Goal: Communication & Community: Answer question/provide support

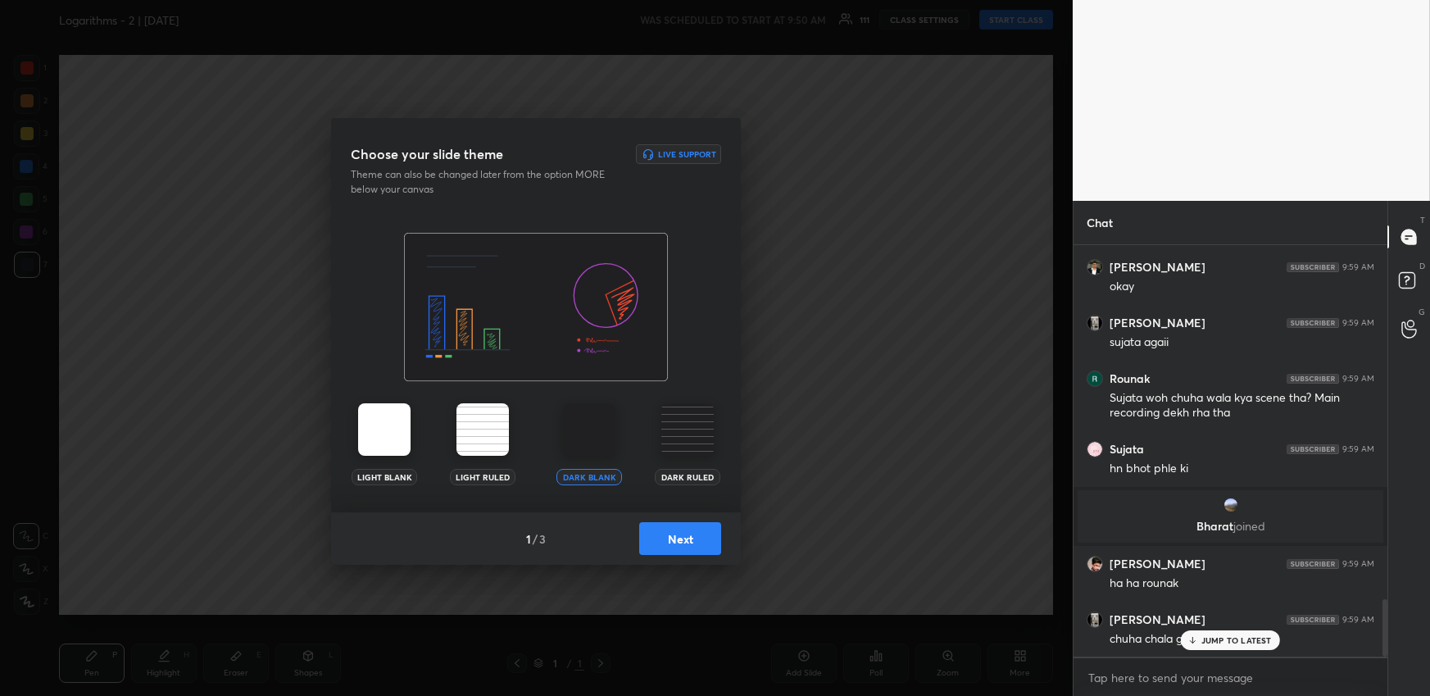
scroll to position [2574, 0]
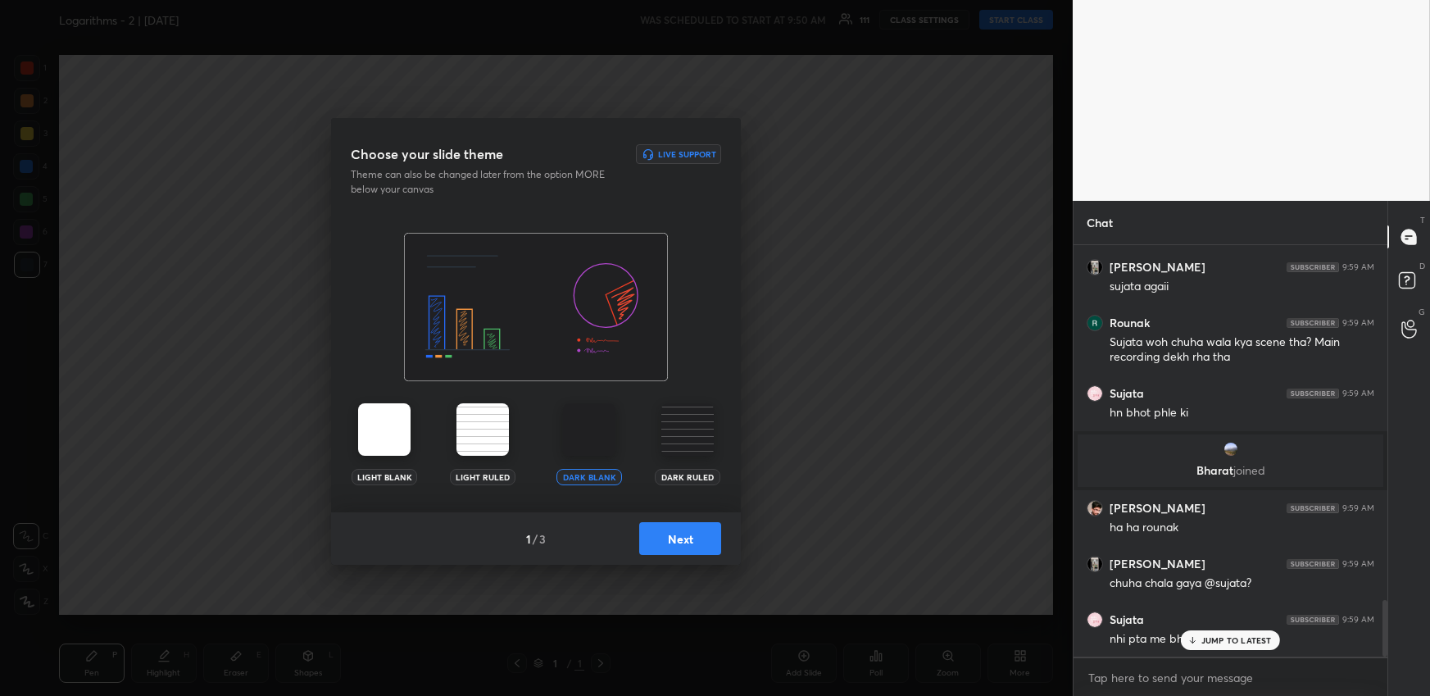
click at [651, 544] on button "Next" at bounding box center [680, 538] width 82 height 33
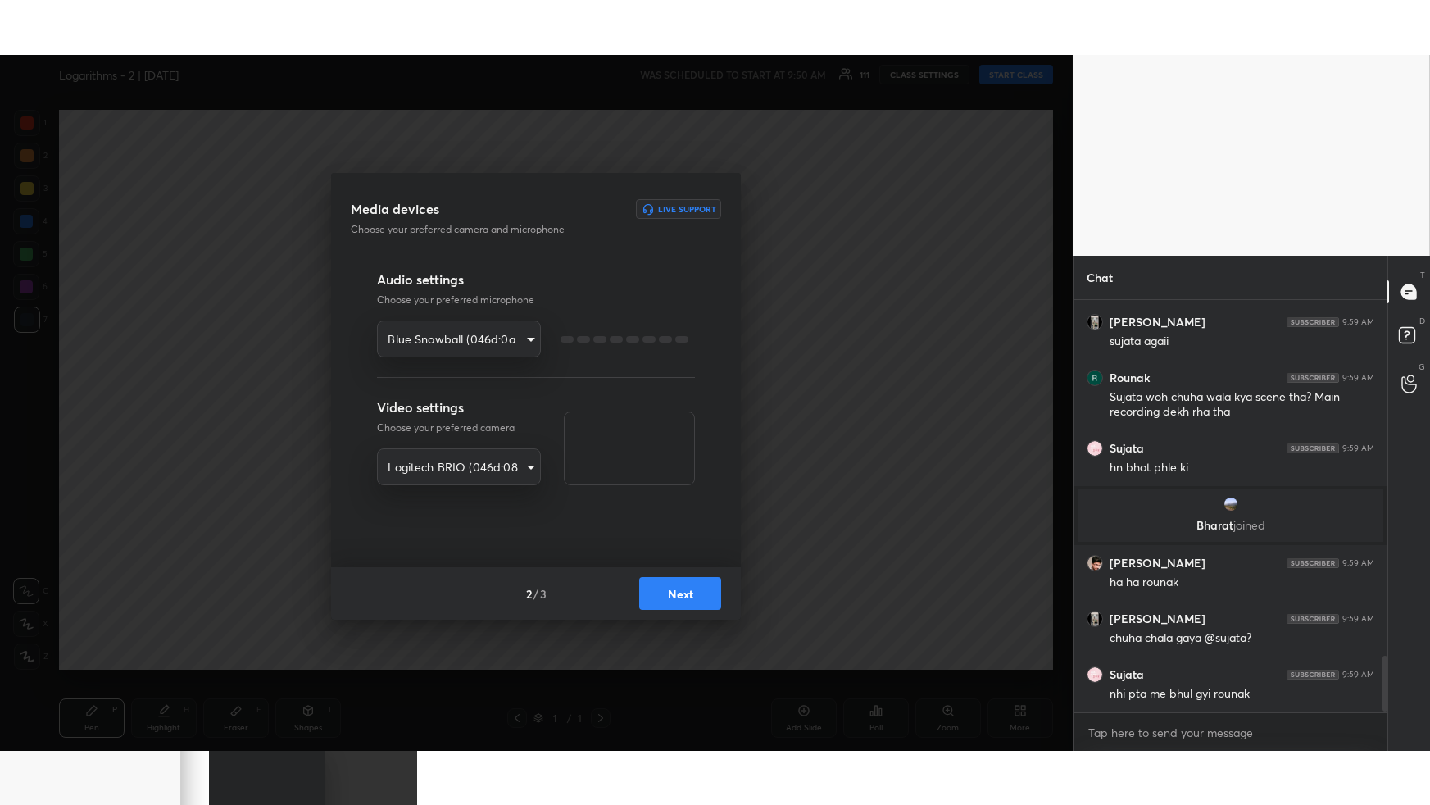
scroll to position [2630, 0]
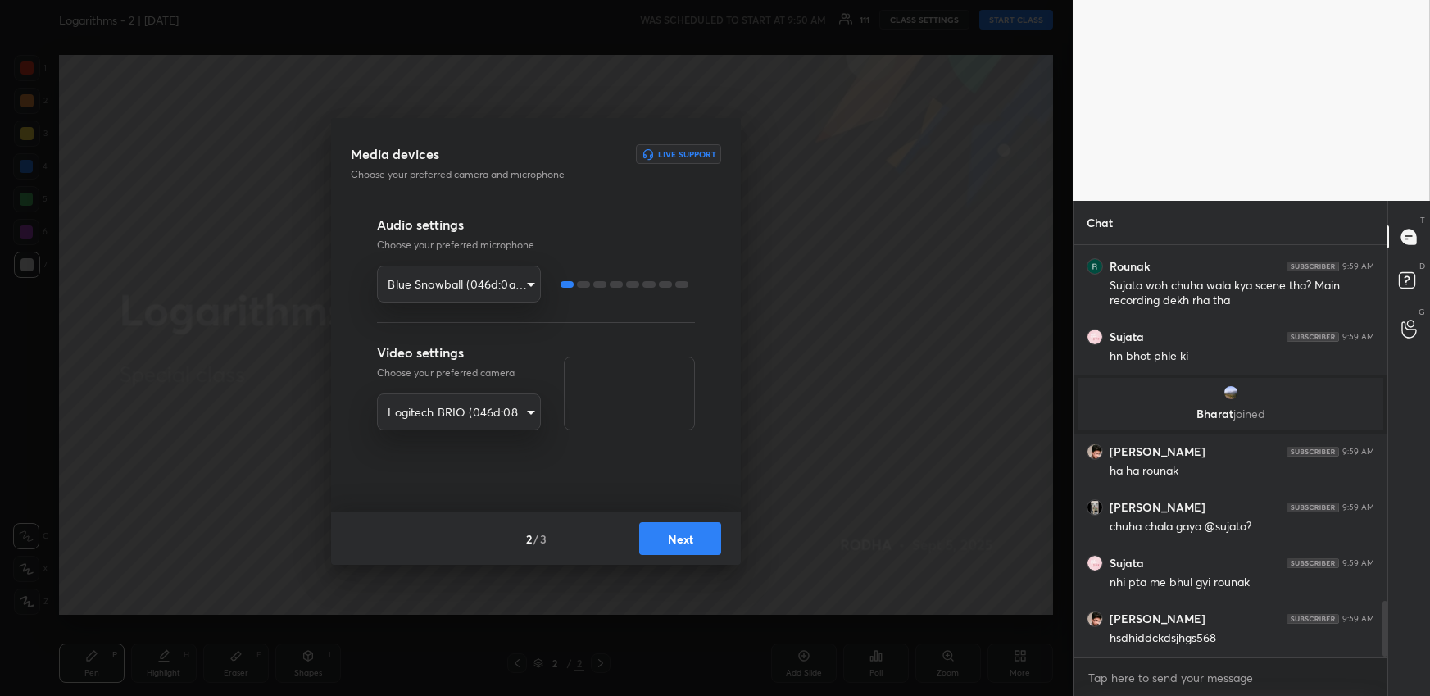
click at [651, 544] on button "Next" at bounding box center [680, 538] width 82 height 33
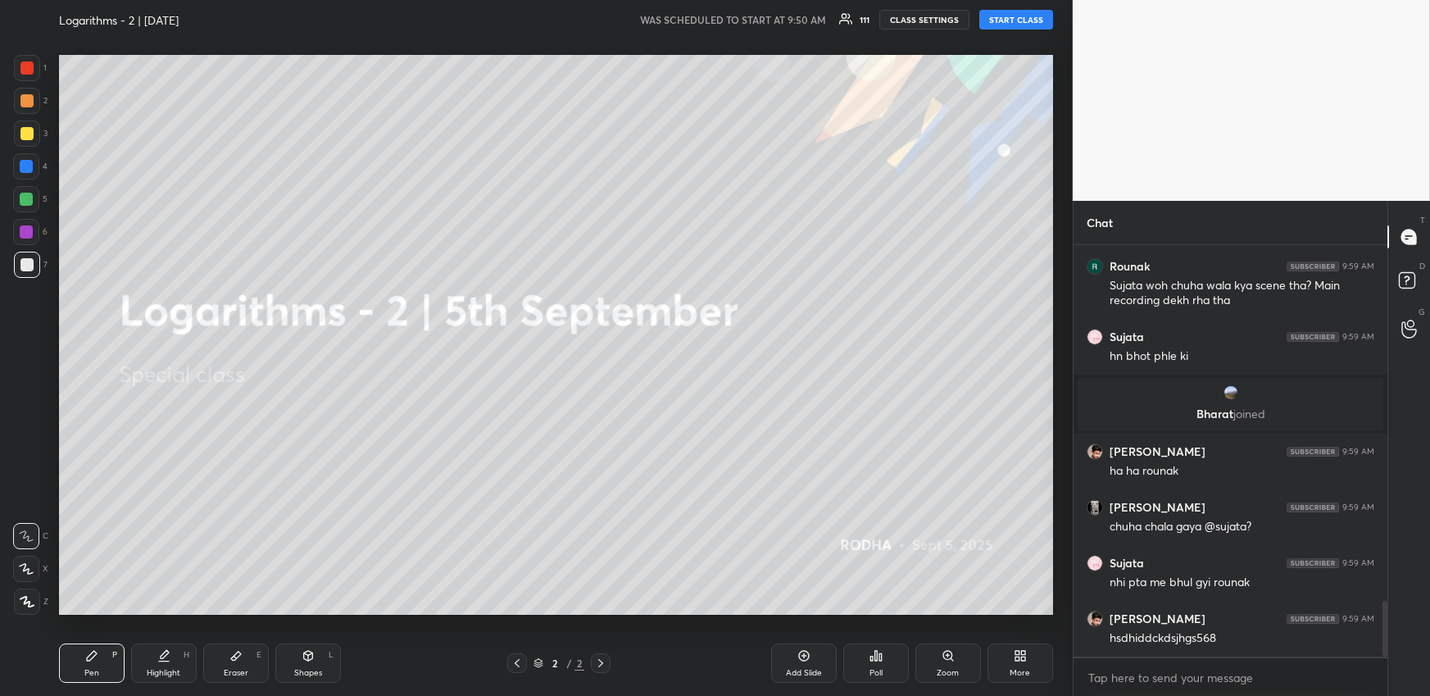
click at [1010, 15] on button "START CLASS" at bounding box center [1016, 20] width 74 height 20
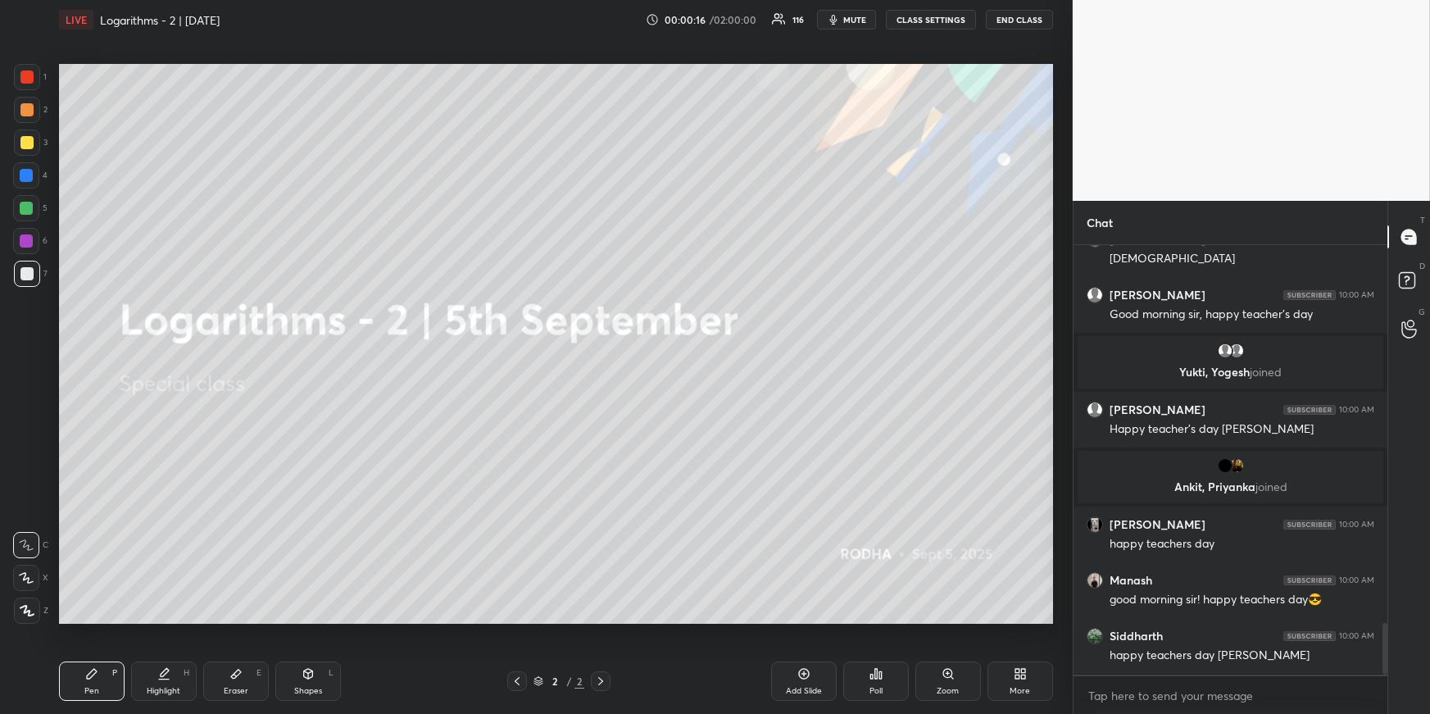
scroll to position [3204, 0]
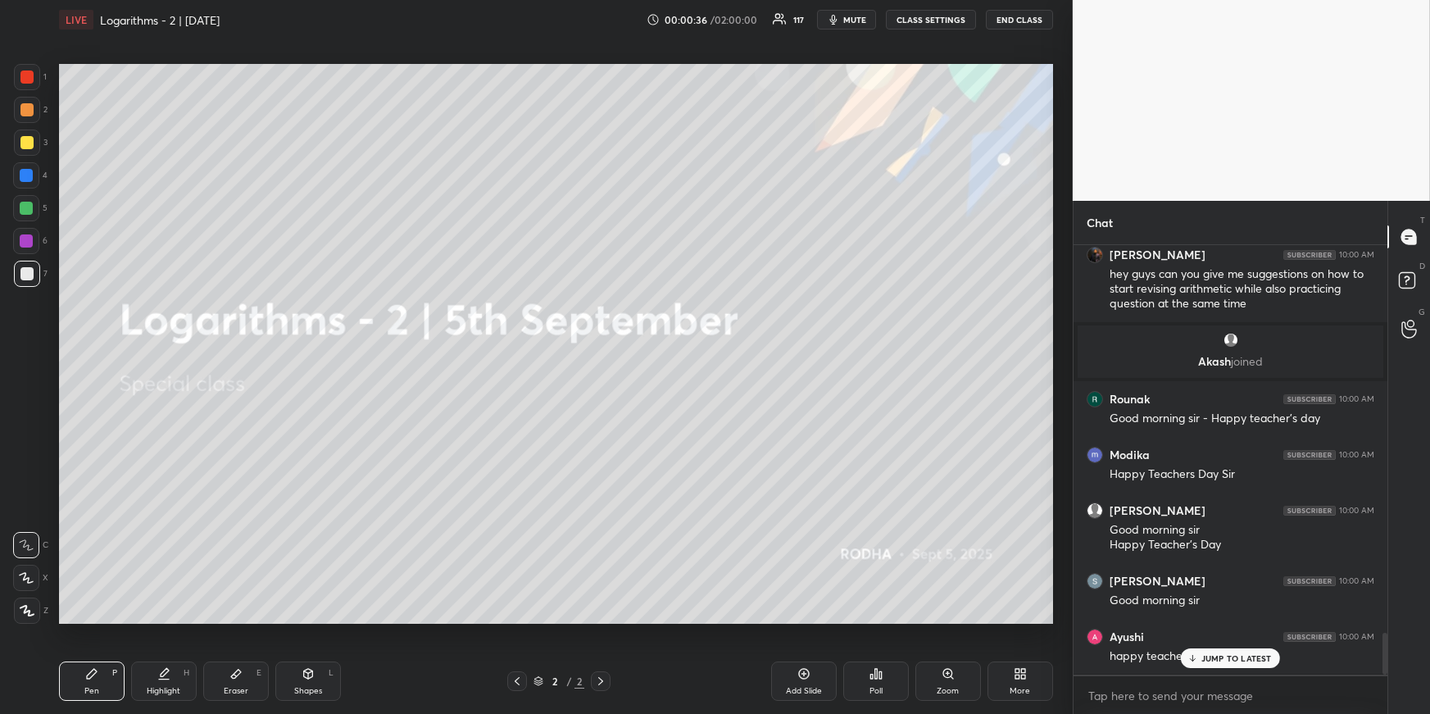
click at [32, 202] on div at bounding box center [26, 208] width 26 height 26
drag, startPoint x: 25, startPoint y: 598, endPoint x: 44, endPoint y: 586, distance: 23.2
click at [23, 601] on div at bounding box center [27, 610] width 26 height 26
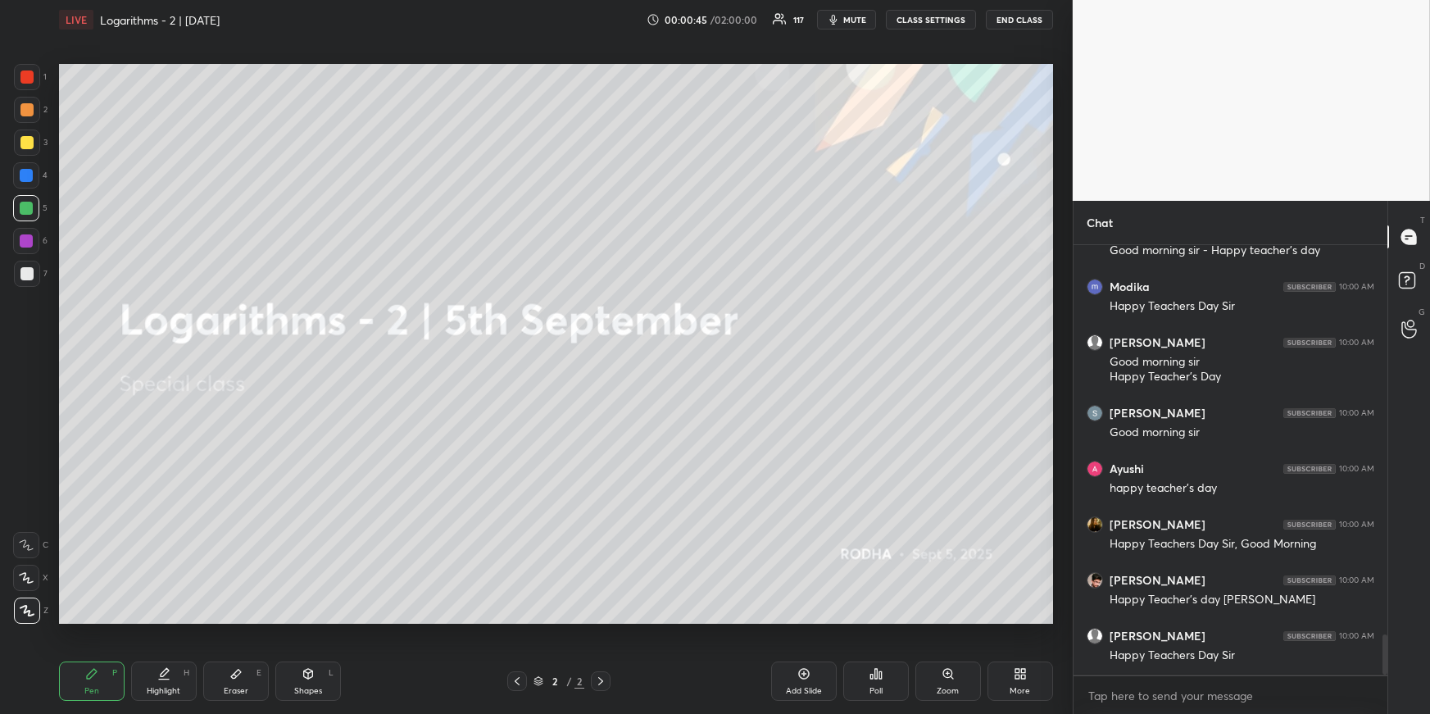
click at [1008, 678] on div "More" at bounding box center [1020, 680] width 66 height 39
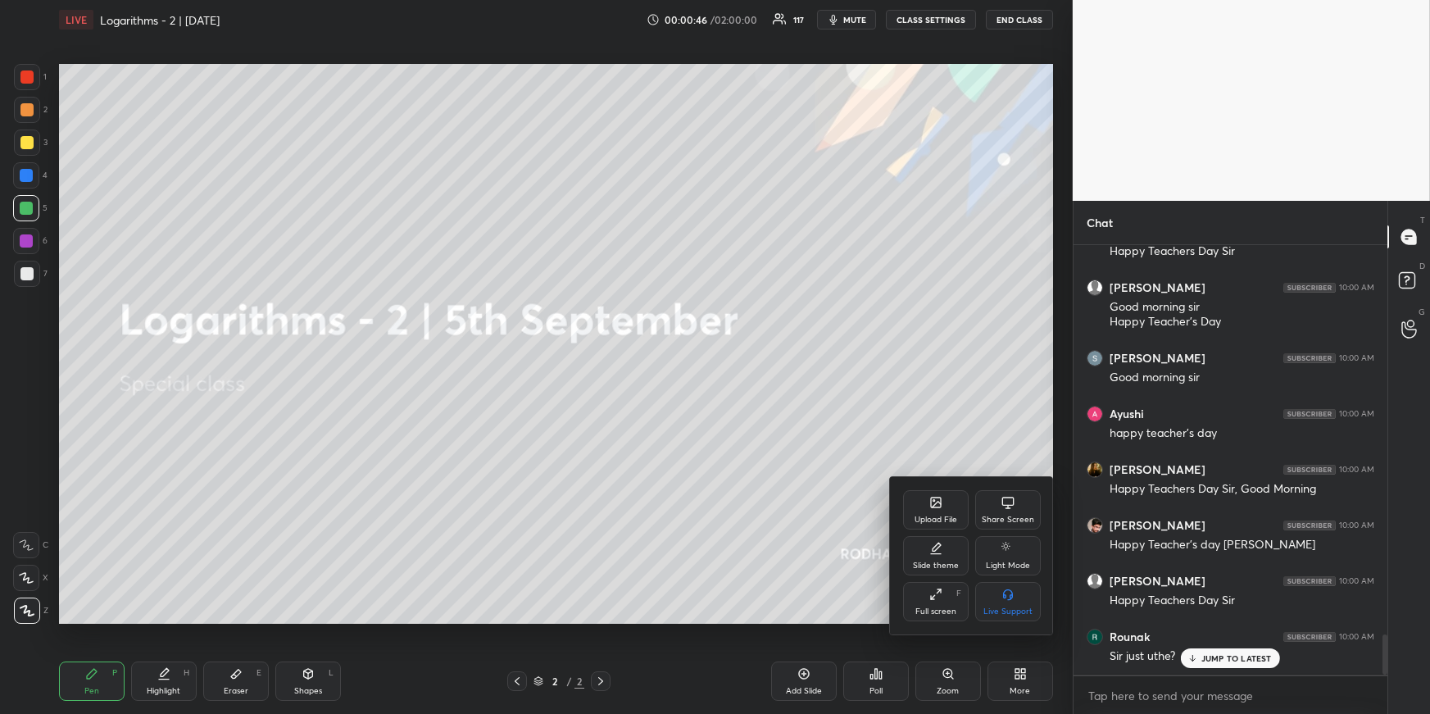
click at [954, 508] on div "Upload File" at bounding box center [936, 509] width 66 height 39
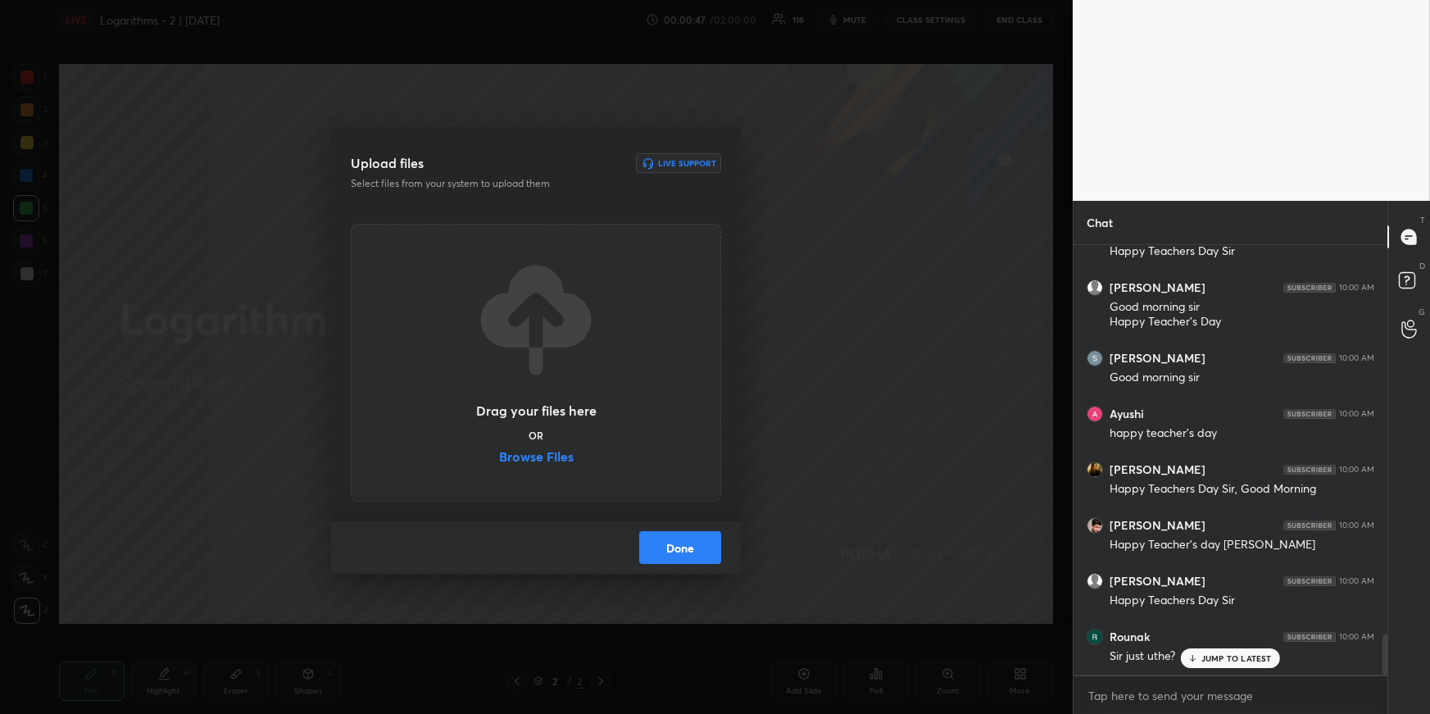
click at [547, 457] on label "Browse Files" at bounding box center [536, 458] width 75 height 17
click at [499, 457] on input "Browse Files" at bounding box center [499, 458] width 0 height 17
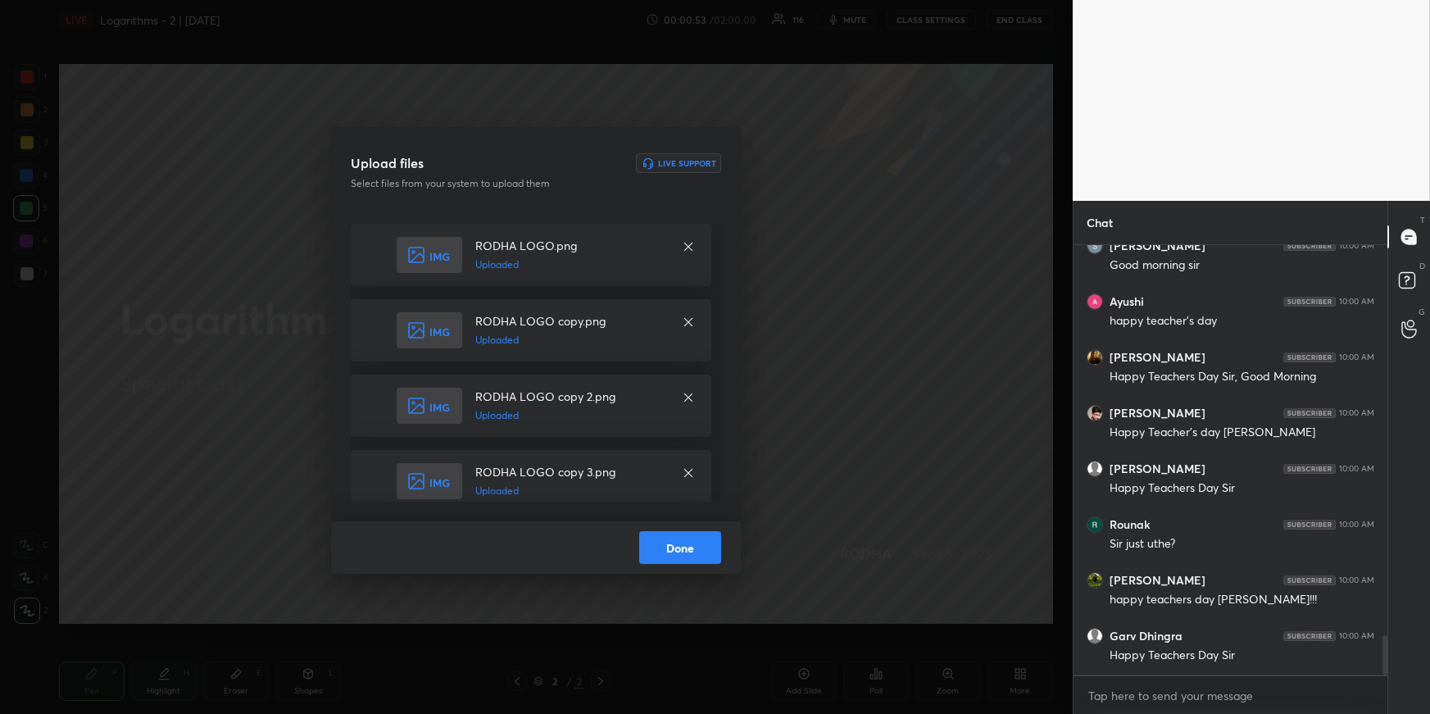
click at [702, 545] on button "Done" at bounding box center [680, 547] width 82 height 33
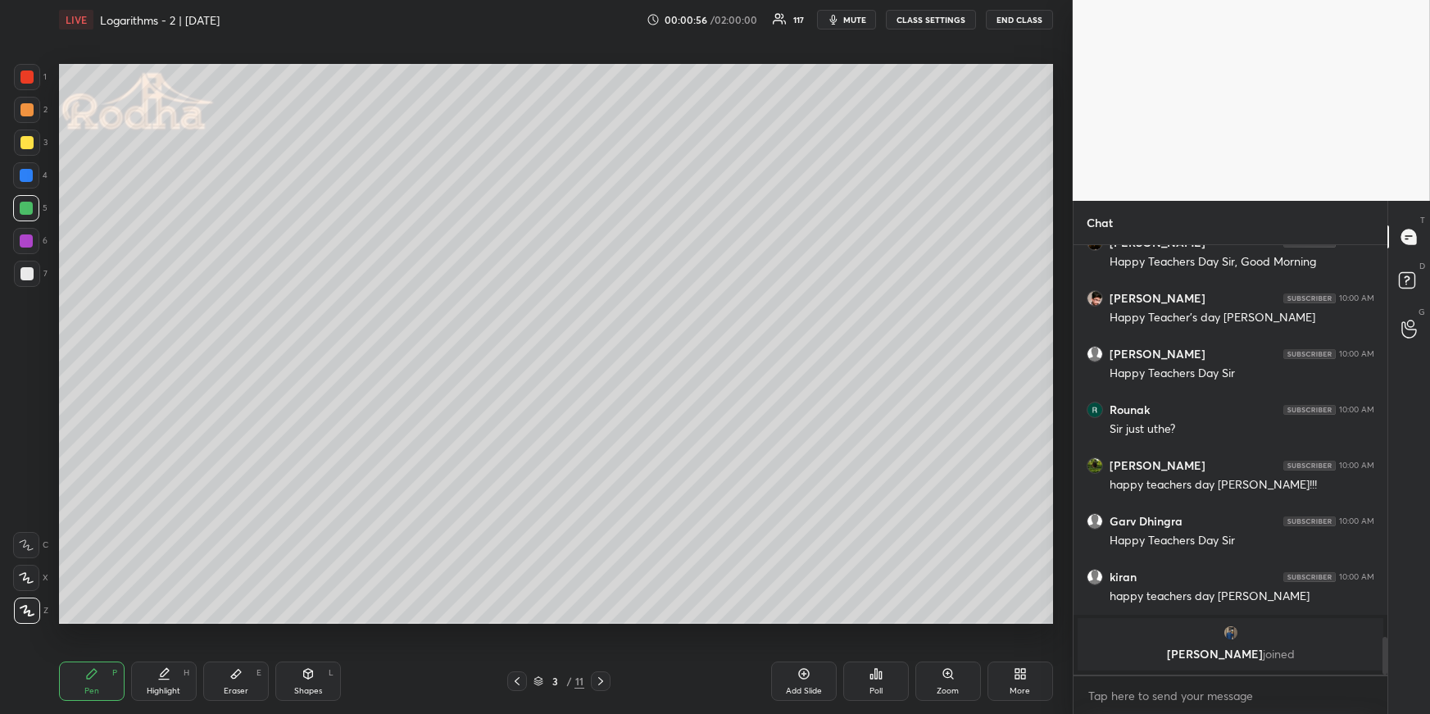
click at [519, 679] on icon at bounding box center [516, 680] width 13 height 13
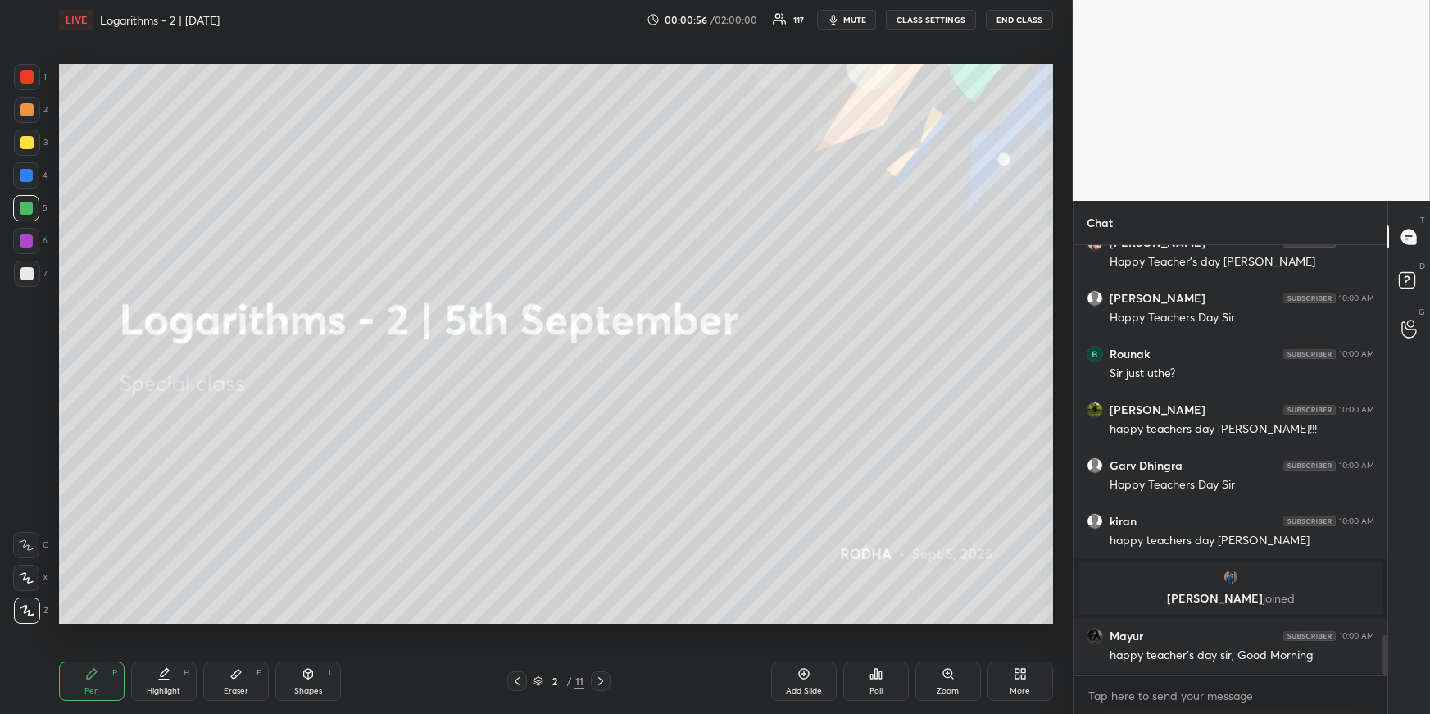
click at [596, 682] on icon at bounding box center [600, 680] width 13 height 13
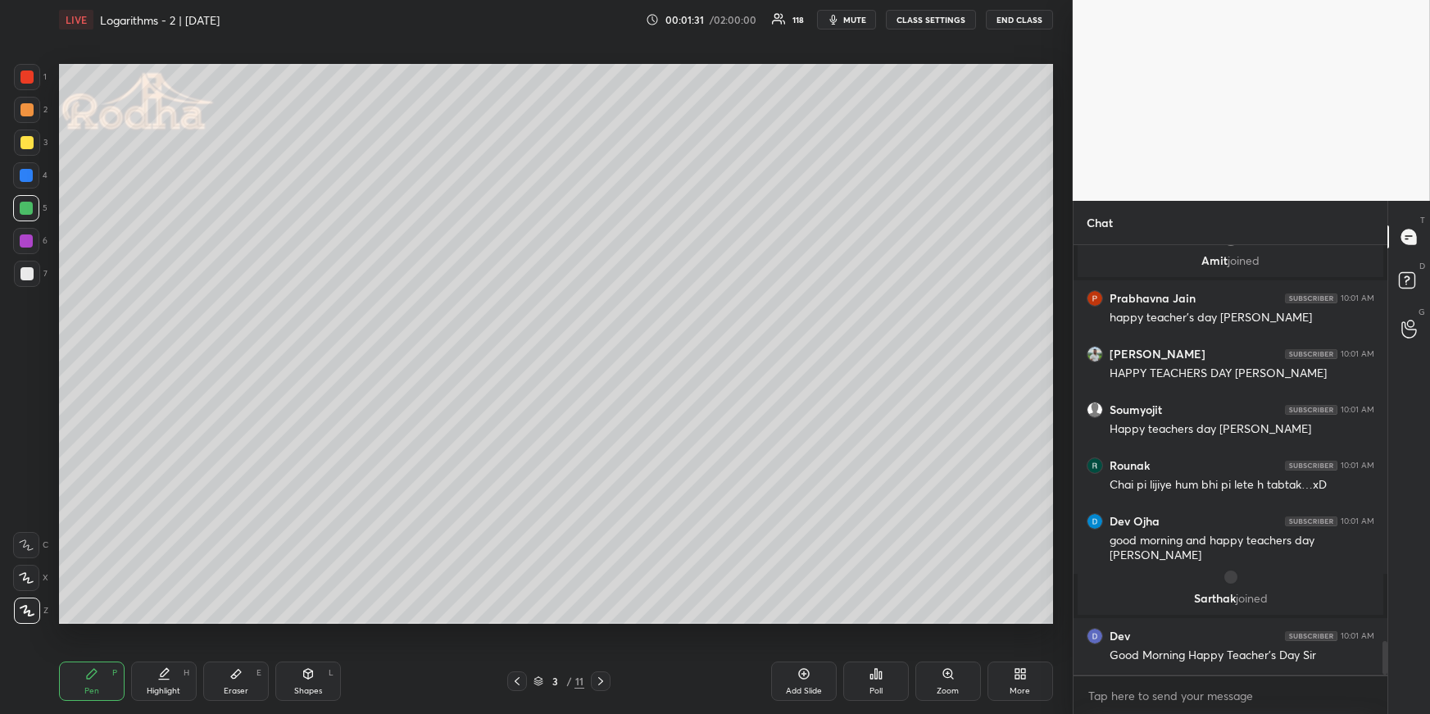
scroll to position [5117, 0]
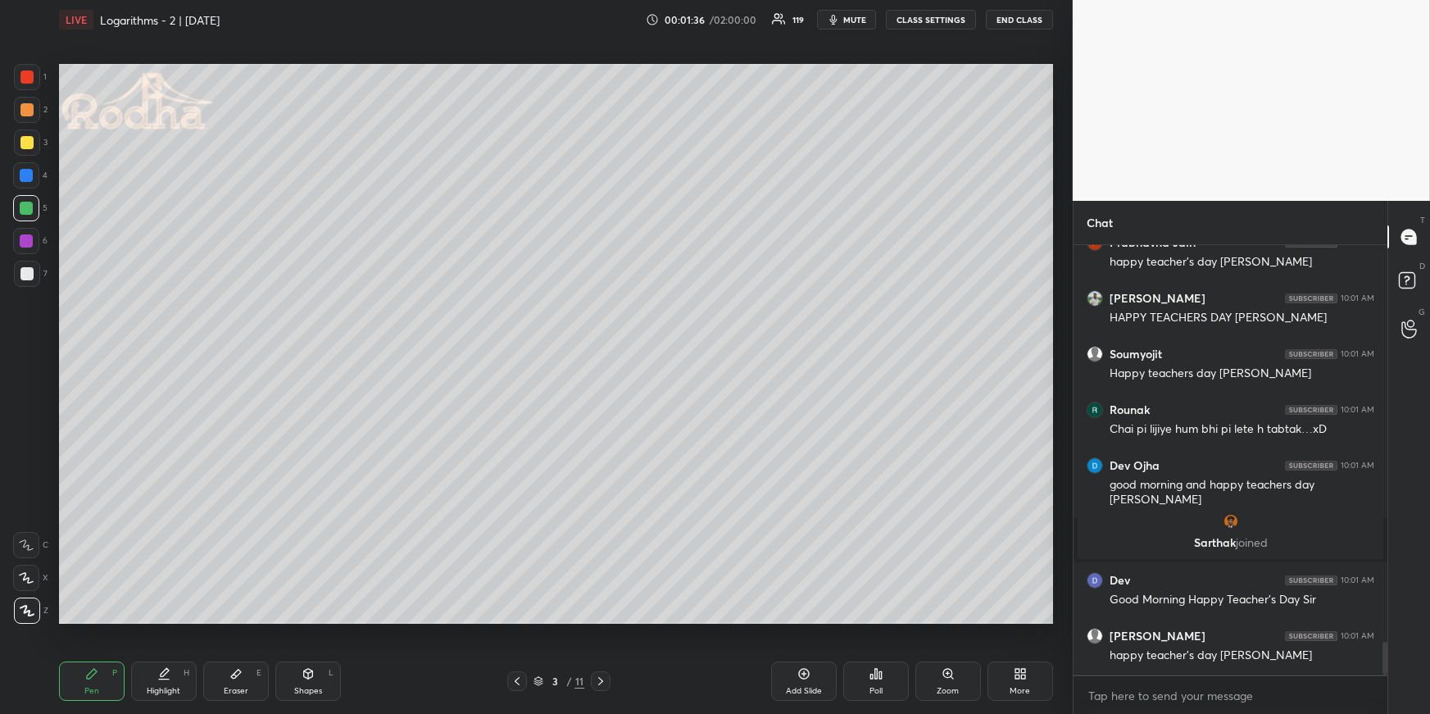
click at [37, 179] on div at bounding box center [26, 175] width 26 height 26
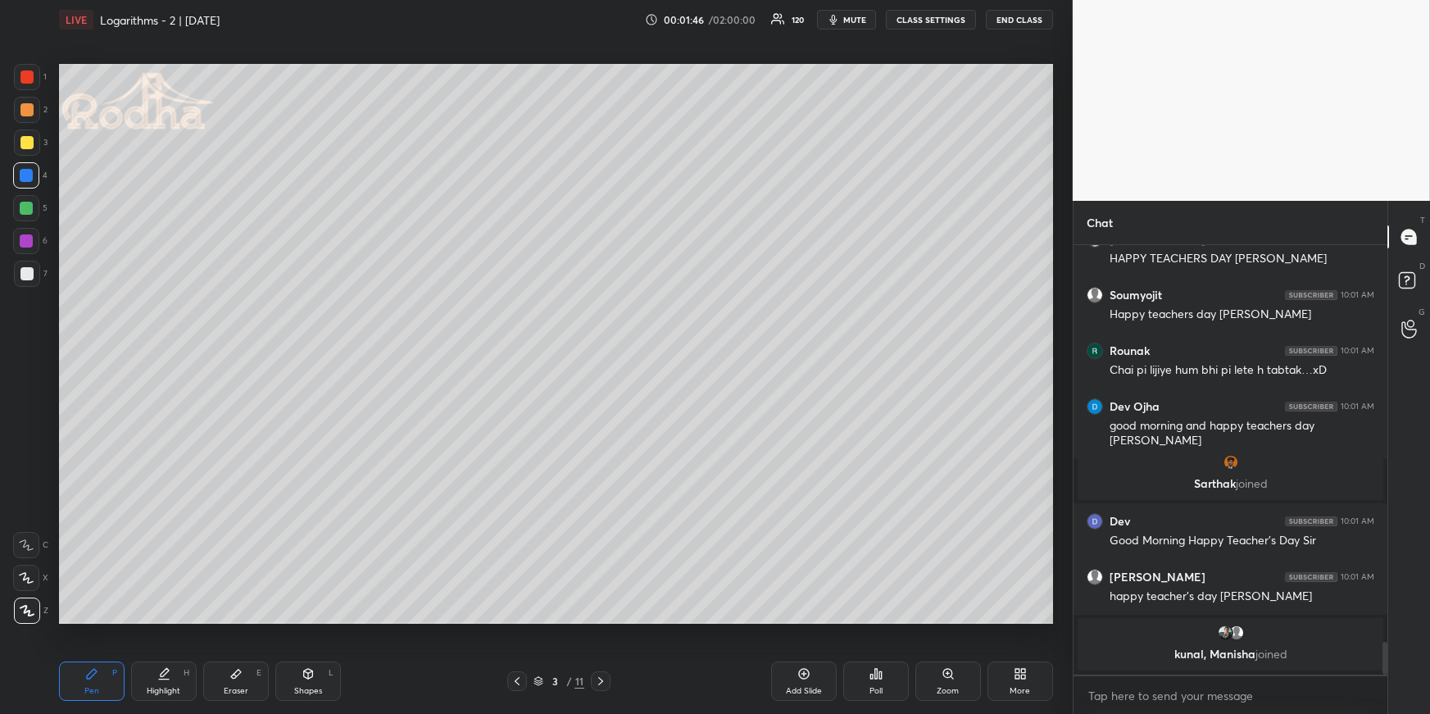
scroll to position [5217, 0]
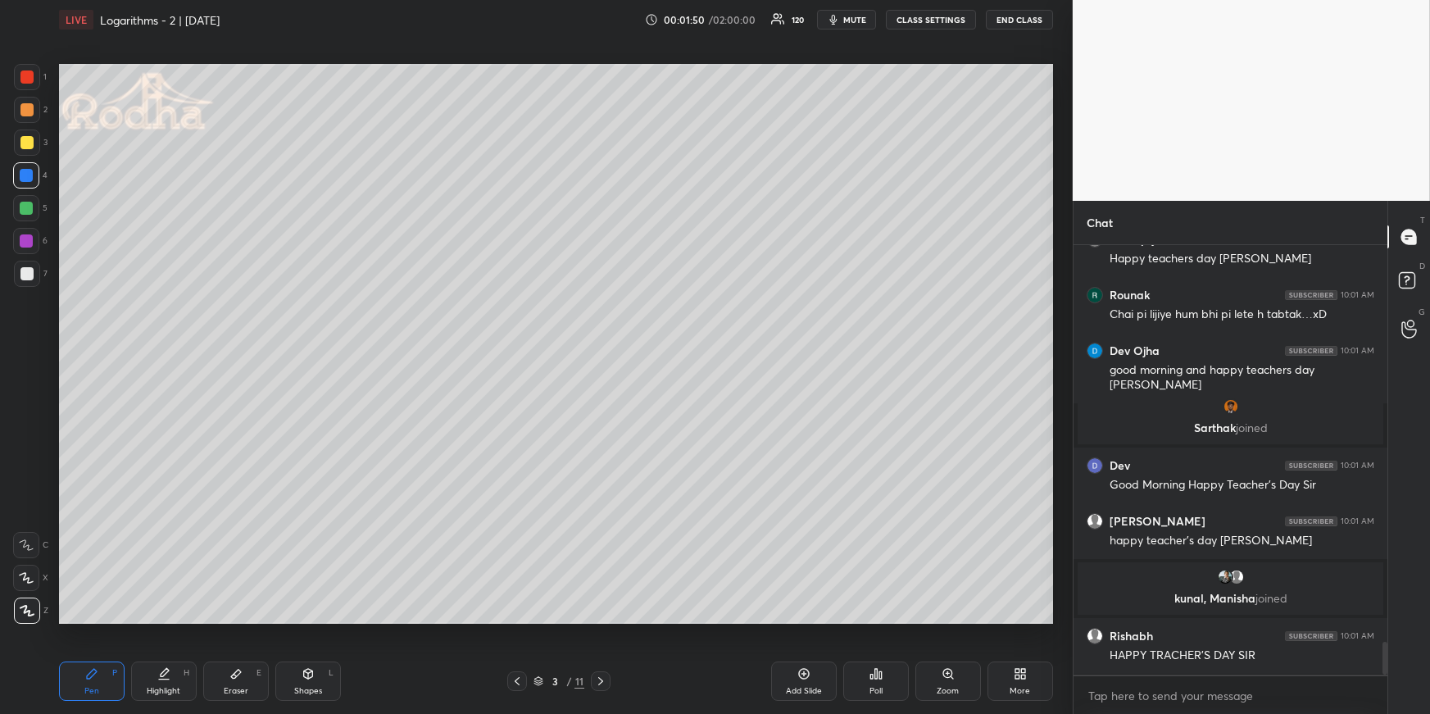
click at [288, 687] on div "Shapes L" at bounding box center [308, 680] width 66 height 39
click at [35, 614] on div at bounding box center [27, 610] width 26 height 26
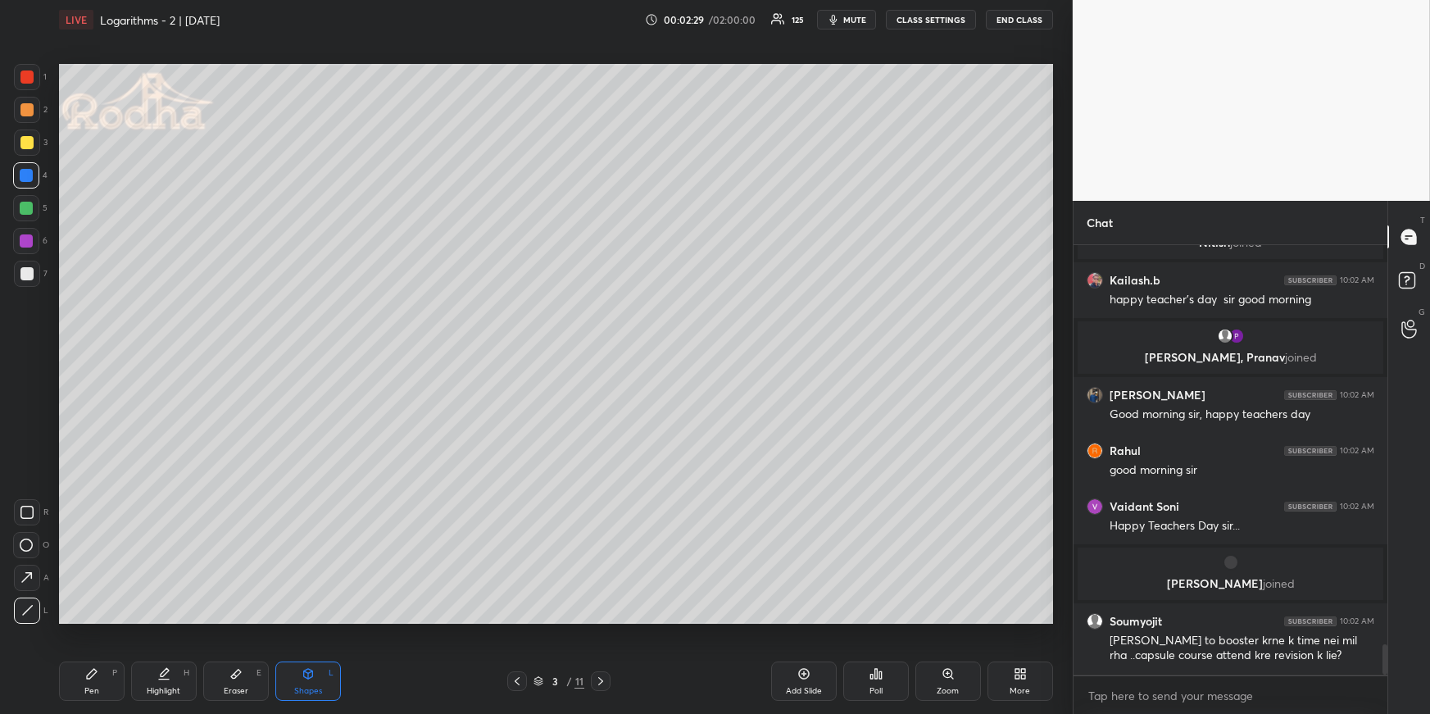
scroll to position [5636, 0]
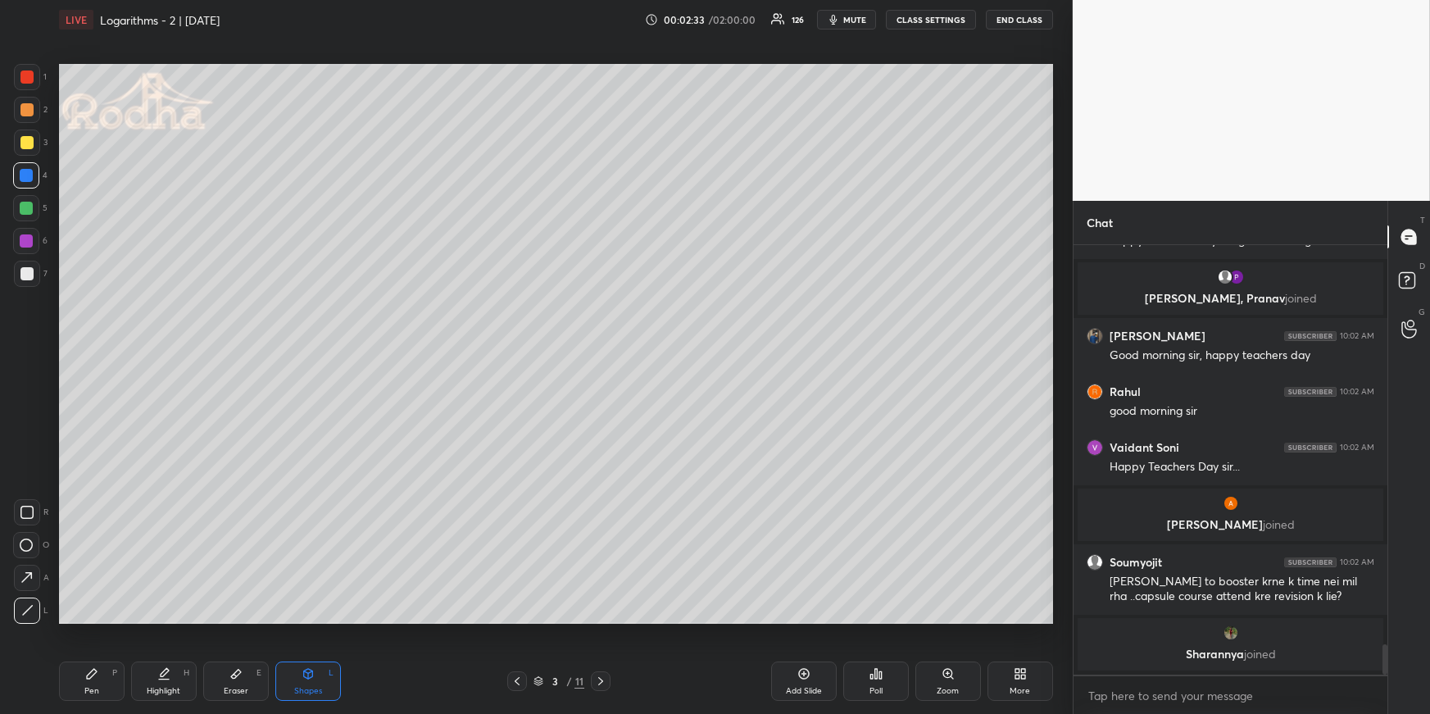
click at [90, 678] on icon at bounding box center [91, 673] width 13 height 13
click at [28, 279] on div at bounding box center [26, 273] width 13 height 13
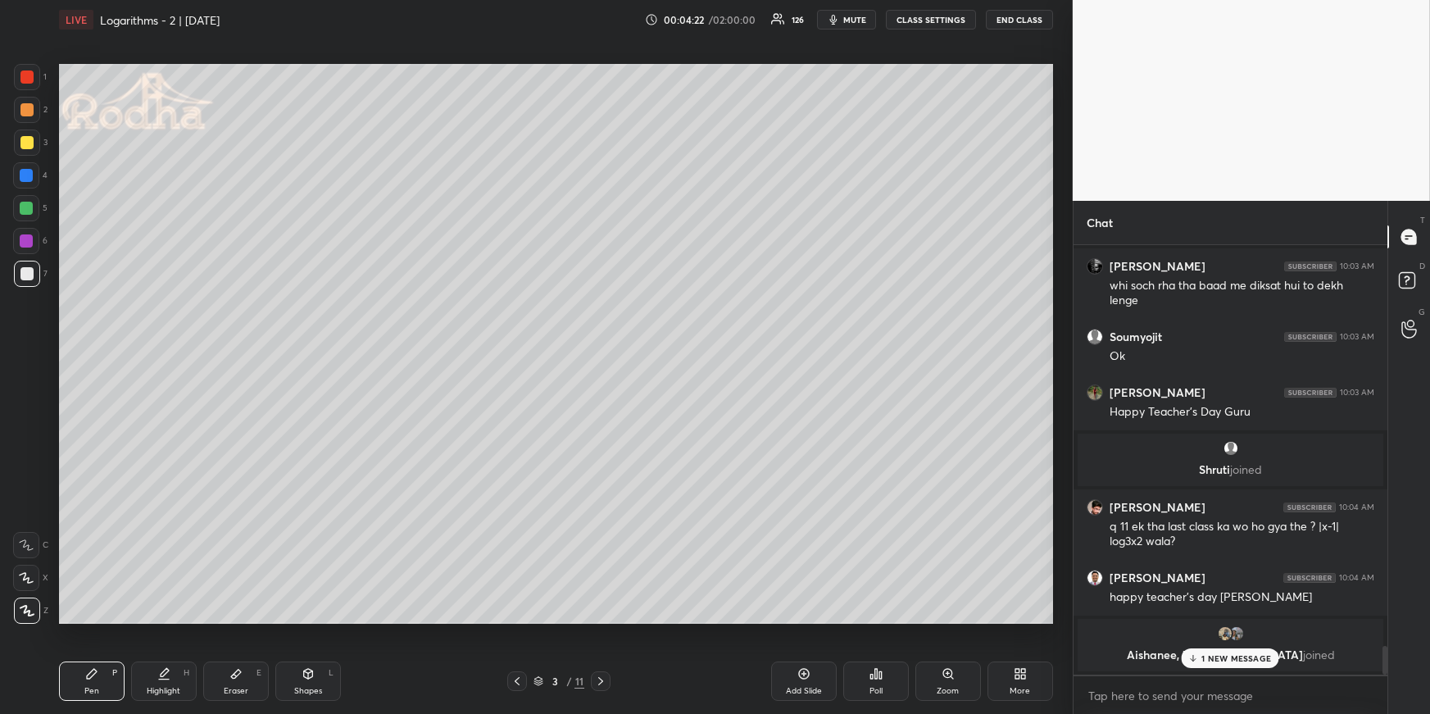
scroll to position [5979, 0]
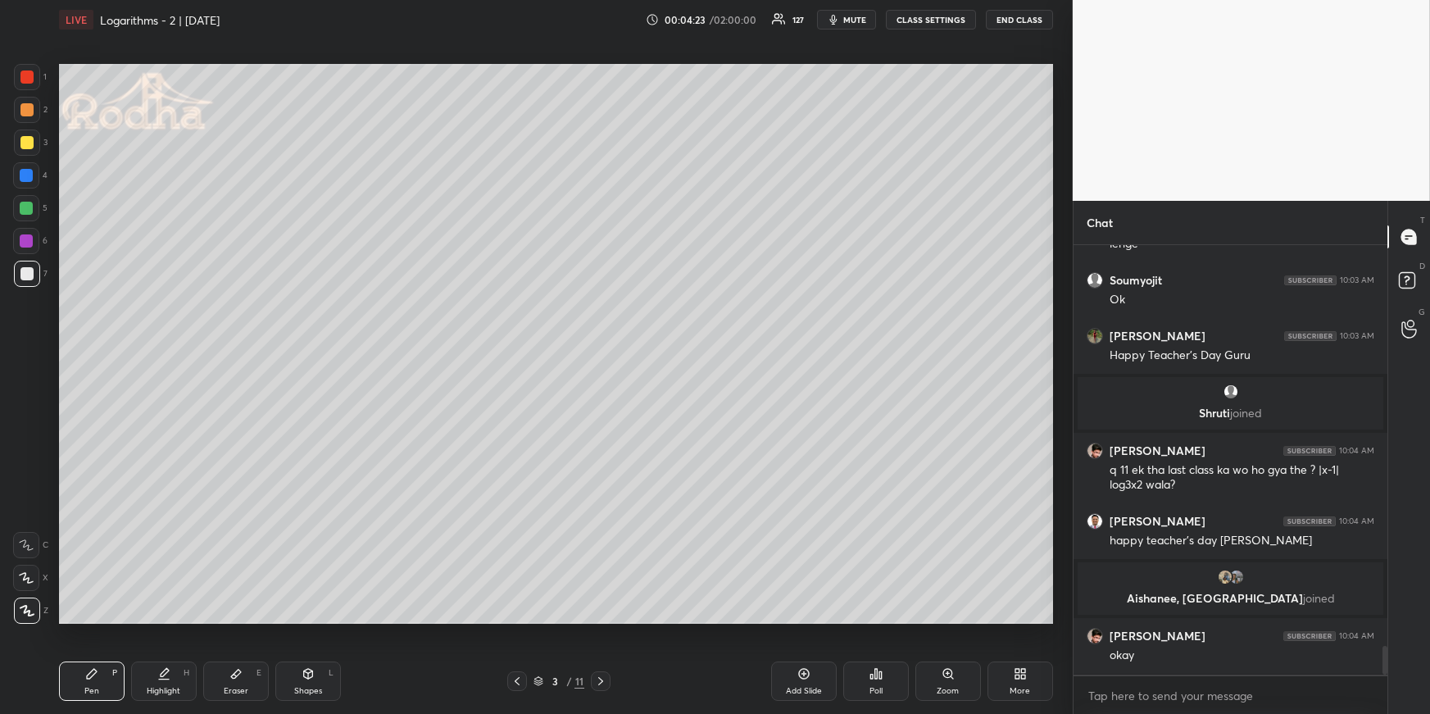
click at [859, 20] on span "mute" at bounding box center [854, 19] width 23 height 11
click at [852, 25] on button "unmute" at bounding box center [846, 20] width 59 height 20
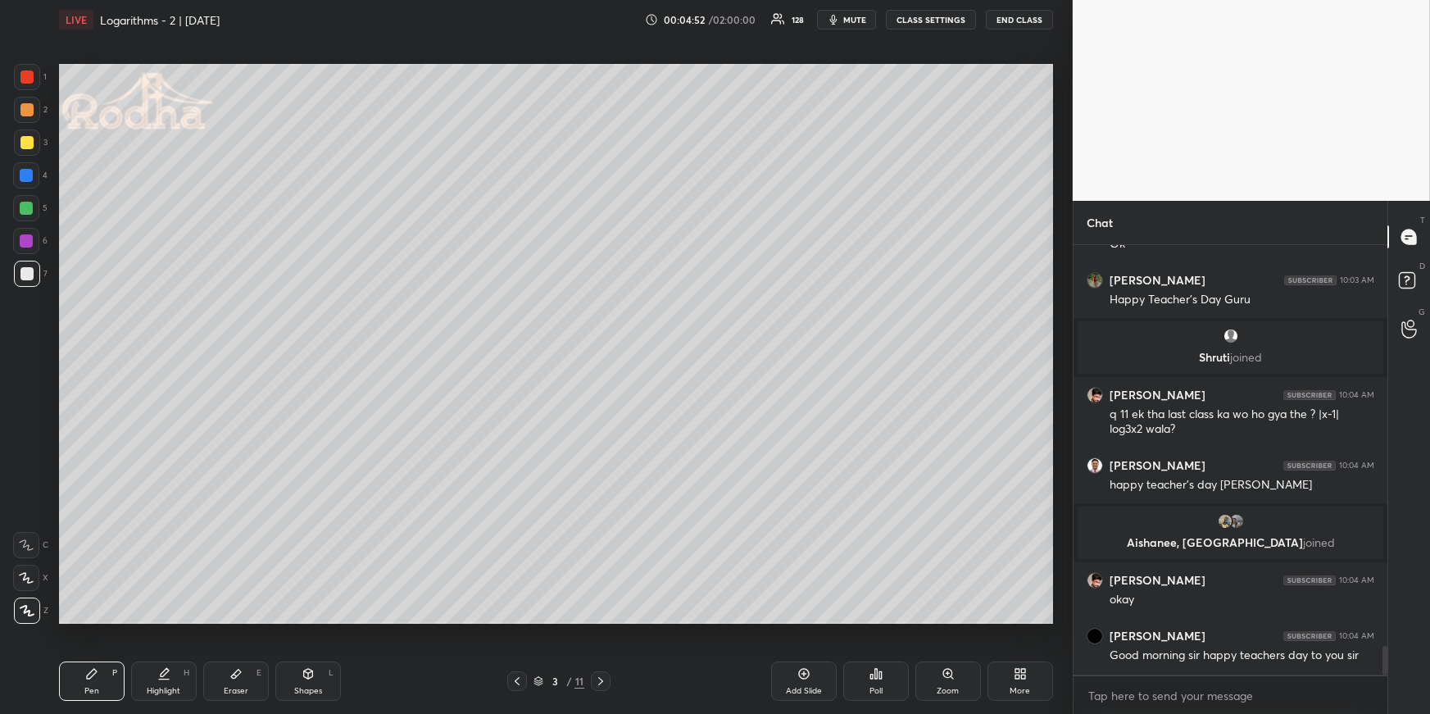
click at [600, 678] on icon at bounding box center [600, 680] width 13 height 13
click at [602, 679] on icon at bounding box center [600, 681] width 5 height 8
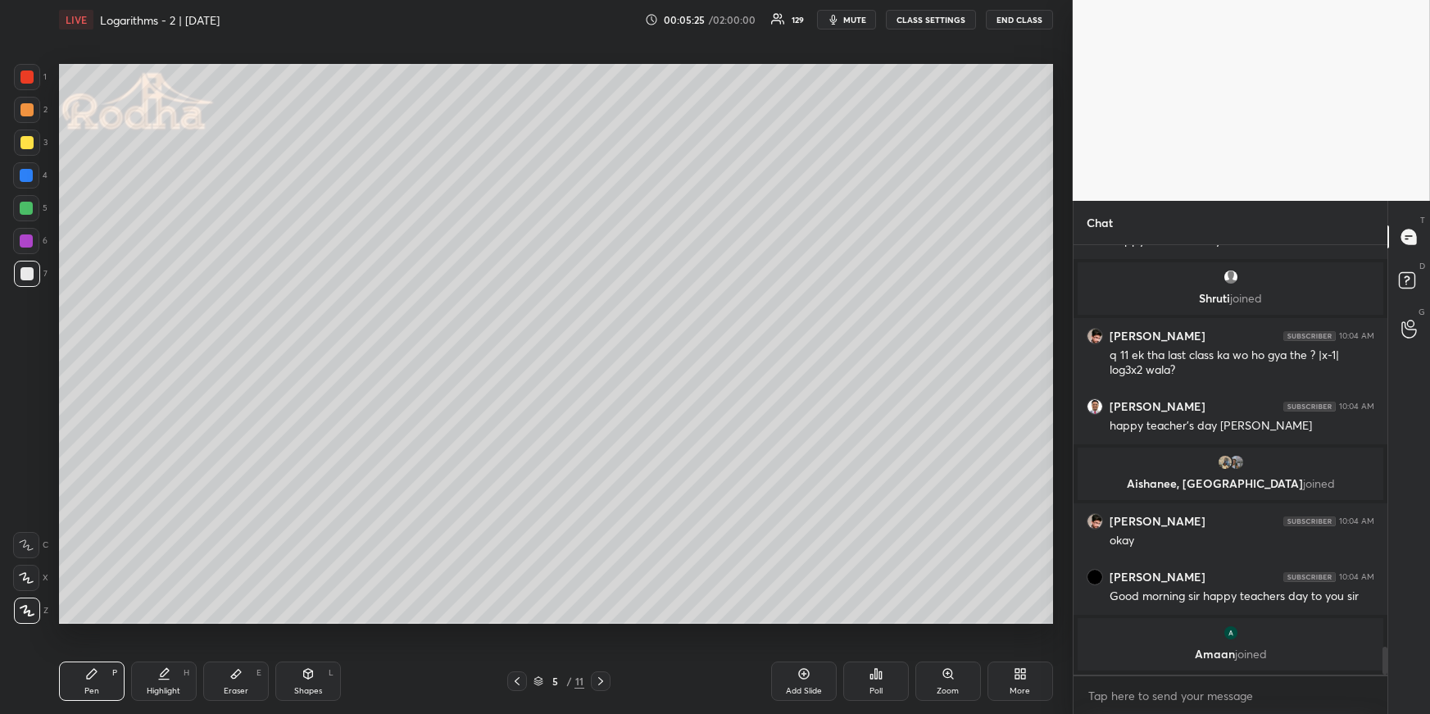
click at [850, 26] on button "mute" at bounding box center [846, 20] width 59 height 20
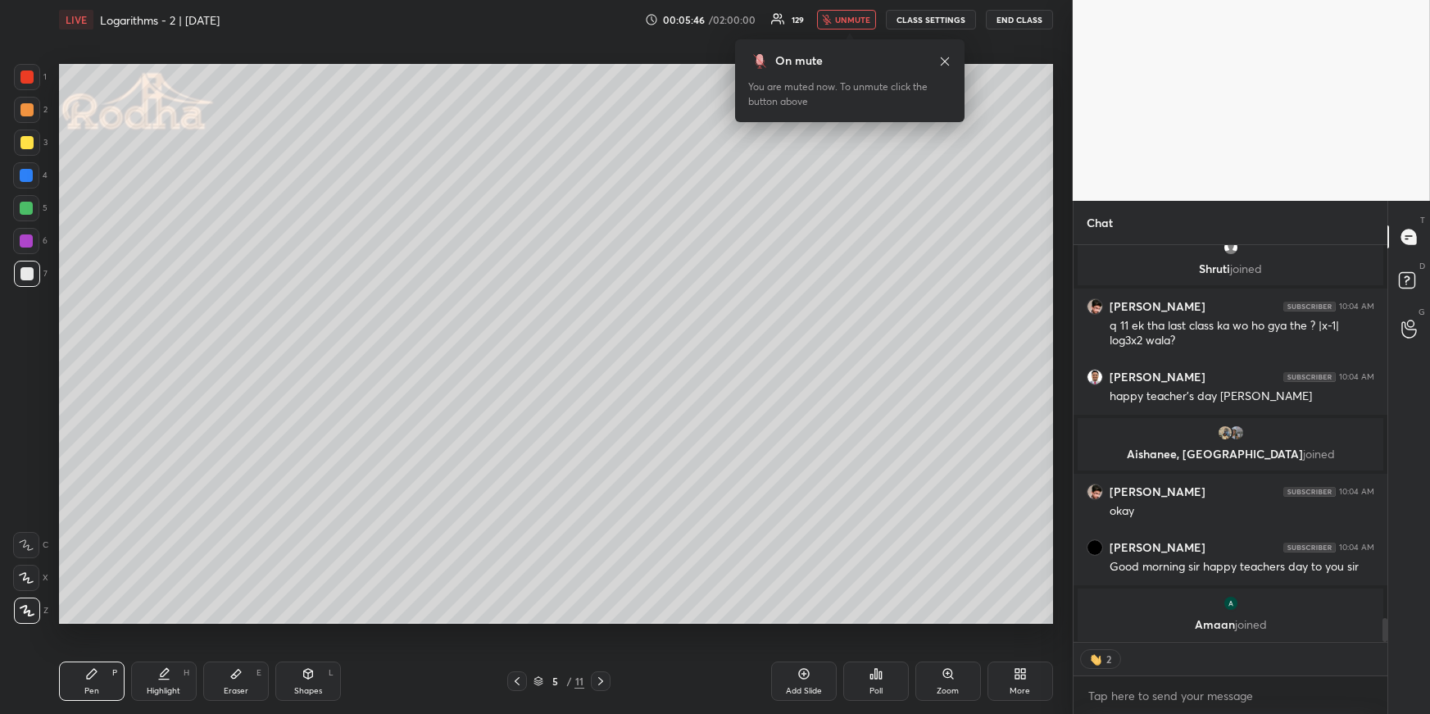
scroll to position [6153, 0]
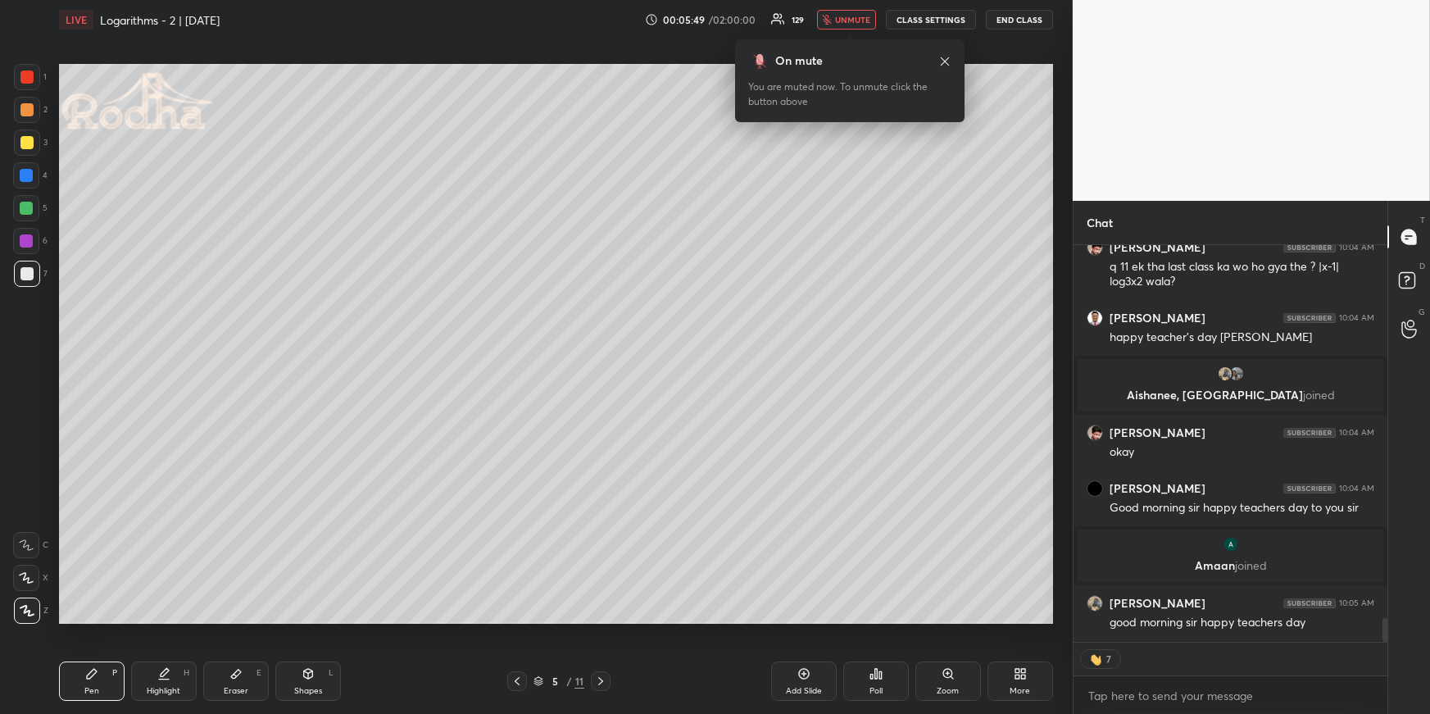
click at [838, 21] on span "unmute" at bounding box center [852, 19] width 35 height 11
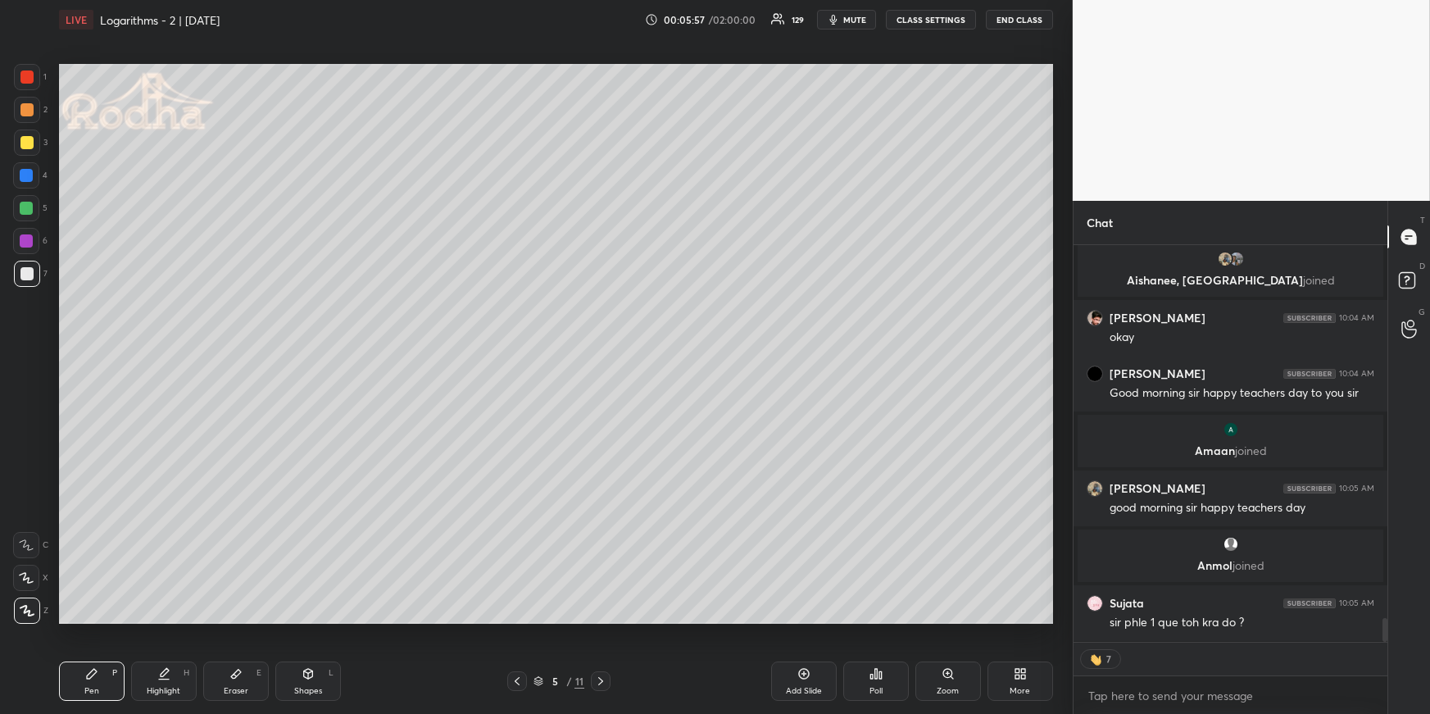
scroll to position [6169, 0]
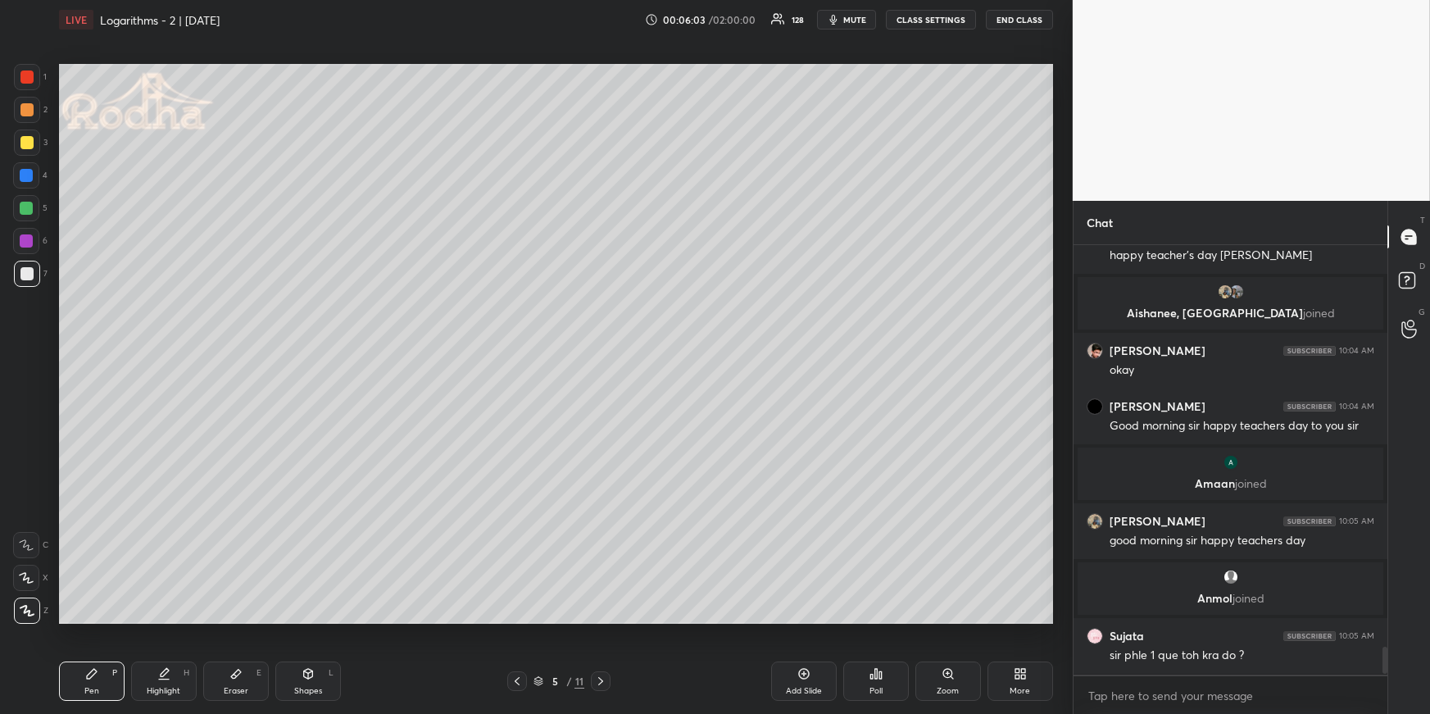
click at [518, 671] on div at bounding box center [517, 681] width 20 height 20
click at [516, 674] on icon at bounding box center [516, 680] width 13 height 13
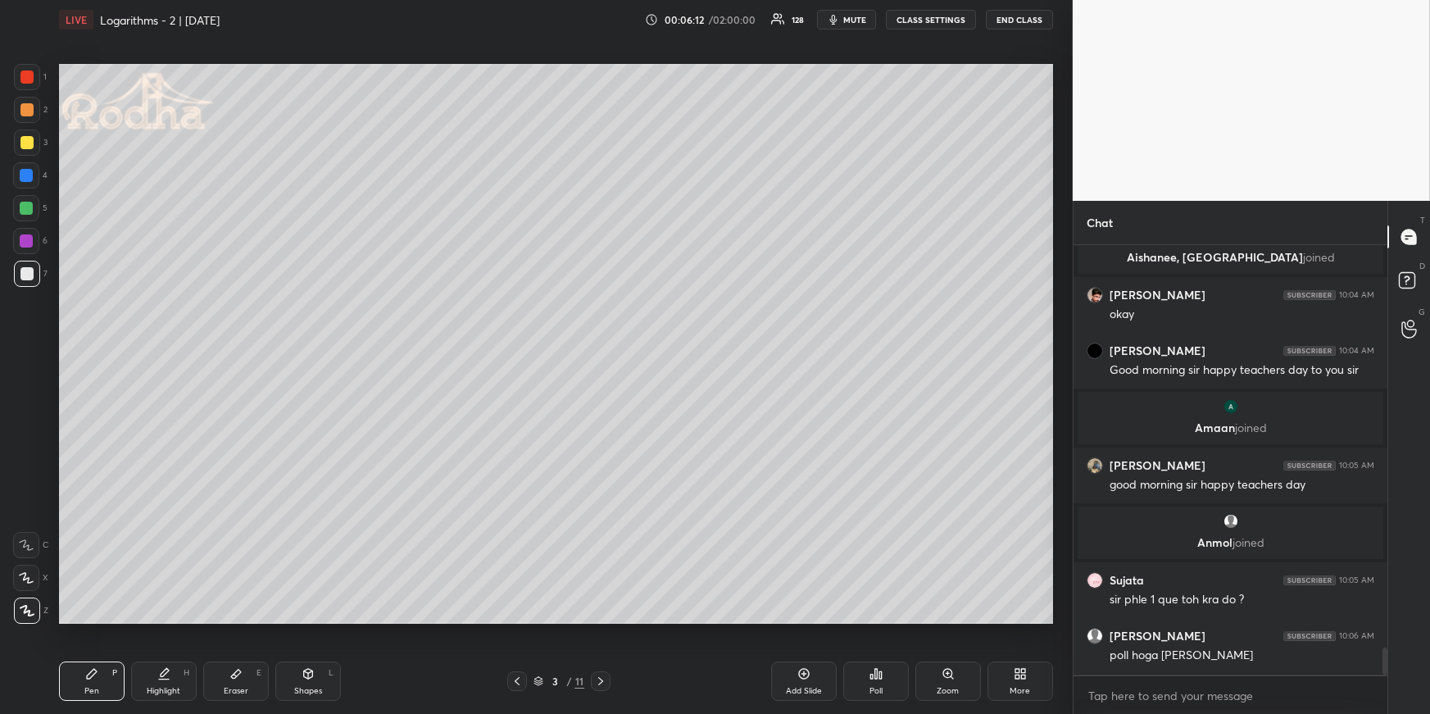
scroll to position [6280, 0]
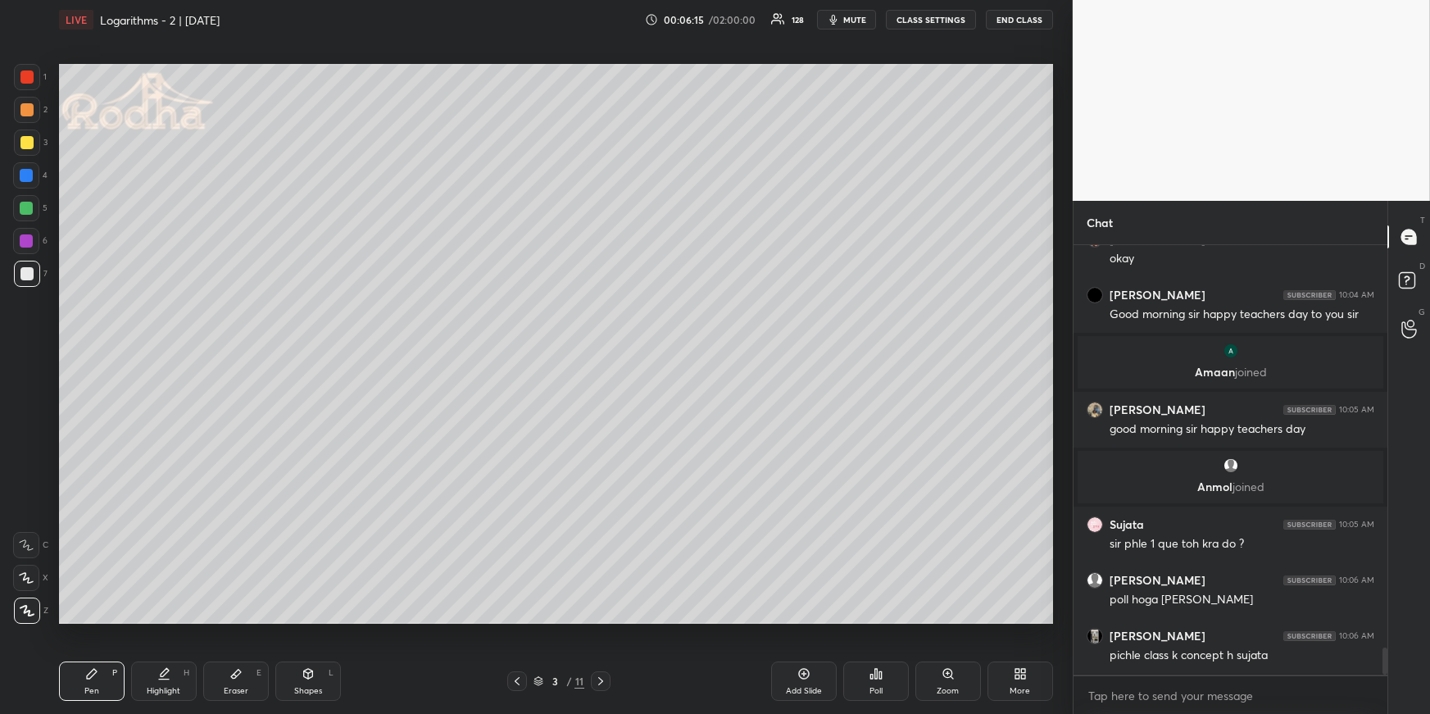
click at [25, 109] on div at bounding box center [26, 109] width 13 height 13
click at [28, 211] on div at bounding box center [26, 208] width 13 height 13
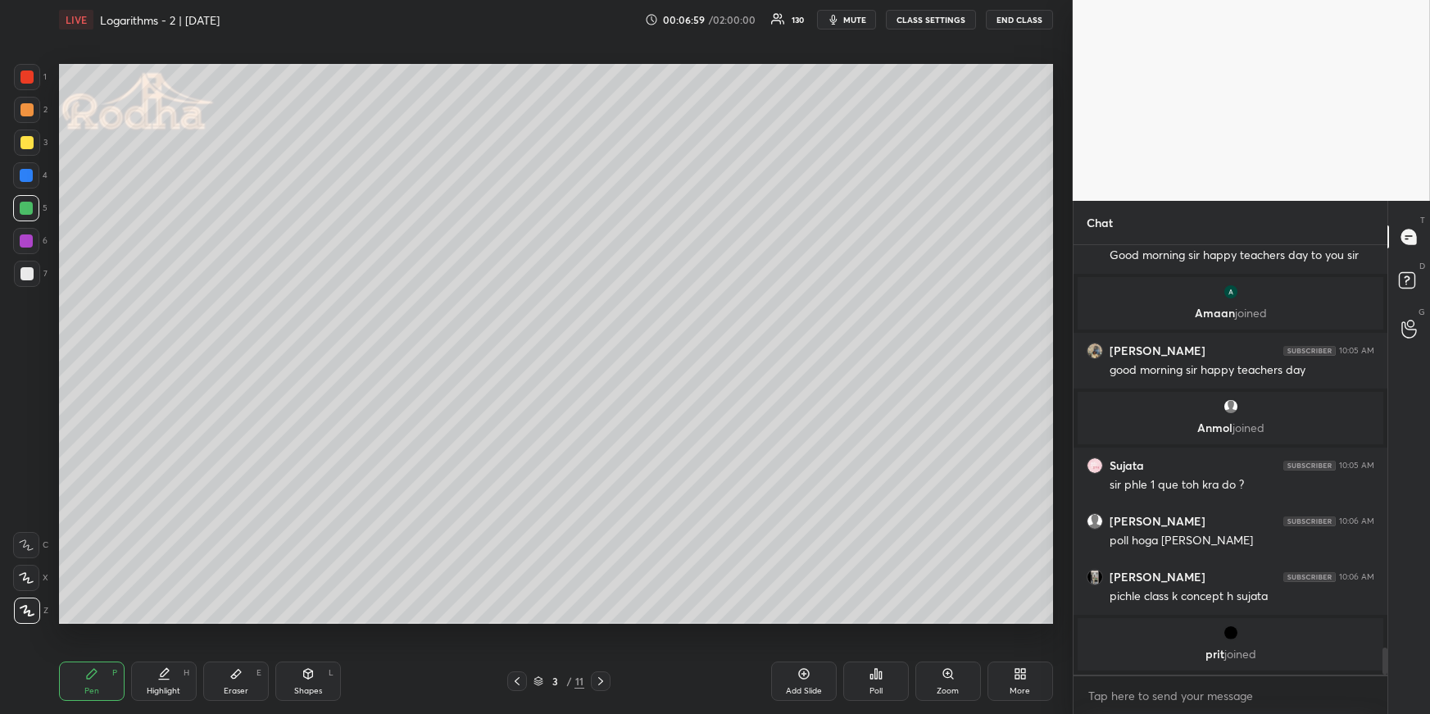
click at [602, 677] on icon at bounding box center [600, 680] width 13 height 13
click at [604, 676] on icon at bounding box center [600, 680] width 13 height 13
click at [603, 675] on icon at bounding box center [600, 680] width 13 height 13
click at [605, 677] on icon at bounding box center [600, 680] width 13 height 13
click at [34, 274] on div at bounding box center [27, 274] width 26 height 26
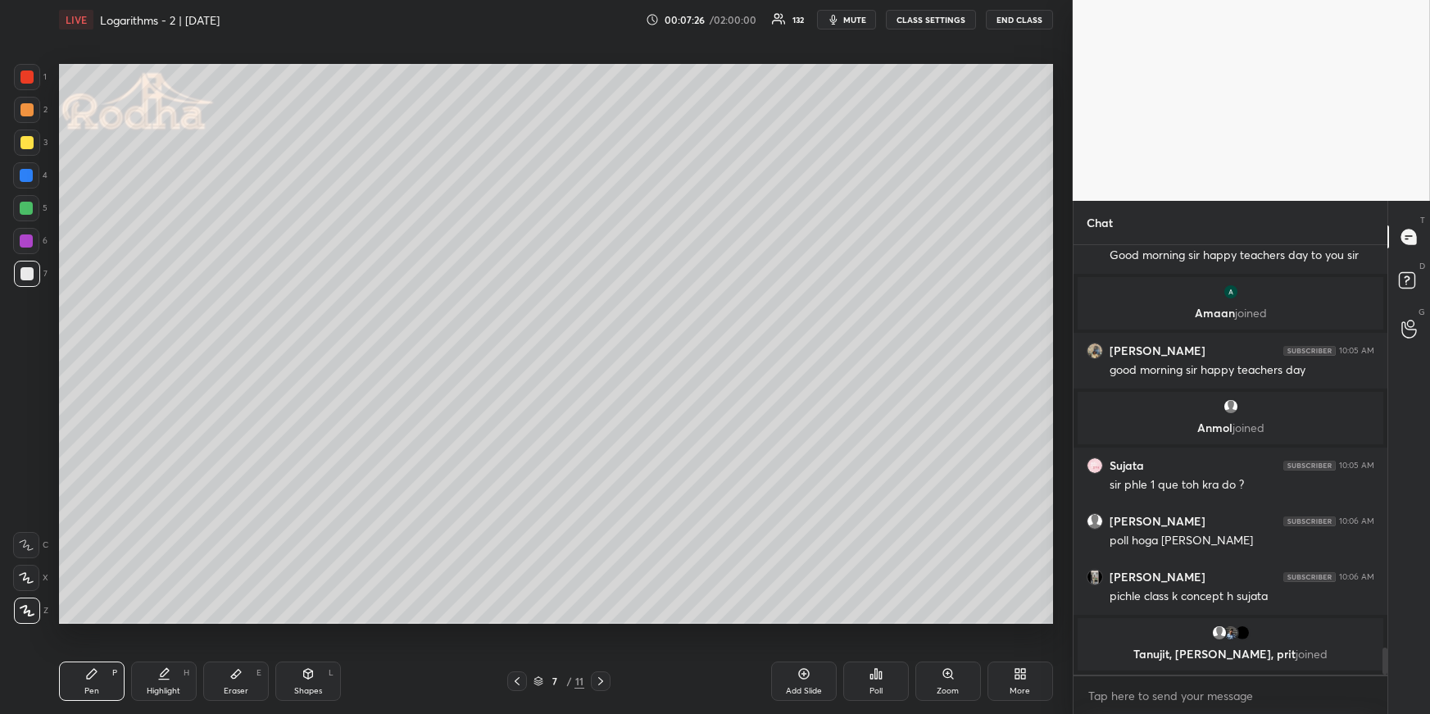
click at [515, 681] on icon at bounding box center [516, 680] width 13 height 13
click at [517, 679] on icon at bounding box center [517, 681] width 5 height 8
click at [519, 678] on icon at bounding box center [516, 680] width 13 height 13
click at [518, 676] on icon at bounding box center [516, 680] width 13 height 13
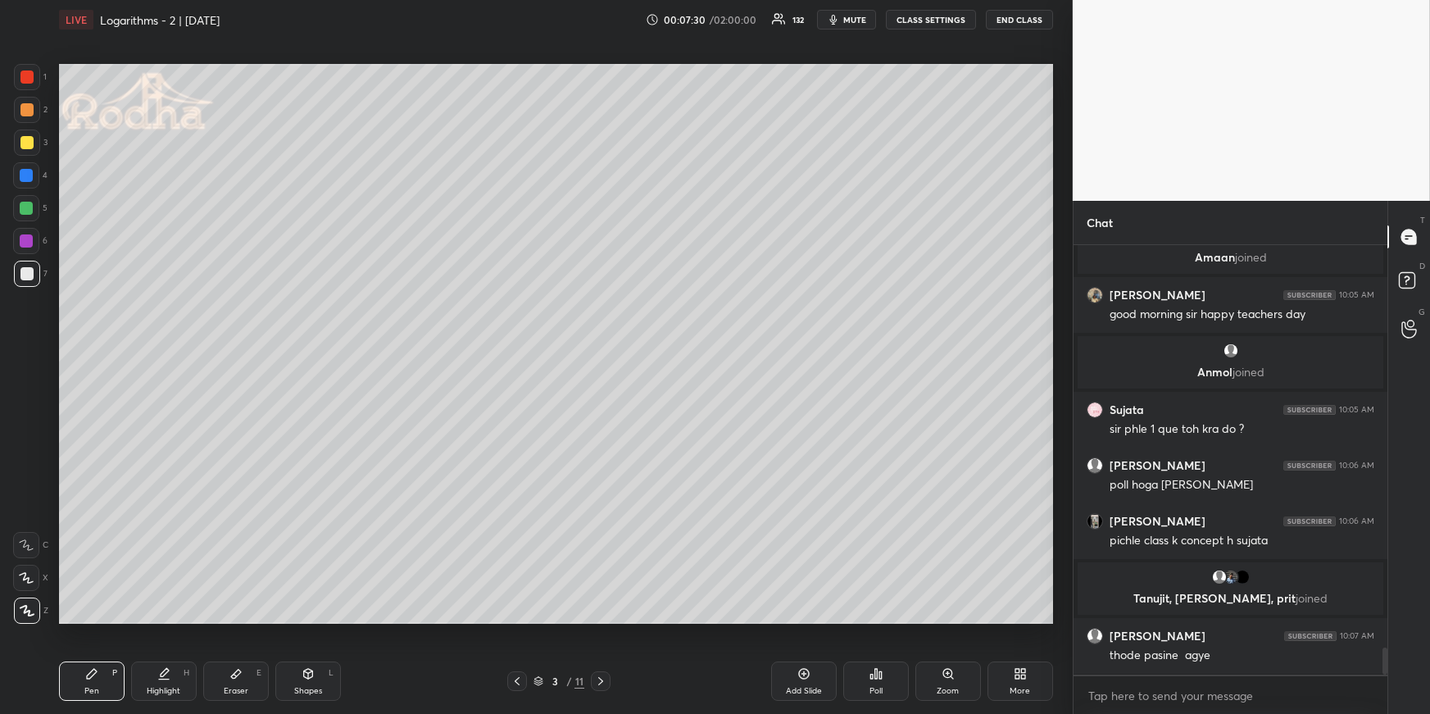
click at [32, 112] on div at bounding box center [27, 110] width 26 height 26
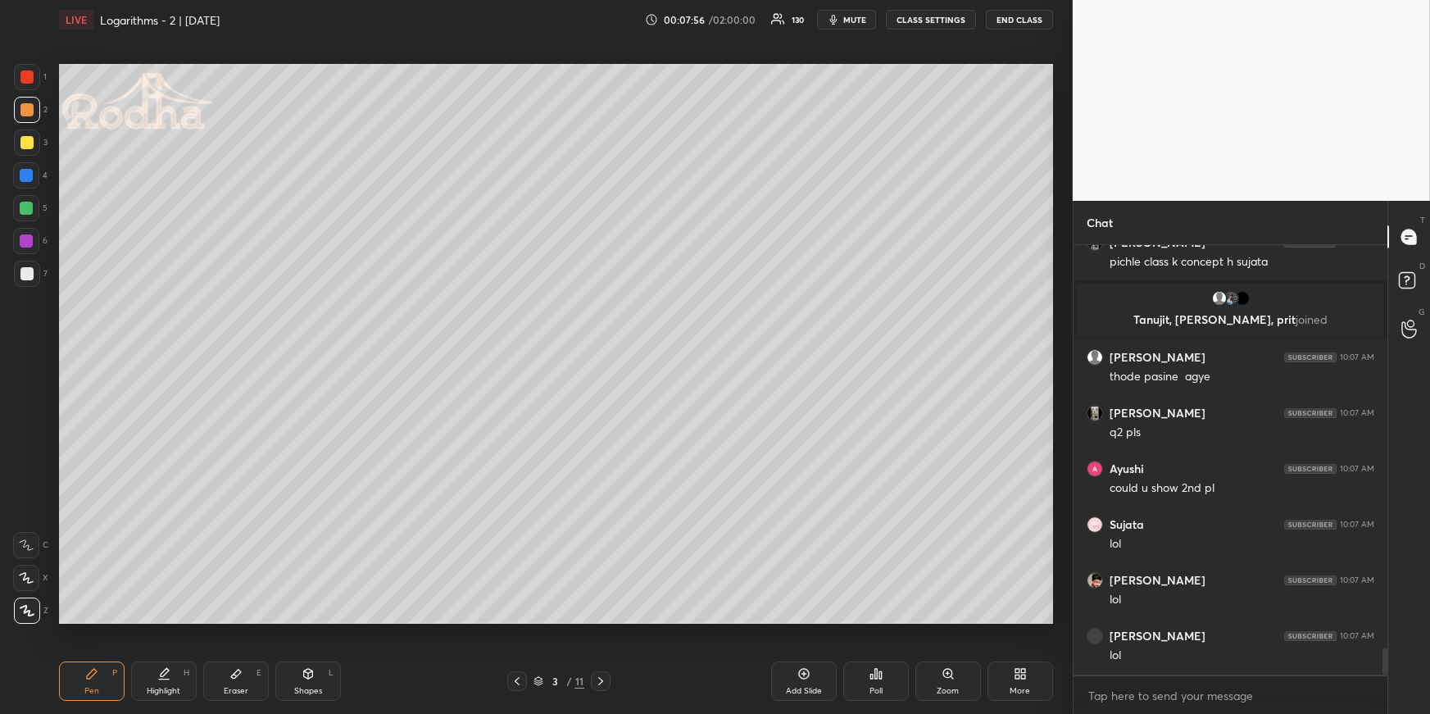
scroll to position [6729, 0]
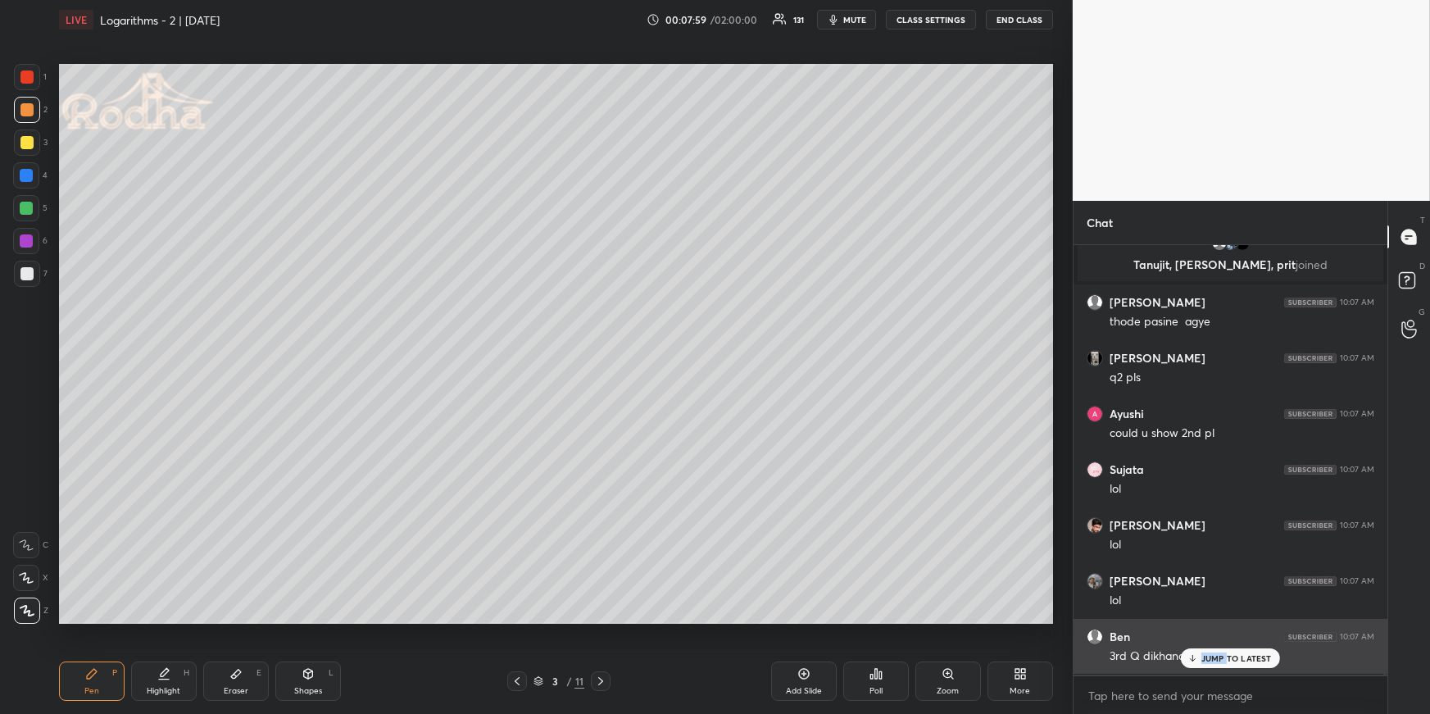
drag, startPoint x: 1226, startPoint y: 653, endPoint x: 1219, endPoint y: 626, distance: 27.8
click at [1224, 653] on p "JUMP TO LATEST" at bounding box center [1236, 658] width 70 height 10
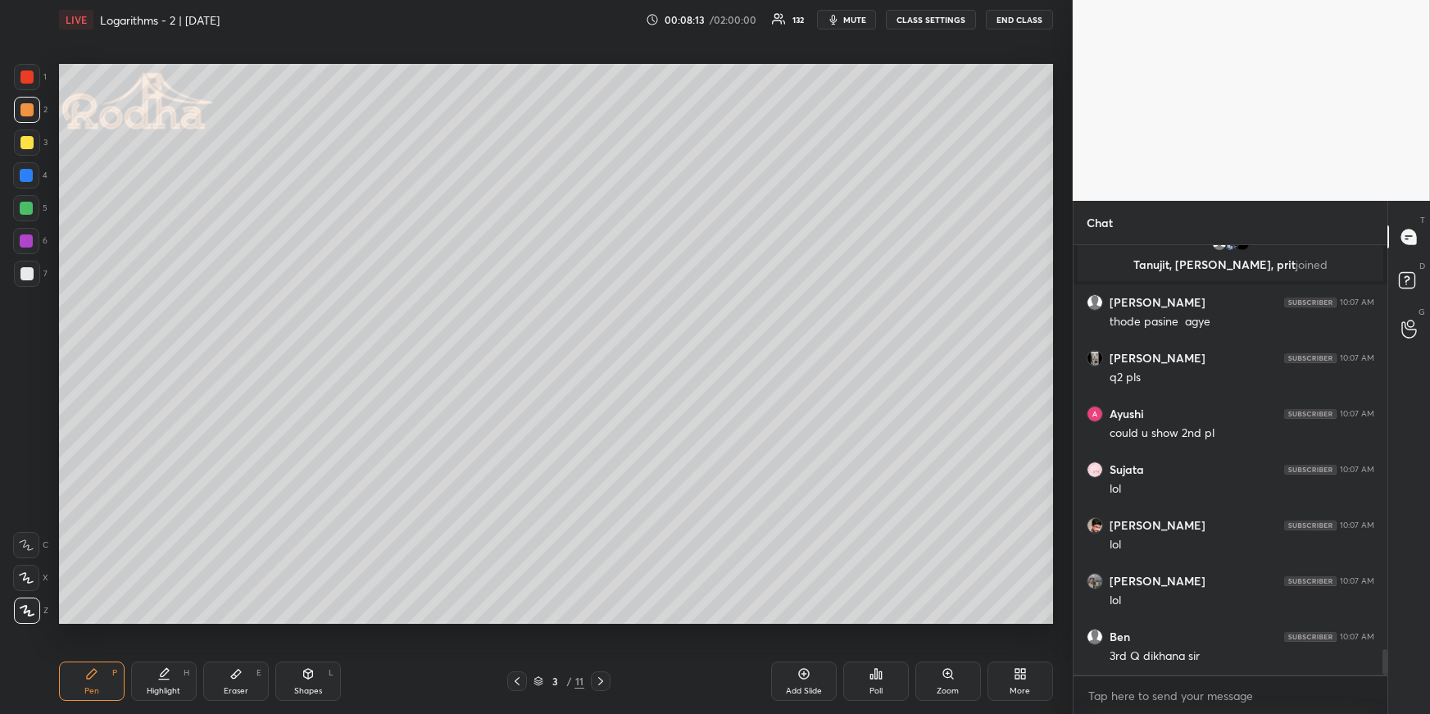
click at [868, 676] on div "Poll" at bounding box center [876, 680] width 66 height 39
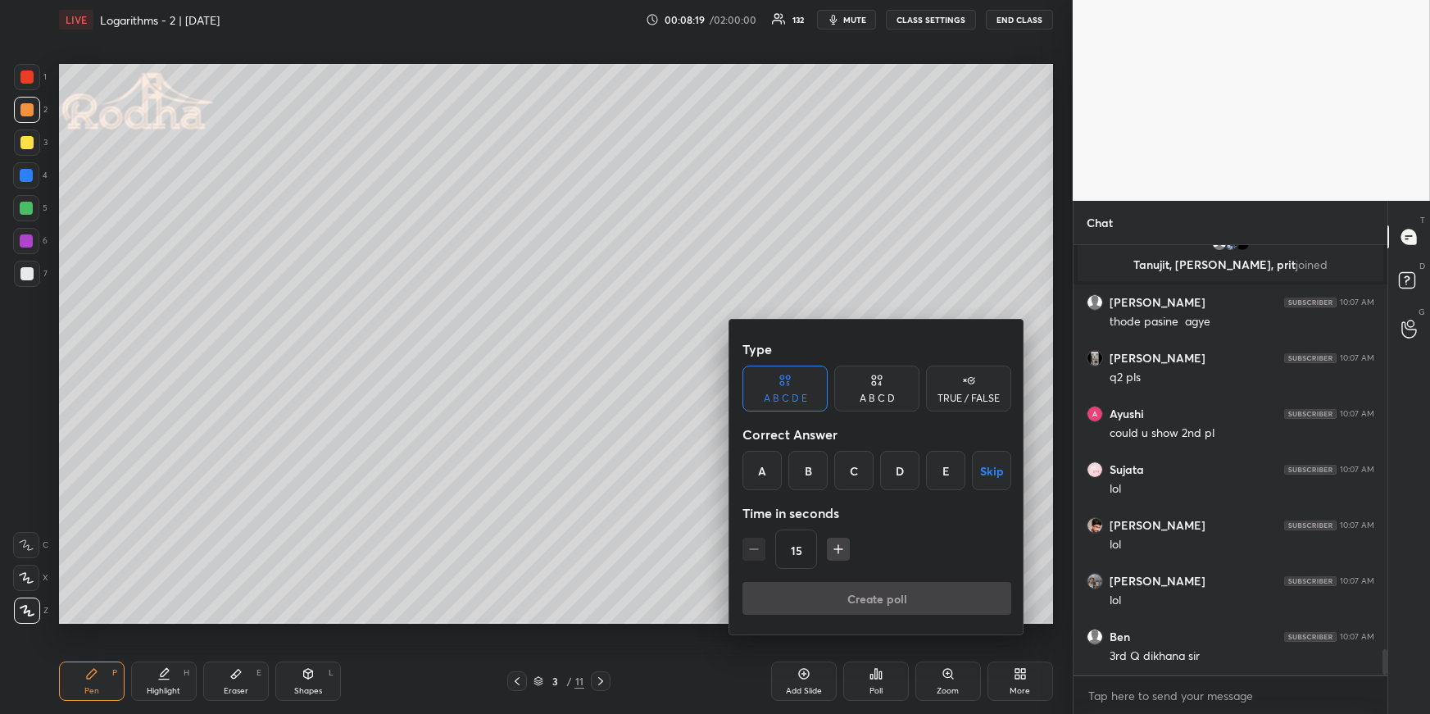
click at [818, 473] on div "B" at bounding box center [807, 470] width 39 height 39
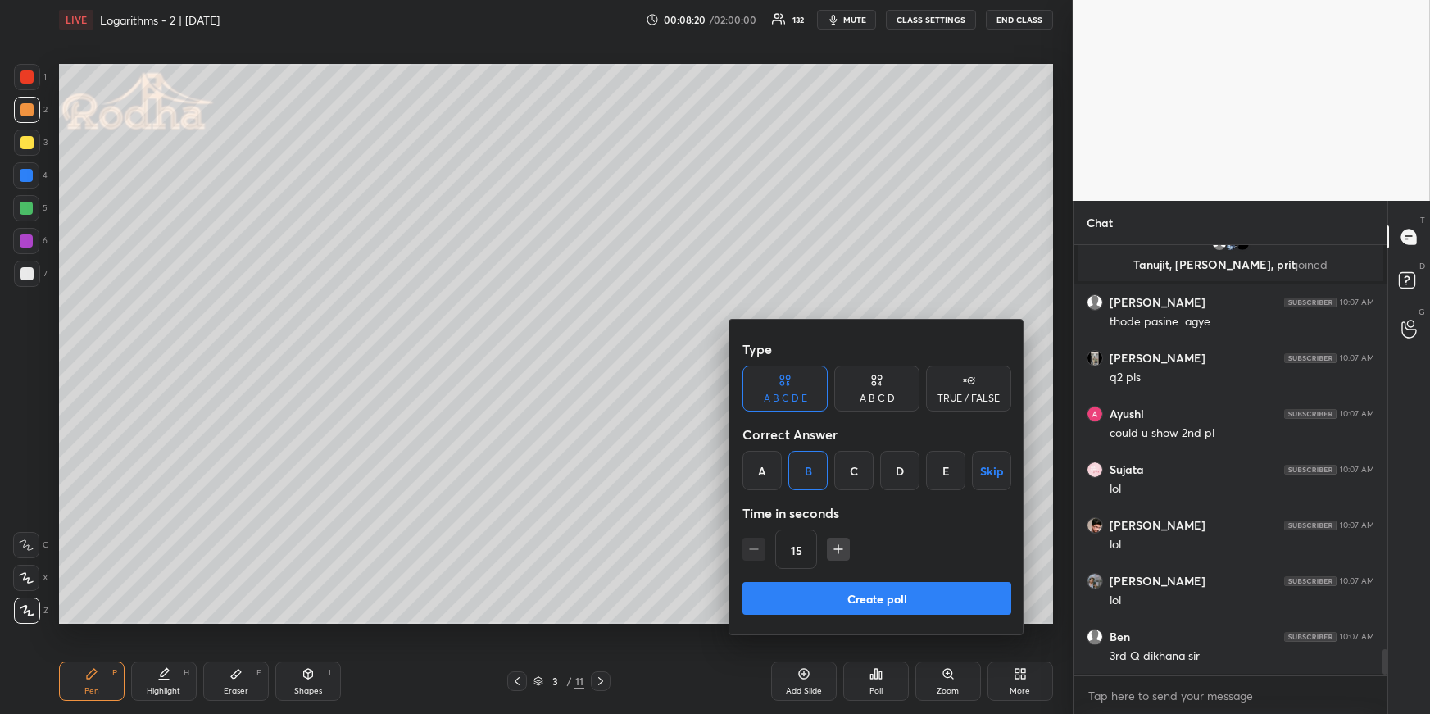
drag, startPoint x: 844, startPoint y: 586, endPoint x: 835, endPoint y: 563, distance: 24.6
click at [845, 587] on button "Create poll" at bounding box center [876, 598] width 269 height 33
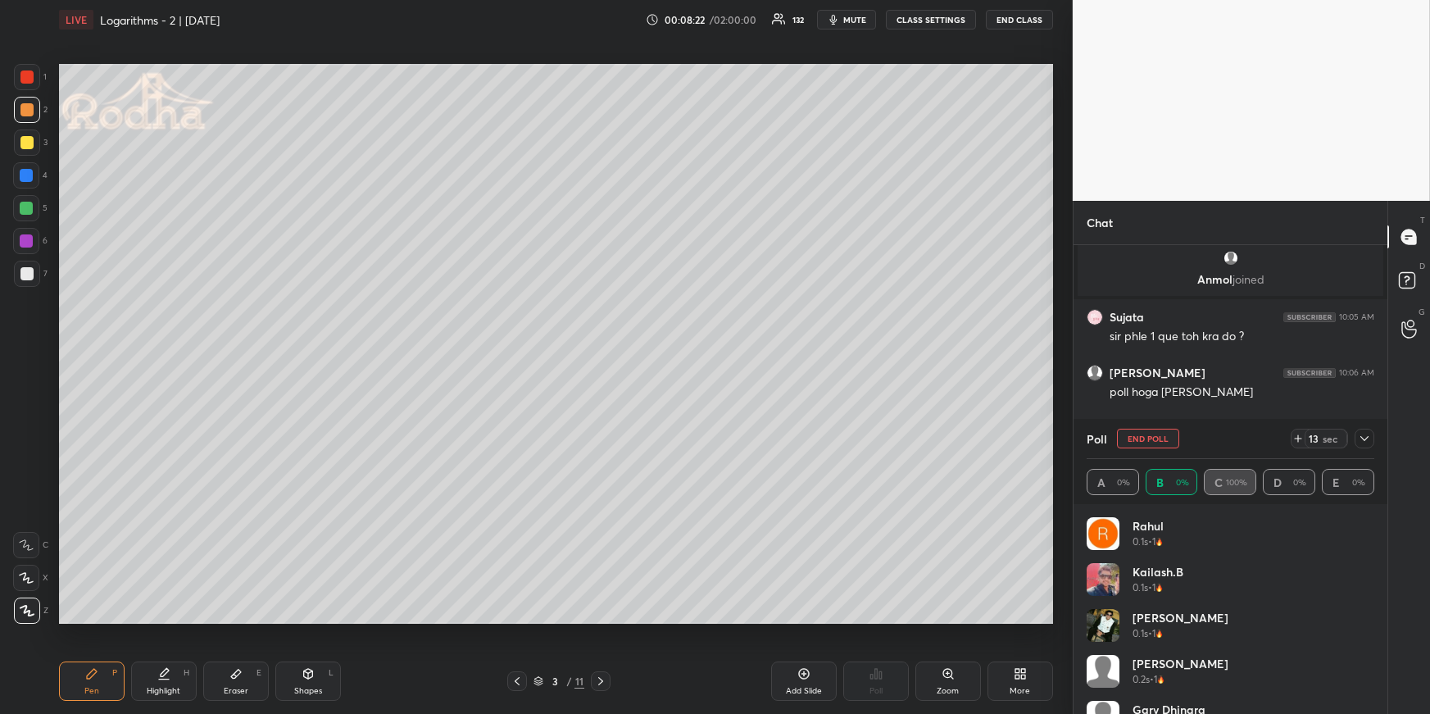
scroll to position [192, 283]
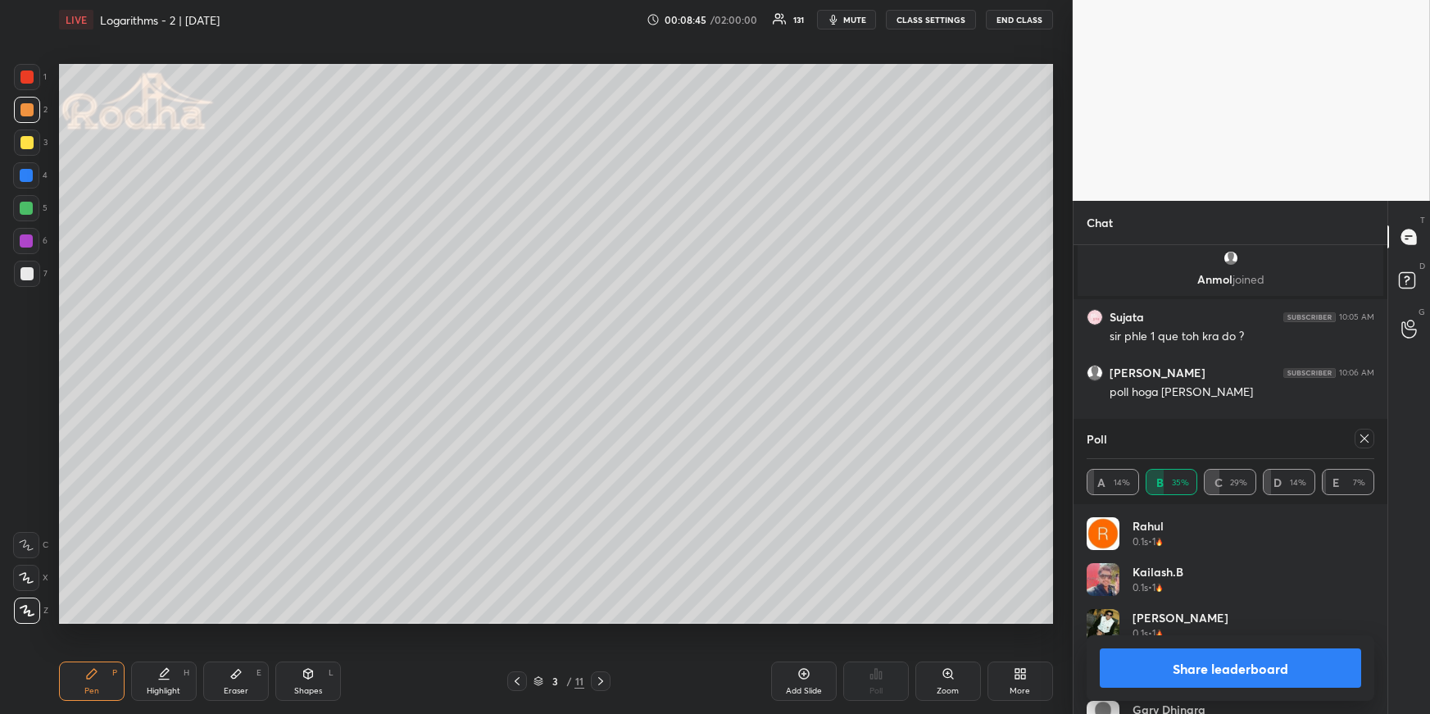
click at [1367, 438] on icon at bounding box center [1364, 438] width 13 height 13
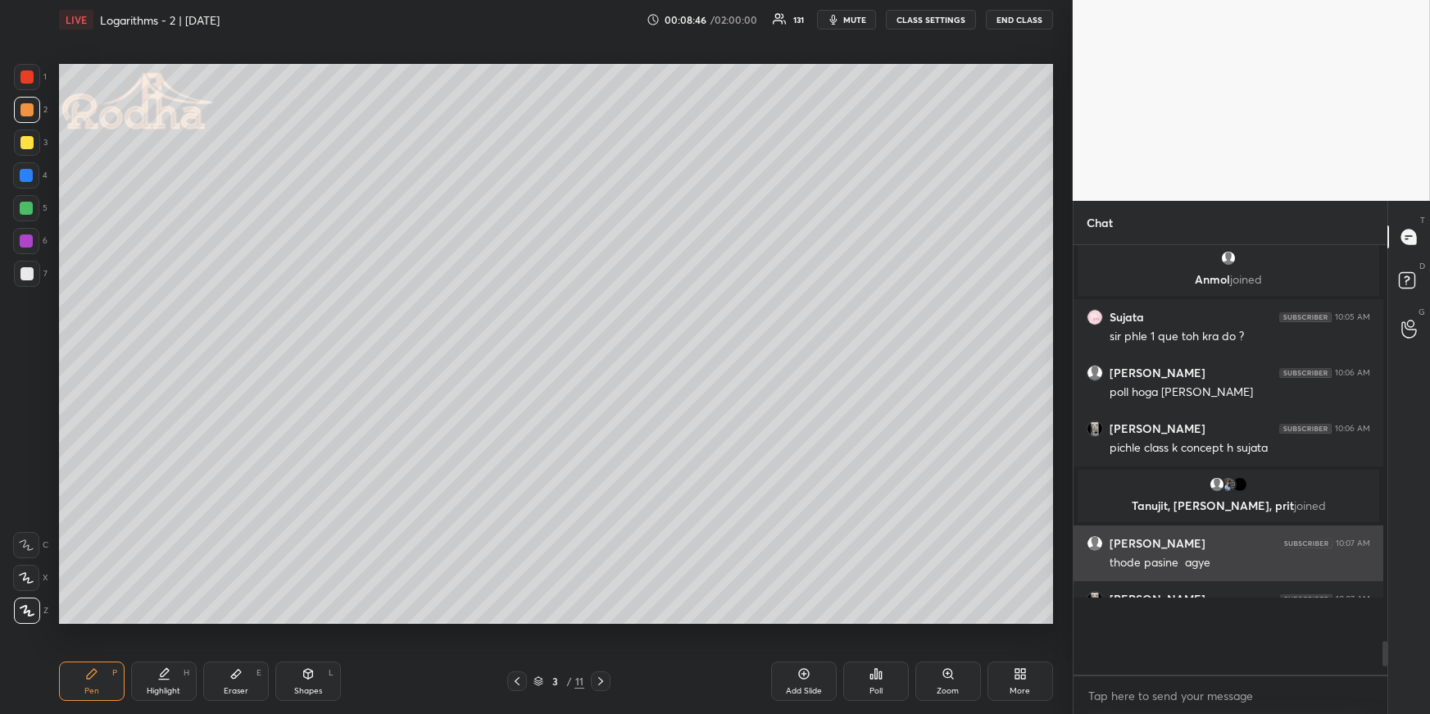
scroll to position [6, 5]
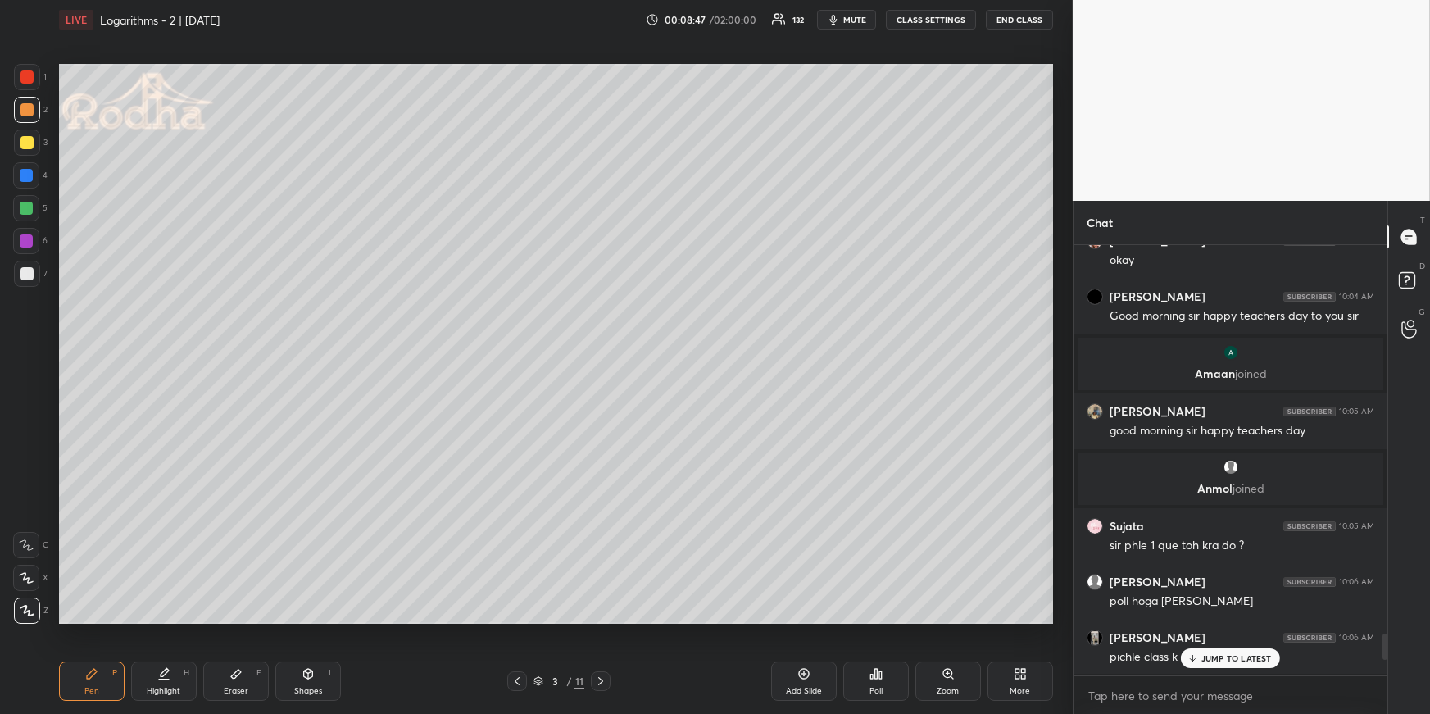
click at [1217, 657] on p "JUMP TO LATEST" at bounding box center [1236, 658] width 70 height 10
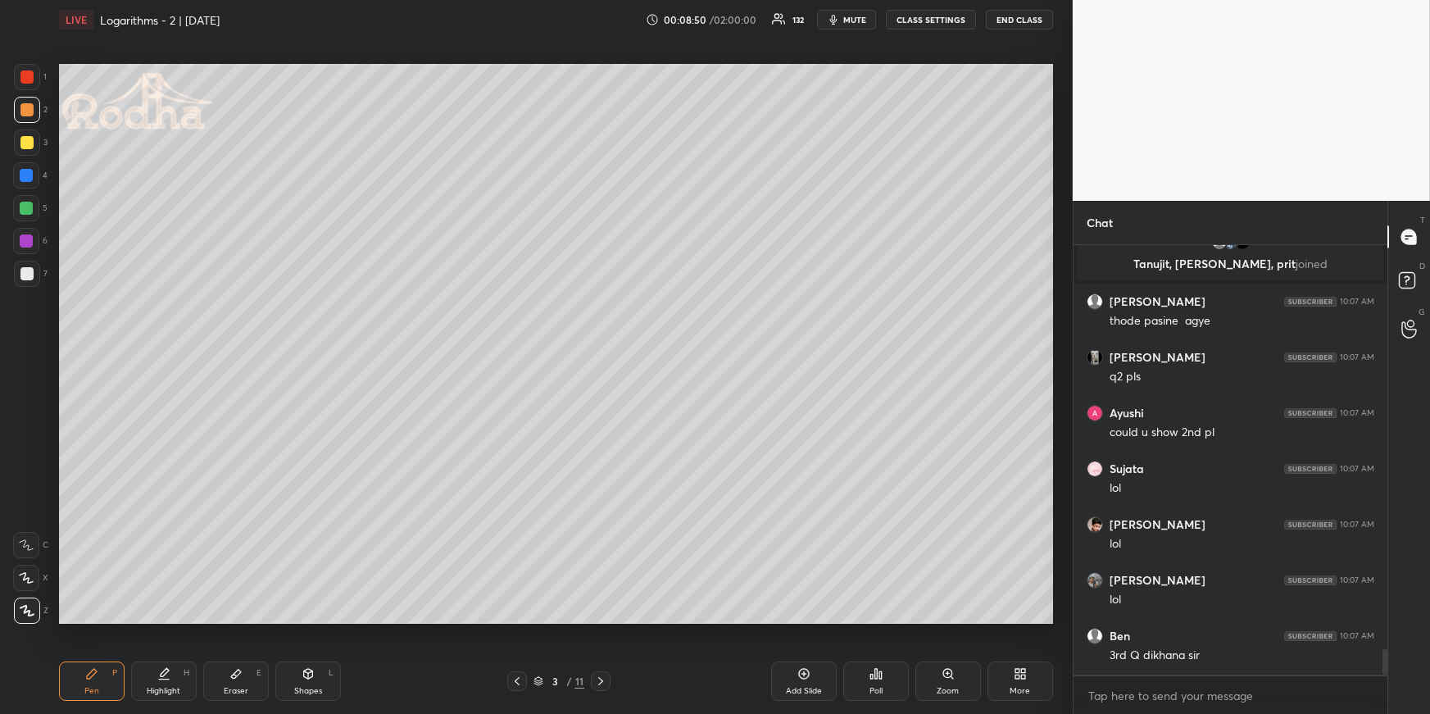
click at [28, 213] on div at bounding box center [26, 208] width 13 height 13
drag, startPoint x: 166, startPoint y: 680, endPoint x: 161, endPoint y: 670, distance: 11.0
click at [166, 679] on div "Highlight H" at bounding box center [164, 680] width 66 height 39
click at [103, 691] on div "Pen P" at bounding box center [92, 680] width 66 height 39
click at [28, 108] on div at bounding box center [26, 109] width 13 height 13
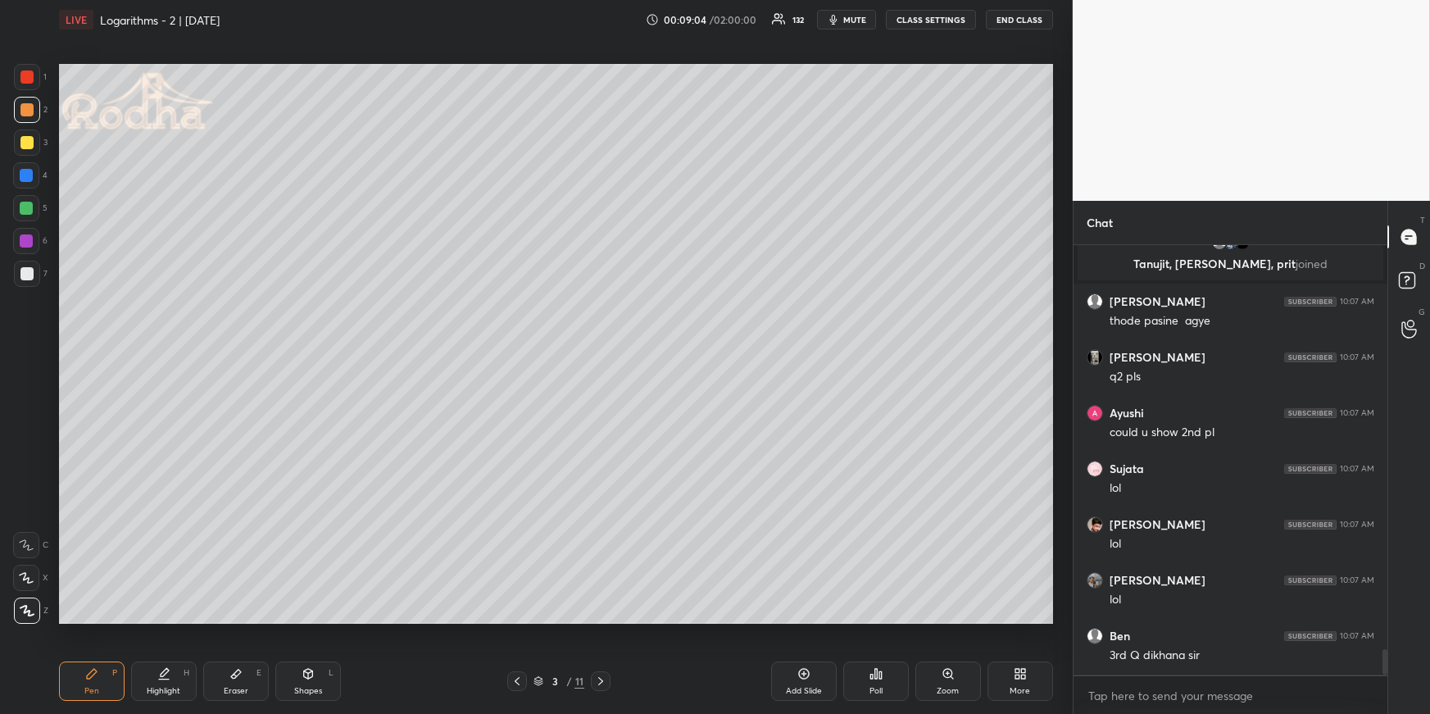
scroll to position [6759, 0]
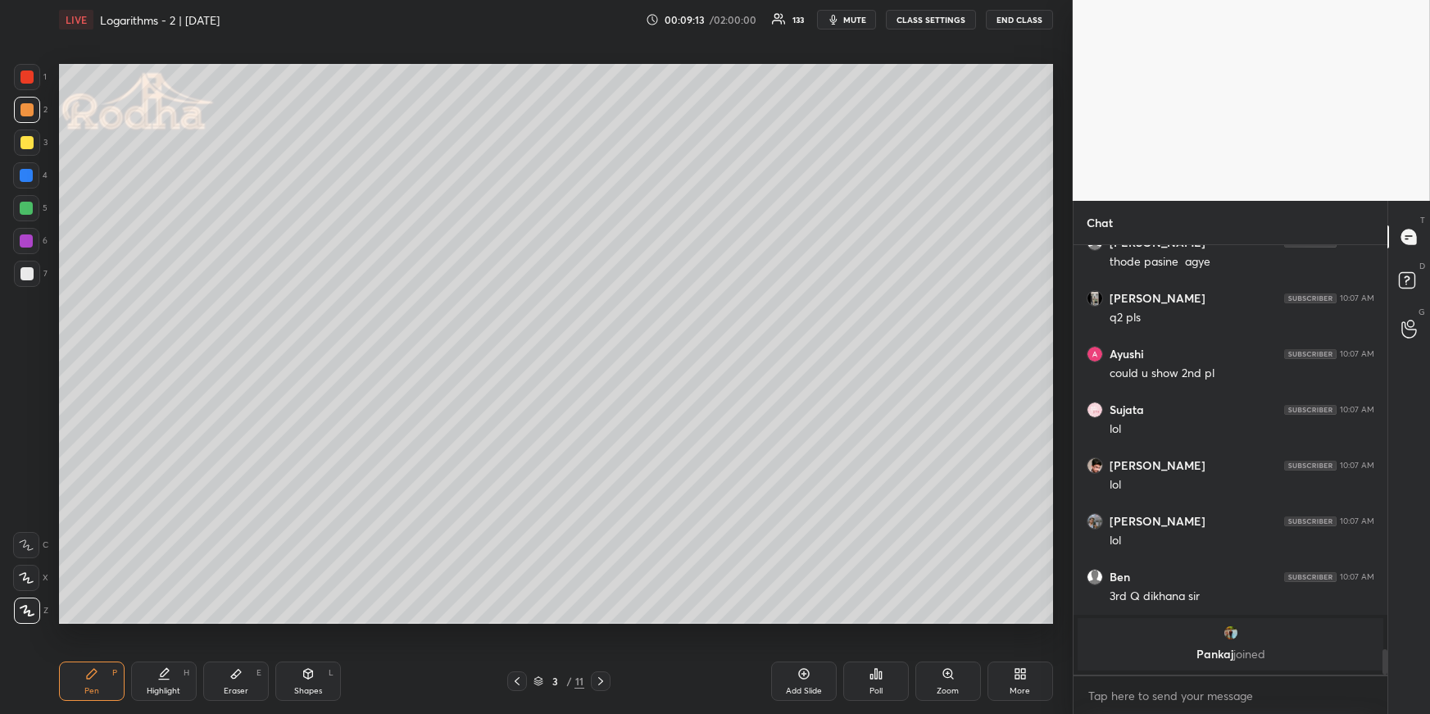
click at [180, 690] on div "Highlight" at bounding box center [164, 691] width 34 height 8
click at [103, 674] on div "Pen P" at bounding box center [92, 680] width 66 height 39
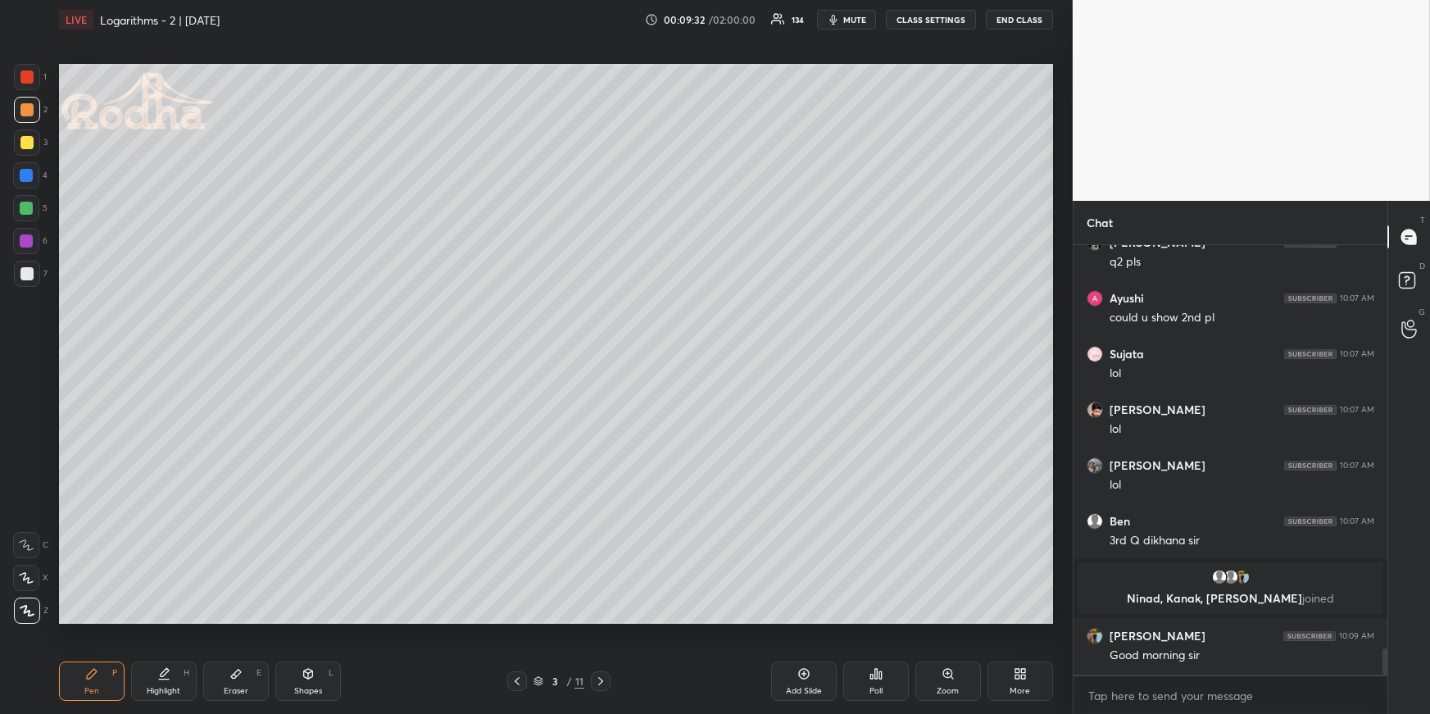
drag, startPoint x: 192, startPoint y: 664, endPoint x: 184, endPoint y: 656, distance: 10.4
click at [192, 664] on div "Highlight H" at bounding box center [164, 680] width 66 height 39
click at [102, 673] on div "Pen P" at bounding box center [92, 680] width 66 height 39
drag, startPoint x: 229, startPoint y: 677, endPoint x: 229, endPoint y: 666, distance: 10.7
click at [229, 677] on icon at bounding box center [235, 673] width 13 height 13
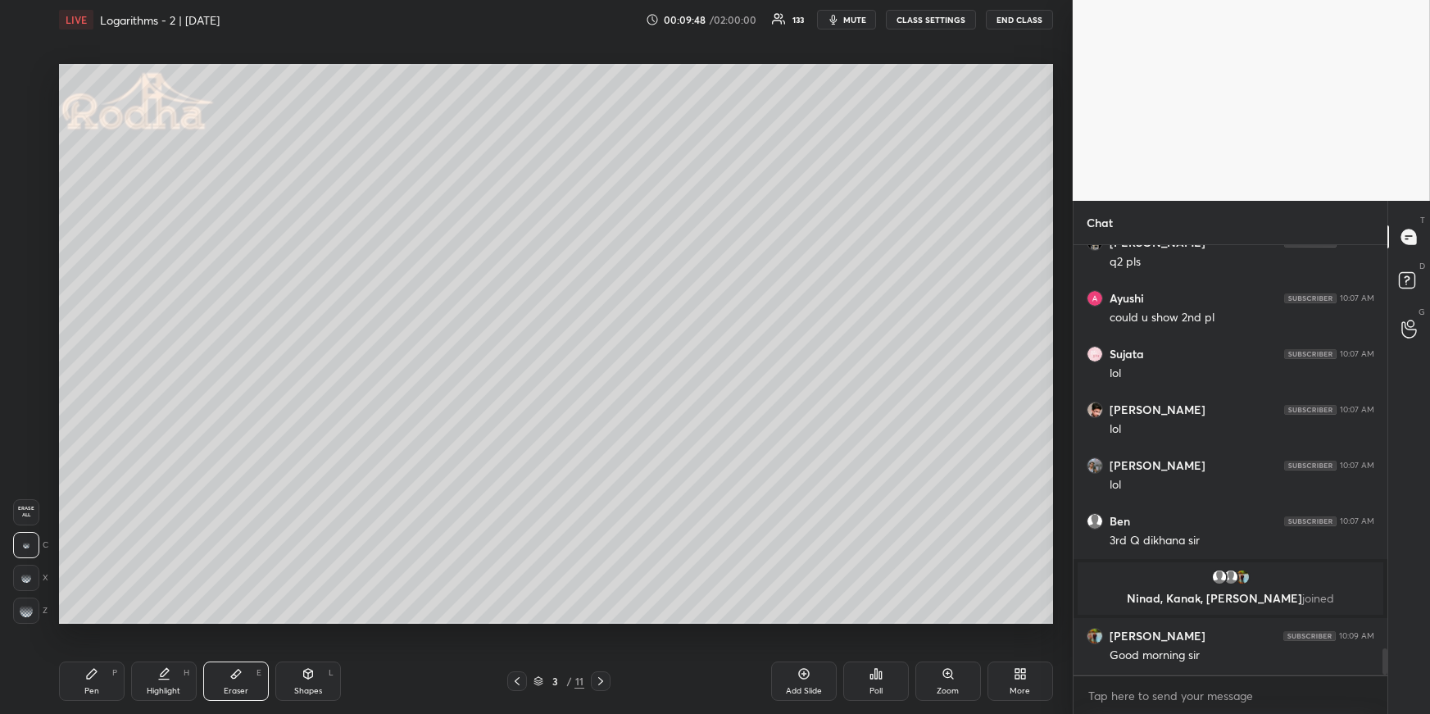
drag, startPoint x: 92, startPoint y: 687, endPoint x: 85, endPoint y: 643, distance: 43.9
click at [89, 687] on div "Pen" at bounding box center [91, 691] width 15 height 8
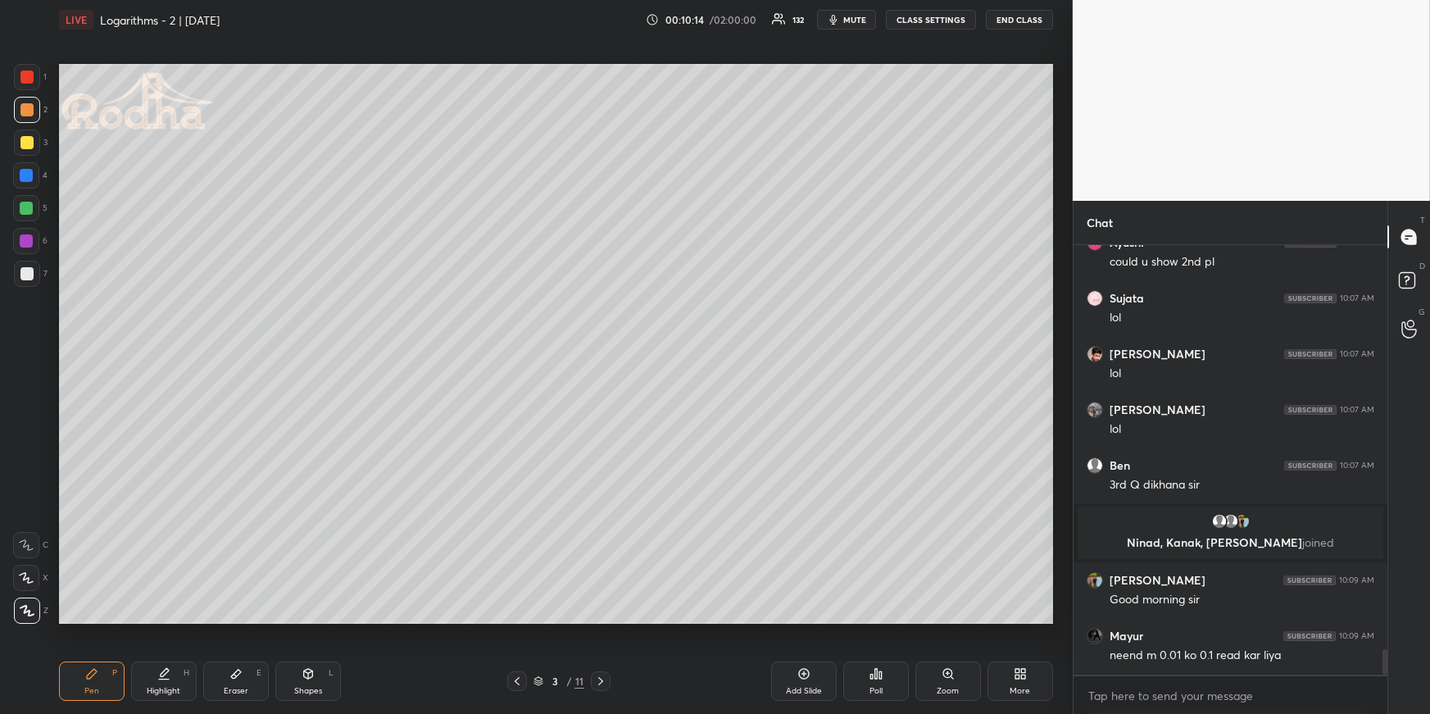
drag, startPoint x: 232, startPoint y: 676, endPoint x: 225, endPoint y: 637, distance: 39.9
click at [232, 676] on icon at bounding box center [236, 673] width 10 height 9
click at [105, 670] on div "Pen P" at bounding box center [92, 680] width 66 height 39
click at [31, 578] on icon at bounding box center [26, 577] width 15 height 11
click at [29, 205] on div at bounding box center [26, 208] width 13 height 13
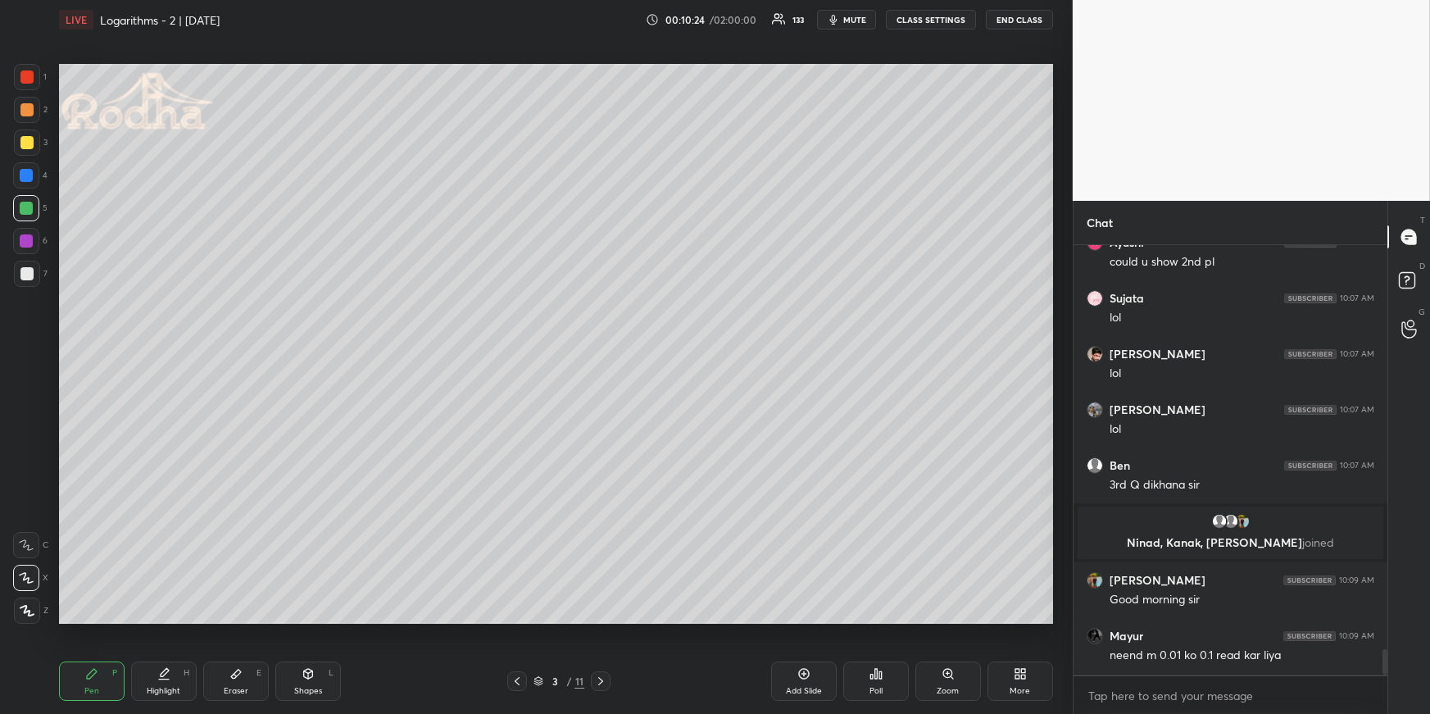
click at [156, 681] on div "Highlight H" at bounding box center [164, 680] width 66 height 39
click at [101, 664] on div "Pen P" at bounding box center [92, 680] width 66 height 39
drag, startPoint x: 25, startPoint y: 115, endPoint x: 27, endPoint y: 131, distance: 16.6
click at [24, 114] on div at bounding box center [26, 109] width 13 height 13
click at [31, 602] on div at bounding box center [27, 610] width 26 height 26
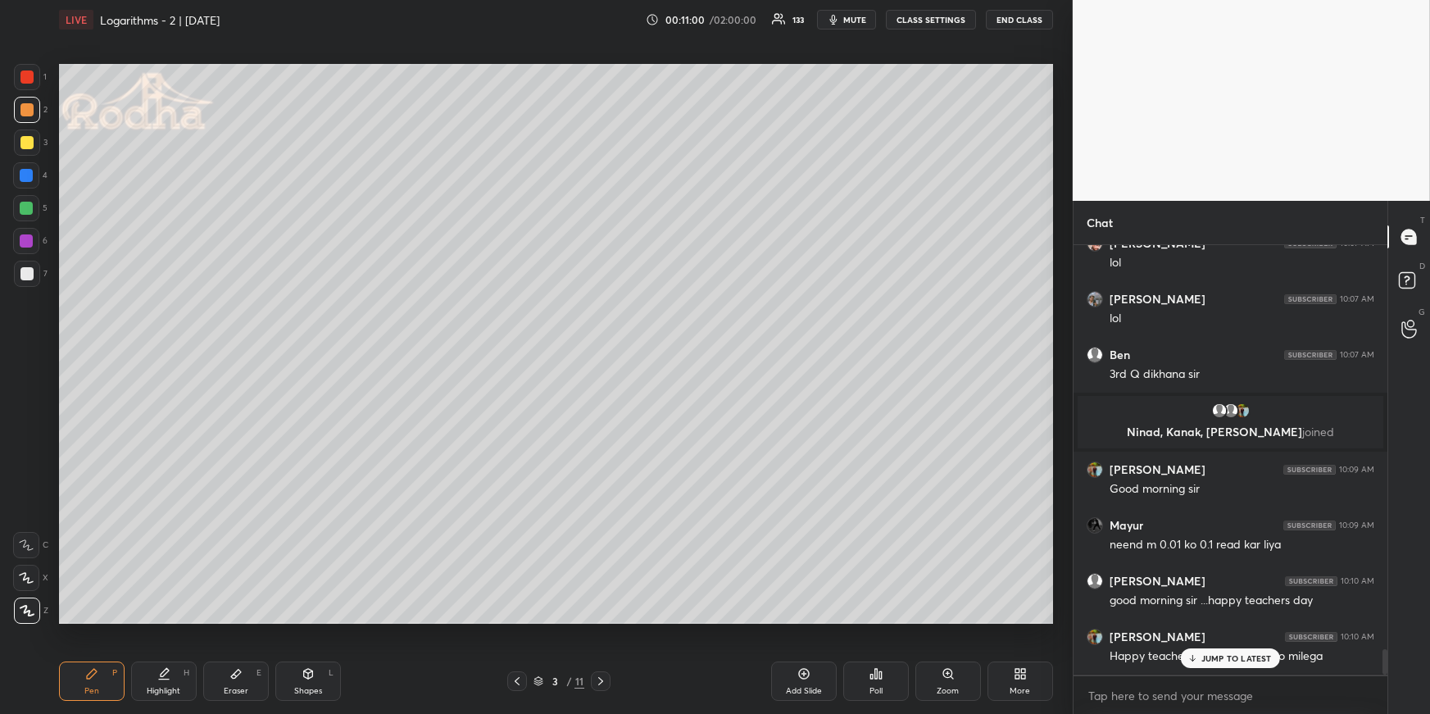
scroll to position [6865, 0]
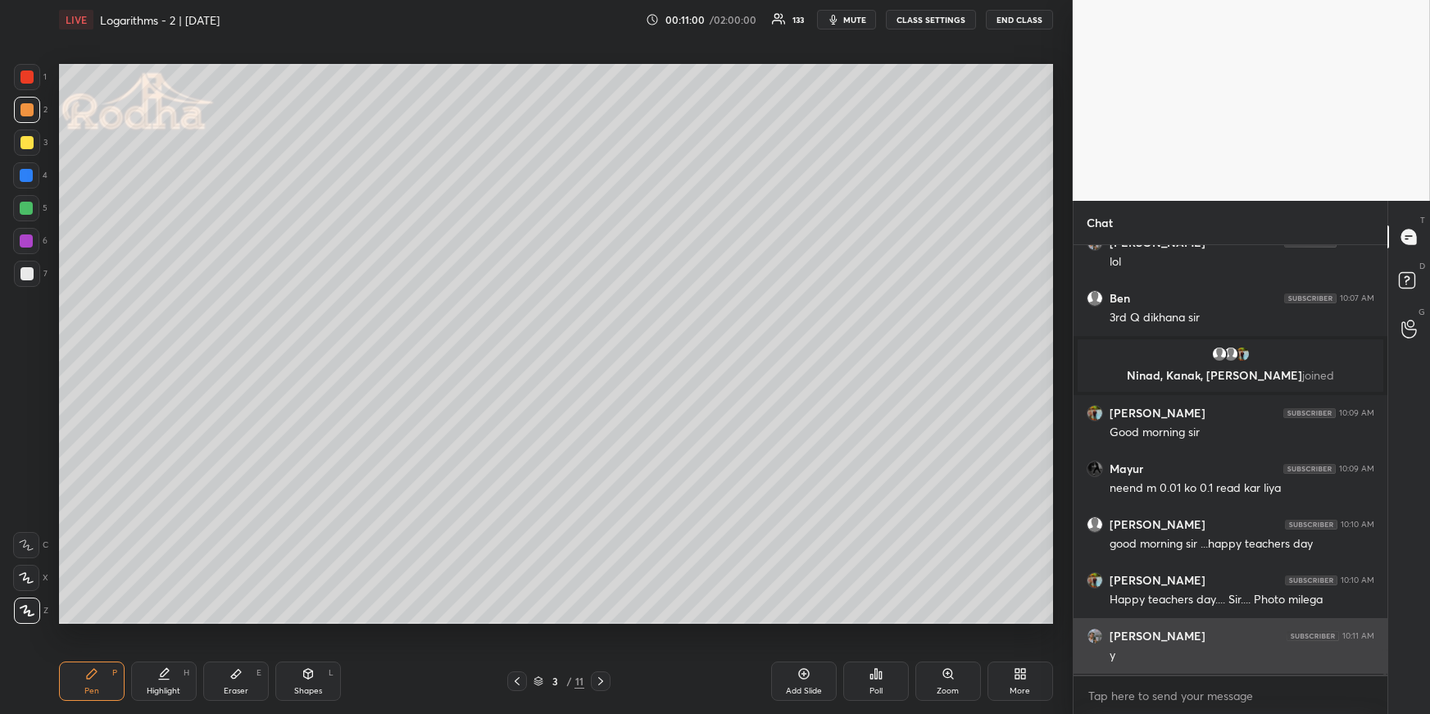
drag, startPoint x: 1231, startPoint y: 653, endPoint x: 1225, endPoint y: 646, distance: 8.7
click at [1229, 655] on div "[PERSON_NAME] 10:07 AM [PERSON_NAME] 10:07 AM lol Ben 10:07 AM 3rd Q [PERSON_NA…" at bounding box center [1230, 459] width 314 height 429
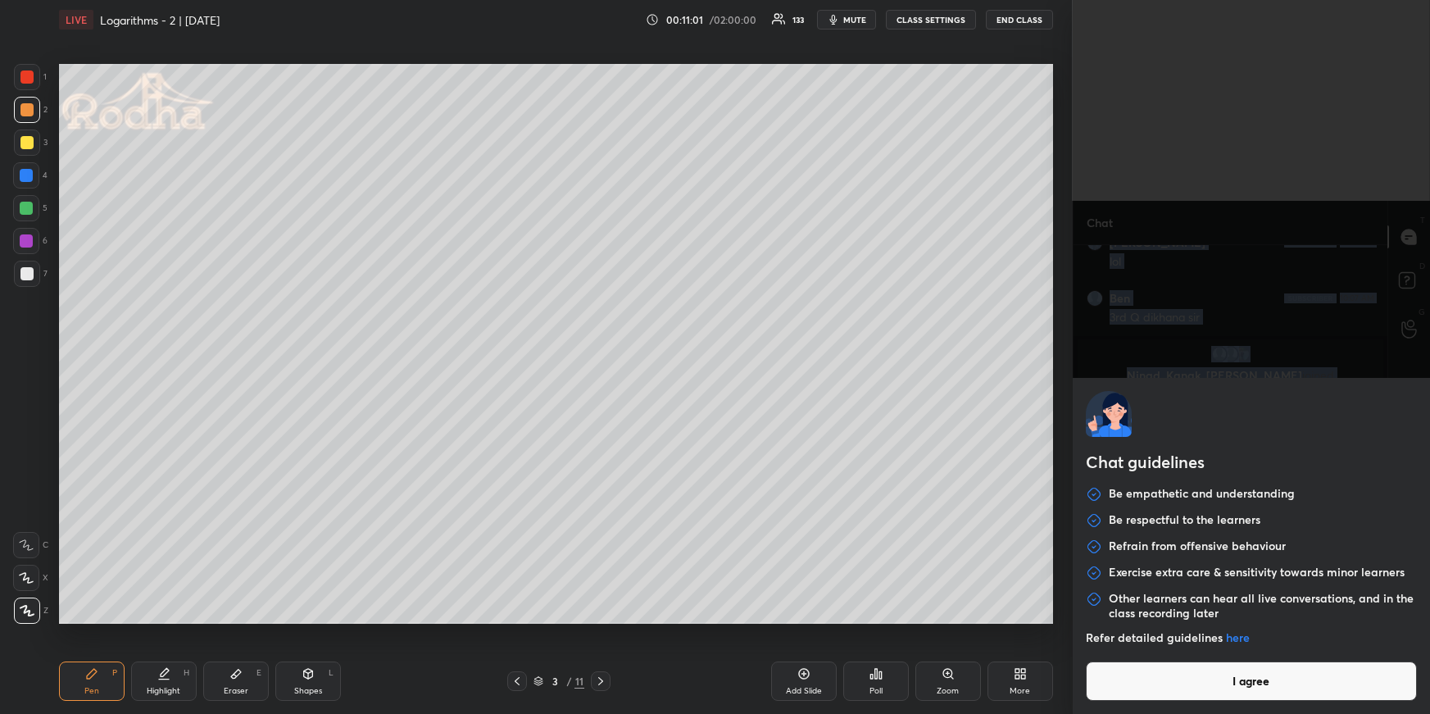
click at [1177, 695] on body "1 2 3 4 5 6 7 R O A L C X Z Erase all C X Z LIVE Logarithms - 2 | [DATE] 00:11:…" at bounding box center [715, 357] width 1430 height 714
click at [1208, 679] on button "I agree" at bounding box center [1251, 680] width 331 height 39
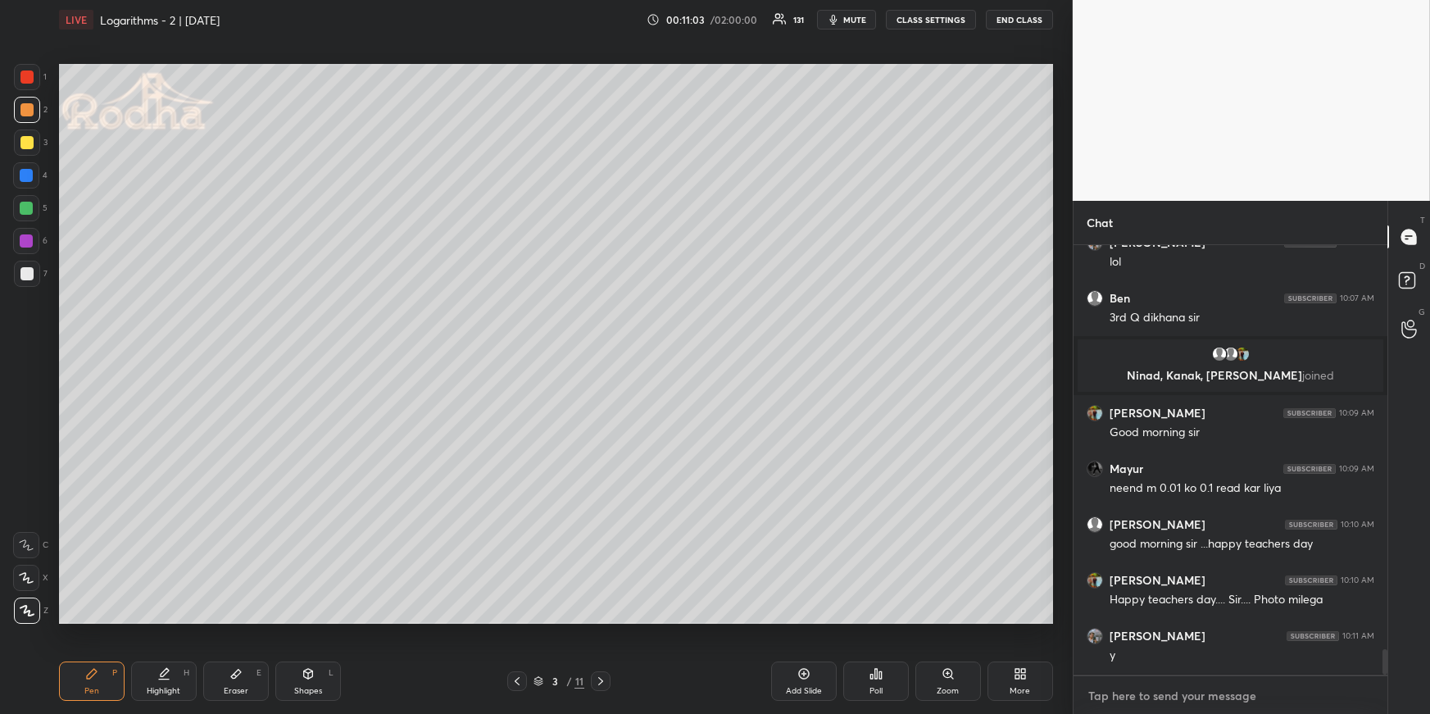
scroll to position [6921, 0]
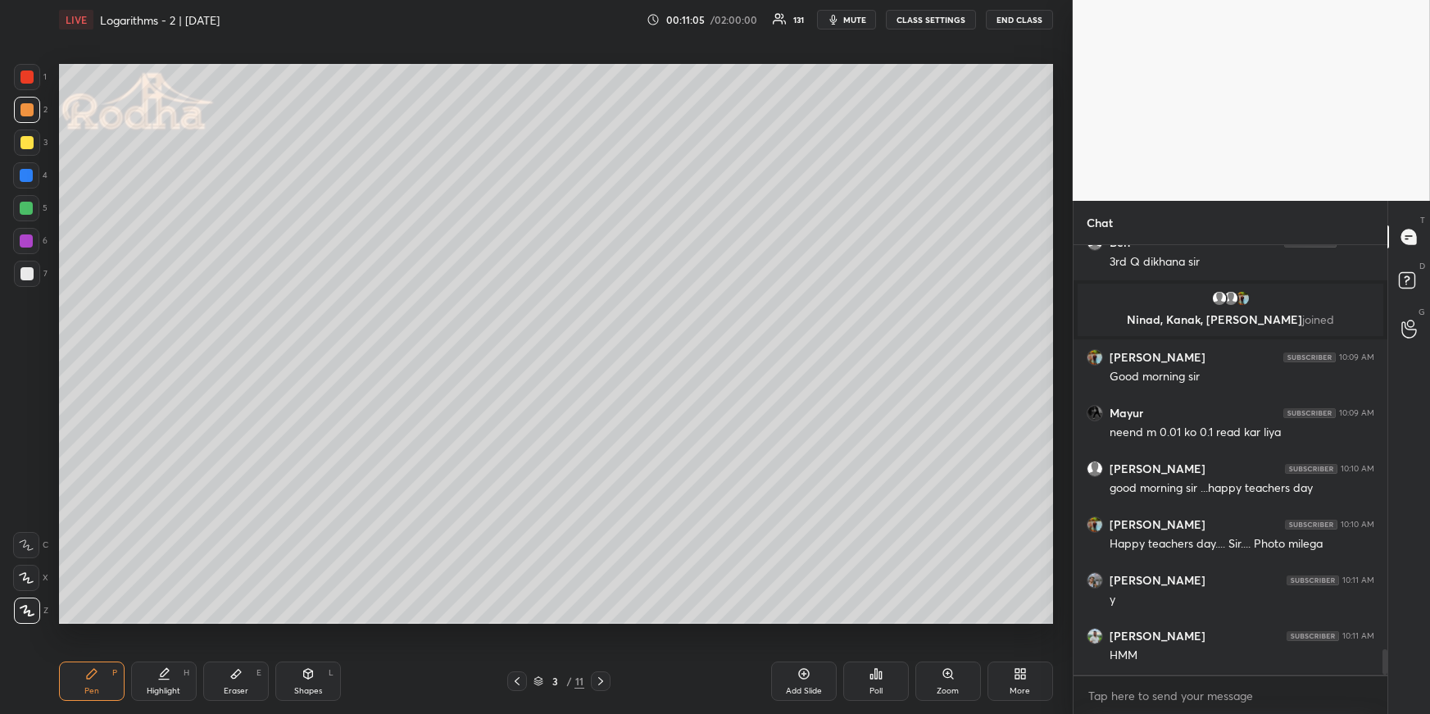
drag, startPoint x: 178, startPoint y: 658, endPoint x: 184, endPoint y: 647, distance: 12.1
click at [176, 660] on div "Pen P Highlight H Eraser E Shapes L 3 / 11 Add Slide Poll Zoom More" at bounding box center [556, 681] width 994 height 66
click at [165, 685] on div "Highlight H" at bounding box center [164, 680] width 66 height 39
click at [112, 678] on div "Pen P" at bounding box center [92, 680] width 66 height 39
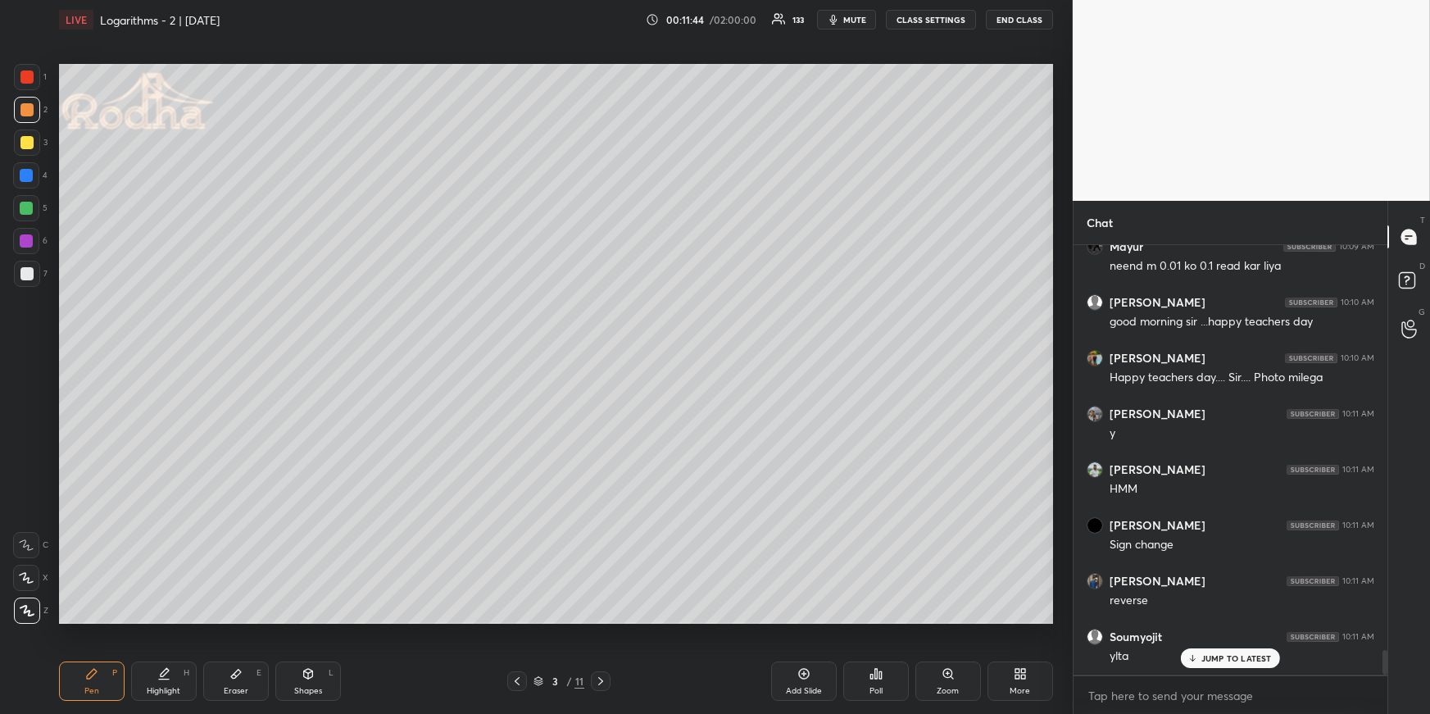
scroll to position [7104, 0]
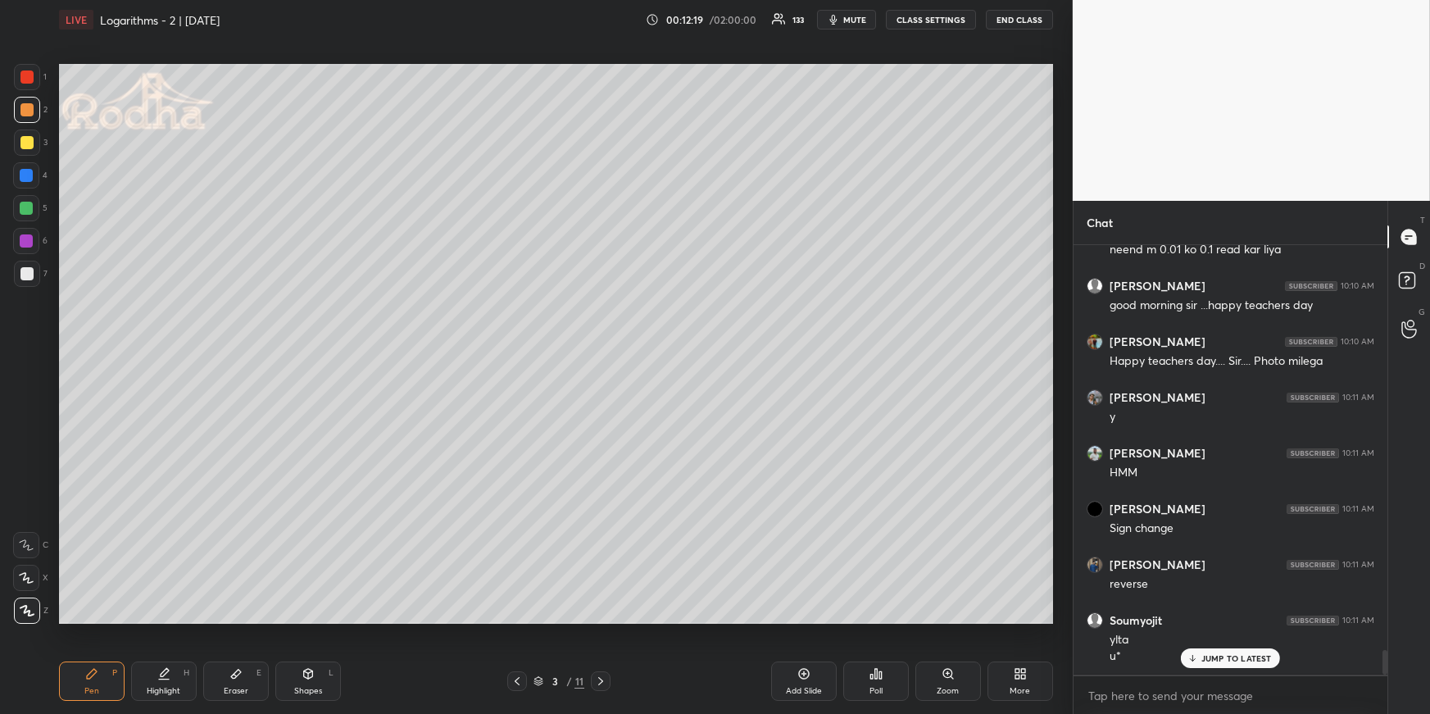
drag, startPoint x: 180, startPoint y: 682, endPoint x: 188, endPoint y: 669, distance: 14.3
click at [180, 681] on div "Highlight H" at bounding box center [164, 680] width 66 height 39
click at [105, 680] on div "Pen P" at bounding box center [92, 680] width 66 height 39
drag, startPoint x: 25, startPoint y: 204, endPoint x: 25, endPoint y: 215, distance: 10.7
click at [25, 204] on div at bounding box center [26, 208] width 13 height 13
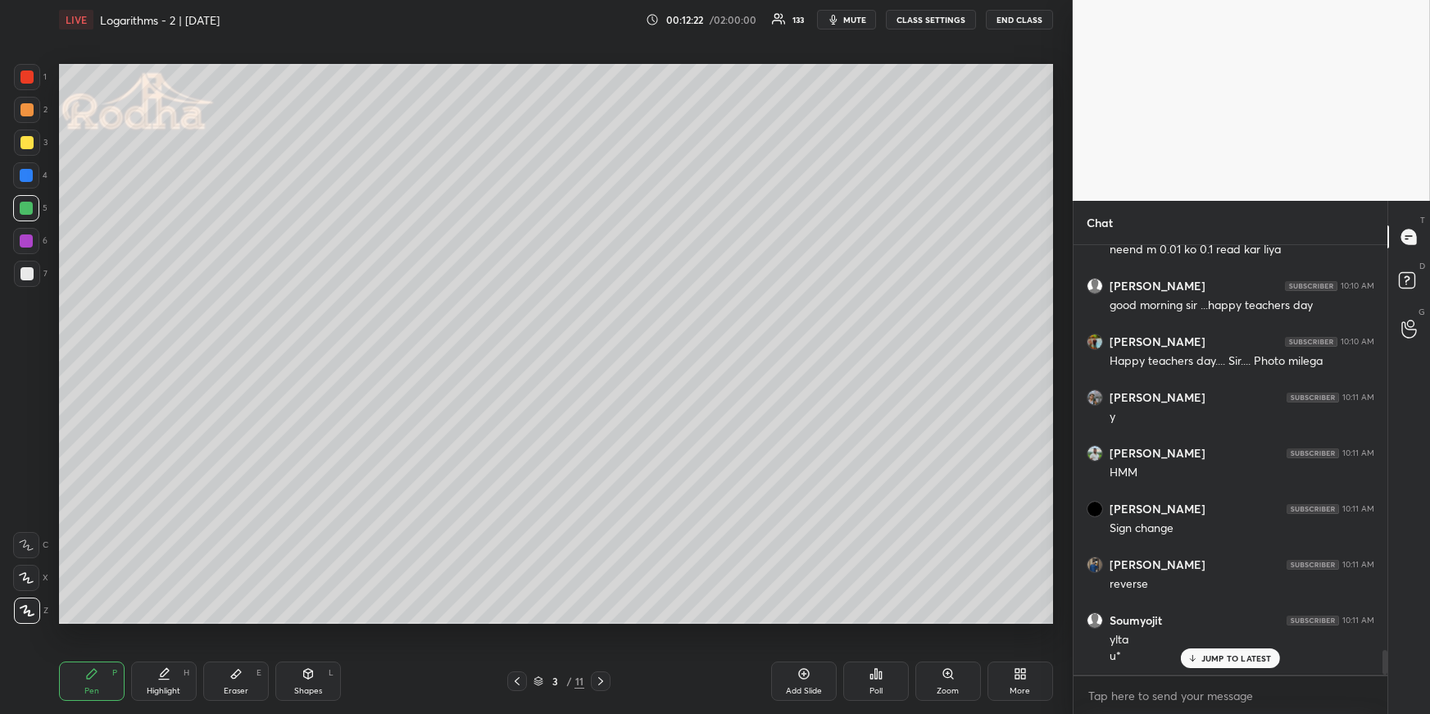
click at [26, 580] on icon at bounding box center [26, 577] width 15 height 11
drag, startPoint x: 142, startPoint y: 687, endPoint x: 135, endPoint y: 672, distance: 16.9
click at [142, 687] on div "Highlight H" at bounding box center [164, 680] width 66 height 39
click at [515, 678] on icon at bounding box center [516, 680] width 13 height 13
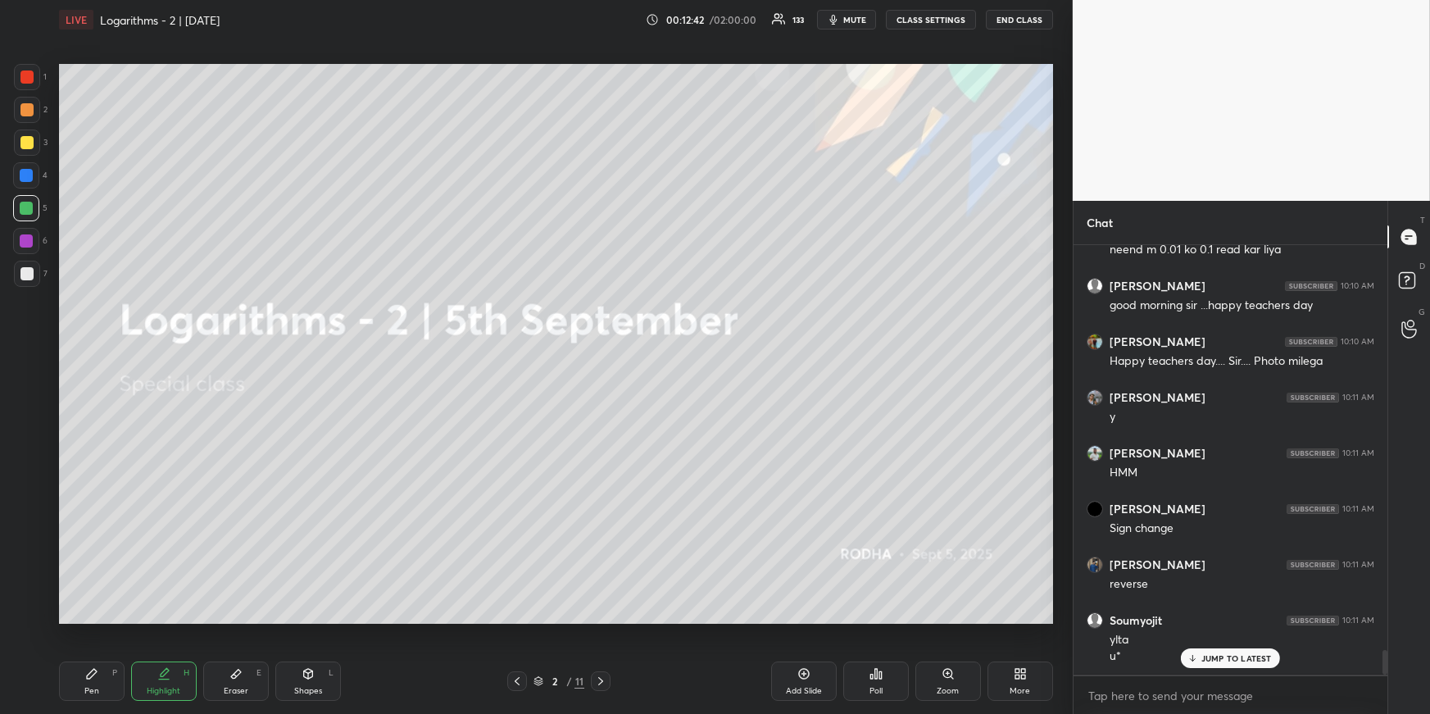
drag, startPoint x: 810, startPoint y: 685, endPoint x: 769, endPoint y: 623, distance: 74.5
click at [809, 684] on div "Add Slide" at bounding box center [804, 680] width 66 height 39
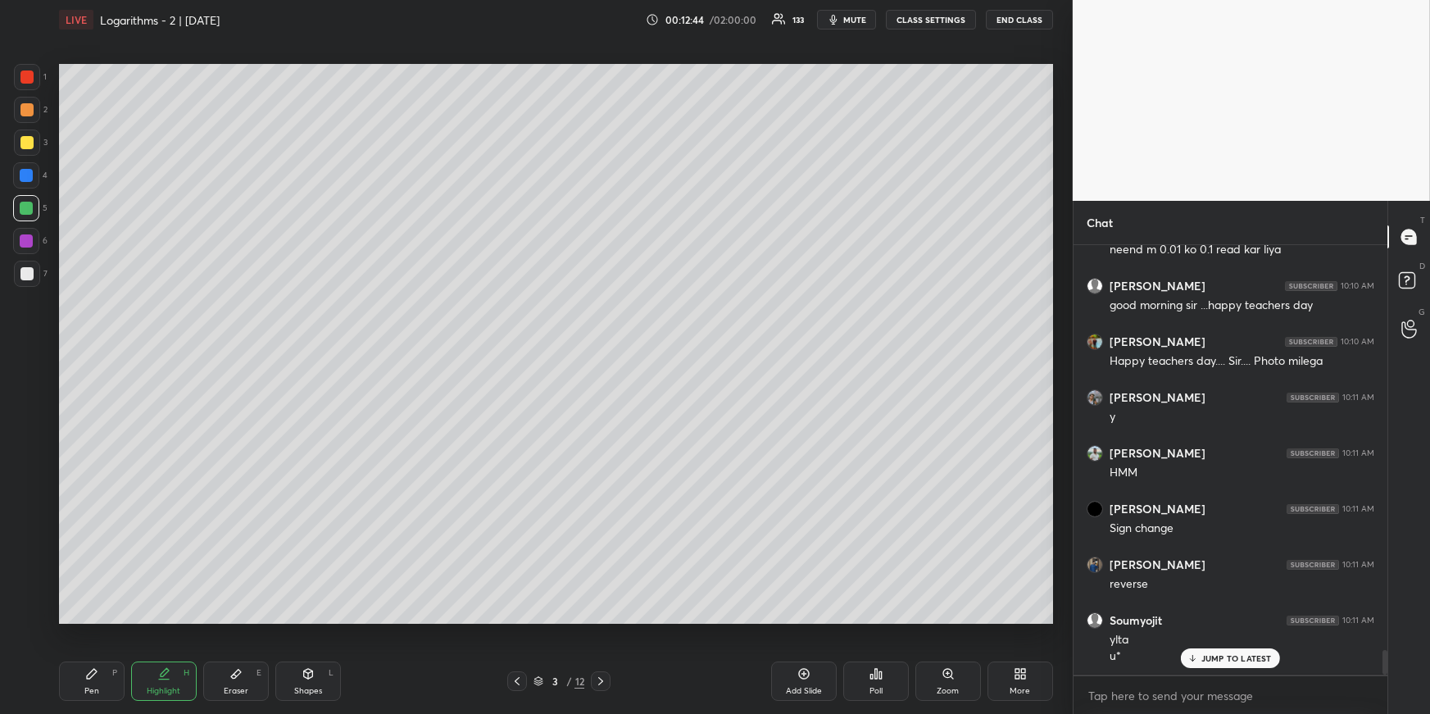
drag, startPoint x: 73, startPoint y: 700, endPoint x: 80, endPoint y: 645, distance: 55.4
click at [73, 695] on div "Pen P Highlight H Eraser E Shapes L 3 / 12 Add Slide Poll Zoom More" at bounding box center [556, 681] width 994 height 66
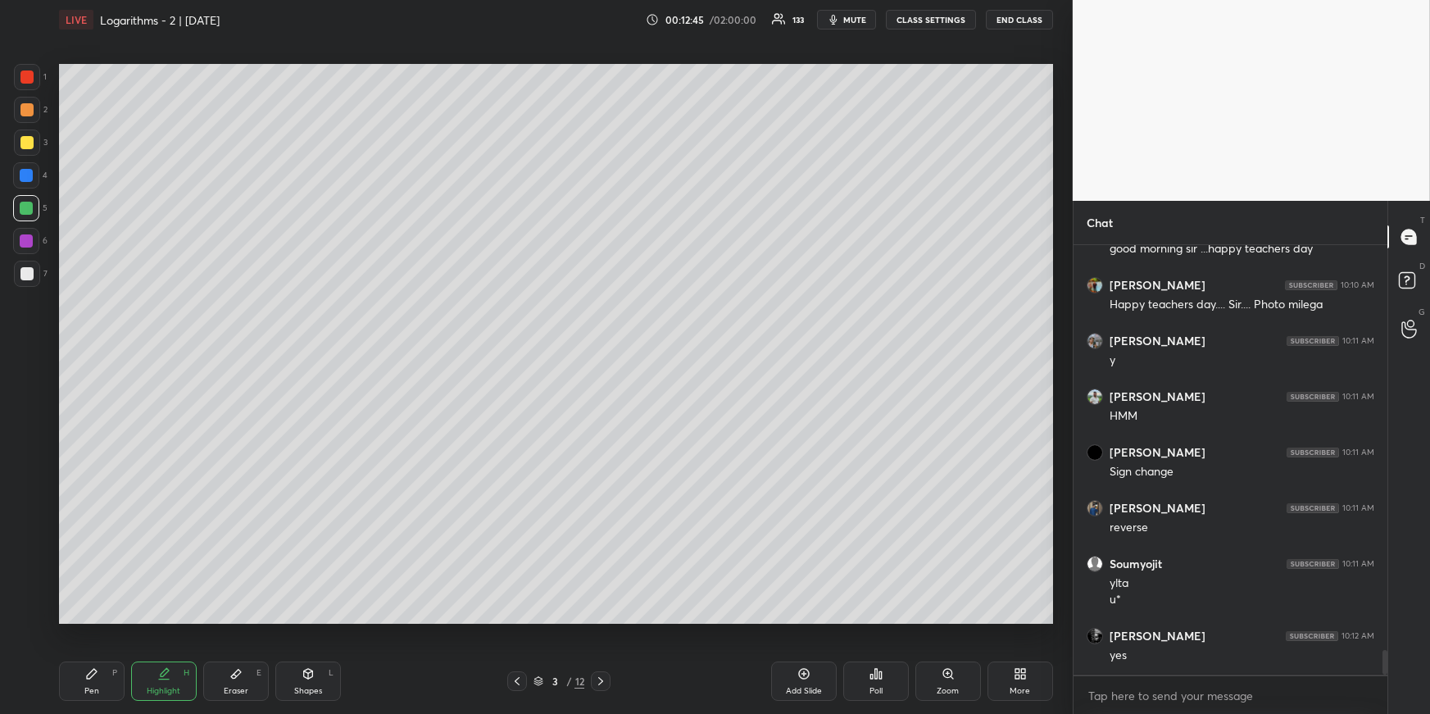
click at [83, 683] on div "Pen P" at bounding box center [92, 680] width 66 height 39
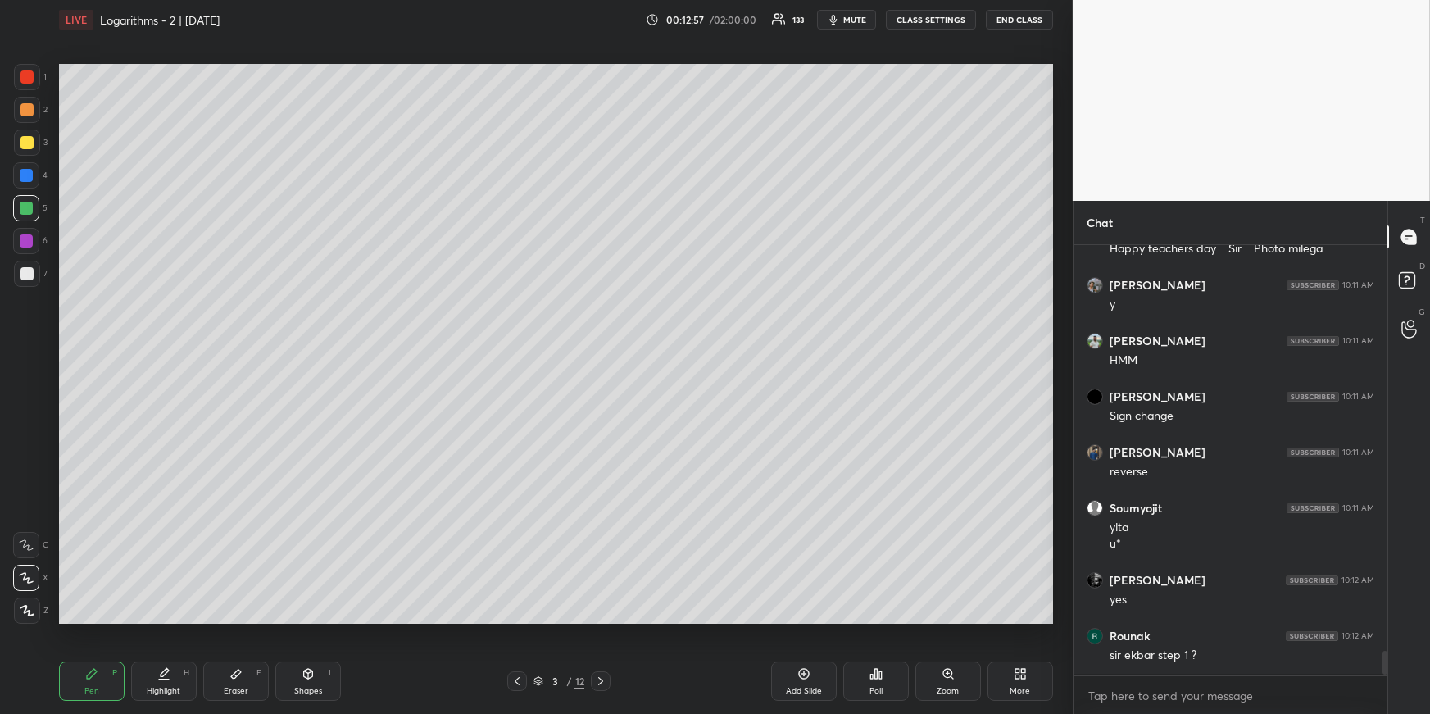
click at [599, 678] on icon at bounding box center [600, 680] width 13 height 13
click at [602, 679] on icon at bounding box center [600, 680] width 13 height 13
click at [521, 684] on icon at bounding box center [516, 680] width 13 height 13
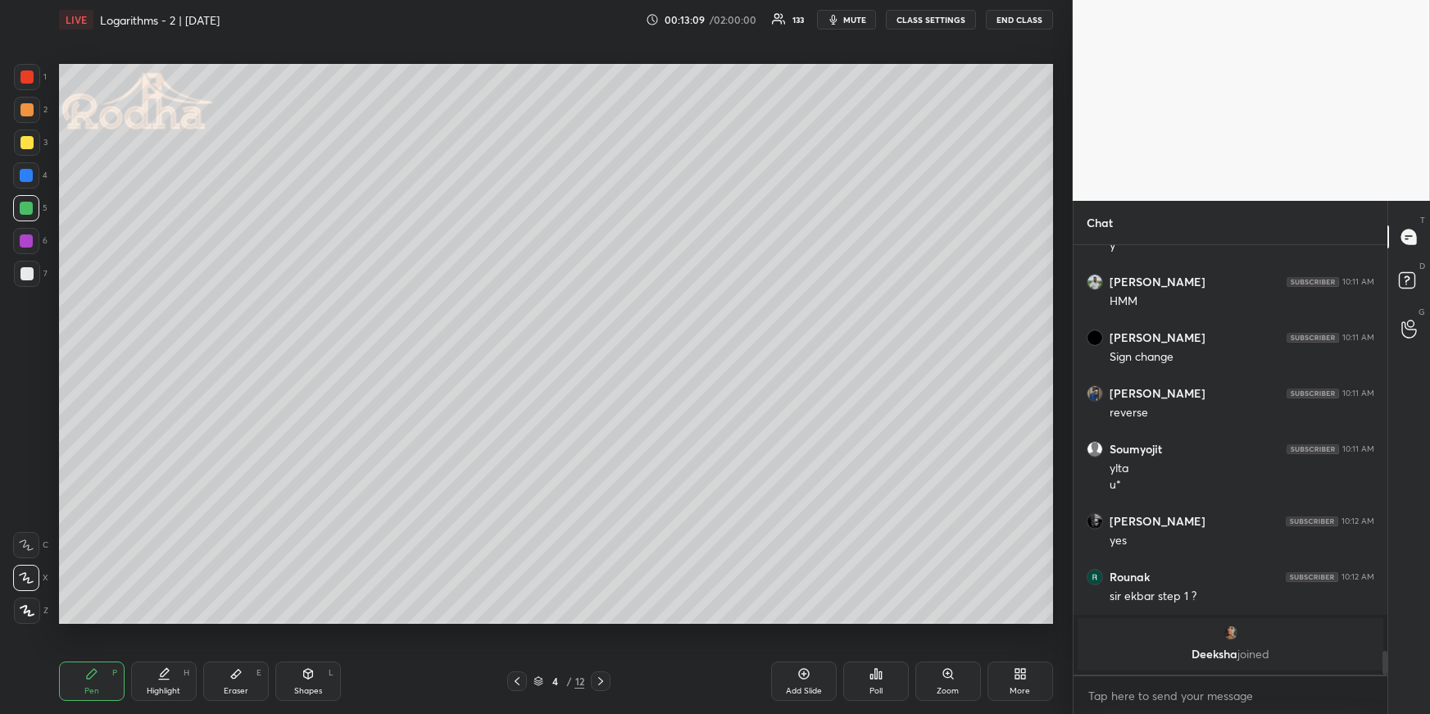
drag, startPoint x: 181, startPoint y: 678, endPoint x: 188, endPoint y: 648, distance: 30.2
click at [175, 681] on div "Highlight H" at bounding box center [164, 680] width 66 height 39
drag, startPoint x: 84, startPoint y: 698, endPoint x: 89, endPoint y: 688, distance: 11.0
click at [87, 695] on div "Pen P" at bounding box center [92, 680] width 66 height 39
click at [28, 116] on div at bounding box center [27, 110] width 26 height 26
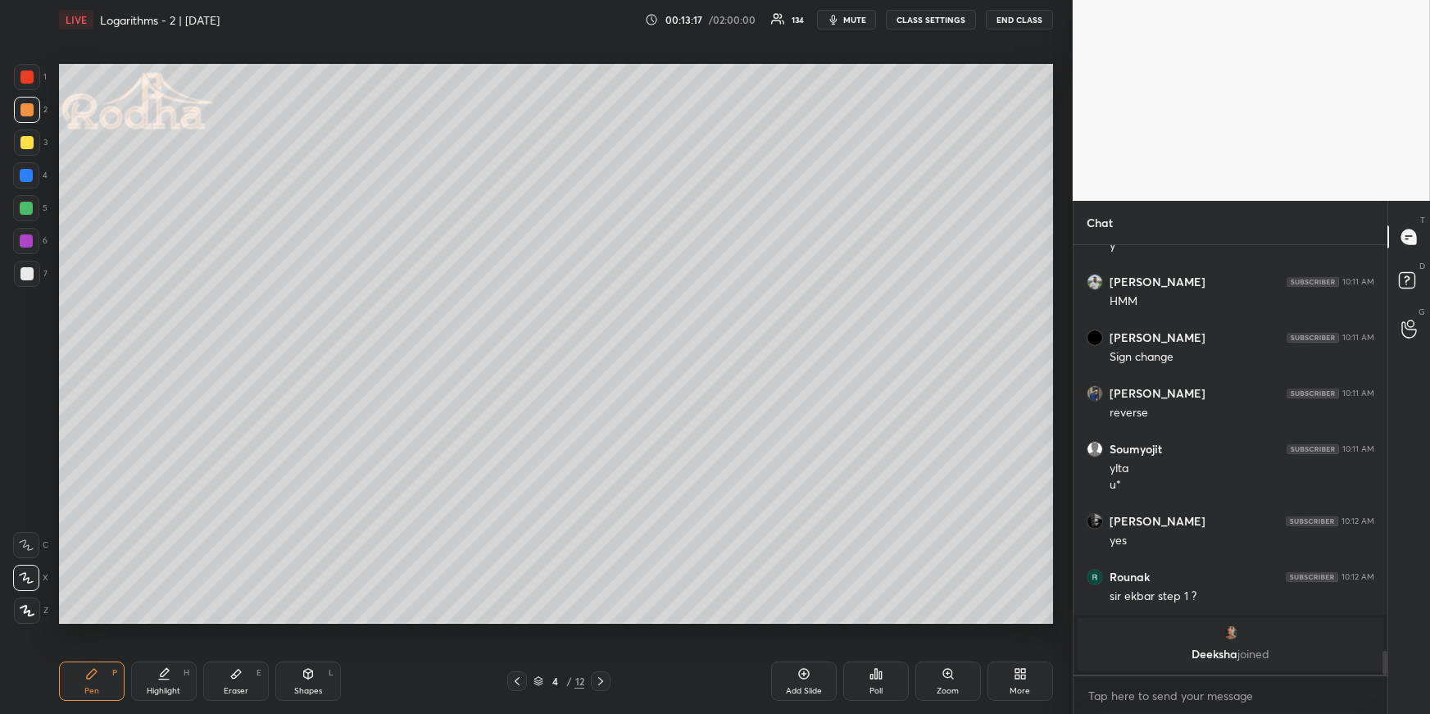
drag, startPoint x: 31, startPoint y: 609, endPoint x: 45, endPoint y: 592, distance: 22.1
click at [29, 609] on icon at bounding box center [27, 610] width 15 height 11
click at [162, 687] on div "Highlight" at bounding box center [164, 691] width 34 height 8
drag, startPoint x: 851, startPoint y: 21, endPoint x: 800, endPoint y: 48, distance: 58.3
click at [851, 22] on span "mute" at bounding box center [854, 19] width 23 height 11
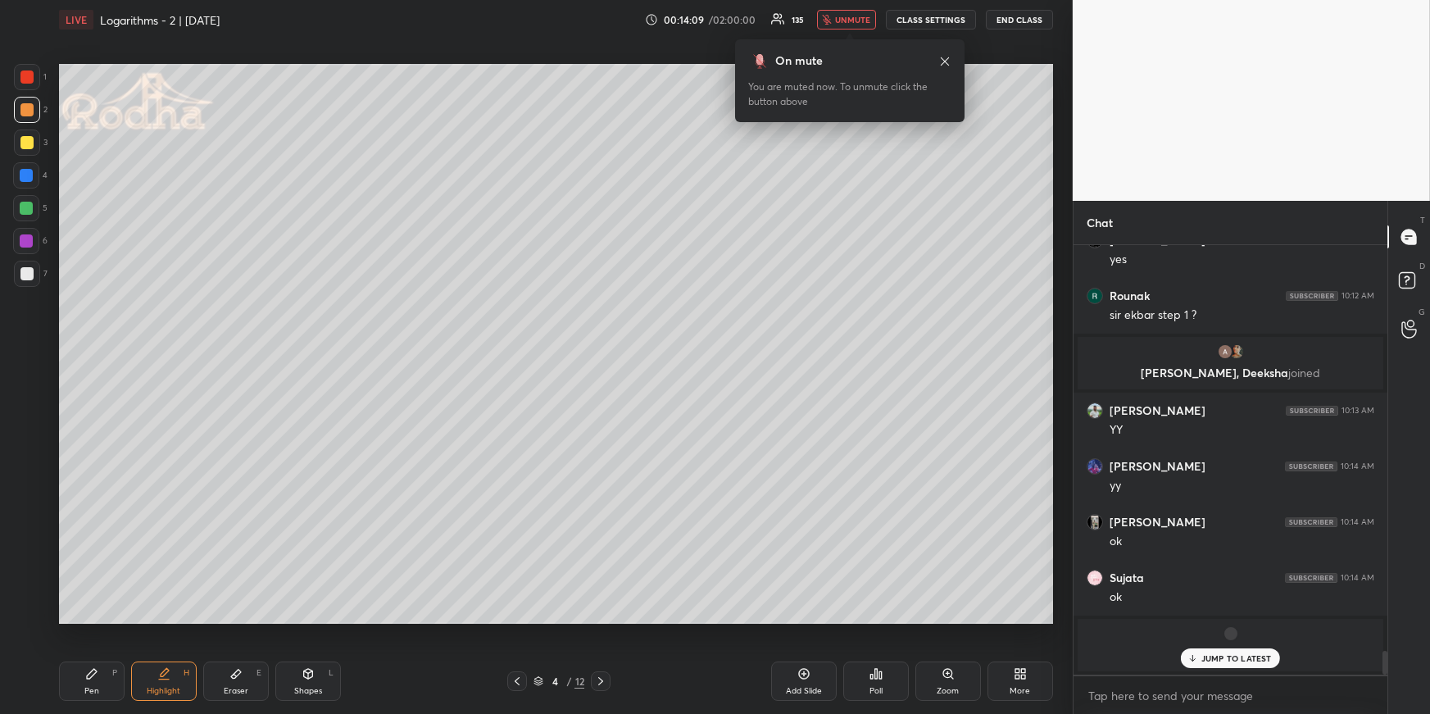
scroll to position [7333, 0]
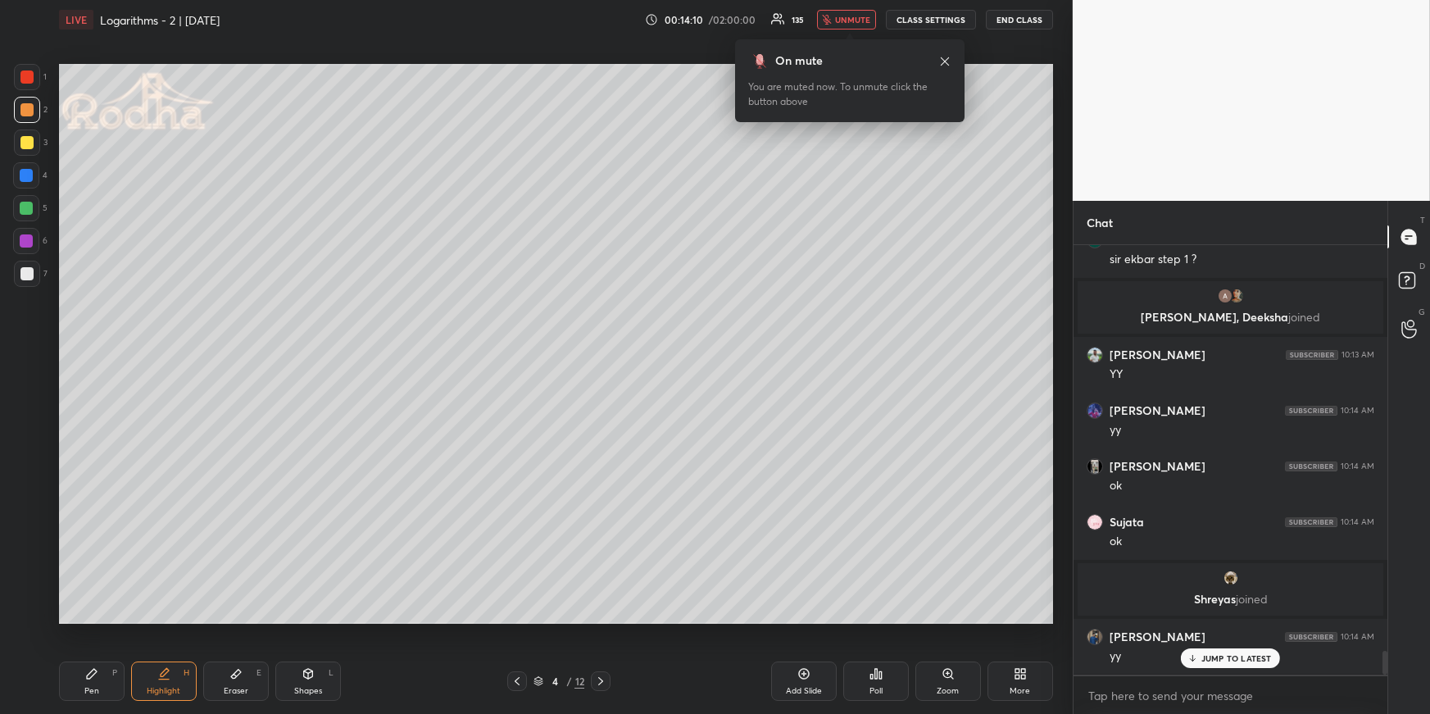
click at [851, 20] on span "unmute" at bounding box center [852, 19] width 35 height 11
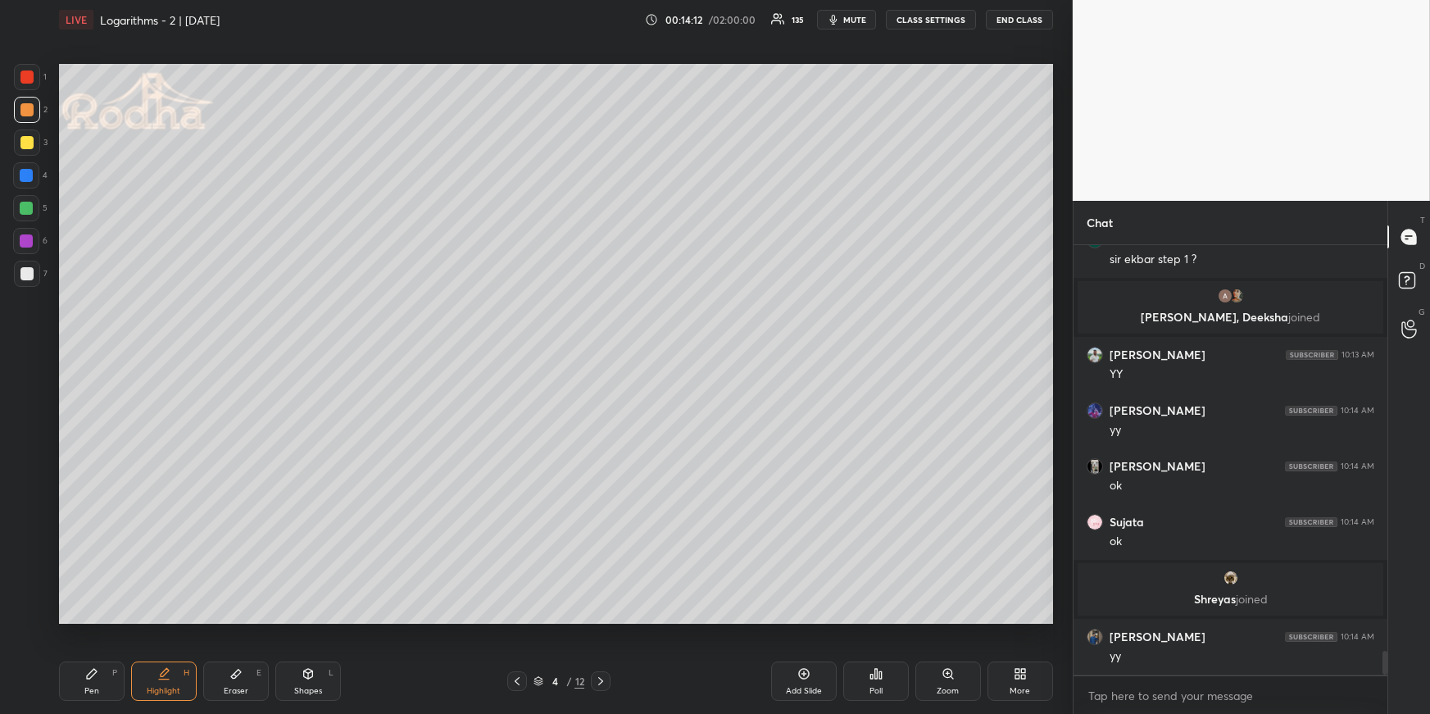
scroll to position [7390, 0]
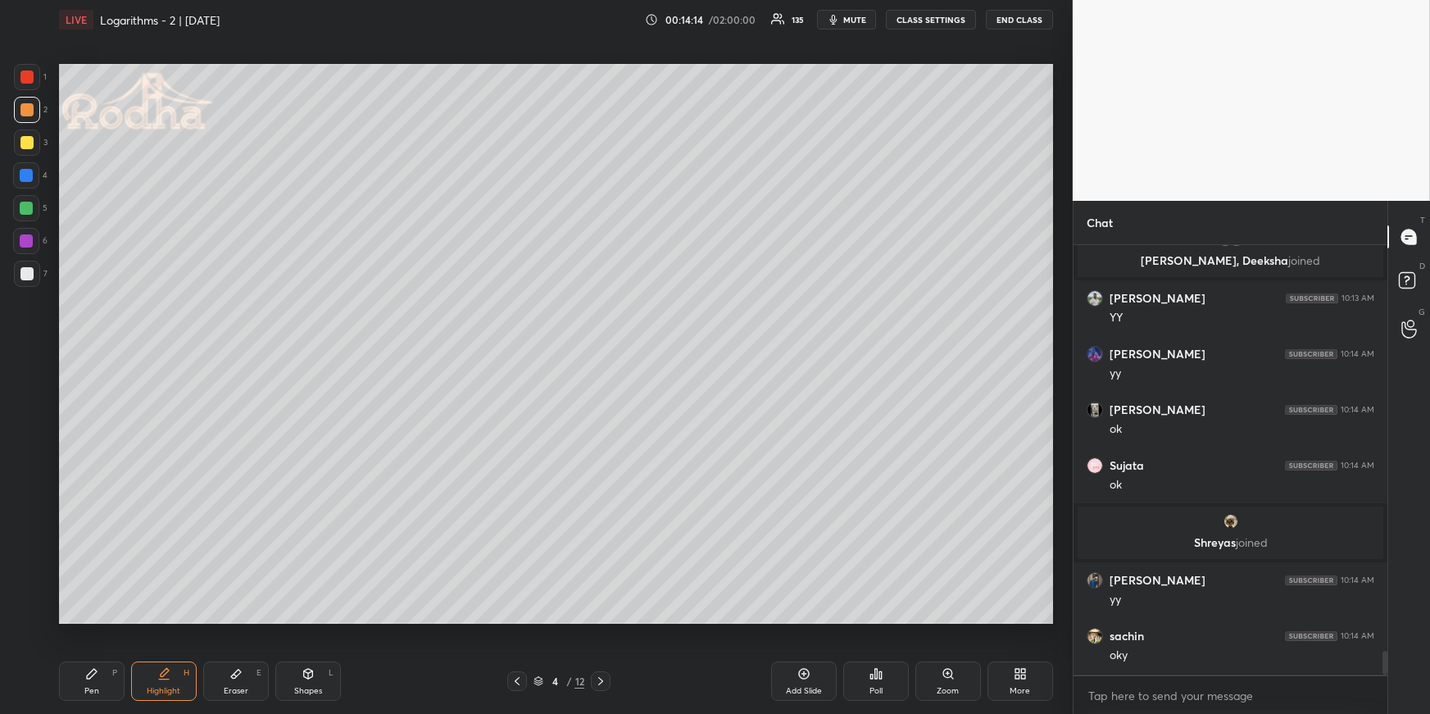
drag, startPoint x: 852, startPoint y: 21, endPoint x: 823, endPoint y: 58, distance: 47.2
click at [852, 23] on span "mute" at bounding box center [854, 19] width 23 height 11
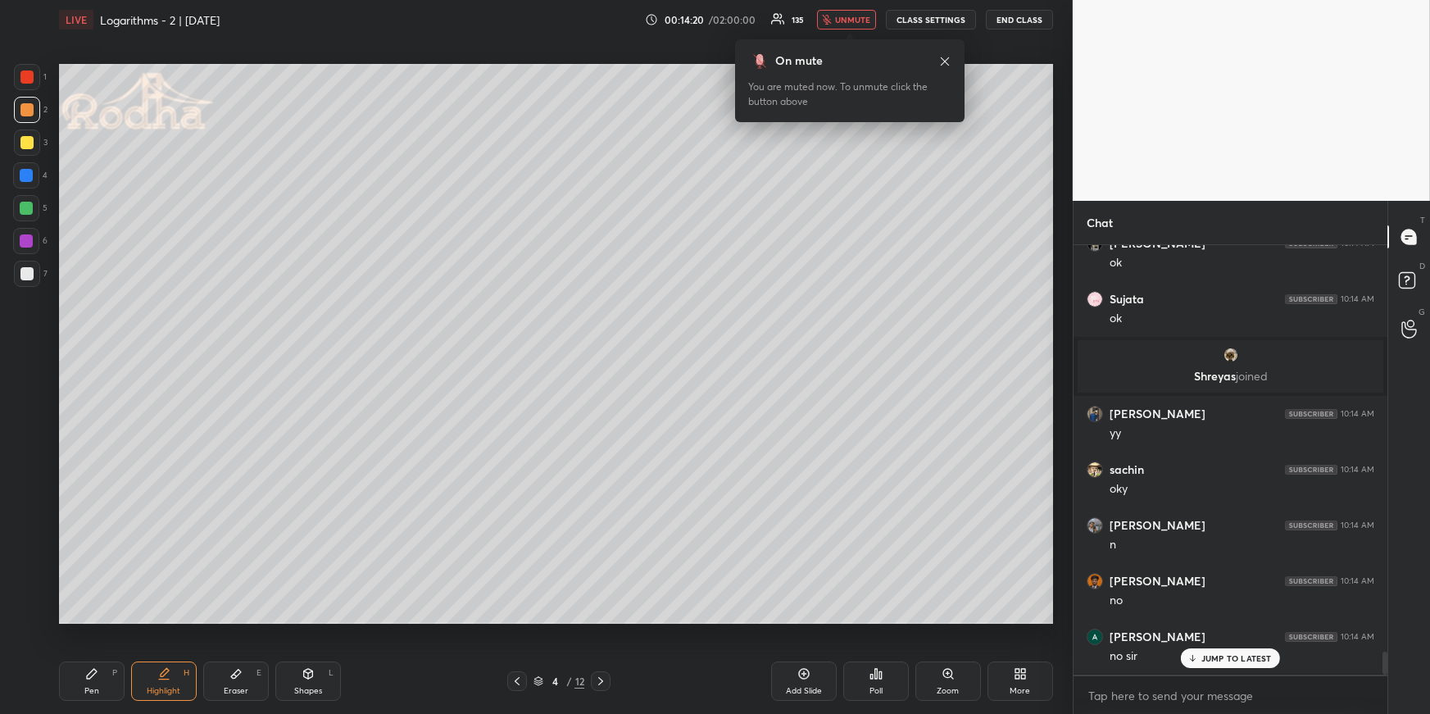
scroll to position [7612, 0]
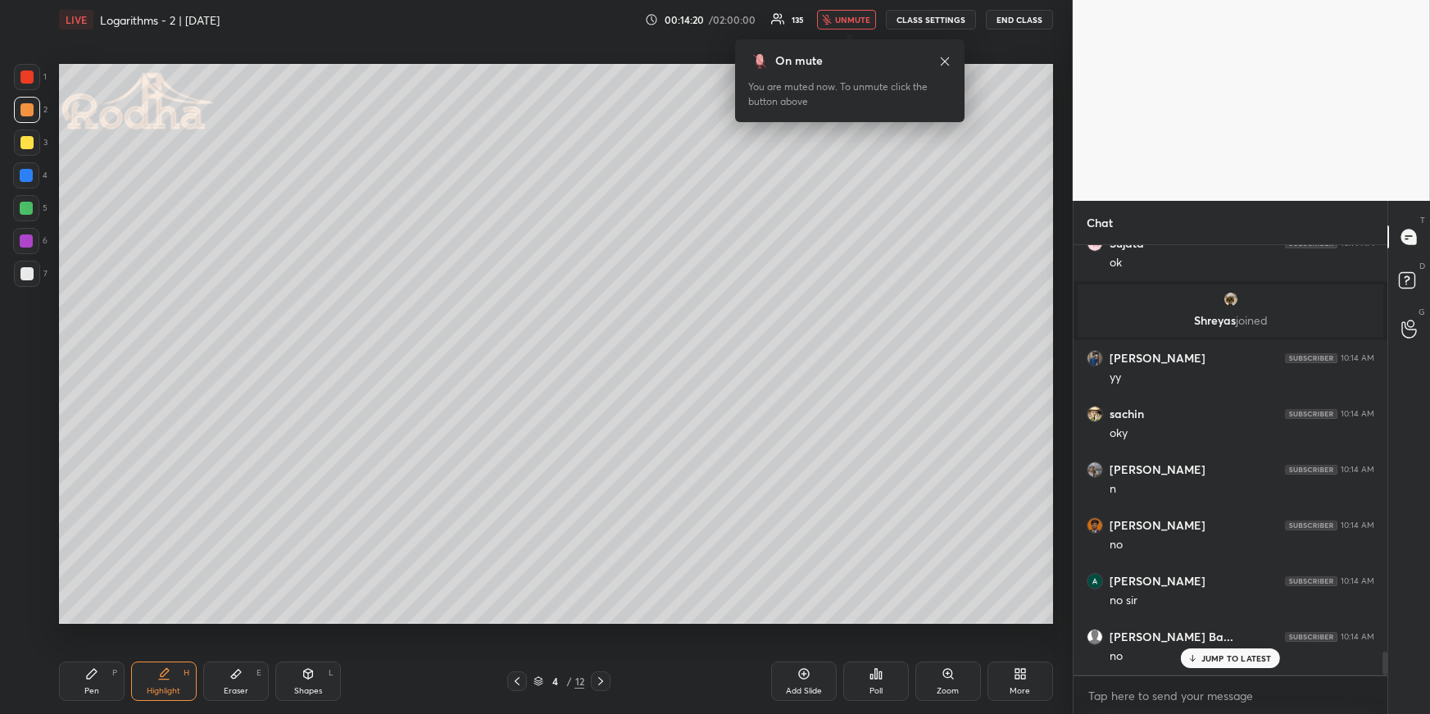
drag, startPoint x: 849, startPoint y: 17, endPoint x: 834, endPoint y: 38, distance: 25.2
click at [846, 20] on span "unmute" at bounding box center [852, 19] width 35 height 11
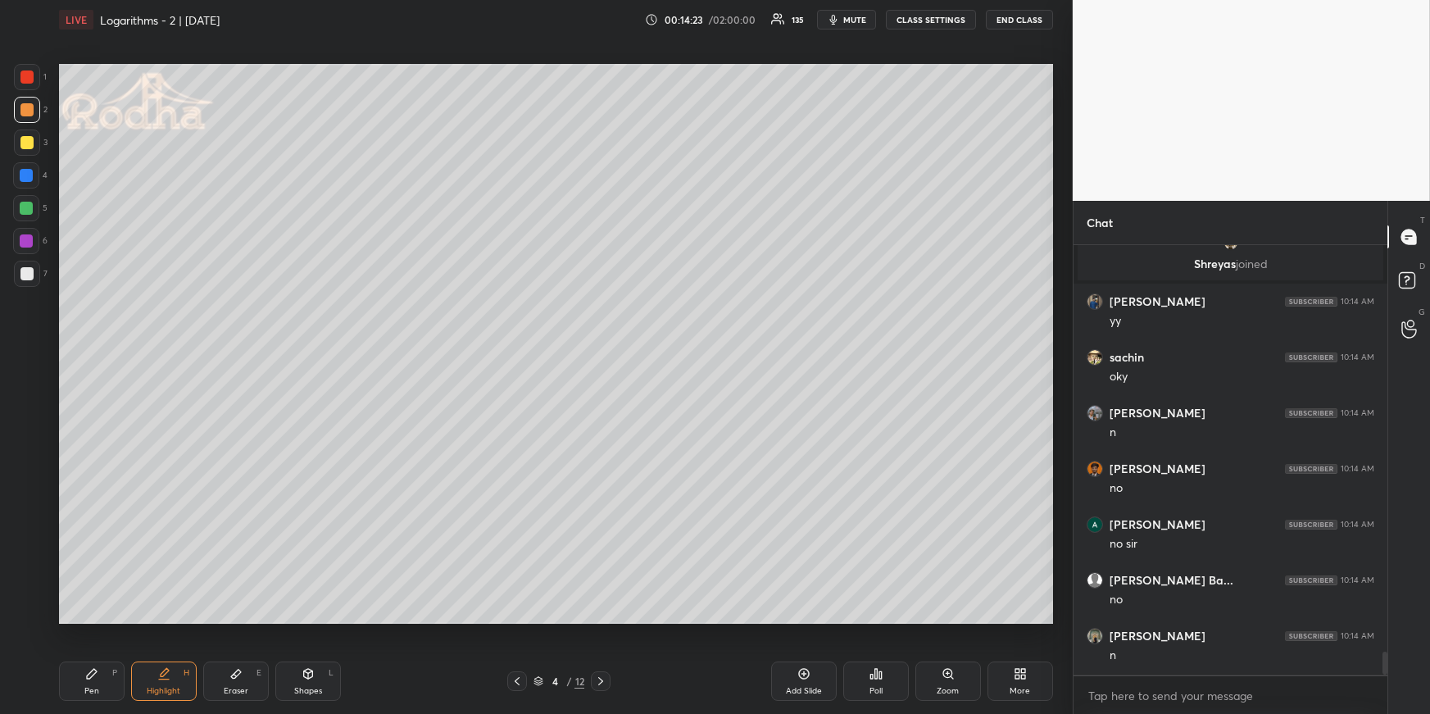
scroll to position [7724, 0]
click at [852, 19] on span "mute" at bounding box center [854, 19] width 23 height 11
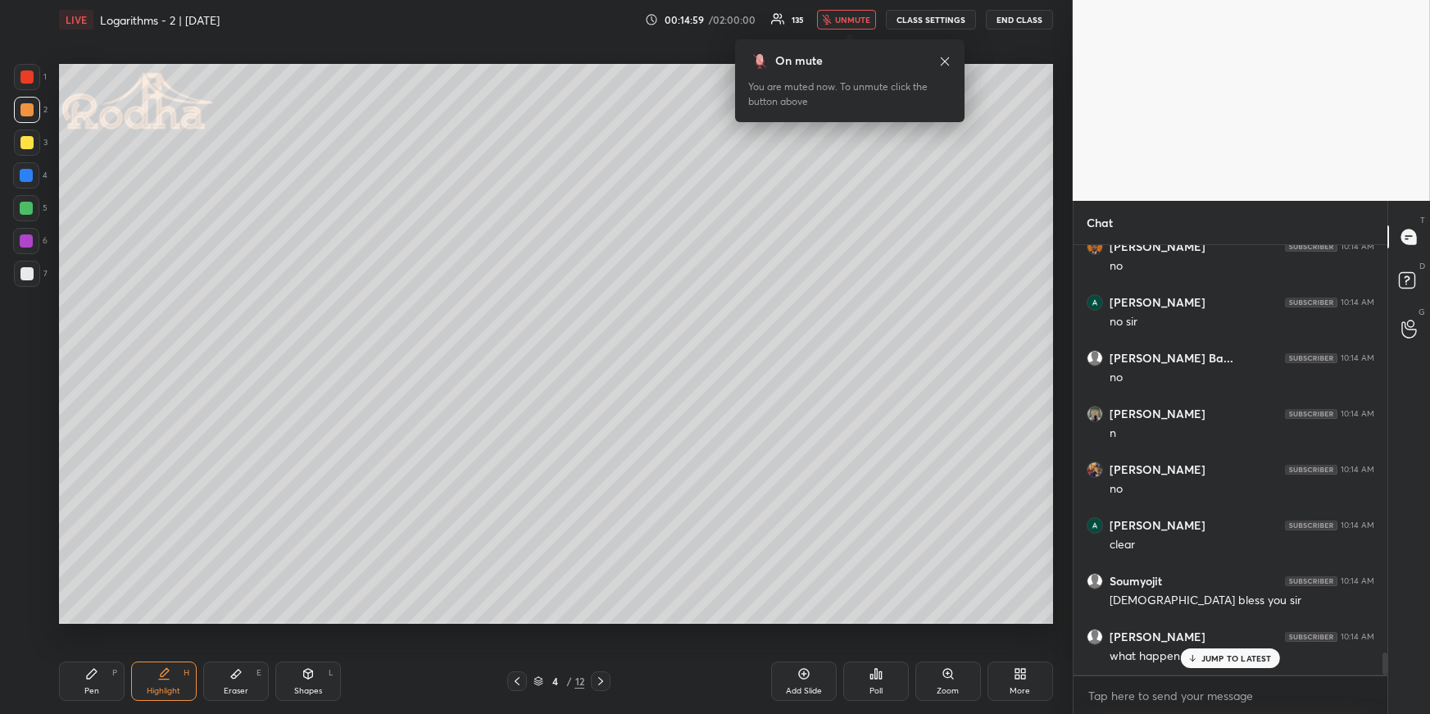
scroll to position [7947, 0]
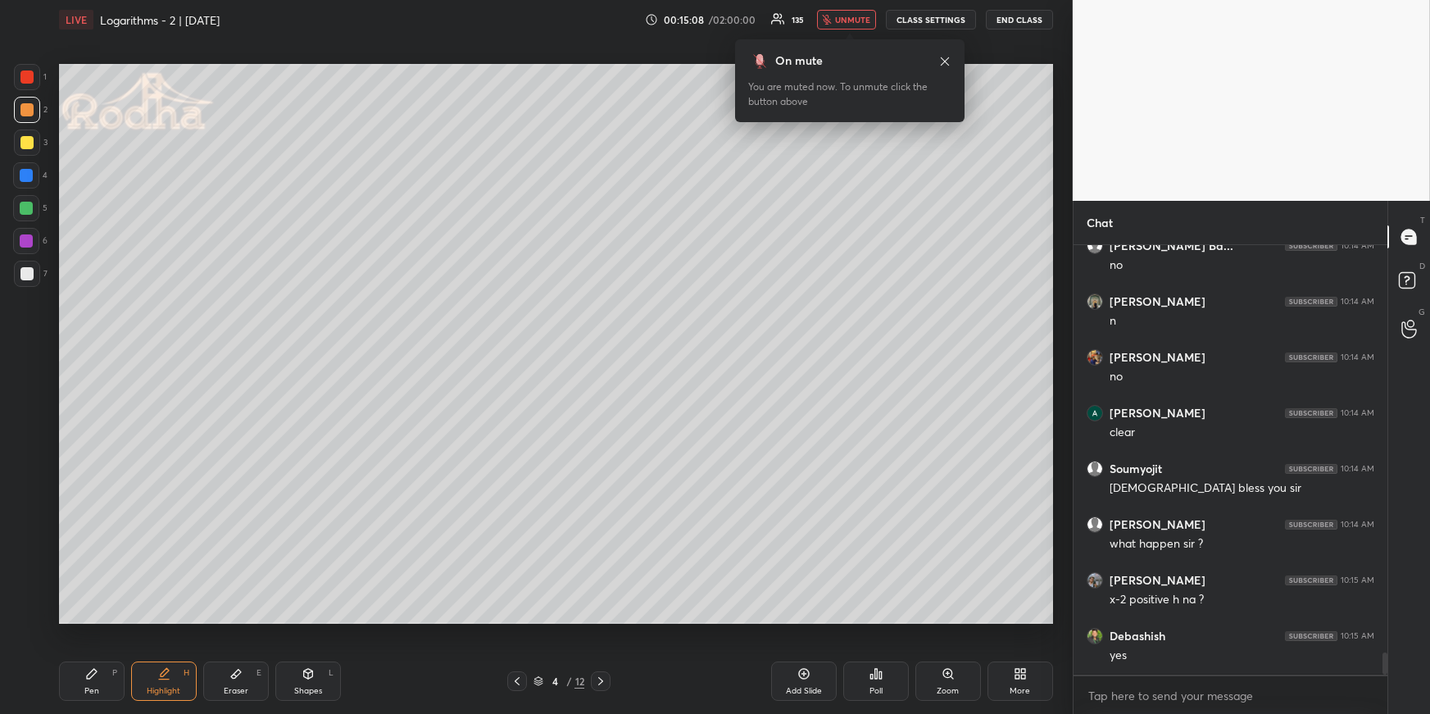
click at [861, 12] on button "unmute" at bounding box center [846, 20] width 59 height 20
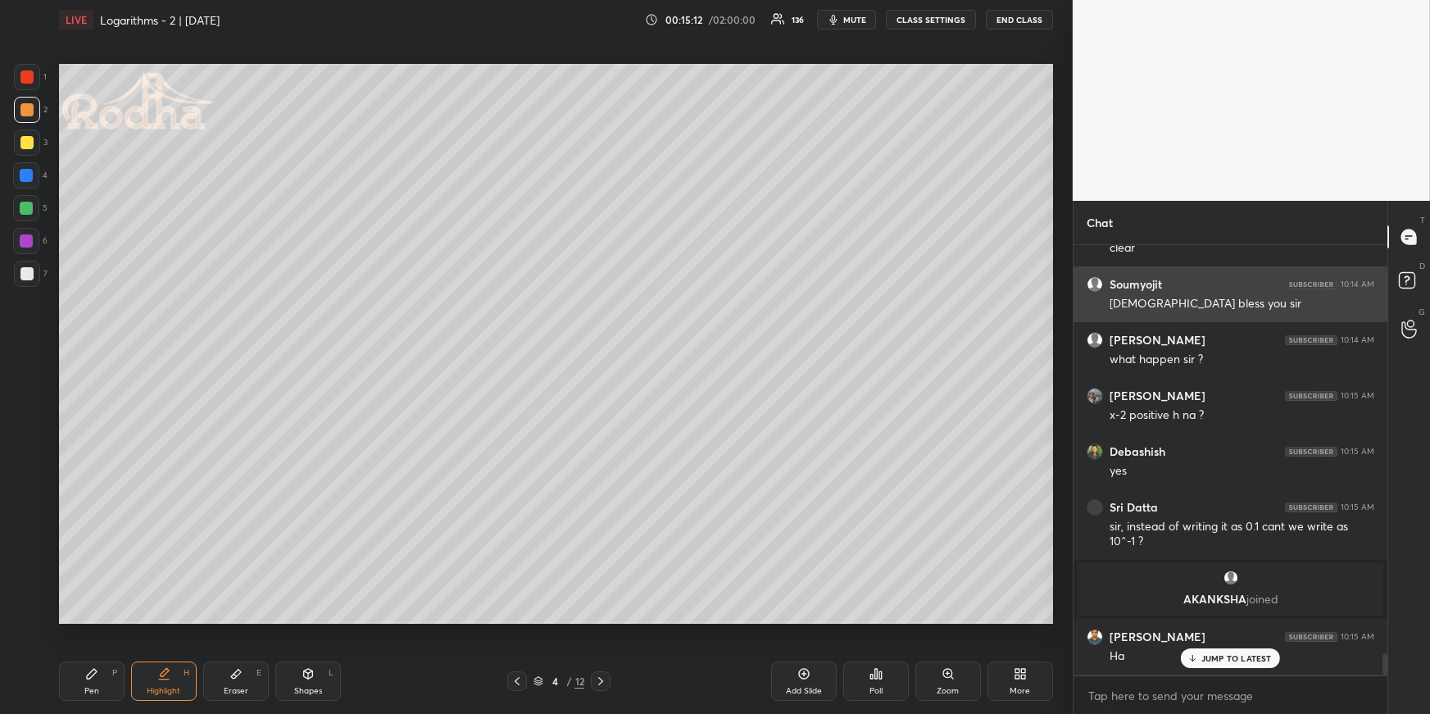
scroll to position [8243, 0]
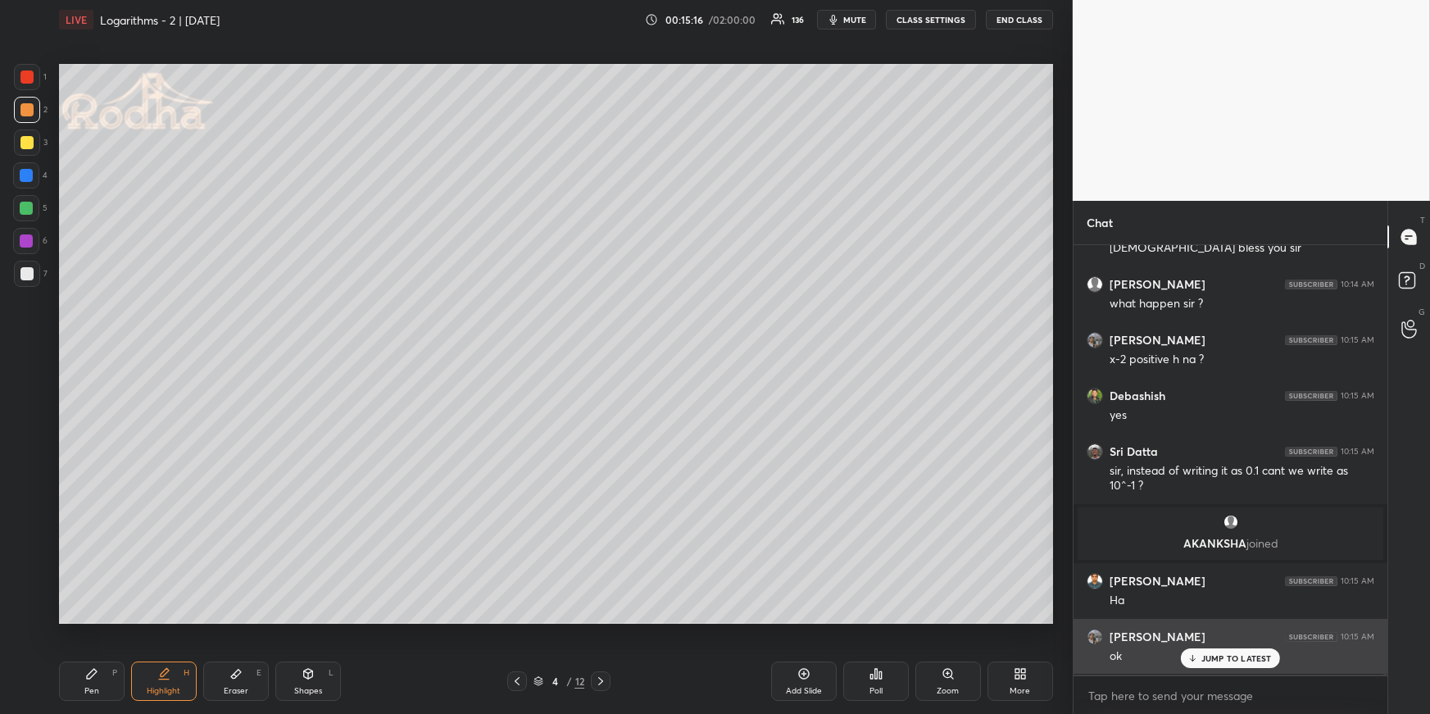
click at [1195, 660] on icon at bounding box center [1192, 658] width 11 height 10
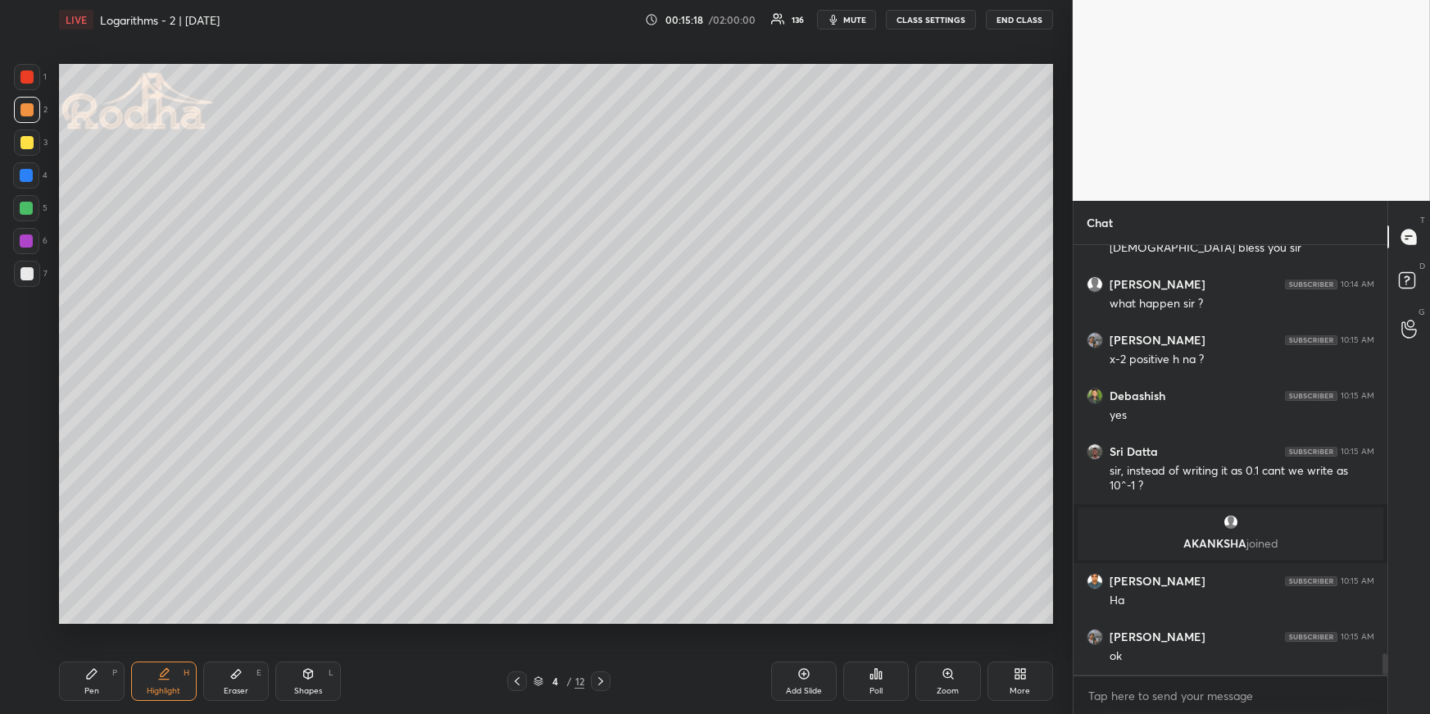
click at [176, 683] on div "Highlight H" at bounding box center [164, 680] width 66 height 39
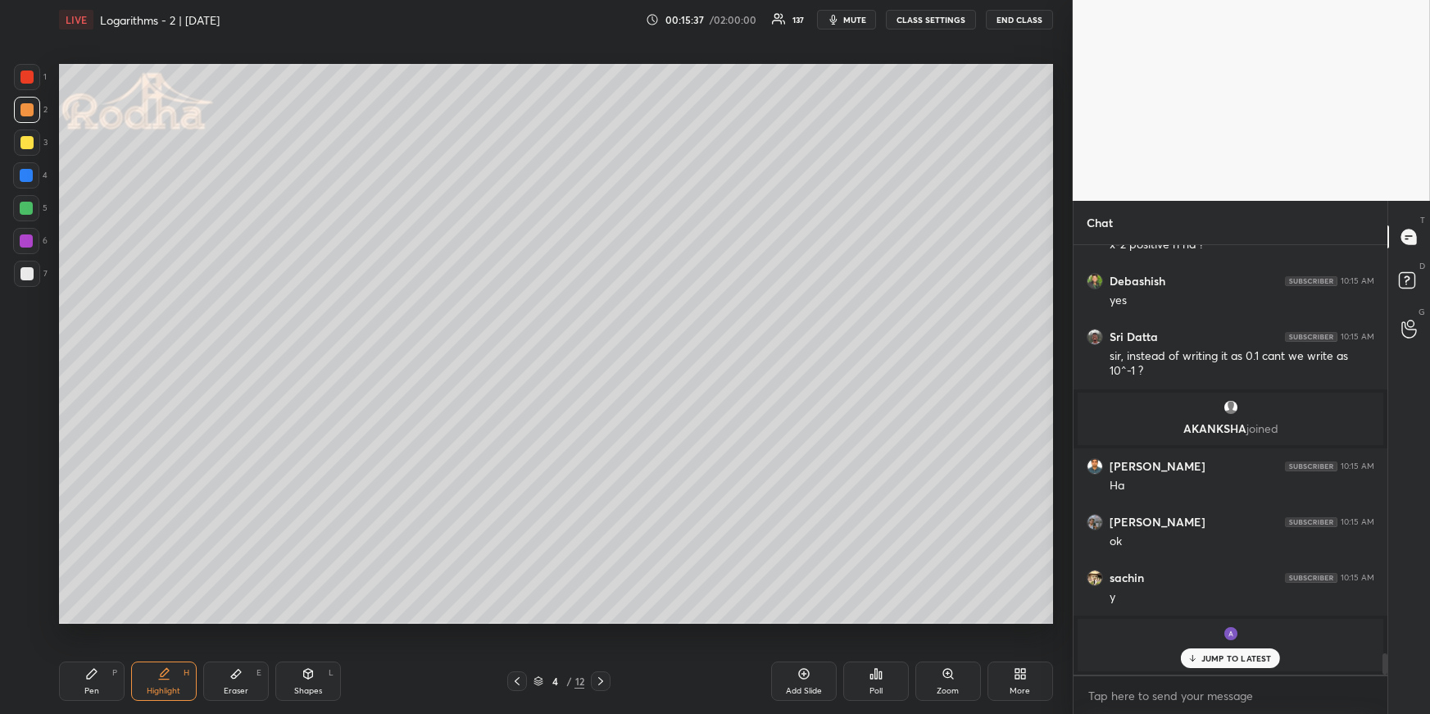
scroll to position [8107, 0]
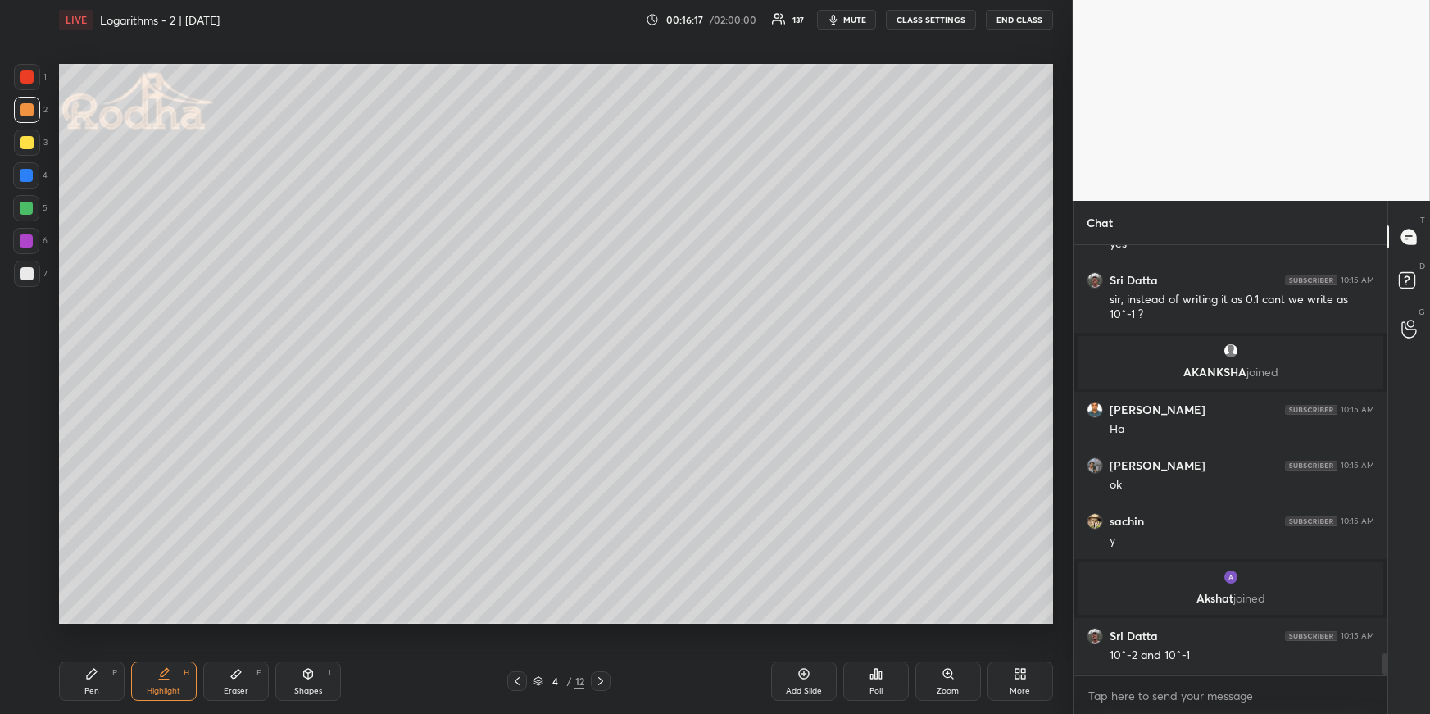
click at [606, 672] on div at bounding box center [601, 681] width 20 height 20
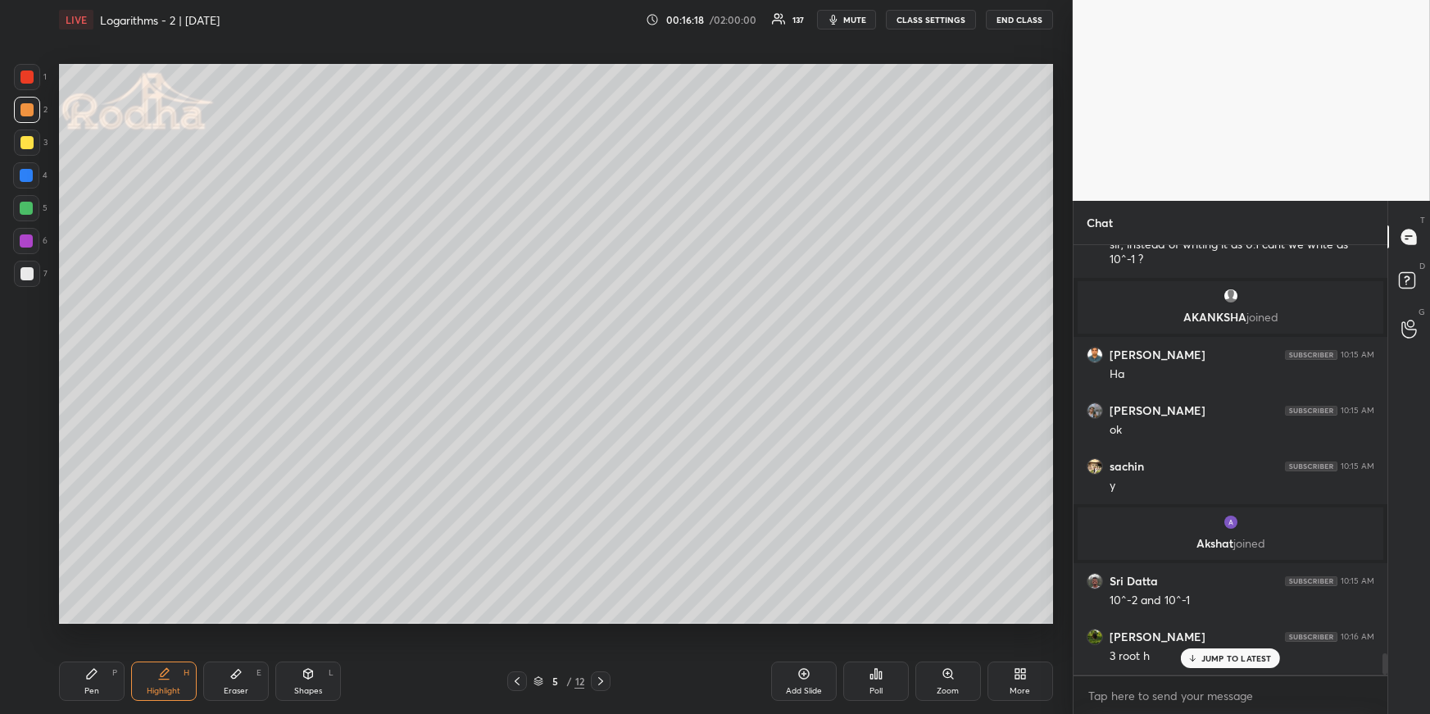
click at [113, 679] on div "Pen P" at bounding box center [92, 680] width 66 height 39
click at [25, 206] on div at bounding box center [26, 208] width 13 height 13
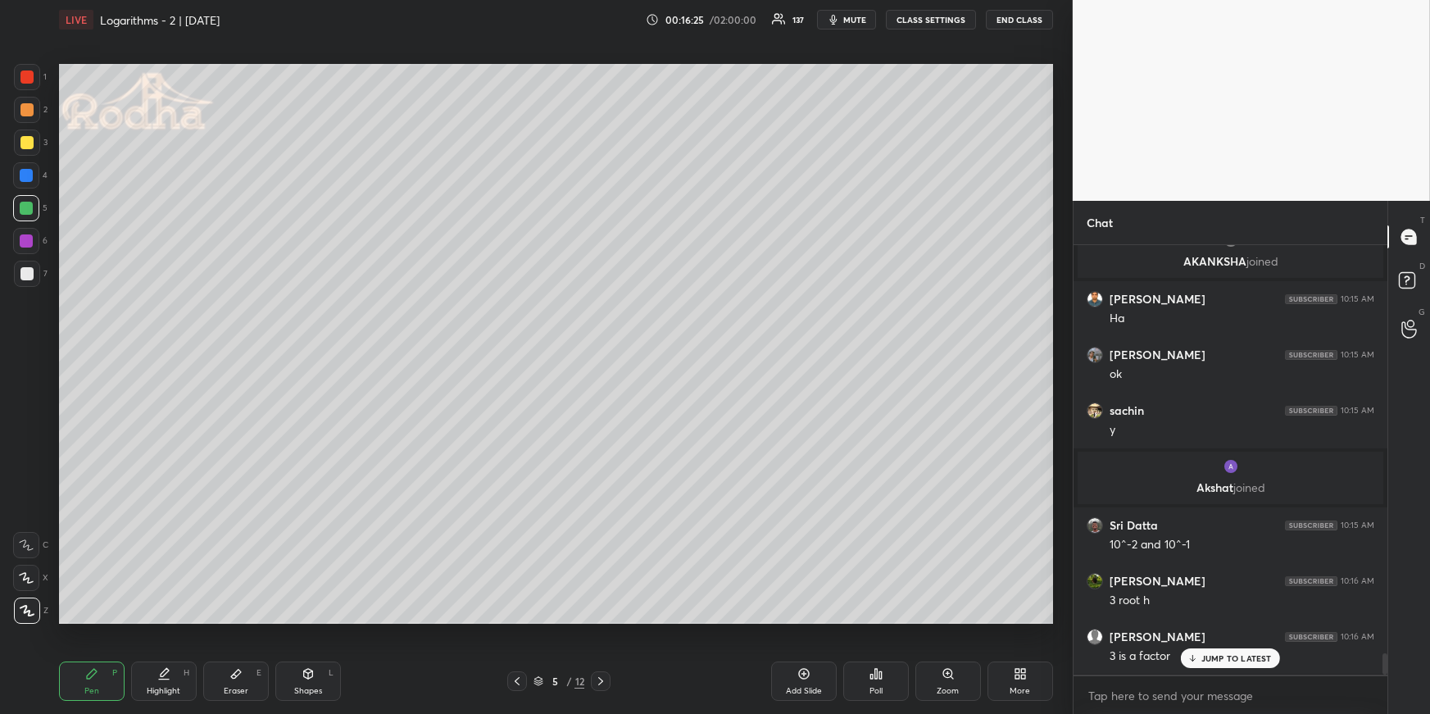
scroll to position [8275, 0]
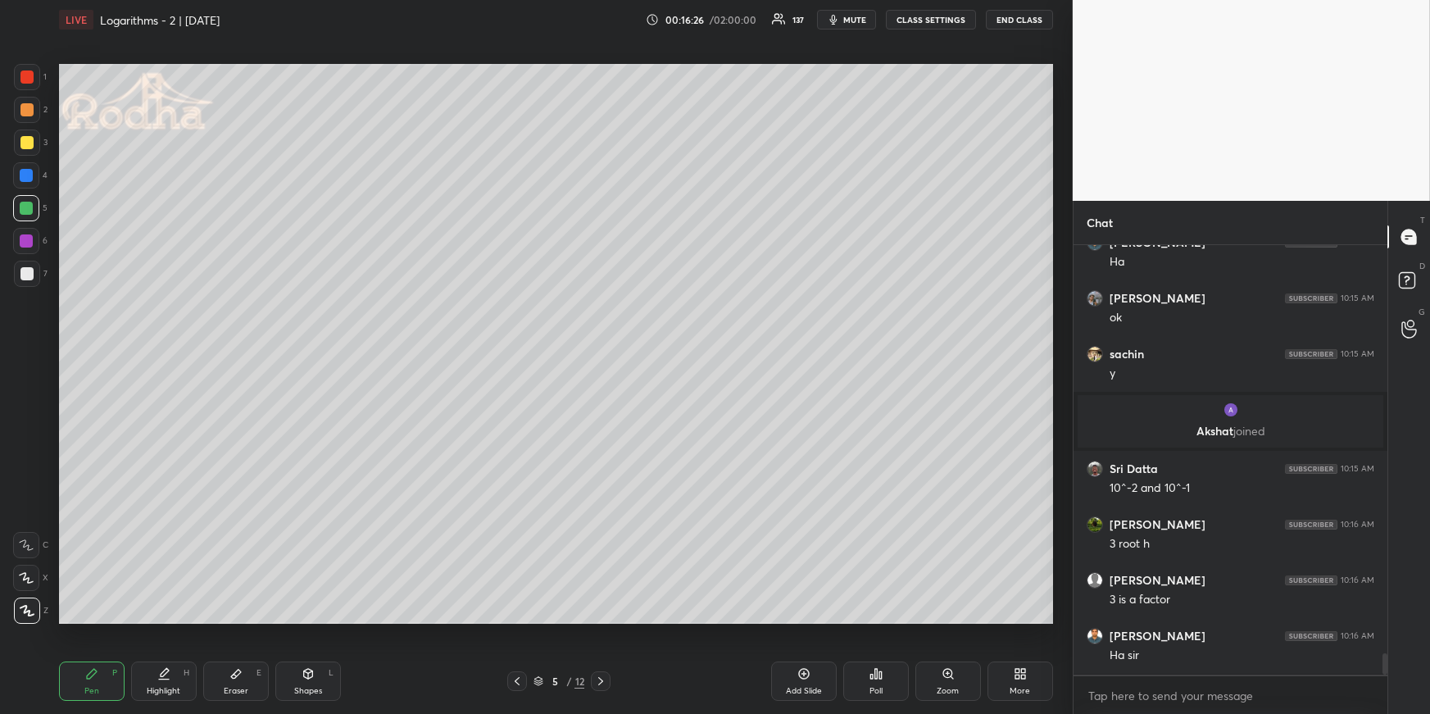
click at [517, 683] on icon at bounding box center [516, 680] width 13 height 13
click at [583, 682] on div "4 / 12" at bounding box center [558, 681] width 103 height 20
click at [604, 683] on icon at bounding box center [600, 680] width 13 height 13
click at [26, 111] on div at bounding box center [26, 109] width 13 height 13
click at [31, 210] on div at bounding box center [26, 208] width 13 height 13
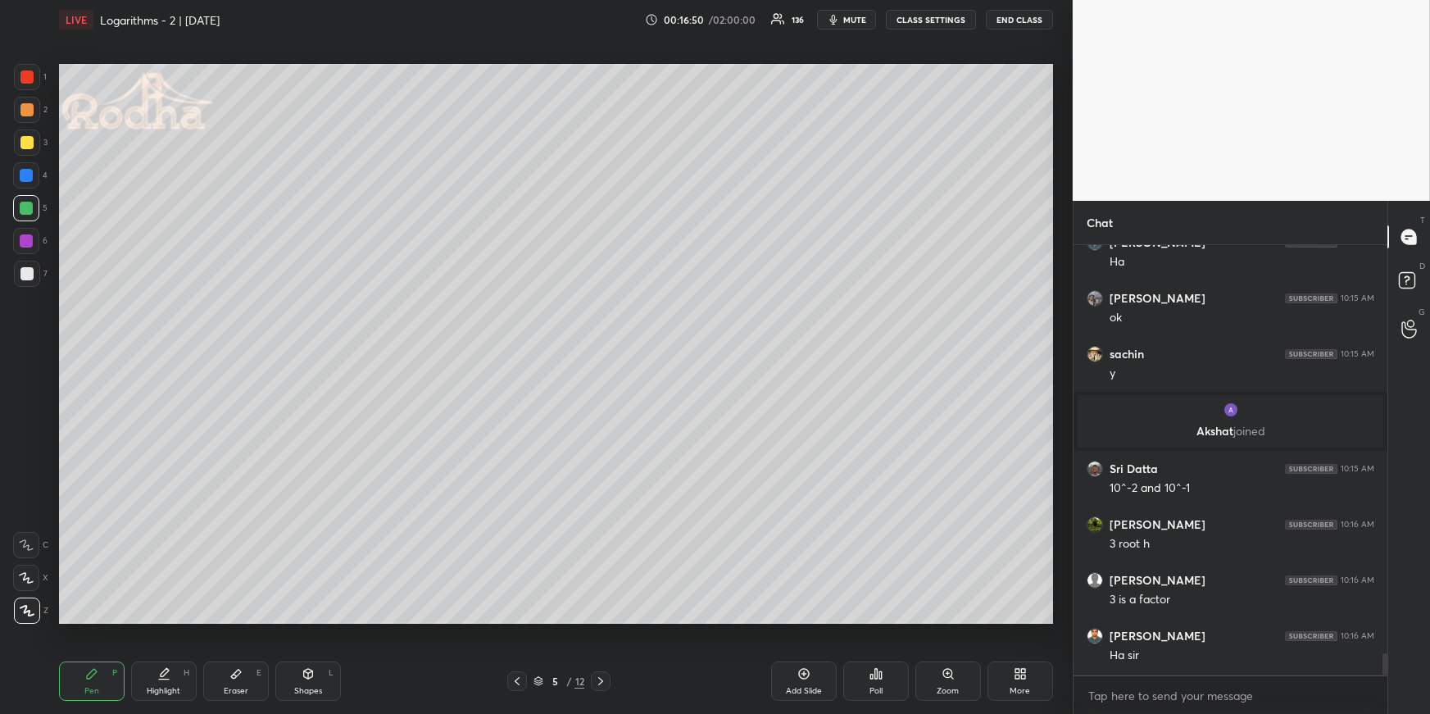
click at [25, 174] on div at bounding box center [26, 175] width 13 height 13
click at [147, 682] on div "Highlight H" at bounding box center [164, 680] width 66 height 39
drag, startPoint x: 93, startPoint y: 661, endPoint x: 96, endPoint y: 672, distance: 11.1
click at [93, 665] on div "Pen P Highlight H Eraser E Shapes L 5 / 12 Add Slide Poll Zoom More" at bounding box center [556, 681] width 994 height 66
drag, startPoint x: 98, startPoint y: 679, endPoint x: 86, endPoint y: 643, distance: 37.8
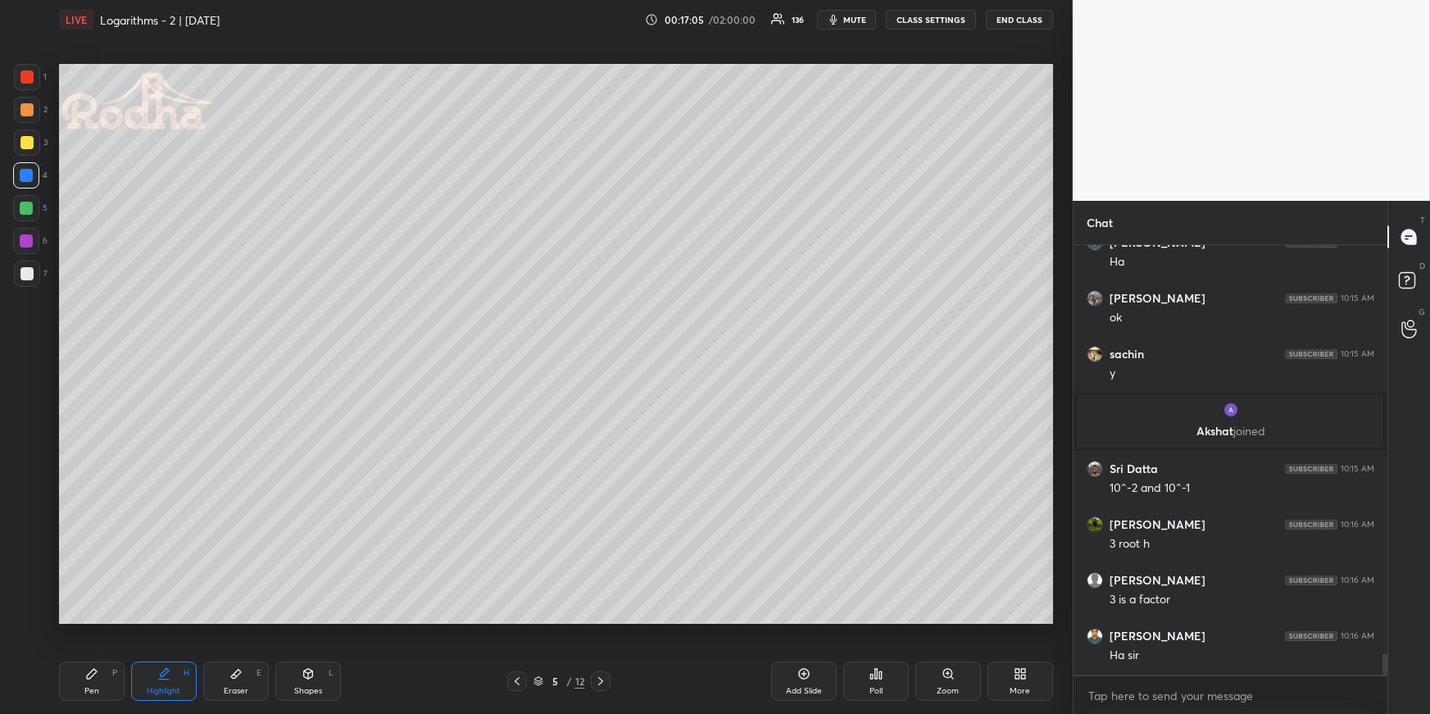
click at [97, 678] on div "Pen P" at bounding box center [92, 680] width 66 height 39
drag, startPoint x: 25, startPoint y: 213, endPoint x: 45, endPoint y: 202, distance: 23.5
click at [25, 213] on div at bounding box center [26, 208] width 13 height 13
click at [28, 107] on div at bounding box center [26, 109] width 13 height 13
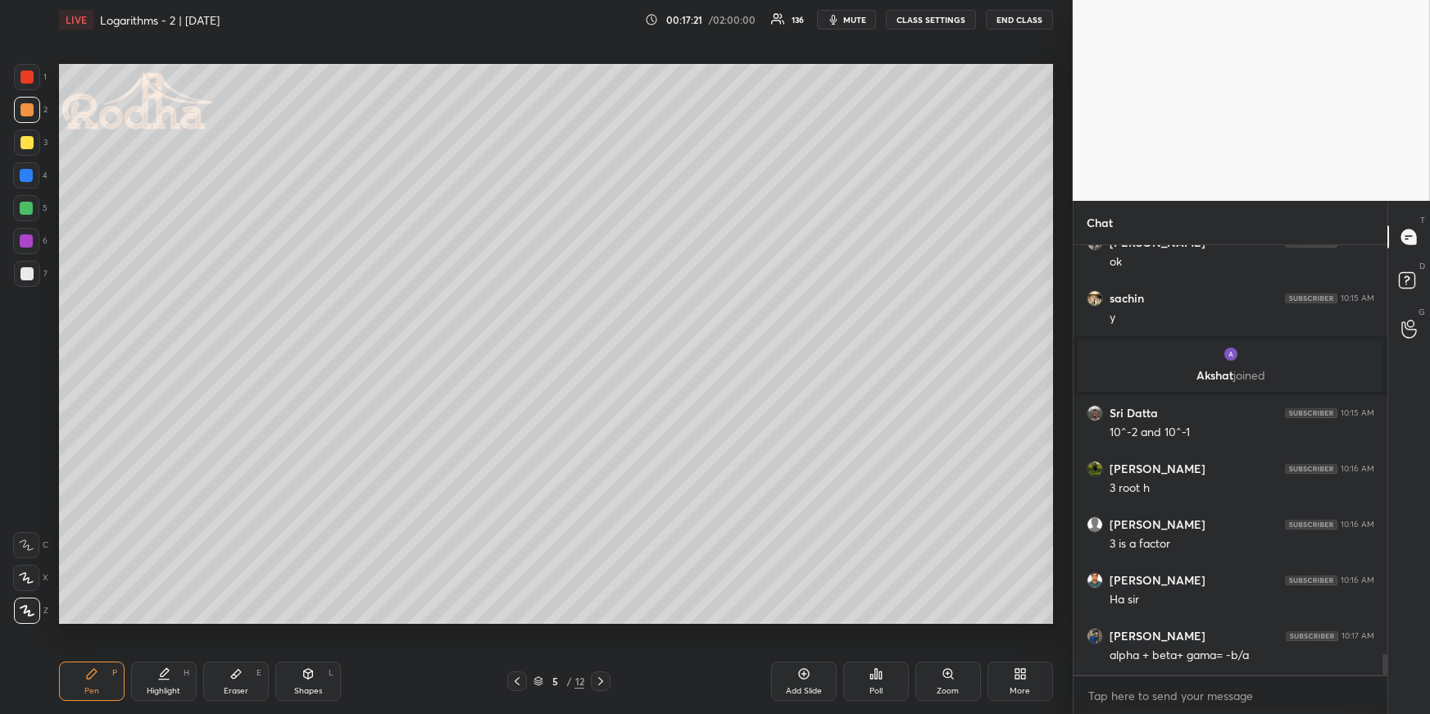
scroll to position [8389, 0]
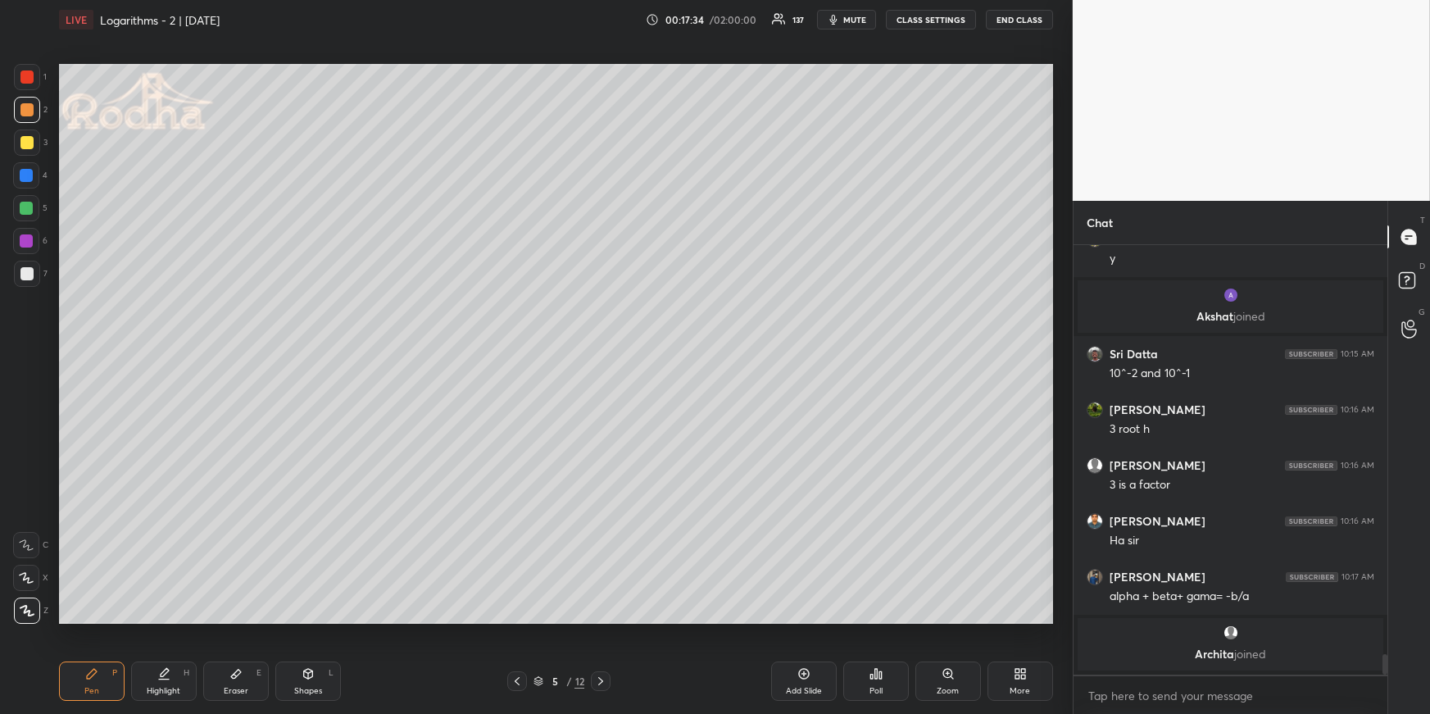
click at [152, 675] on div "Highlight H" at bounding box center [164, 680] width 66 height 39
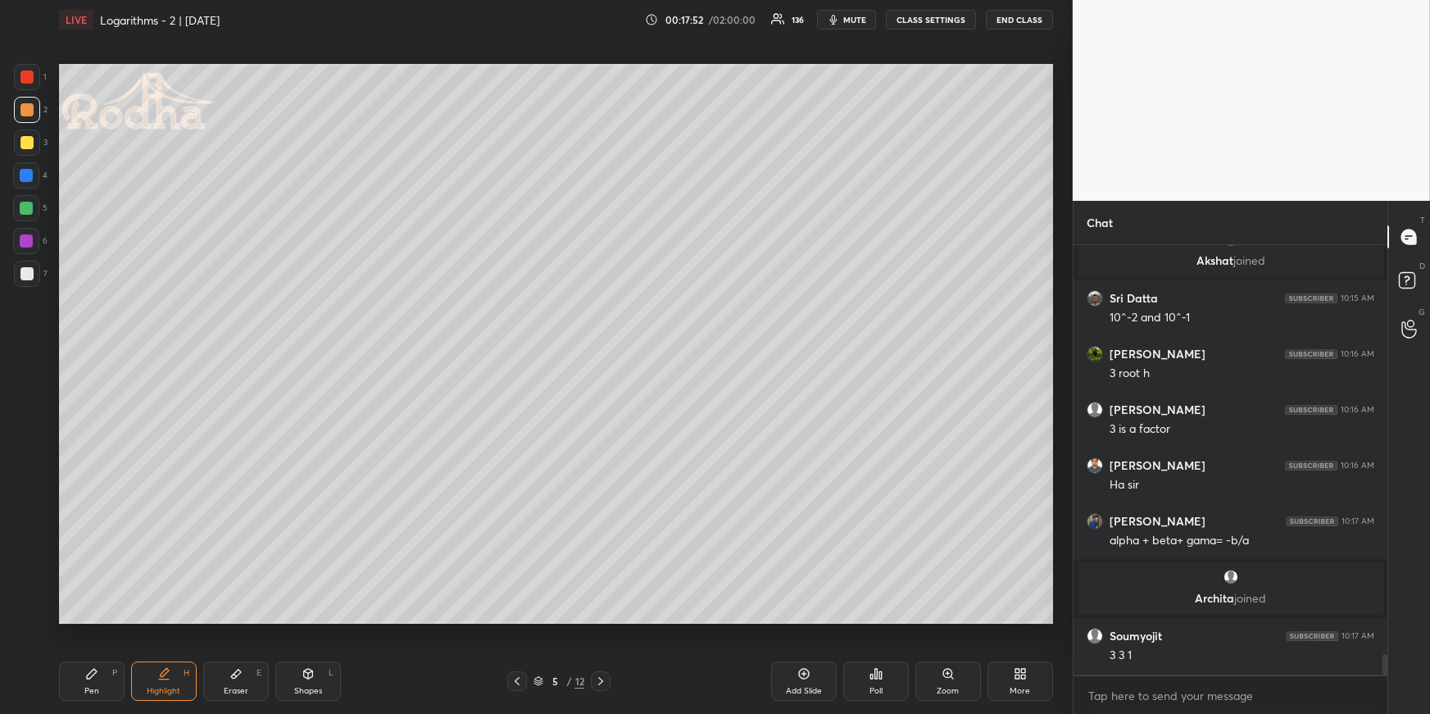
click at [108, 682] on div "Pen P" at bounding box center [92, 680] width 66 height 39
drag, startPoint x: 30, startPoint y: 99, endPoint x: 32, endPoint y: 89, distance: 10.0
click at [29, 100] on div at bounding box center [27, 110] width 26 height 26
click at [28, 75] on div at bounding box center [26, 76] width 13 height 13
click at [32, 273] on div at bounding box center [26, 273] width 13 height 13
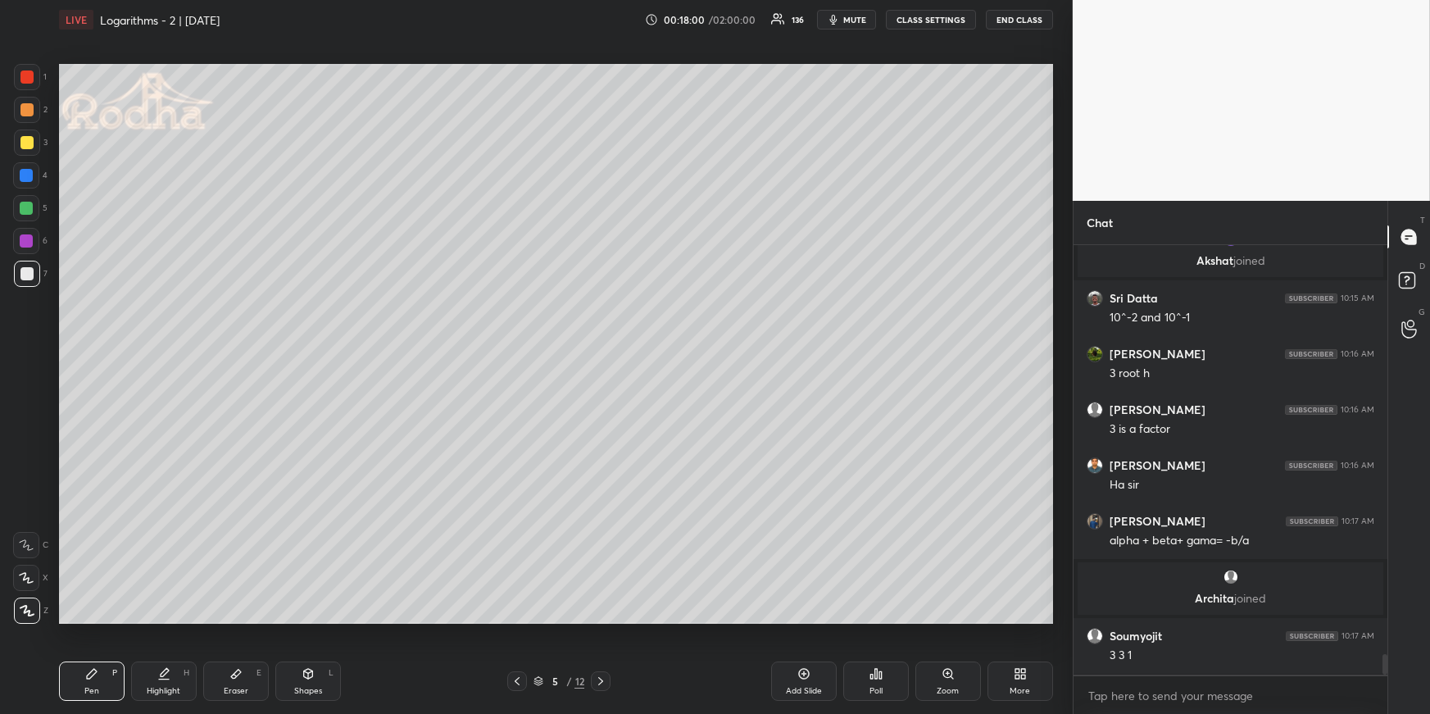
click at [172, 676] on div "Highlight H" at bounding box center [164, 680] width 66 height 39
drag, startPoint x: 93, startPoint y: 688, endPoint x: 83, endPoint y: 665, distance: 25.0
click at [89, 688] on div "Pen" at bounding box center [91, 691] width 15 height 8
drag, startPoint x: 28, startPoint y: 176, endPoint x: 11, endPoint y: 197, distance: 26.8
click at [28, 176] on div at bounding box center [26, 175] width 13 height 13
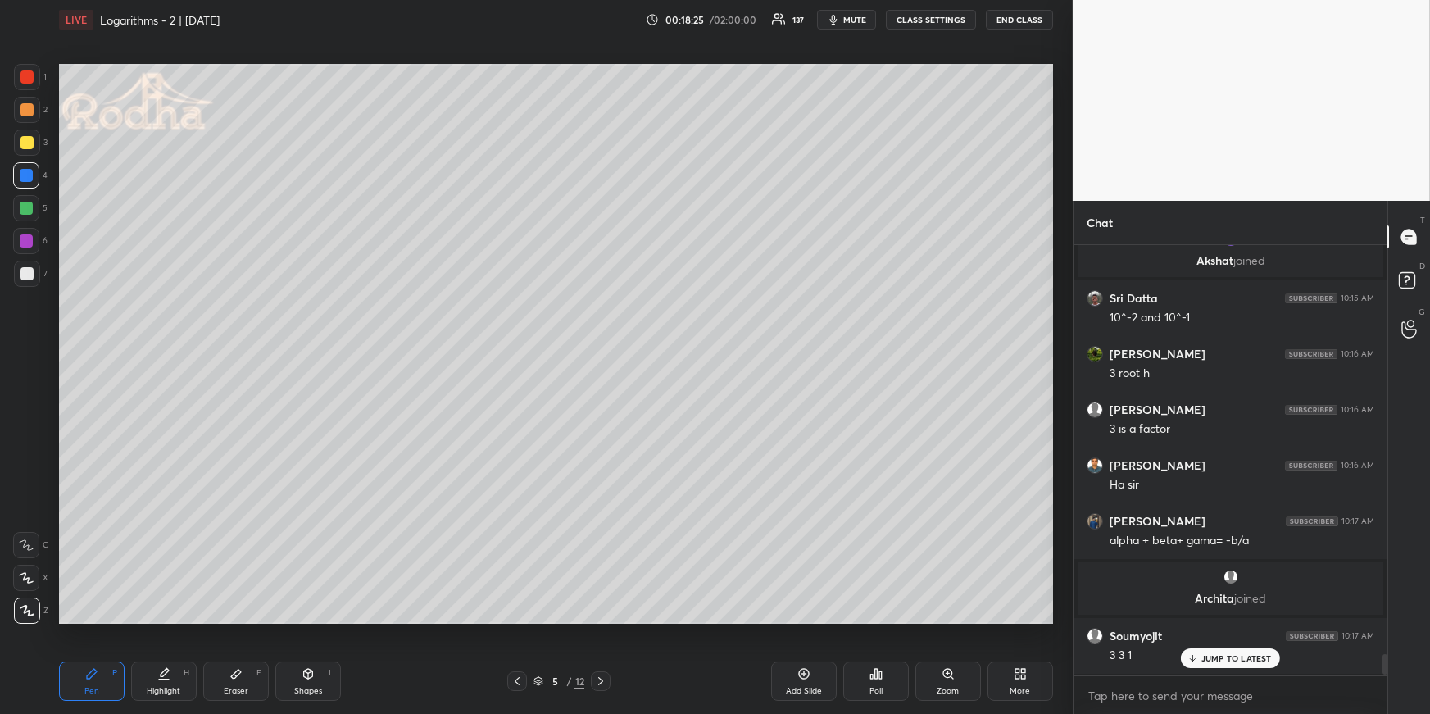
scroll to position [8441, 0]
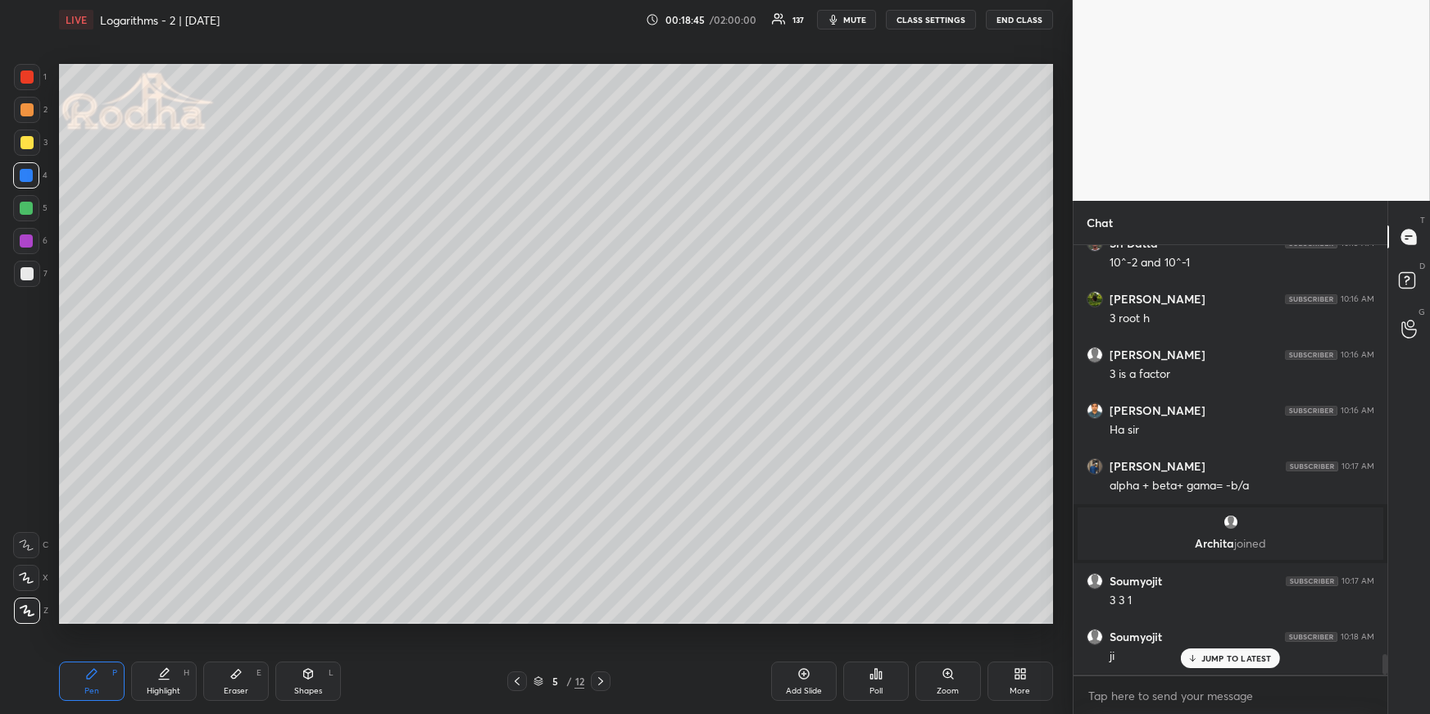
drag, startPoint x: 164, startPoint y: 683, endPoint x: 162, endPoint y: 664, distance: 18.1
click at [164, 682] on div "Highlight H" at bounding box center [164, 680] width 66 height 39
click at [76, 683] on div "Pen P" at bounding box center [92, 680] width 66 height 39
click at [25, 80] on div at bounding box center [26, 76] width 13 height 13
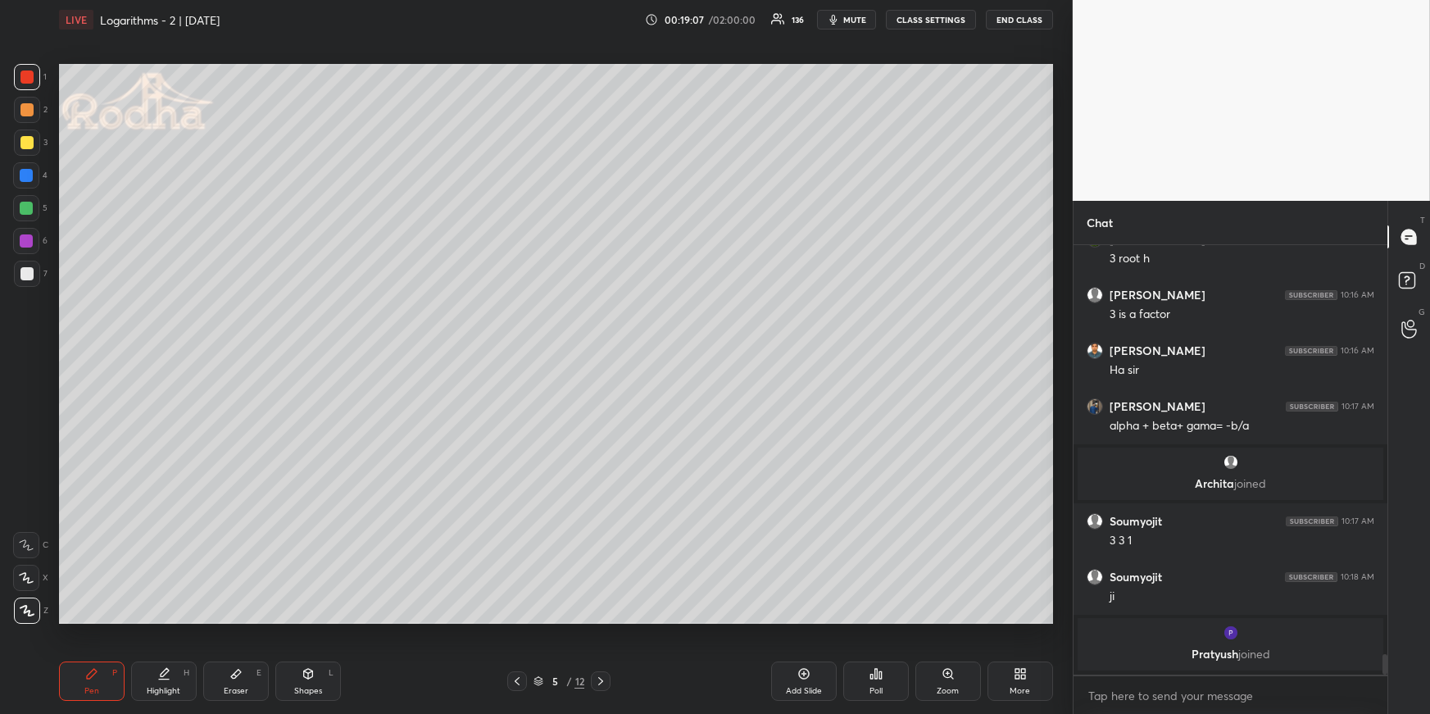
drag, startPoint x: 165, startPoint y: 683, endPoint x: 169, endPoint y: 673, distance: 11.4
click at [164, 683] on div "Highlight H" at bounding box center [164, 680] width 66 height 39
click at [95, 682] on div "Pen P" at bounding box center [92, 680] width 66 height 39
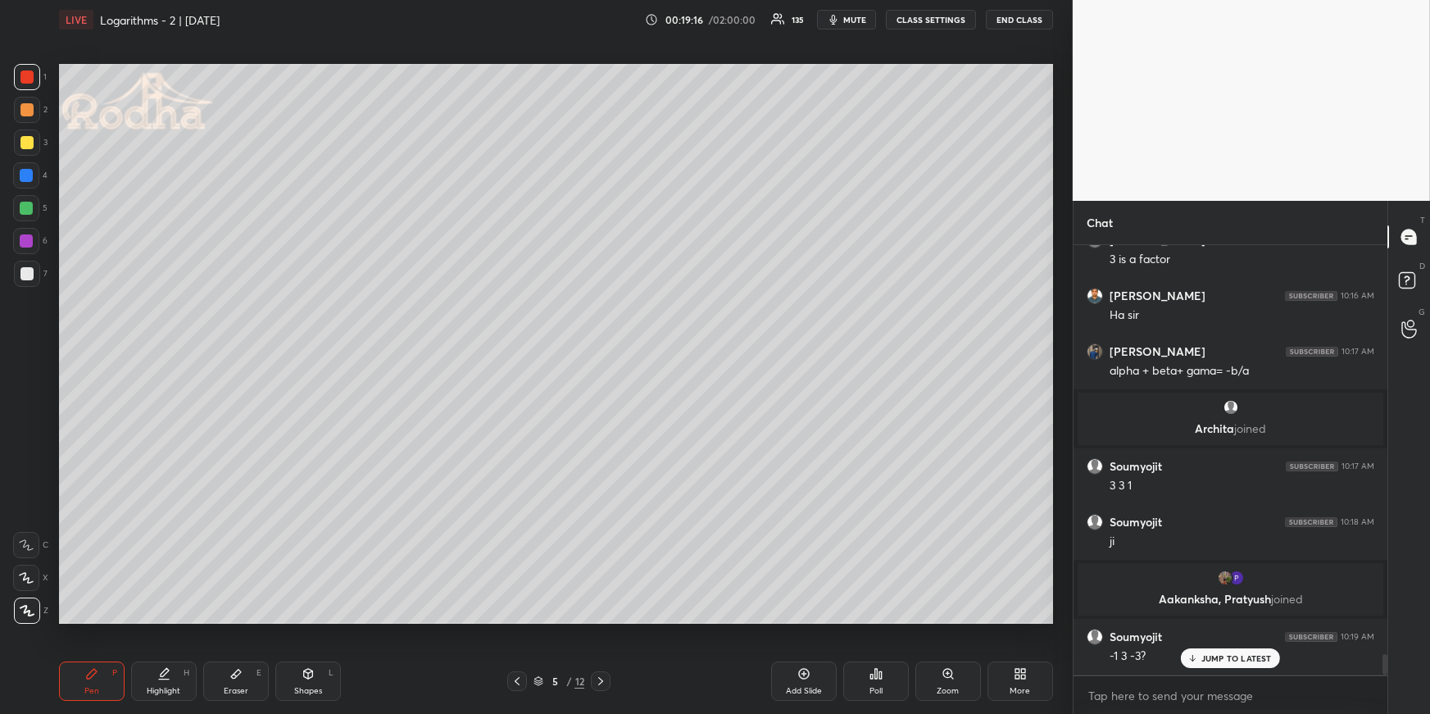
click at [16, 578] on div at bounding box center [26, 578] width 26 height 26
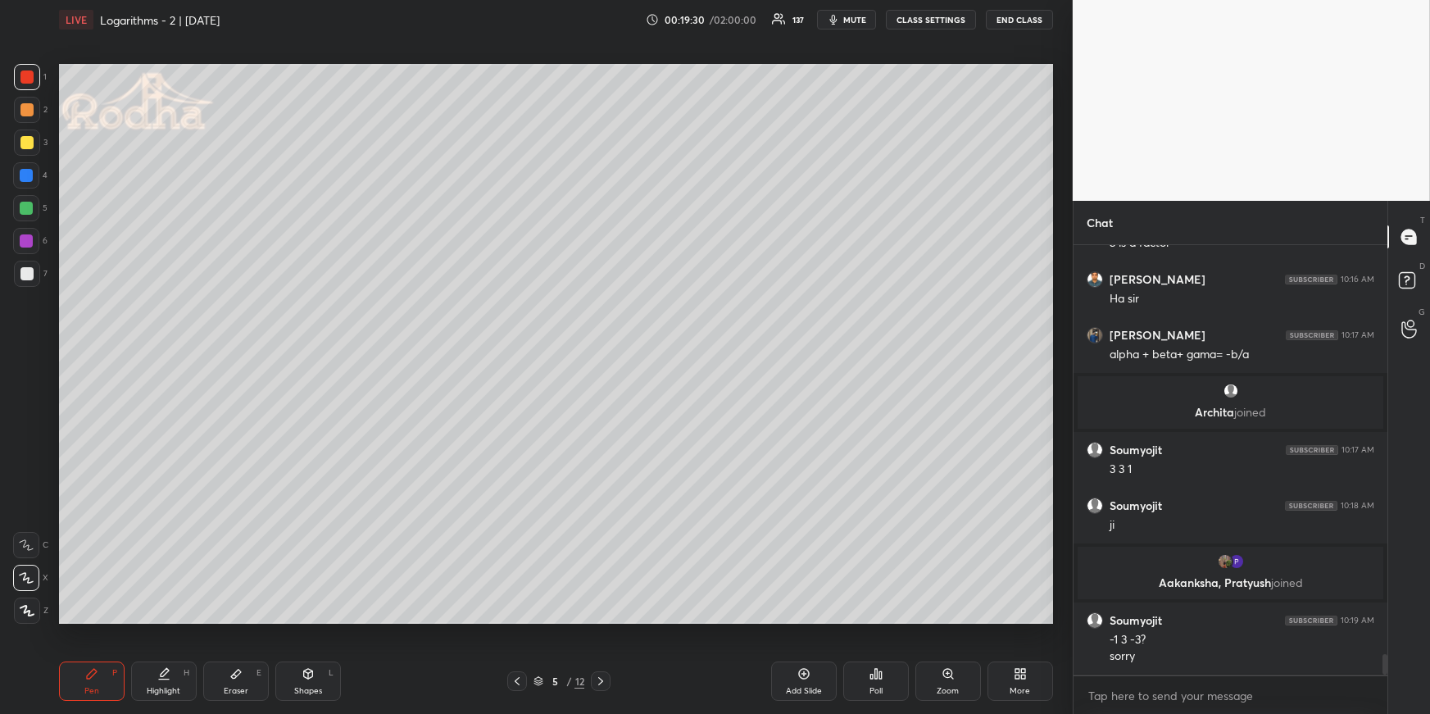
scroll to position [8628, 0]
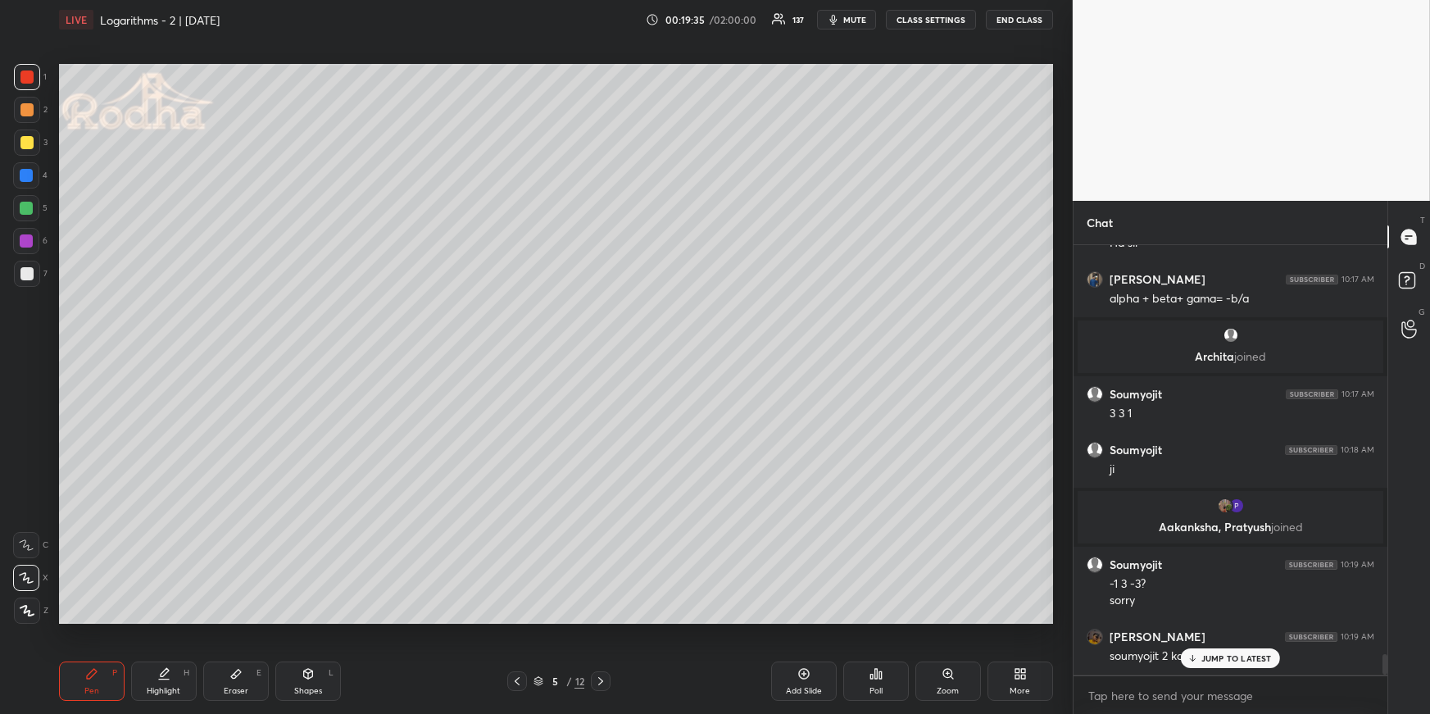
click at [161, 670] on icon at bounding box center [163, 673] width 13 height 13
click at [95, 676] on icon at bounding box center [91, 673] width 13 height 13
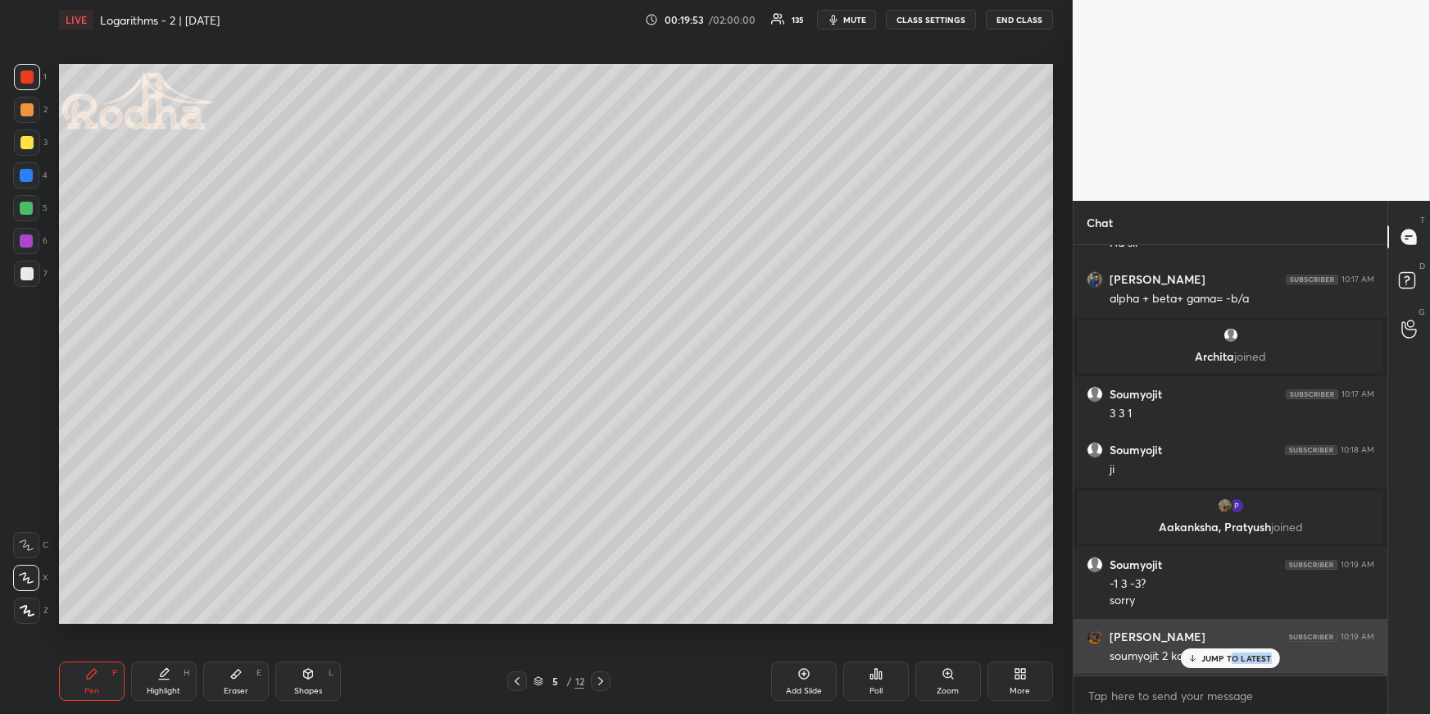
click at [1230, 664] on div "JUMP TO LATEST" at bounding box center [1230, 658] width 98 height 20
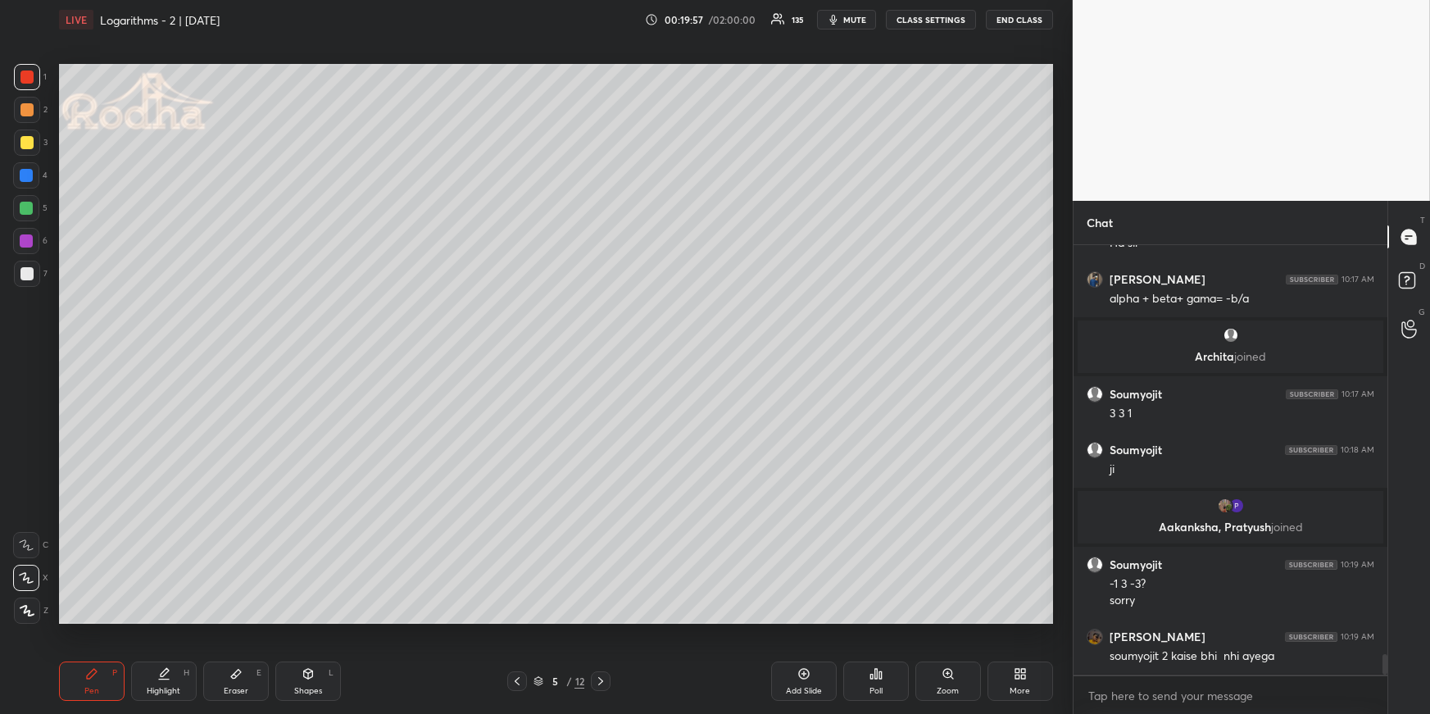
click at [24, 110] on div at bounding box center [26, 109] width 13 height 13
click at [29, 613] on icon at bounding box center [27, 610] width 15 height 11
click at [840, 25] on icon "button" at bounding box center [833, 19] width 13 height 13
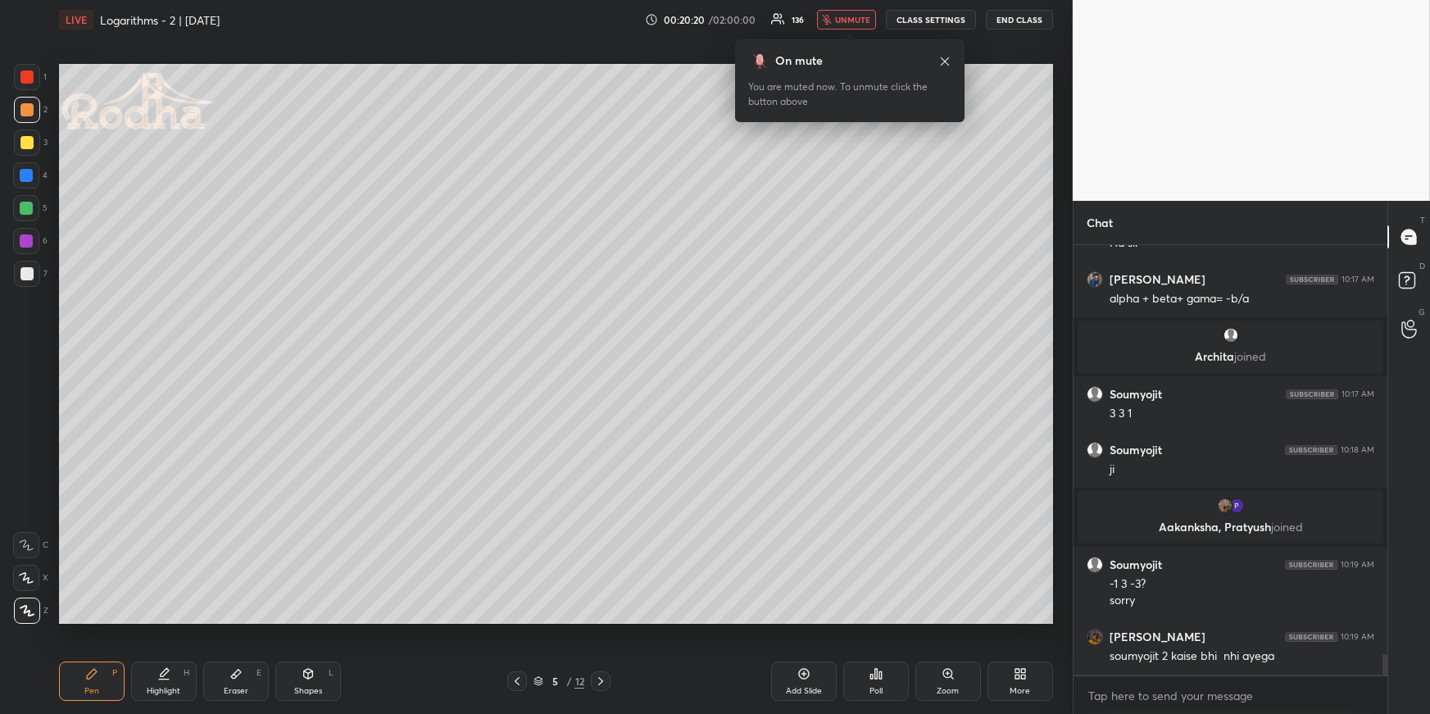
click at [838, 29] on body "1 2 3 4 5 6 7 R O A L C X Z Erase all C X Z LIVE Logarithms - 2 | [DATE] 00:20:…" at bounding box center [715, 357] width 1430 height 714
click at [841, 25] on span "unmute" at bounding box center [852, 19] width 35 height 11
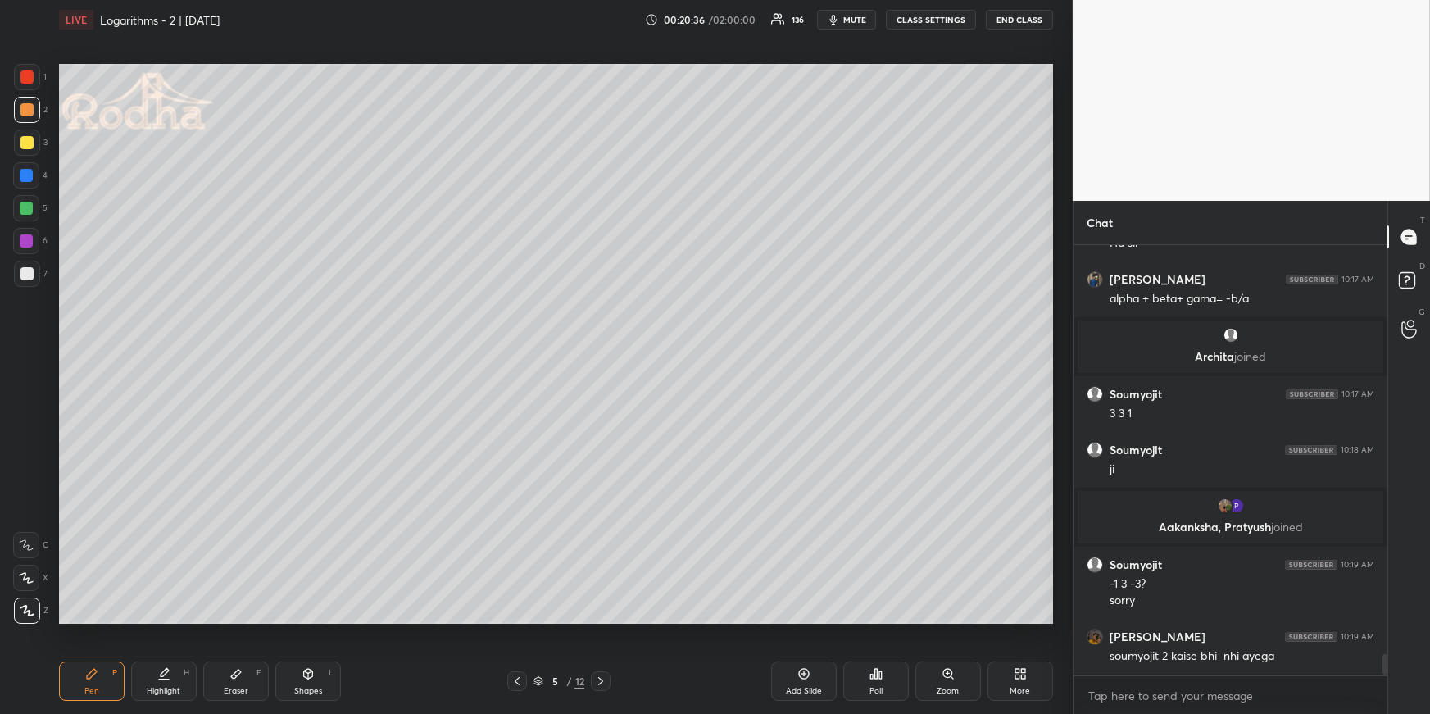
click at [220, 687] on div "Eraser E" at bounding box center [236, 680] width 66 height 39
click at [32, 610] on div at bounding box center [26, 610] width 26 height 26
click at [99, 680] on div "Pen P" at bounding box center [92, 680] width 66 height 39
click at [30, 209] on div at bounding box center [26, 208] width 13 height 13
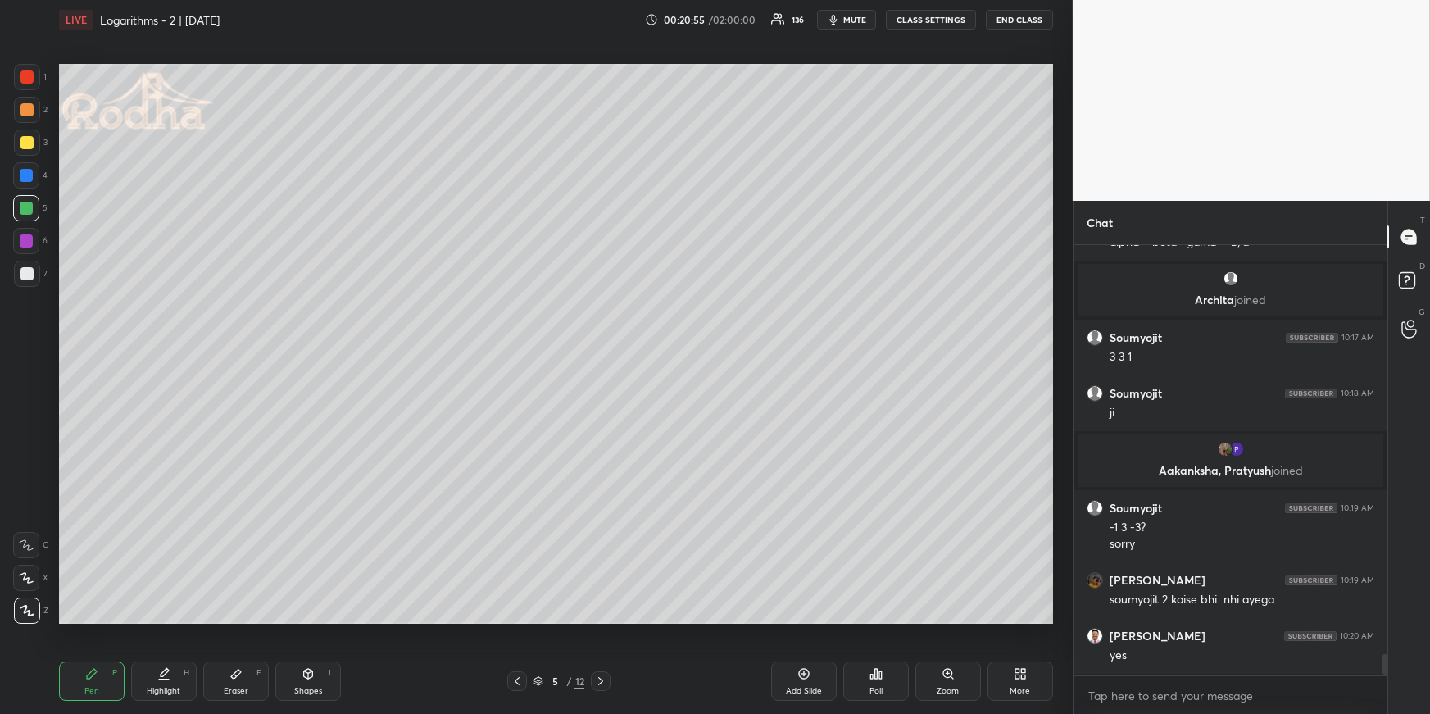
click at [32, 107] on div at bounding box center [27, 110] width 26 height 26
drag, startPoint x: 243, startPoint y: 678, endPoint x: 283, endPoint y: 633, distance: 61.5
click at [243, 677] on div "Eraser E" at bounding box center [236, 680] width 66 height 39
drag, startPoint x: 110, startPoint y: 668, endPoint x: 145, endPoint y: 629, distance: 52.2
click at [110, 669] on div "Pen P" at bounding box center [92, 680] width 66 height 39
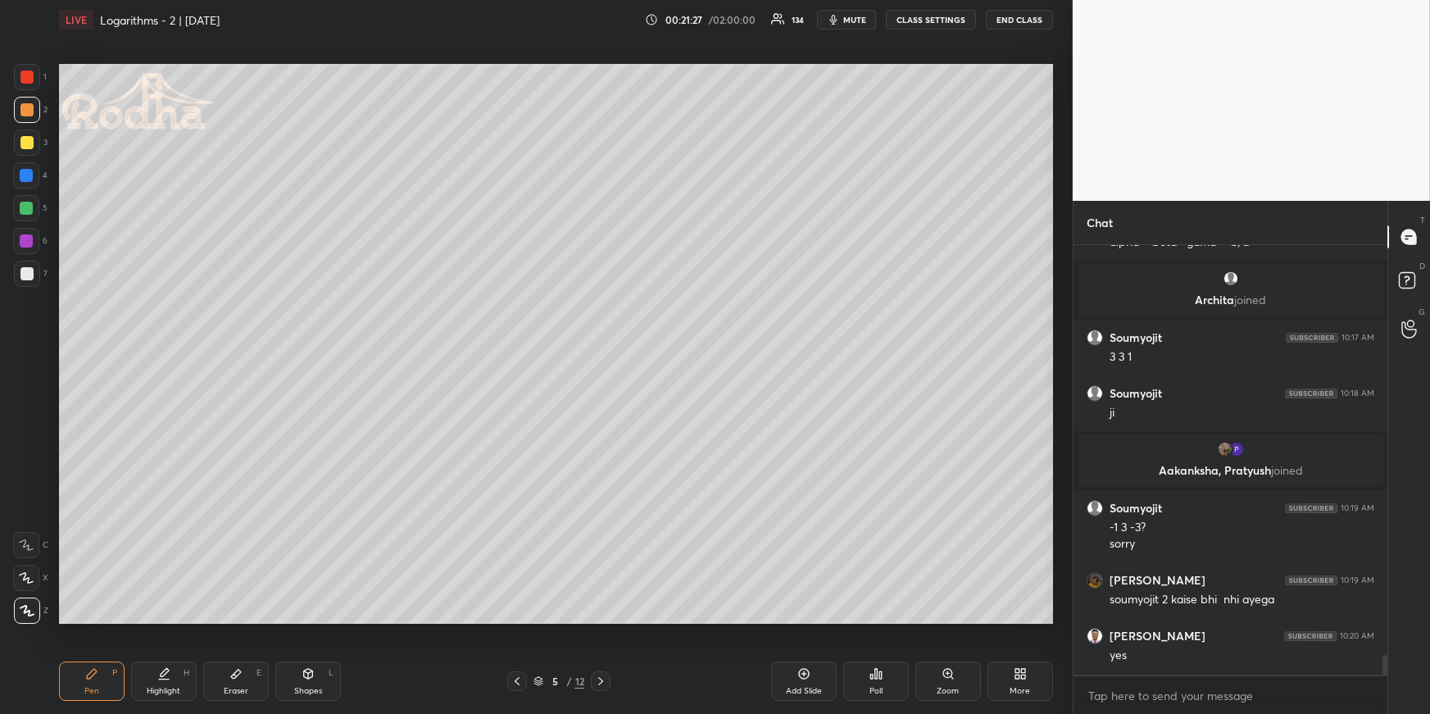
scroll to position [8740, 0]
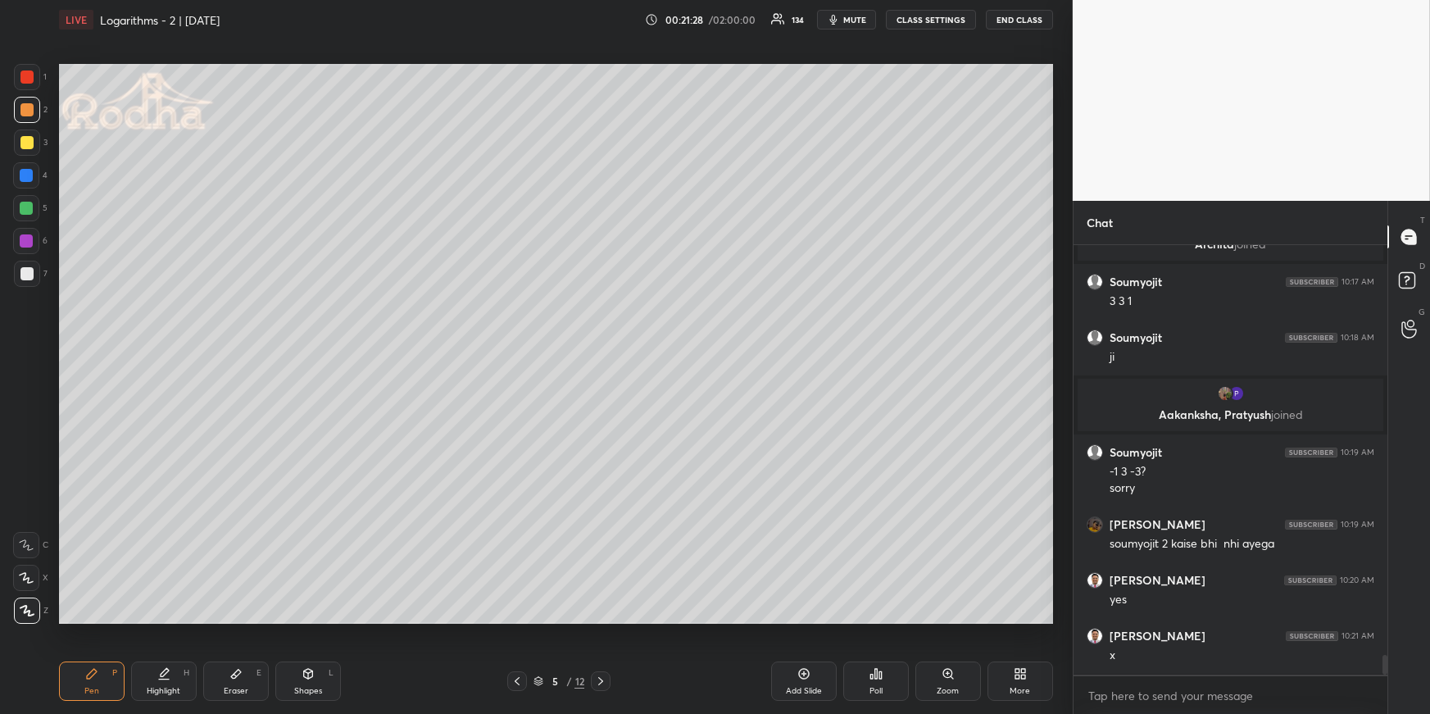
click at [859, 22] on span "mute" at bounding box center [854, 19] width 23 height 11
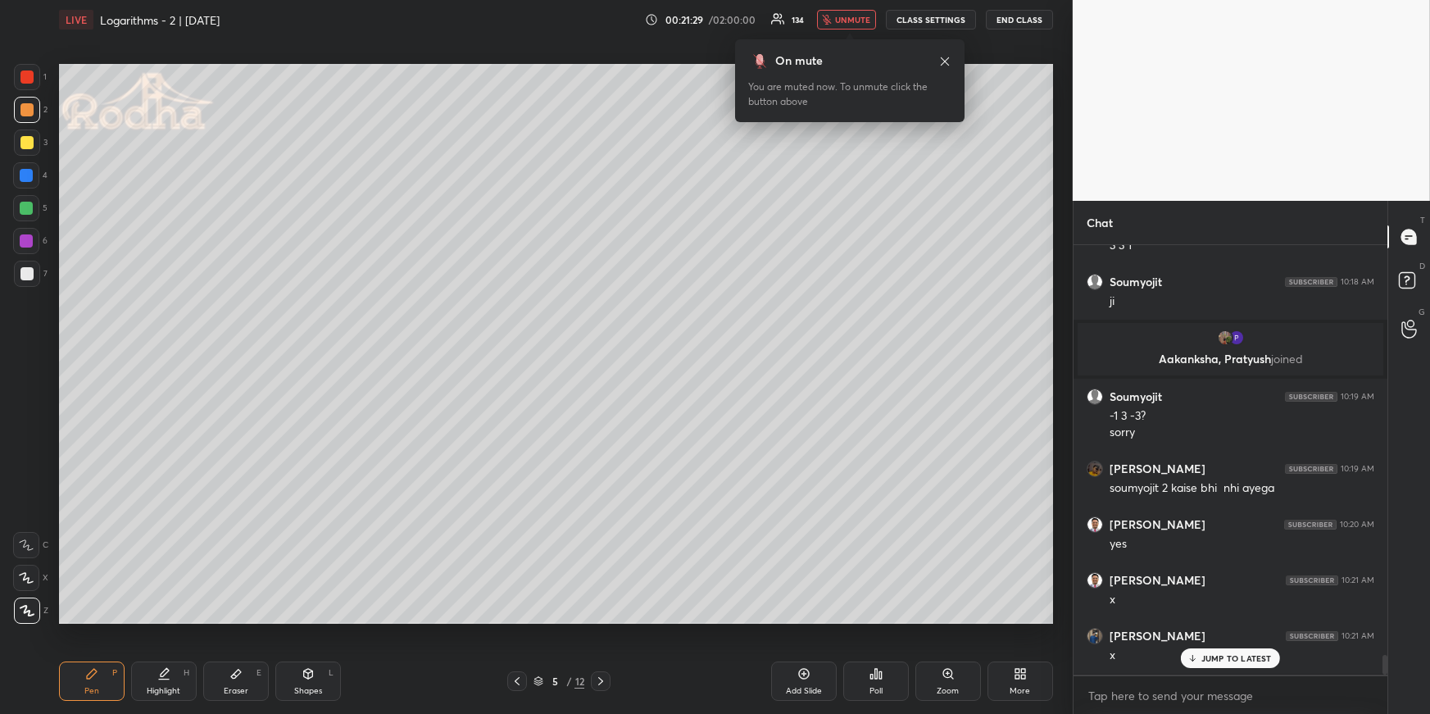
scroll to position [8851, 0]
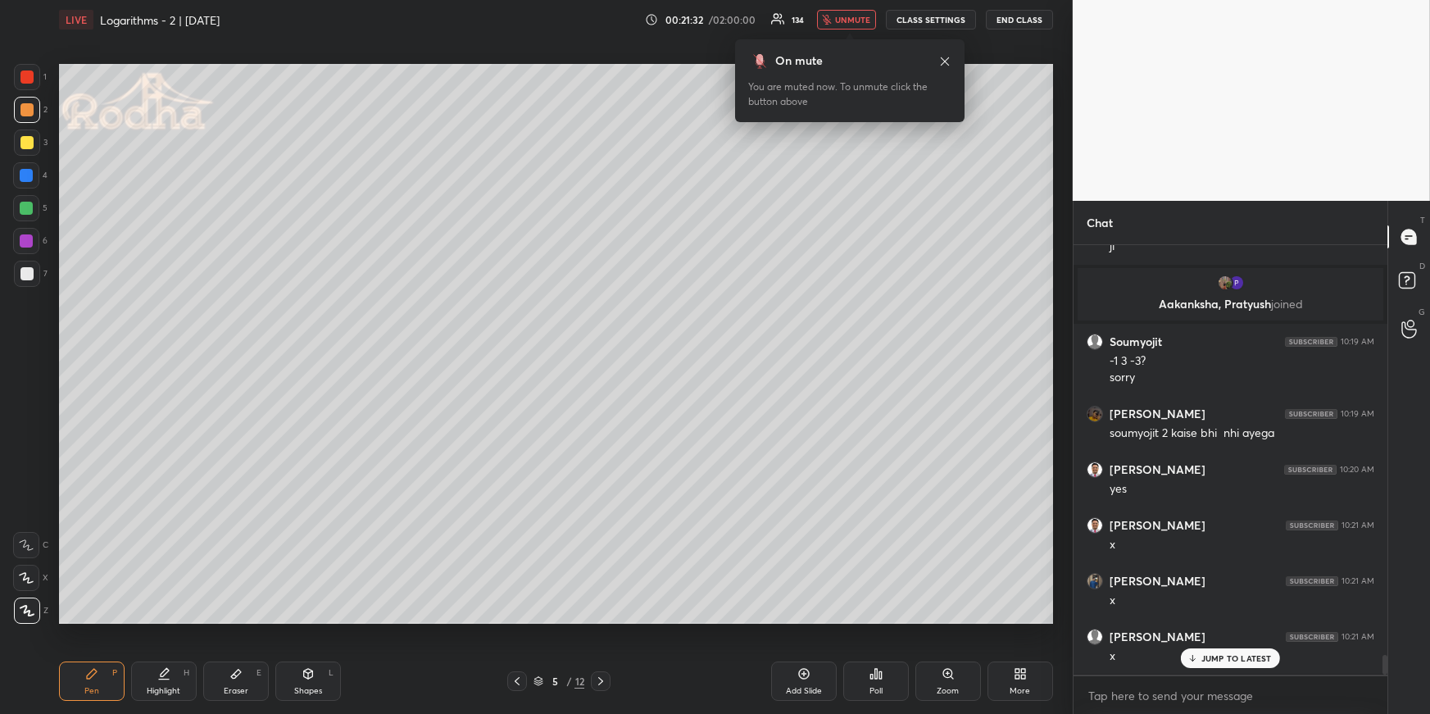
click at [841, 26] on button "unmute" at bounding box center [846, 20] width 59 height 20
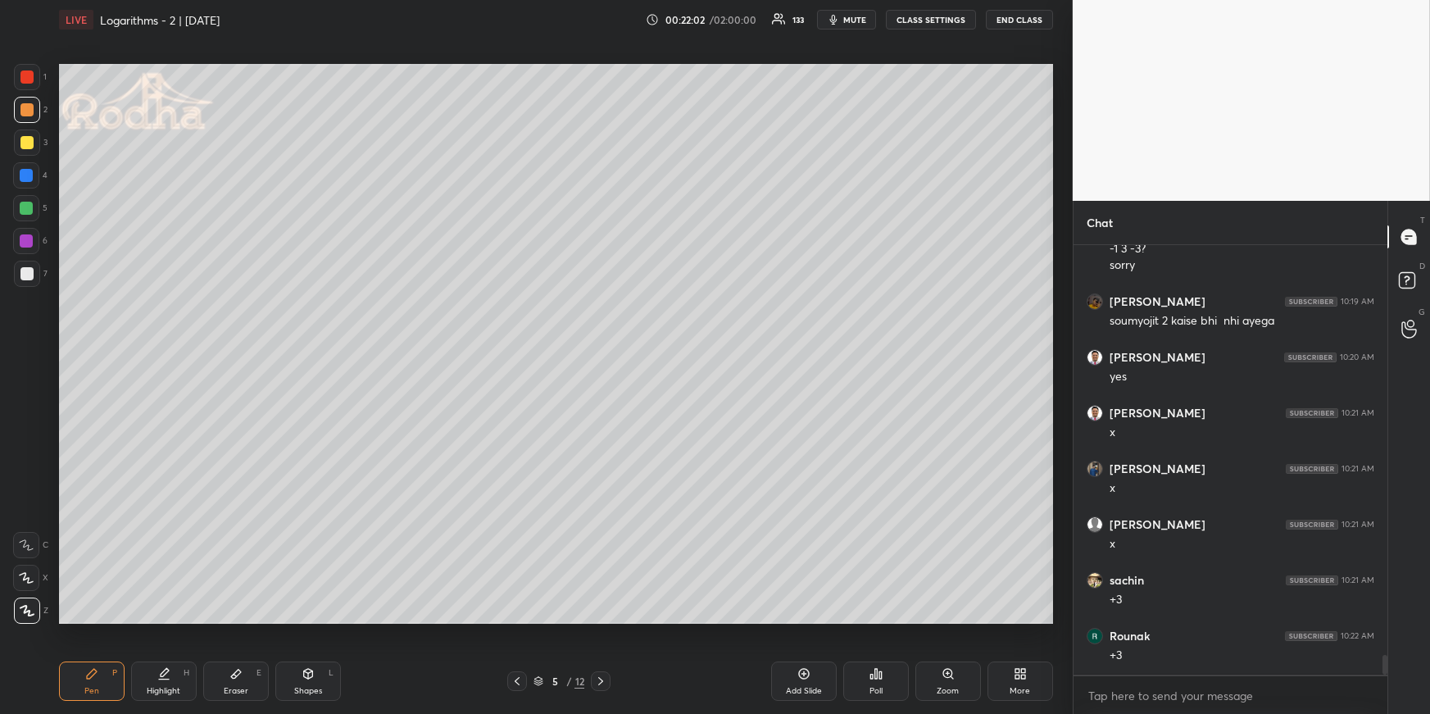
scroll to position [9019, 0]
click at [28, 206] on div at bounding box center [26, 208] width 13 height 13
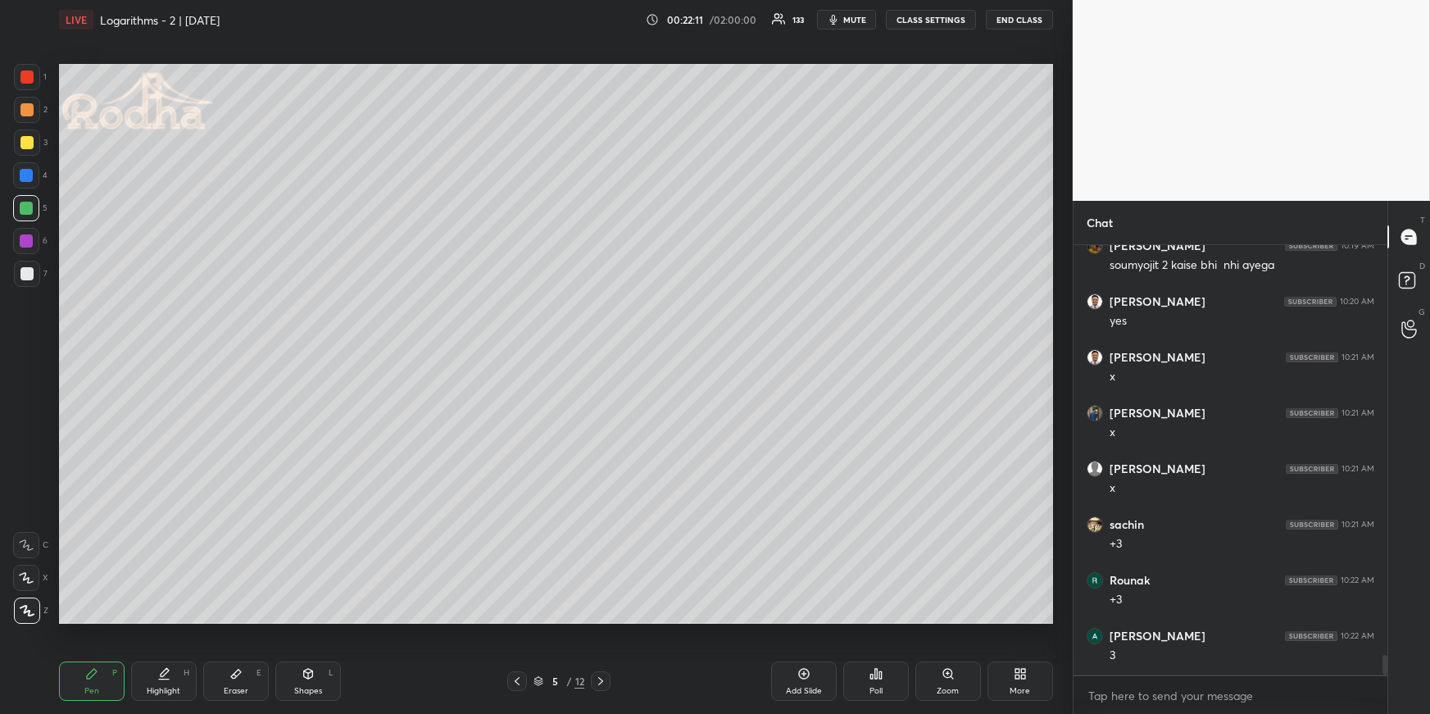
click at [25, 177] on div at bounding box center [26, 175] width 13 height 13
drag, startPoint x: 247, startPoint y: 675, endPoint x: 252, endPoint y: 649, distance: 26.8
click at [245, 674] on div "Eraser E" at bounding box center [236, 680] width 66 height 39
click at [95, 670] on div "Pen P" at bounding box center [92, 680] width 66 height 39
click at [29, 111] on div at bounding box center [26, 109] width 13 height 13
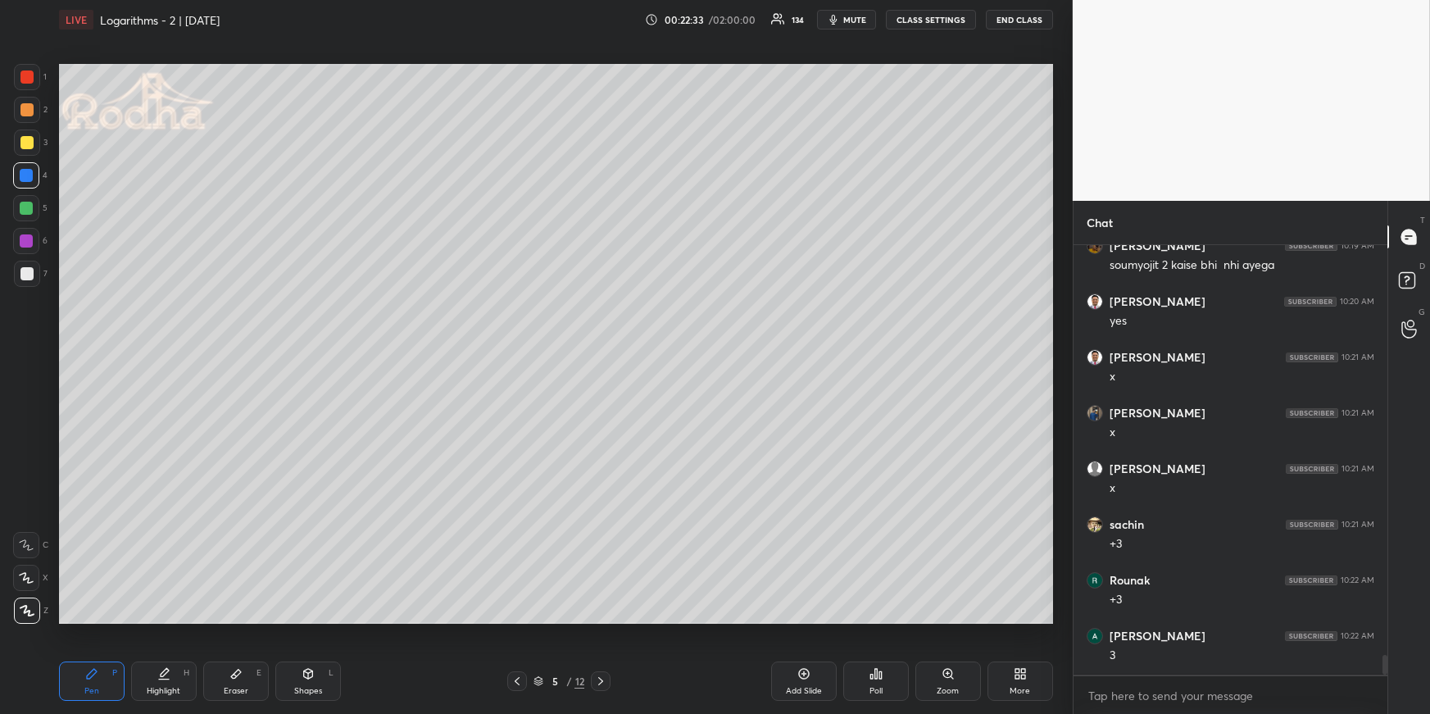
scroll to position [9074, 0]
drag, startPoint x: 25, startPoint y: 173, endPoint x: 38, endPoint y: 197, distance: 27.5
click at [25, 173] on div at bounding box center [26, 175] width 13 height 13
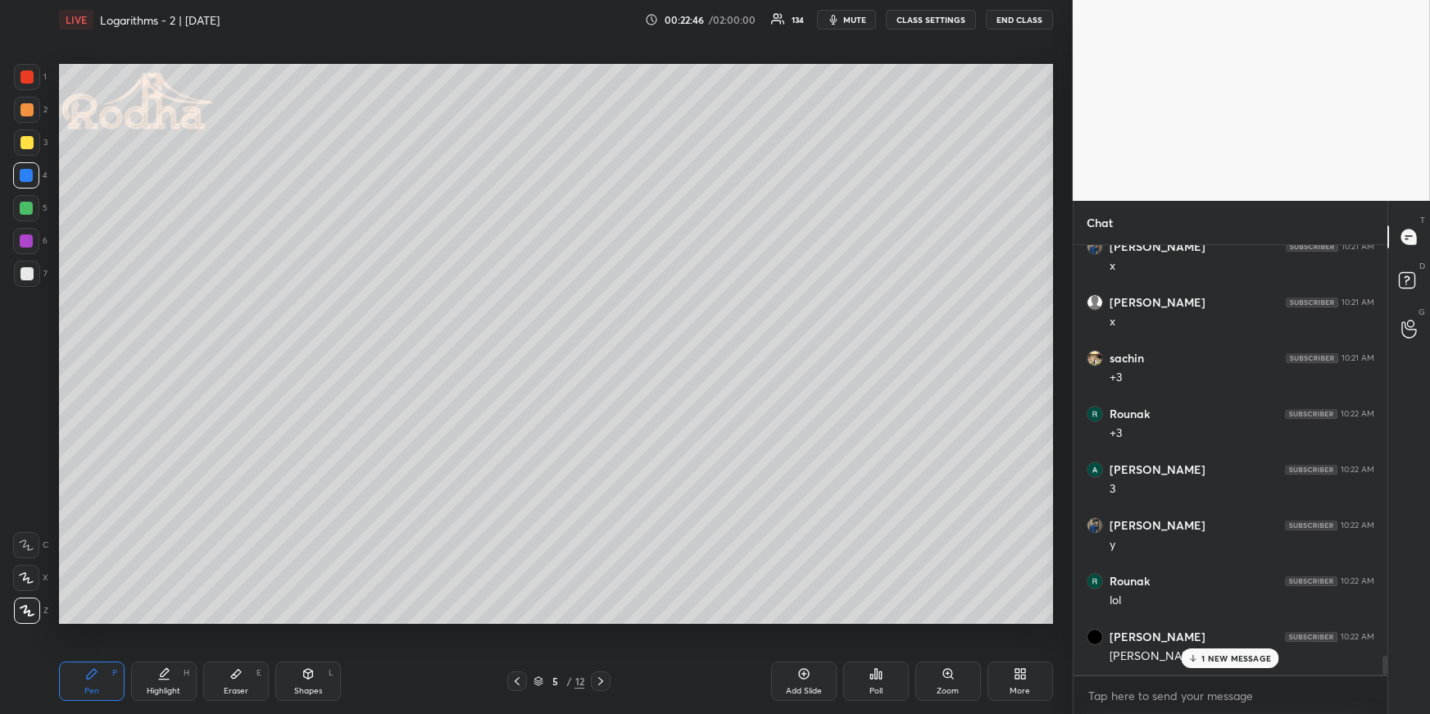
scroll to position [9241, 0]
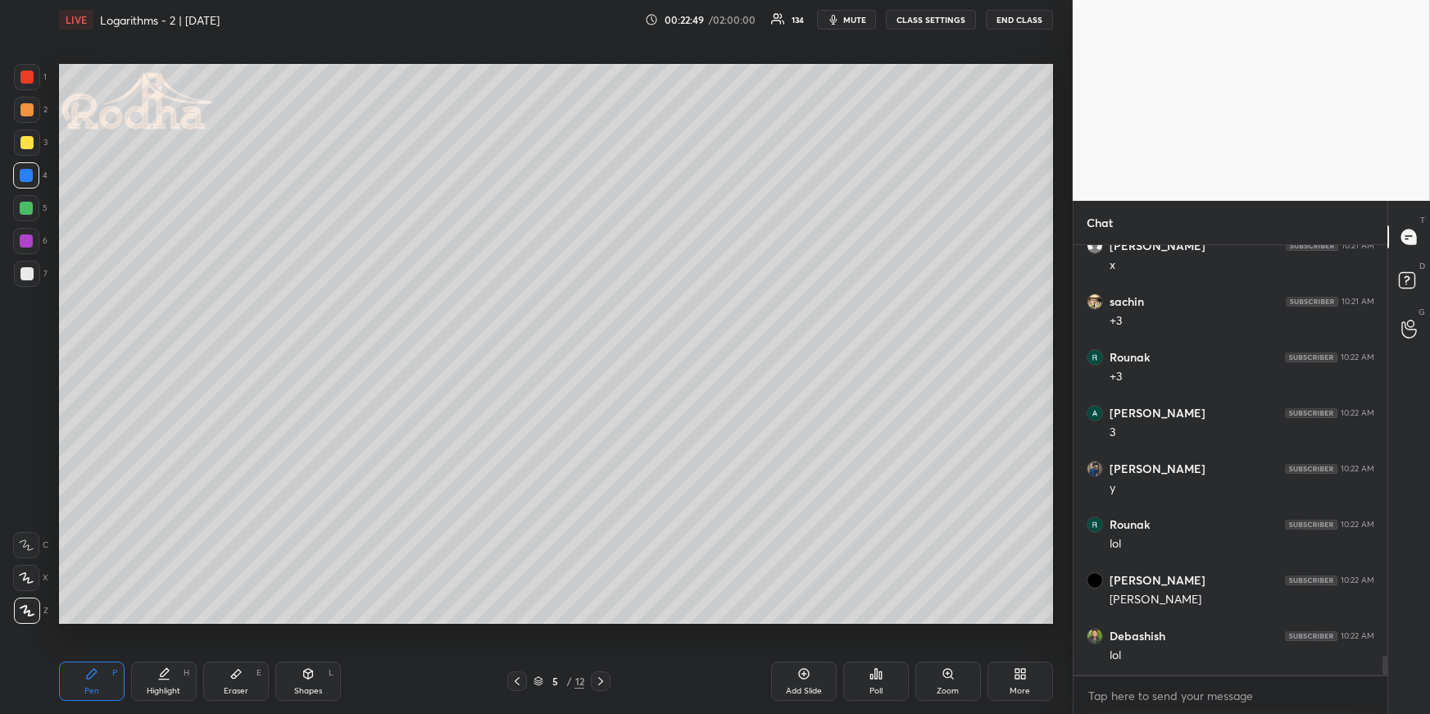
click at [25, 105] on div at bounding box center [26, 109] width 13 height 13
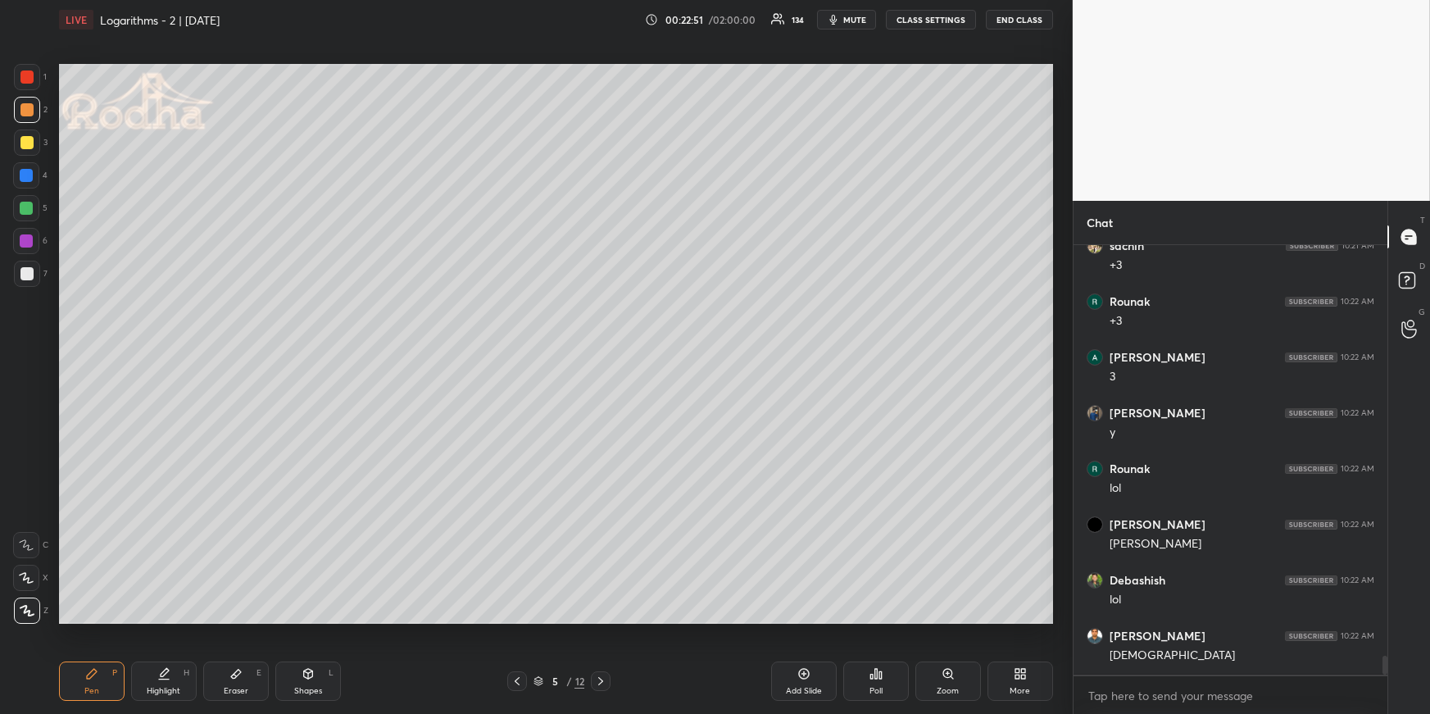
drag, startPoint x: 161, startPoint y: 678, endPoint x: 154, endPoint y: 665, distance: 14.3
click at [161, 682] on div "Highlight H" at bounding box center [164, 680] width 66 height 39
drag, startPoint x: 109, startPoint y: 677, endPoint x: 107, endPoint y: 635, distance: 41.9
click at [109, 676] on div "Pen P" at bounding box center [92, 680] width 66 height 39
click at [27, 137] on div at bounding box center [26, 142] width 13 height 13
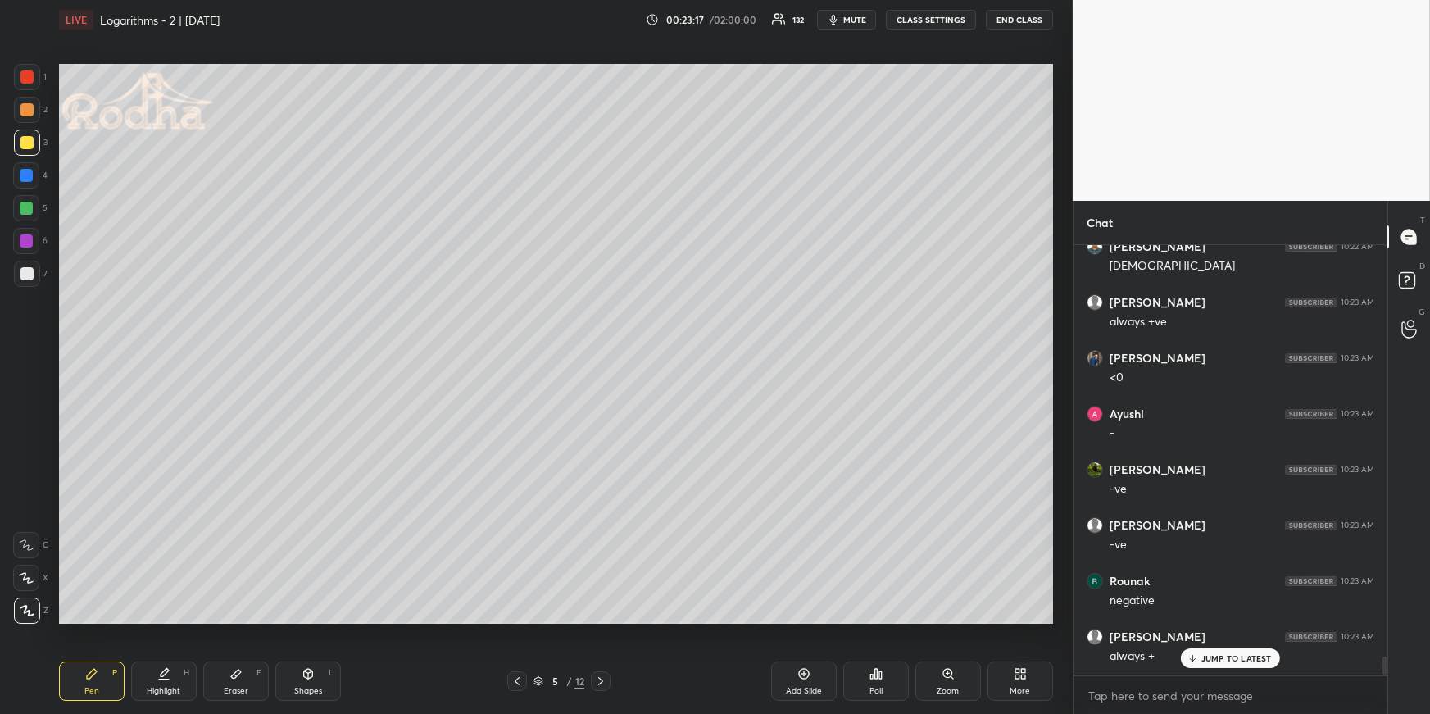
scroll to position [9742, 0]
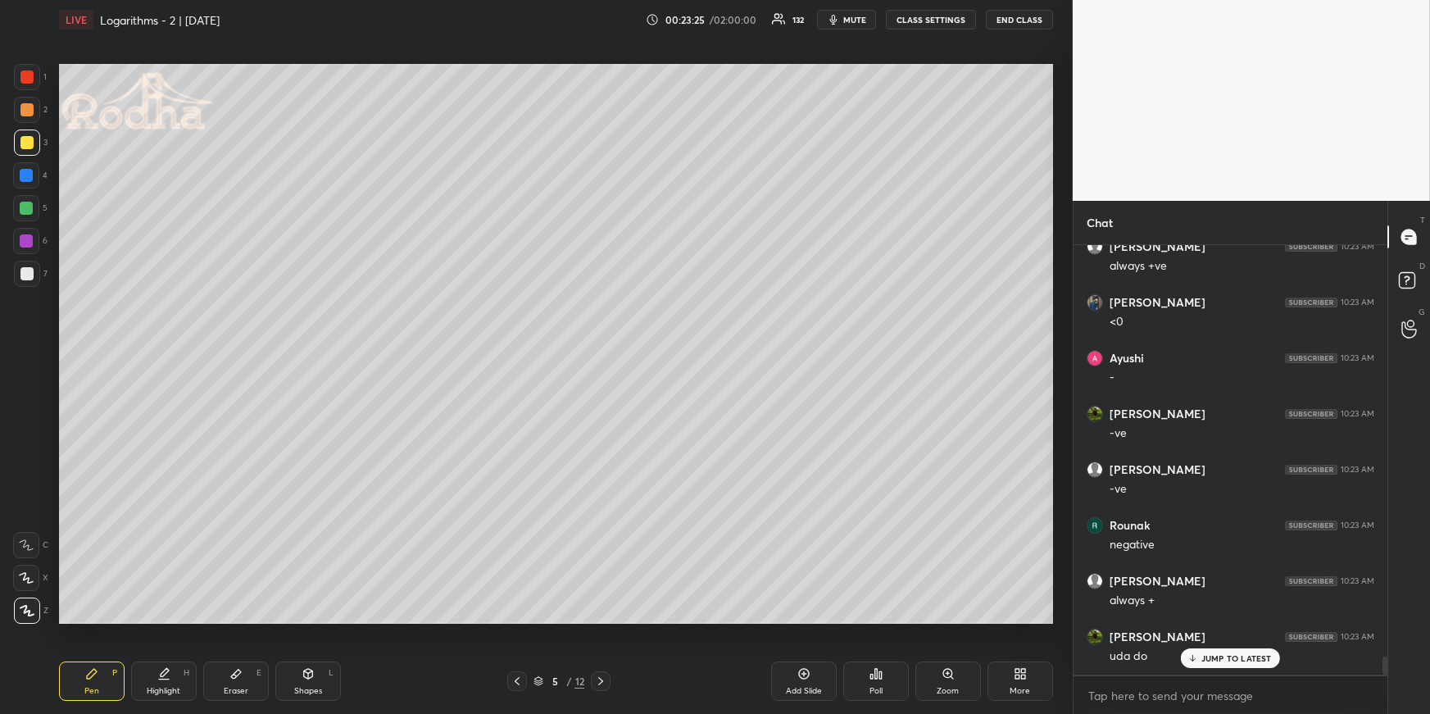
click at [29, 202] on div at bounding box center [26, 208] width 13 height 13
click at [155, 672] on div "Highlight H" at bounding box center [164, 680] width 66 height 39
click at [89, 675] on icon at bounding box center [92, 674] width 10 height 10
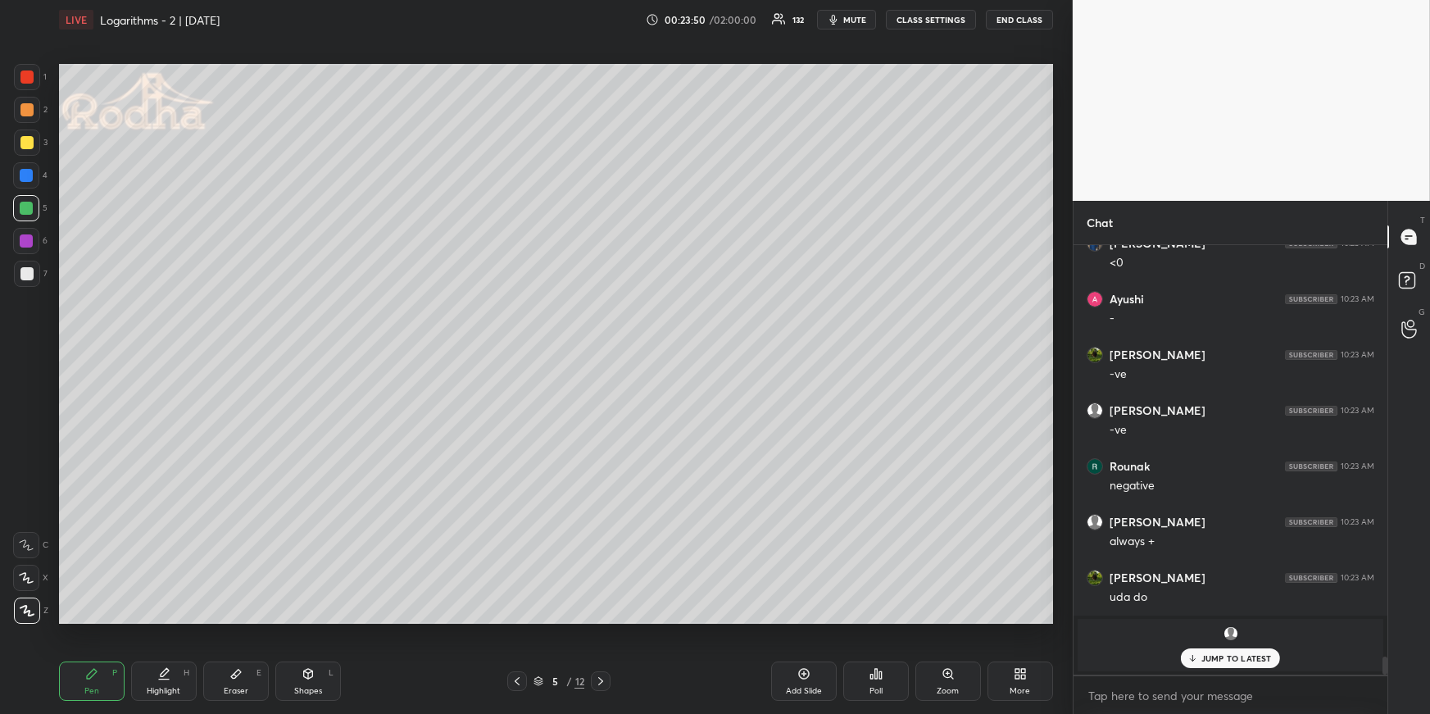
click at [23, 140] on div at bounding box center [26, 142] width 13 height 13
click at [32, 209] on div at bounding box center [26, 208] width 26 height 26
drag, startPoint x: 171, startPoint y: 683, endPoint x: 182, endPoint y: 650, distance: 34.5
click at [171, 683] on div "Highlight H" at bounding box center [164, 680] width 66 height 39
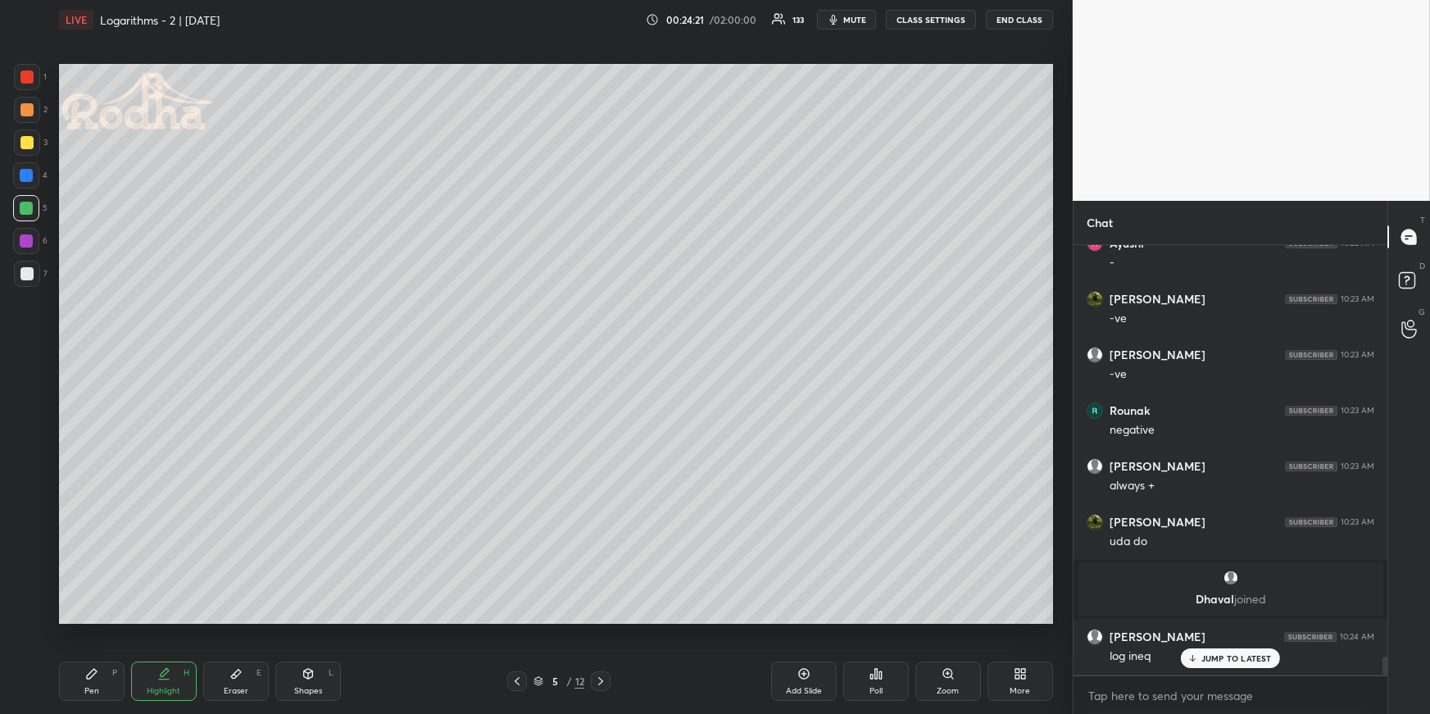
click at [515, 673] on div at bounding box center [517, 681] width 20 height 20
click at [102, 670] on div "Pen P" at bounding box center [92, 680] width 66 height 39
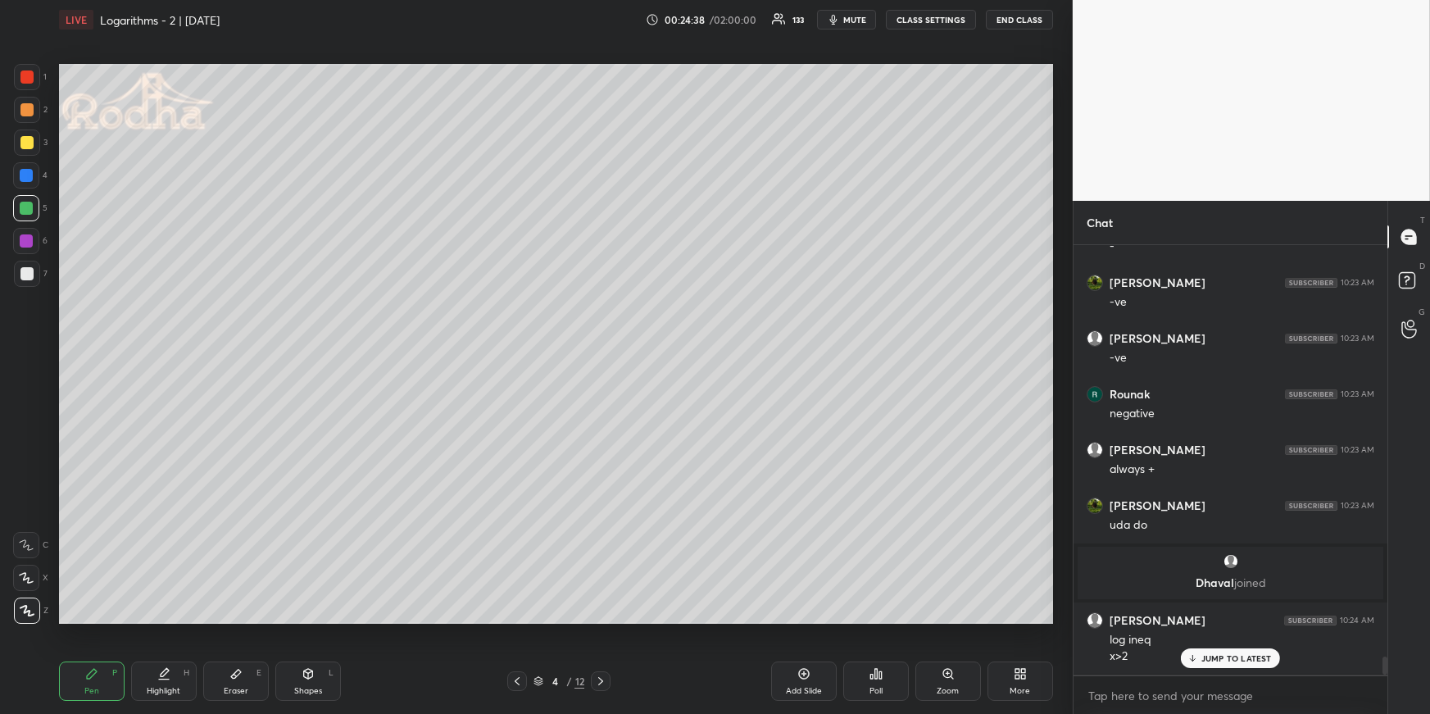
click at [590, 679] on div "4 / 12" at bounding box center [558, 681] width 103 height 20
click at [596, 679] on icon at bounding box center [600, 680] width 13 height 13
click at [251, 678] on div "Eraser E" at bounding box center [236, 680] width 66 height 39
click at [88, 673] on icon at bounding box center [91, 673] width 13 height 13
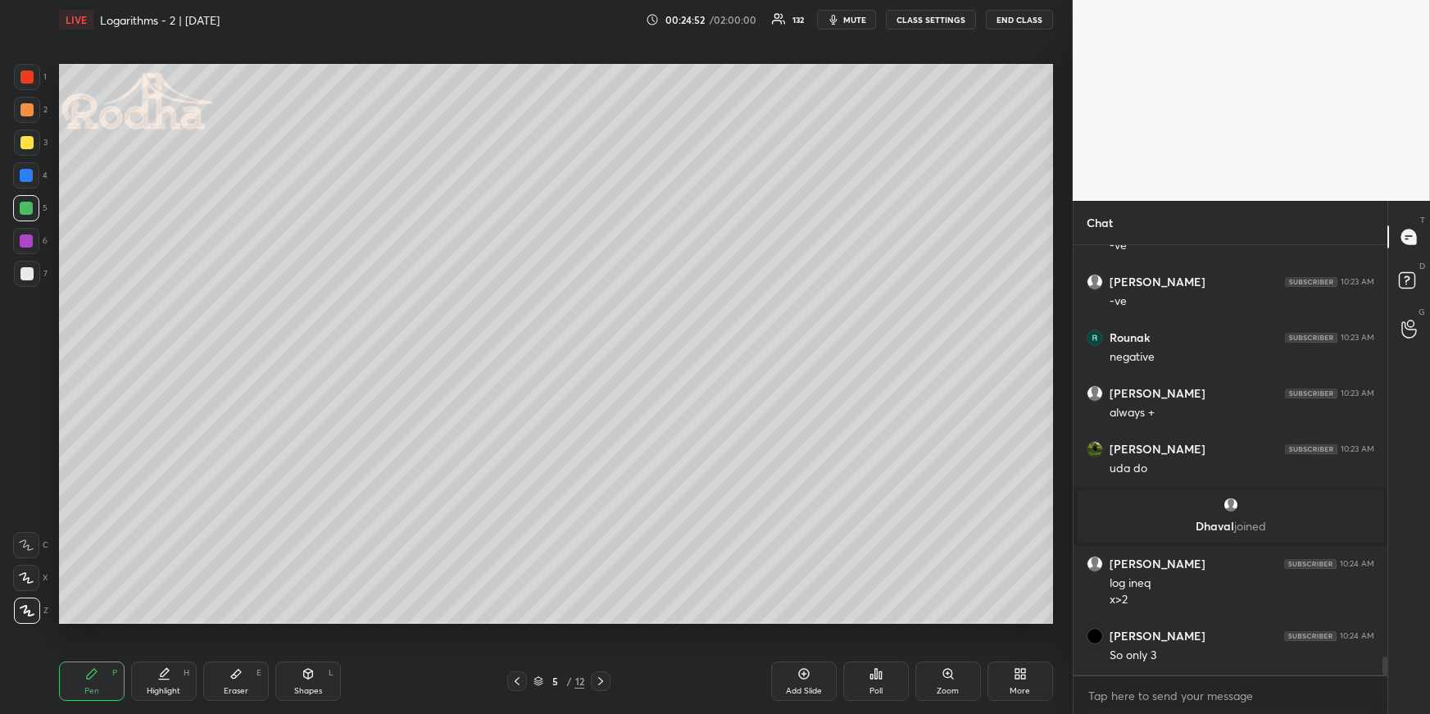
click at [247, 675] on div "Eraser E" at bounding box center [236, 680] width 66 height 39
click at [102, 674] on div "Pen P" at bounding box center [92, 680] width 66 height 39
click at [160, 680] on div "Highlight H" at bounding box center [164, 680] width 66 height 39
drag, startPoint x: 243, startPoint y: 680, endPoint x: 274, endPoint y: 660, distance: 36.1
click at [243, 679] on div "Eraser E" at bounding box center [236, 680] width 66 height 39
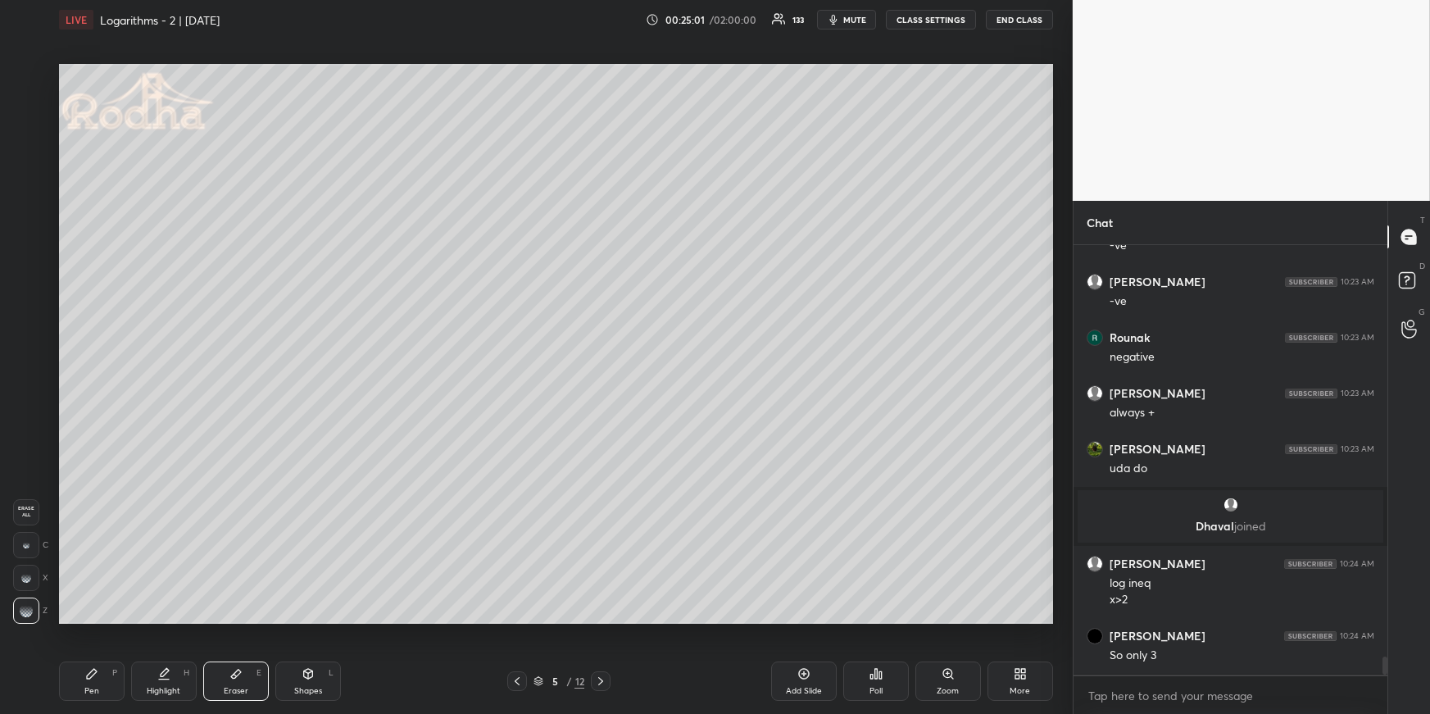
scroll to position [9985, 0]
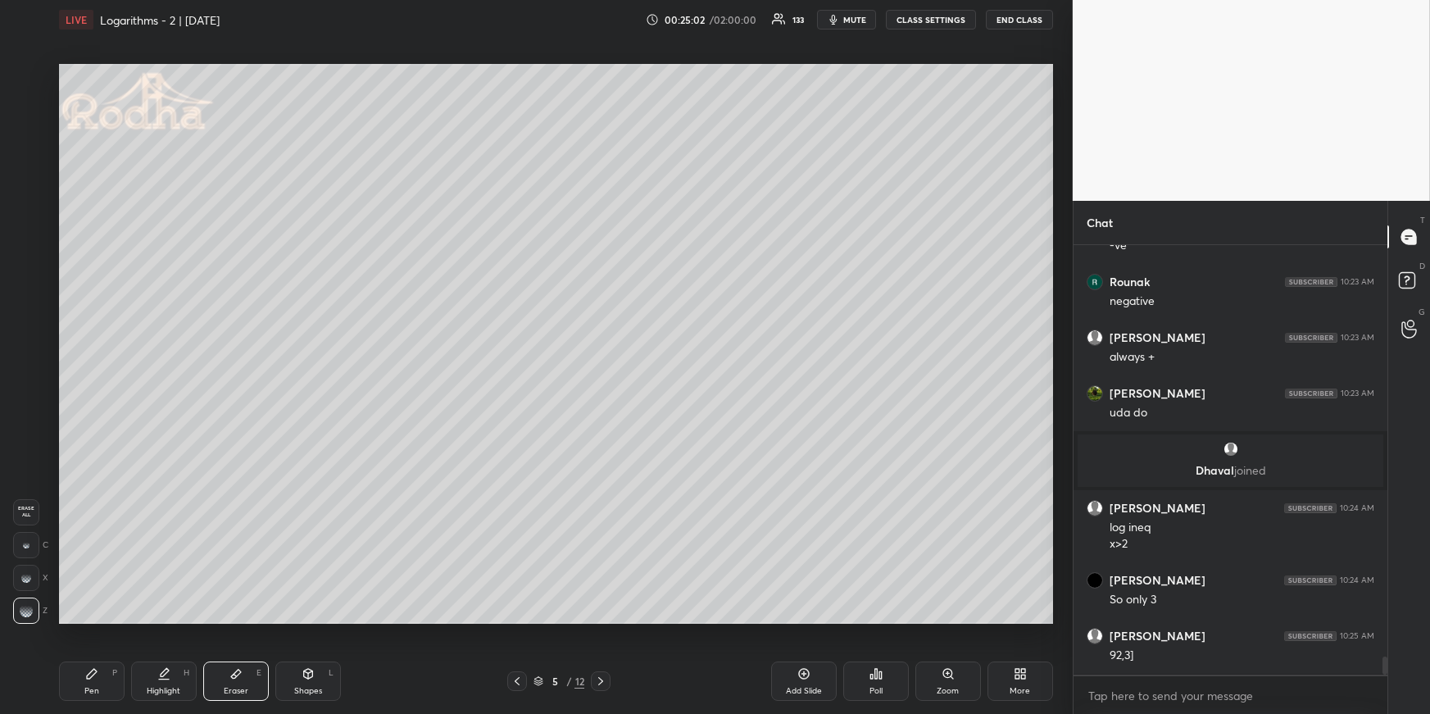
drag, startPoint x: 82, startPoint y: 688, endPoint x: 96, endPoint y: 683, distance: 14.8
click at [82, 688] on div "Pen P" at bounding box center [92, 680] width 66 height 39
click at [179, 674] on div "Highlight H" at bounding box center [164, 680] width 66 height 39
click at [101, 675] on div "Pen P" at bounding box center [92, 680] width 66 height 39
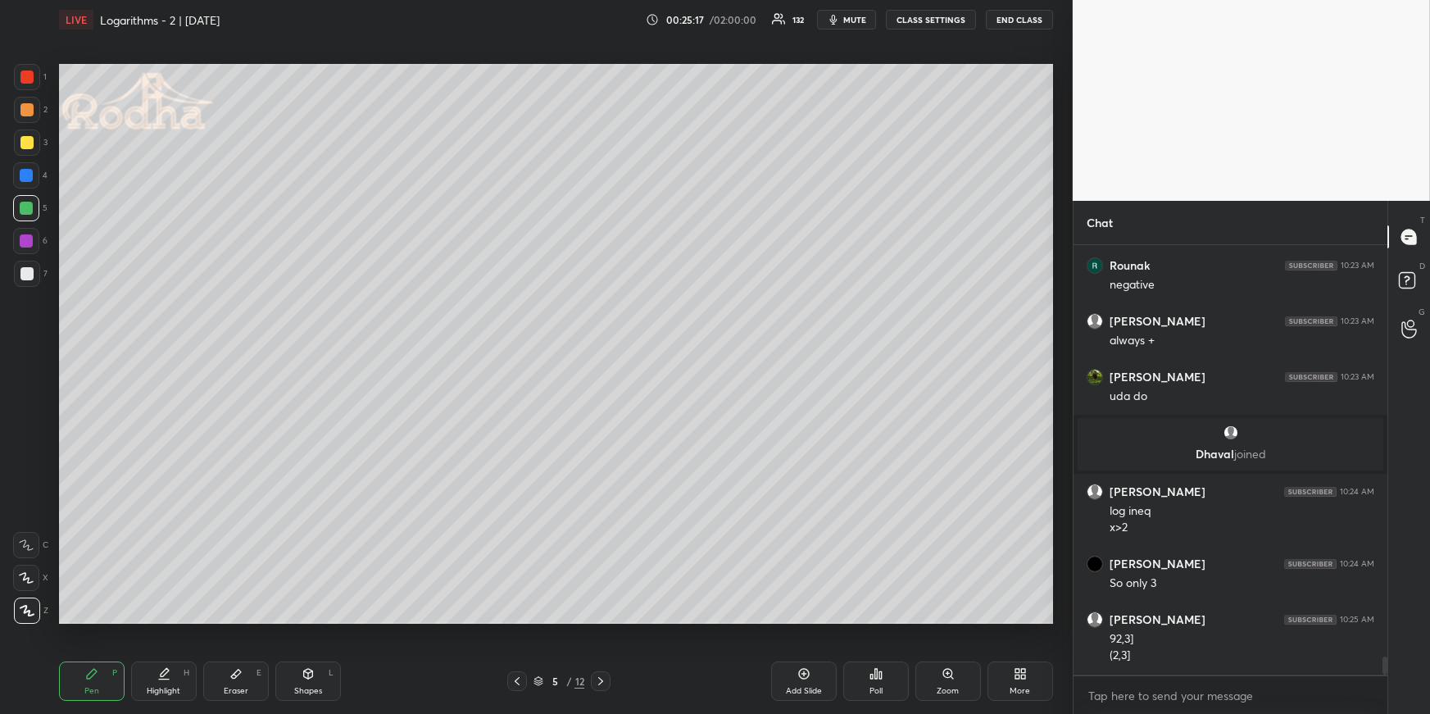
click at [517, 675] on icon at bounding box center [516, 680] width 13 height 13
click at [27, 139] on div at bounding box center [26, 142] width 13 height 13
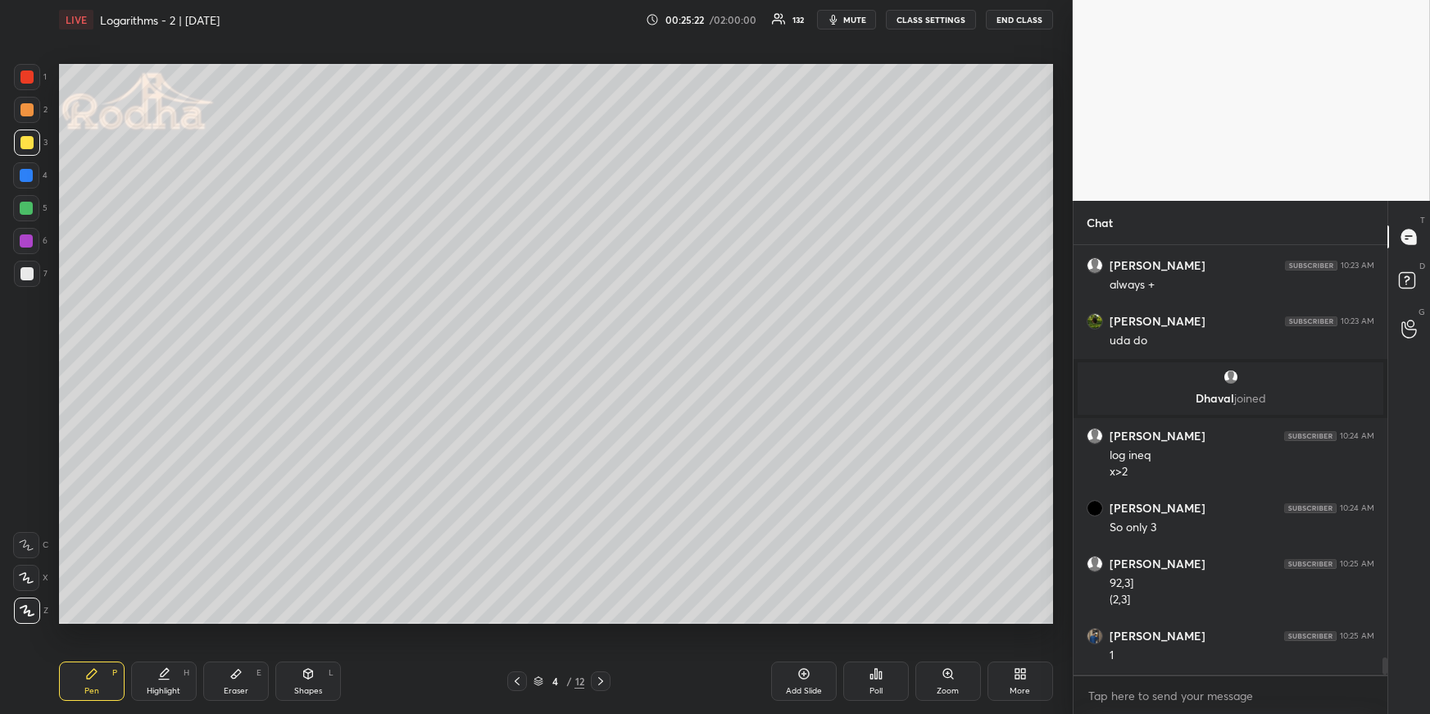
drag, startPoint x: 602, startPoint y: 678, endPoint x: 601, endPoint y: 647, distance: 30.3
click at [601, 678] on icon at bounding box center [600, 680] width 13 height 13
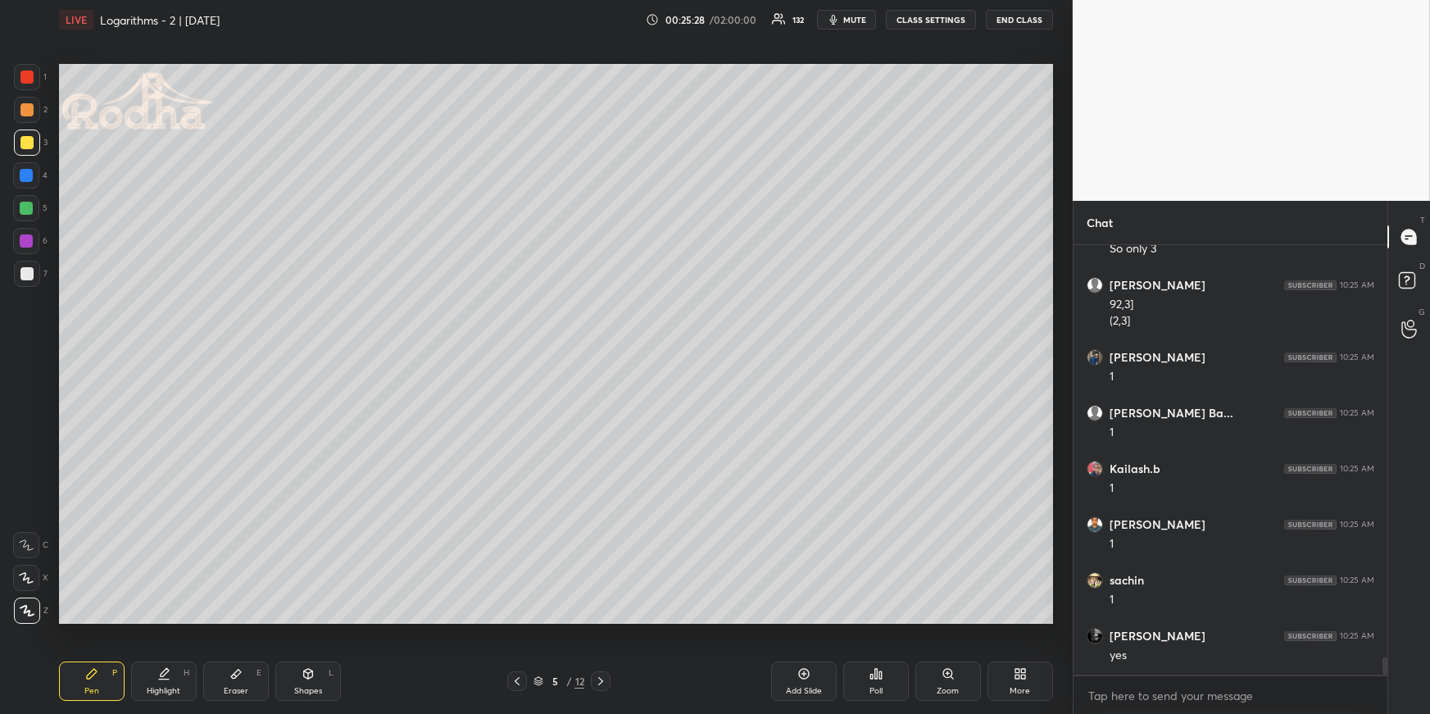
scroll to position [10406, 0]
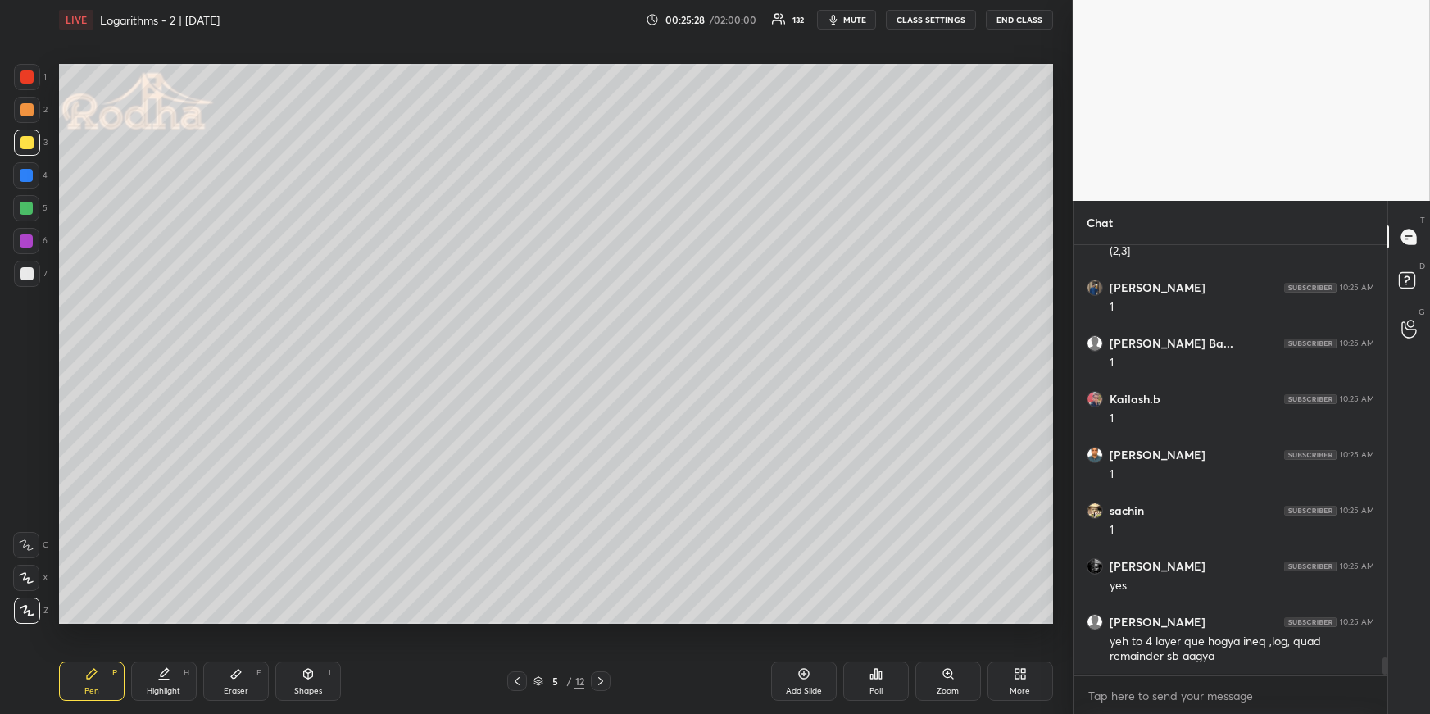
drag, startPoint x: 170, startPoint y: 688, endPoint x: 231, endPoint y: 656, distance: 68.5
click at [173, 688] on div "Highlight" at bounding box center [164, 691] width 34 height 8
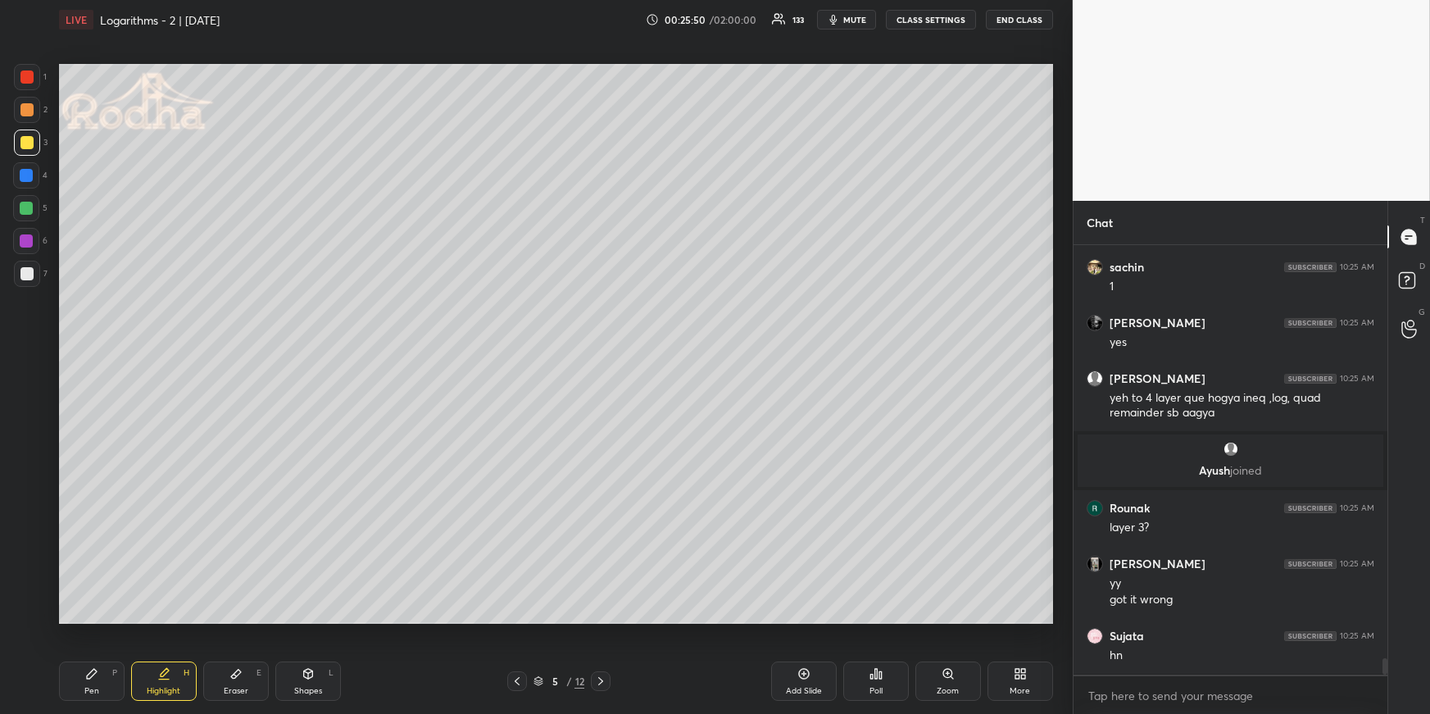
scroll to position [10705, 0]
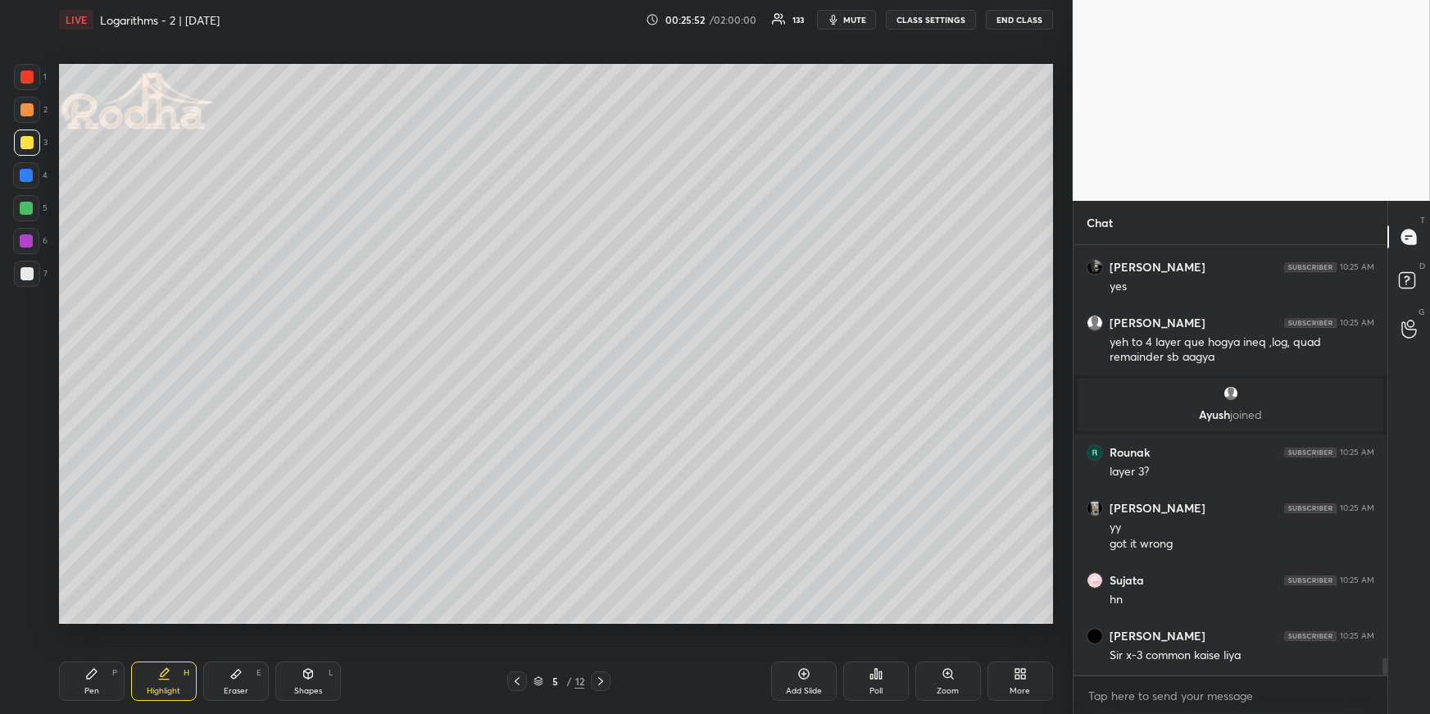
click at [187, 669] on div "H" at bounding box center [187, 673] width 6 height 8
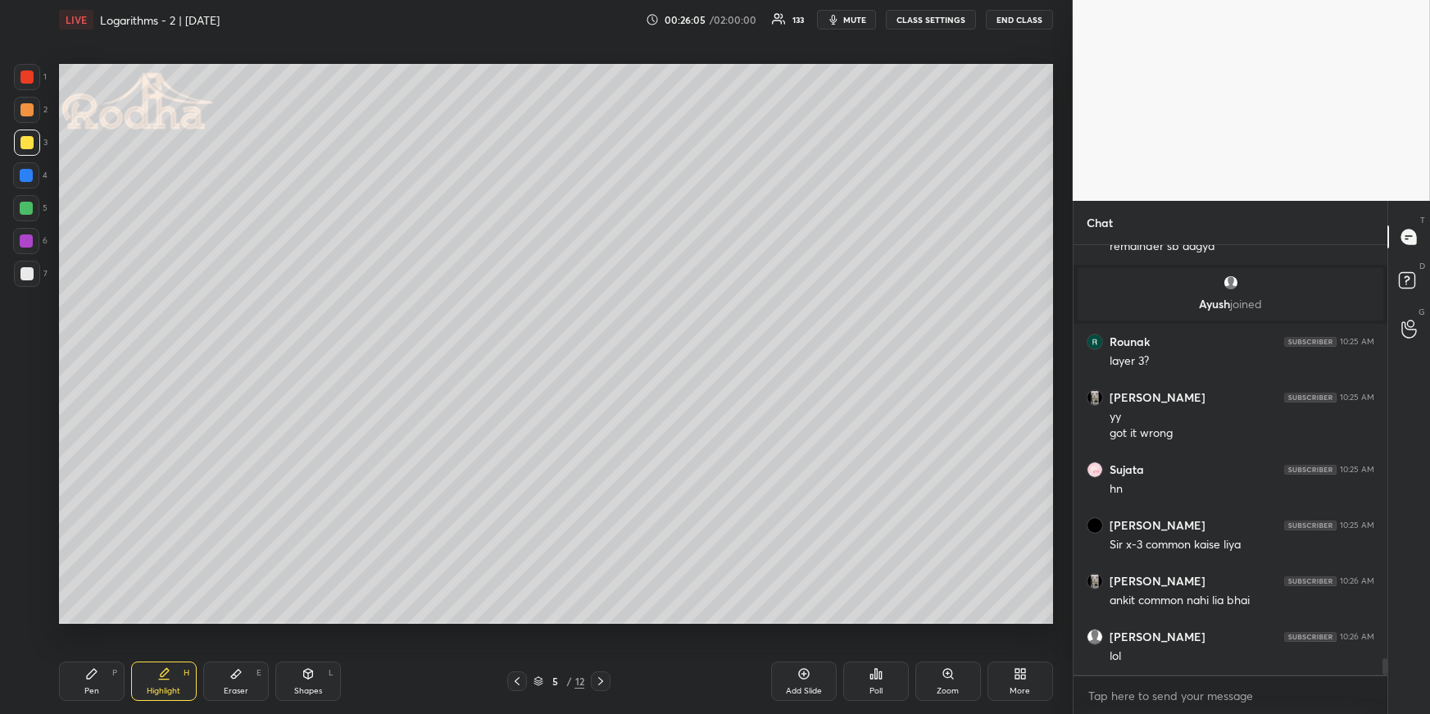
scroll to position [10872, 0]
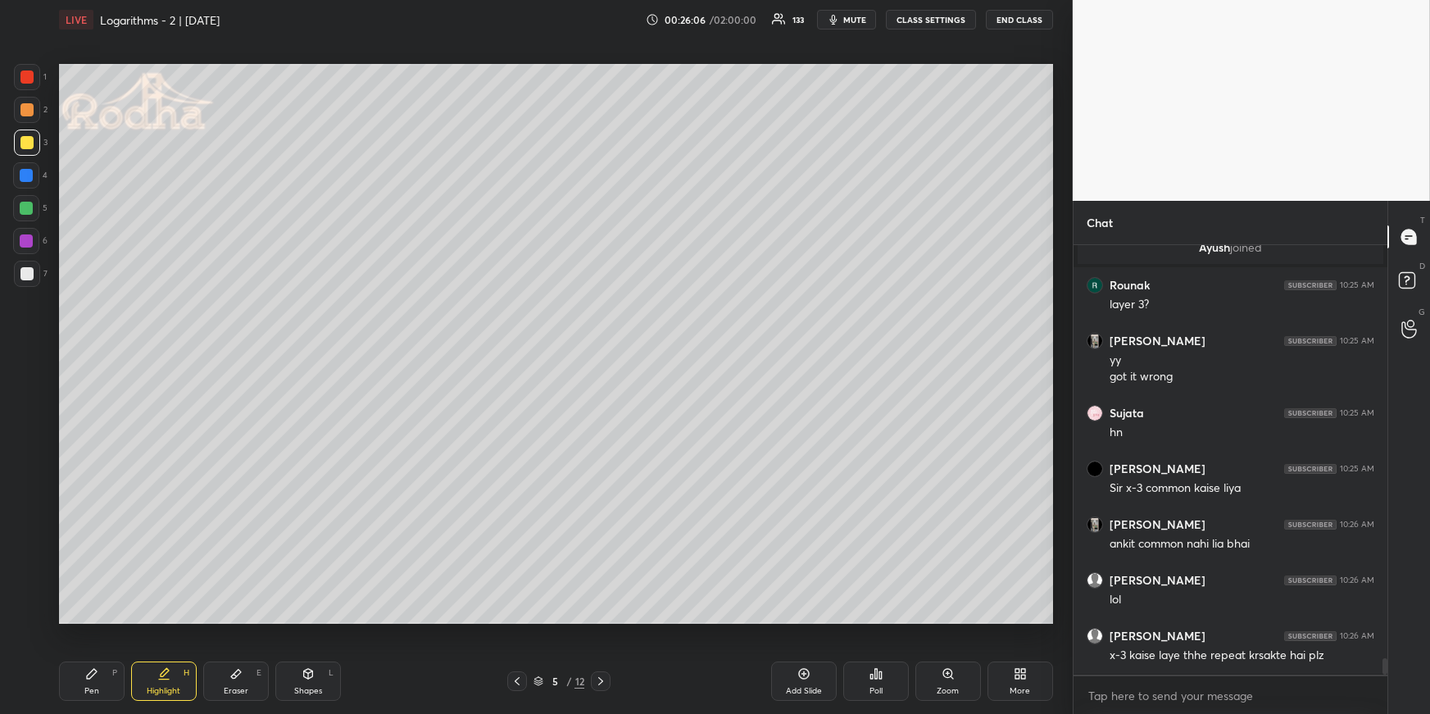
click at [179, 680] on div "Highlight H" at bounding box center [164, 680] width 66 height 39
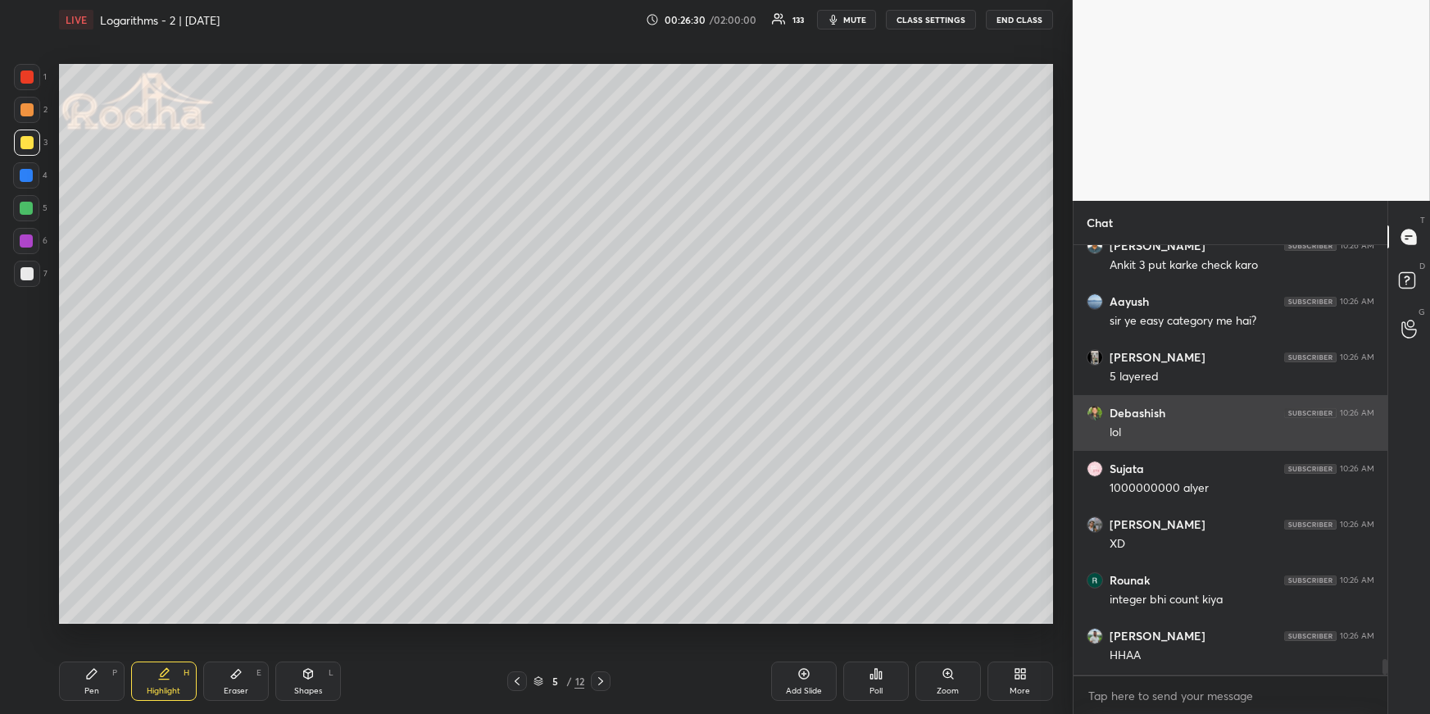
scroll to position [11595, 0]
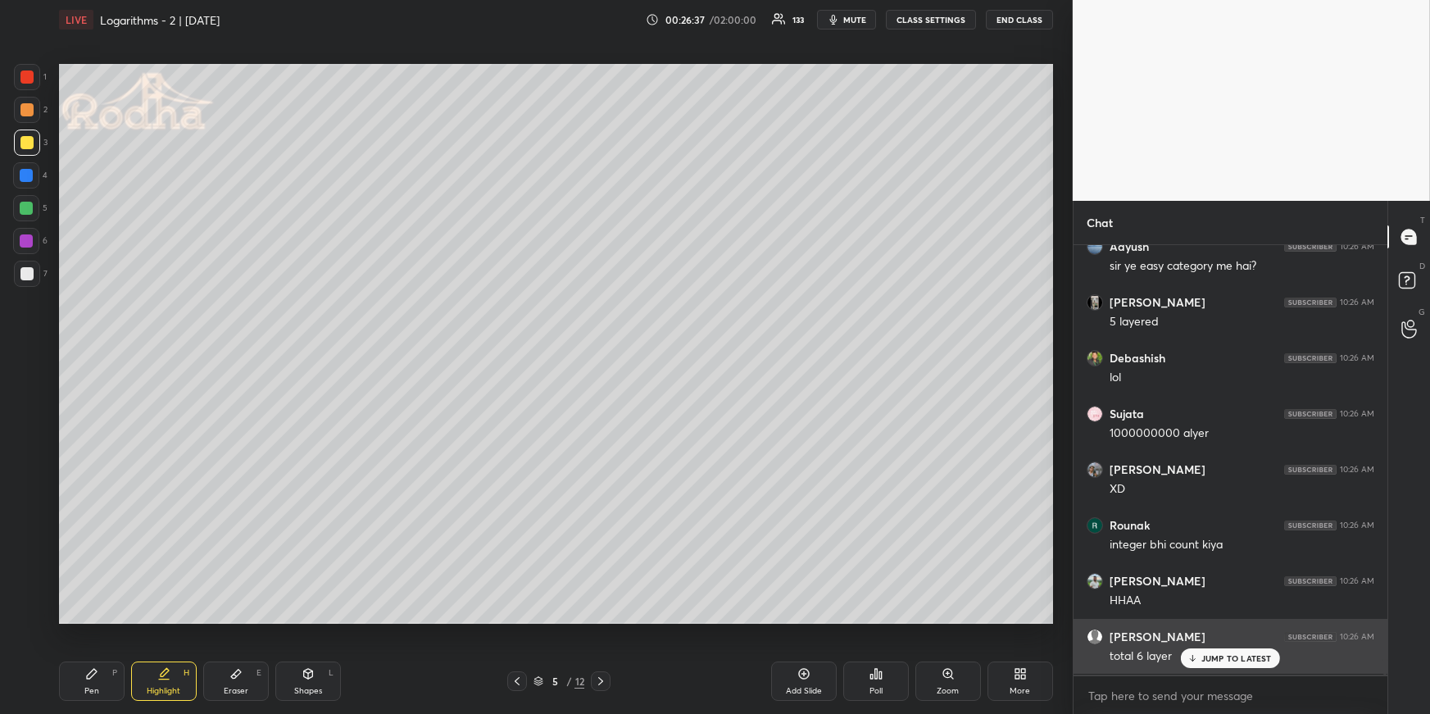
click at [1248, 655] on p "JUMP TO LATEST" at bounding box center [1236, 658] width 70 height 10
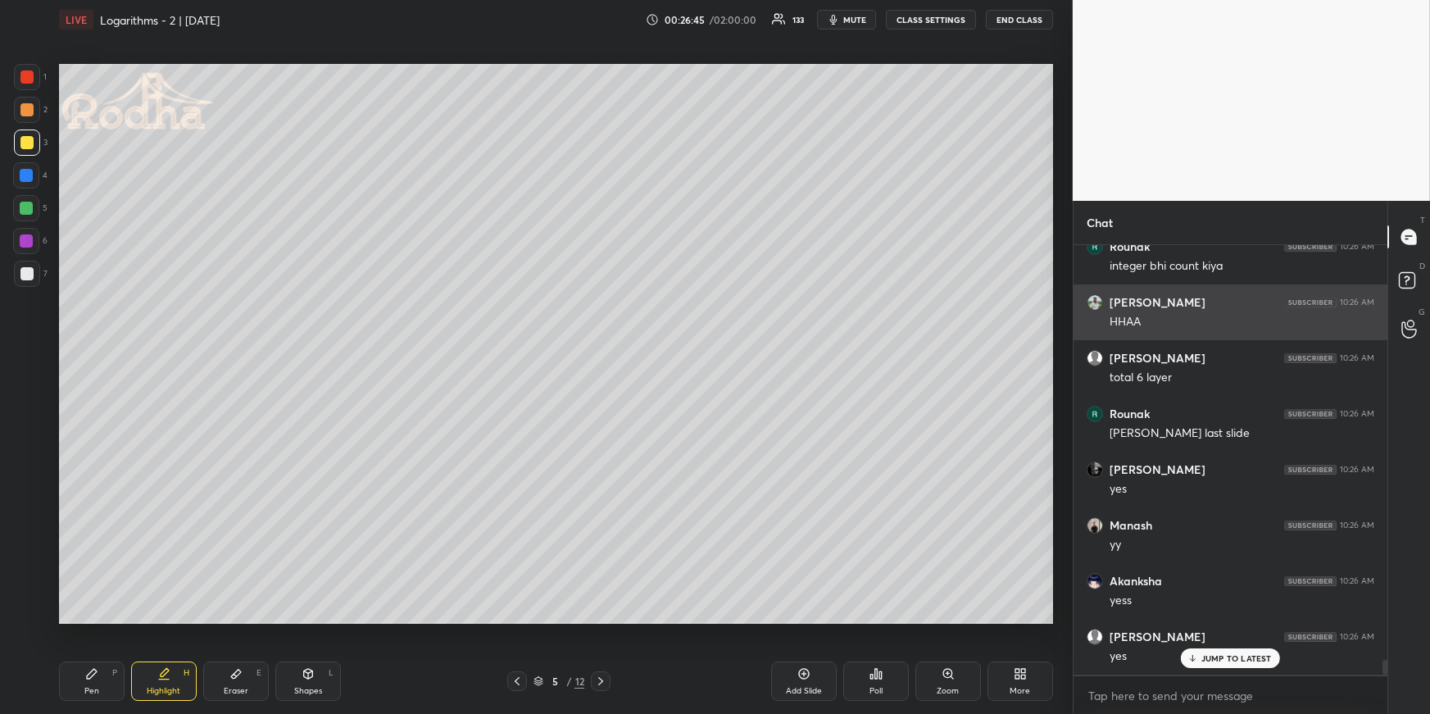
scroll to position [11930, 0]
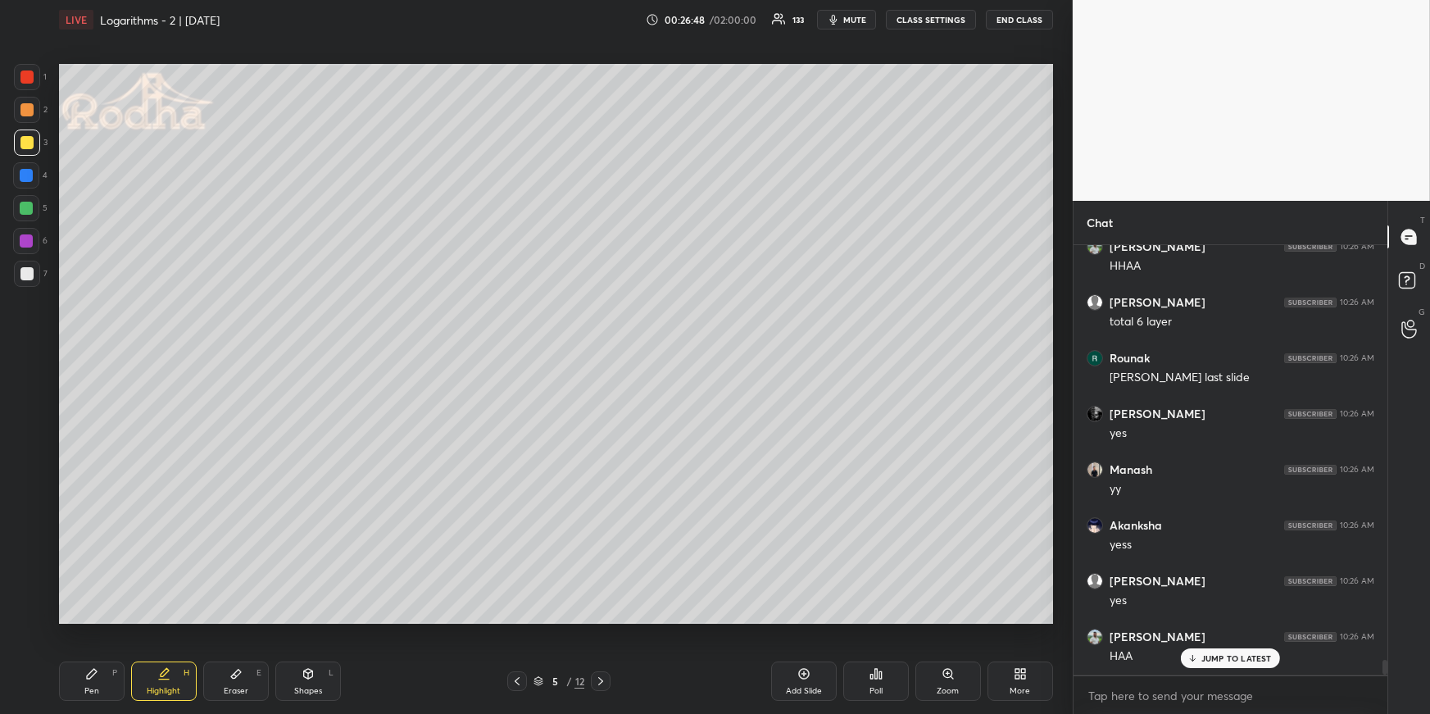
click at [176, 672] on div "Highlight H" at bounding box center [164, 680] width 66 height 39
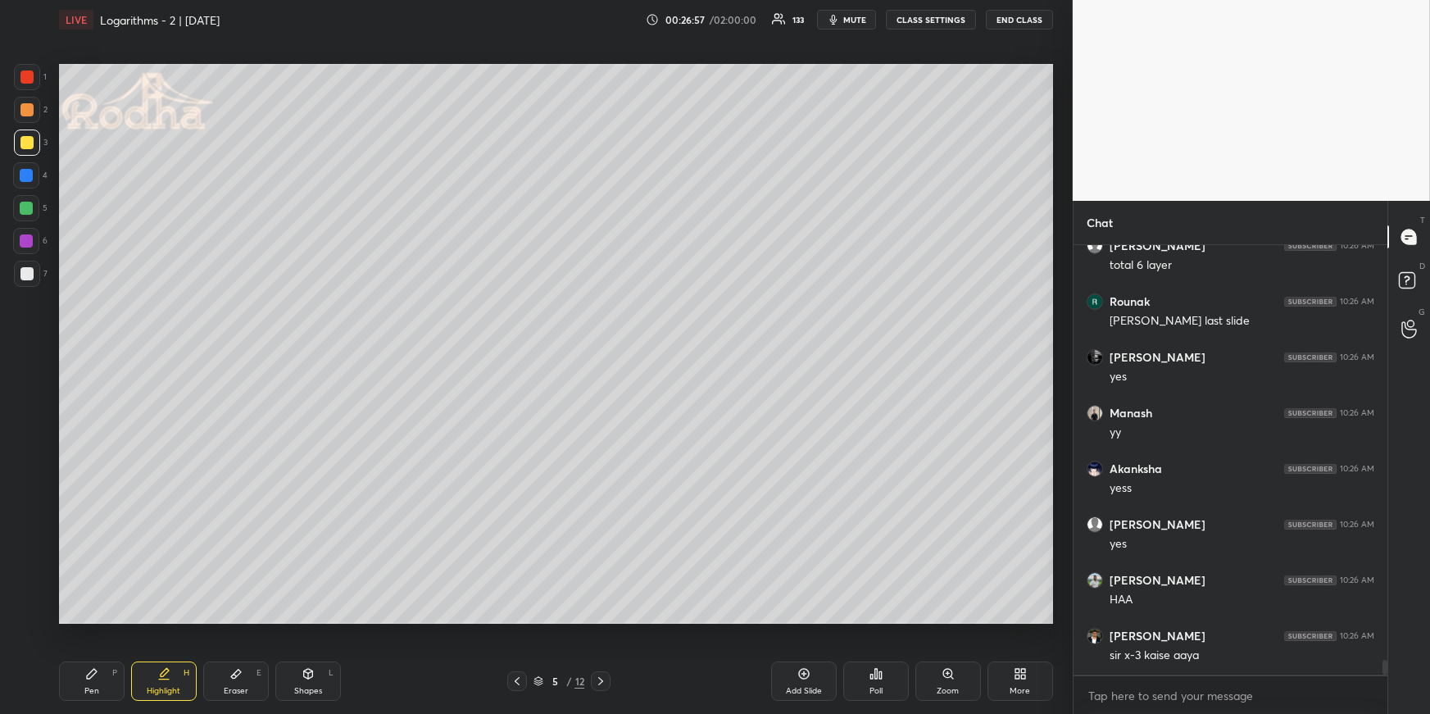
scroll to position [12042, 0]
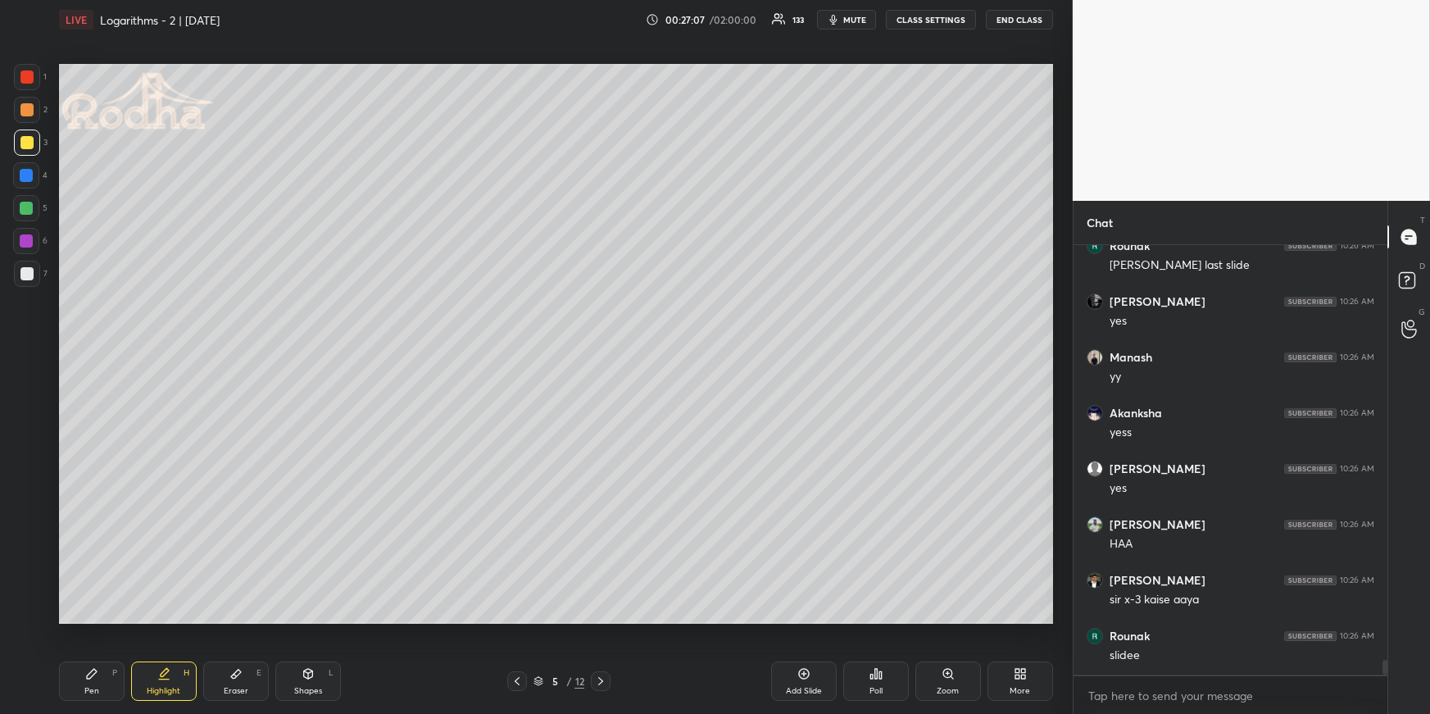
click at [98, 675] on div "Pen P" at bounding box center [92, 680] width 66 height 39
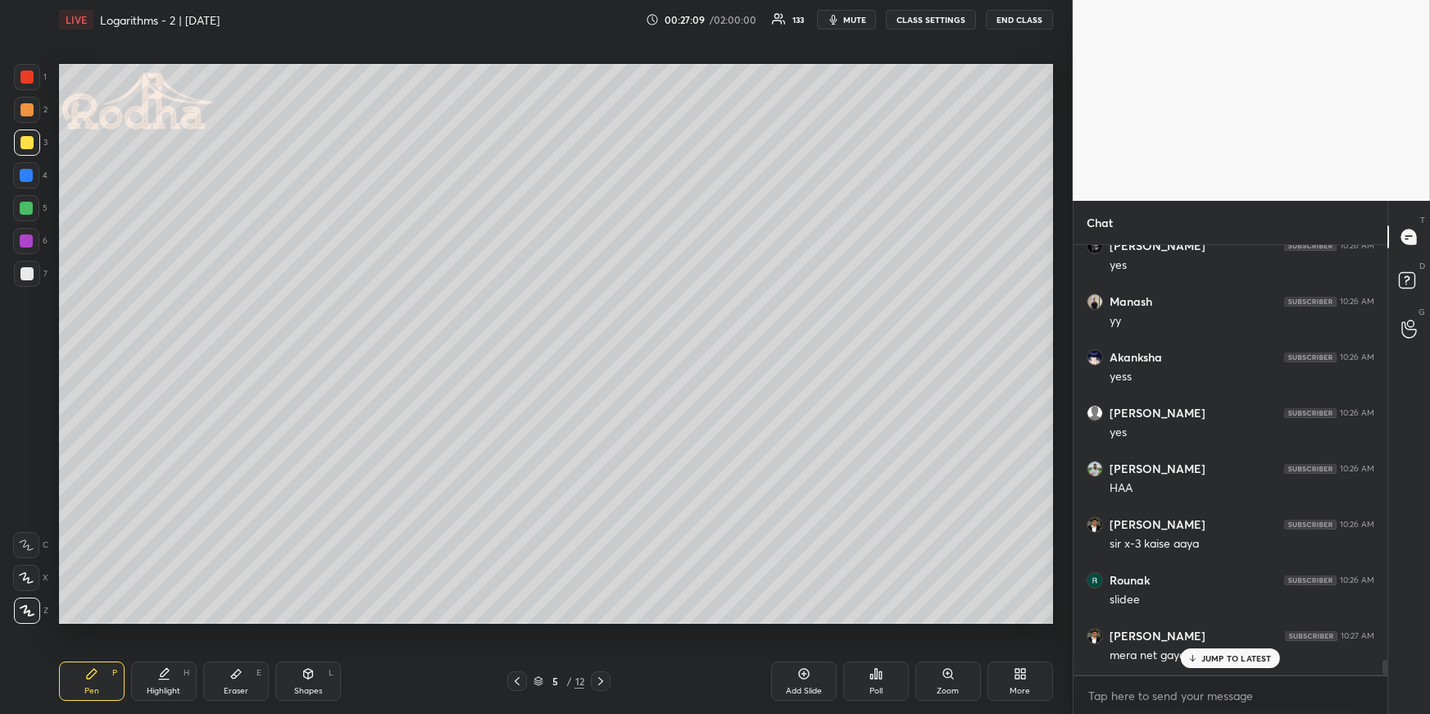
scroll to position [12153, 0]
drag, startPoint x: 244, startPoint y: 677, endPoint x: 246, endPoint y: 651, distance: 25.5
click at [245, 675] on div "Eraser E" at bounding box center [236, 680] width 66 height 39
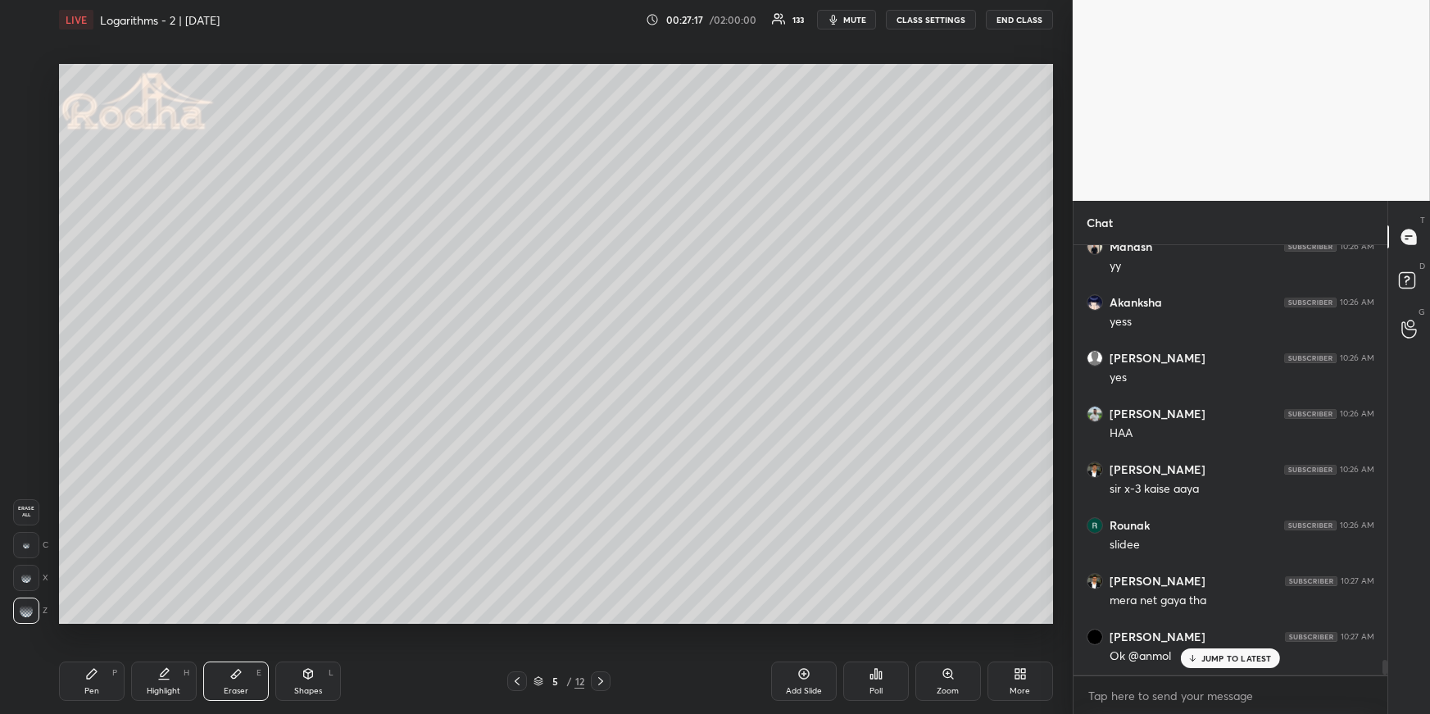
click at [102, 677] on div "Pen P" at bounding box center [92, 680] width 66 height 39
click at [148, 681] on div "Highlight H" at bounding box center [164, 680] width 66 height 39
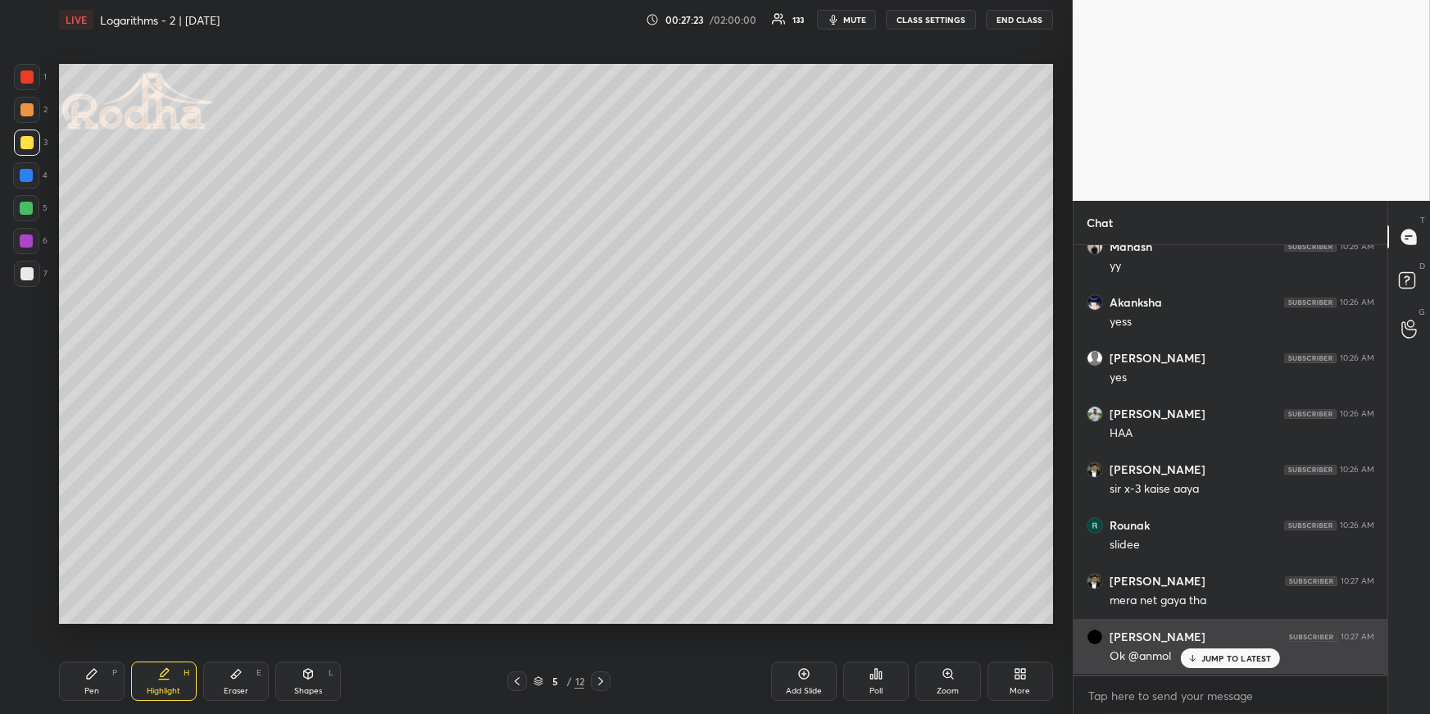
click at [1212, 660] on p "JUMP TO LATEST" at bounding box center [1236, 658] width 70 height 10
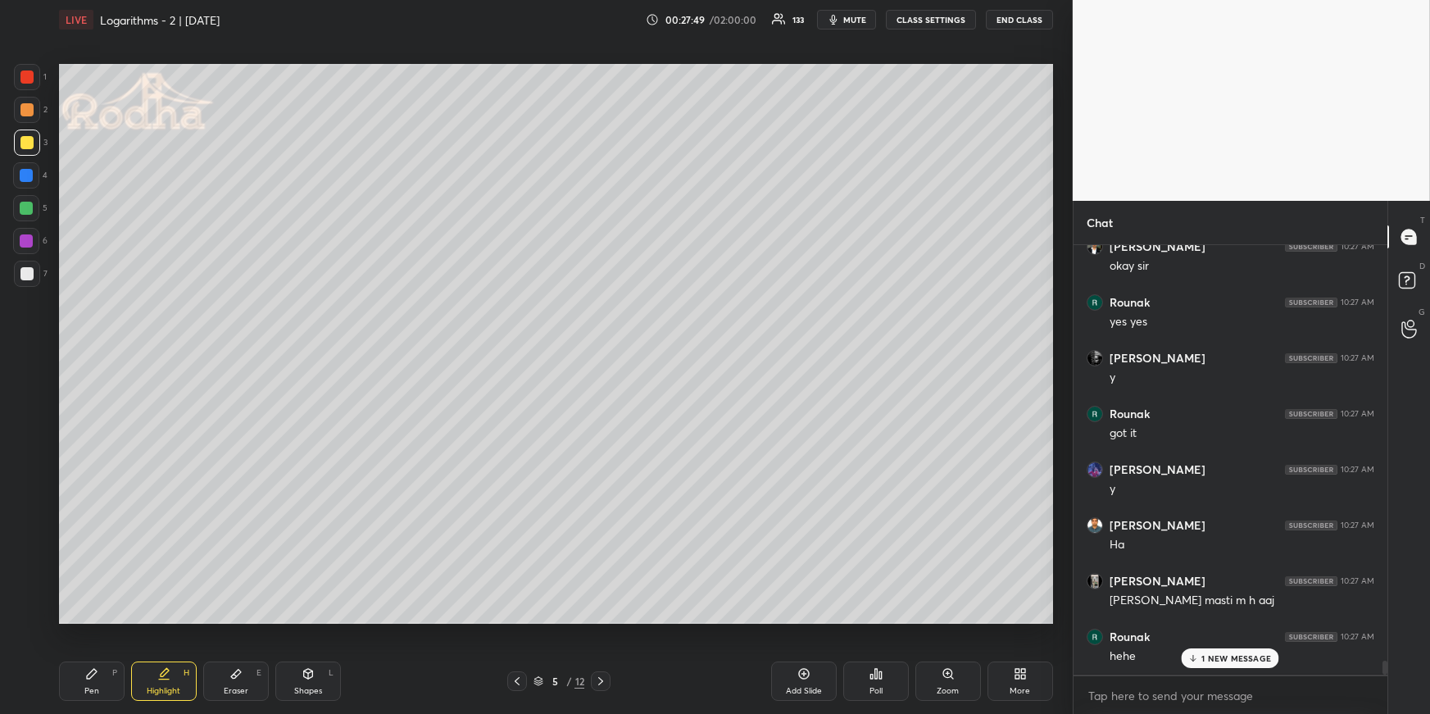
scroll to position [12725, 0]
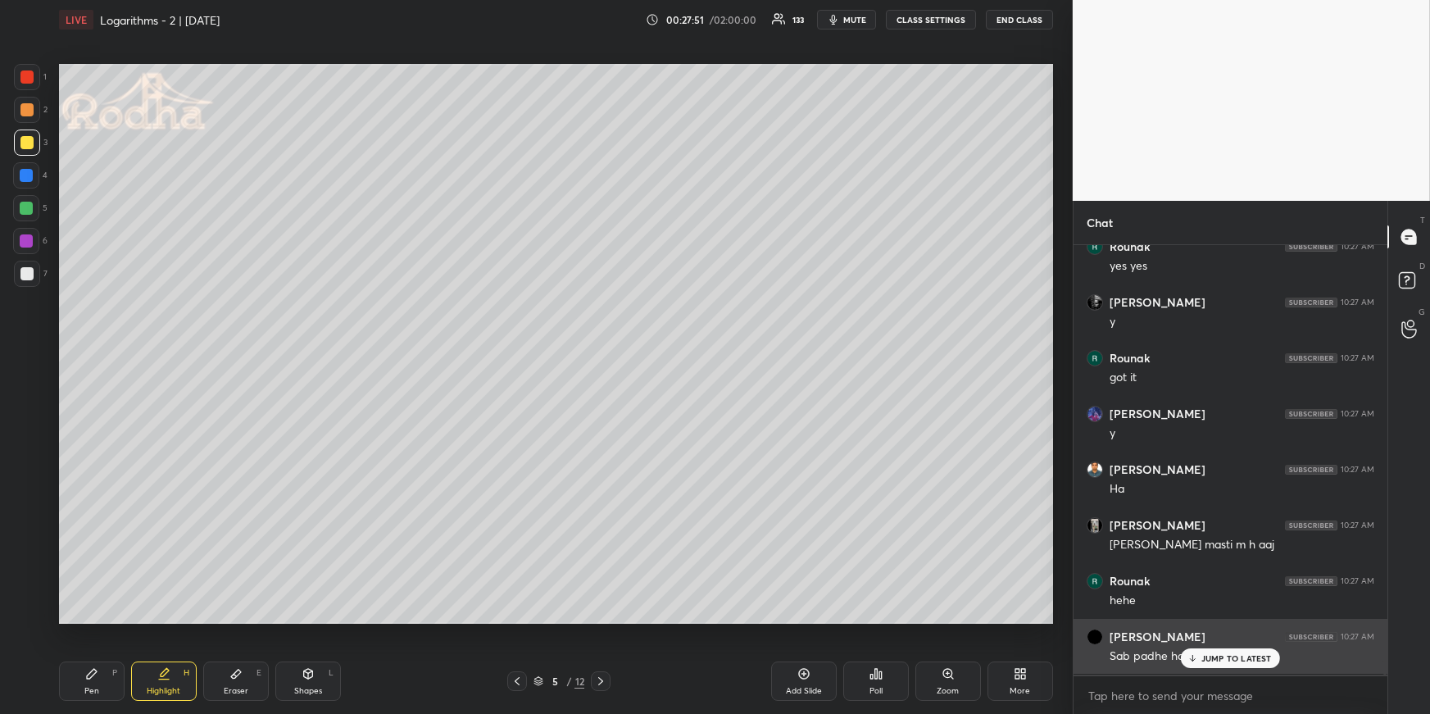
drag, startPoint x: 1213, startPoint y: 659, endPoint x: 1200, endPoint y: 655, distance: 13.7
click at [1213, 660] on p "JUMP TO LATEST" at bounding box center [1236, 658] width 70 height 10
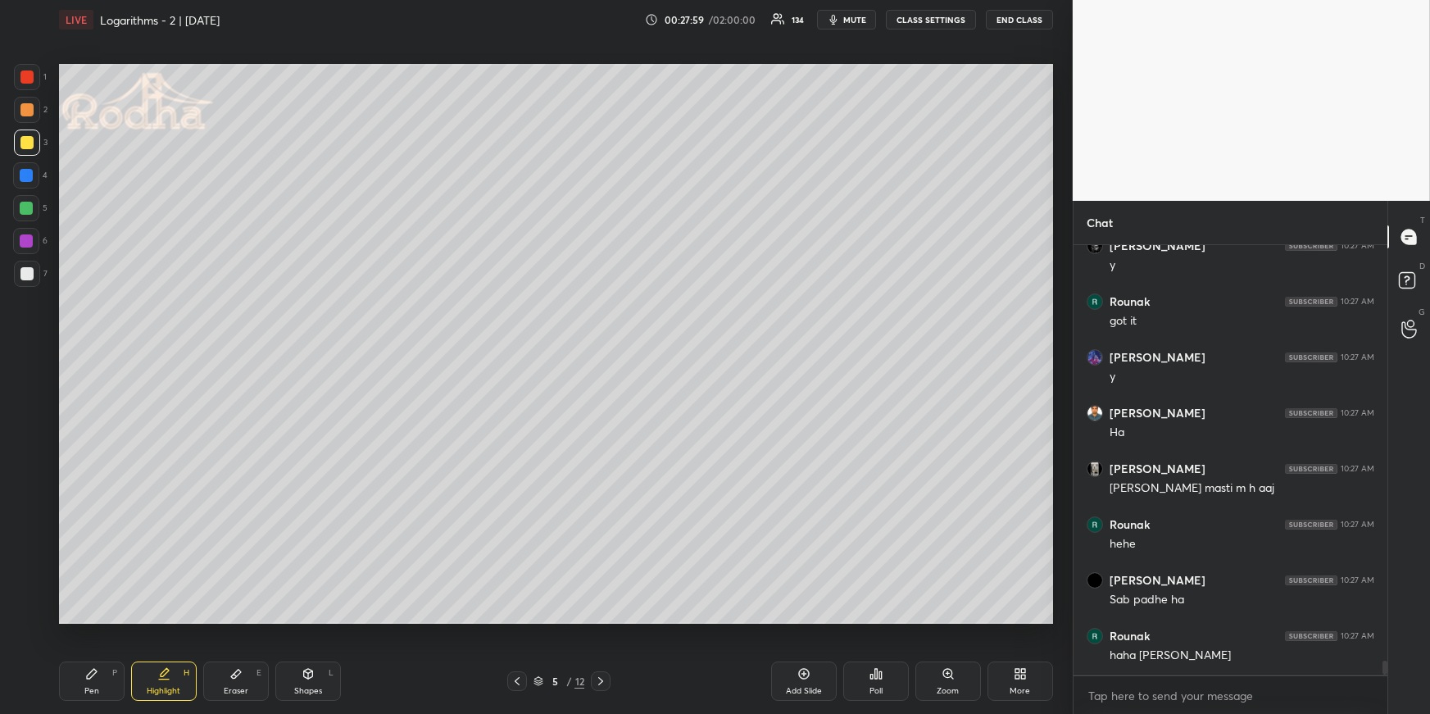
click at [601, 675] on icon at bounding box center [600, 680] width 13 height 13
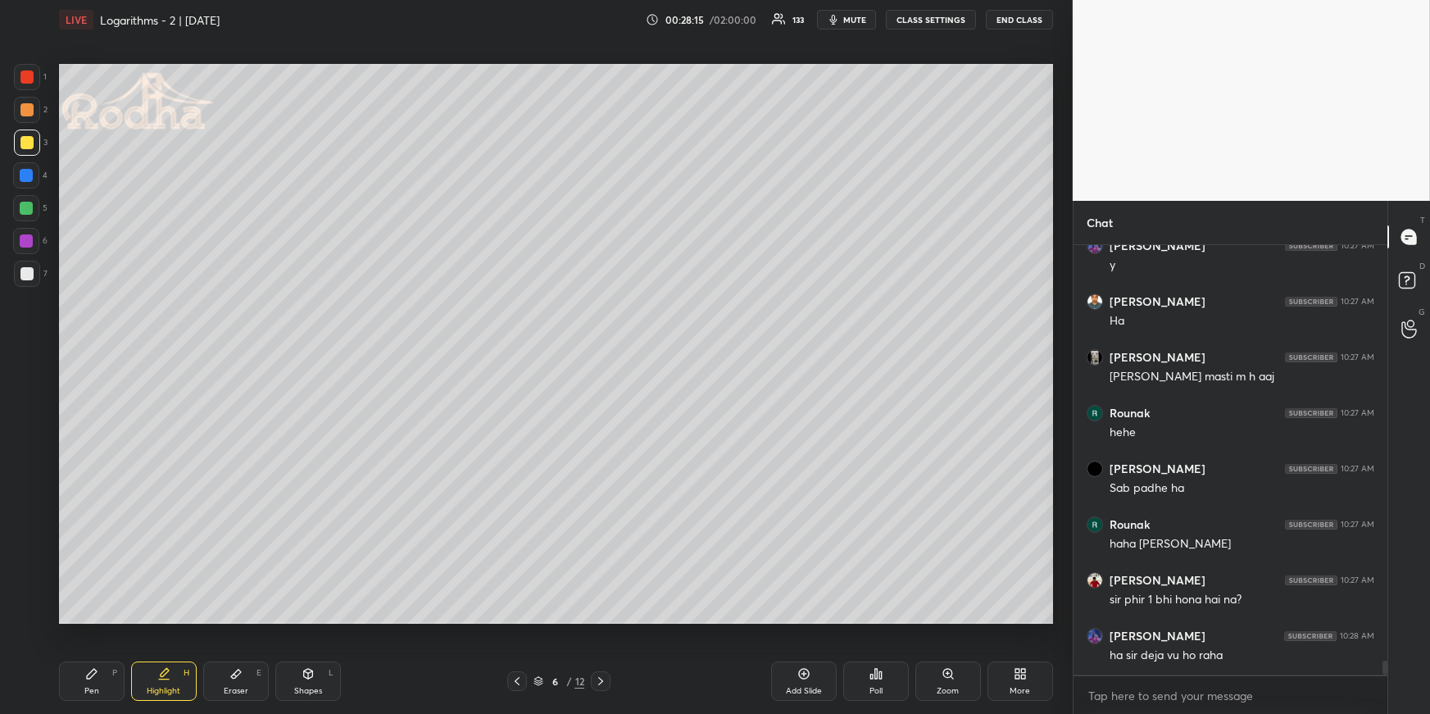
scroll to position [12947, 0]
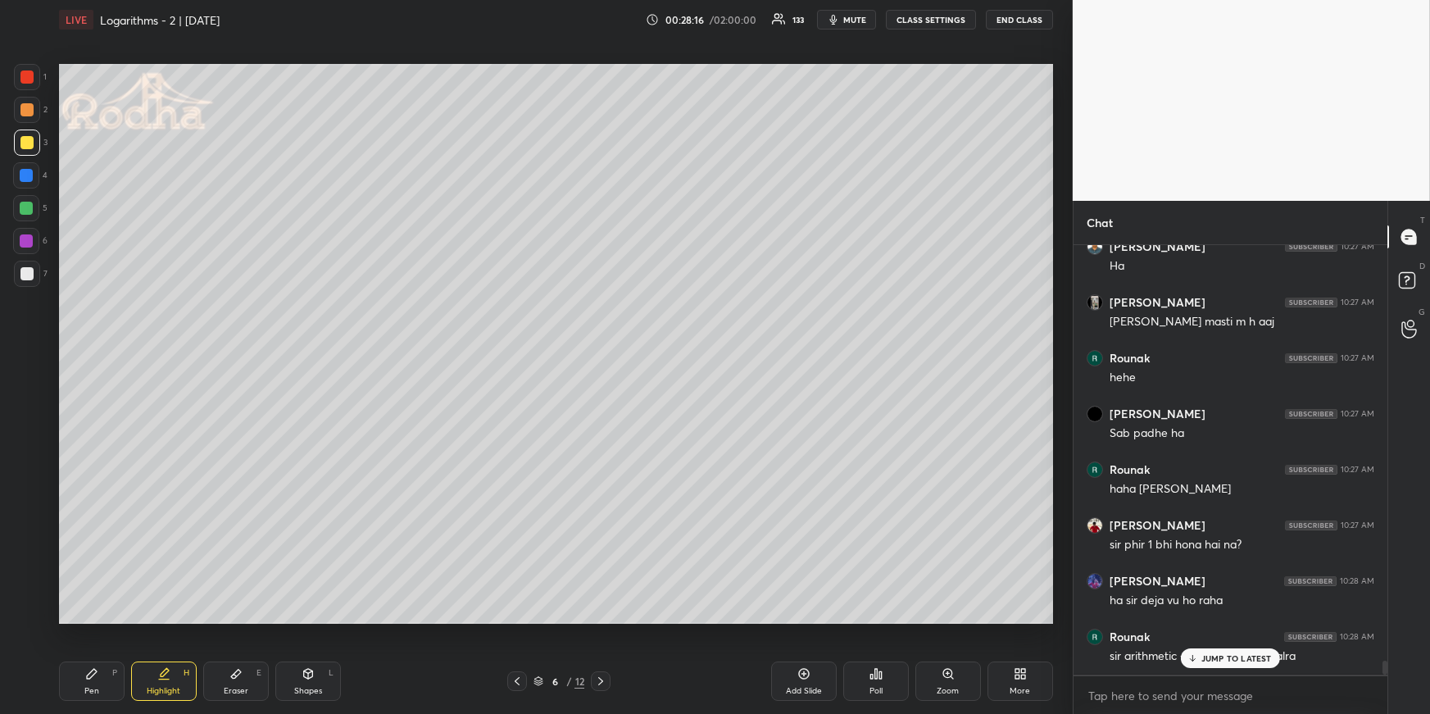
click at [520, 678] on icon at bounding box center [516, 680] width 13 height 13
drag, startPoint x: 179, startPoint y: 686, endPoint x: 195, endPoint y: 677, distance: 18.7
click at [177, 683] on div "Highlight H" at bounding box center [164, 680] width 66 height 39
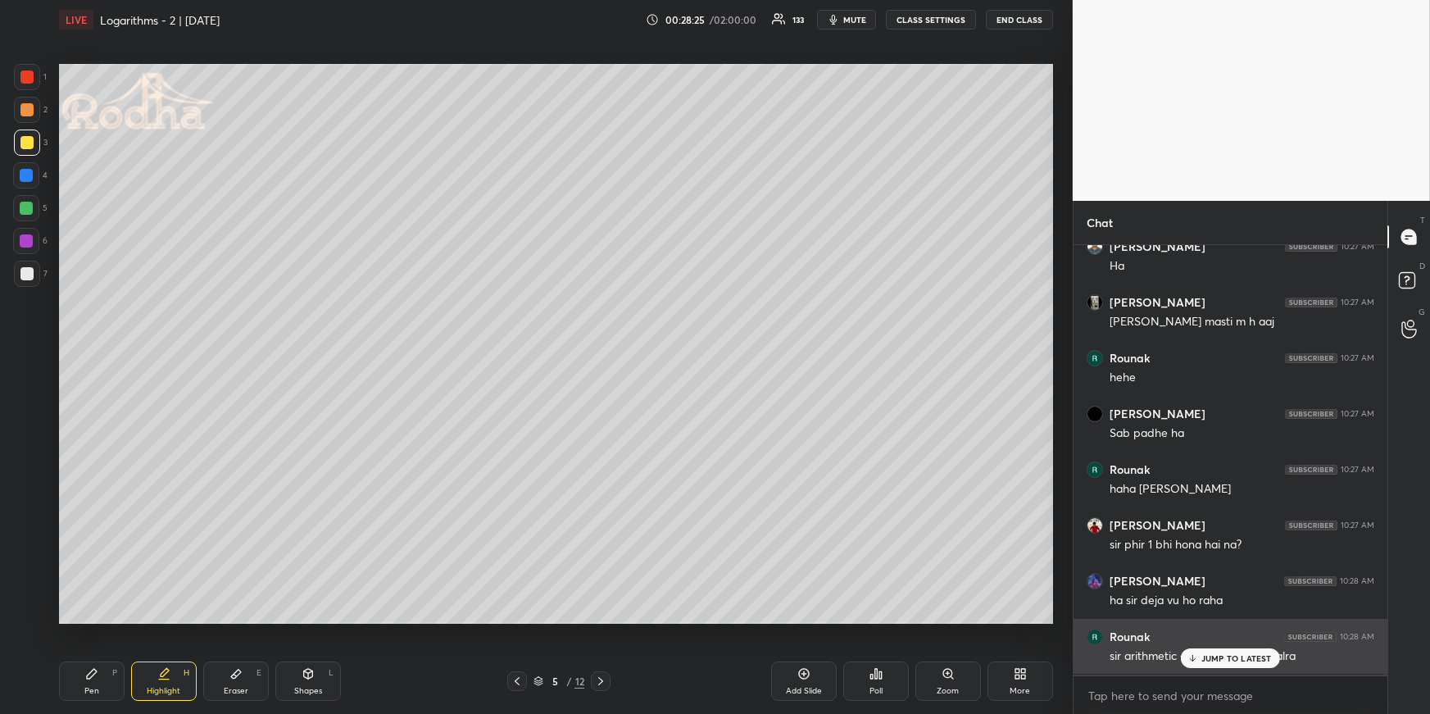
click at [1214, 662] on div "JUMP TO LATEST" at bounding box center [1230, 658] width 98 height 20
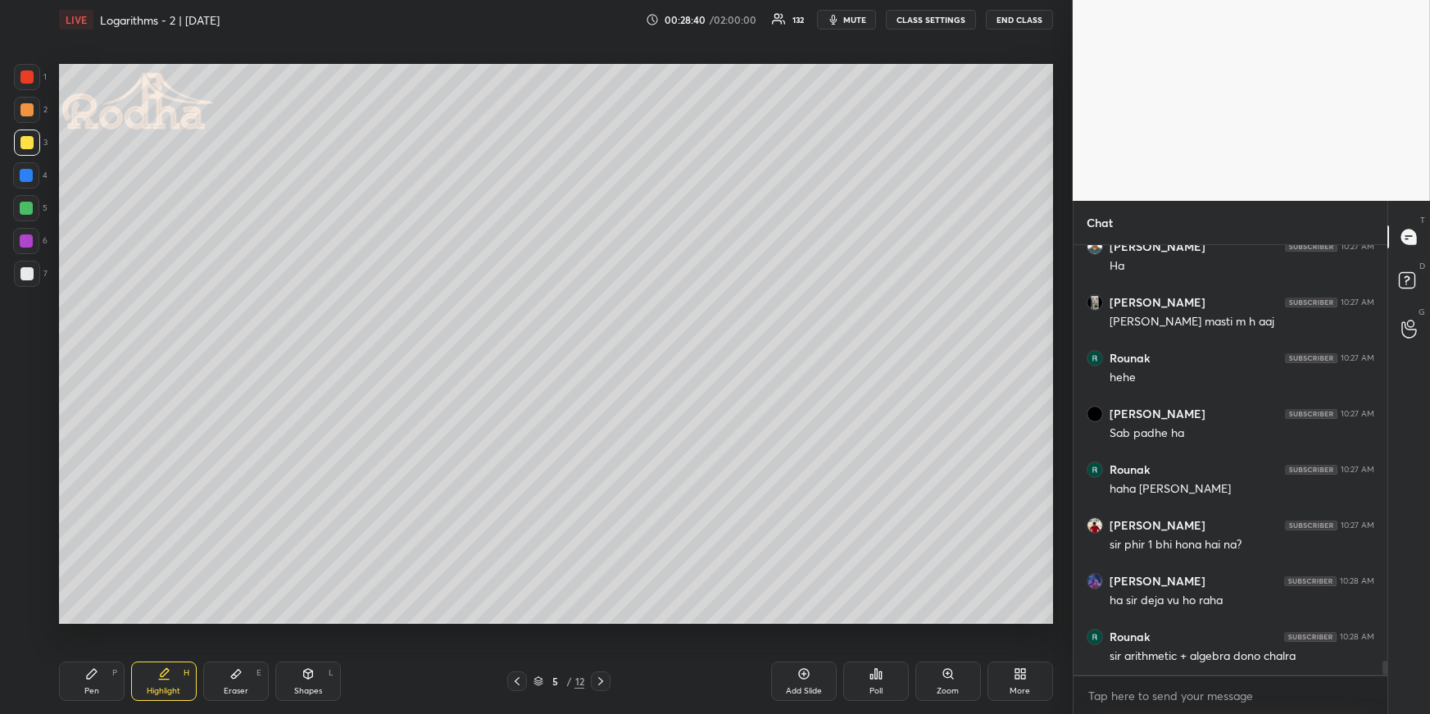
scroll to position [13003, 0]
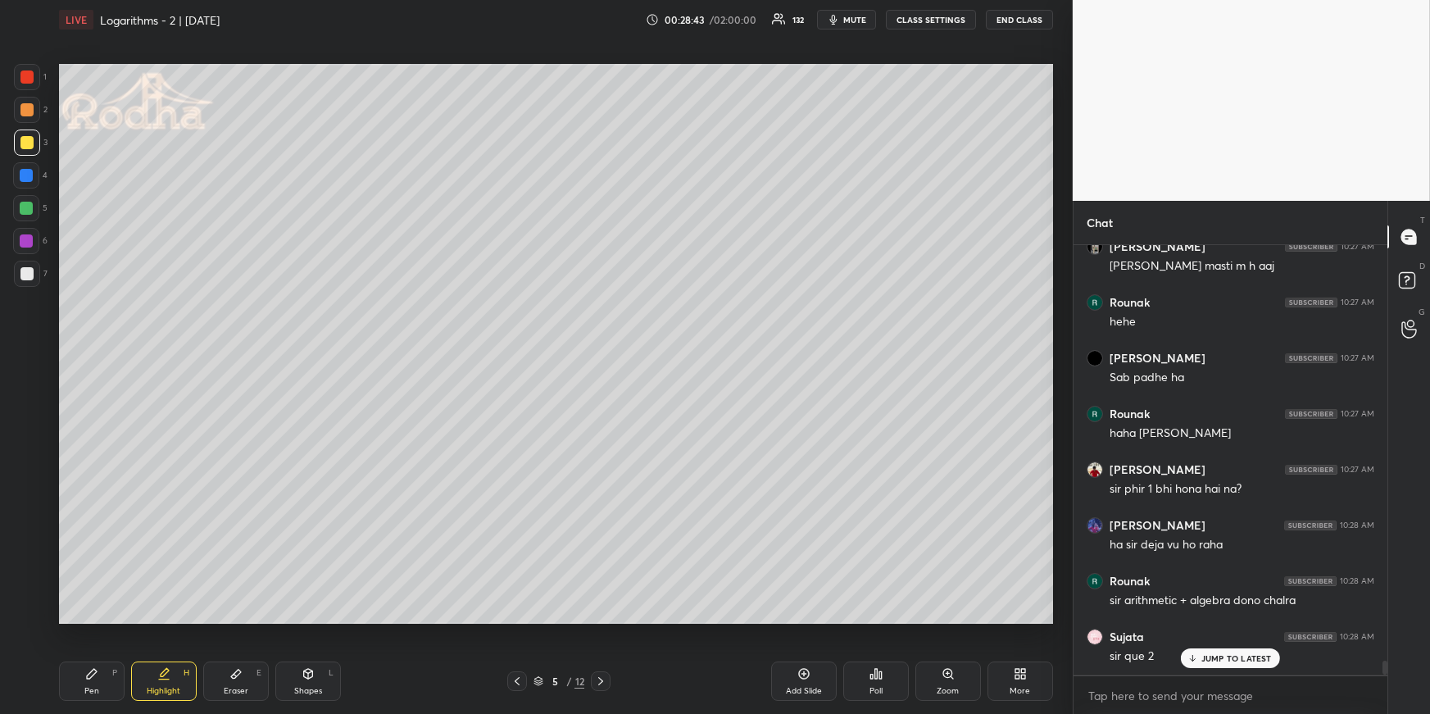
click at [604, 678] on icon at bounding box center [600, 680] width 13 height 13
click at [1238, 668] on div "[PERSON_NAME] 10:28 AM sir que 2" at bounding box center [1230, 647] width 314 height 56
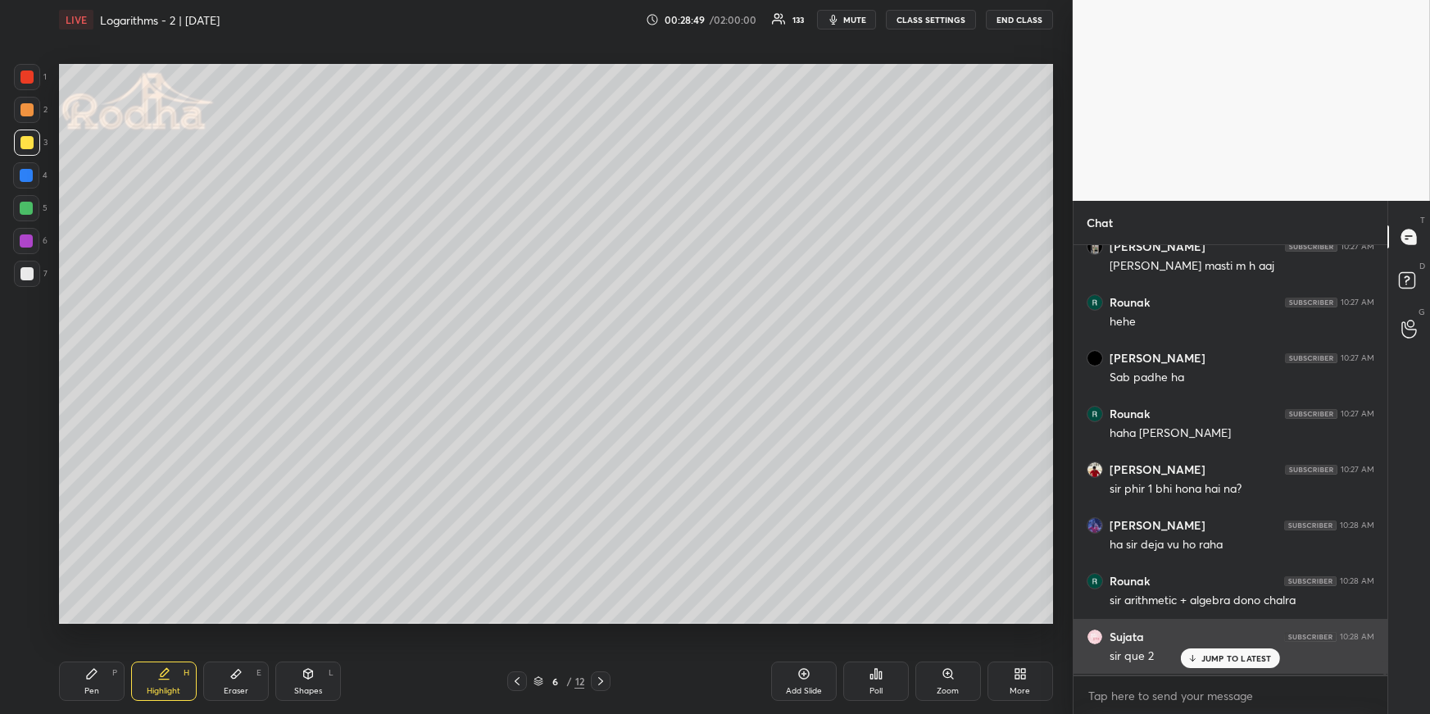
click at [1250, 662] on div "JUMP TO LATEST" at bounding box center [1230, 658] width 98 height 20
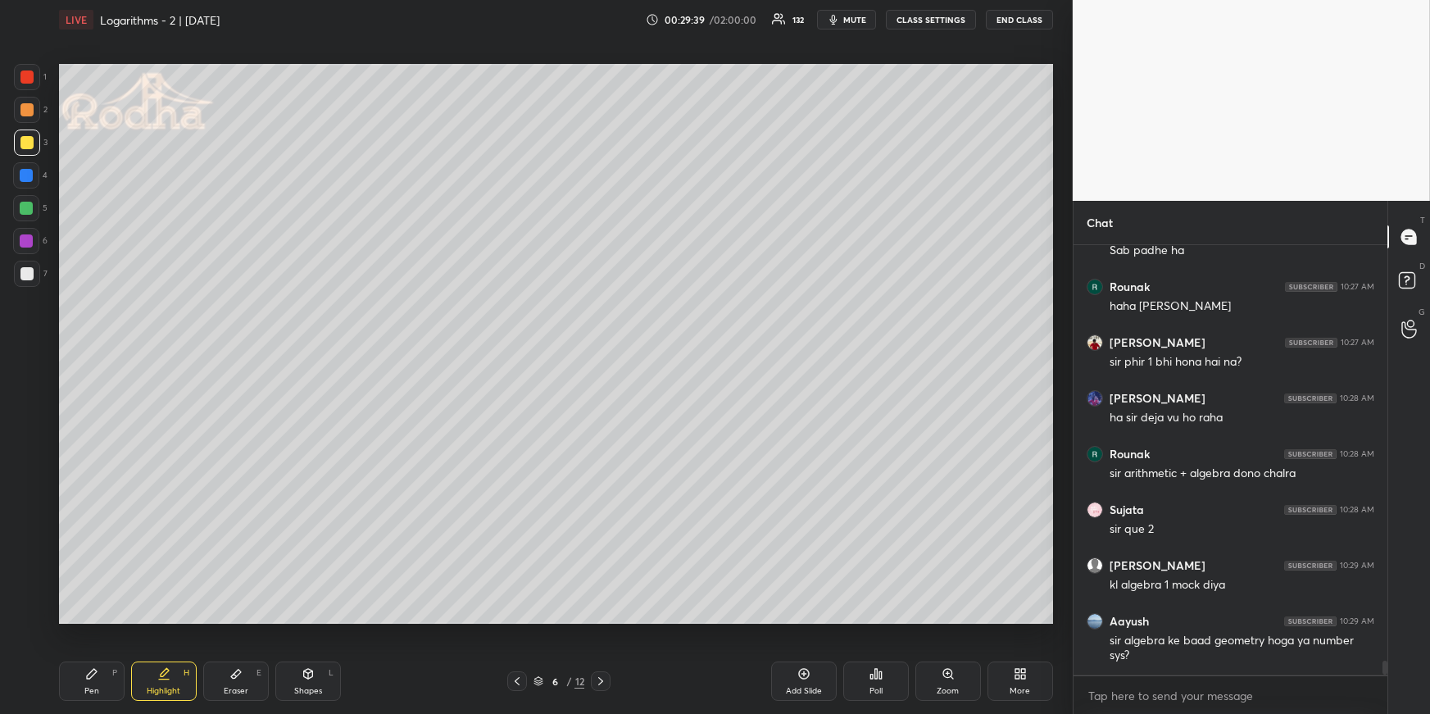
scroll to position [13147, 0]
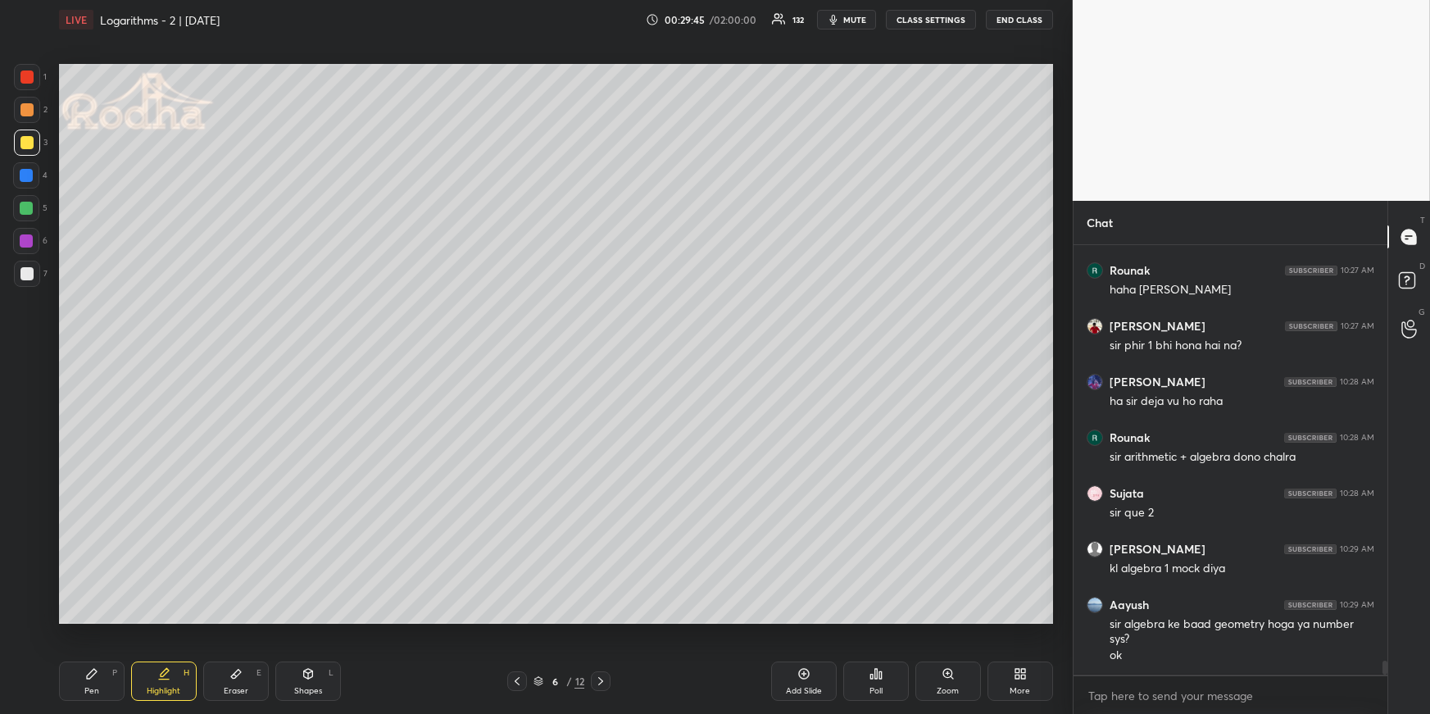
click at [28, 270] on div at bounding box center [26, 273] width 13 height 13
click at [27, 115] on div at bounding box center [26, 109] width 13 height 13
click at [90, 664] on div "Pen P Highlight H Eraser E Shapes L 6 / 12 Add Slide Poll Zoom More" at bounding box center [556, 681] width 994 height 66
click at [100, 683] on div "Pen P" at bounding box center [92, 680] width 66 height 39
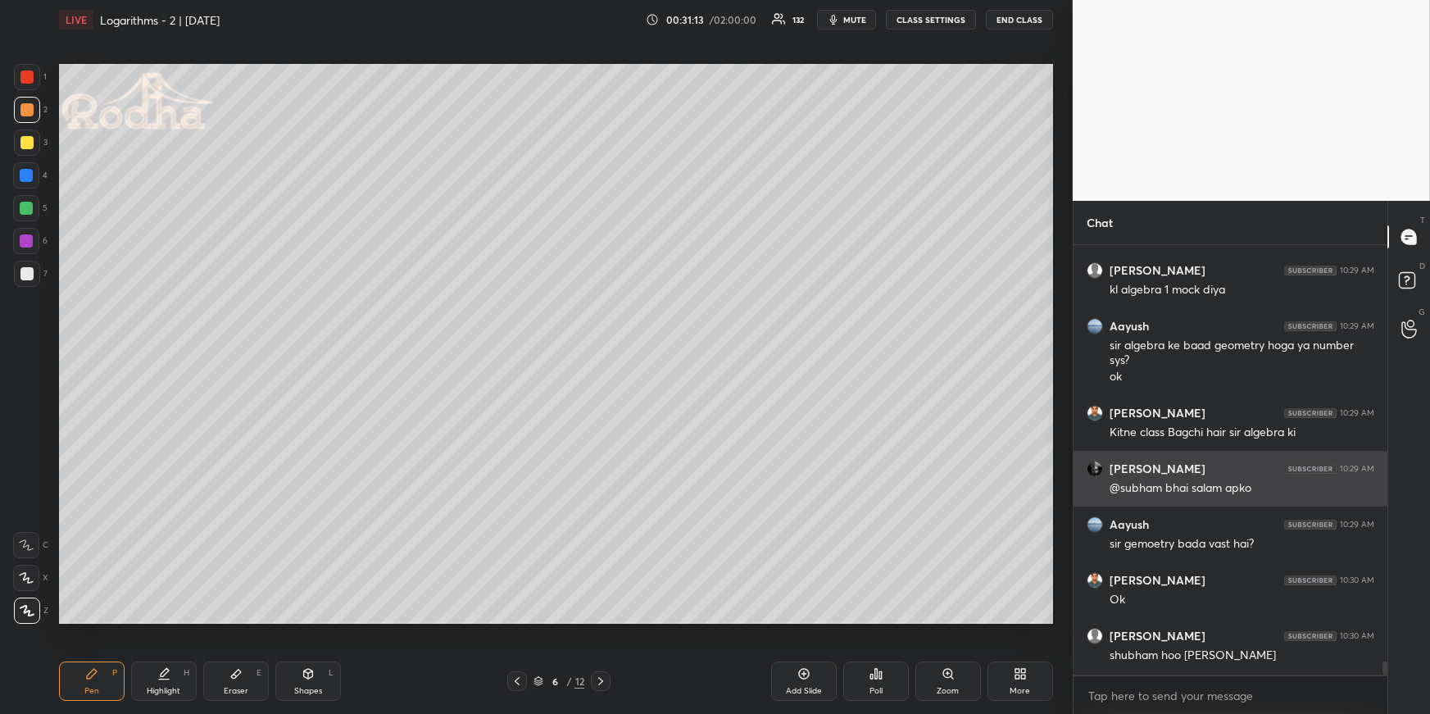
scroll to position [13495, 0]
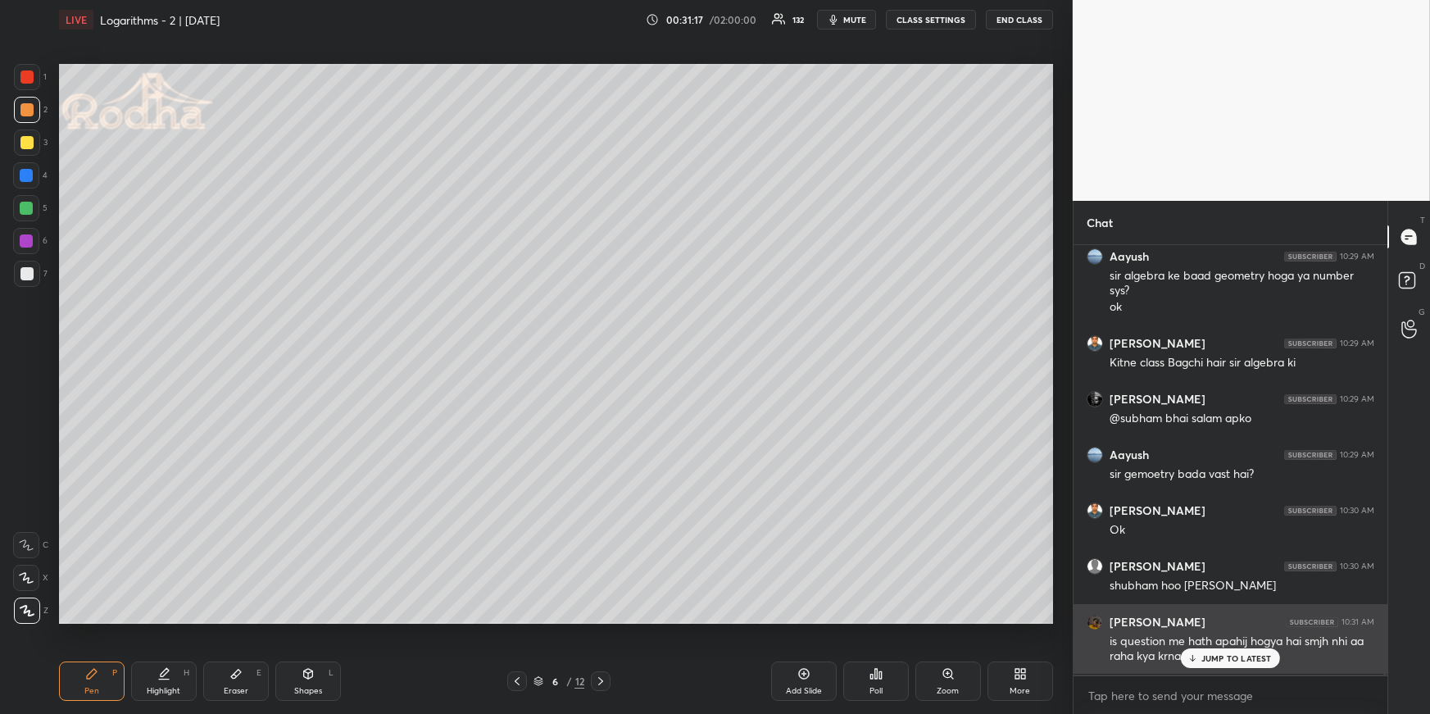
click at [1236, 655] on p "JUMP TO LATEST" at bounding box center [1236, 658] width 70 height 10
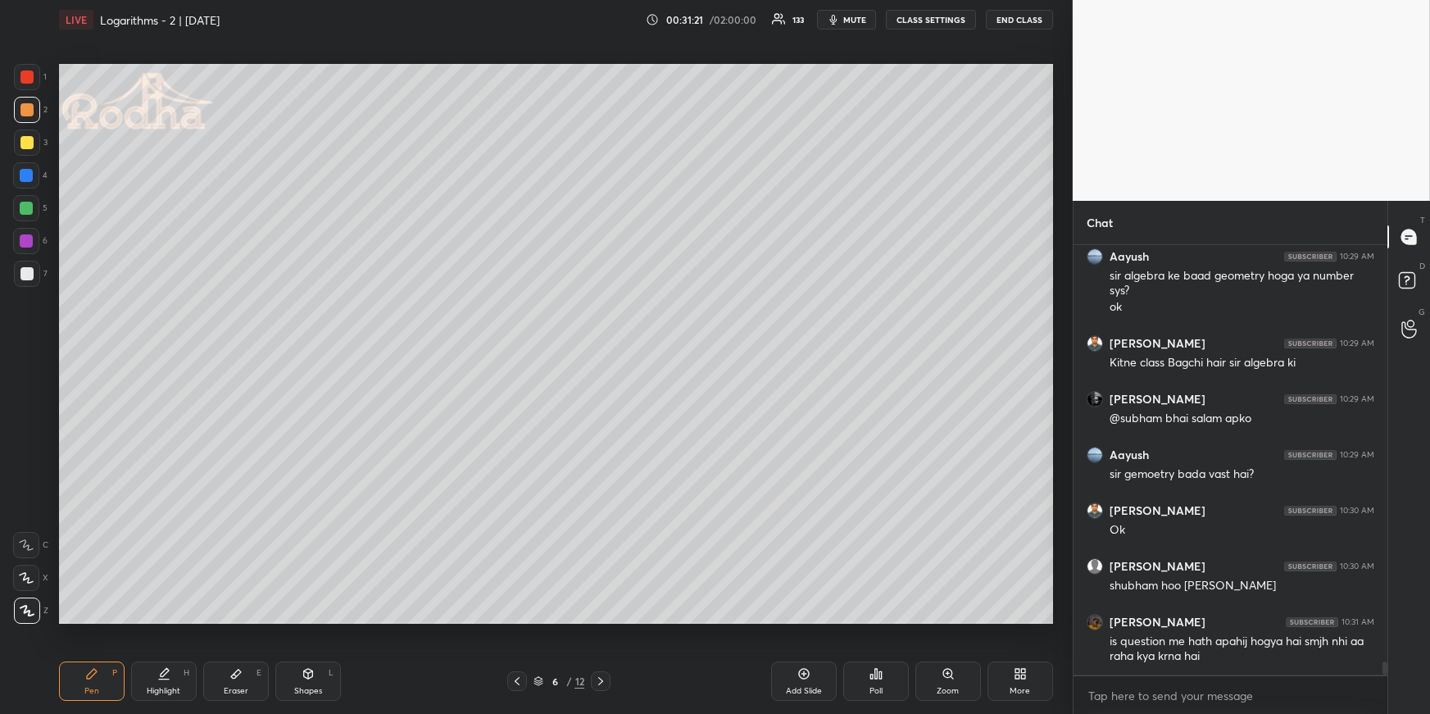
drag, startPoint x: 27, startPoint y: 272, endPoint x: 25, endPoint y: 282, distance: 10.0
click at [29, 273] on div at bounding box center [26, 273] width 13 height 13
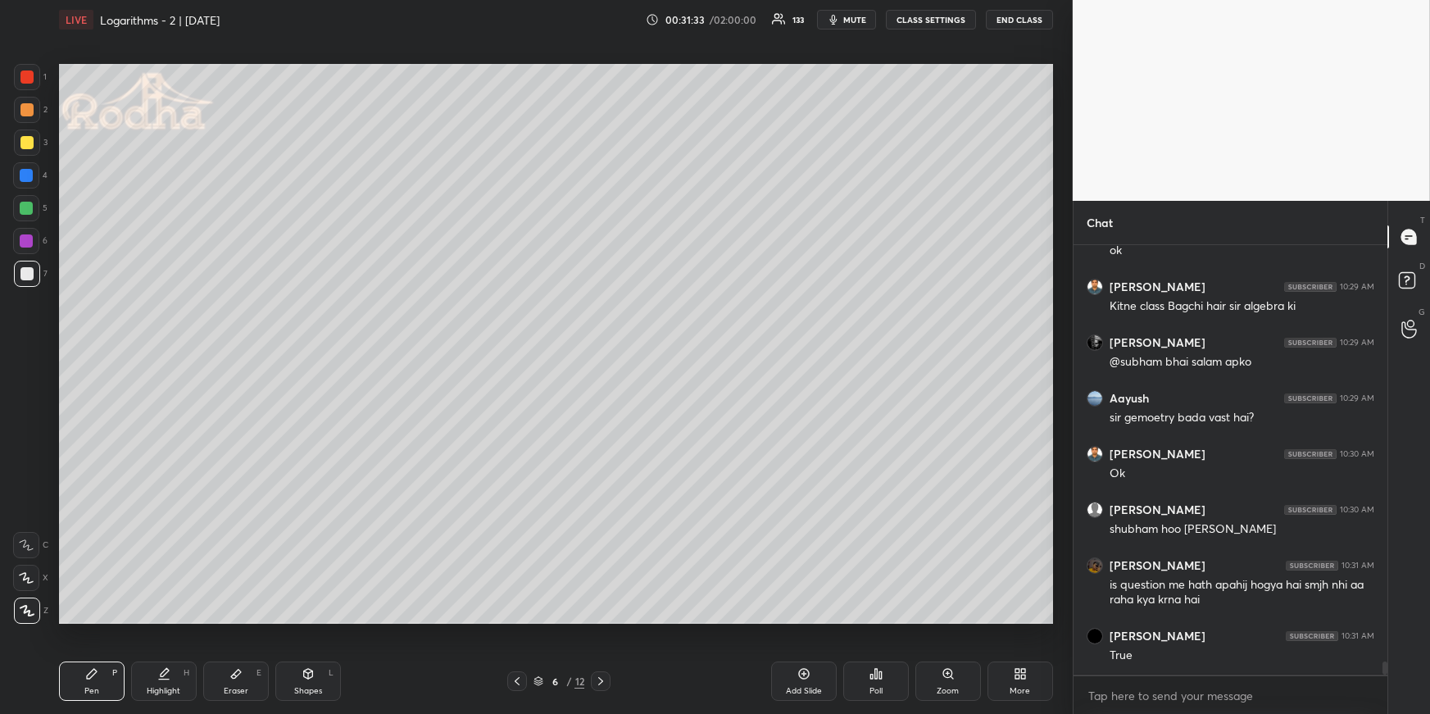
drag, startPoint x: 173, startPoint y: 669, endPoint x: 168, endPoint y: 647, distance: 22.7
click at [171, 669] on div "Highlight H" at bounding box center [164, 680] width 66 height 39
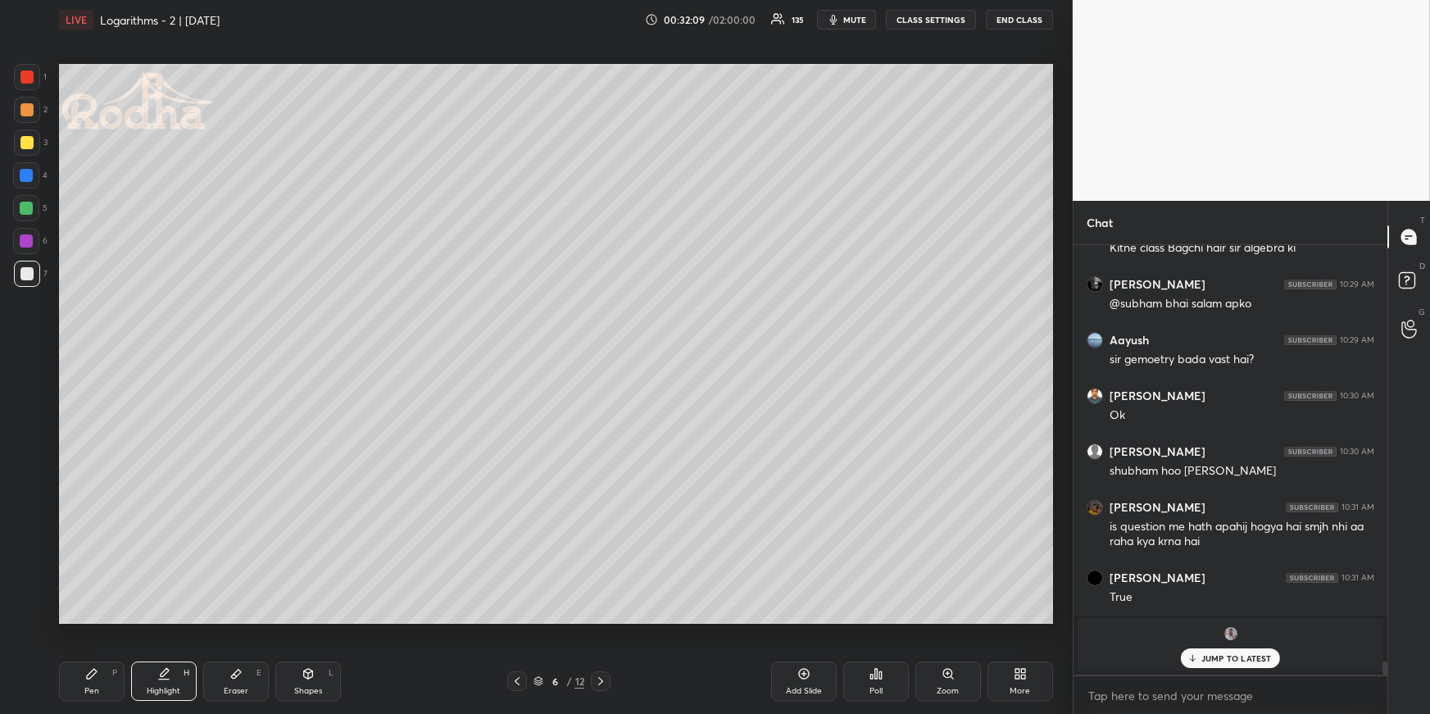
drag, startPoint x: 32, startPoint y: 141, endPoint x: 34, endPoint y: 164, distance: 23.0
click at [33, 143] on div at bounding box center [27, 142] width 26 height 26
click at [34, 175] on div at bounding box center [26, 175] width 26 height 26
drag, startPoint x: 92, startPoint y: 677, endPoint x: 88, endPoint y: 664, distance: 13.7
click at [95, 677] on icon at bounding box center [91, 673] width 13 height 13
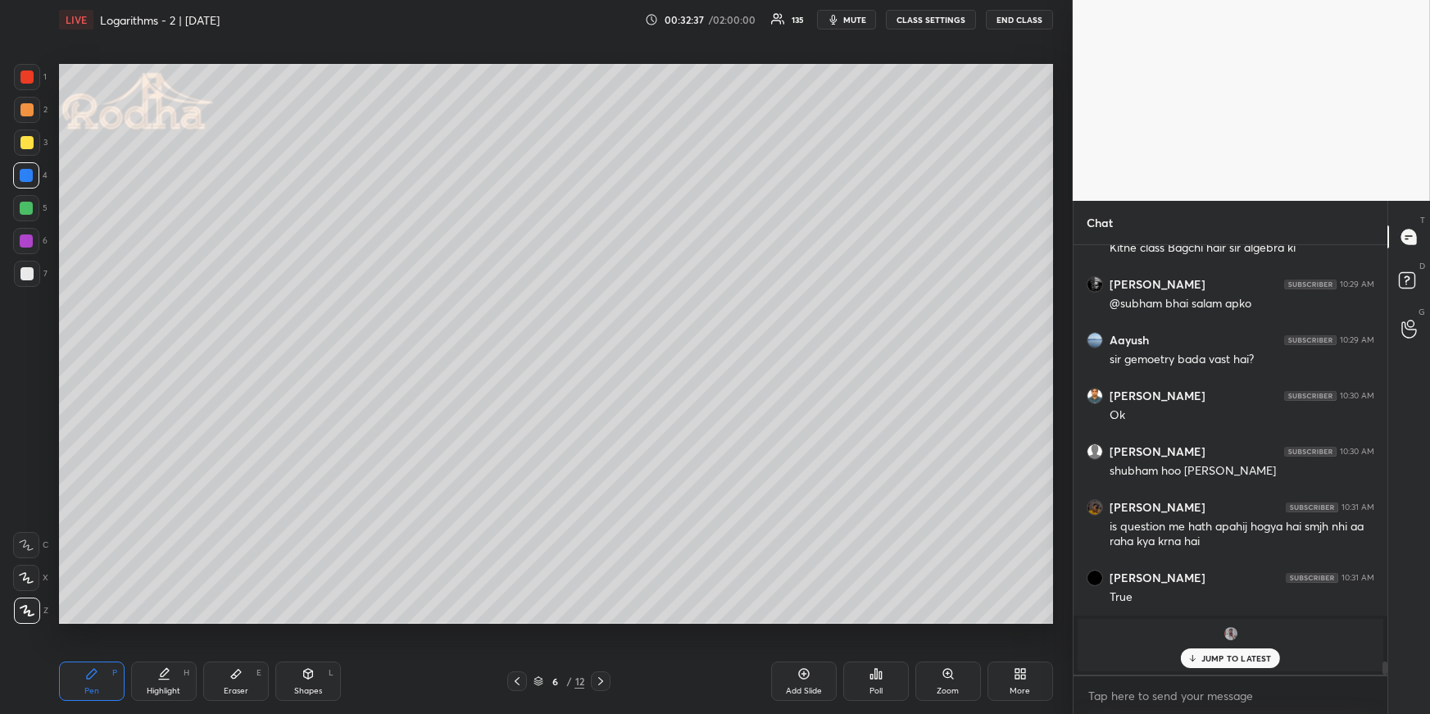
click at [29, 116] on div at bounding box center [26, 109] width 13 height 13
click at [851, 19] on span "mute" at bounding box center [854, 19] width 23 height 11
click at [842, 16] on span "unmute" at bounding box center [852, 19] width 35 height 11
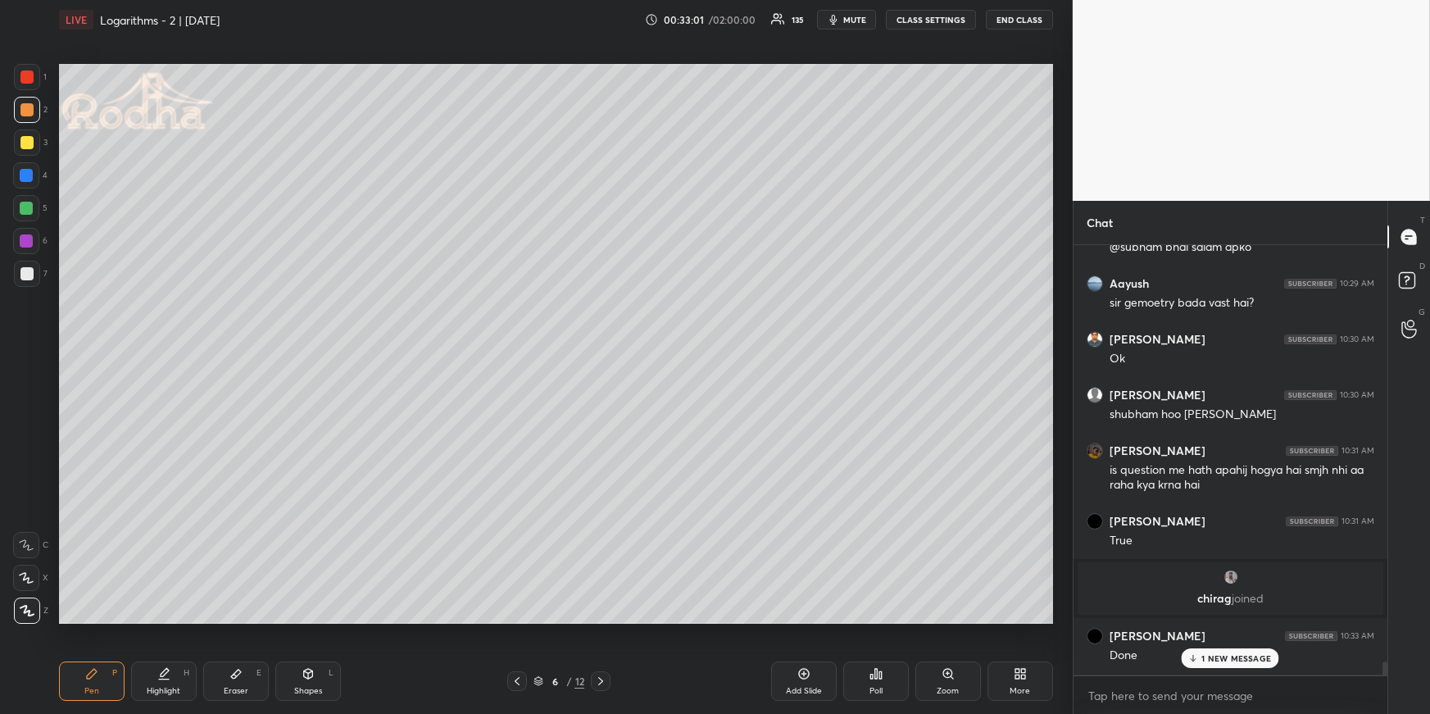
scroll to position [12150, 0]
click at [865, 679] on div "Poll" at bounding box center [876, 680] width 66 height 39
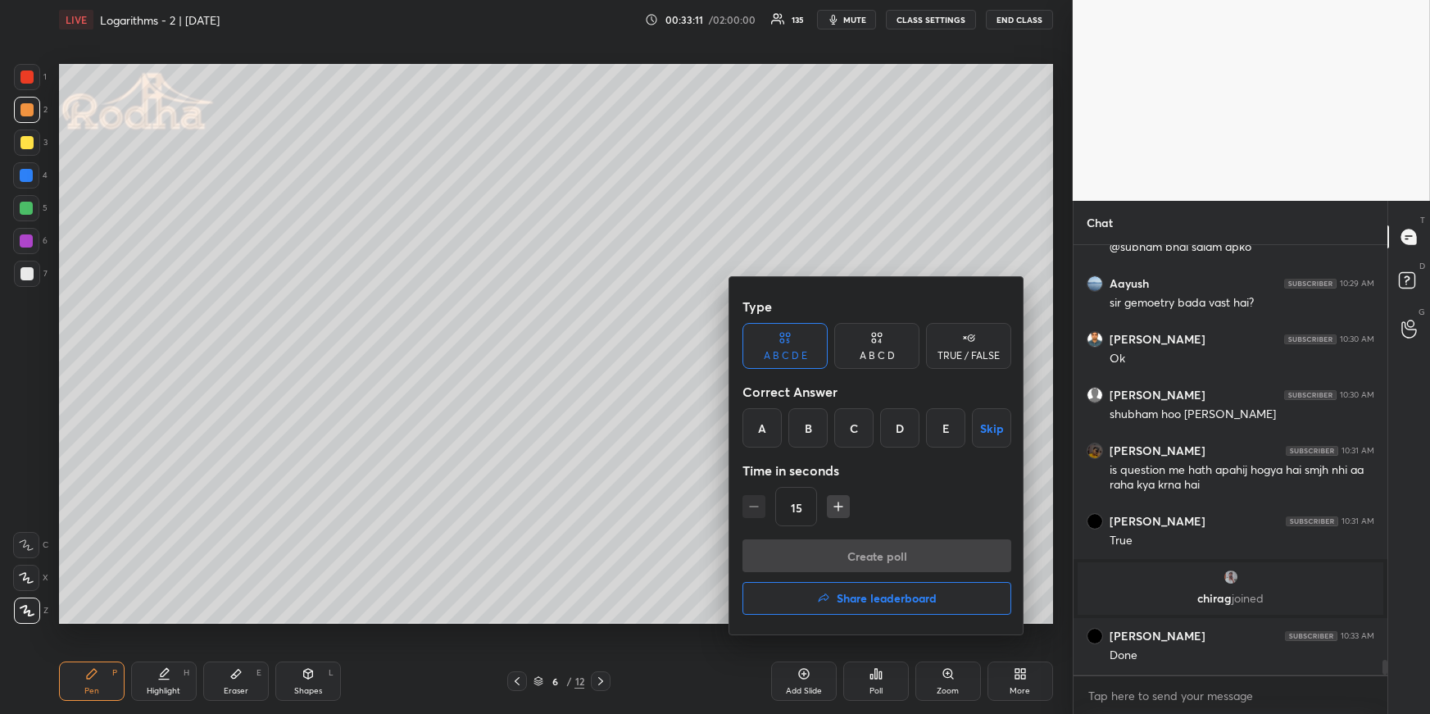
click at [764, 426] on div "A" at bounding box center [761, 427] width 39 height 39
click at [672, 451] on div at bounding box center [715, 357] width 1430 height 714
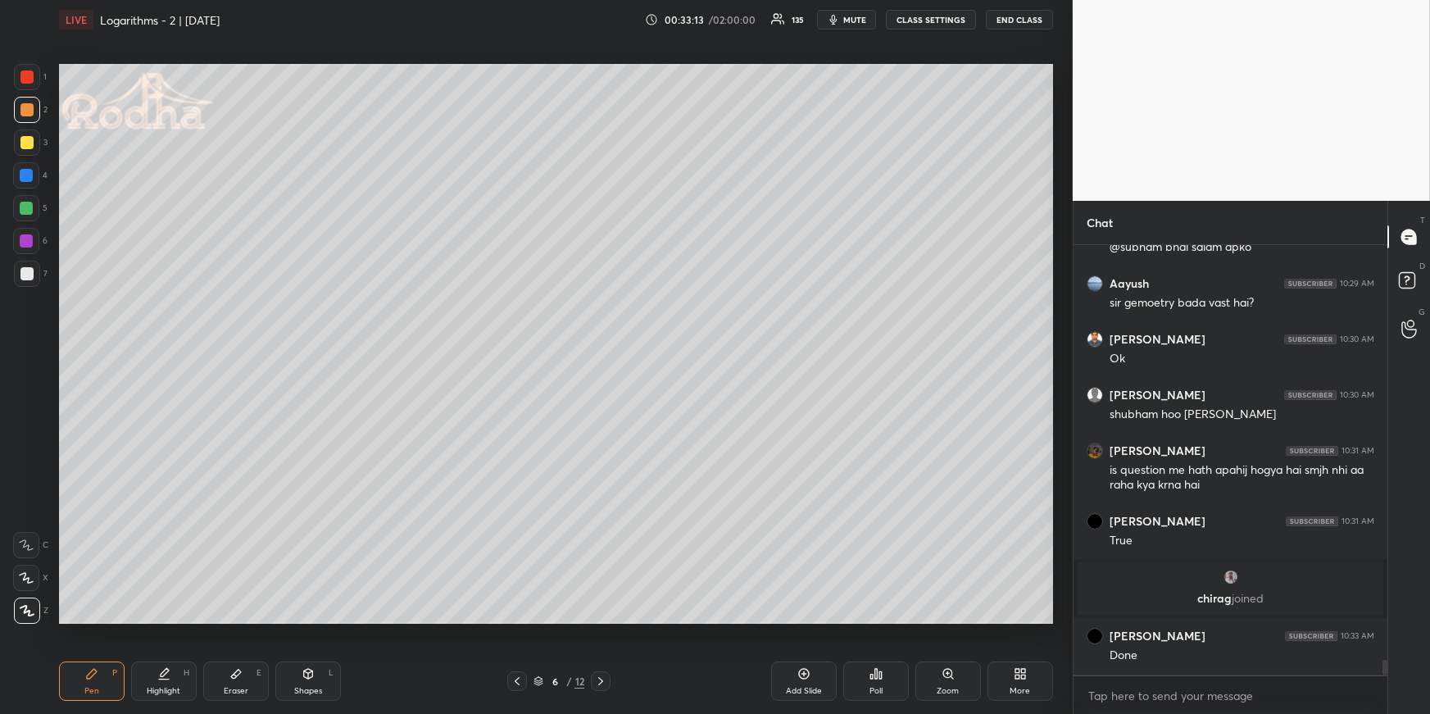
click at [879, 678] on icon at bounding box center [875, 673] width 13 height 13
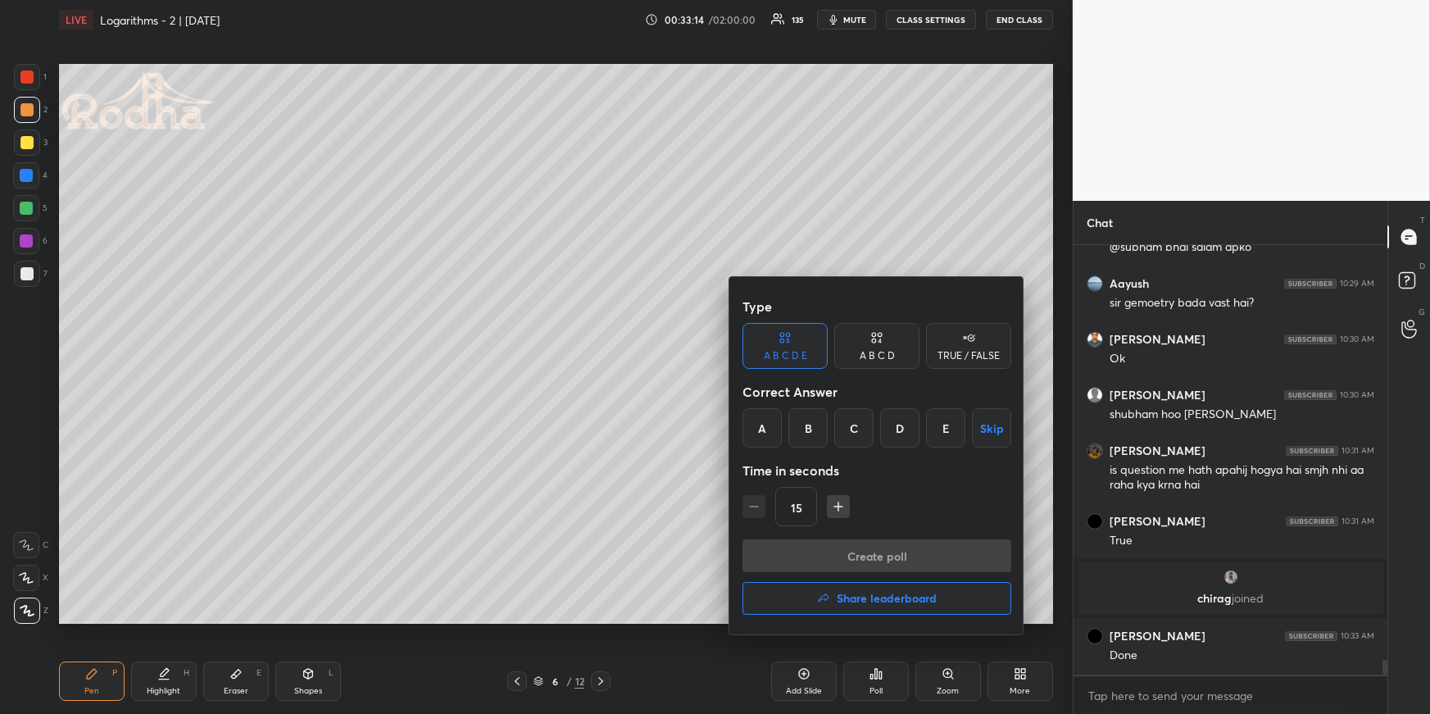
click at [850, 428] on div "C" at bounding box center [853, 427] width 39 height 39
click at [872, 560] on button "Create poll" at bounding box center [876, 555] width 269 height 33
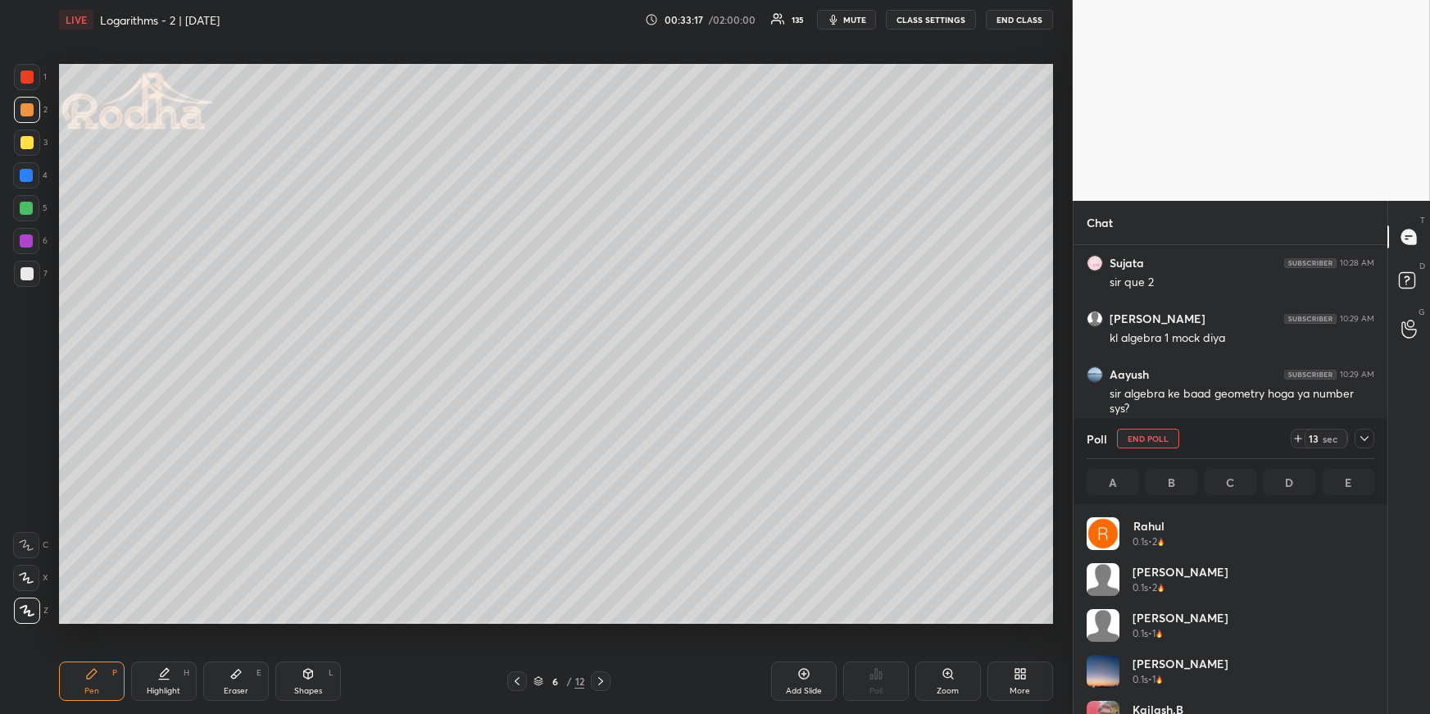
scroll to position [192, 283]
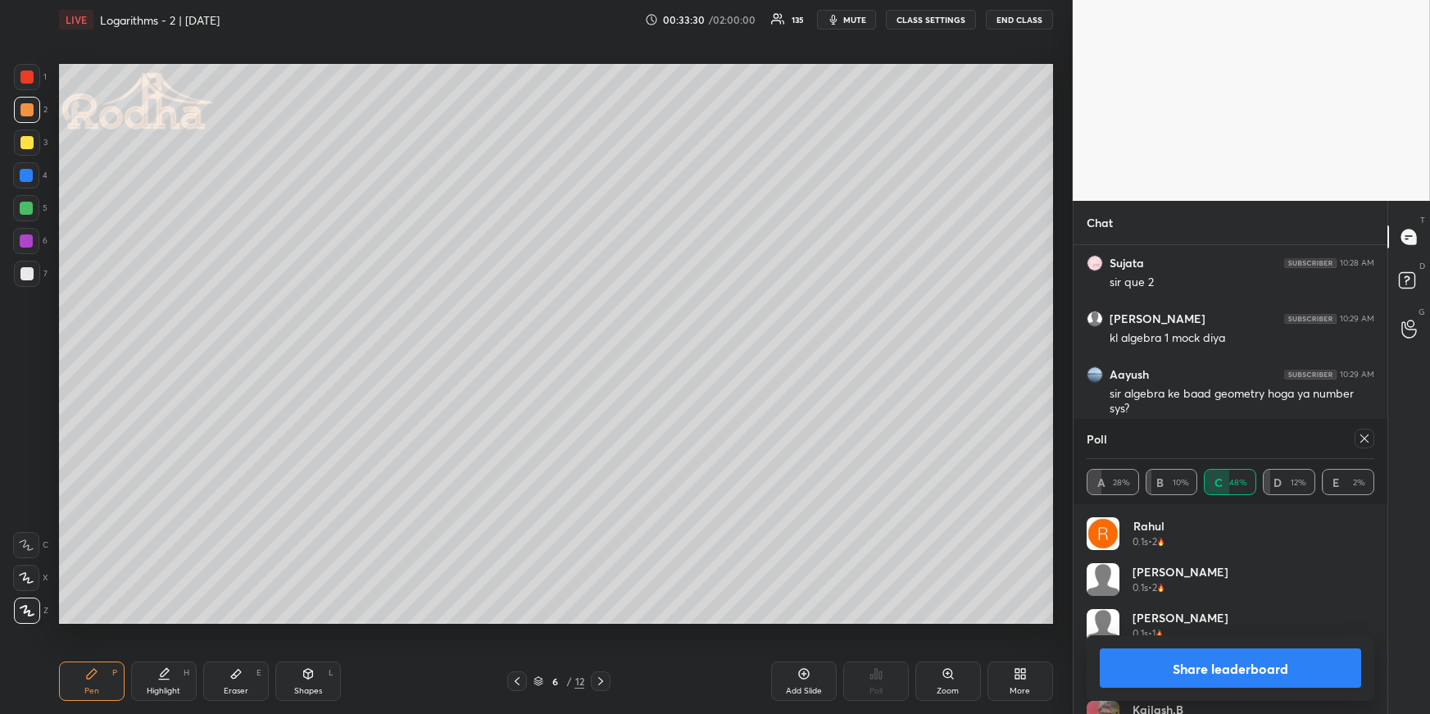
click at [1367, 437] on icon at bounding box center [1364, 438] width 13 height 13
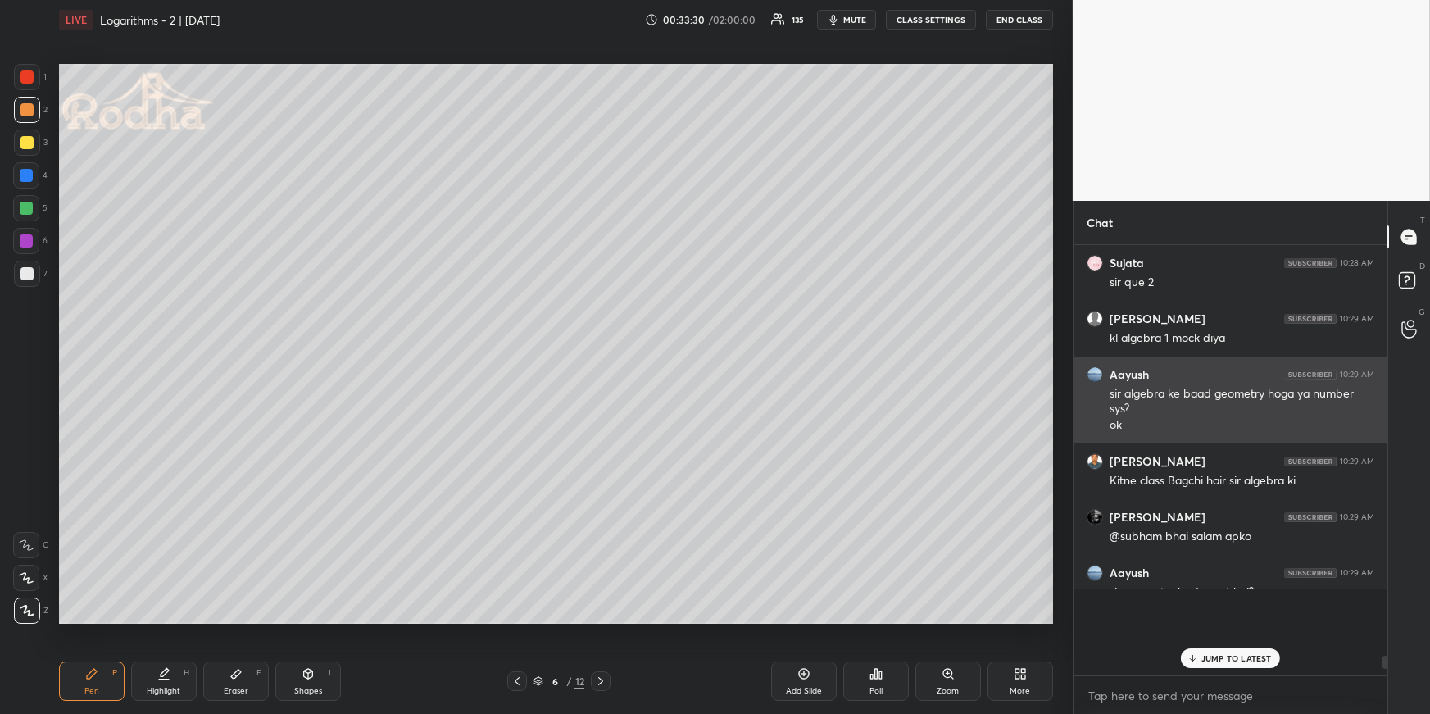
scroll to position [5, 5]
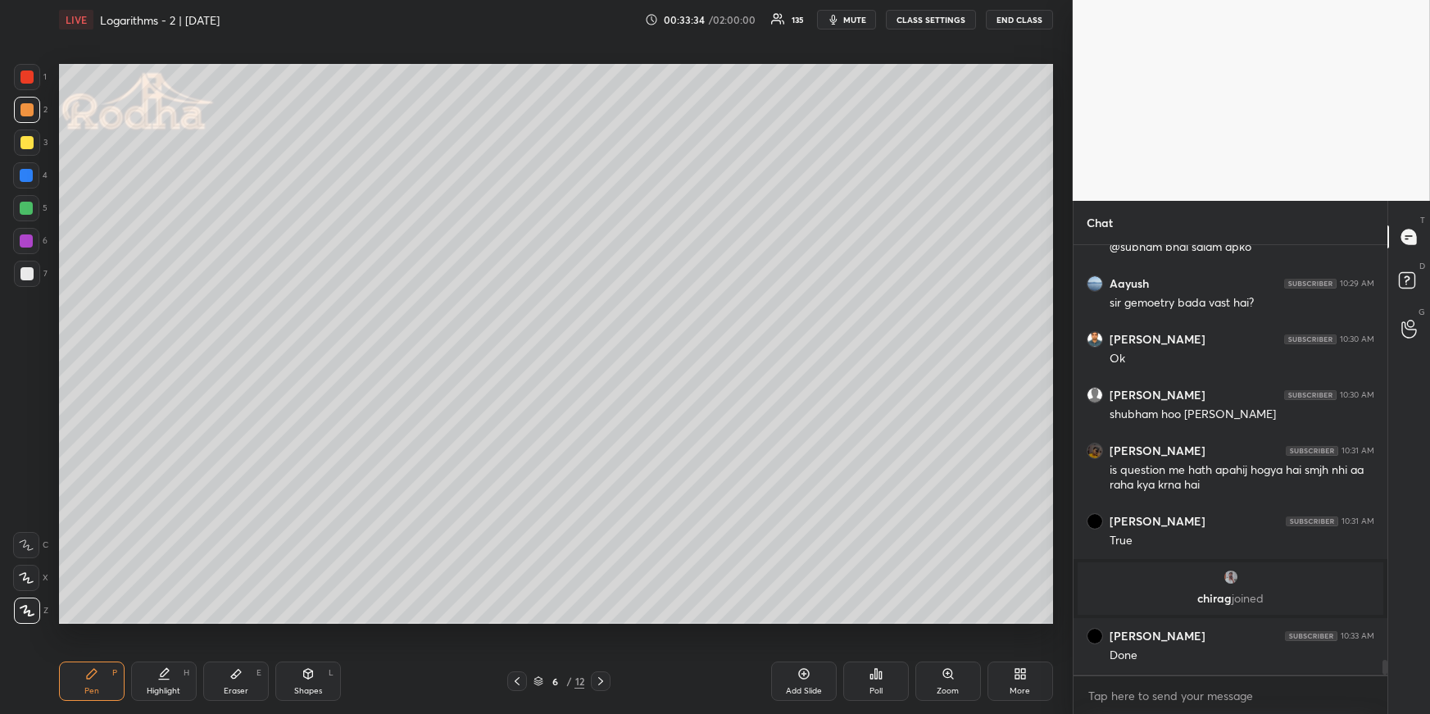
click at [177, 673] on div "Highlight H" at bounding box center [164, 680] width 66 height 39
click at [84, 689] on div "Pen P" at bounding box center [92, 680] width 66 height 39
click at [27, 202] on div at bounding box center [26, 208] width 13 height 13
drag, startPoint x: 228, startPoint y: 674, endPoint x: 229, endPoint y: 623, distance: 51.6
click at [230, 675] on div "Eraser E" at bounding box center [236, 680] width 66 height 39
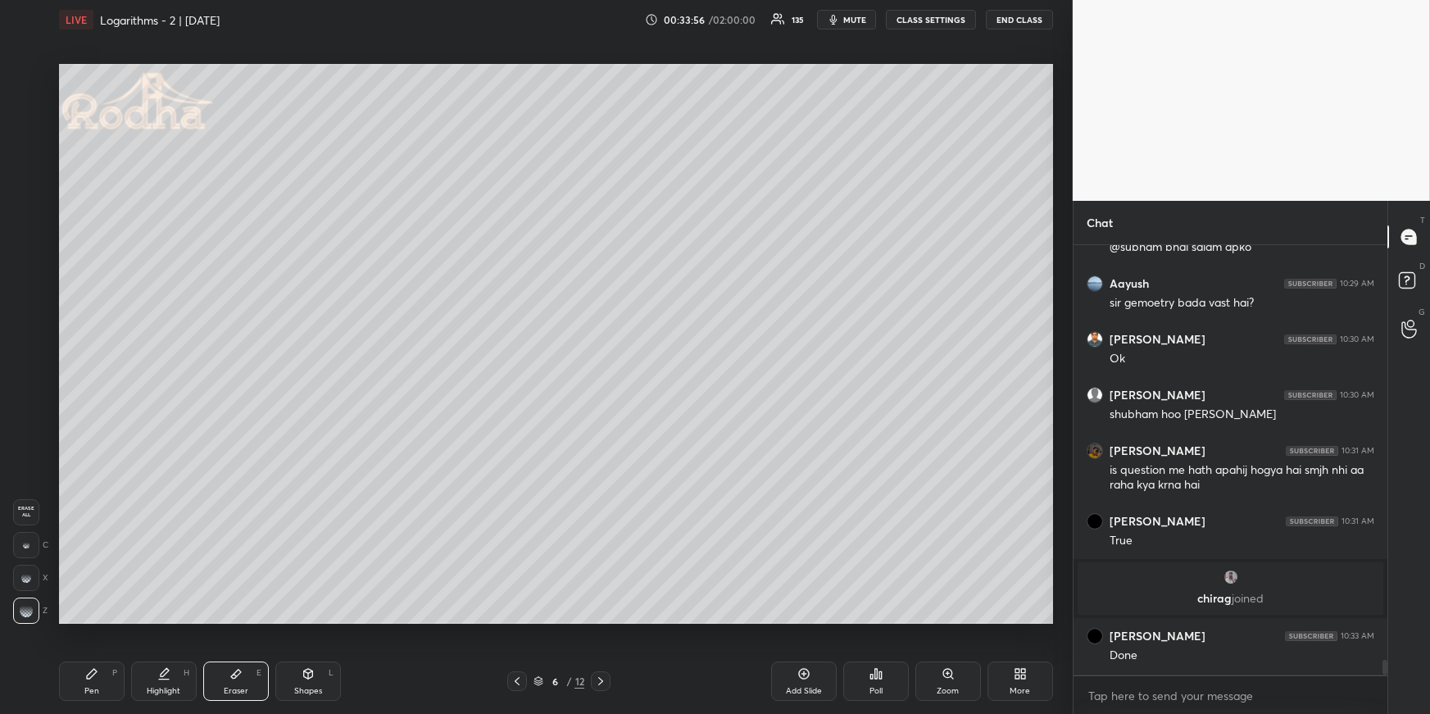
click at [101, 681] on div "Pen P" at bounding box center [92, 680] width 66 height 39
click at [605, 681] on icon at bounding box center [600, 680] width 13 height 13
click at [782, 683] on div "Add Slide" at bounding box center [804, 680] width 66 height 39
click at [30, 143] on div at bounding box center [26, 142] width 13 height 13
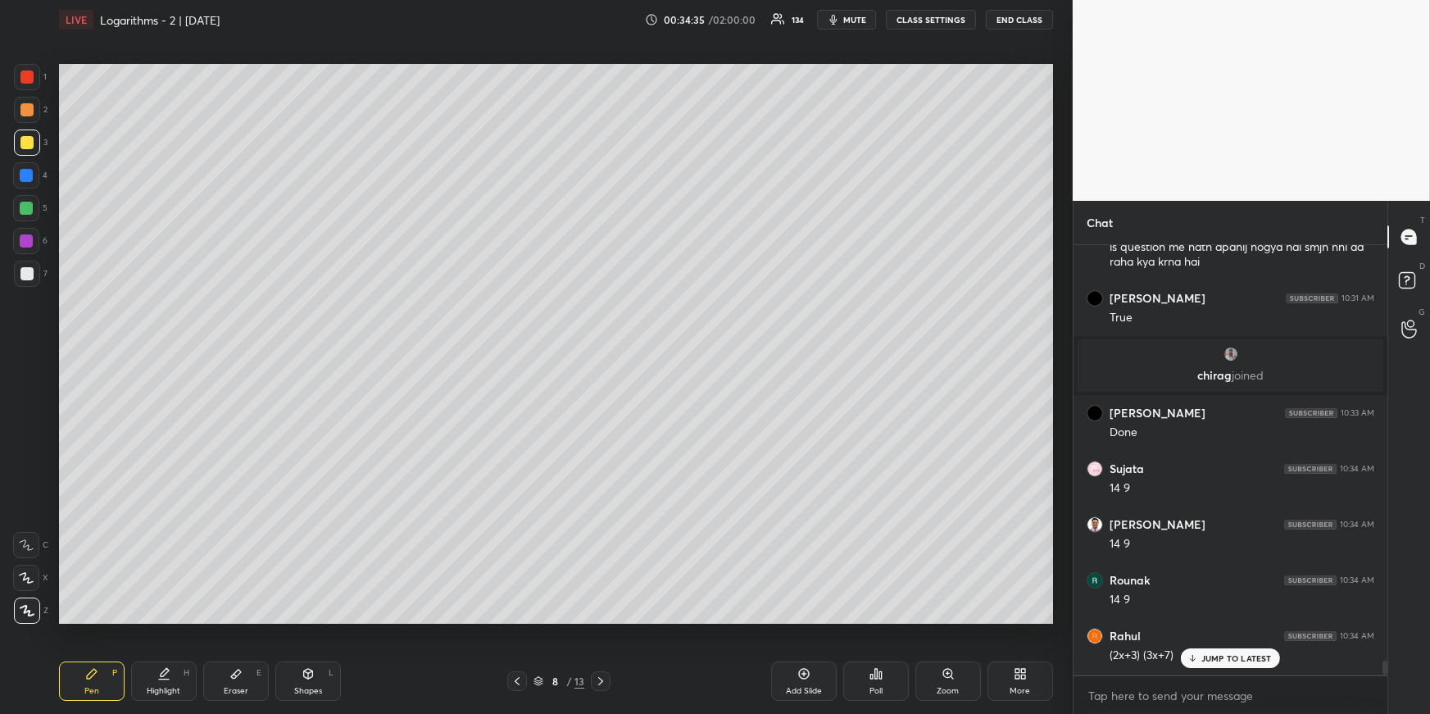
scroll to position [12520, 0]
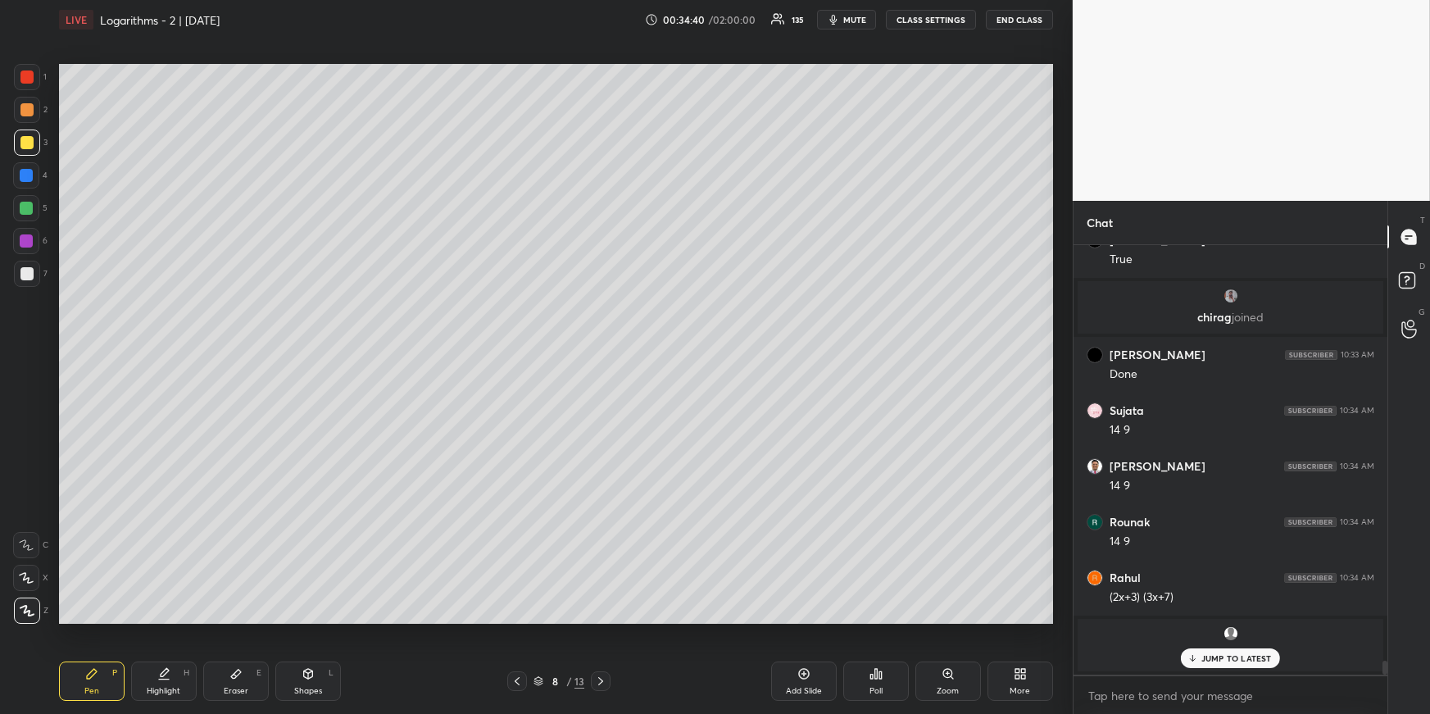
click at [518, 673] on div at bounding box center [517, 681] width 20 height 20
click at [518, 674] on icon at bounding box center [516, 680] width 13 height 13
drag, startPoint x: 21, startPoint y: 203, endPoint x: 33, endPoint y: 204, distance: 11.5
click at [23, 203] on div at bounding box center [26, 208] width 13 height 13
click at [158, 687] on div "Highlight" at bounding box center [164, 691] width 34 height 8
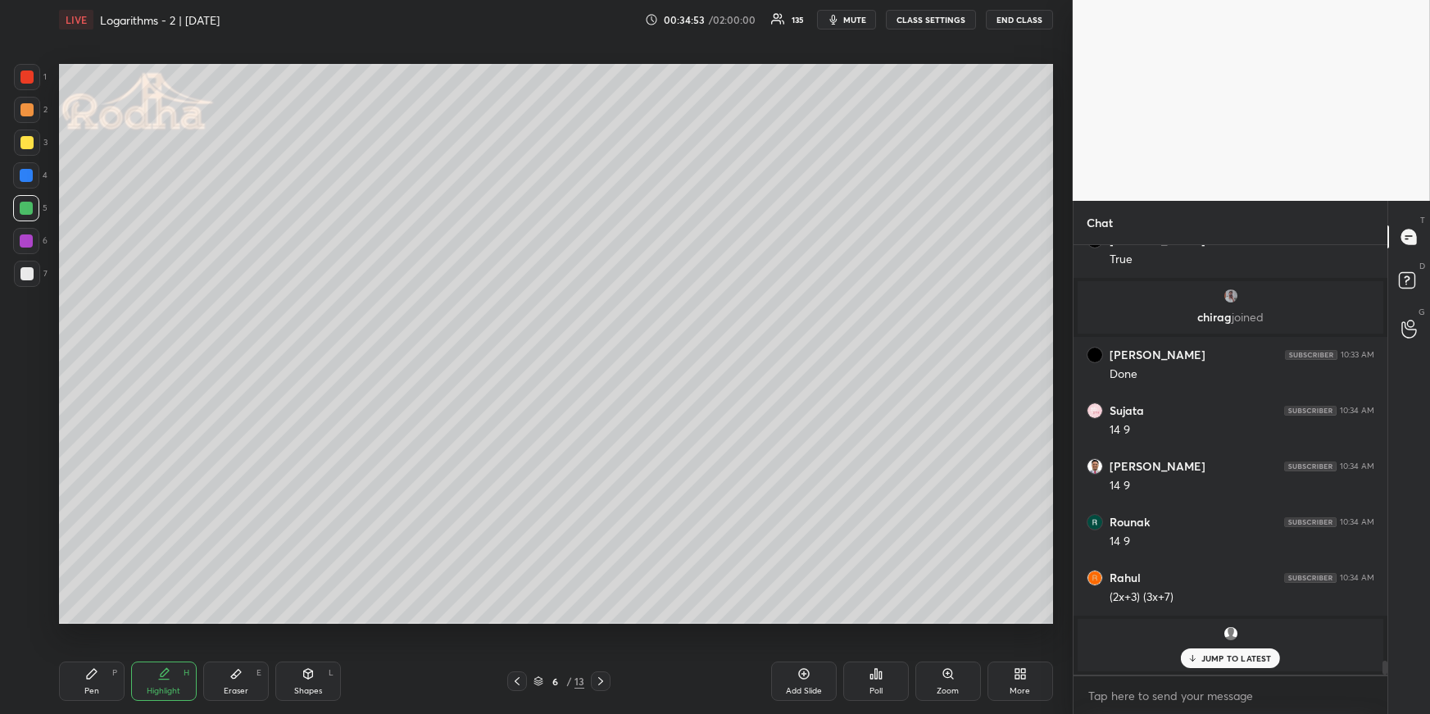
click at [82, 678] on div "Pen P" at bounding box center [92, 680] width 66 height 39
click at [19, 274] on div at bounding box center [27, 274] width 26 height 26
drag, startPoint x: 22, startPoint y: 202, endPoint x: 43, endPoint y: 209, distance: 21.5
click at [22, 203] on div at bounding box center [26, 208] width 13 height 13
click at [210, 681] on div "Eraser E" at bounding box center [236, 680] width 66 height 39
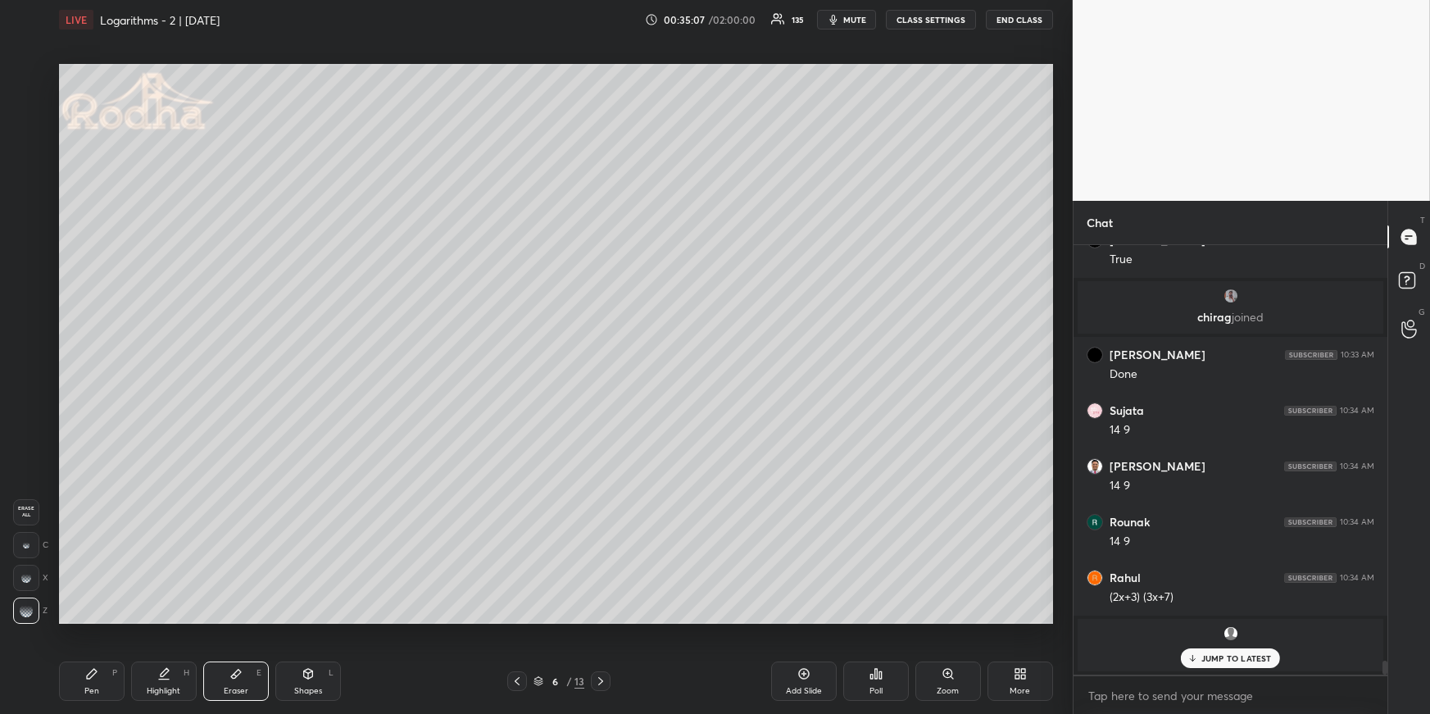
click at [99, 665] on div "Pen P" at bounding box center [92, 680] width 66 height 39
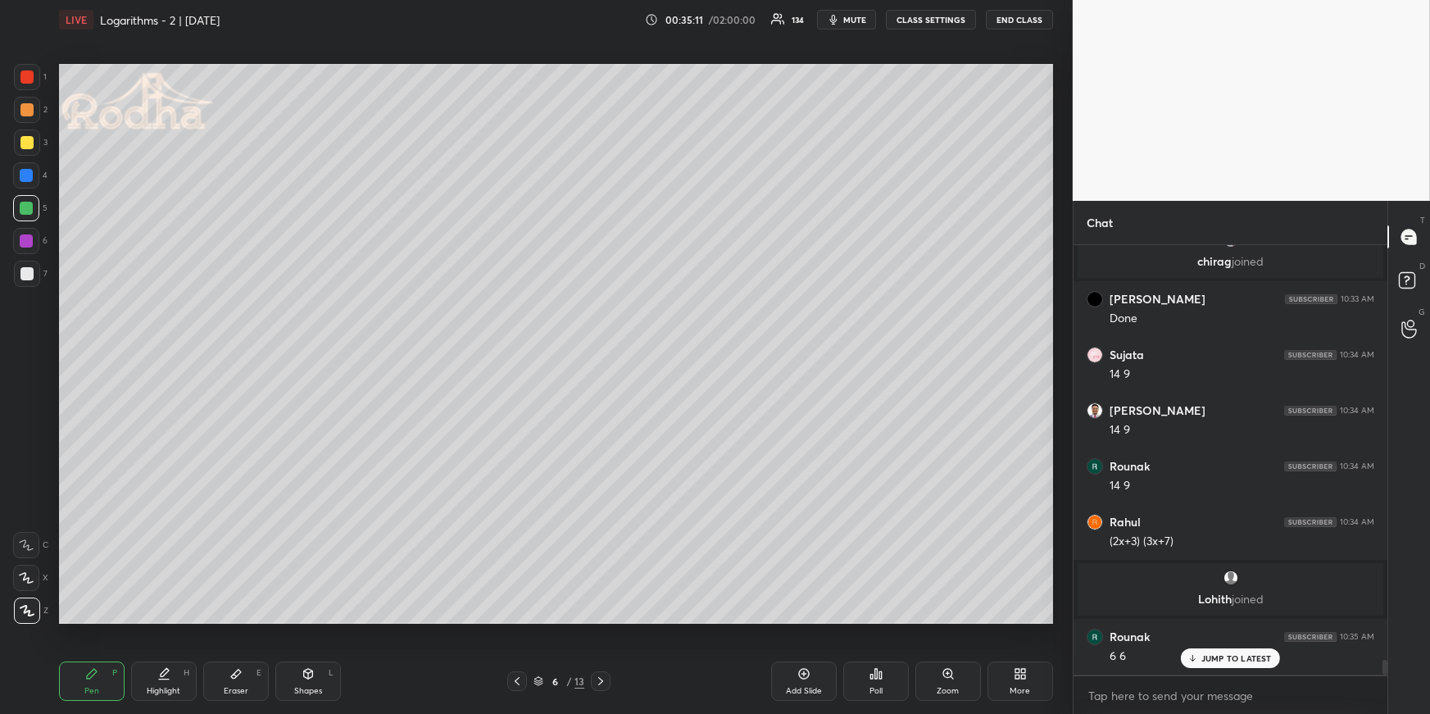
scroll to position [12454, 0]
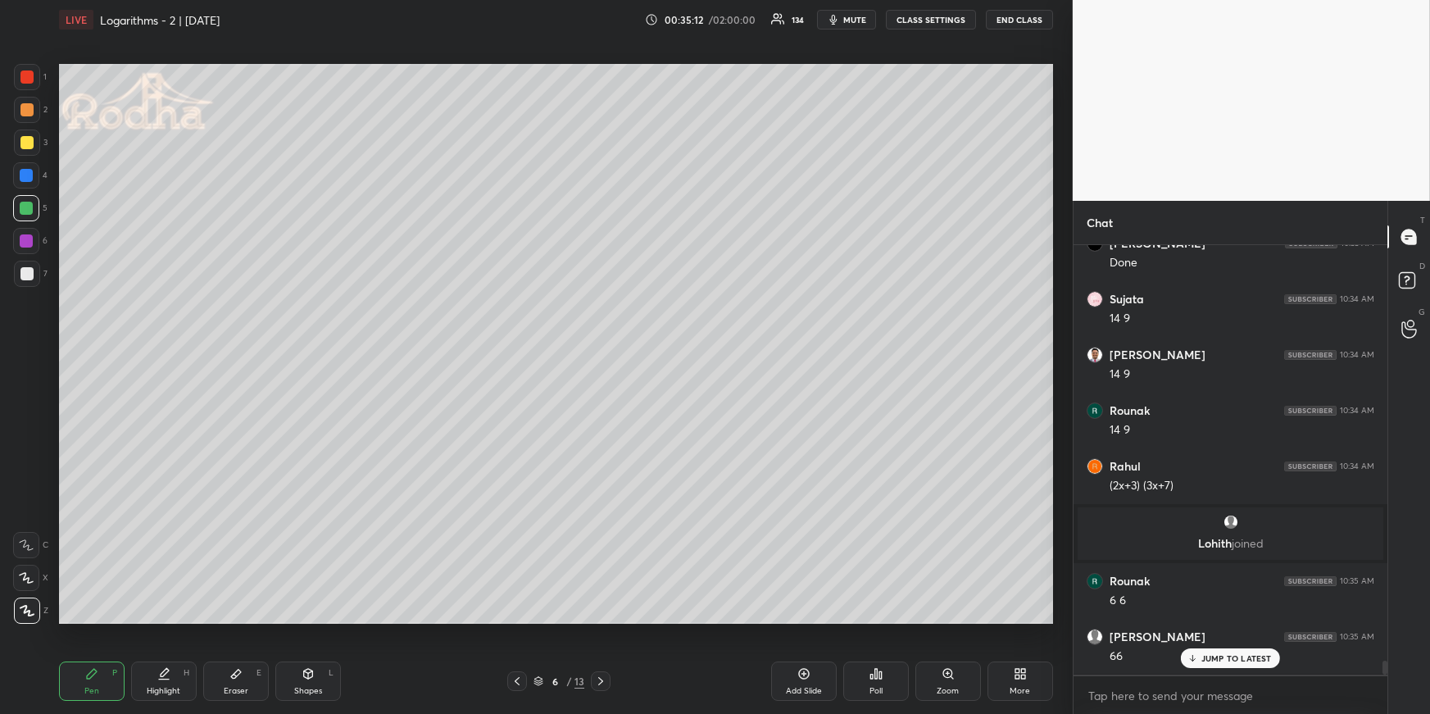
drag, startPoint x: 852, startPoint y: 18, endPoint x: 844, endPoint y: 22, distance: 9.2
click at [850, 19] on span "mute" at bounding box center [854, 19] width 23 height 11
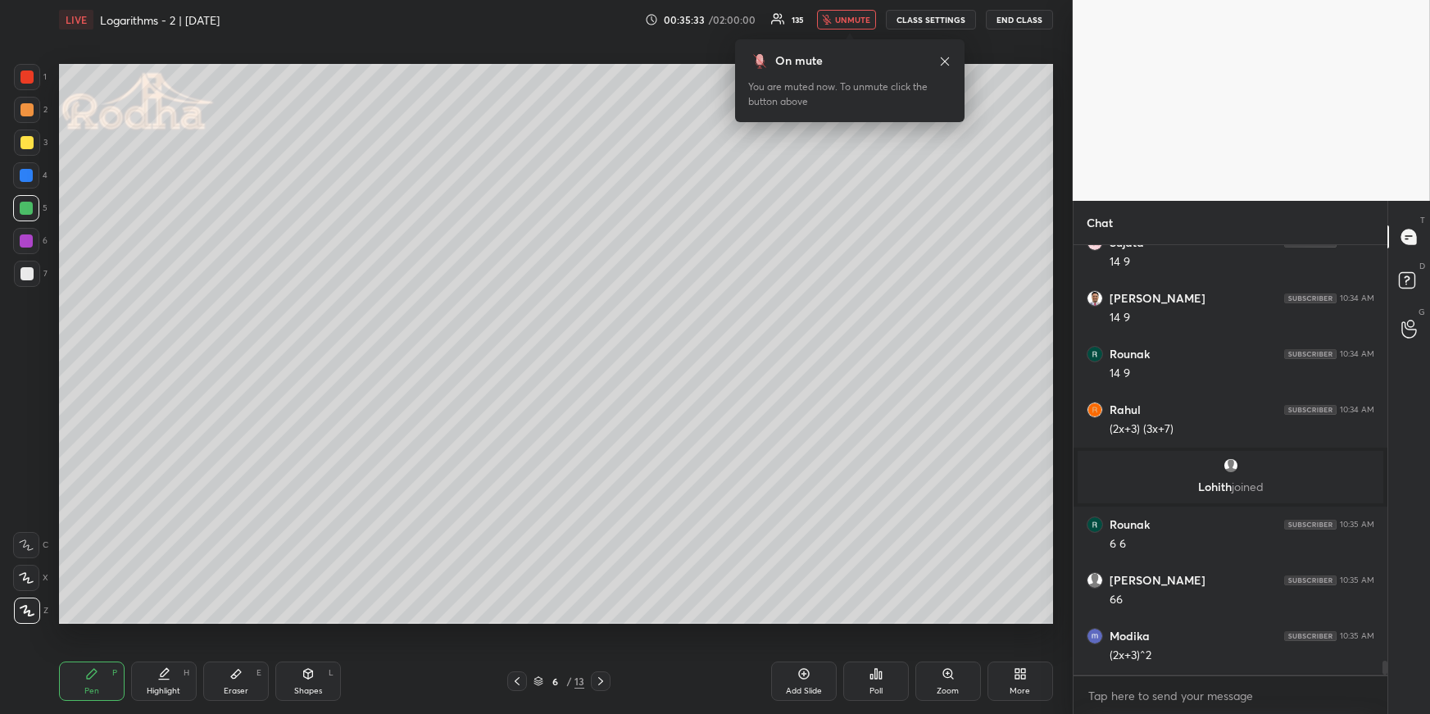
click at [850, 16] on span "unmute" at bounding box center [852, 19] width 35 height 11
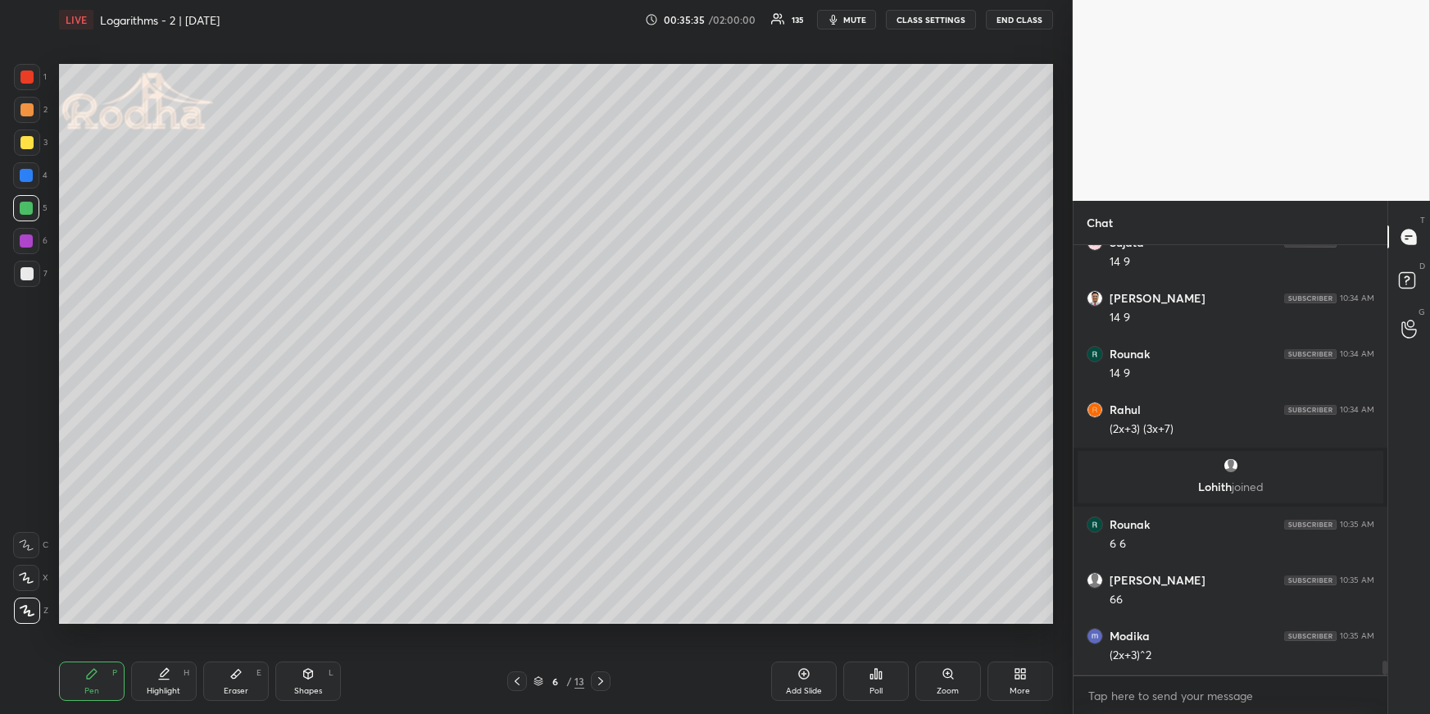
click at [88, 677] on icon at bounding box center [92, 674] width 10 height 10
click at [28, 103] on div at bounding box center [26, 109] width 13 height 13
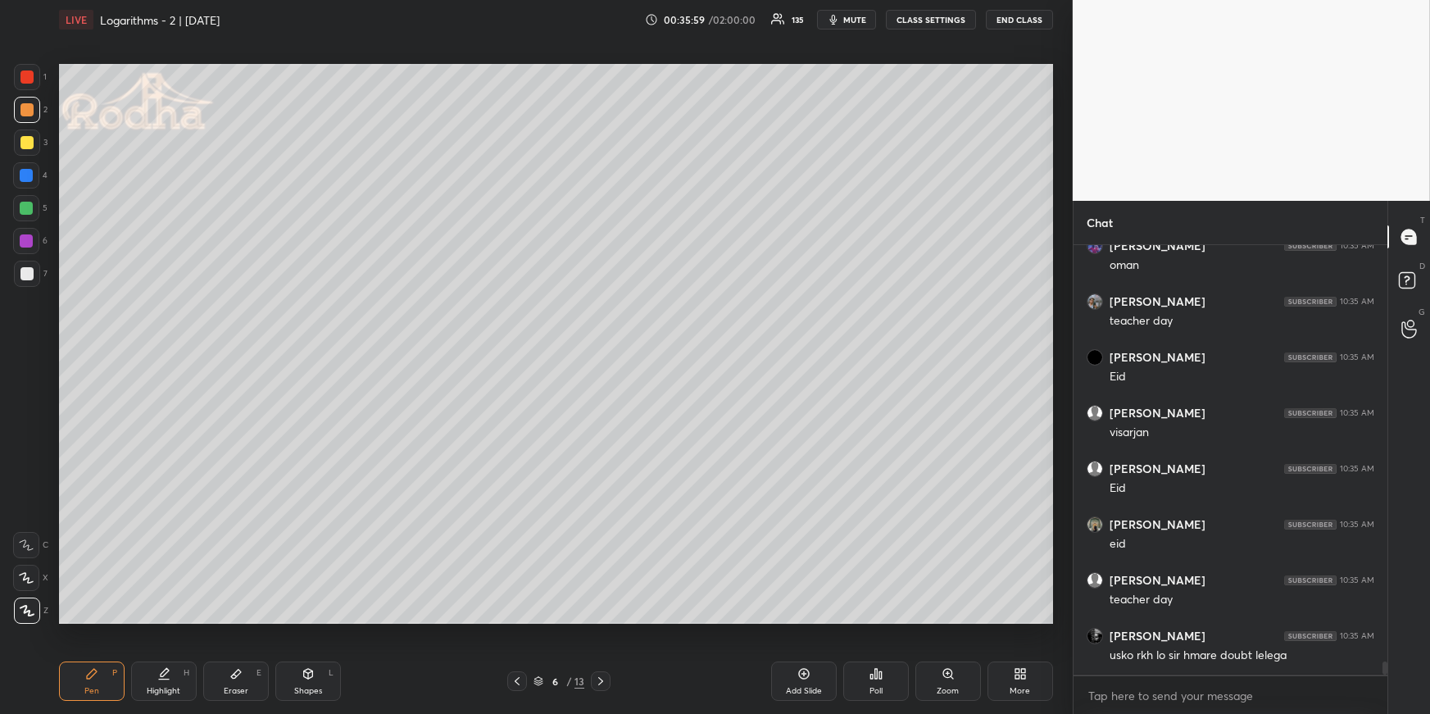
scroll to position [13513, 0]
click at [164, 690] on div "Highlight" at bounding box center [164, 691] width 34 height 8
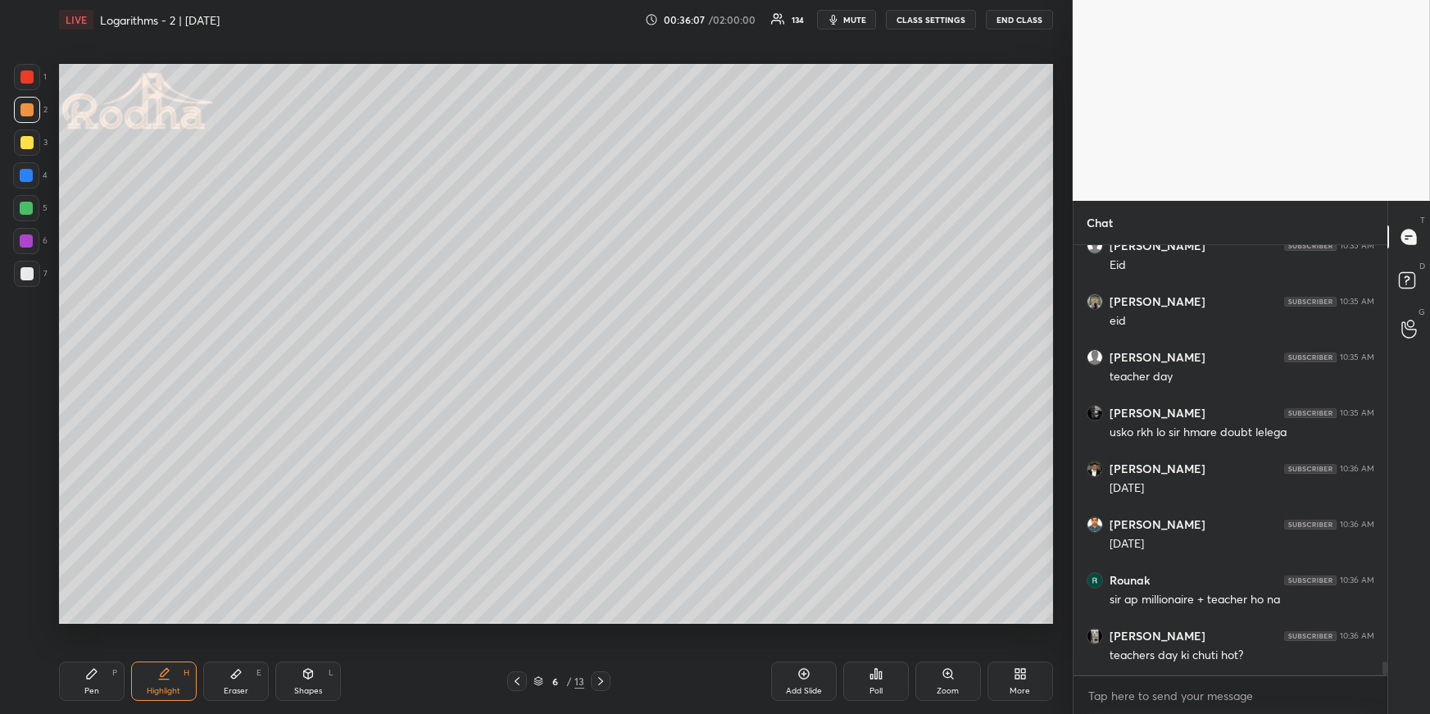
scroll to position [13697, 0]
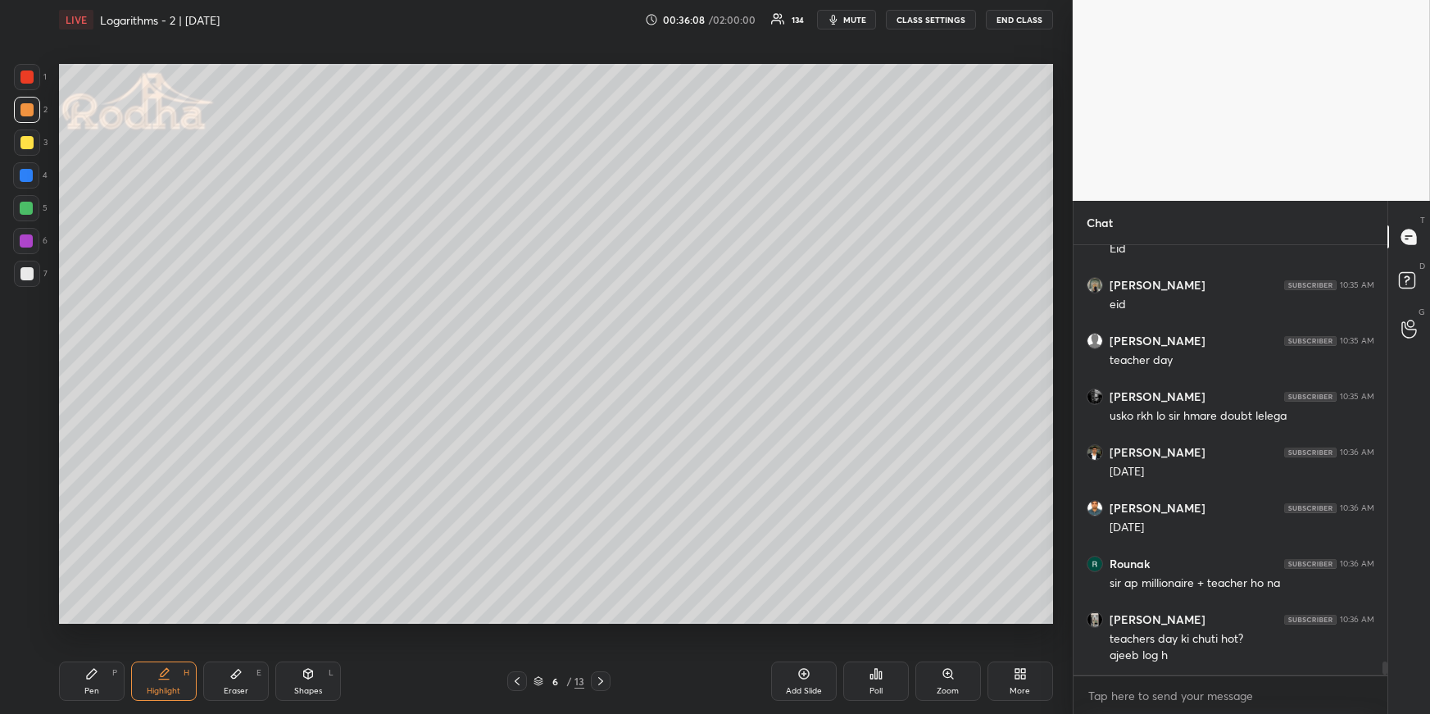
click at [85, 666] on div "Pen P" at bounding box center [92, 680] width 66 height 39
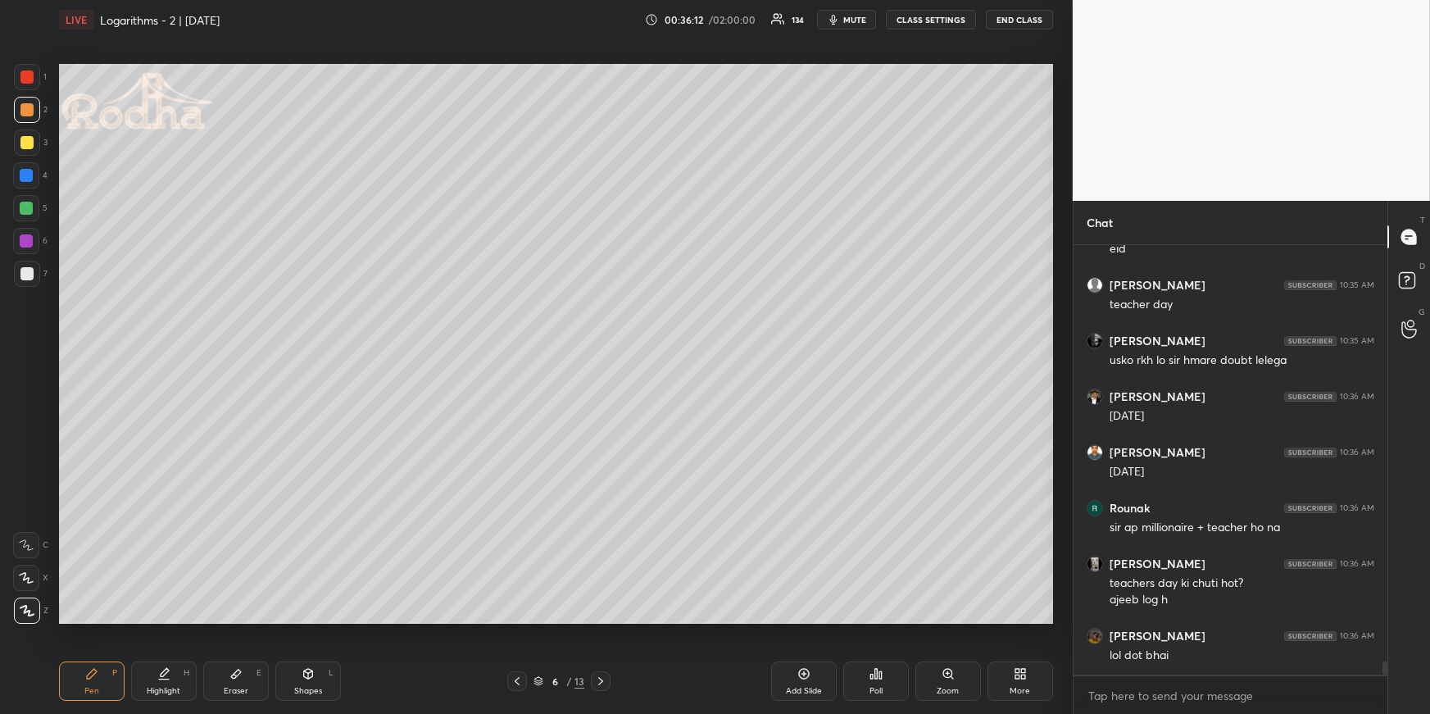
click at [71, 661] on div "Pen P Highlight H Eraser E Shapes L 6 / 13 Add Slide Poll Zoom More" at bounding box center [556, 681] width 994 height 66
drag, startPoint x: 93, startPoint y: 669, endPoint x: 87, endPoint y: 646, distance: 24.4
click at [91, 671] on icon at bounding box center [92, 674] width 10 height 10
click at [29, 175] on div at bounding box center [26, 175] width 13 height 13
click at [25, 108] on div at bounding box center [26, 109] width 13 height 13
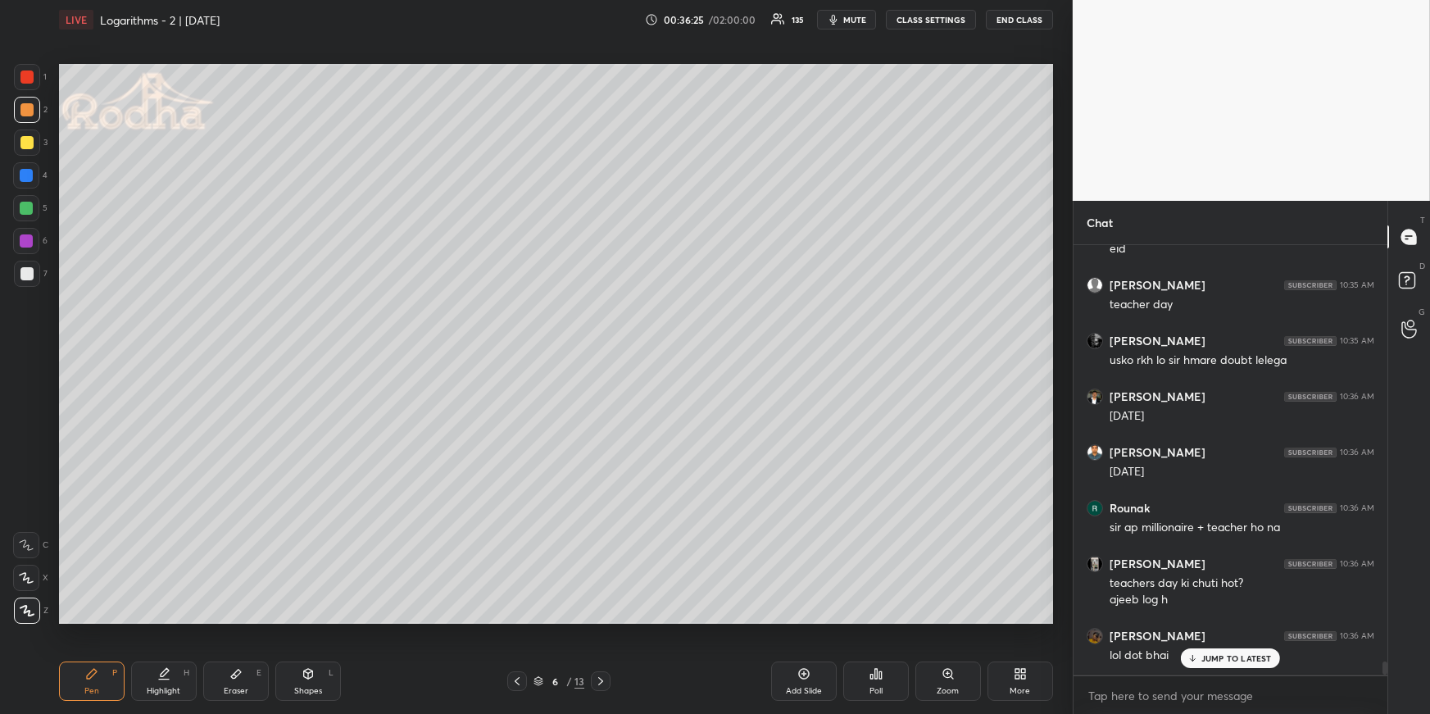
scroll to position [13808, 0]
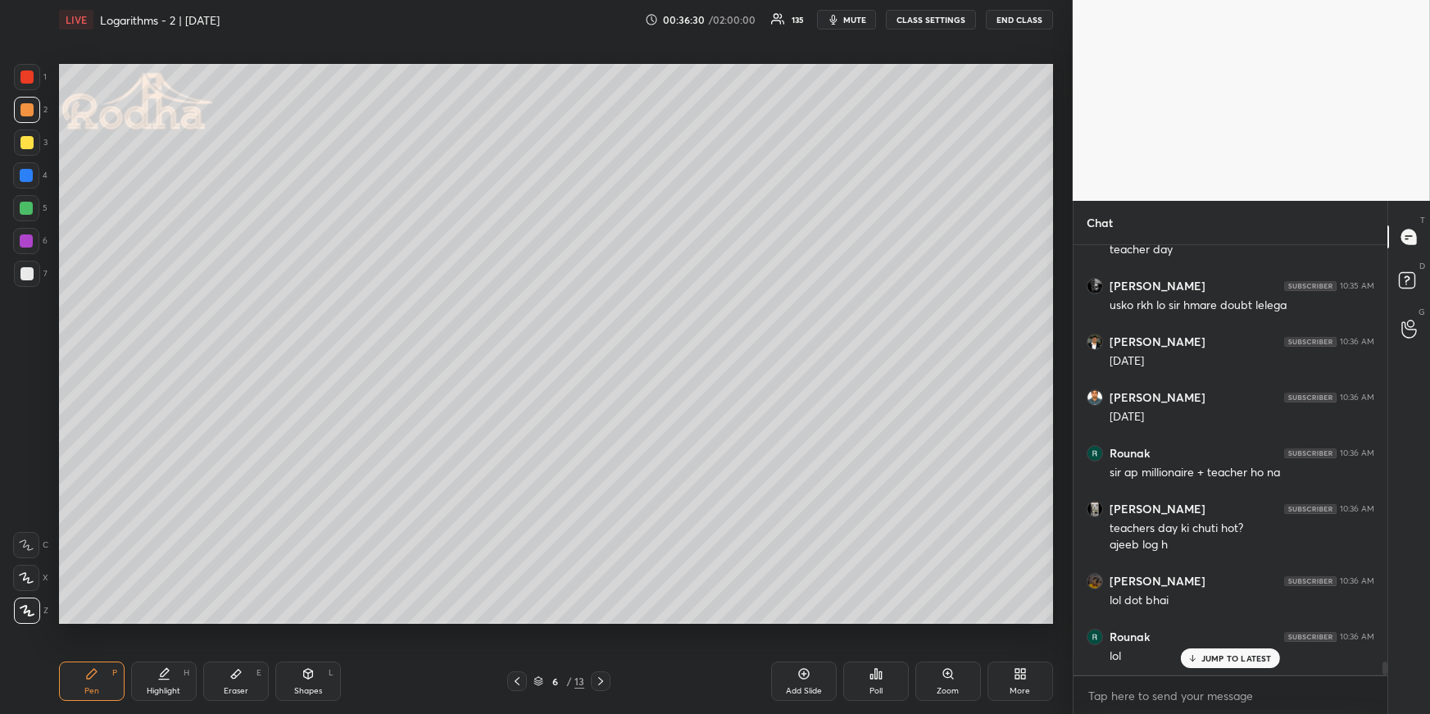
click at [169, 673] on icon at bounding box center [163, 673] width 13 height 13
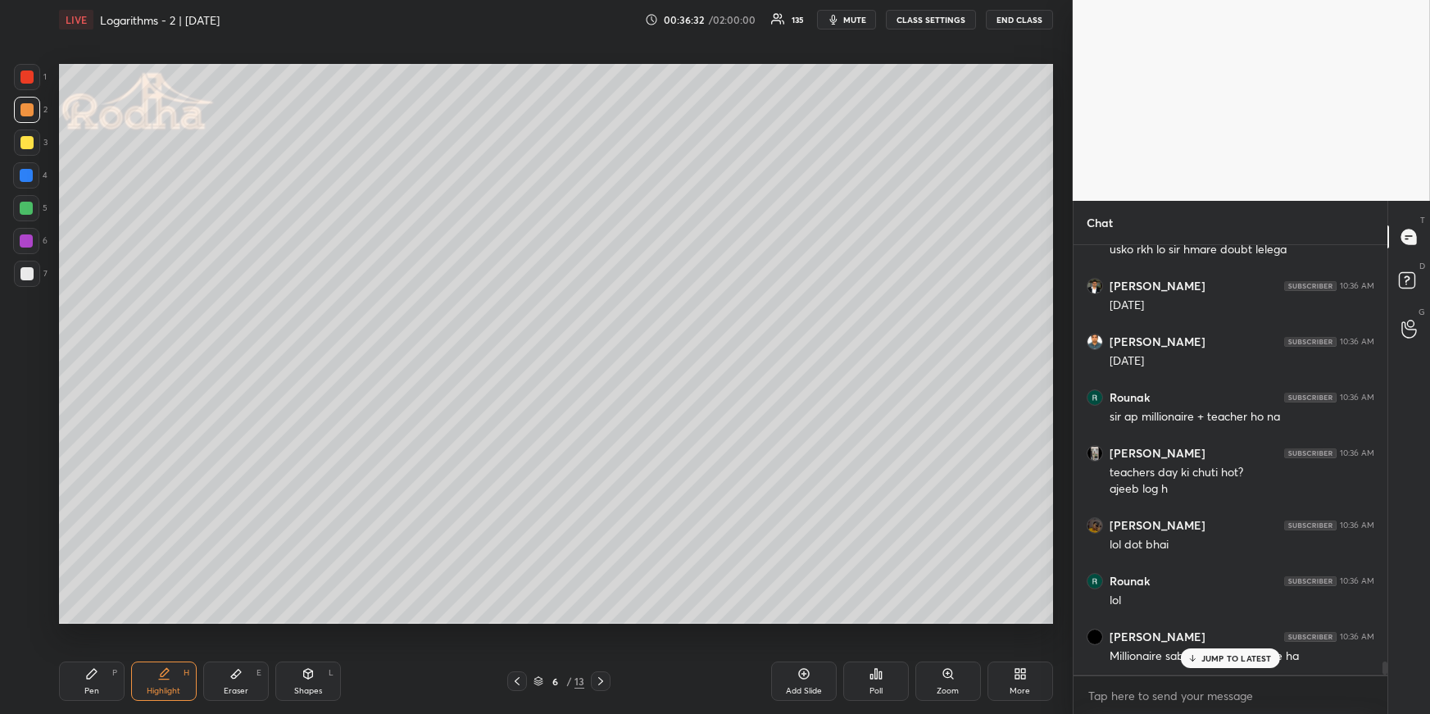
click at [1213, 667] on div "[PERSON_NAME] 10:35 AM teachers day [PERSON_NAME] 10:35 AM teachers day [PERSON…" at bounding box center [1230, 459] width 314 height 429
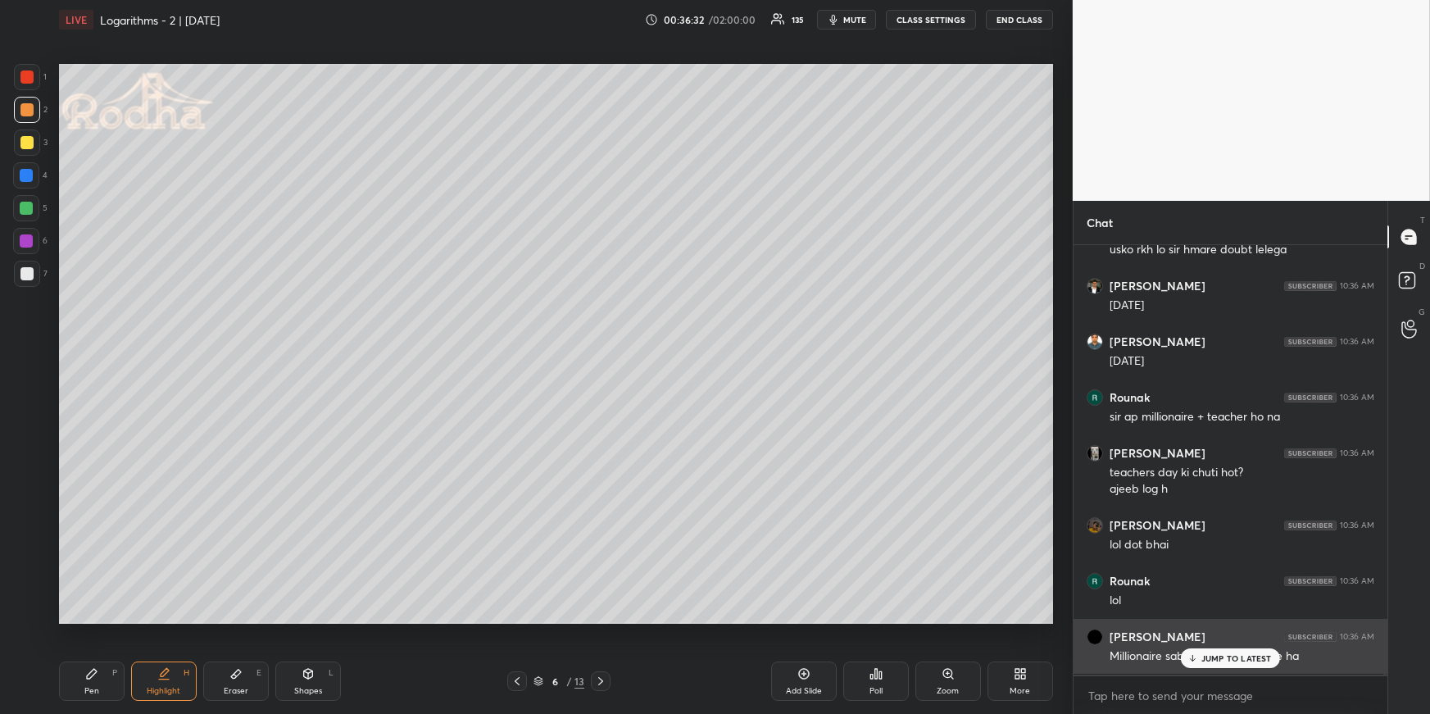
click at [1221, 656] on p "JUMP TO LATEST" at bounding box center [1236, 658] width 70 height 10
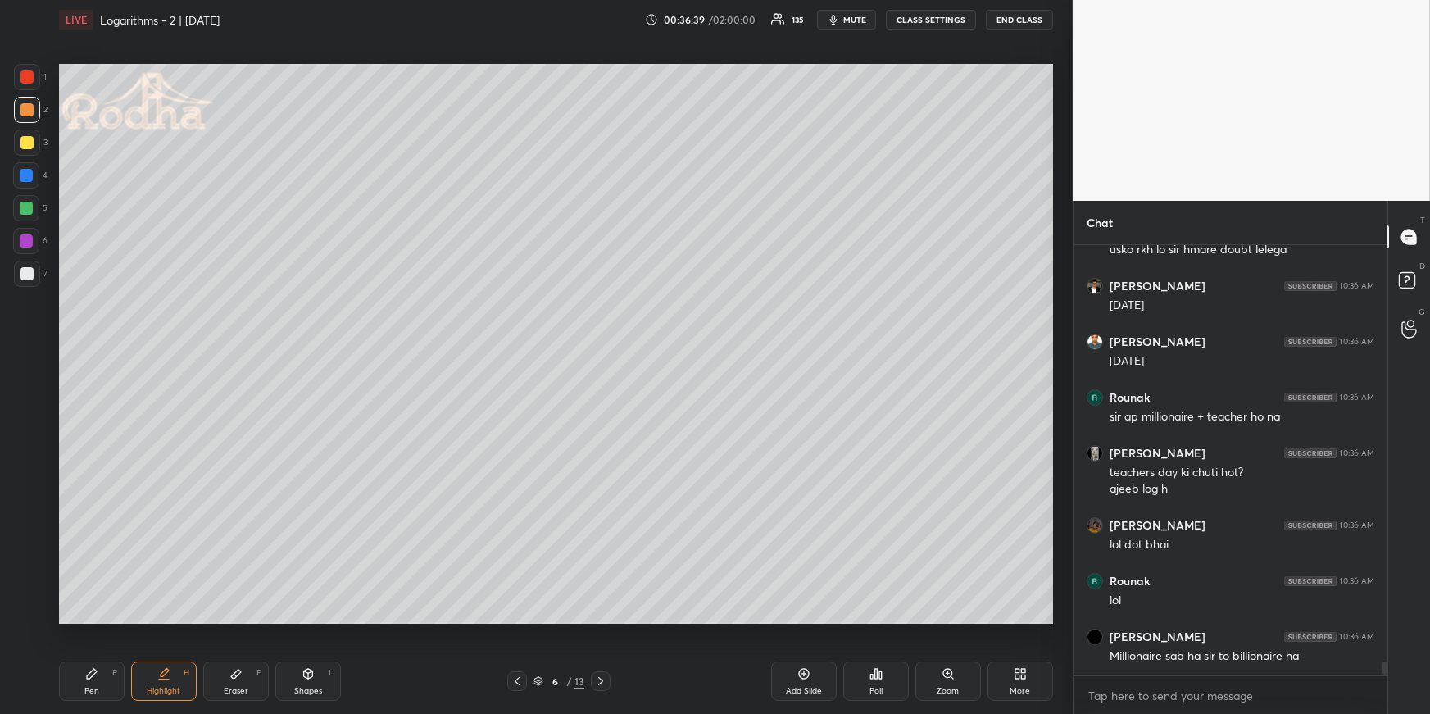
drag, startPoint x: 96, startPoint y: 672, endPoint x: 93, endPoint y: 653, distance: 19.1
click at [97, 672] on icon at bounding box center [91, 673] width 13 height 13
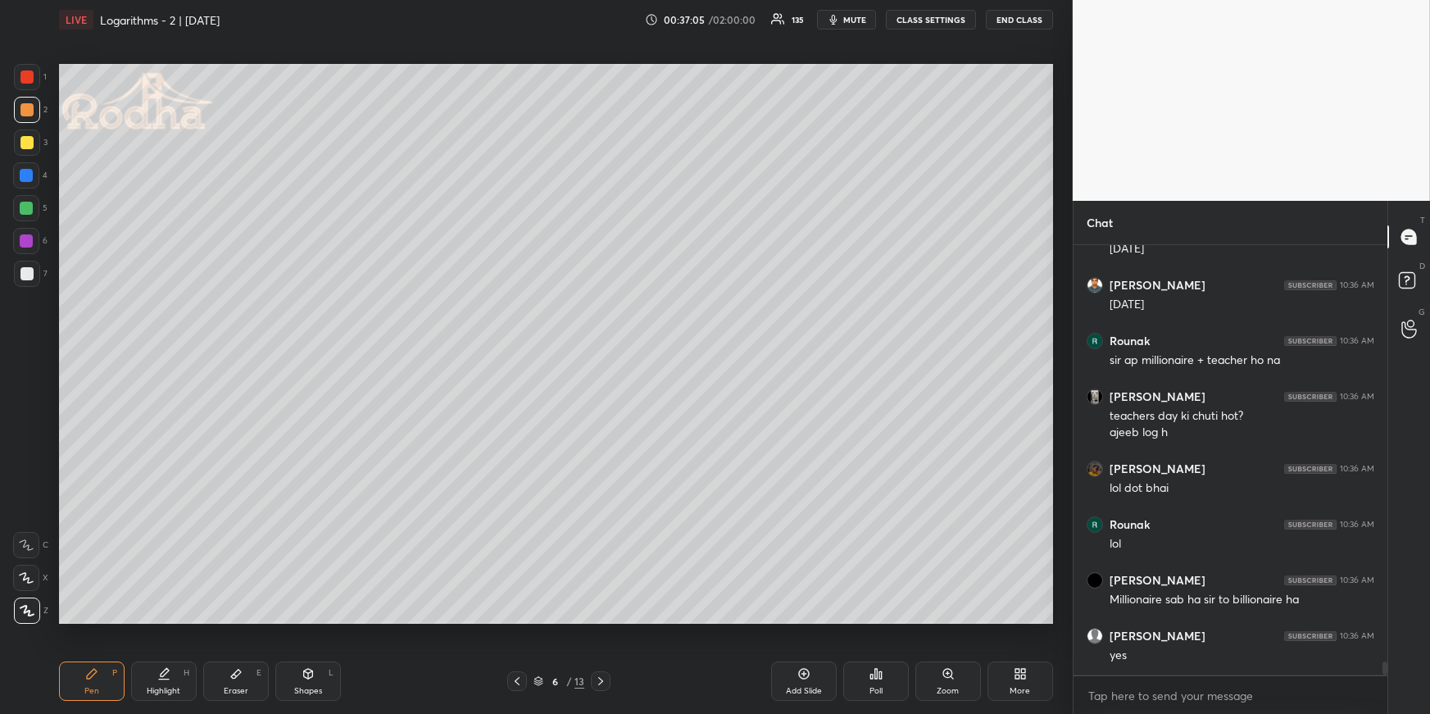
scroll to position [13976, 0]
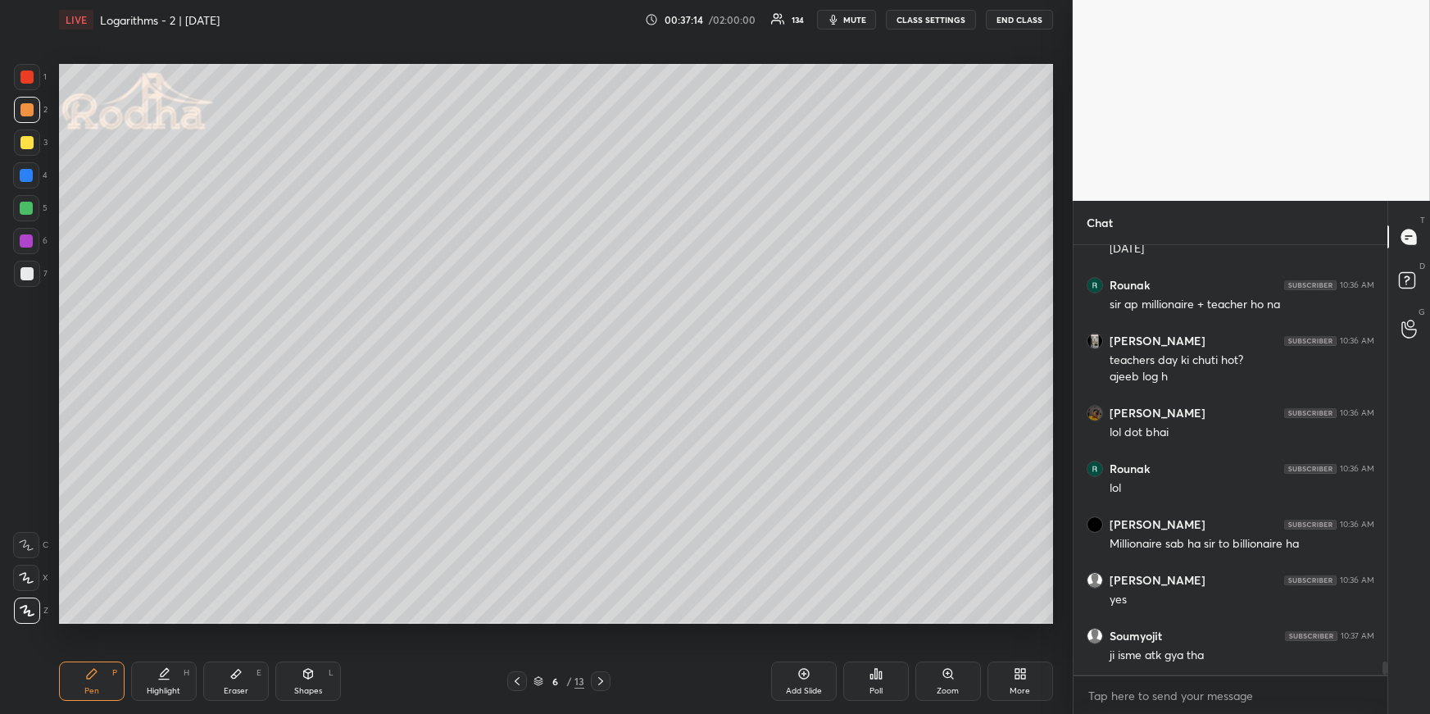
click at [149, 687] on div "Highlight" at bounding box center [164, 691] width 34 height 8
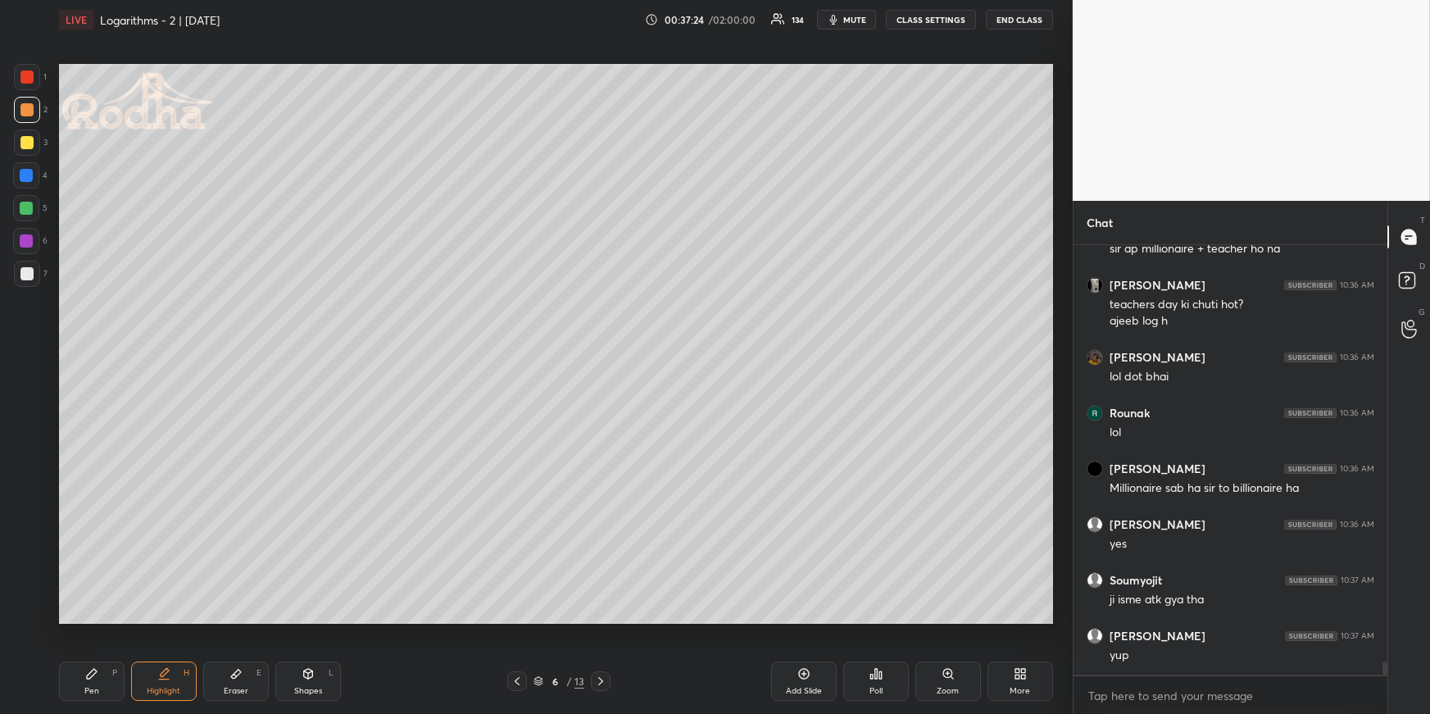
scroll to position [14086, 0]
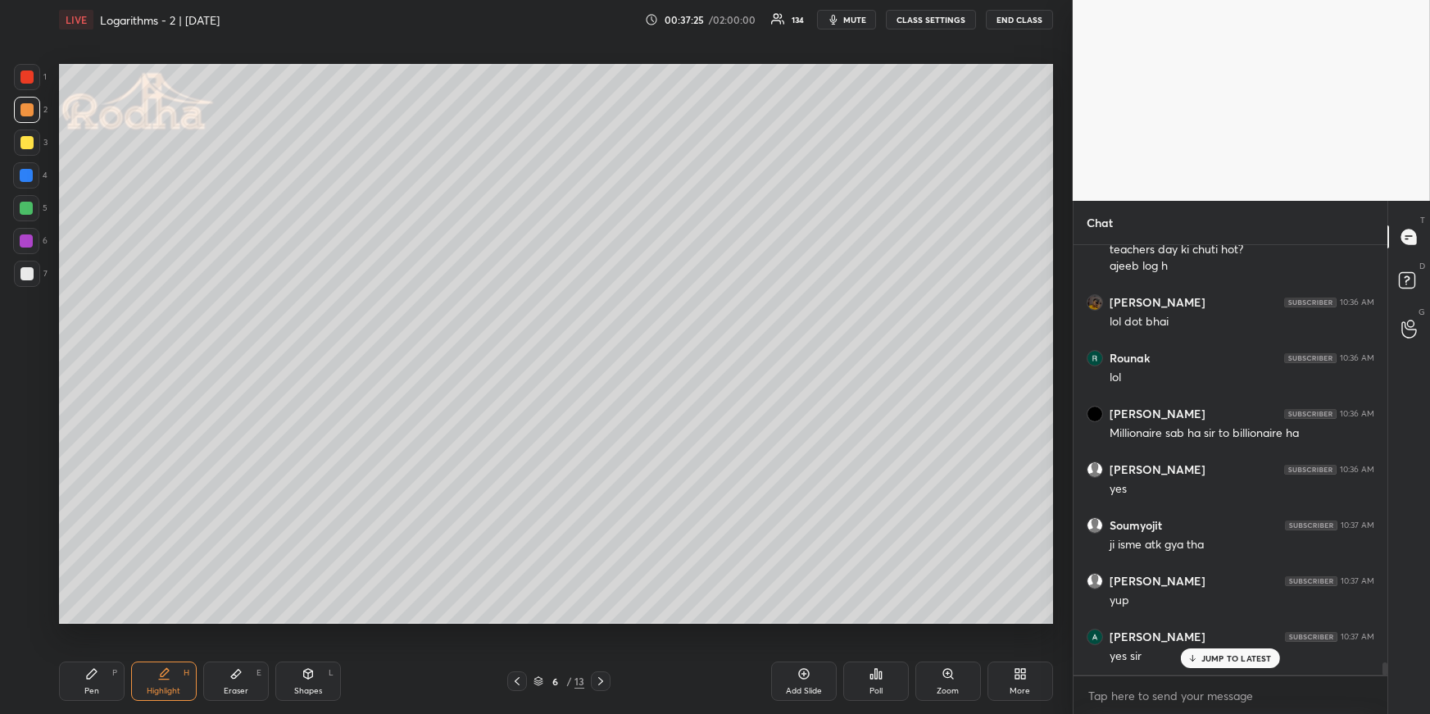
click at [70, 679] on div "Pen P" at bounding box center [92, 680] width 66 height 39
click at [177, 674] on div "Highlight H" at bounding box center [164, 680] width 66 height 39
click at [93, 670] on icon at bounding box center [92, 674] width 10 height 10
click at [184, 680] on div "Highlight H" at bounding box center [164, 680] width 66 height 39
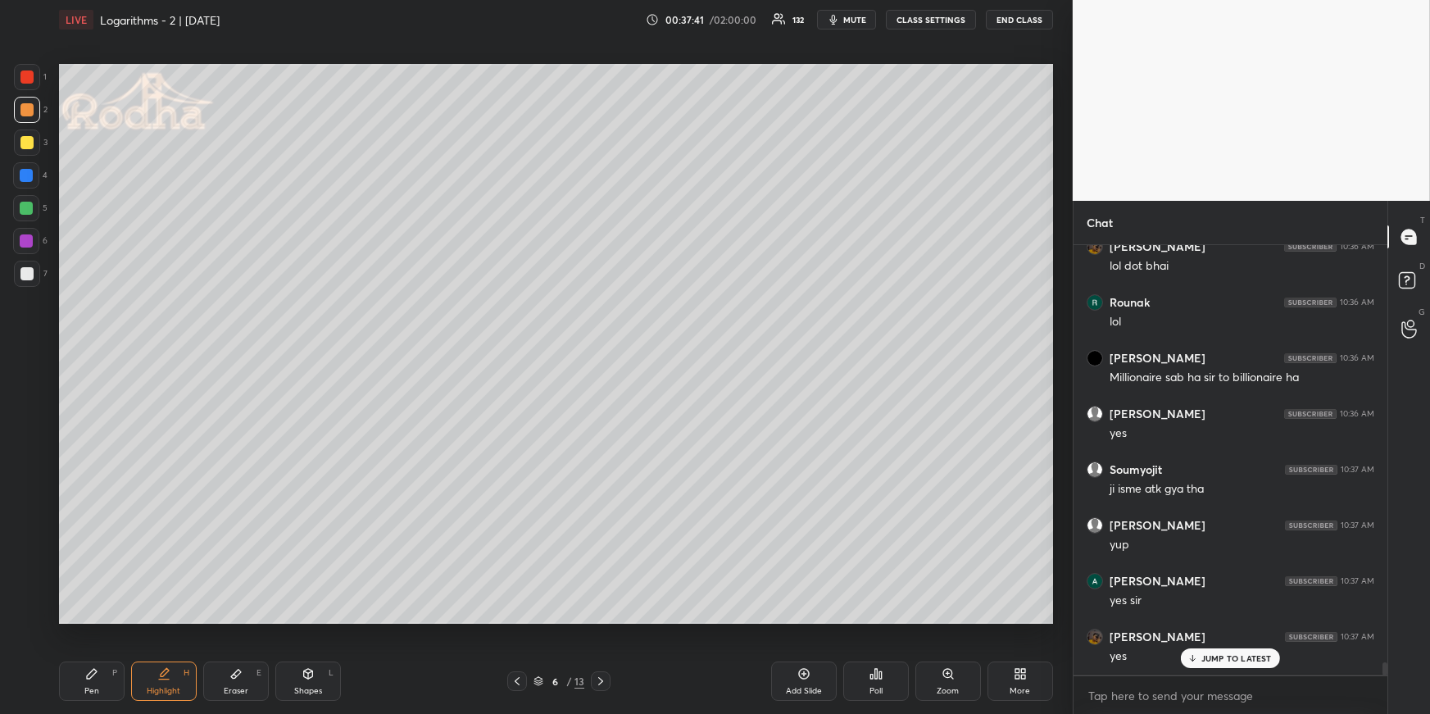
click at [107, 673] on div "Pen P" at bounding box center [92, 680] width 66 height 39
click at [32, 206] on div at bounding box center [26, 208] width 26 height 26
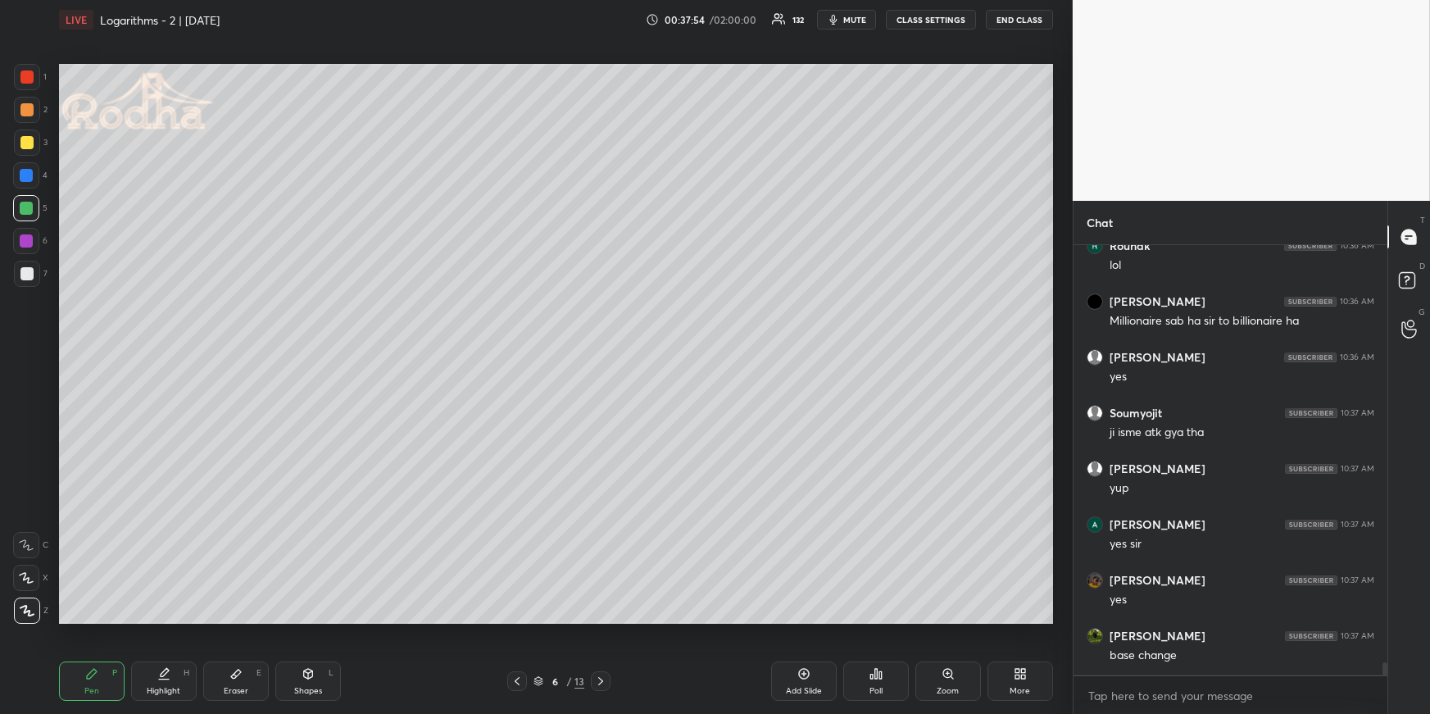
scroll to position [14254, 0]
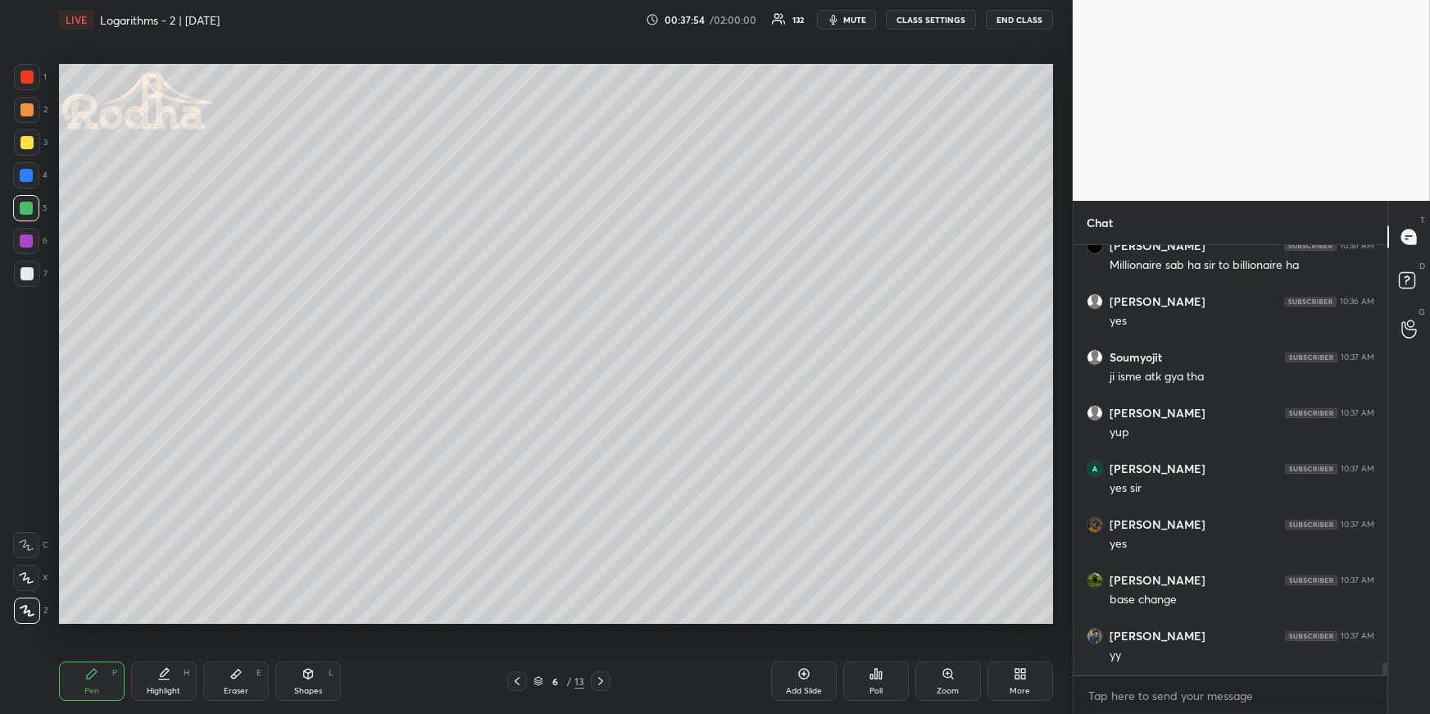
drag, startPoint x: 177, startPoint y: 682, endPoint x: 176, endPoint y: 668, distance: 14.0
click at [175, 683] on div "Highlight H" at bounding box center [164, 680] width 66 height 39
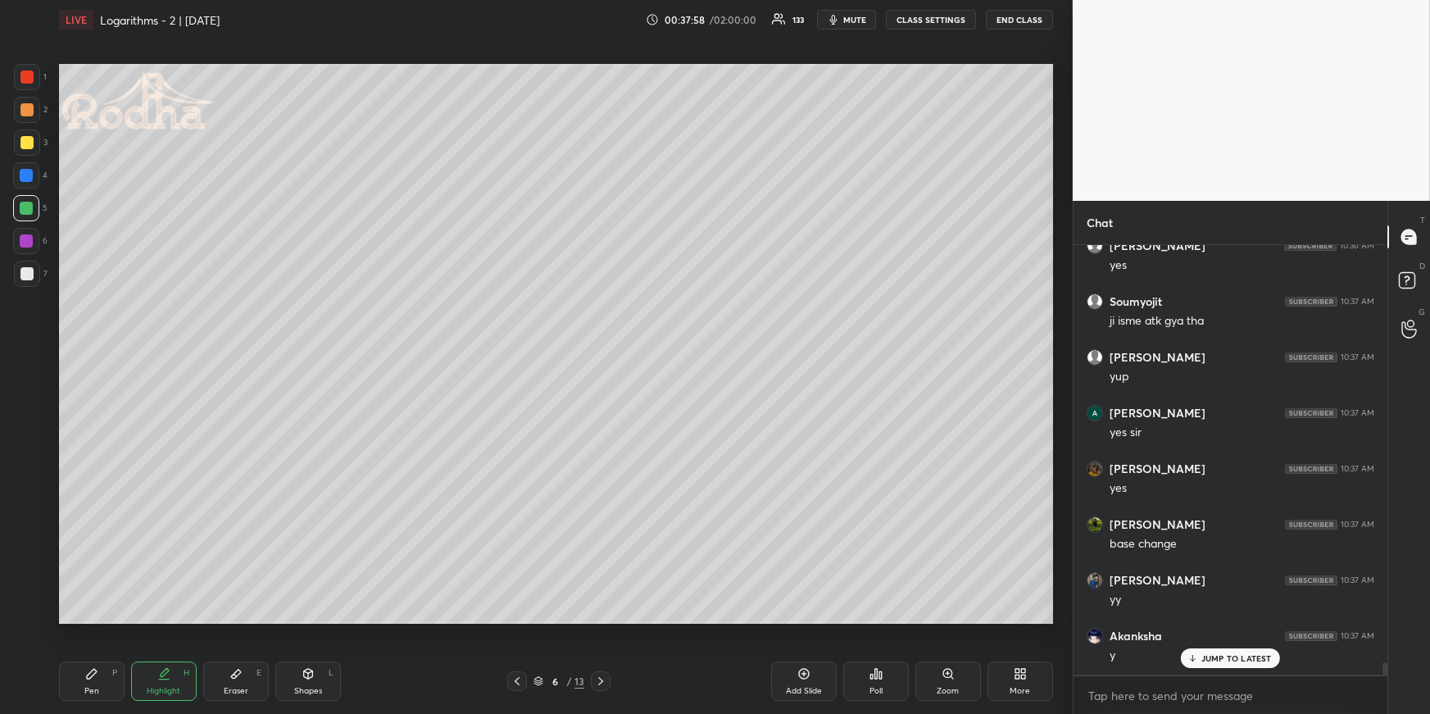
scroll to position [14421, 0]
click at [107, 664] on div "Pen P" at bounding box center [92, 680] width 66 height 39
click at [31, 211] on div at bounding box center [26, 208] width 13 height 13
click at [28, 116] on div at bounding box center [27, 110] width 26 height 26
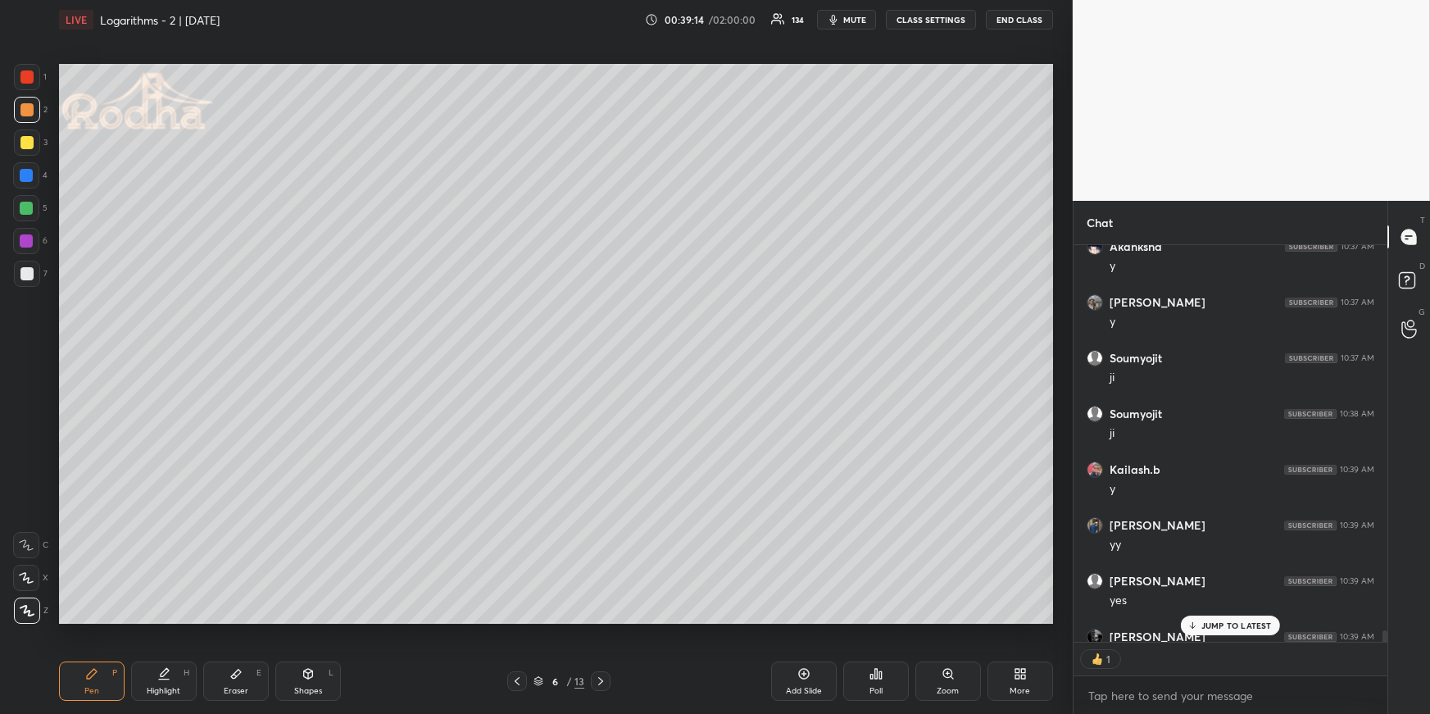
scroll to position [4, 4]
click at [604, 676] on icon at bounding box center [600, 680] width 13 height 13
click at [82, 681] on div "Pen P" at bounding box center [92, 680] width 66 height 39
click at [29, 175] on div at bounding box center [26, 175] width 13 height 13
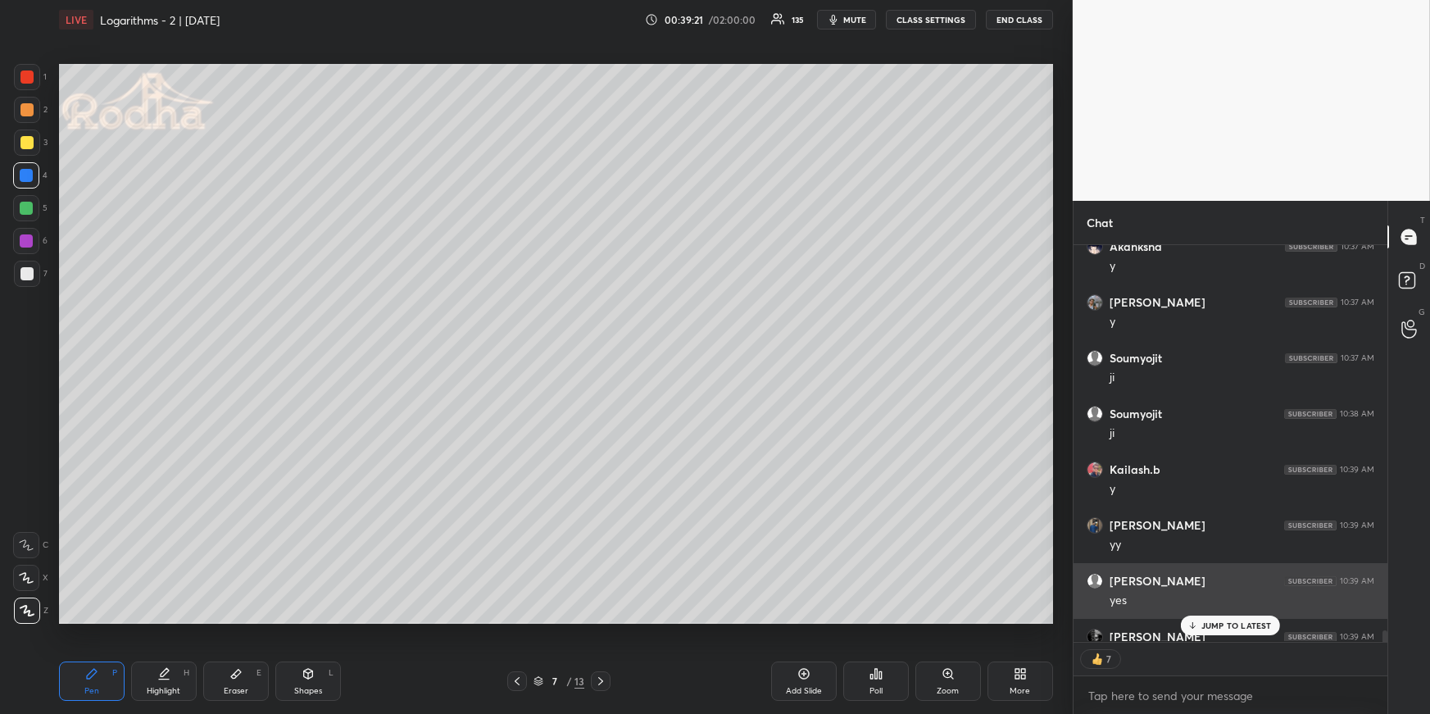
click at [1195, 613] on div "[PERSON_NAME] 10:39 AM yes" at bounding box center [1230, 591] width 314 height 56
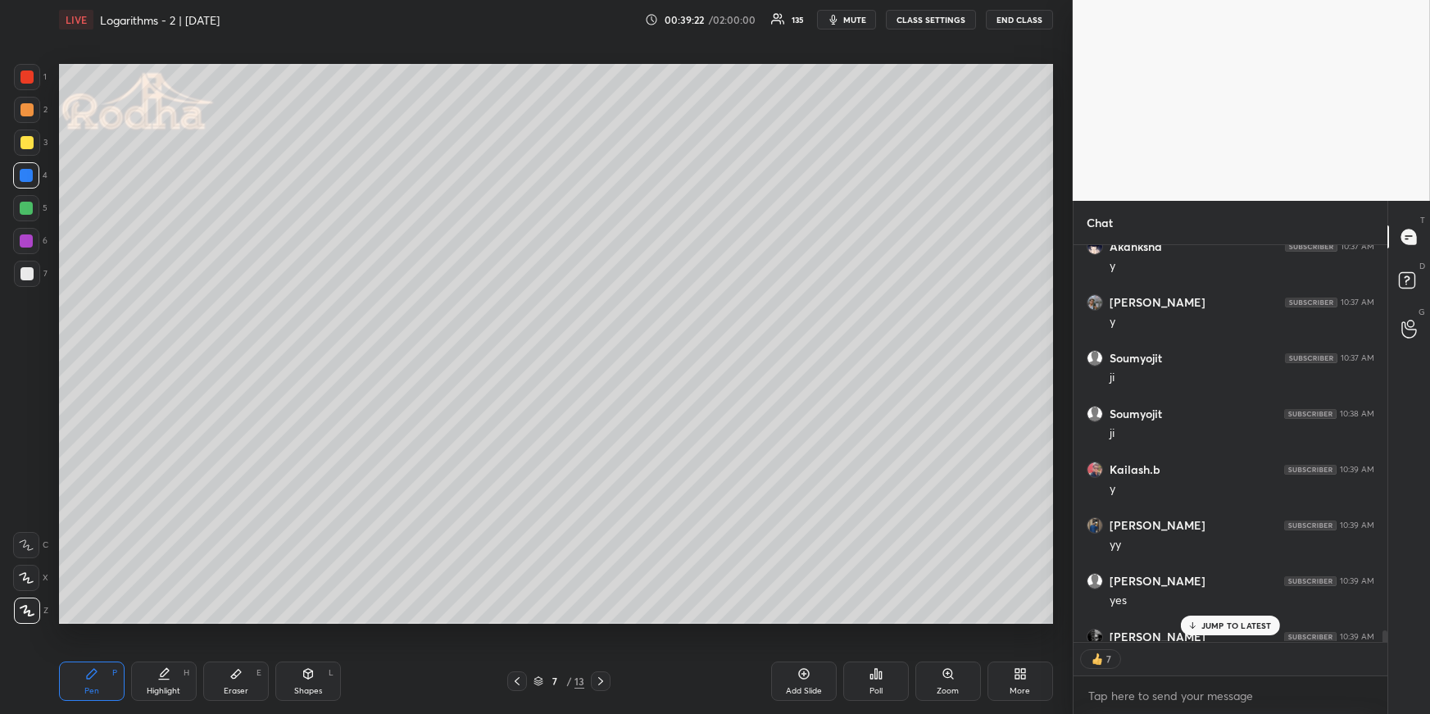
click at [1200, 624] on div "JUMP TO LATEST" at bounding box center [1230, 625] width 98 height 20
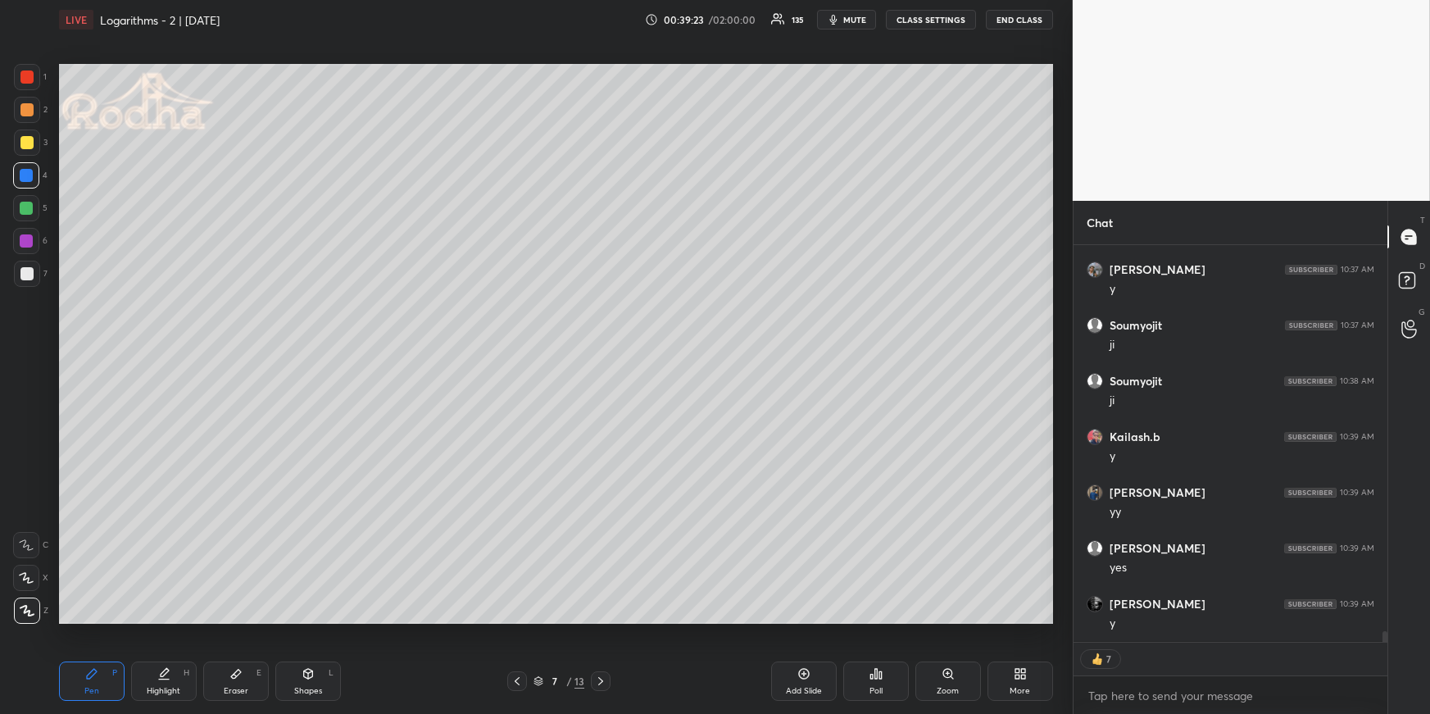
click at [521, 684] on icon at bounding box center [516, 680] width 13 height 13
drag, startPoint x: 156, startPoint y: 678, endPoint x: 175, endPoint y: 645, distance: 38.5
click at [153, 679] on div "Highlight H" at bounding box center [164, 680] width 66 height 39
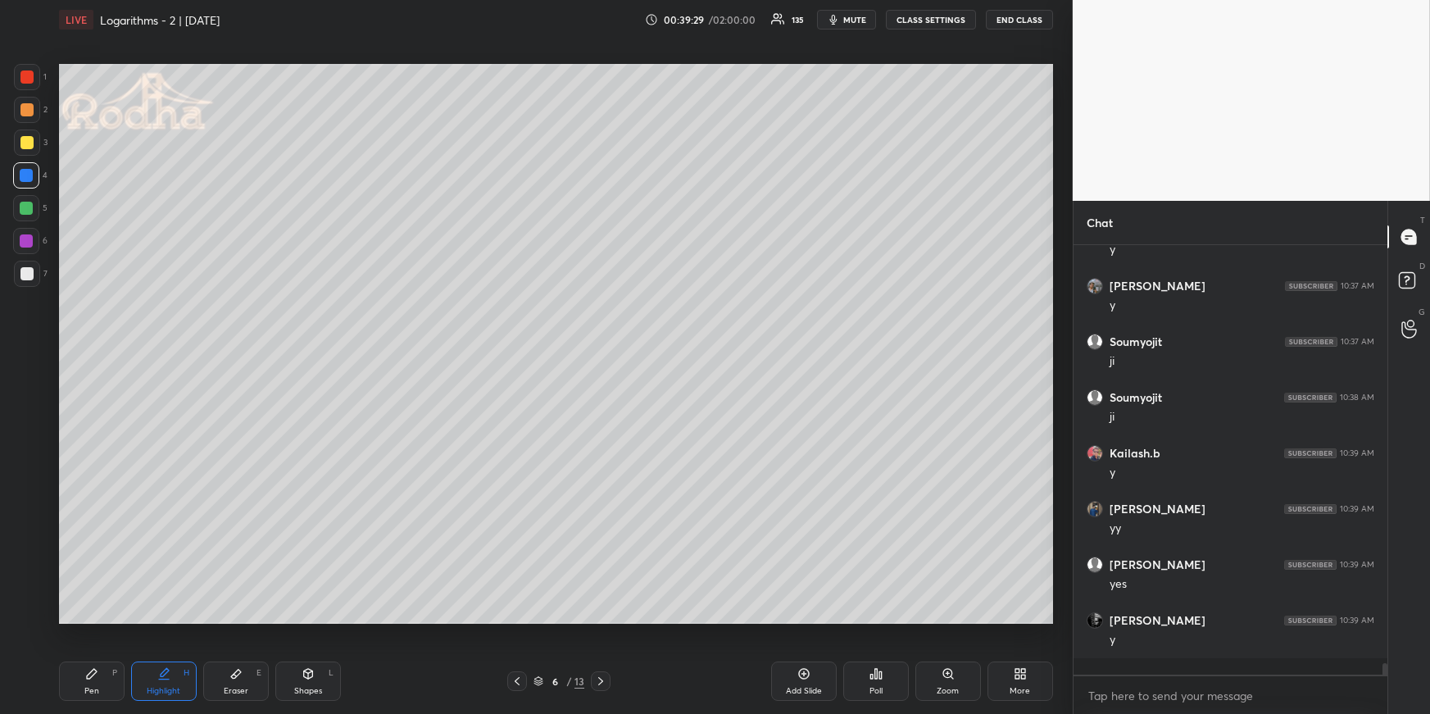
scroll to position [14699, 0]
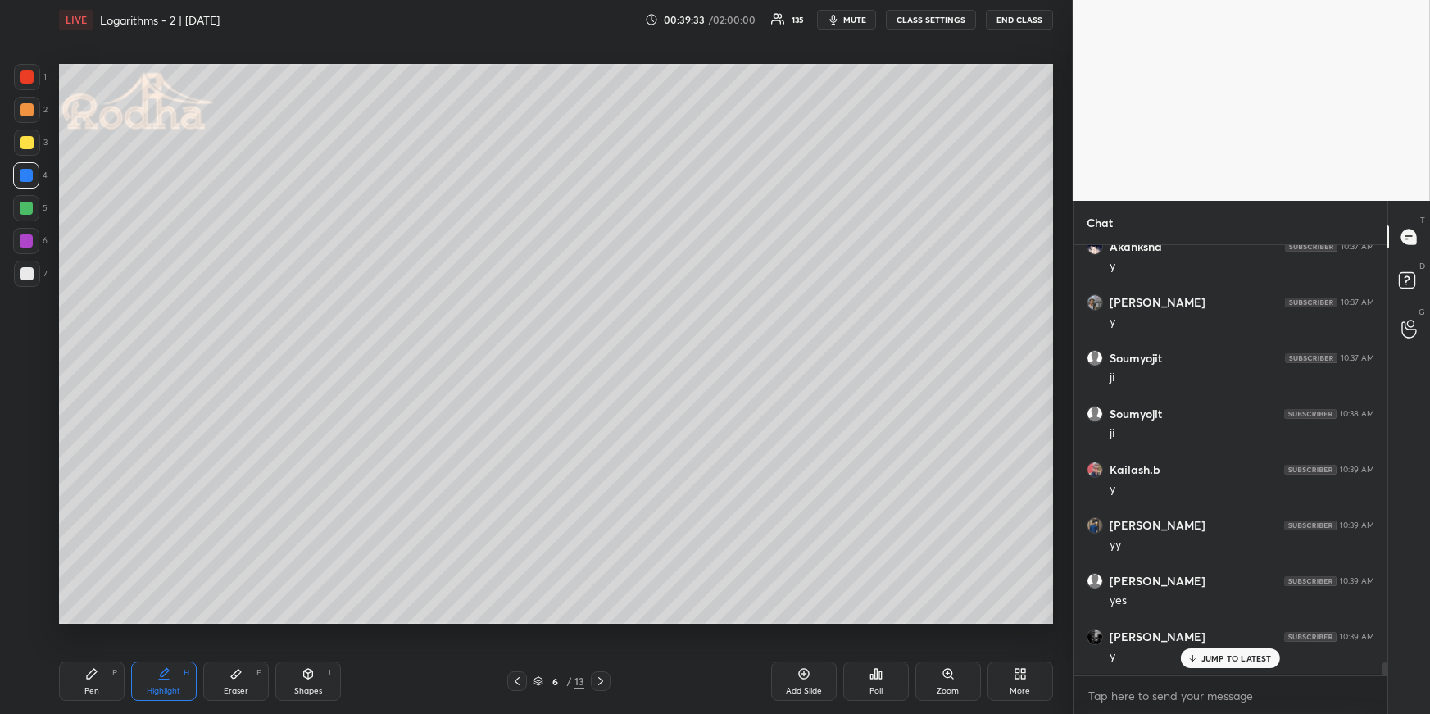
click at [596, 683] on icon at bounding box center [600, 680] width 13 height 13
click at [119, 679] on div "Pen P" at bounding box center [92, 680] width 66 height 39
click at [27, 112] on div at bounding box center [26, 109] width 13 height 13
click at [515, 677] on icon at bounding box center [516, 680] width 13 height 13
click at [604, 679] on icon at bounding box center [600, 680] width 13 height 13
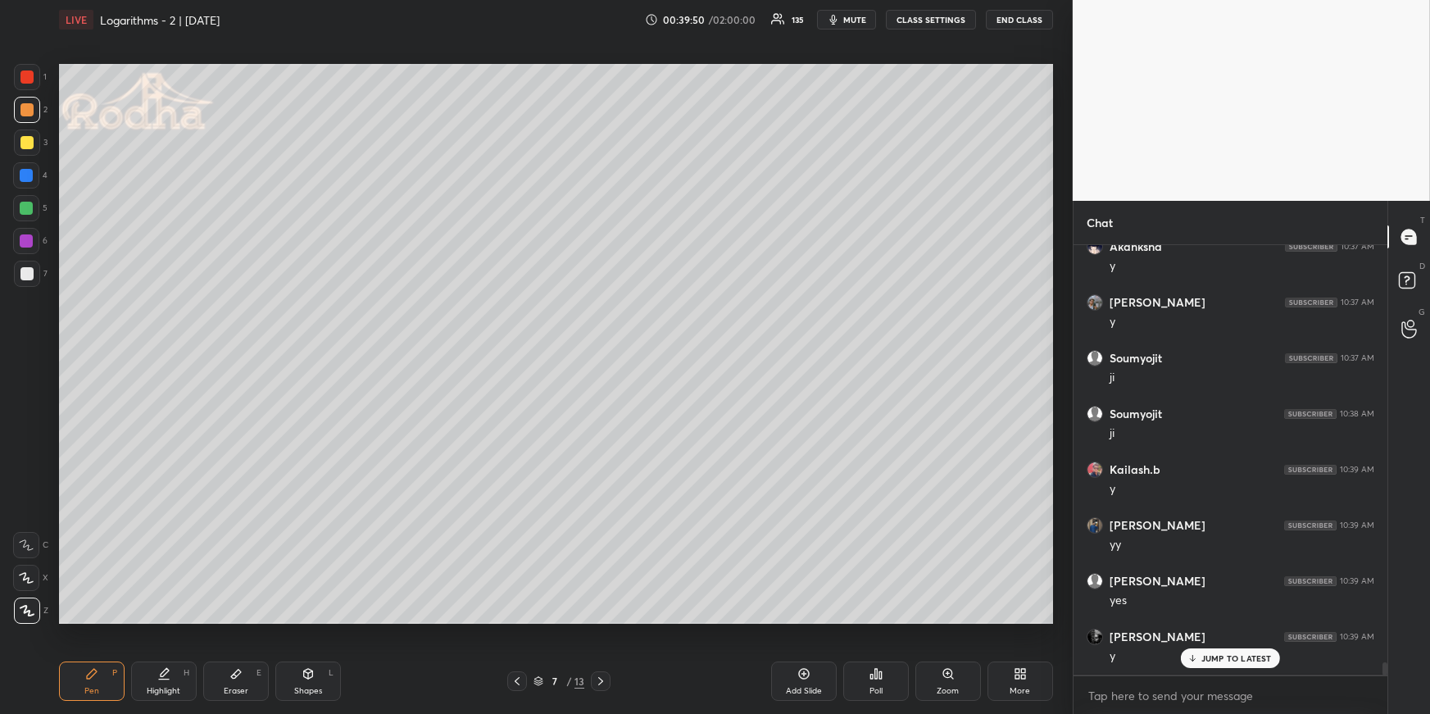
click at [517, 671] on div at bounding box center [517, 681] width 20 height 20
click at [609, 678] on div at bounding box center [601, 681] width 20 height 20
drag, startPoint x: 27, startPoint y: 174, endPoint x: 52, endPoint y: 184, distance: 26.8
click at [27, 174] on div at bounding box center [26, 175] width 13 height 13
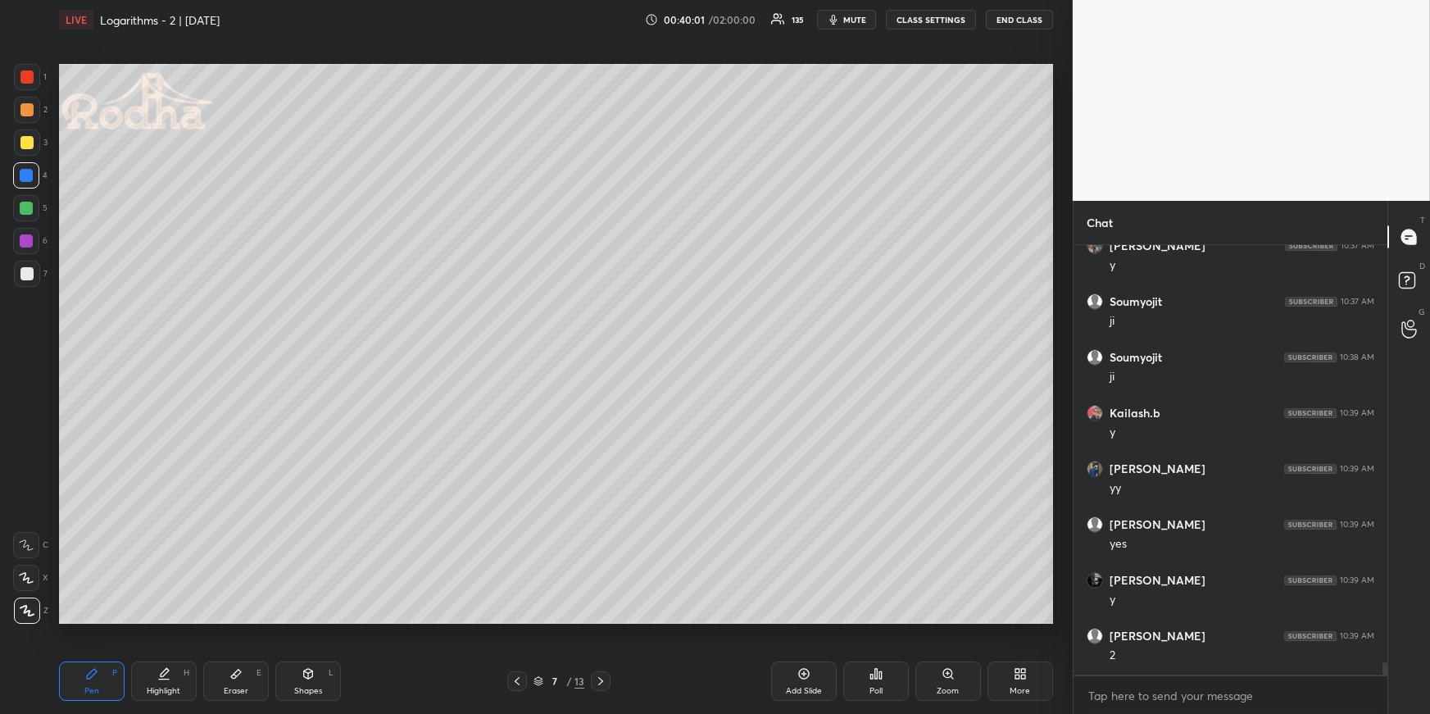
click at [28, 107] on div at bounding box center [26, 109] width 13 height 13
click at [247, 672] on div "Eraser E" at bounding box center [236, 680] width 66 height 39
click at [101, 680] on div "Pen P" at bounding box center [92, 680] width 66 height 39
click at [522, 683] on icon at bounding box center [516, 680] width 13 height 13
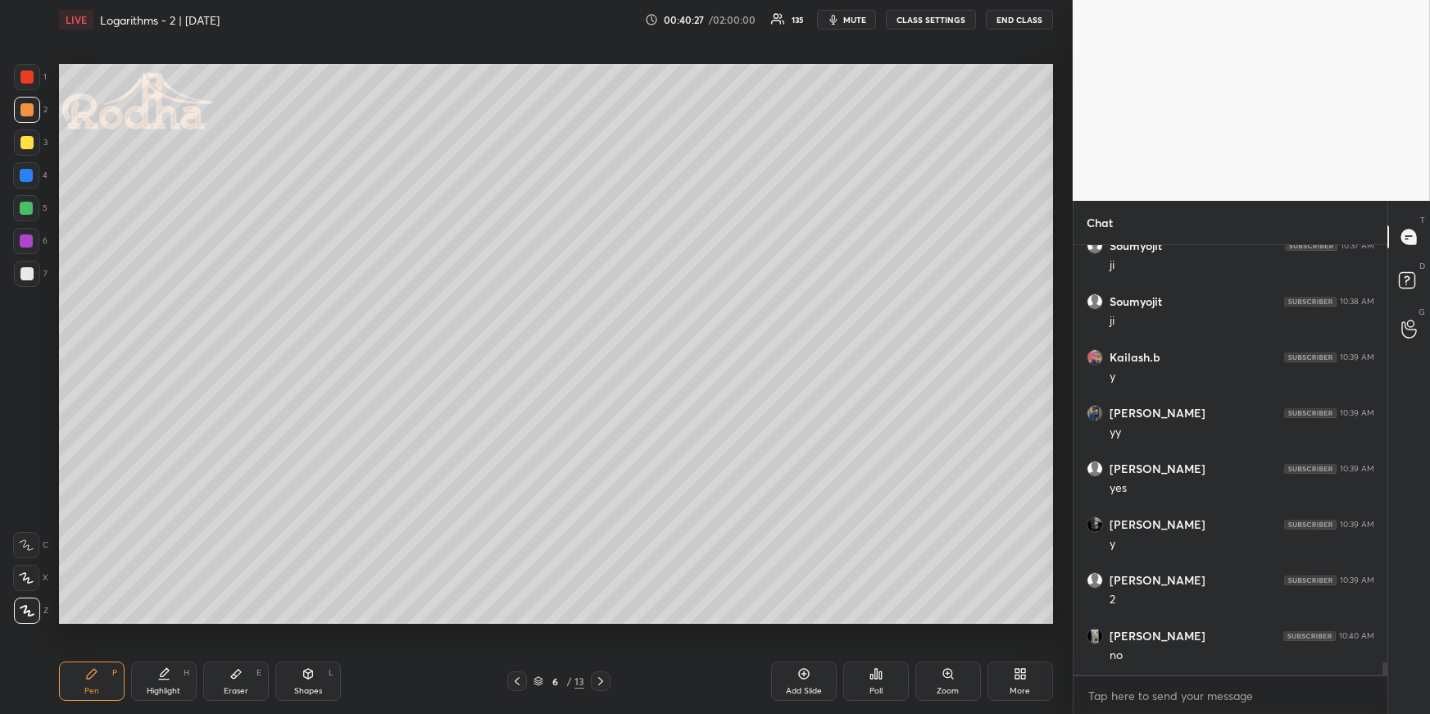
click at [174, 678] on div "Highlight H" at bounding box center [164, 680] width 66 height 39
click at [601, 676] on icon at bounding box center [600, 680] width 13 height 13
click at [309, 676] on icon at bounding box center [307, 674] width 9 height 10
click at [88, 675] on icon at bounding box center [92, 674] width 10 height 10
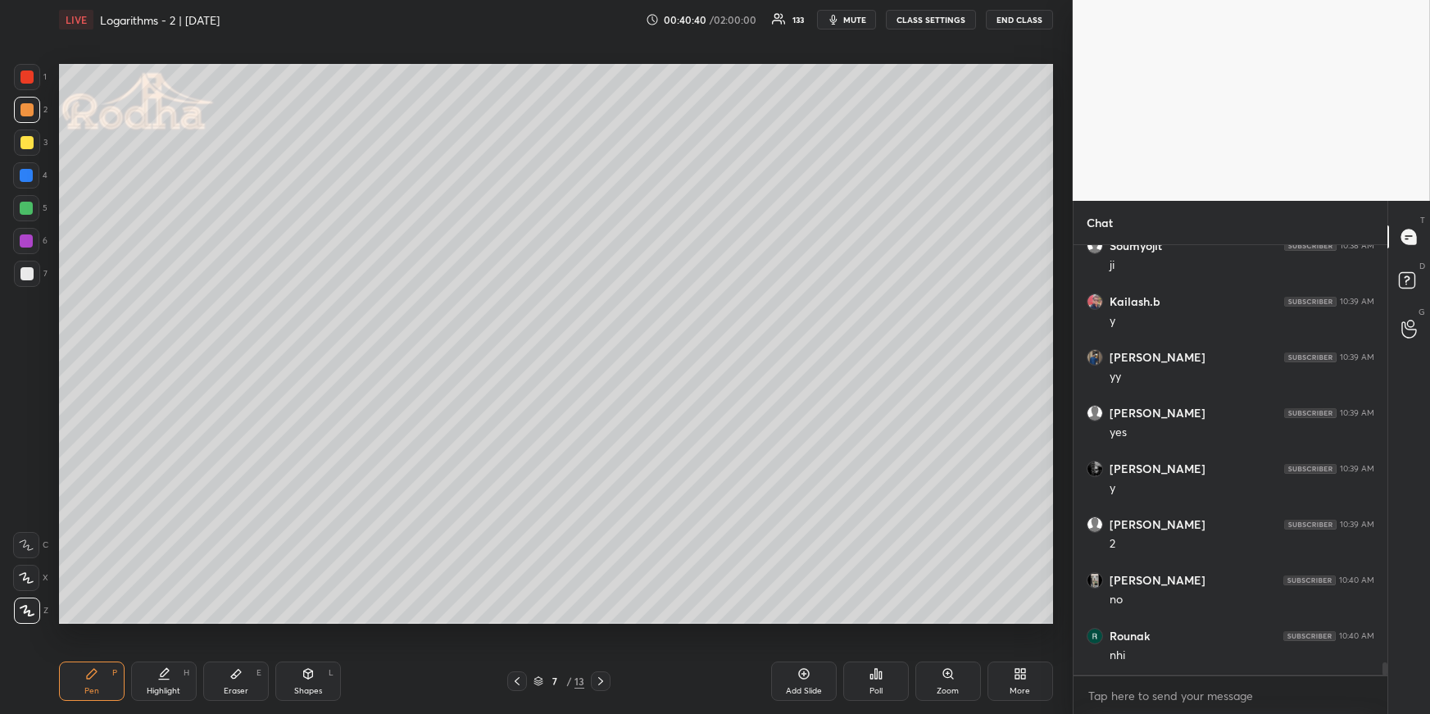
drag, startPoint x: 34, startPoint y: 139, endPoint x: 44, endPoint y: 164, distance: 26.8
click at [33, 139] on div at bounding box center [27, 142] width 26 height 26
click at [29, 279] on div at bounding box center [26, 273] width 13 height 13
drag, startPoint x: 235, startPoint y: 669, endPoint x: 238, endPoint y: 653, distance: 15.8
click at [235, 671] on icon at bounding box center [235, 673] width 13 height 13
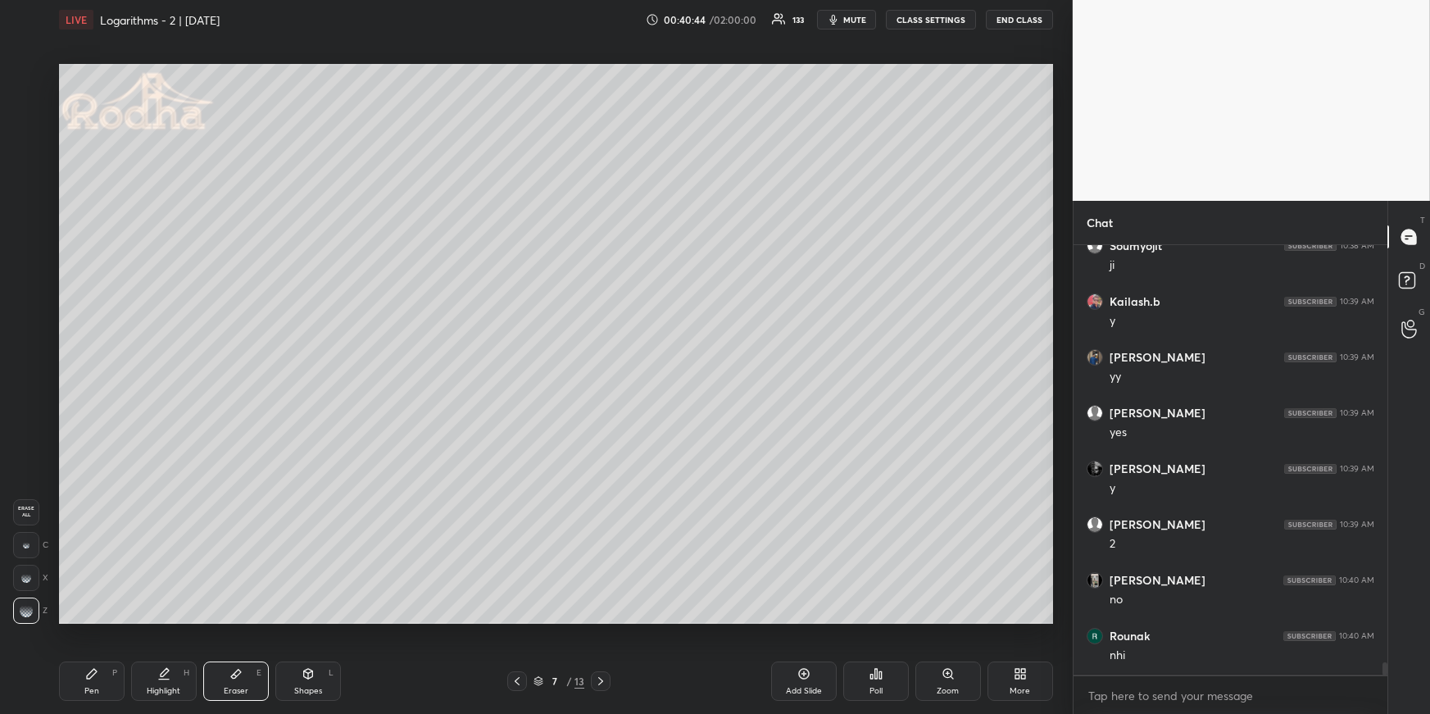
drag, startPoint x: 84, startPoint y: 679, endPoint x: 82, endPoint y: 641, distance: 38.5
click at [84, 682] on div "Pen P" at bounding box center [92, 680] width 66 height 39
click at [518, 683] on icon at bounding box center [517, 681] width 5 height 8
drag, startPoint x: 595, startPoint y: 679, endPoint x: 596, endPoint y: 664, distance: 14.8
click at [596, 680] on icon at bounding box center [600, 680] width 13 height 13
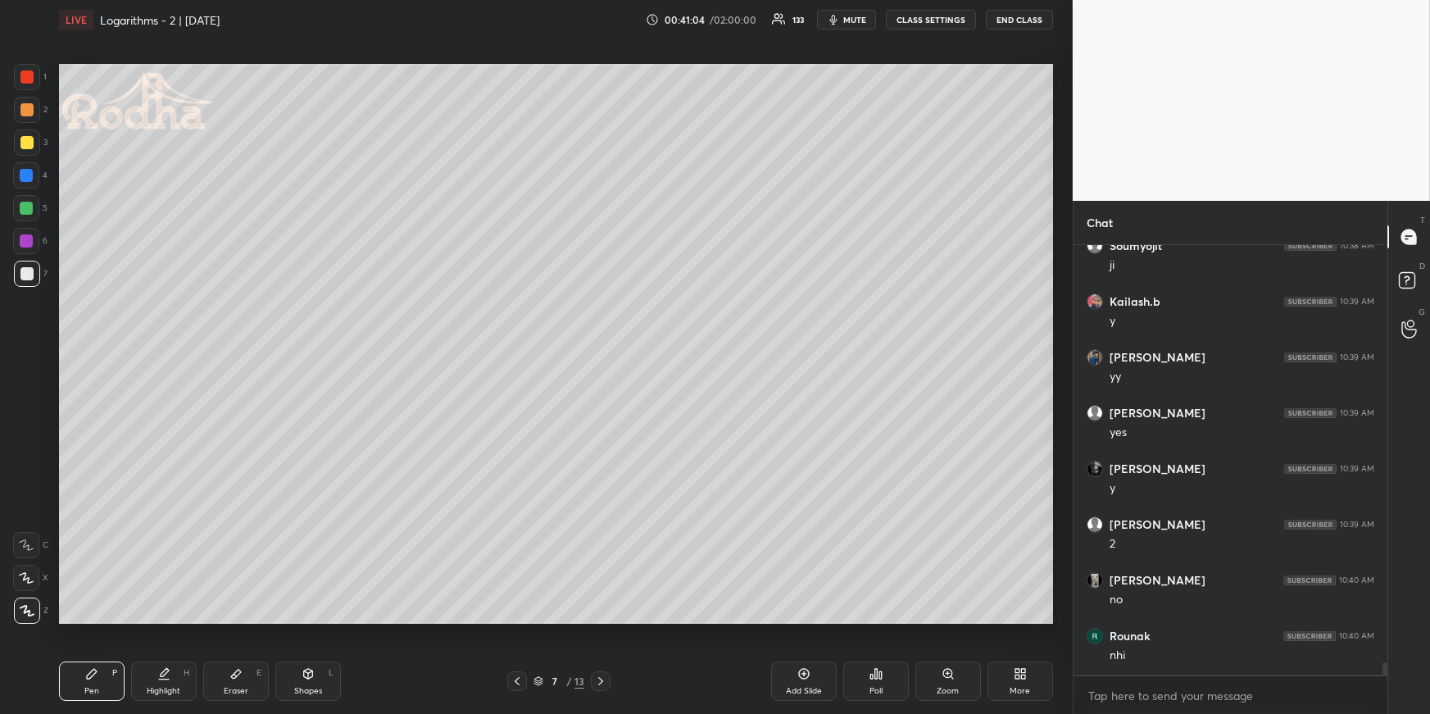
click at [515, 676] on icon at bounding box center [516, 680] width 13 height 13
click at [168, 680] on div "Highlight H" at bounding box center [164, 680] width 66 height 39
drag, startPoint x: 598, startPoint y: 679, endPoint x: 595, endPoint y: 669, distance: 10.4
click at [597, 678] on icon at bounding box center [600, 680] width 13 height 13
click at [91, 669] on icon at bounding box center [91, 673] width 13 height 13
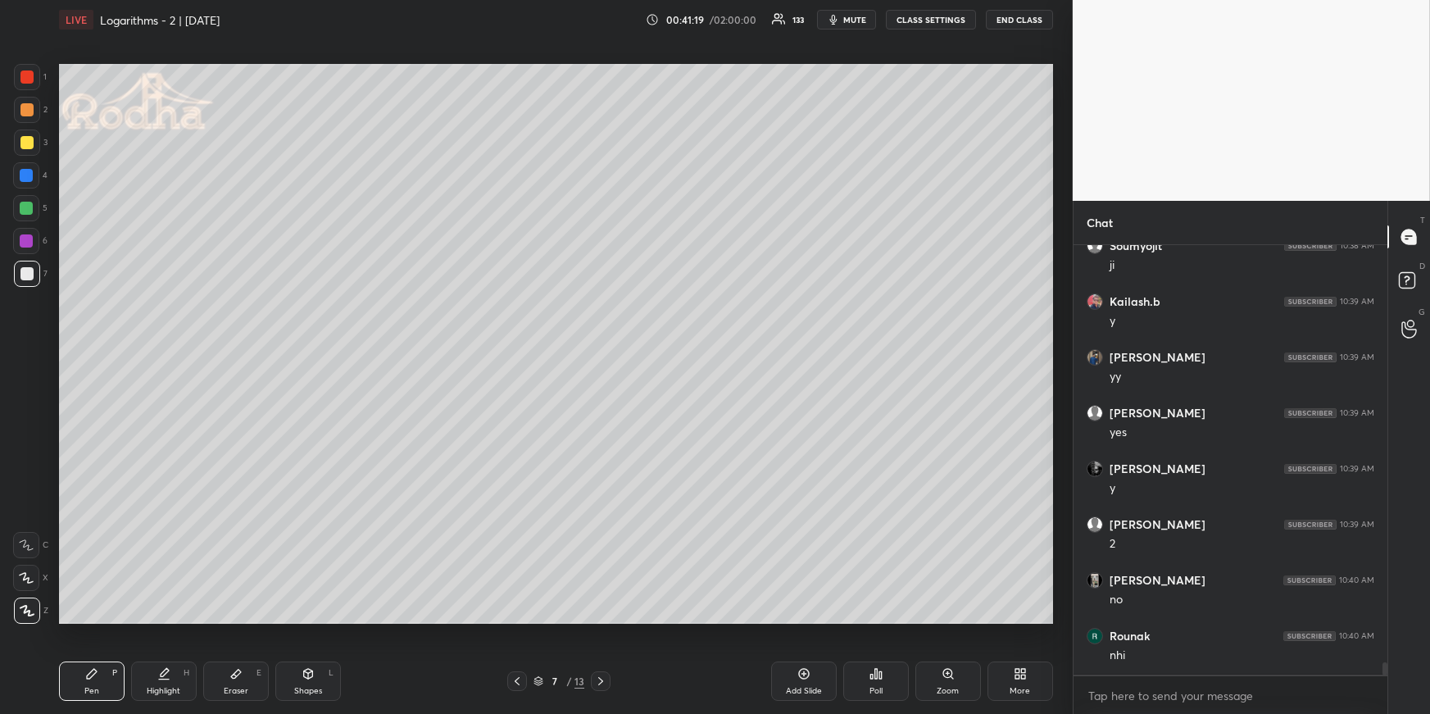
click at [34, 179] on div at bounding box center [26, 175] width 26 height 26
click at [323, 677] on div "Shapes L" at bounding box center [308, 680] width 66 height 39
click at [37, 610] on div at bounding box center [27, 610] width 26 height 26
click at [99, 676] on div "Pen P" at bounding box center [92, 680] width 66 height 39
click at [29, 109] on div at bounding box center [26, 109] width 13 height 13
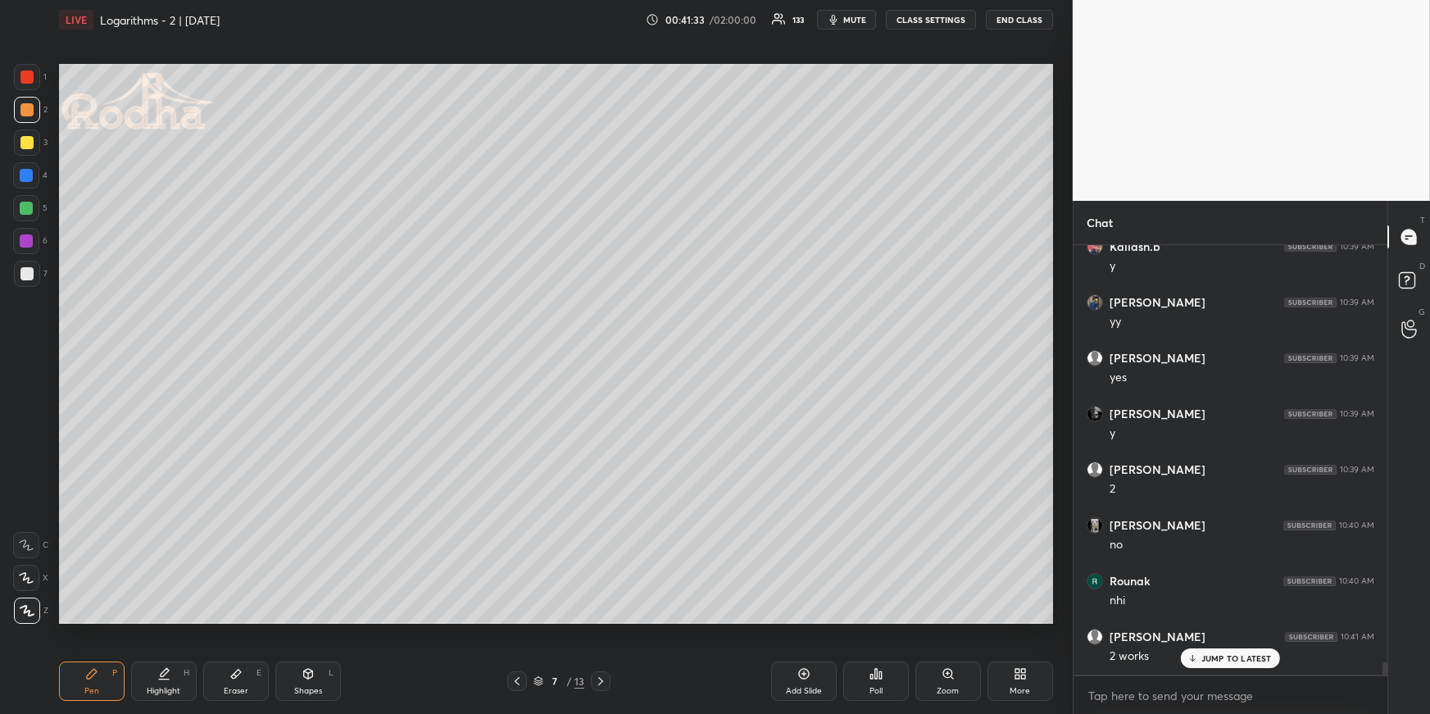
scroll to position [14982, 0]
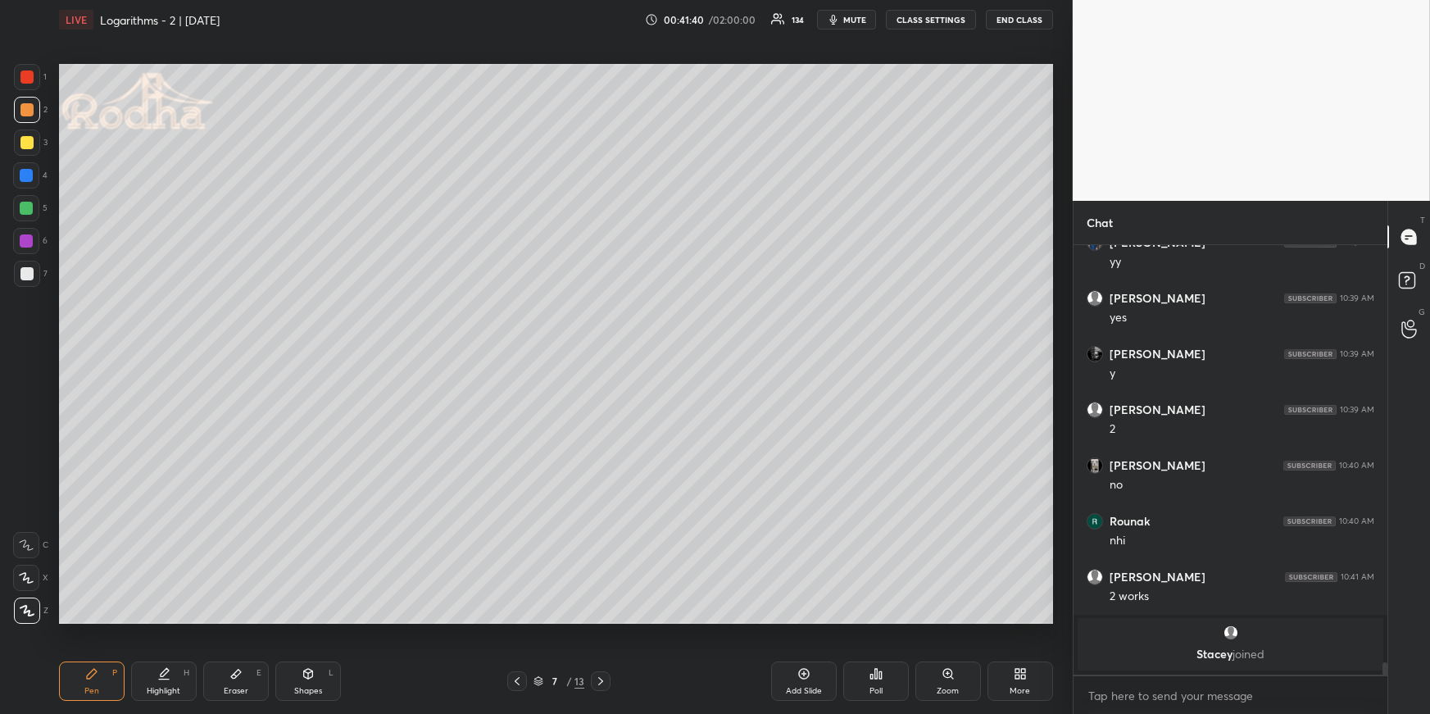
click at [23, 169] on div at bounding box center [26, 175] width 13 height 13
click at [31, 106] on div at bounding box center [26, 109] width 13 height 13
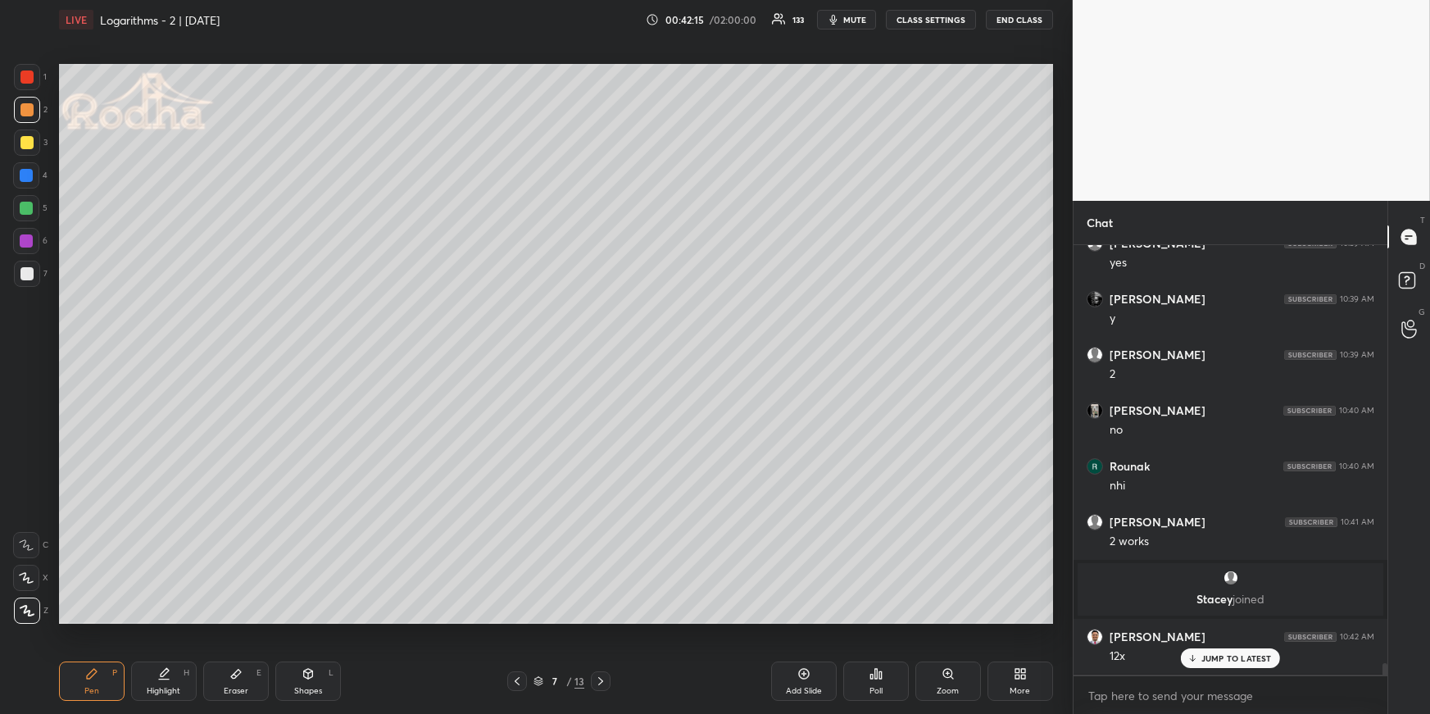
scroll to position [15092, 0]
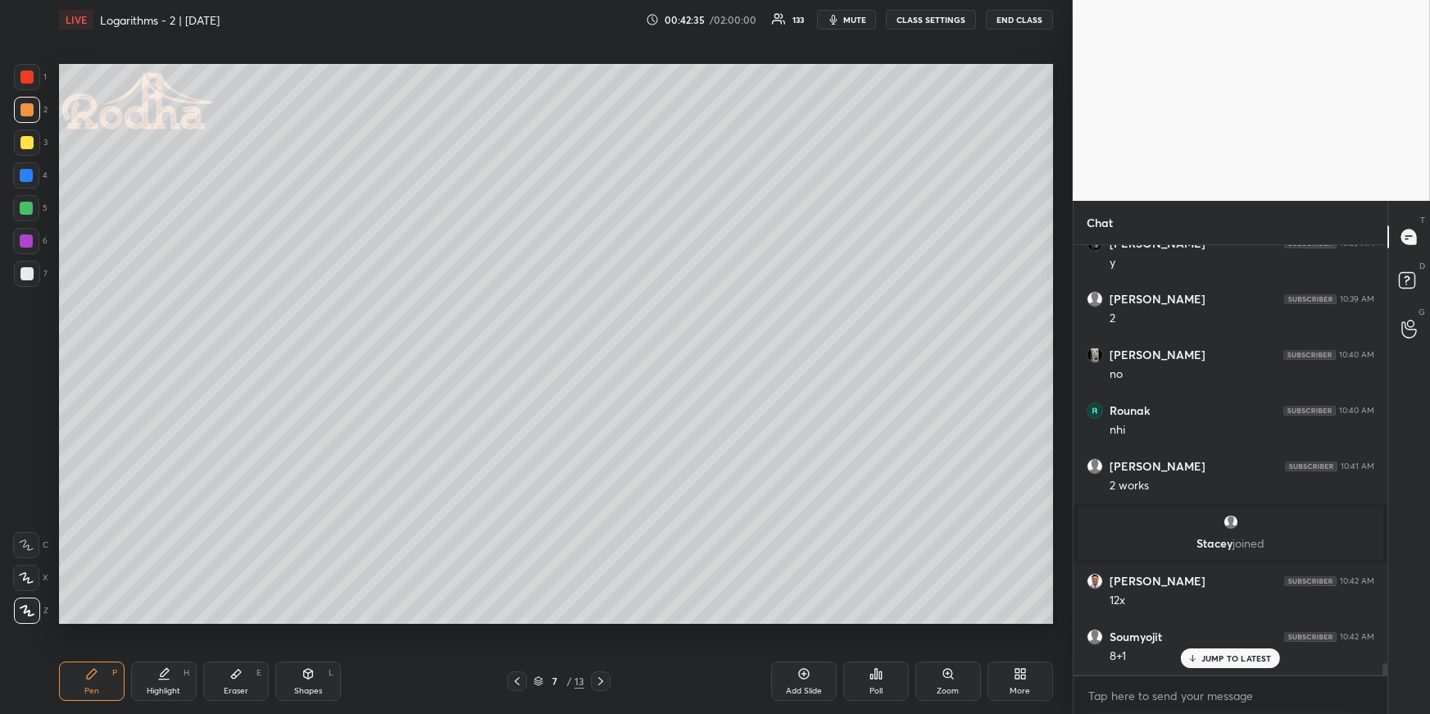
click at [28, 171] on div at bounding box center [26, 175] width 13 height 13
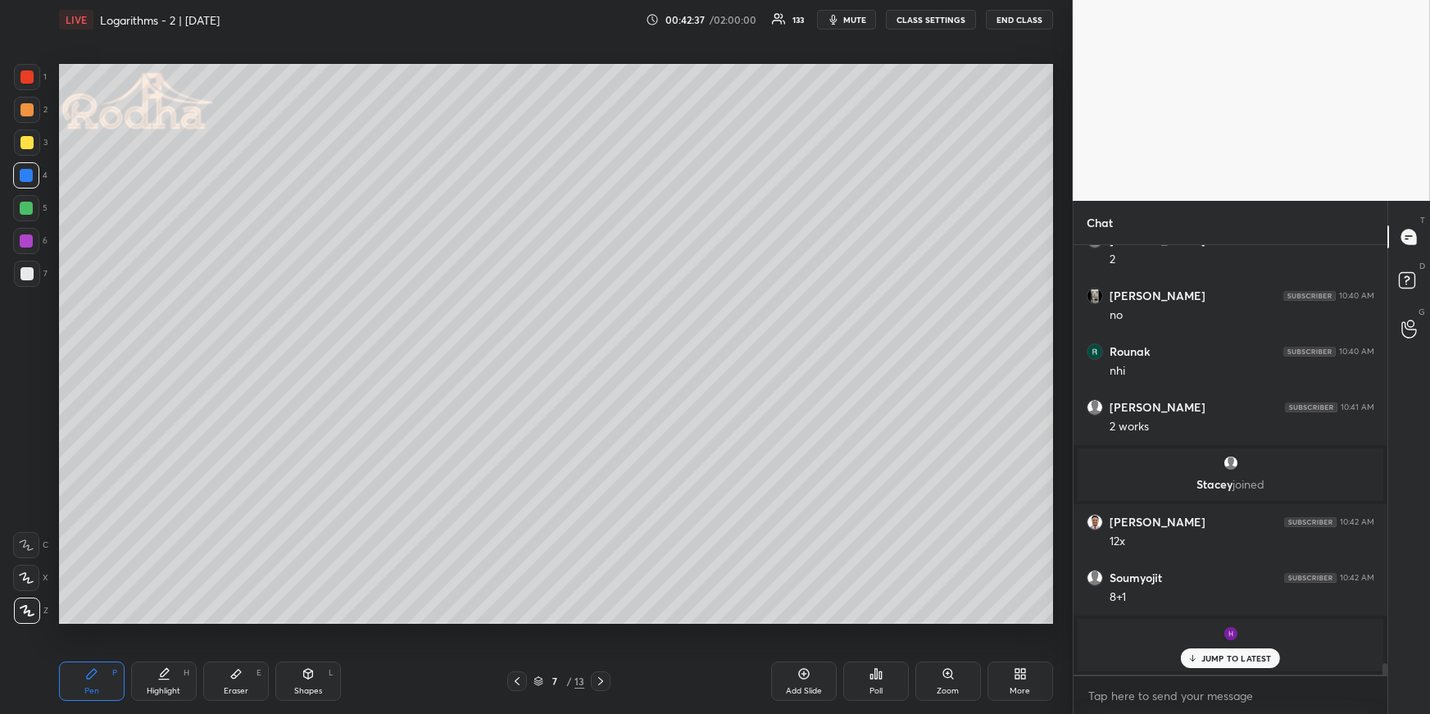
drag, startPoint x: 156, startPoint y: 679, endPoint x: 152, endPoint y: 664, distance: 15.3
click at [157, 681] on div "Highlight H" at bounding box center [164, 680] width 66 height 39
click at [105, 669] on div "Pen P" at bounding box center [92, 680] width 66 height 39
click at [25, 112] on div at bounding box center [26, 109] width 13 height 13
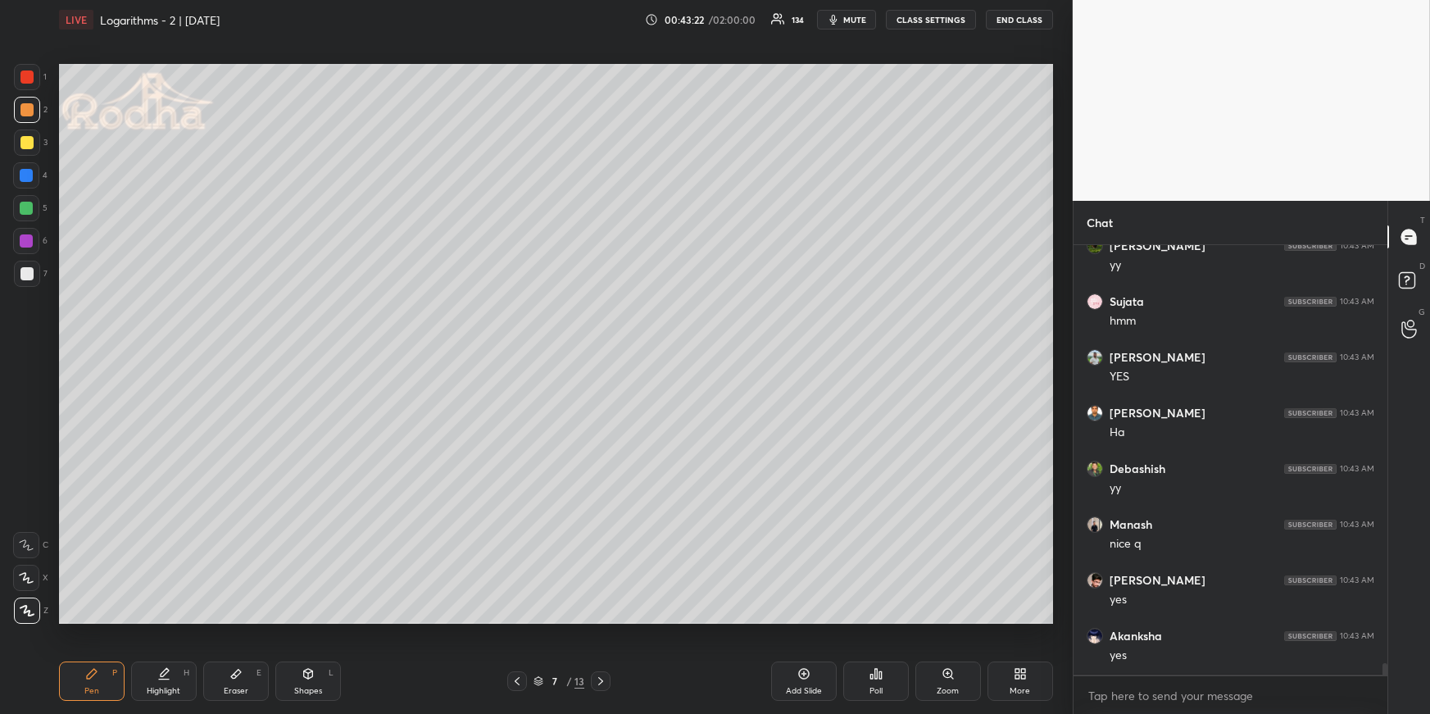
scroll to position [15709, 0]
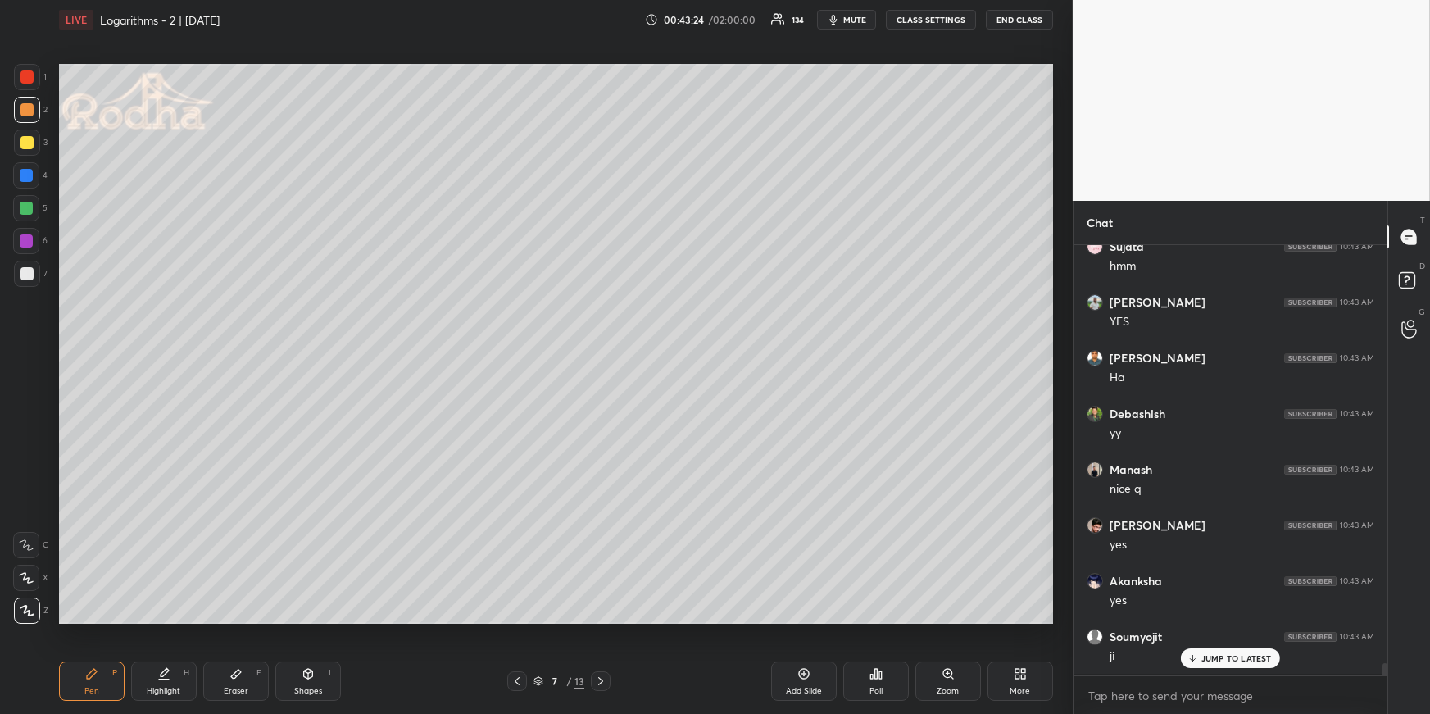
click at [603, 678] on icon at bounding box center [600, 680] width 13 height 13
click at [600, 680] on icon at bounding box center [600, 680] width 13 height 13
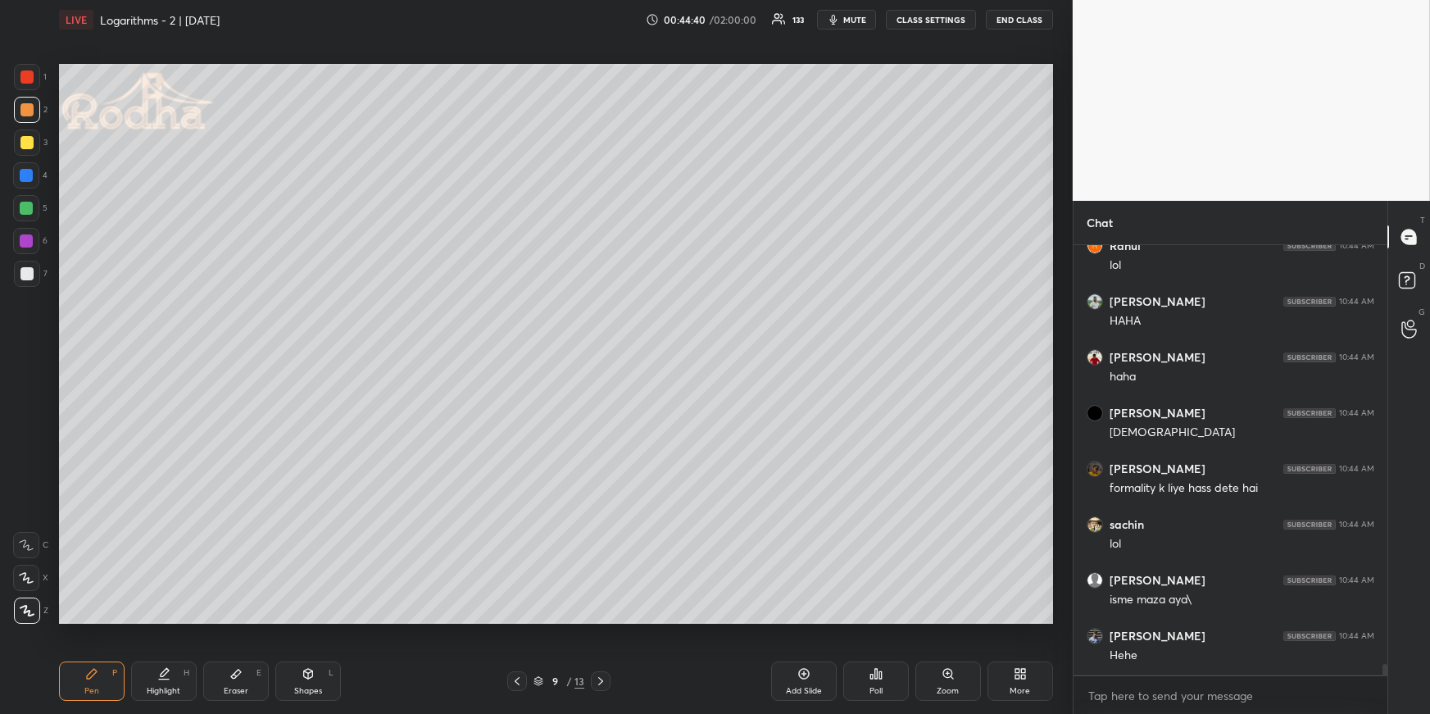
scroll to position [16741, 0]
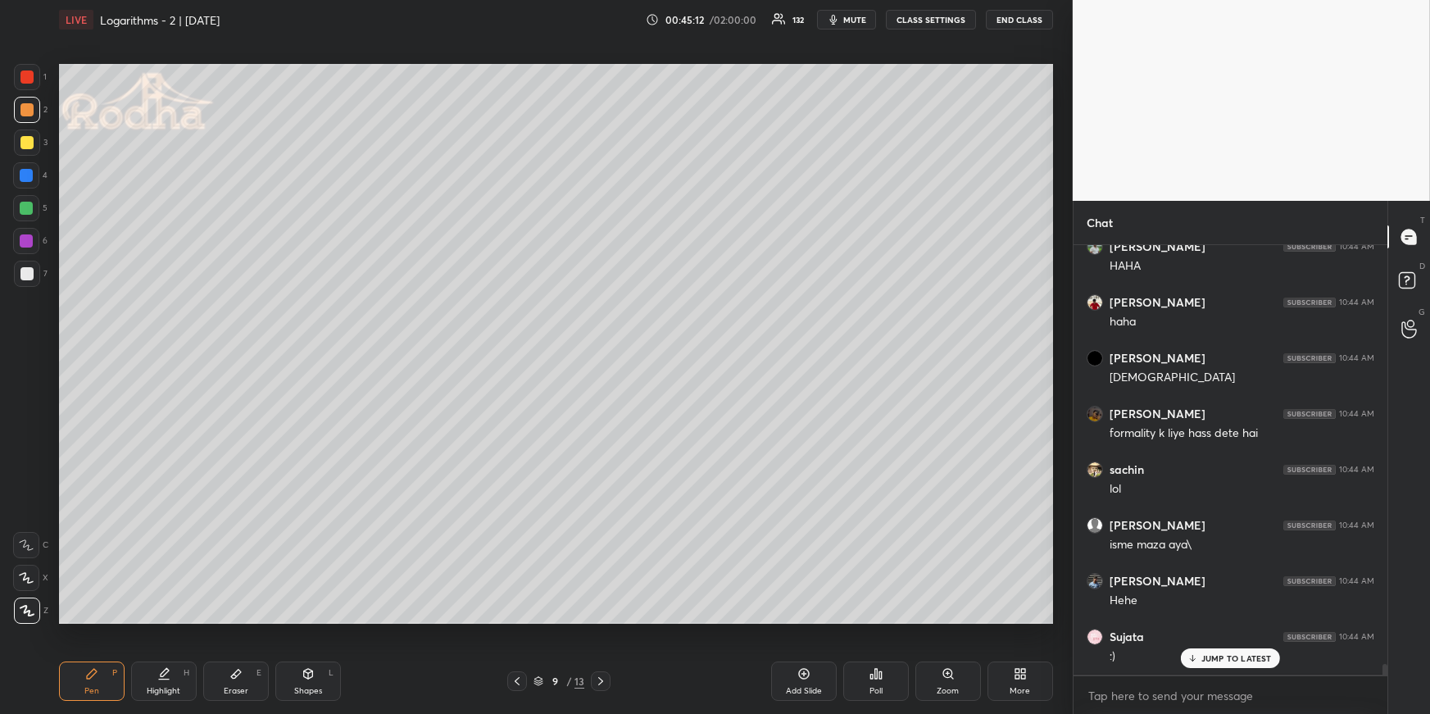
click at [861, 16] on span "mute" at bounding box center [854, 19] width 23 height 11
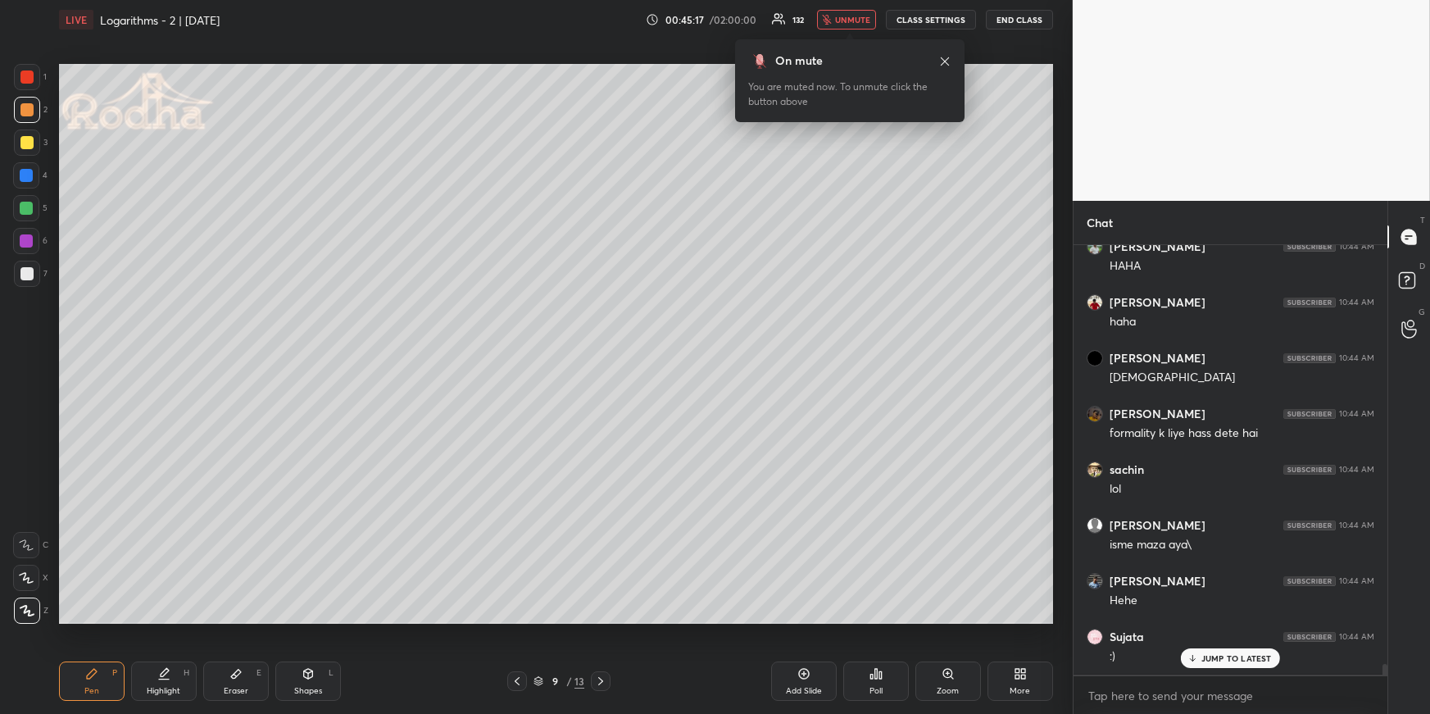
click at [846, 21] on span "unmute" at bounding box center [852, 19] width 35 height 11
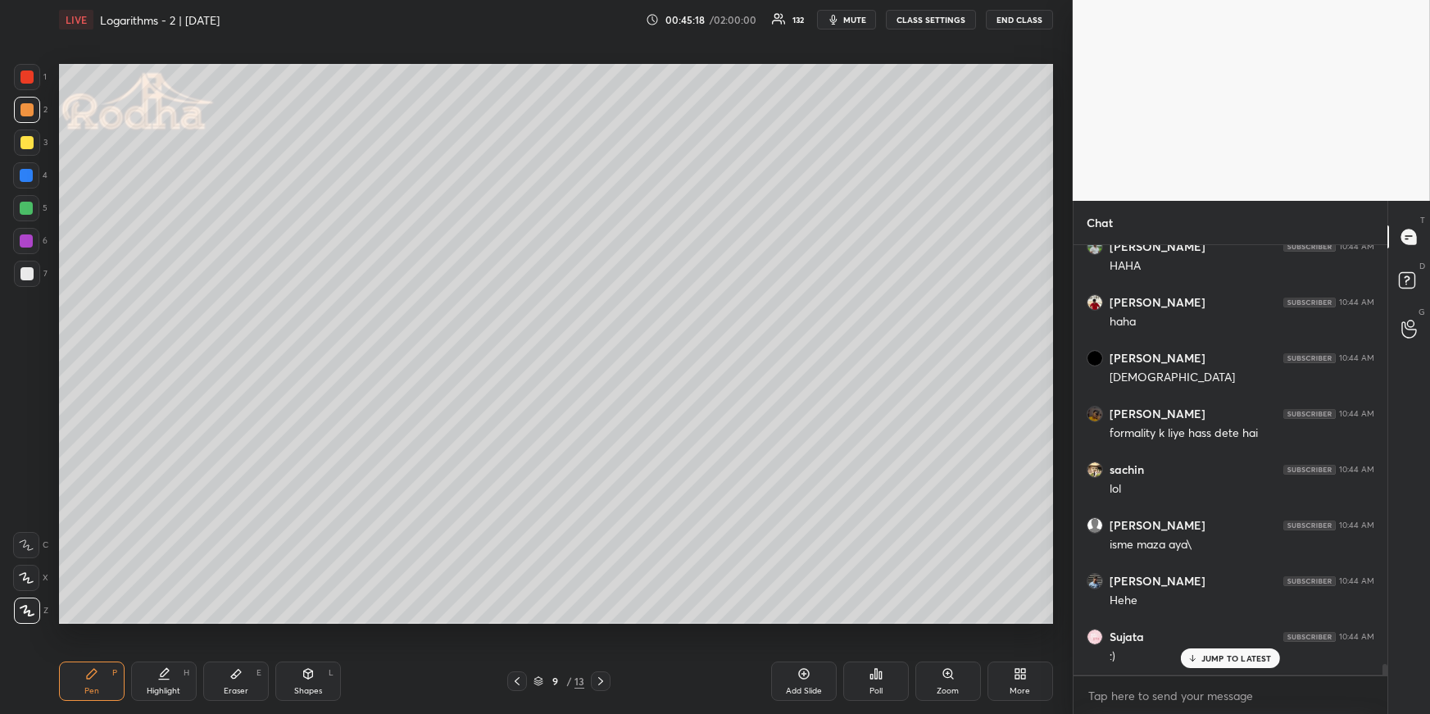
click at [29, 210] on div at bounding box center [26, 208] width 13 height 13
click at [855, 20] on span "mute" at bounding box center [854, 19] width 23 height 11
click at [602, 675] on icon at bounding box center [600, 680] width 13 height 13
click at [601, 672] on div at bounding box center [601, 681] width 20 height 20
click at [32, 269] on div at bounding box center [27, 274] width 26 height 26
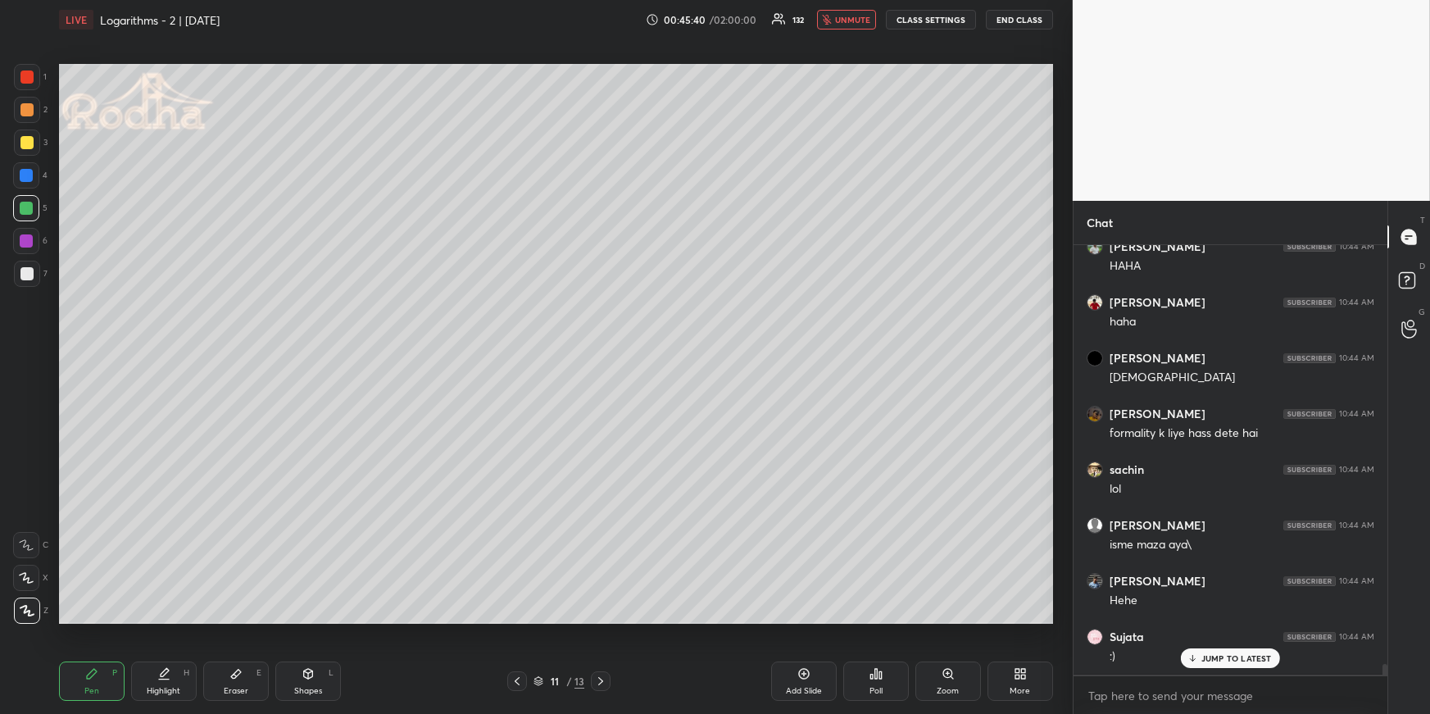
scroll to position [16801, 0]
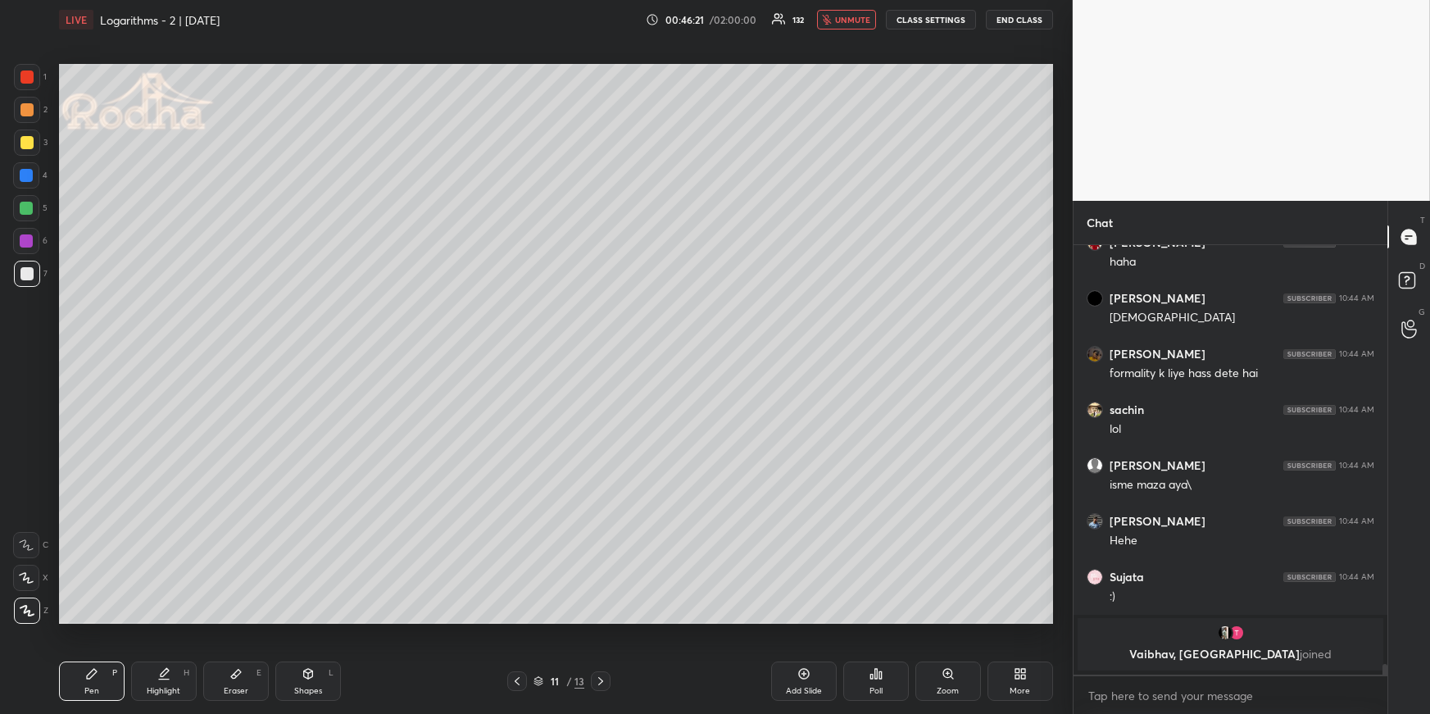
click at [851, 23] on span "unmute" at bounding box center [852, 19] width 35 height 11
click at [516, 683] on icon at bounding box center [516, 680] width 13 height 13
drag, startPoint x: 522, startPoint y: 677, endPoint x: 524, endPoint y: 665, distance: 11.7
click at [522, 676] on icon at bounding box center [516, 680] width 13 height 13
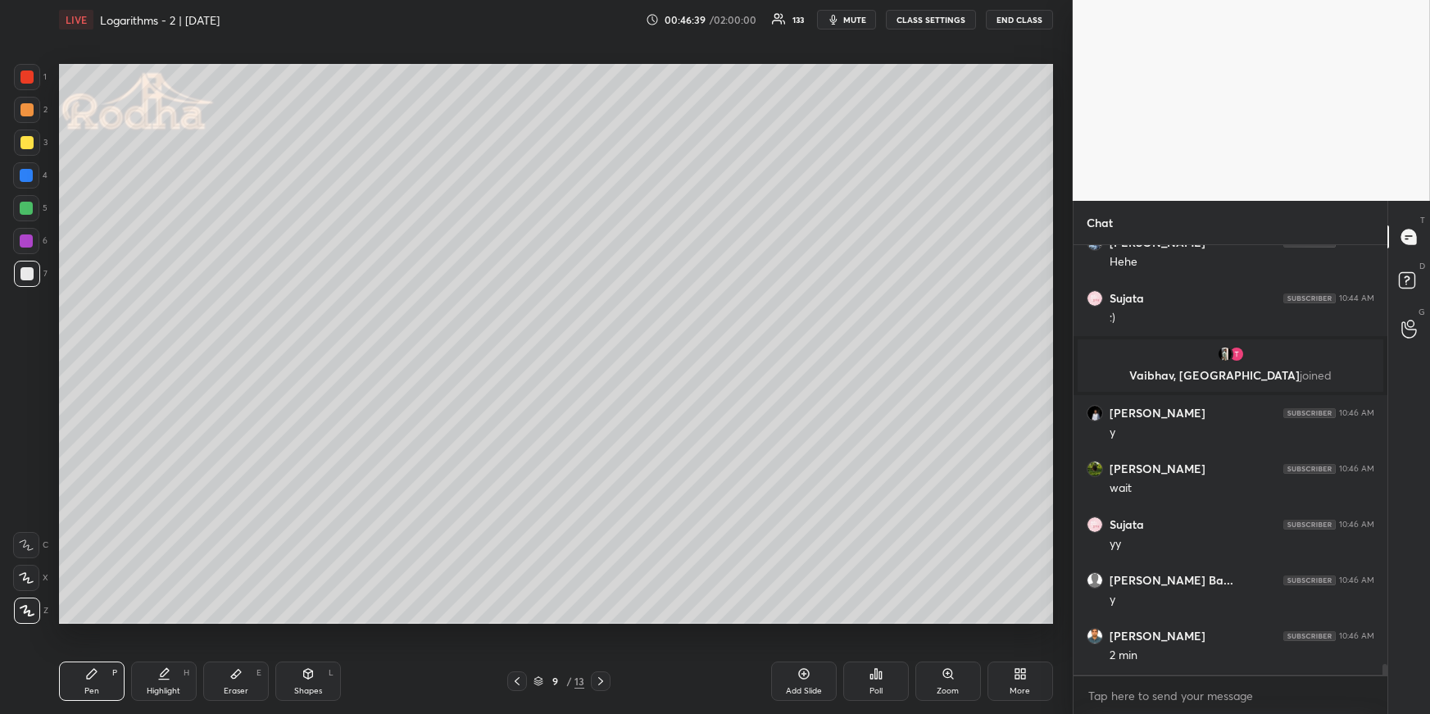
scroll to position [17134, 0]
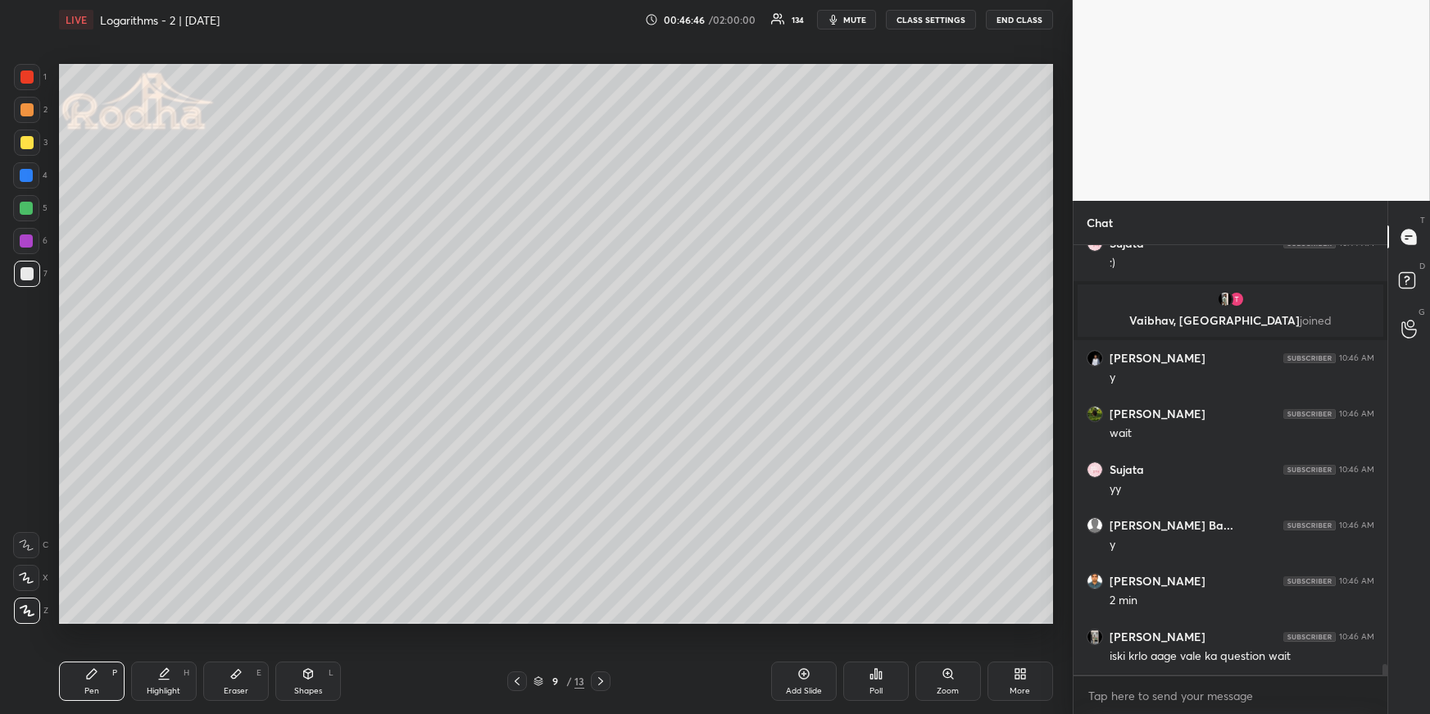
drag, startPoint x: 33, startPoint y: 111, endPoint x: 31, endPoint y: 131, distance: 19.7
click at [32, 111] on div at bounding box center [27, 110] width 26 height 26
click at [875, 672] on icon at bounding box center [876, 674] width 2 height 10
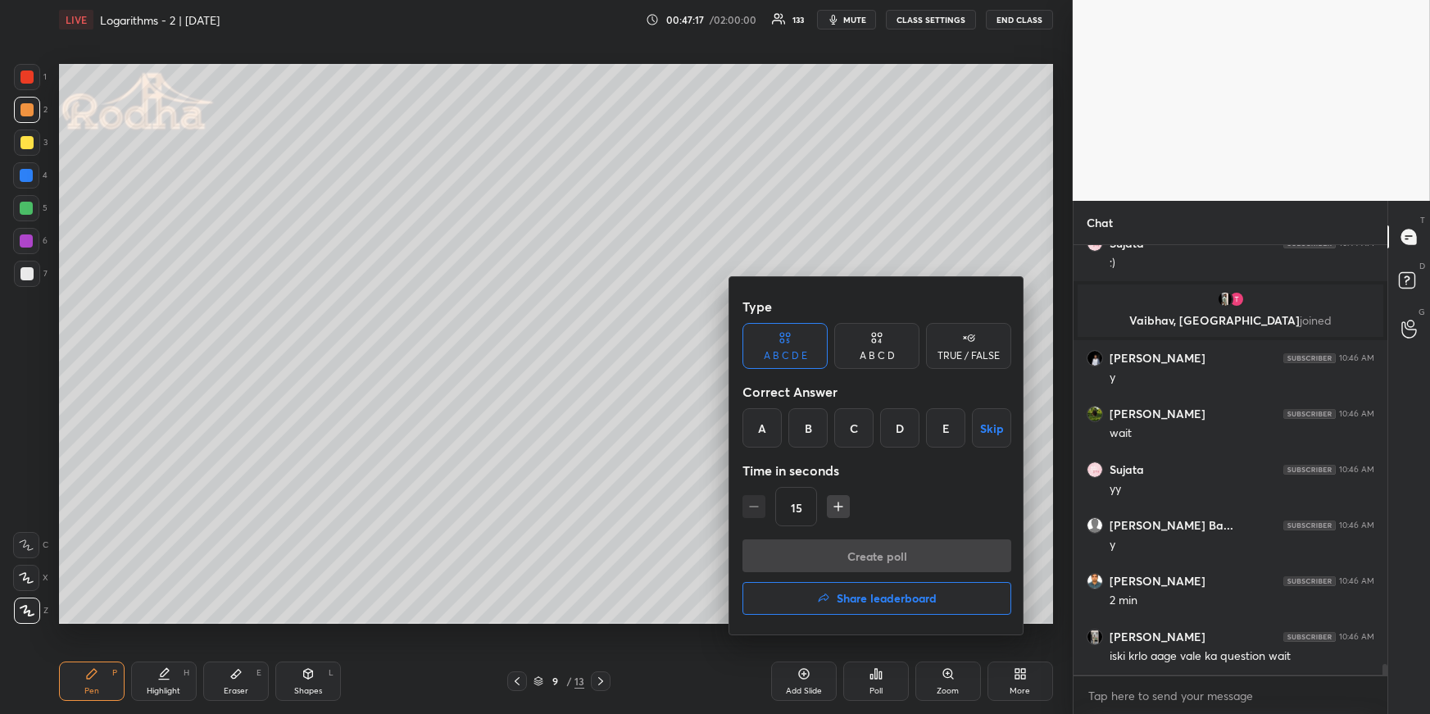
drag, startPoint x: 805, startPoint y: 426, endPoint x: 816, endPoint y: 454, distance: 29.8
click at [805, 426] on div "B" at bounding box center [807, 427] width 39 height 39
click at [822, 548] on button "Create poll" at bounding box center [876, 555] width 269 height 33
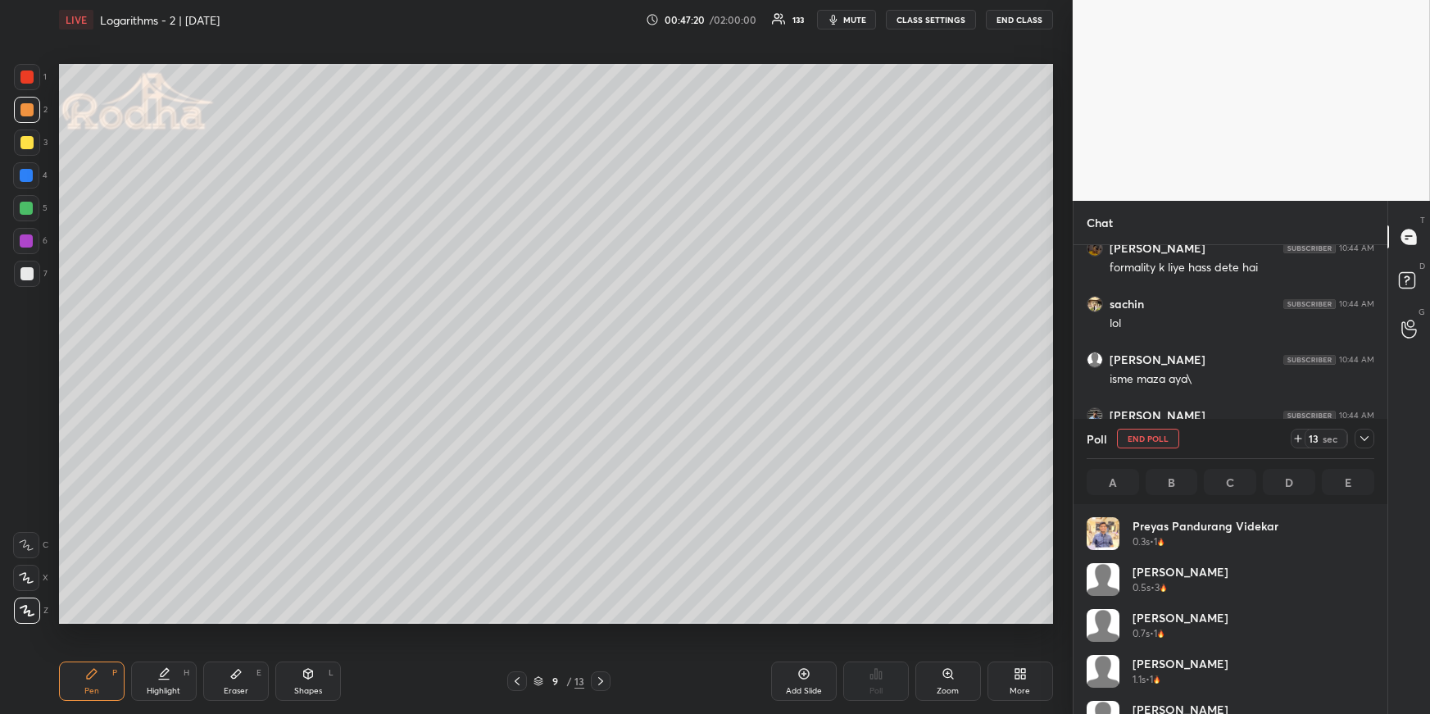
scroll to position [5, 4]
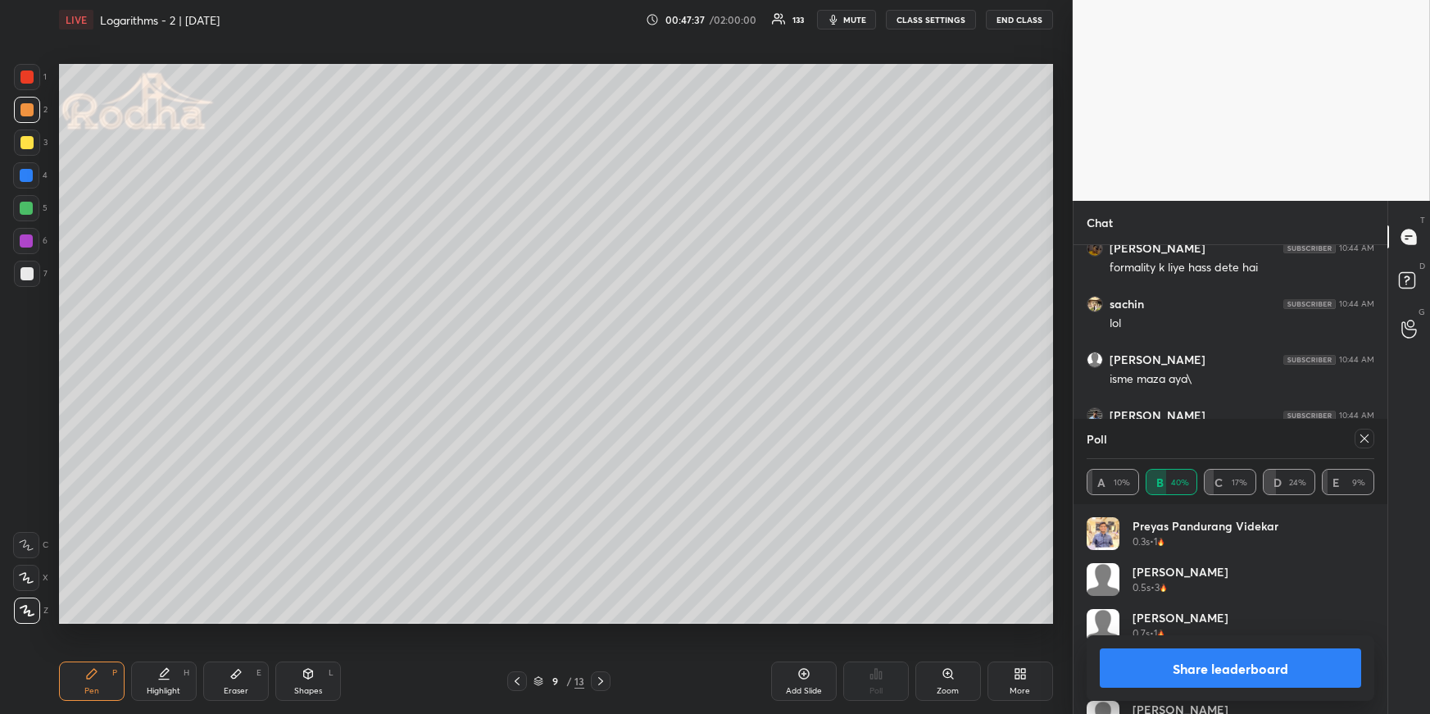
click at [1365, 436] on icon at bounding box center [1364, 438] width 13 height 13
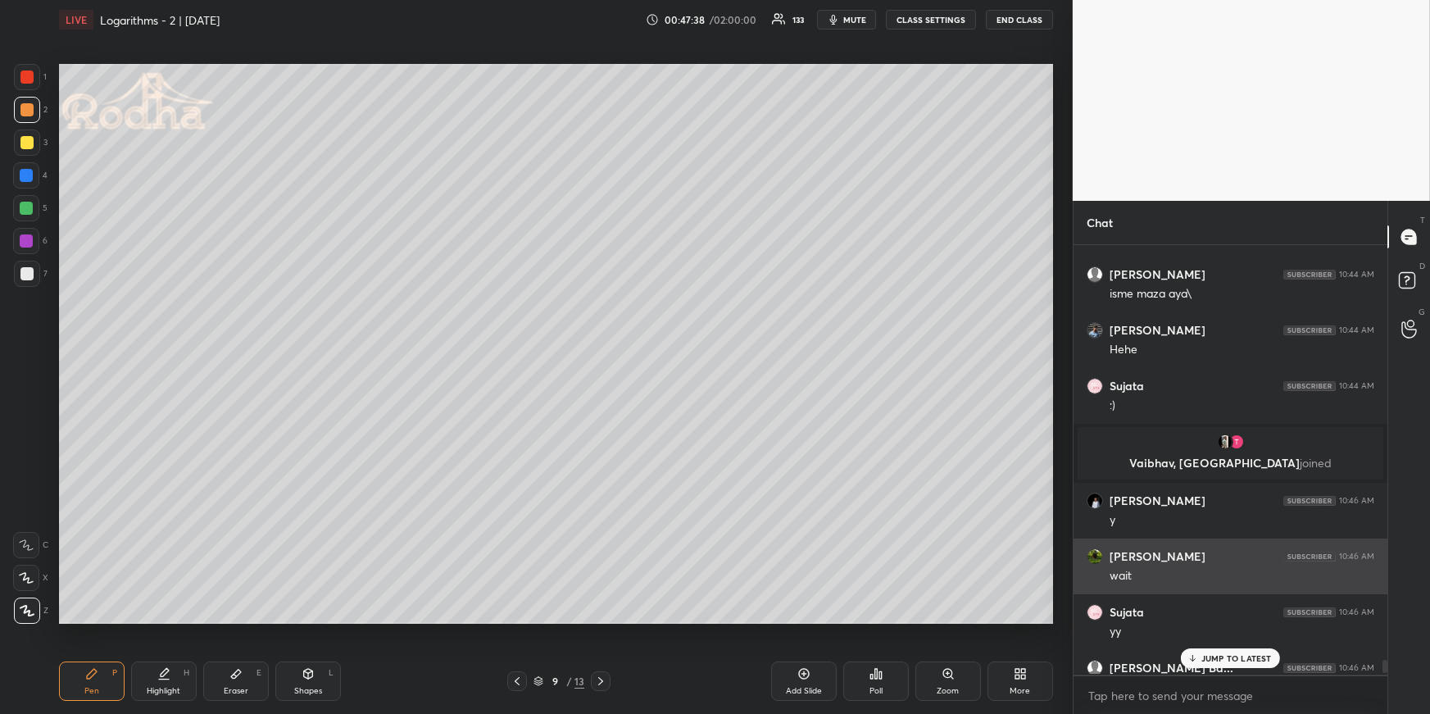
scroll to position [15909, 0]
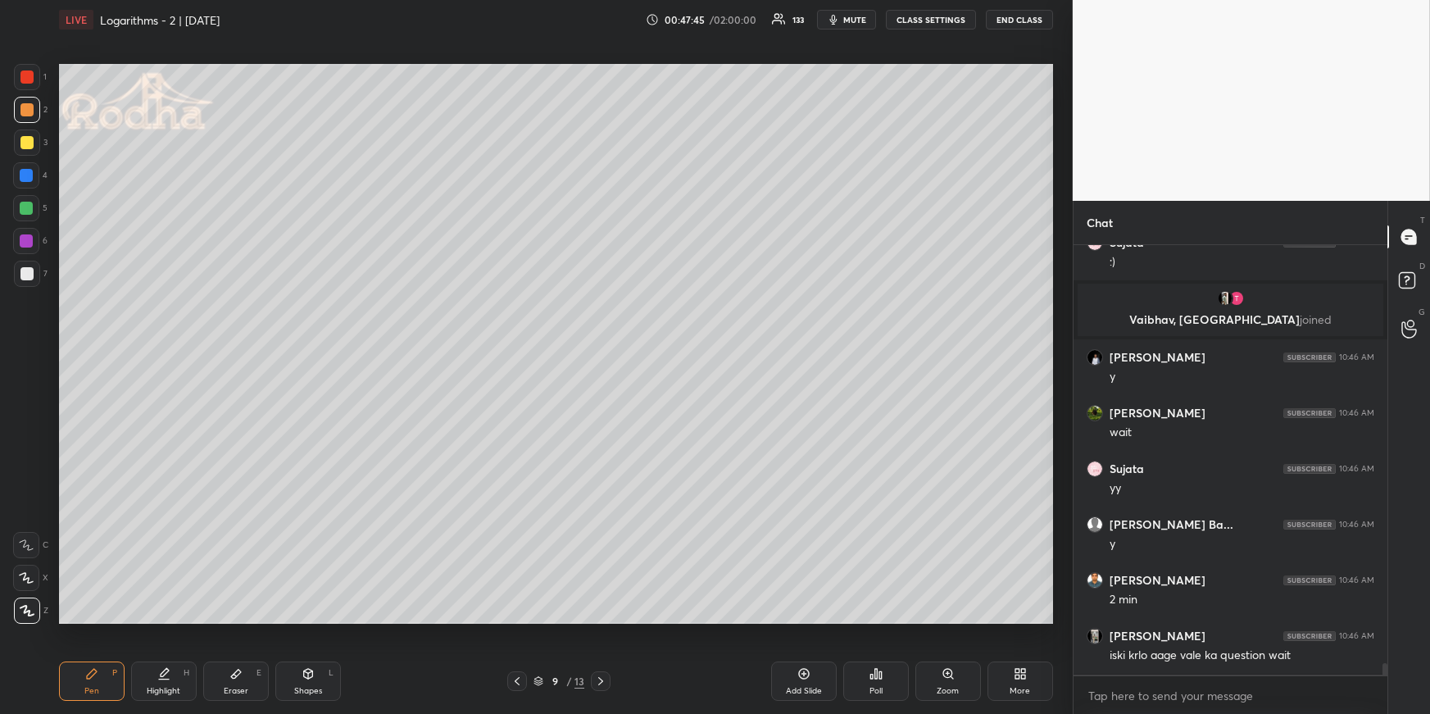
click at [32, 206] on div at bounding box center [26, 208] width 13 height 13
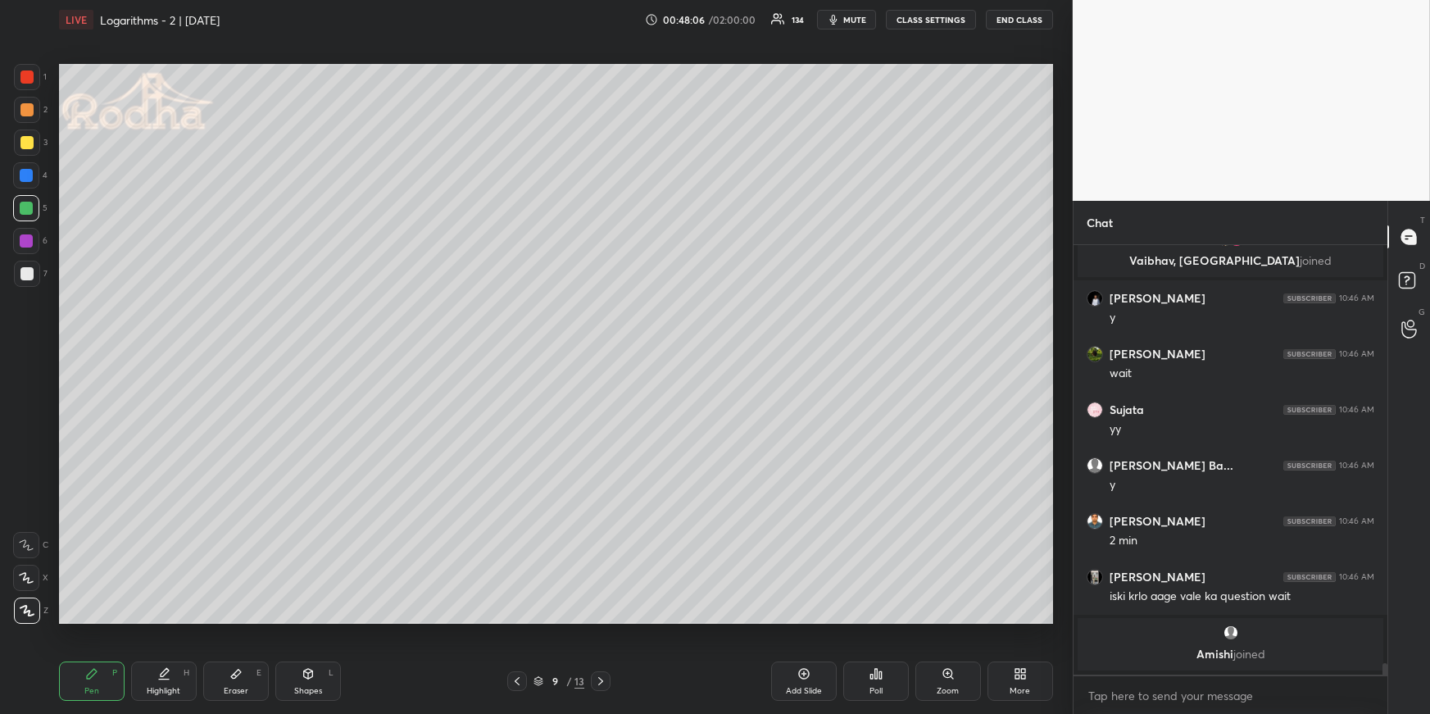
click at [29, 110] on div at bounding box center [26, 109] width 13 height 13
drag, startPoint x: 168, startPoint y: 678, endPoint x: 165, endPoint y: 645, distance: 32.9
click at [167, 677] on icon at bounding box center [163, 673] width 13 height 13
click at [88, 661] on div "Pen P Highlight H Eraser E Shapes L 9 / 13 Add Slide Poll Zoom More" at bounding box center [556, 681] width 994 height 66
click at [92, 672] on icon at bounding box center [92, 674] width 10 height 10
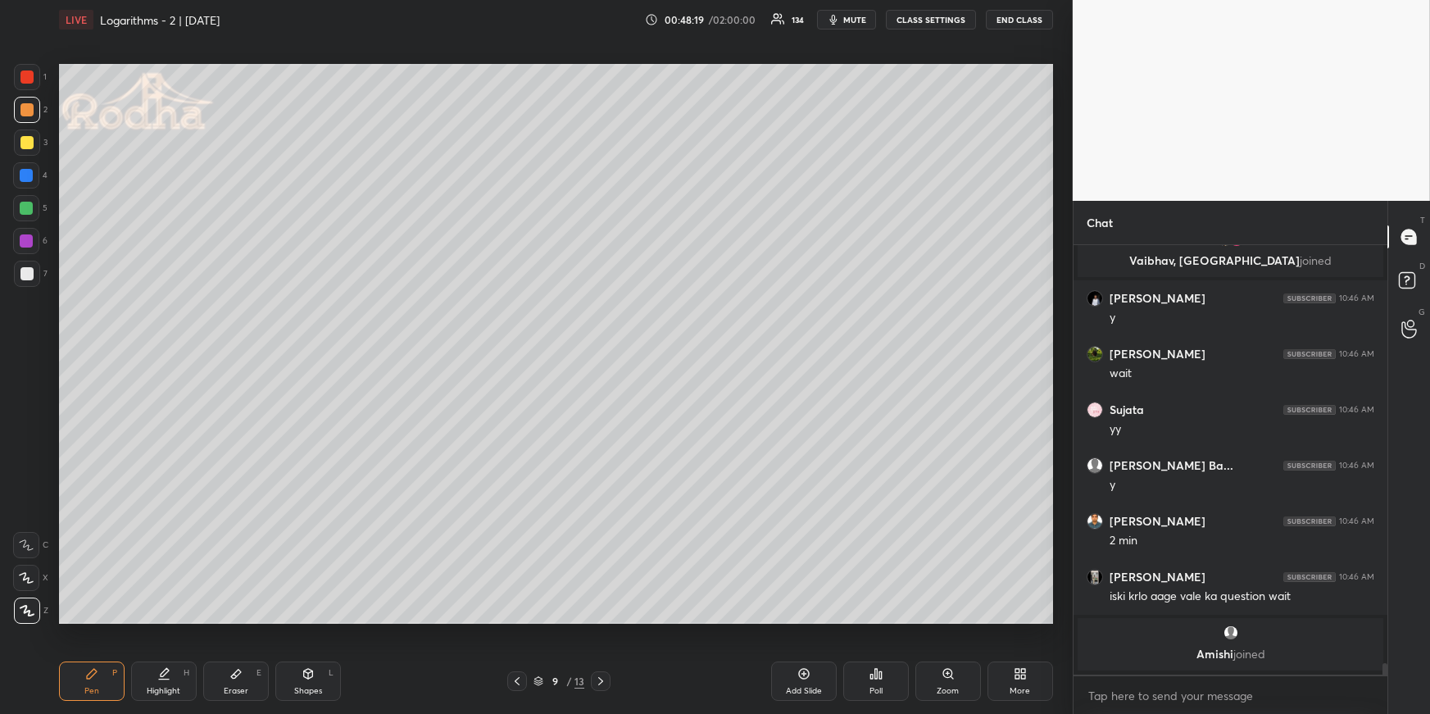
click at [33, 199] on div at bounding box center [26, 208] width 26 height 26
click at [26, 583] on div at bounding box center [26, 578] width 26 height 26
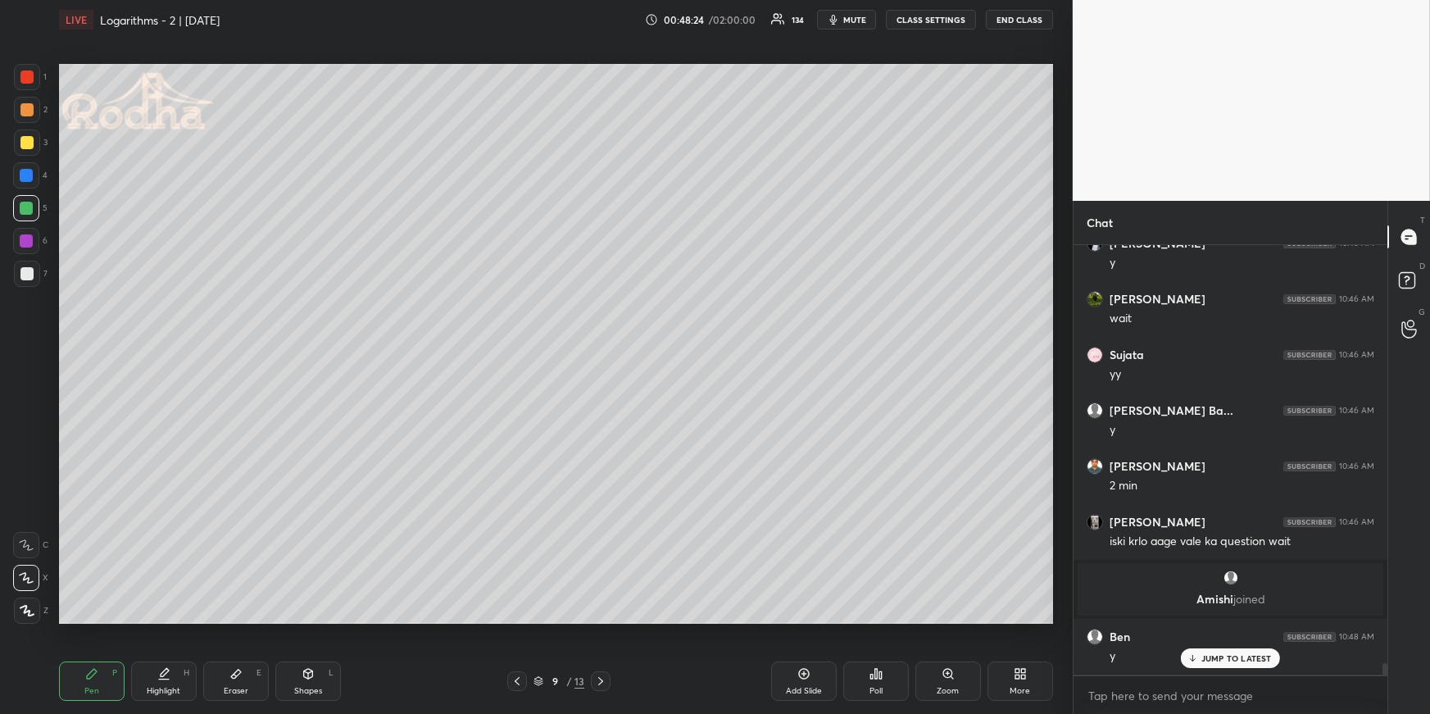
click at [30, 110] on div at bounding box center [26, 109] width 13 height 13
drag, startPoint x: 25, startPoint y: 608, endPoint x: 28, endPoint y: 596, distance: 12.5
click at [25, 611] on icon at bounding box center [27, 610] width 15 height 11
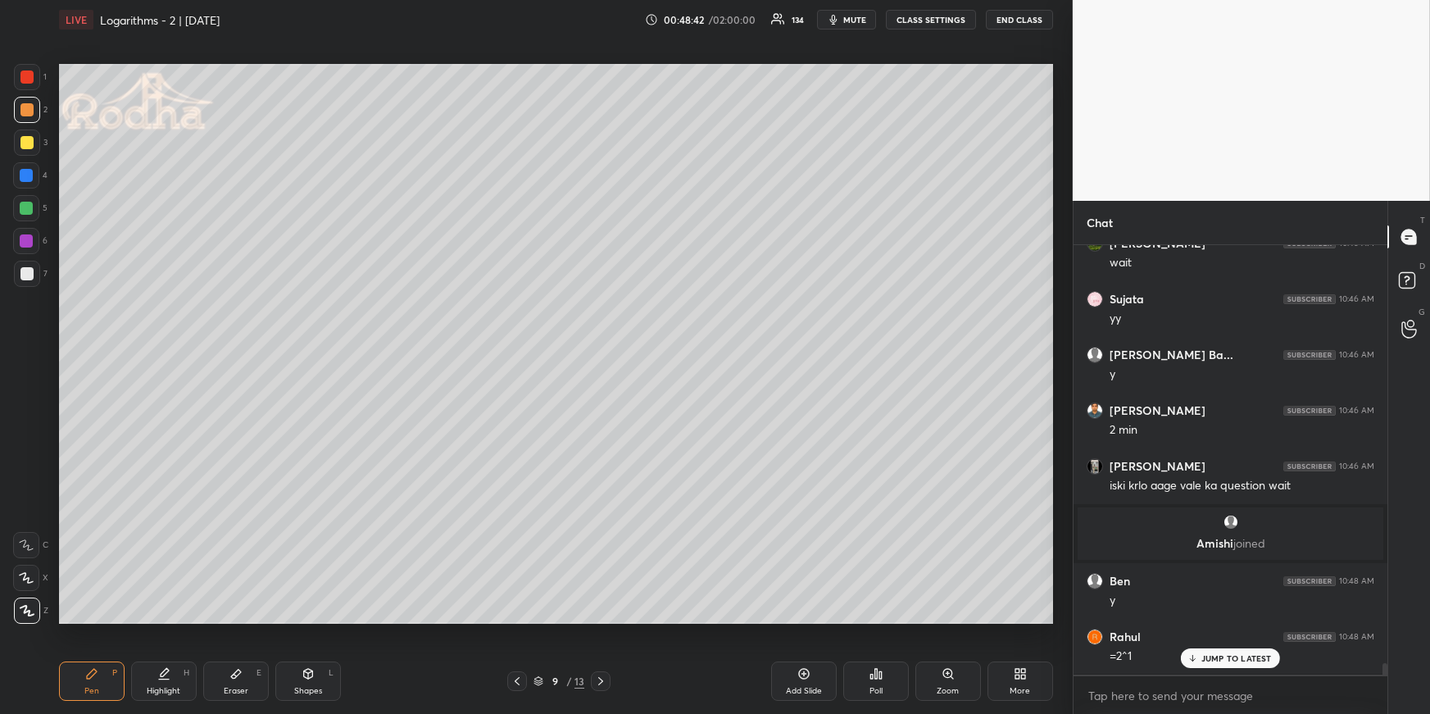
click at [28, 209] on div at bounding box center [26, 208] width 13 height 13
click at [28, 573] on icon at bounding box center [26, 577] width 15 height 11
click at [31, 116] on div at bounding box center [27, 110] width 26 height 26
click at [29, 607] on icon at bounding box center [27, 610] width 15 height 11
drag, startPoint x: 27, startPoint y: 206, endPoint x: 44, endPoint y: 219, distance: 21.6
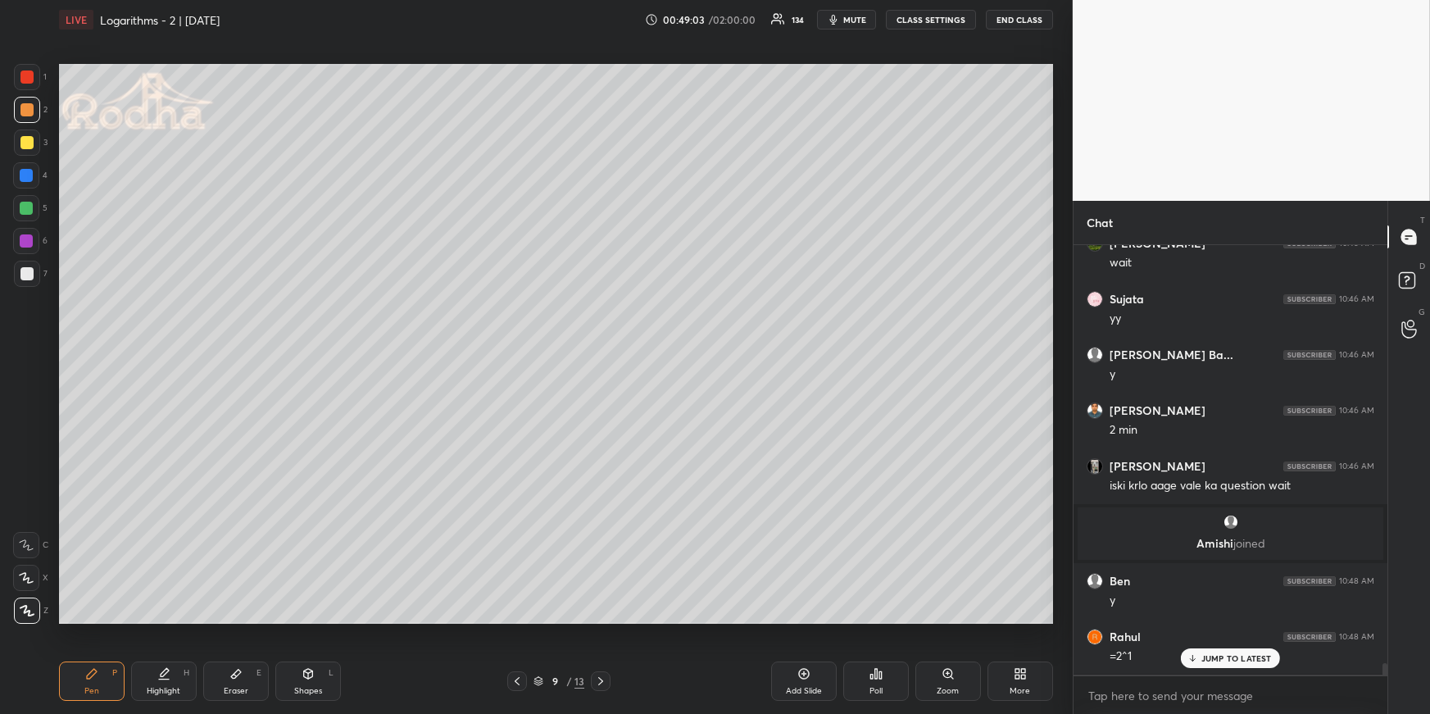
click at [26, 206] on div at bounding box center [26, 208] width 13 height 13
drag, startPoint x: 27, startPoint y: 103, endPoint x: 25, endPoint y: 120, distance: 17.3
click at [26, 105] on div at bounding box center [26, 109] width 13 height 13
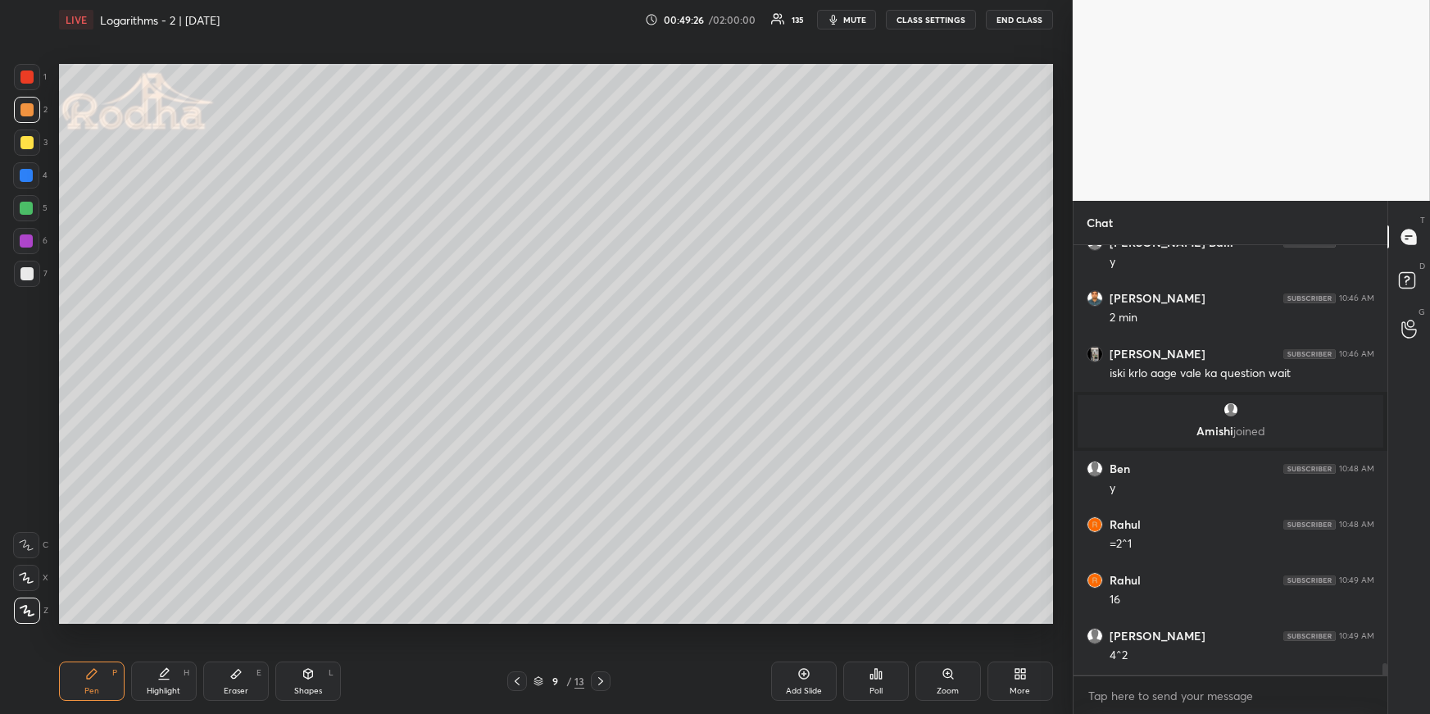
scroll to position [16129, 0]
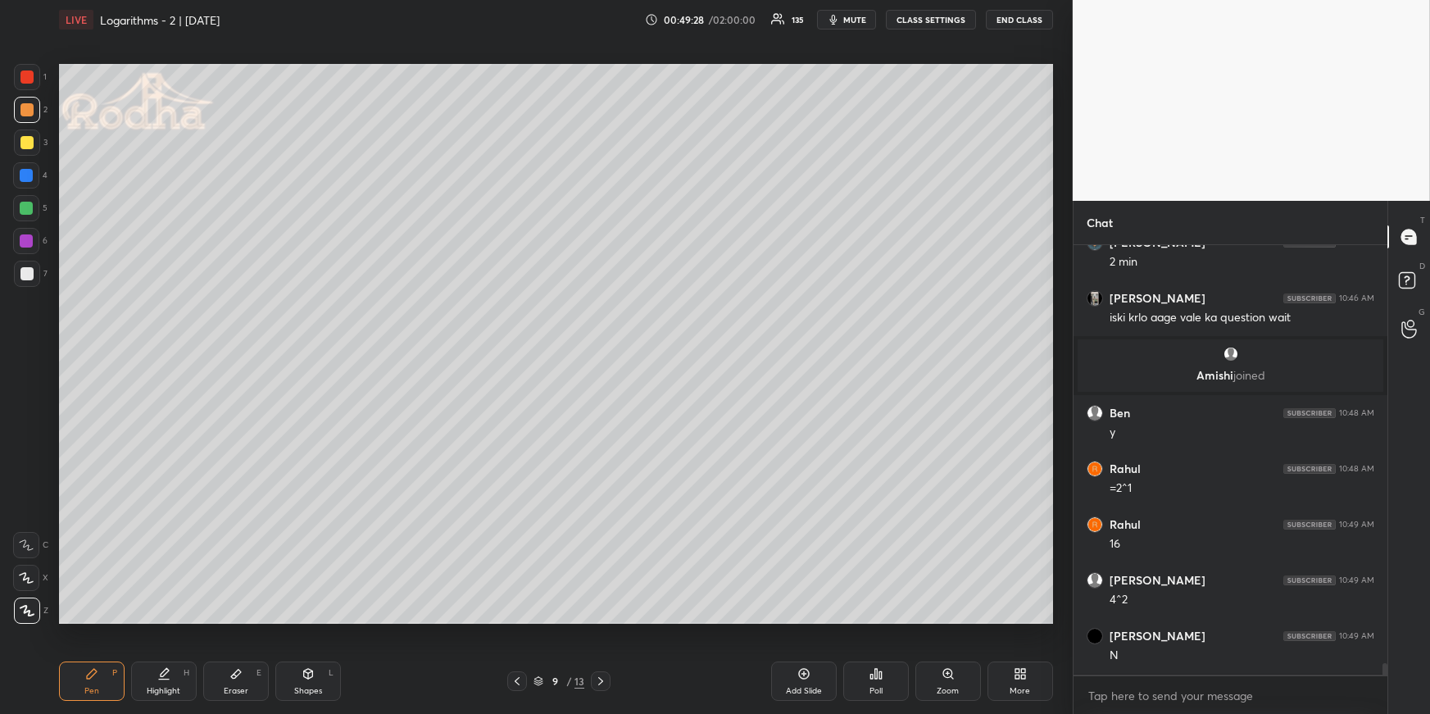
drag, startPoint x: 179, startPoint y: 678, endPoint x: 197, endPoint y: 657, distance: 27.8
click at [179, 678] on div "Highlight H" at bounding box center [164, 680] width 66 height 39
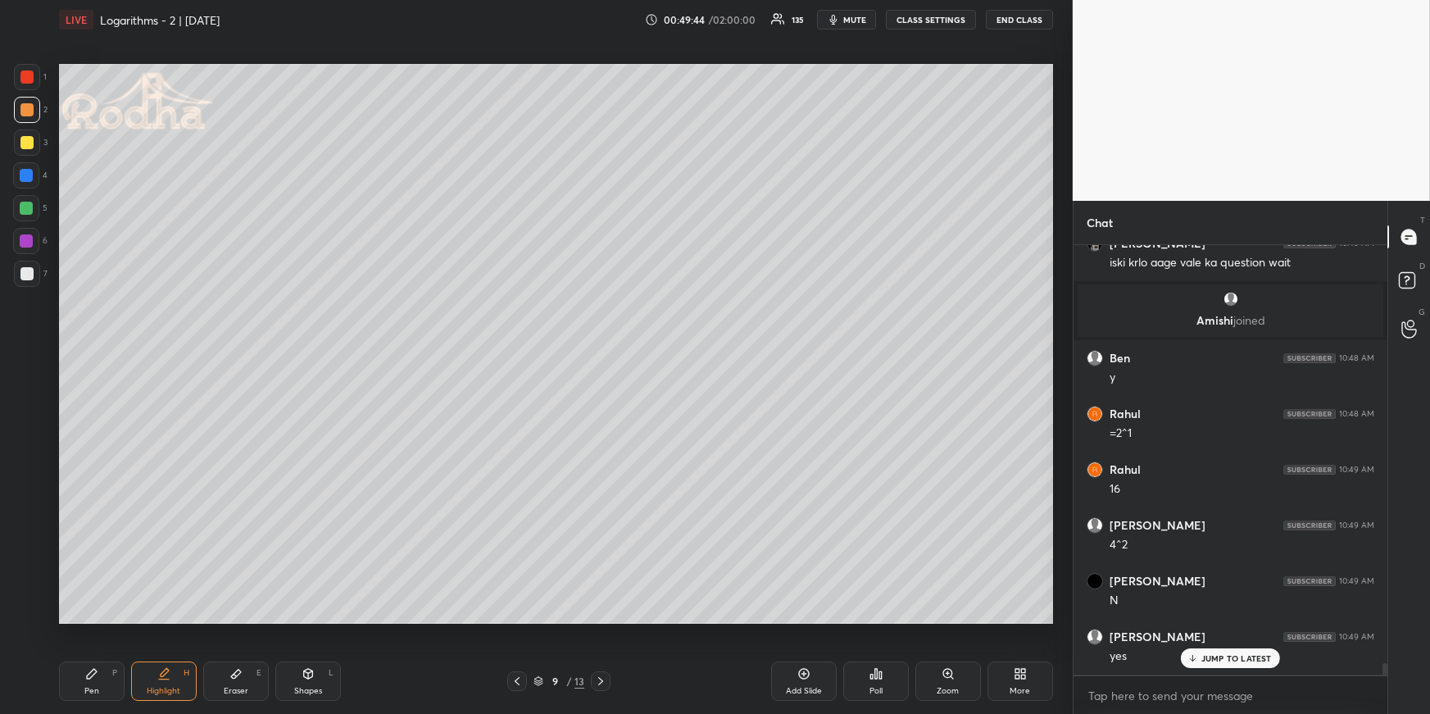
click at [606, 681] on icon at bounding box center [600, 680] width 13 height 13
click at [98, 684] on div "Pen P" at bounding box center [92, 680] width 66 height 39
click at [25, 174] on div at bounding box center [26, 175] width 13 height 13
click at [27, 107] on div at bounding box center [26, 109] width 13 height 13
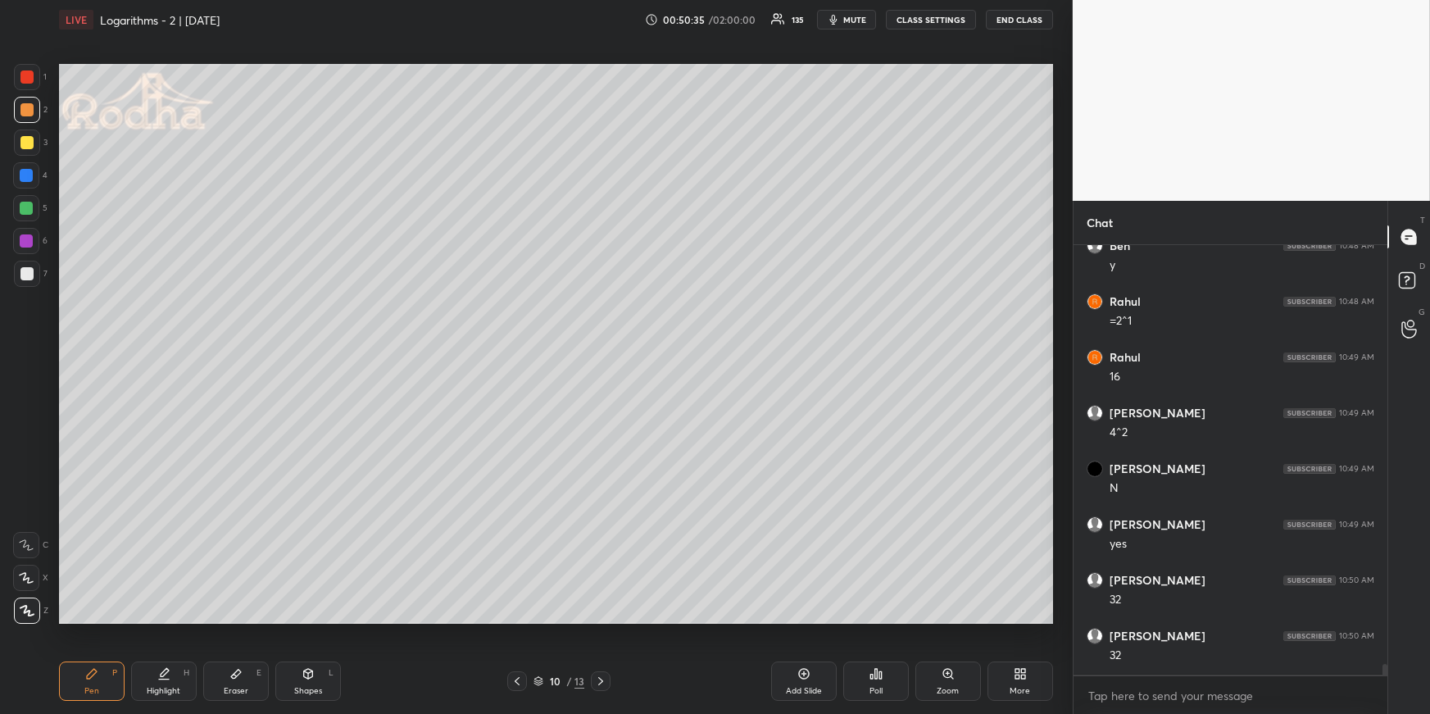
scroll to position [16462, 0]
click at [32, 272] on div at bounding box center [26, 273] width 13 height 13
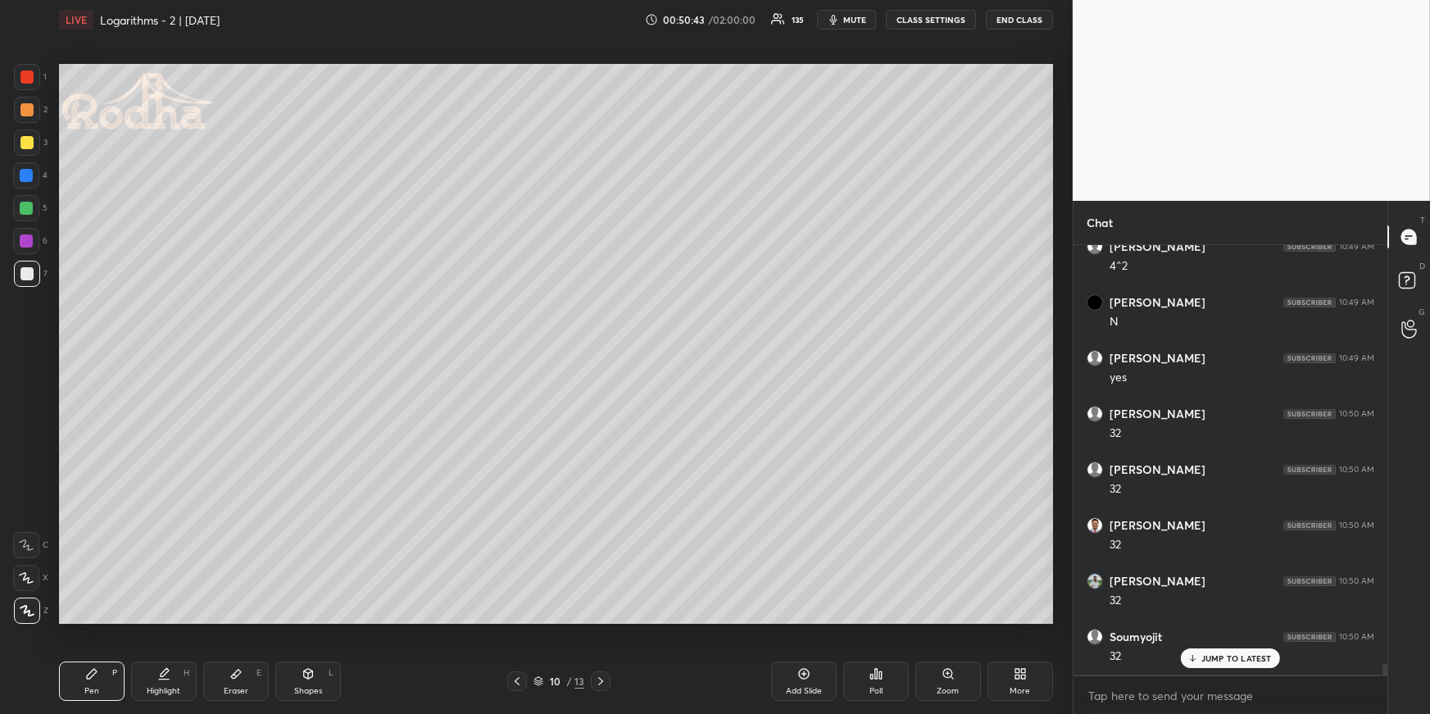
click at [35, 211] on div at bounding box center [26, 208] width 26 height 26
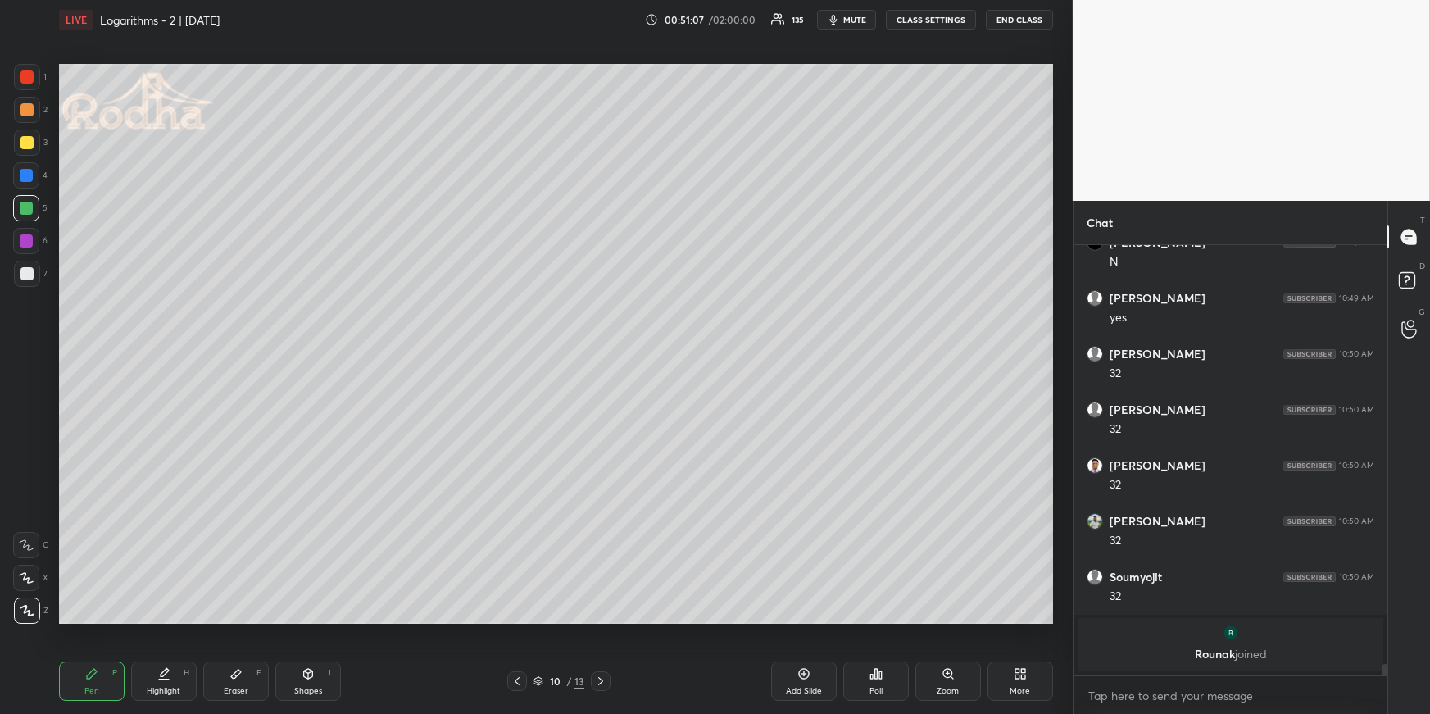
click at [25, 178] on div at bounding box center [26, 175] width 13 height 13
drag, startPoint x: 184, startPoint y: 663, endPoint x: 169, endPoint y: 641, distance: 26.6
click at [184, 665] on div "Highlight H" at bounding box center [164, 680] width 66 height 39
click at [231, 679] on div "Eraser E" at bounding box center [236, 680] width 66 height 39
click at [94, 682] on div "Pen P" at bounding box center [92, 680] width 66 height 39
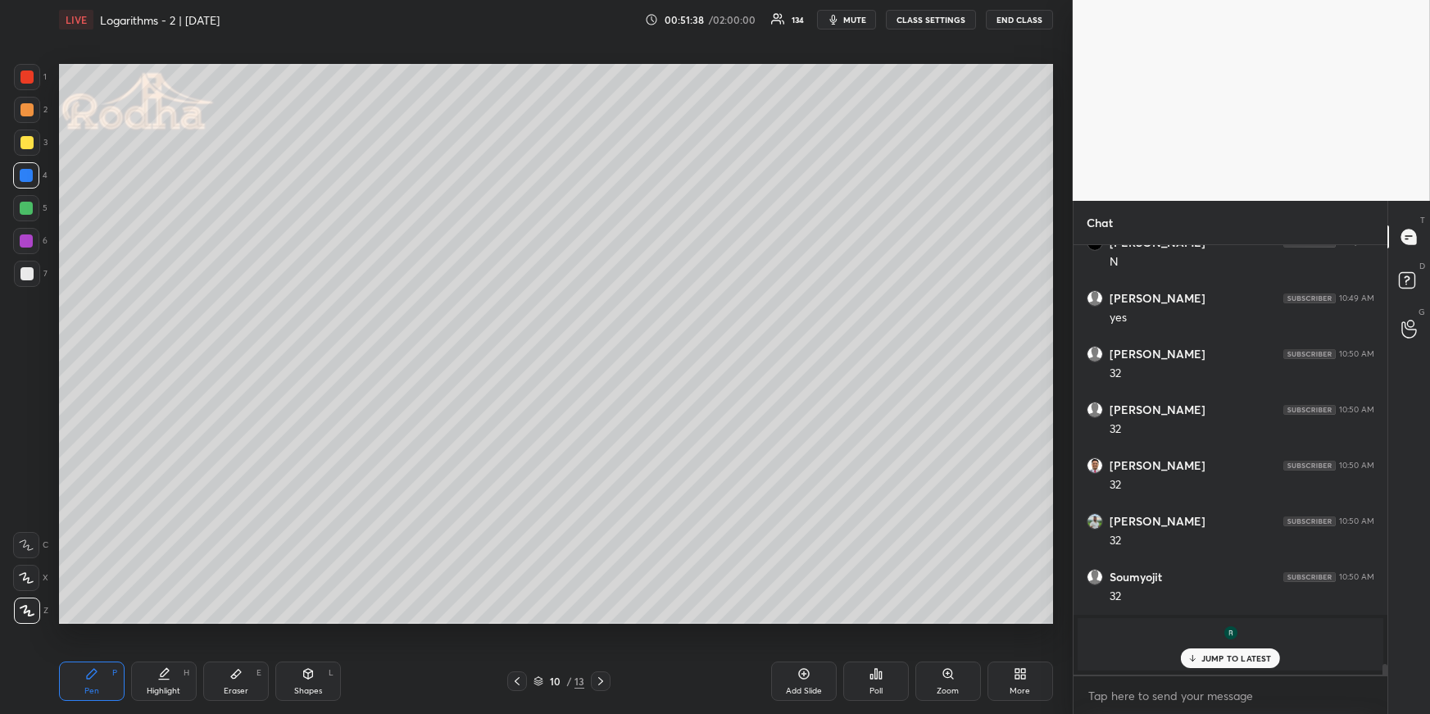
scroll to position [16577, 0]
click at [30, 116] on div at bounding box center [27, 110] width 26 height 26
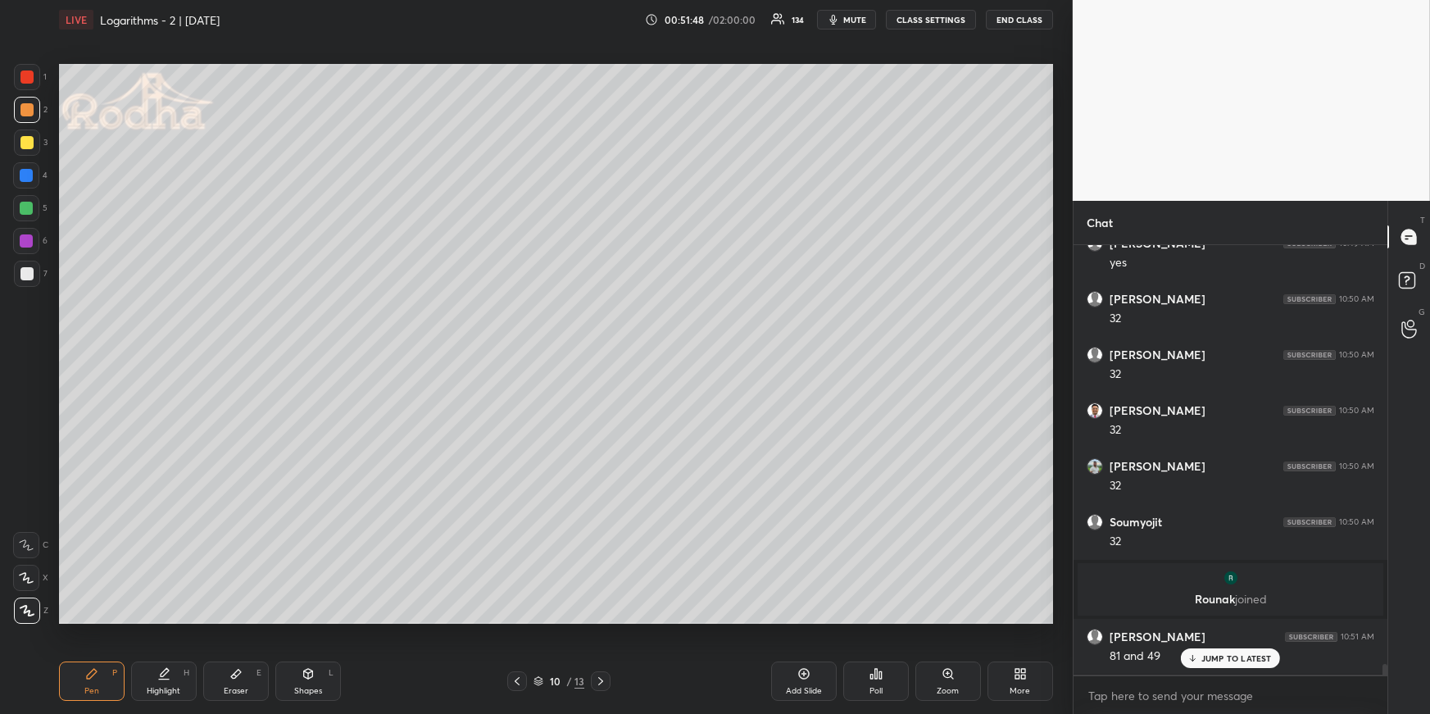
scroll to position [16637, 0]
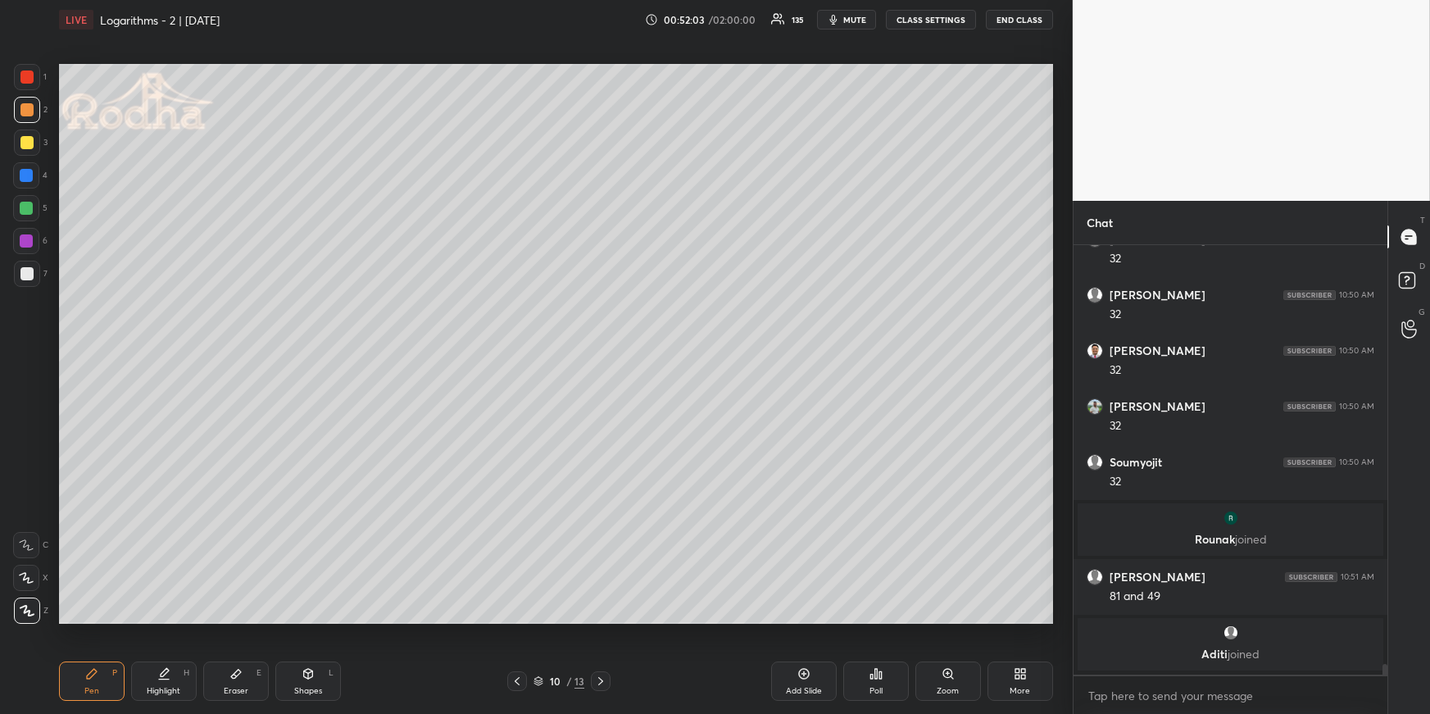
click at [168, 678] on div "Highlight H" at bounding box center [164, 680] width 66 height 39
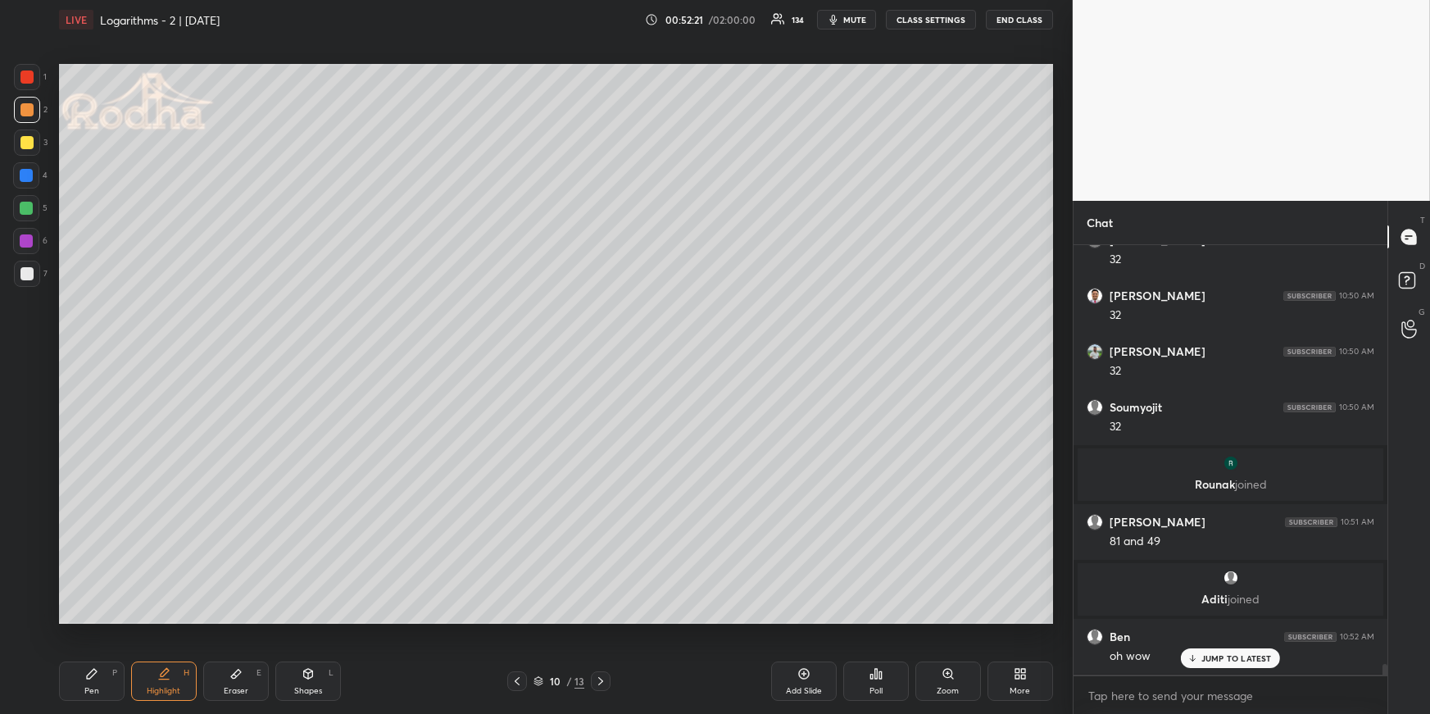
scroll to position [16748, 0]
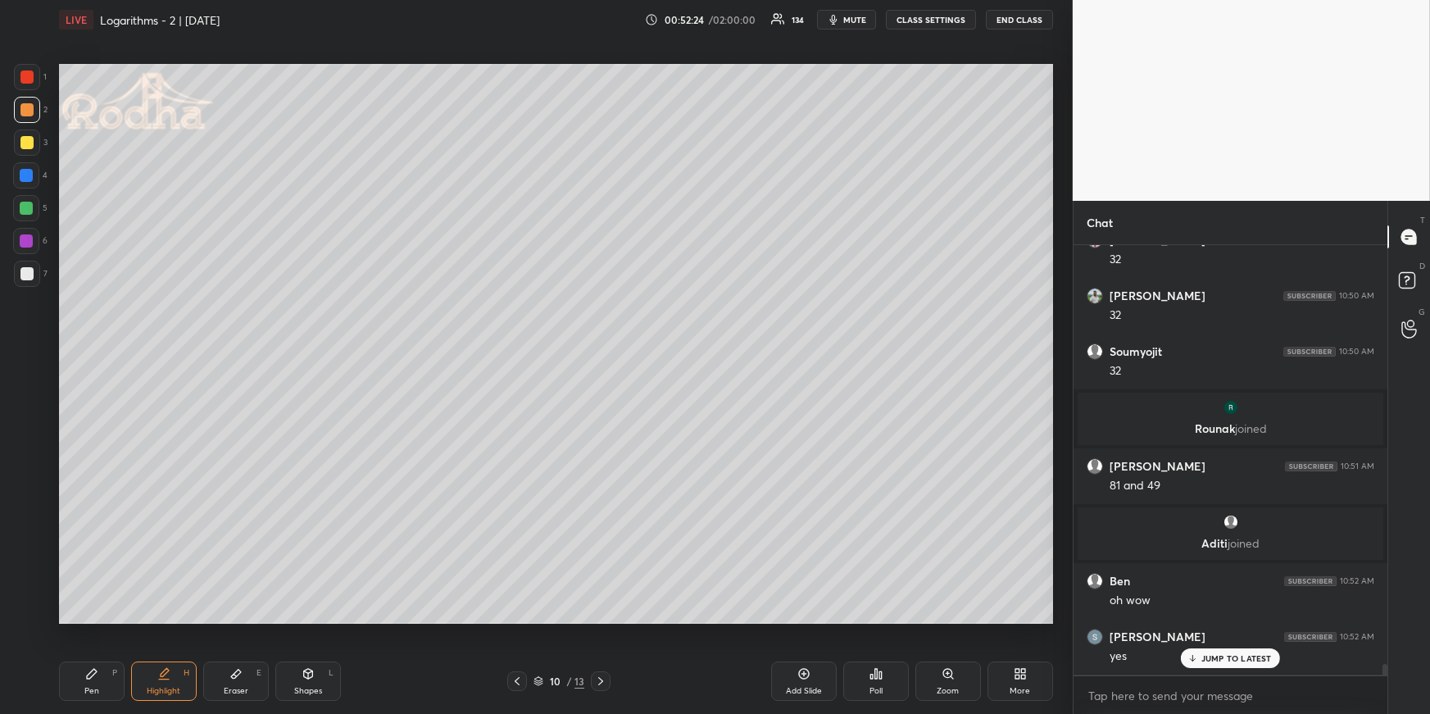
click at [98, 683] on div "Pen P" at bounding box center [92, 680] width 66 height 39
click at [29, 140] on div at bounding box center [26, 142] width 13 height 13
drag, startPoint x: 162, startPoint y: 674, endPoint x: 164, endPoint y: 663, distance: 11.6
click at [164, 677] on icon at bounding box center [163, 673] width 13 height 13
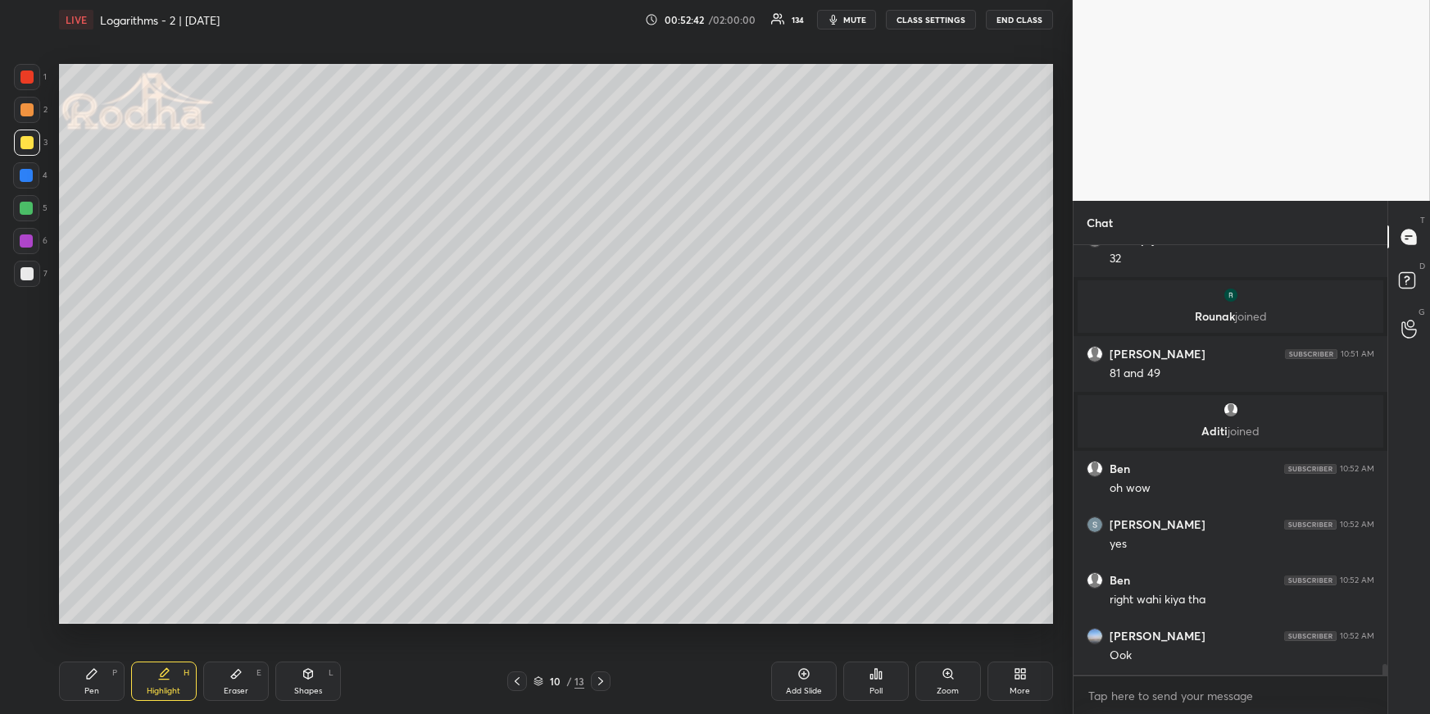
scroll to position [16916, 0]
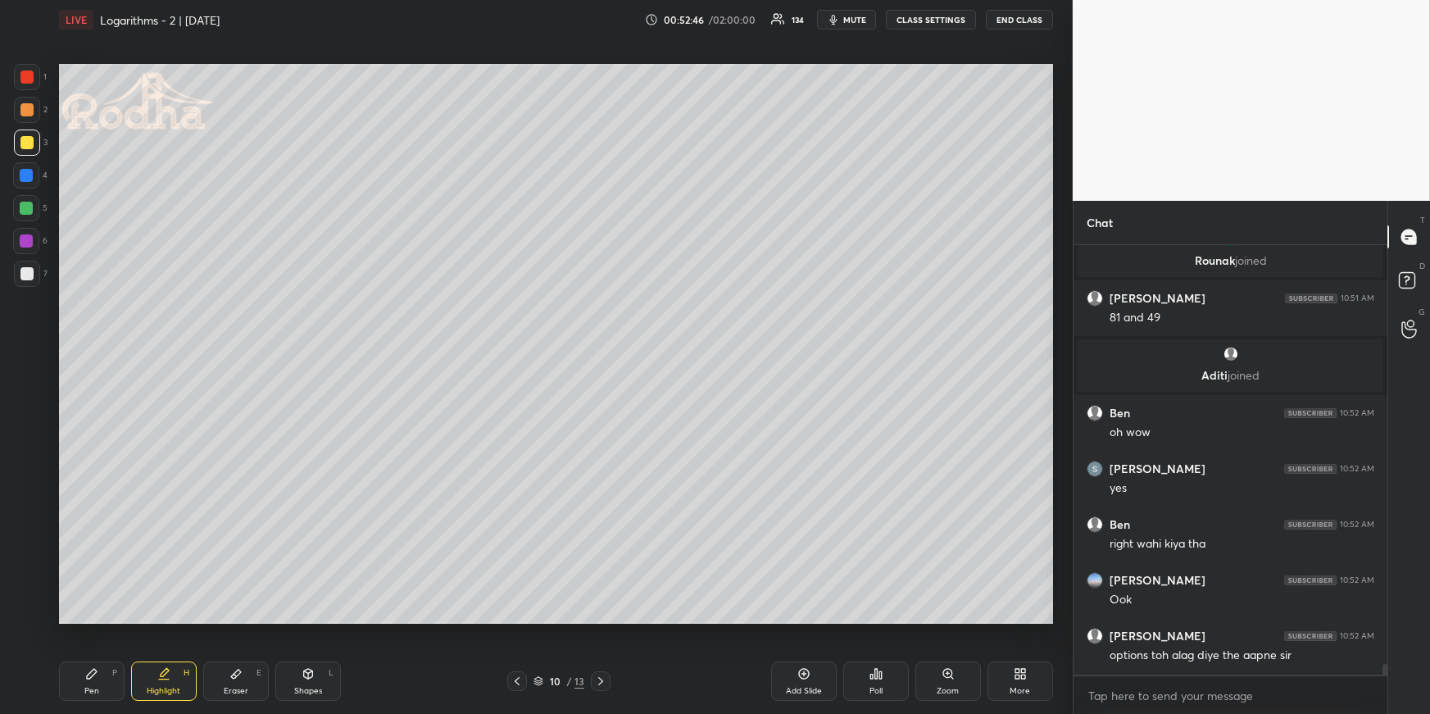
click at [102, 683] on div "Pen P" at bounding box center [92, 680] width 66 height 39
click at [28, 201] on div at bounding box center [26, 208] width 26 height 26
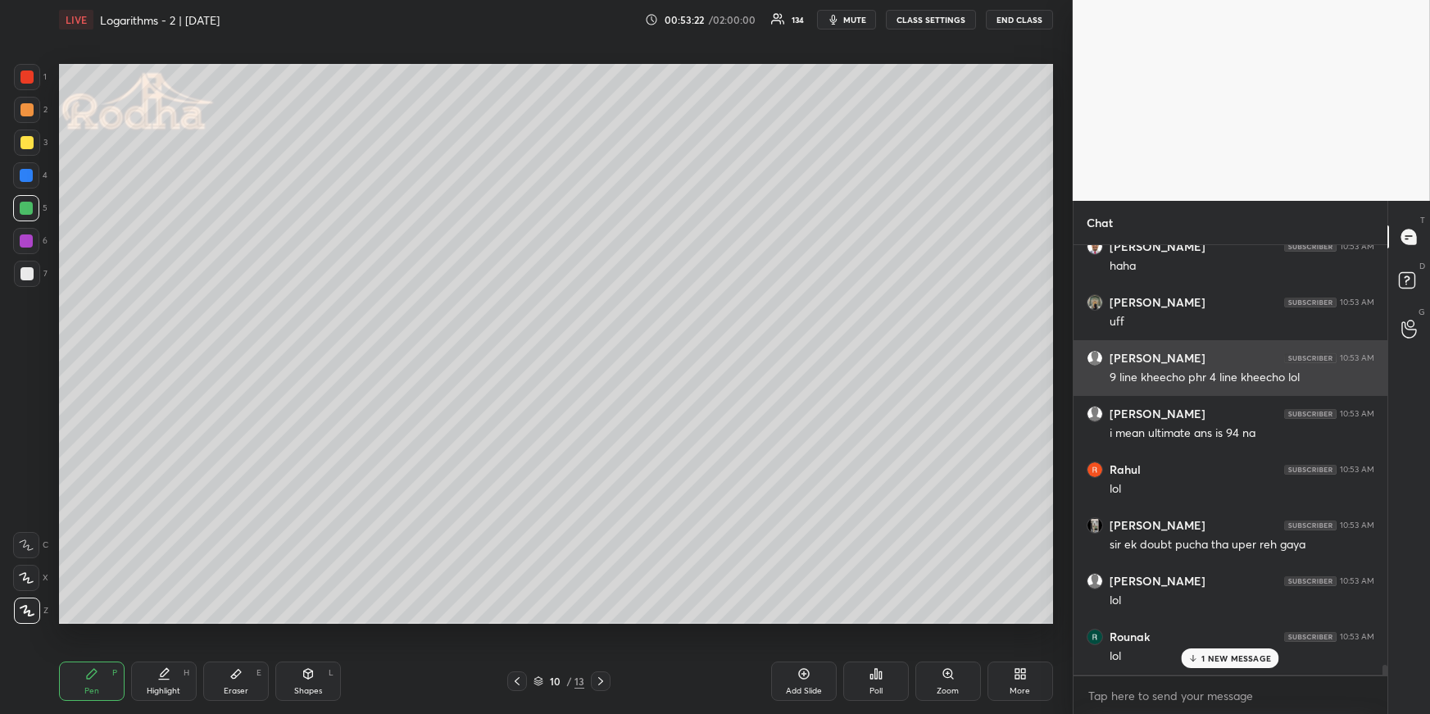
scroll to position [17812, 0]
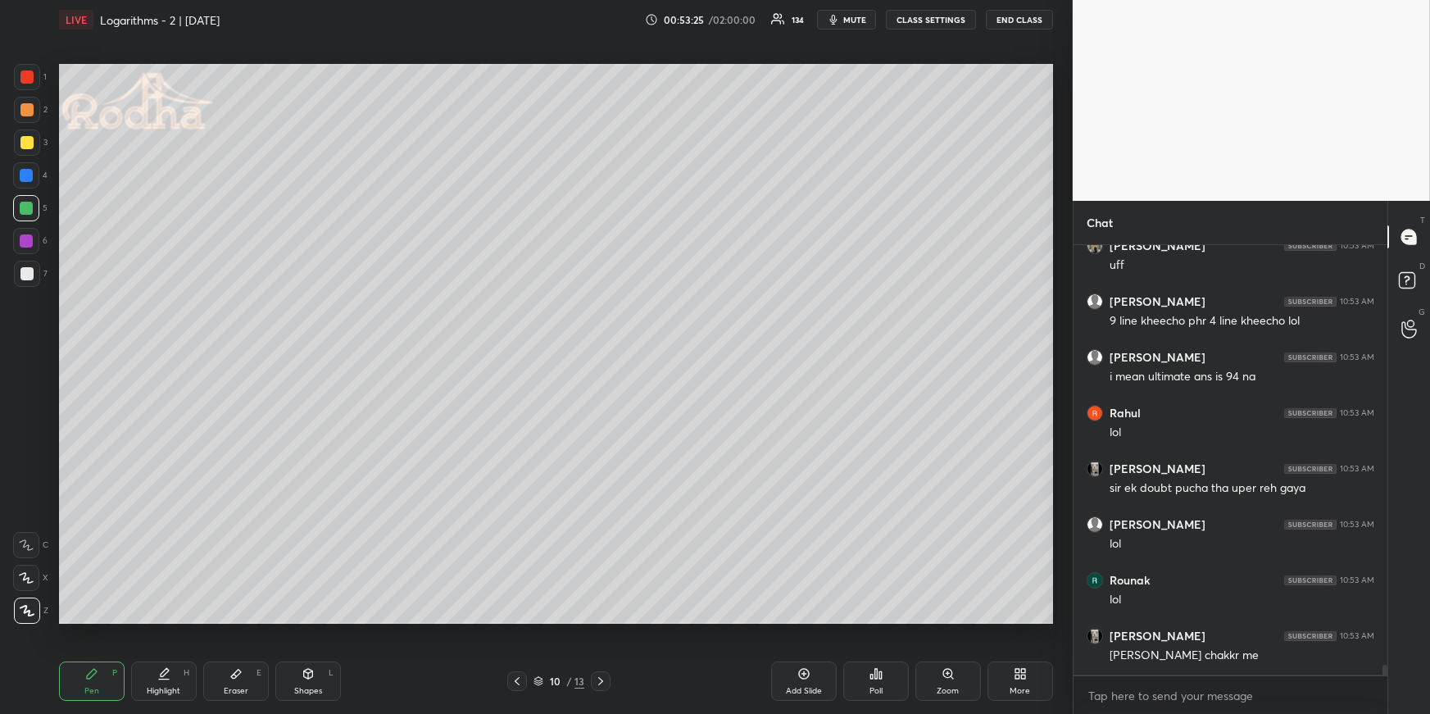
click at [521, 680] on icon at bounding box center [516, 680] width 13 height 13
click at [133, 678] on div "Pen P Highlight H Eraser E Shapes L" at bounding box center [263, 680] width 408 height 39
drag, startPoint x: 156, startPoint y: 689, endPoint x: 152, endPoint y: 664, distance: 25.7
click at [155, 692] on div "Highlight" at bounding box center [164, 691] width 34 height 8
click at [594, 682] on icon at bounding box center [600, 680] width 13 height 13
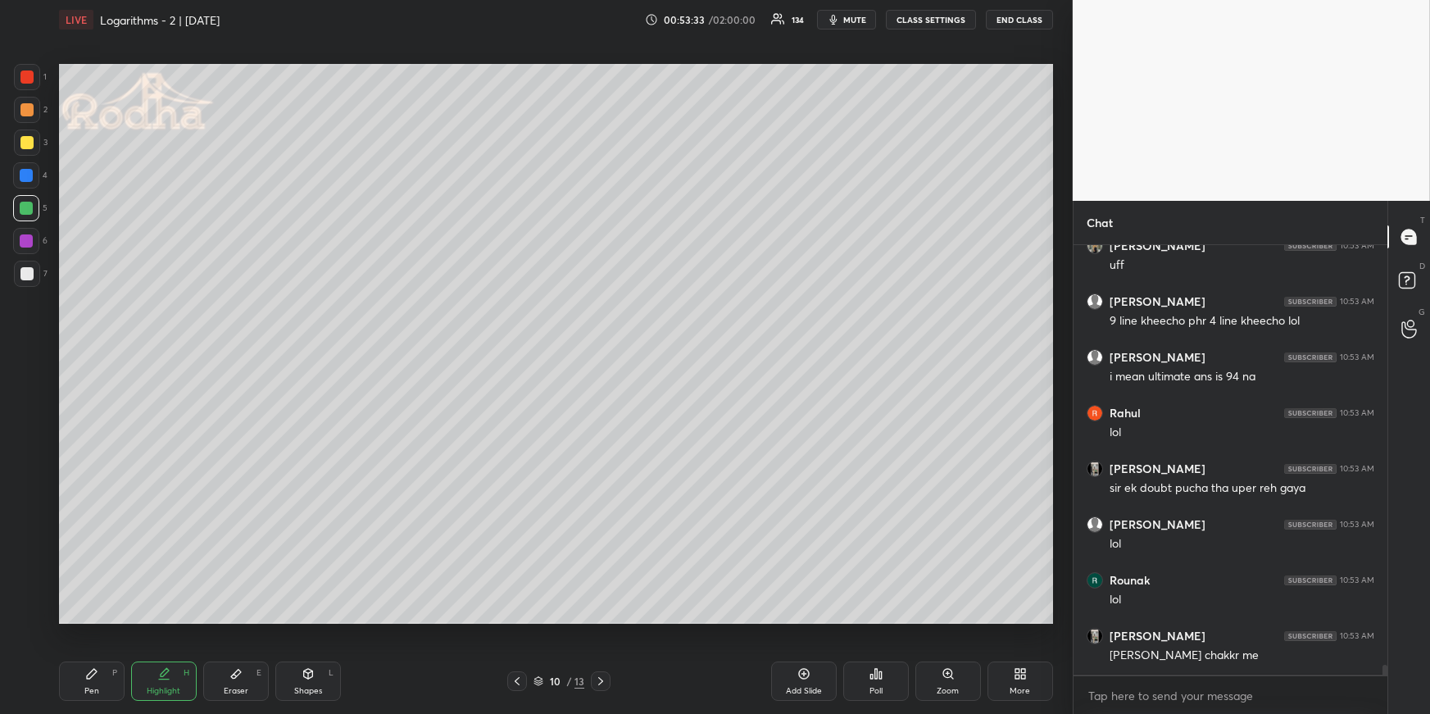
click at [517, 682] on icon at bounding box center [517, 681] width 5 height 8
click at [99, 684] on div "Pen P" at bounding box center [92, 680] width 66 height 39
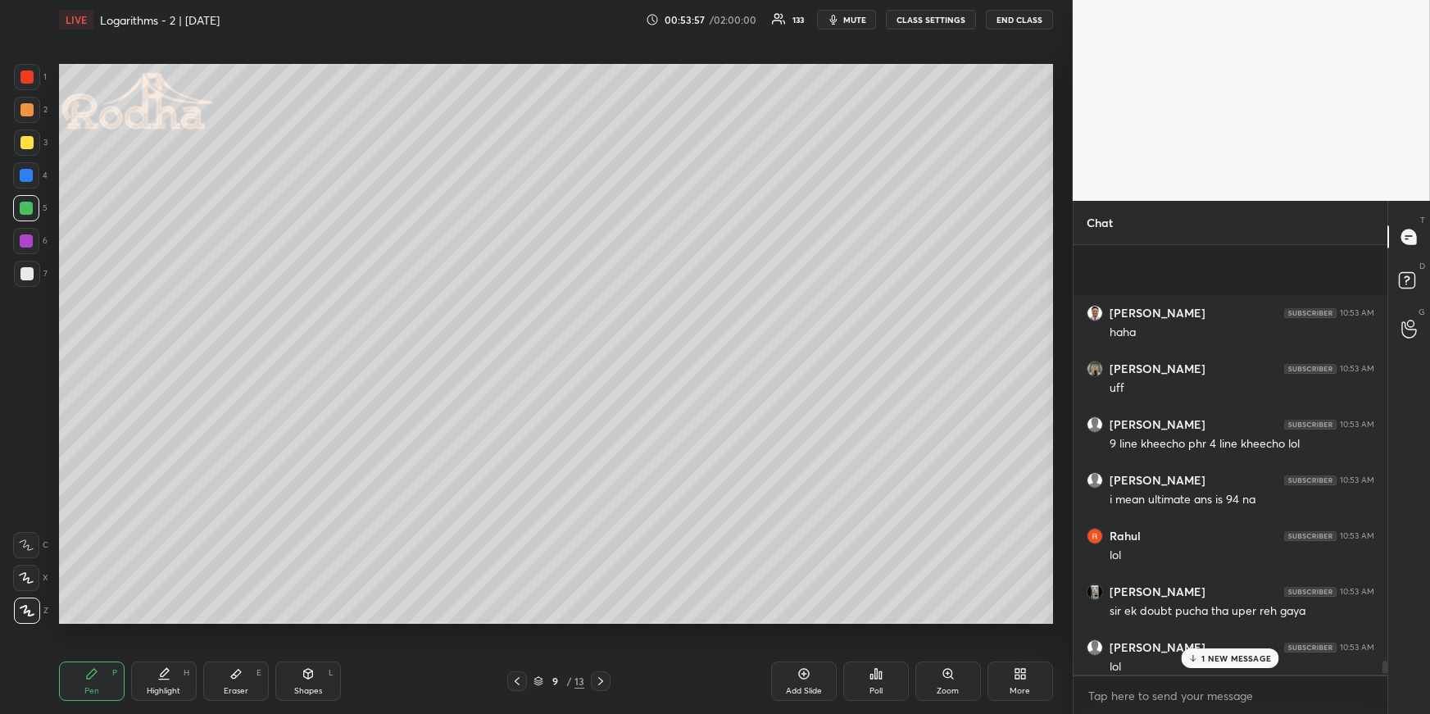
scroll to position [17979, 0]
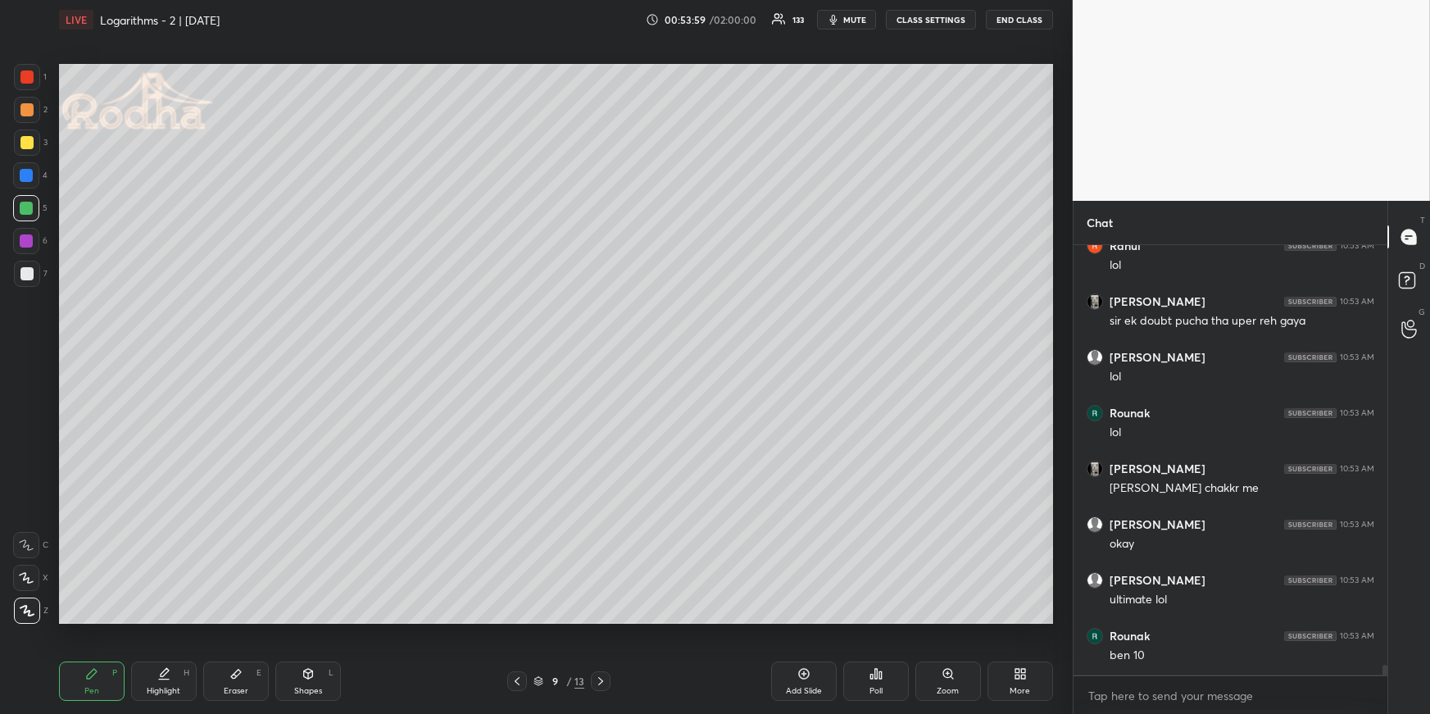
click at [178, 692] on div "Highlight" at bounding box center [164, 691] width 34 height 8
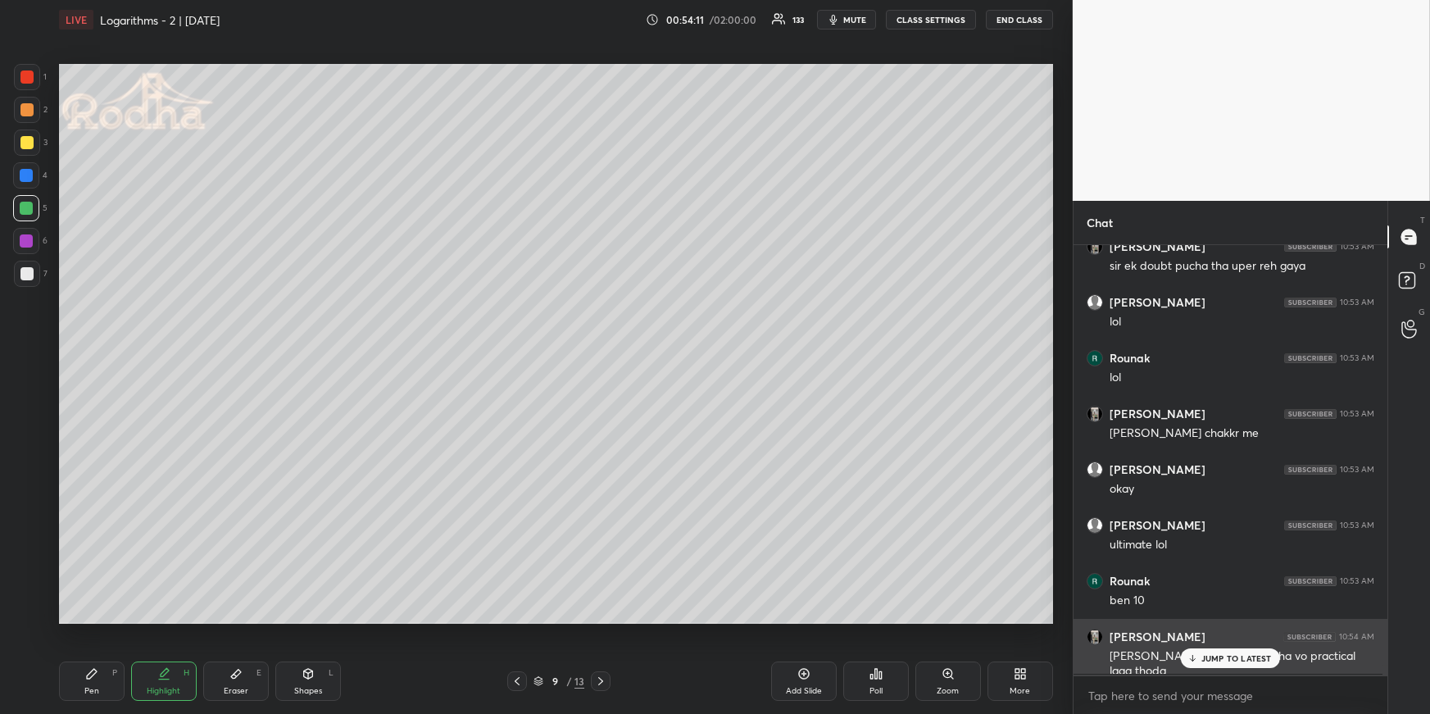
drag, startPoint x: 1213, startPoint y: 655, endPoint x: 1209, endPoint y: 629, distance: 25.9
click at [1213, 655] on p "JUMP TO LATEST" at bounding box center [1236, 658] width 70 height 10
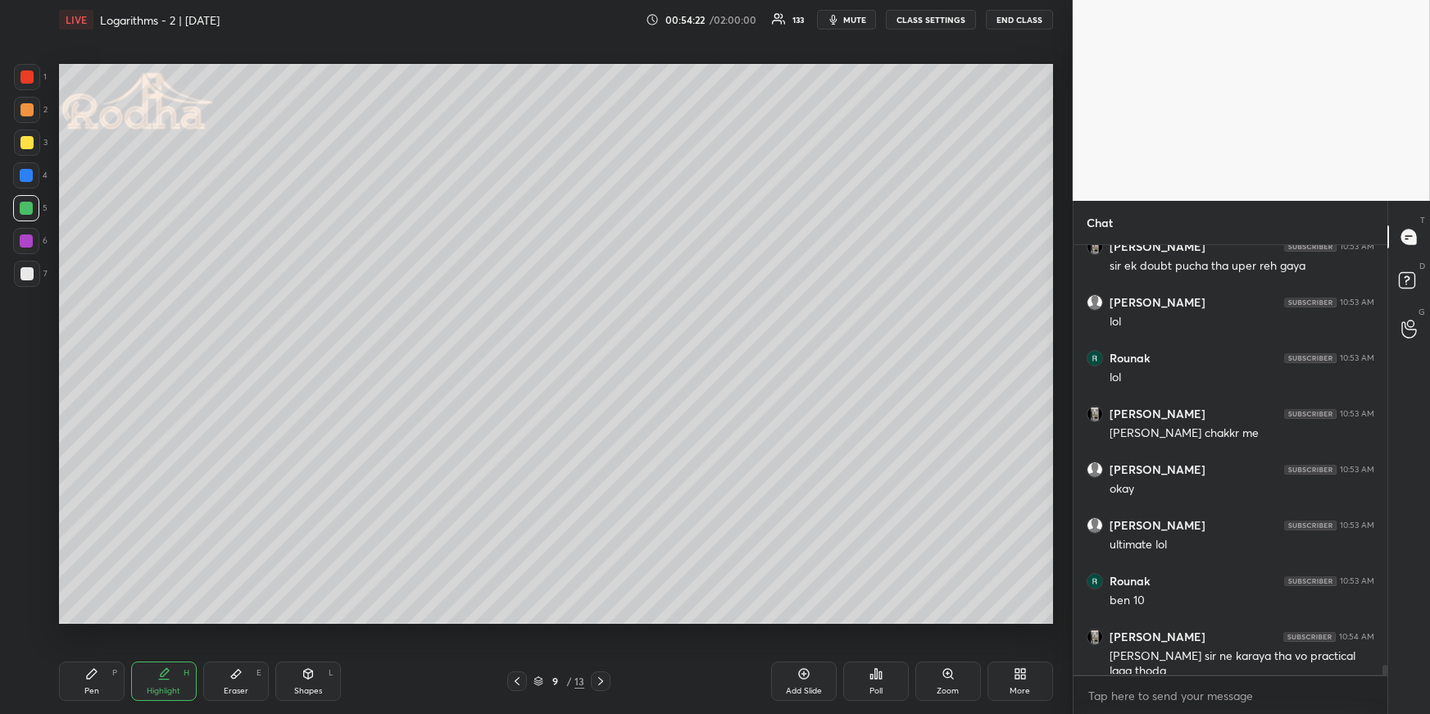
drag, startPoint x: 598, startPoint y: 678, endPoint x: 587, endPoint y: 662, distance: 19.5
click at [597, 681] on icon at bounding box center [600, 680] width 13 height 13
click at [601, 676] on icon at bounding box center [600, 680] width 13 height 13
click at [99, 687] on div "Pen P" at bounding box center [92, 680] width 66 height 39
click at [30, 114] on div at bounding box center [26, 109] width 13 height 13
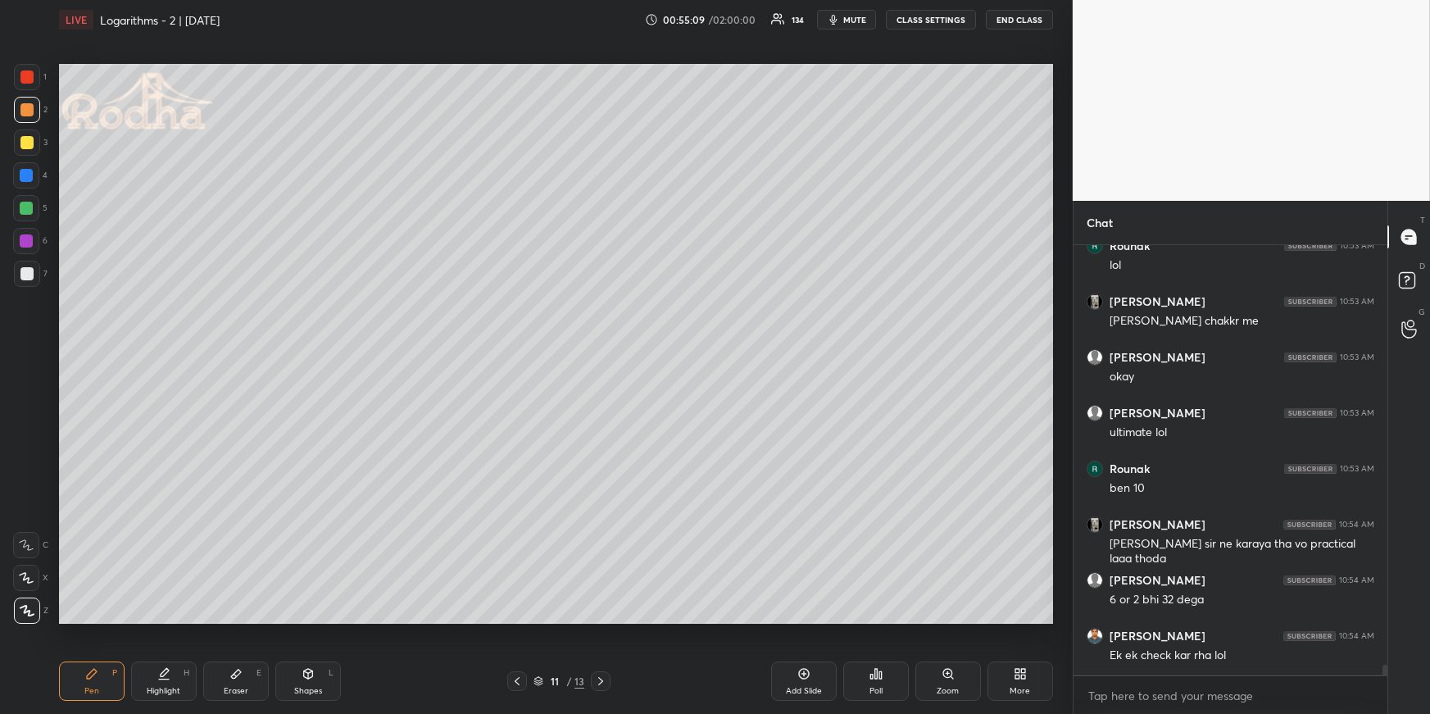
scroll to position [18202, 0]
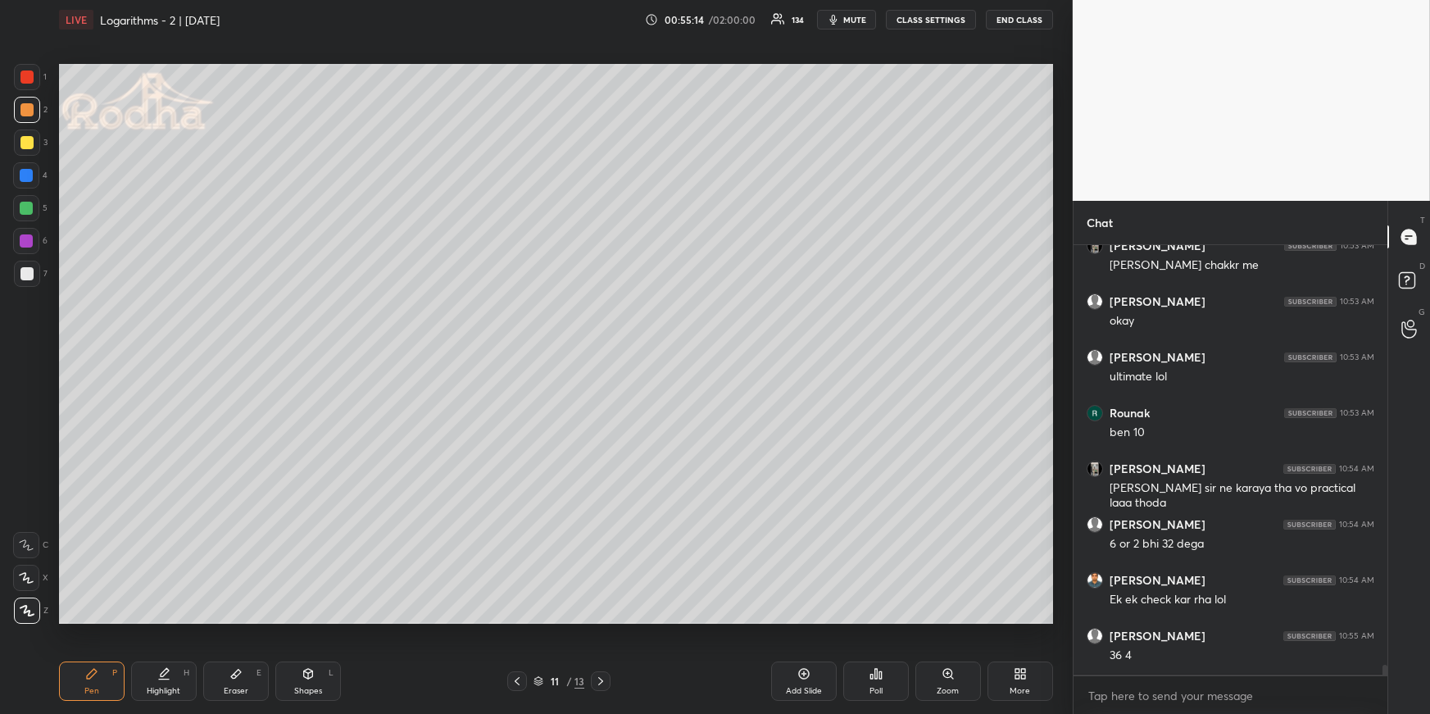
click at [516, 682] on icon at bounding box center [516, 680] width 13 height 13
click at [25, 171] on div at bounding box center [26, 175] width 13 height 13
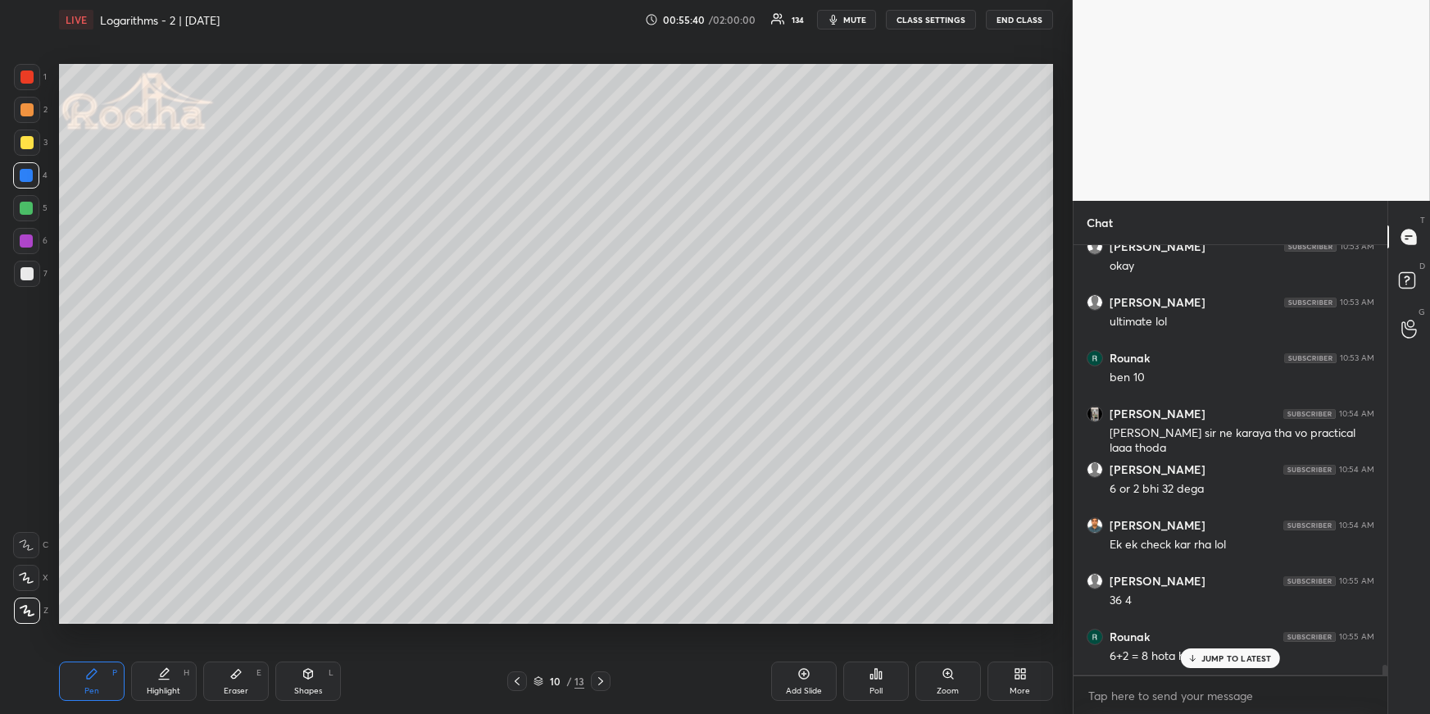
click at [238, 676] on icon at bounding box center [235, 673] width 13 height 13
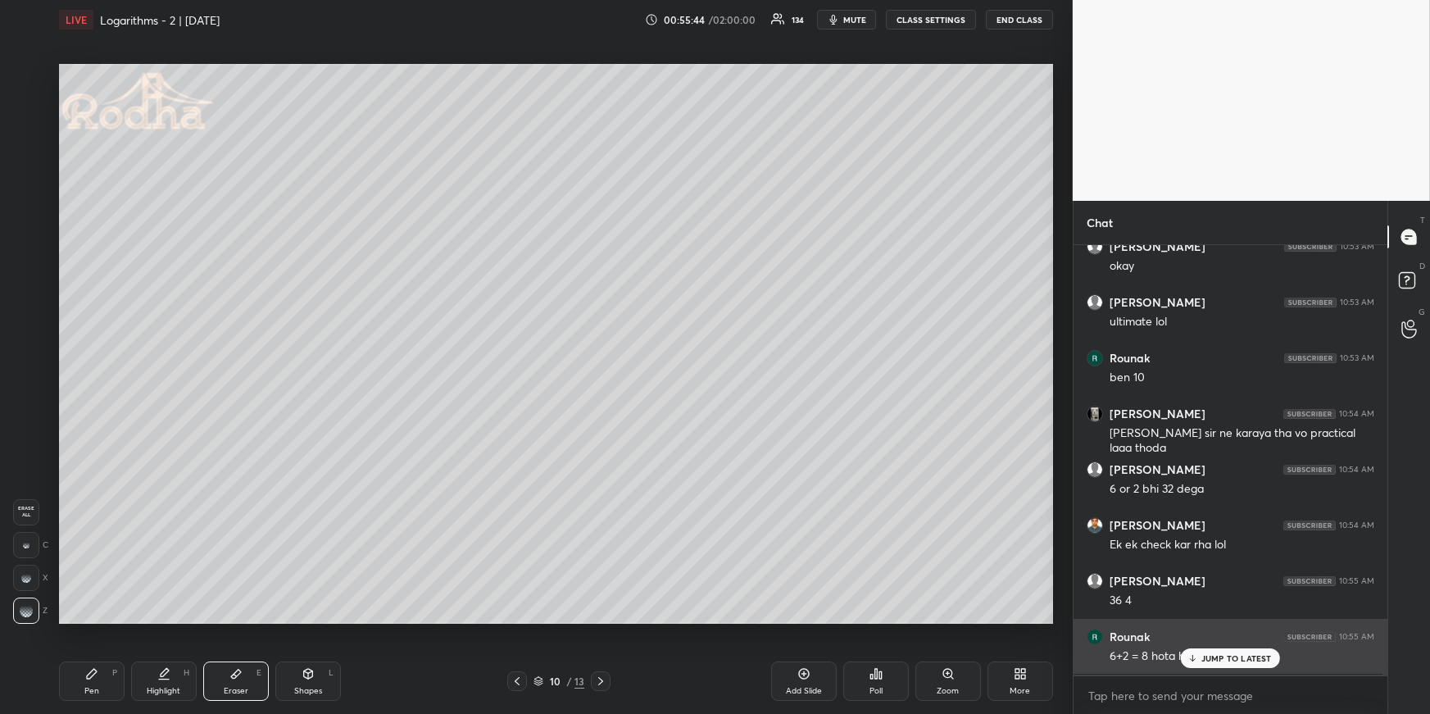
click at [1190, 653] on div "JUMP TO LATEST" at bounding box center [1230, 658] width 98 height 20
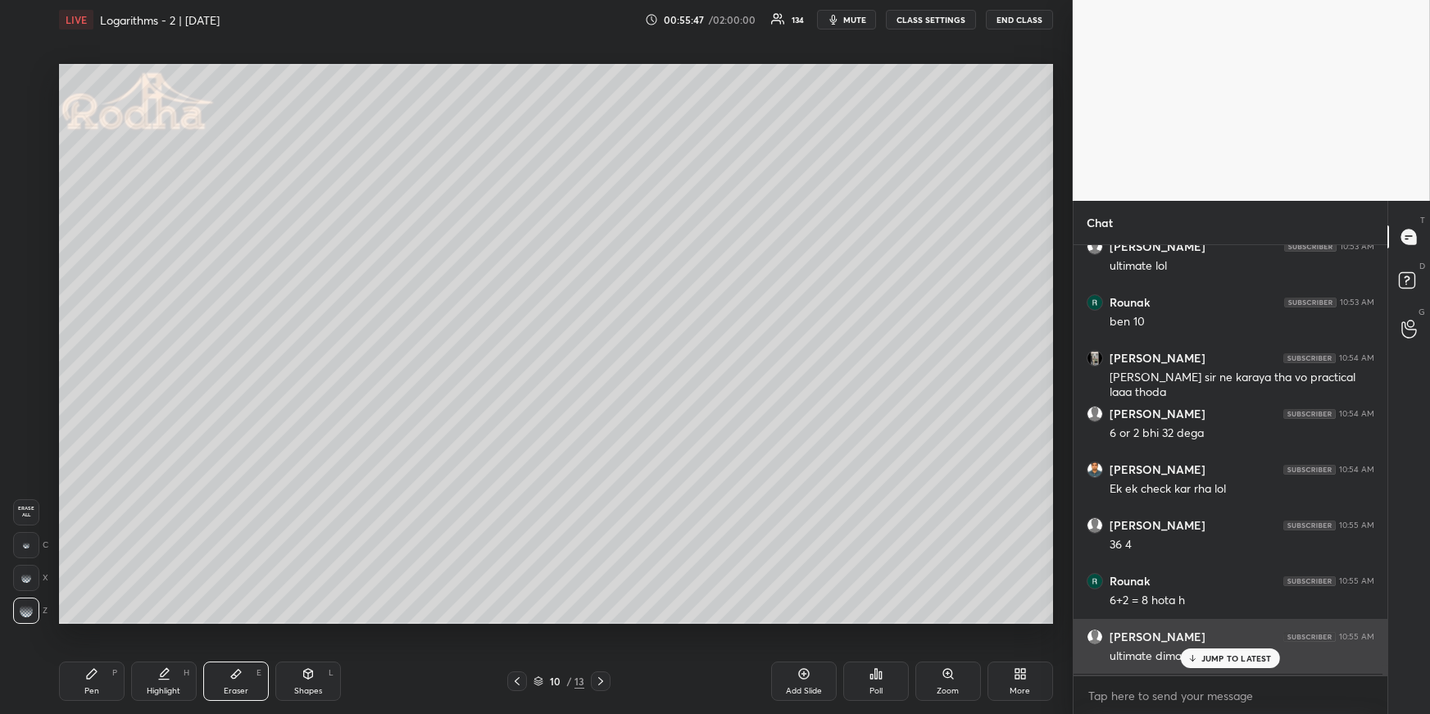
drag, startPoint x: 1209, startPoint y: 663, endPoint x: 1202, endPoint y: 668, distance: 8.9
click at [1209, 664] on div "JUMP TO LATEST" at bounding box center [1230, 658] width 98 height 20
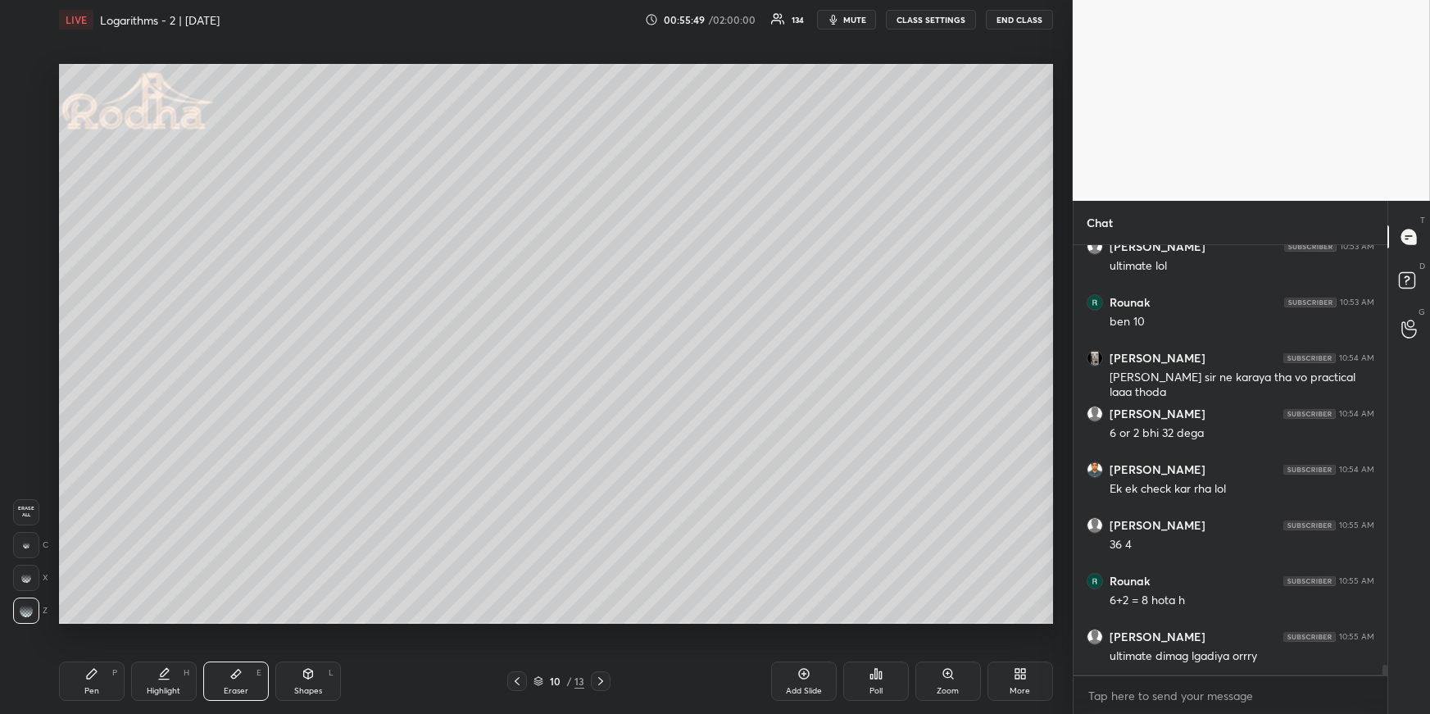
click at [601, 676] on icon at bounding box center [600, 680] width 13 height 13
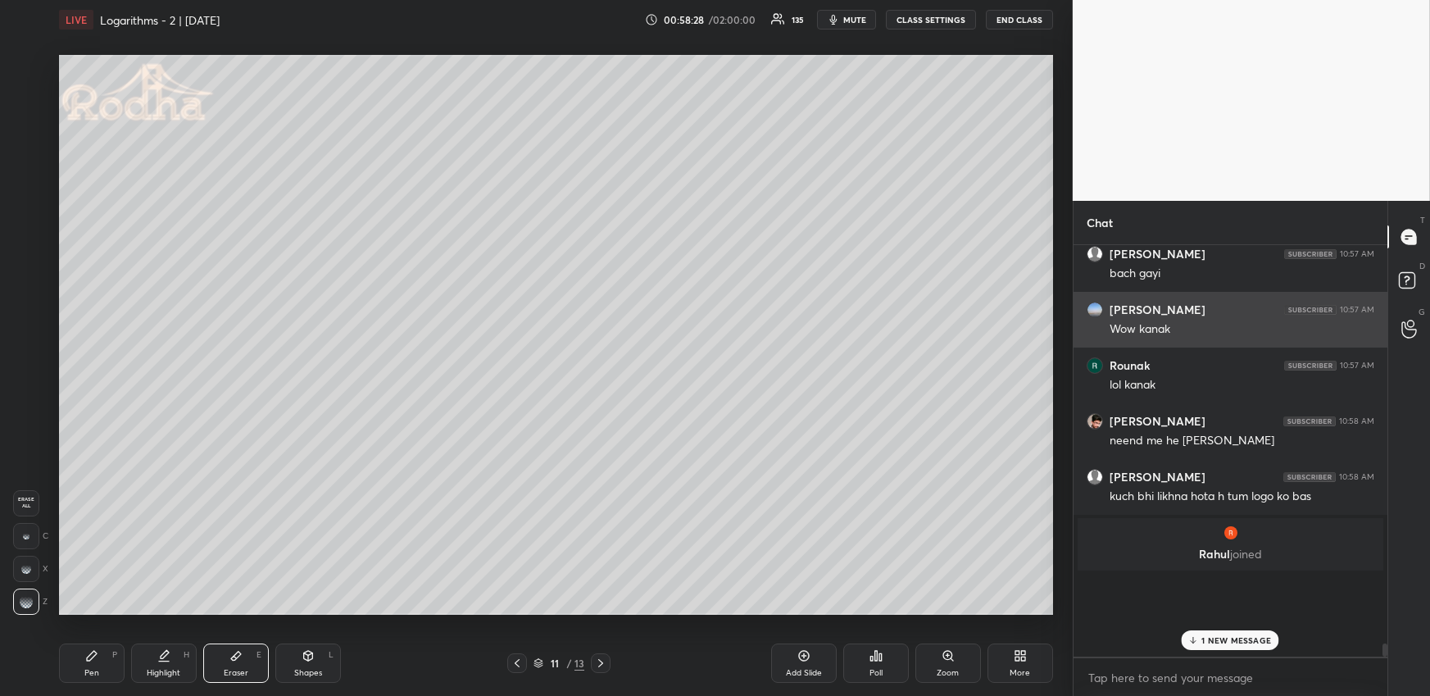
scroll to position [18260, 0]
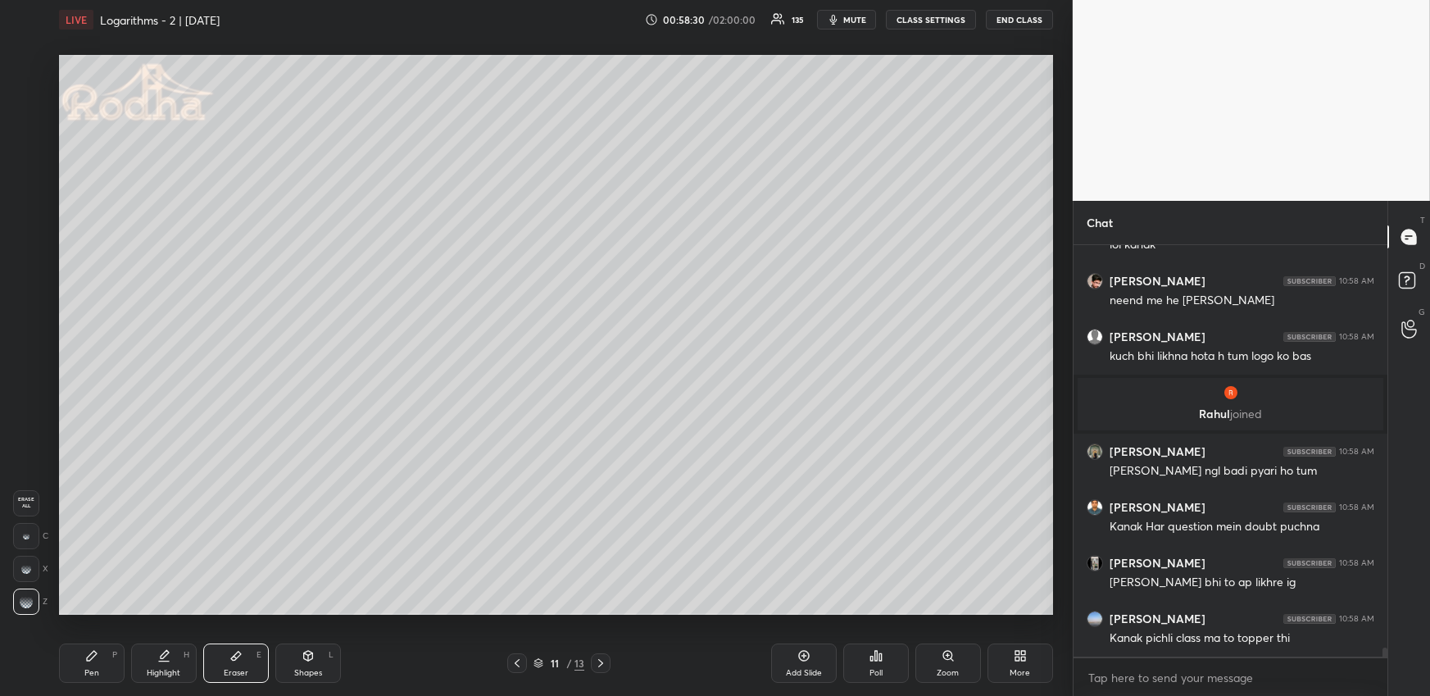
click at [94, 657] on icon at bounding box center [91, 655] width 13 height 13
click at [29, 165] on div at bounding box center [26, 166] width 13 height 13
click at [34, 96] on div at bounding box center [27, 101] width 26 height 26
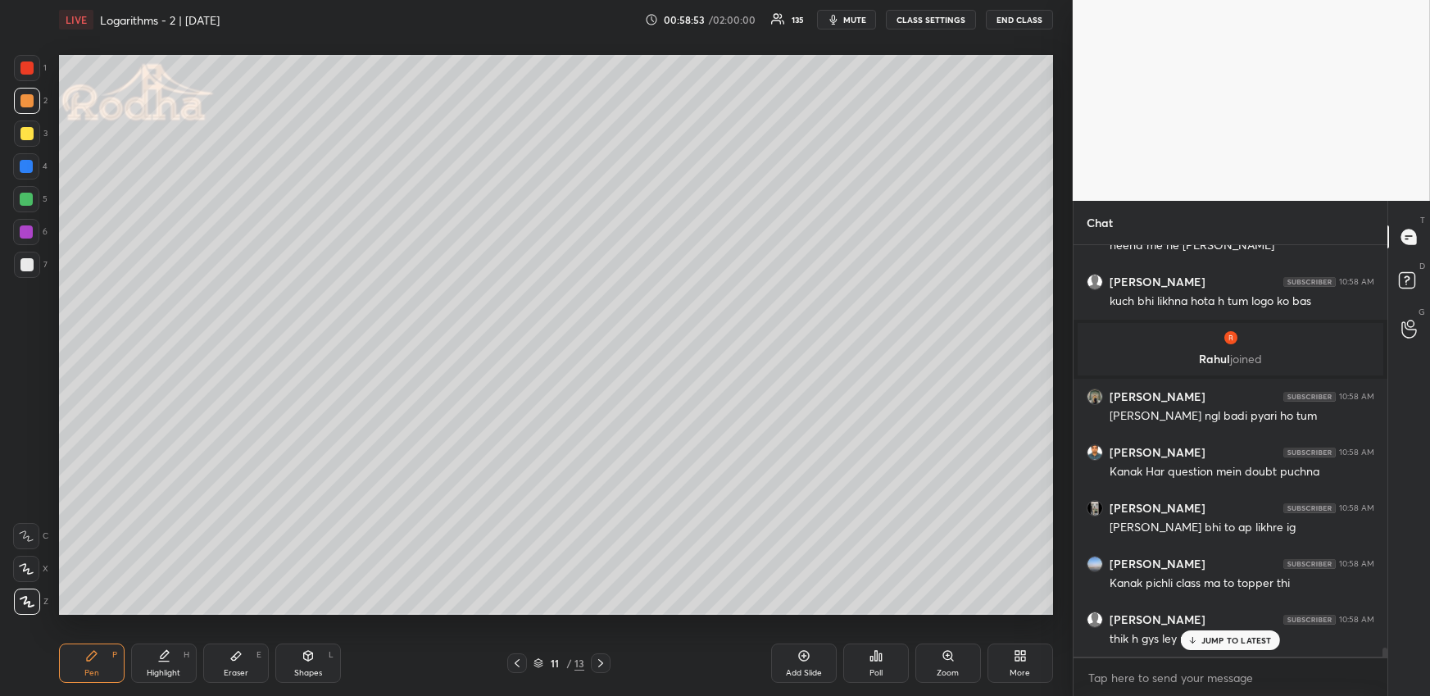
scroll to position [18371, 0]
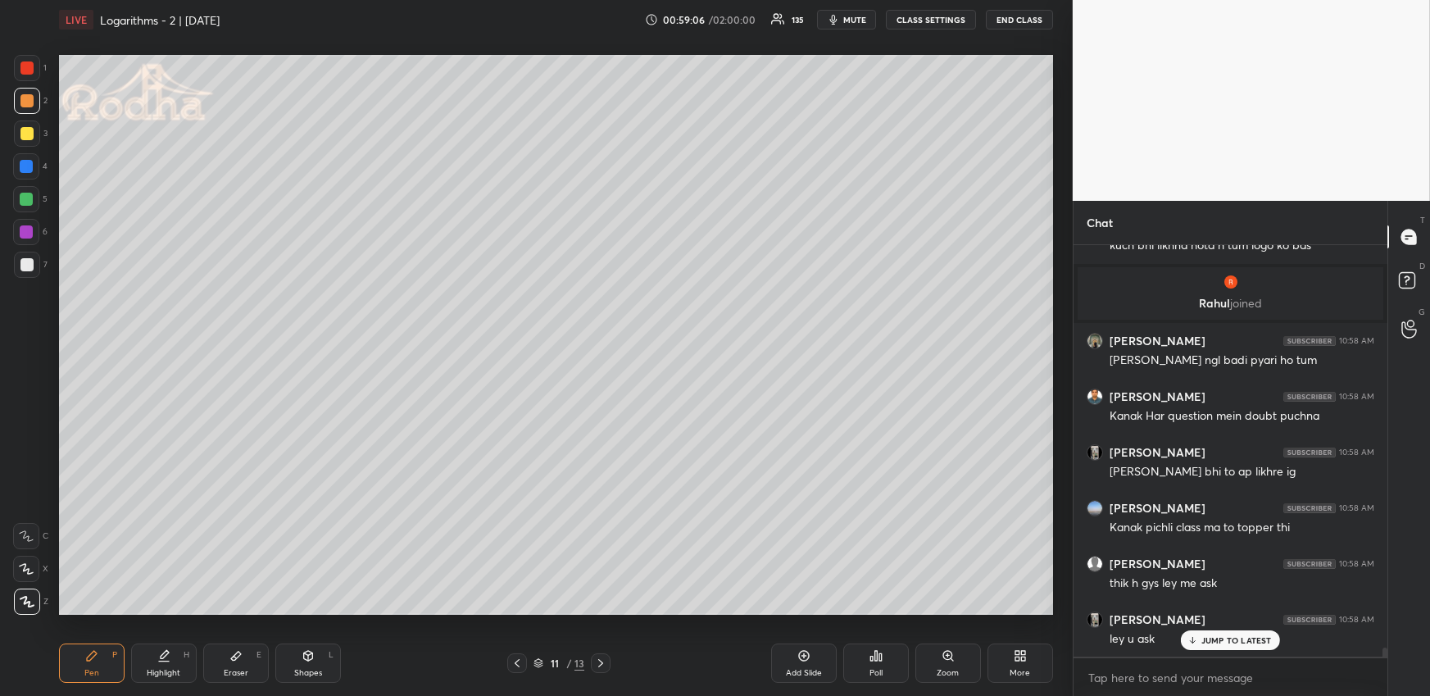
click at [516, 663] on icon at bounding box center [517, 663] width 5 height 8
click at [606, 659] on icon at bounding box center [600, 662] width 13 height 13
click at [607, 658] on div at bounding box center [601, 663] width 20 height 20
click at [524, 665] on icon at bounding box center [516, 662] width 13 height 13
click at [603, 655] on div at bounding box center [601, 663] width 20 height 20
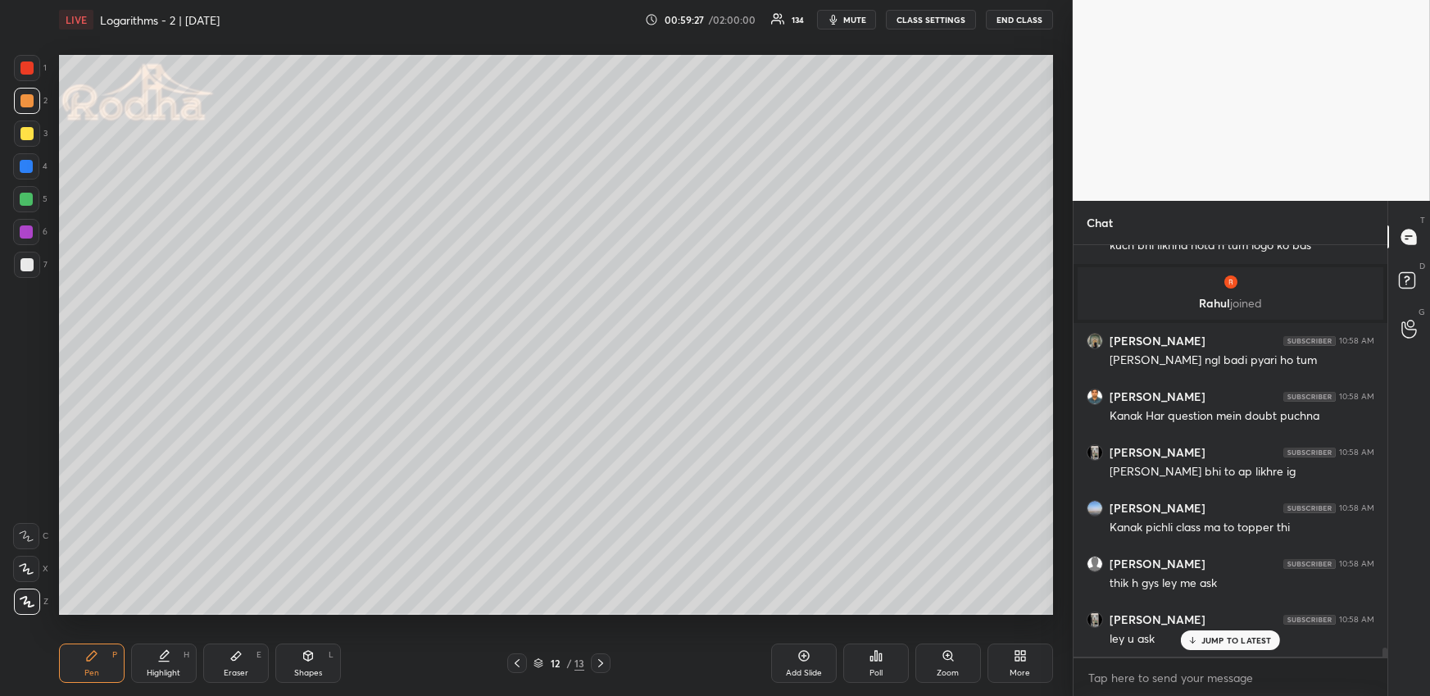
drag, startPoint x: 96, startPoint y: 648, endPoint x: 99, endPoint y: 625, distance: 23.2
click at [98, 650] on icon at bounding box center [91, 655] width 13 height 13
drag, startPoint x: 32, startPoint y: 202, endPoint x: 33, endPoint y: 216, distance: 14.0
click at [31, 202] on div at bounding box center [26, 199] width 13 height 13
click at [517, 660] on icon at bounding box center [516, 662] width 13 height 13
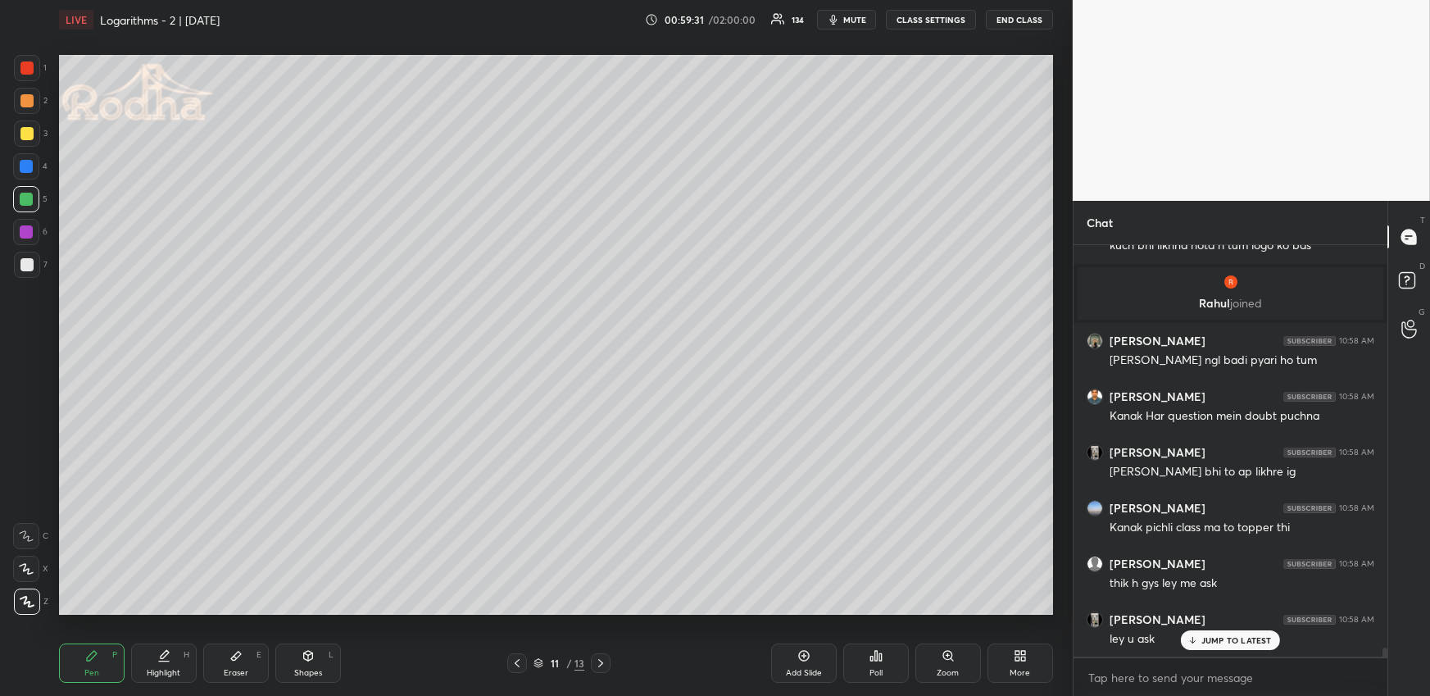
click at [522, 660] on icon at bounding box center [516, 662] width 13 height 13
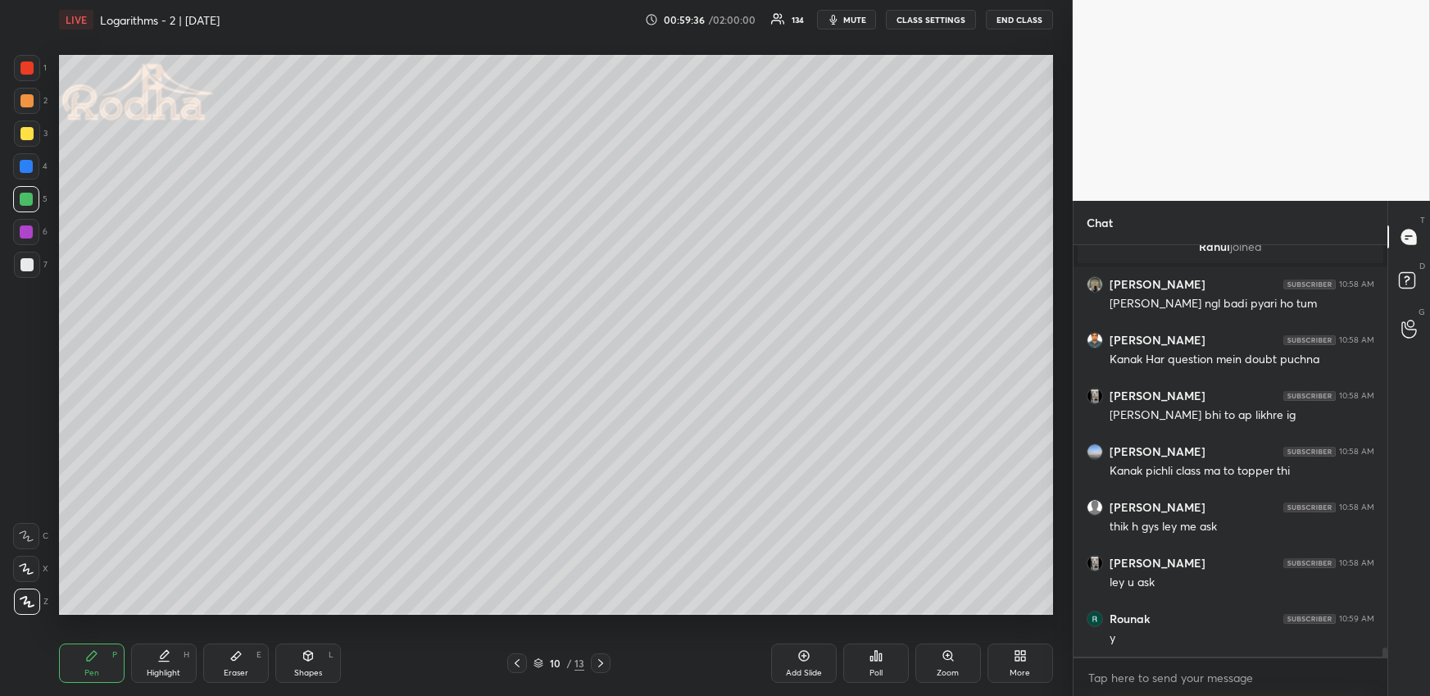
scroll to position [18483, 0]
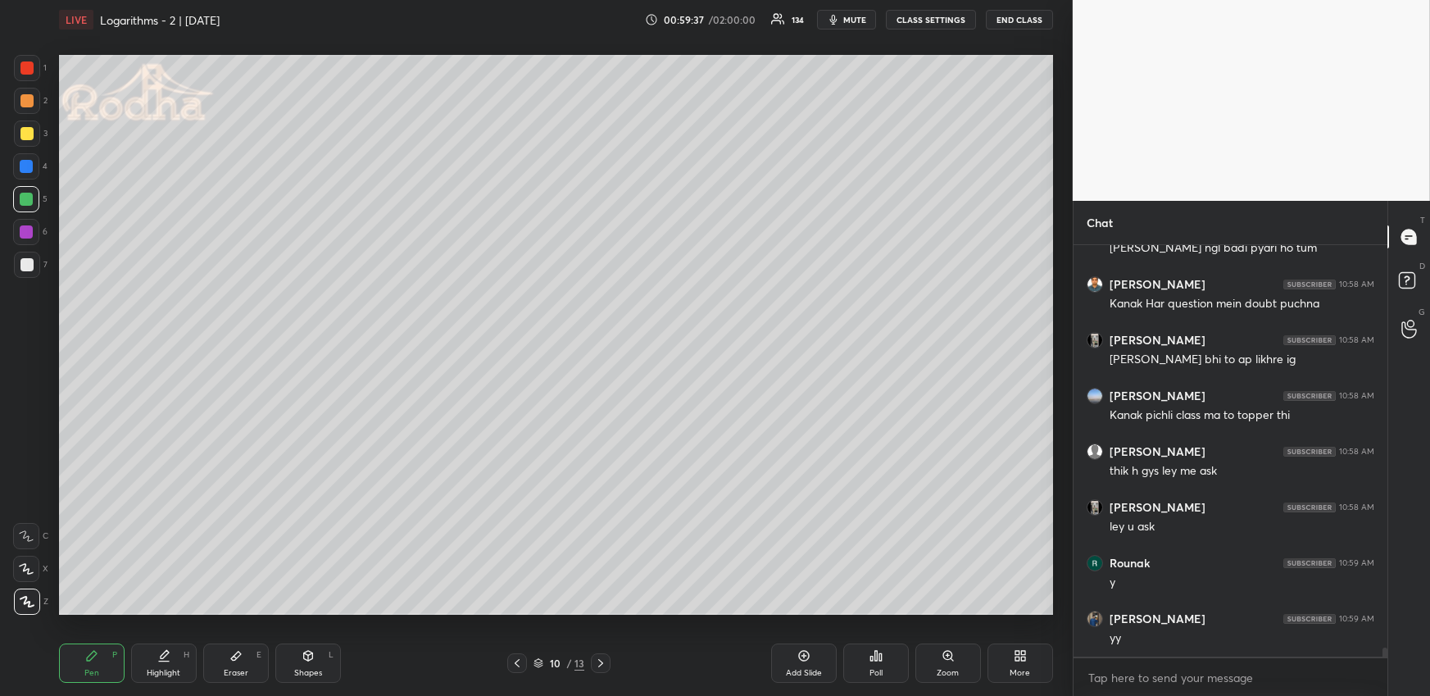
click at [602, 659] on icon at bounding box center [600, 662] width 13 height 13
click at [603, 660] on icon at bounding box center [600, 662] width 13 height 13
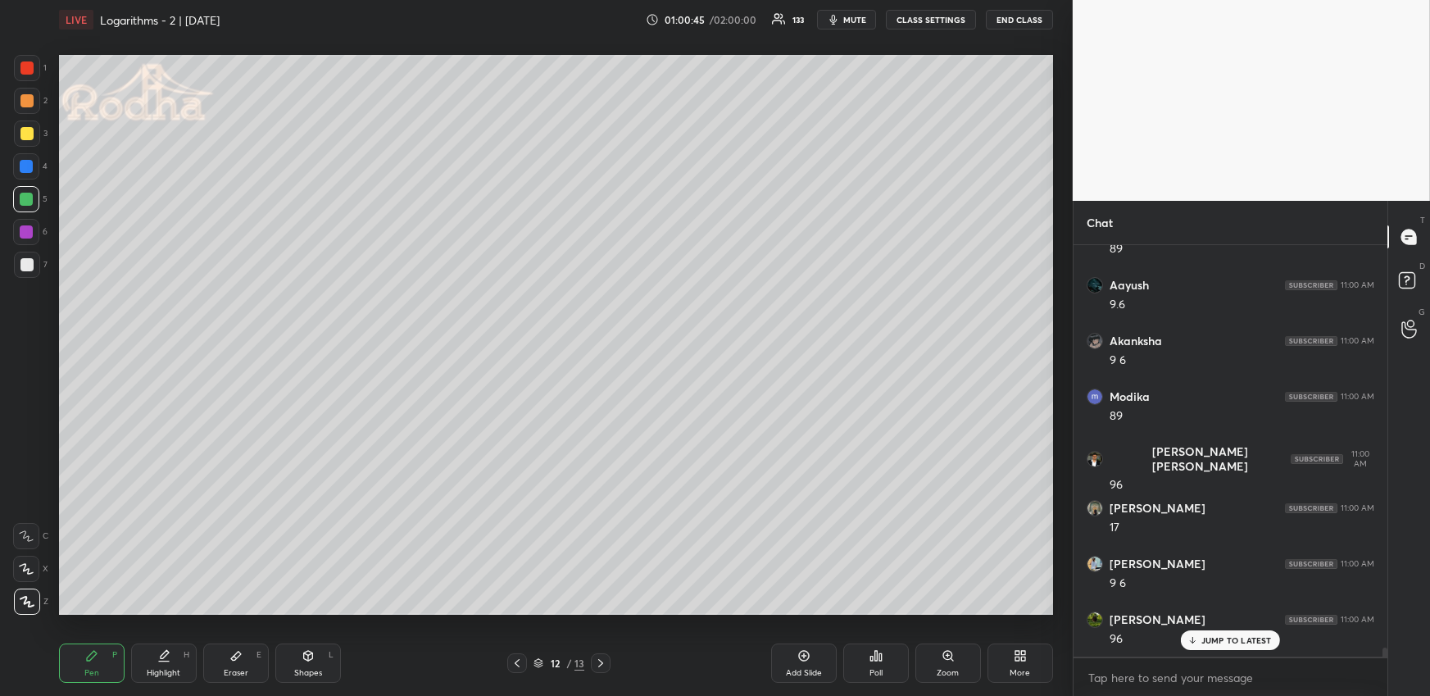
scroll to position [19206, 0]
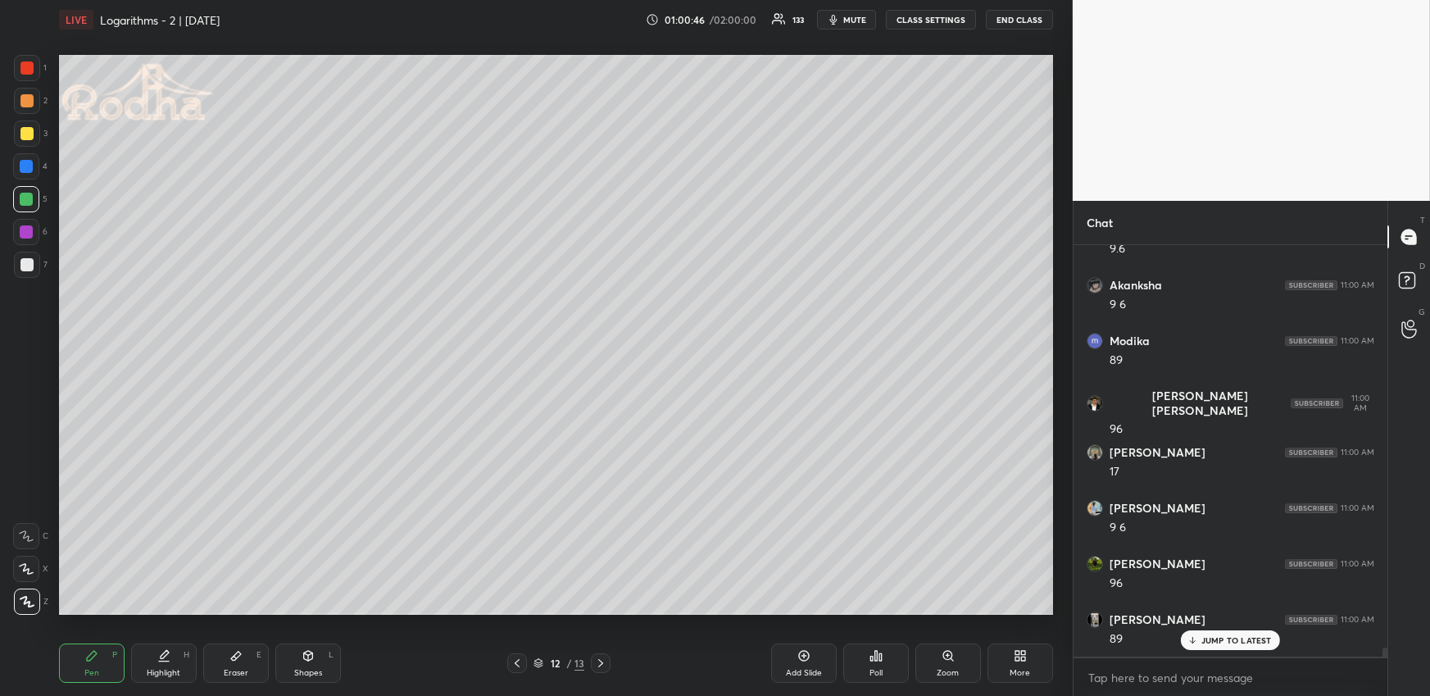
drag, startPoint x: 107, startPoint y: 646, endPoint x: 100, endPoint y: 620, distance: 26.2
click at [106, 646] on div "Pen P" at bounding box center [92, 662] width 66 height 39
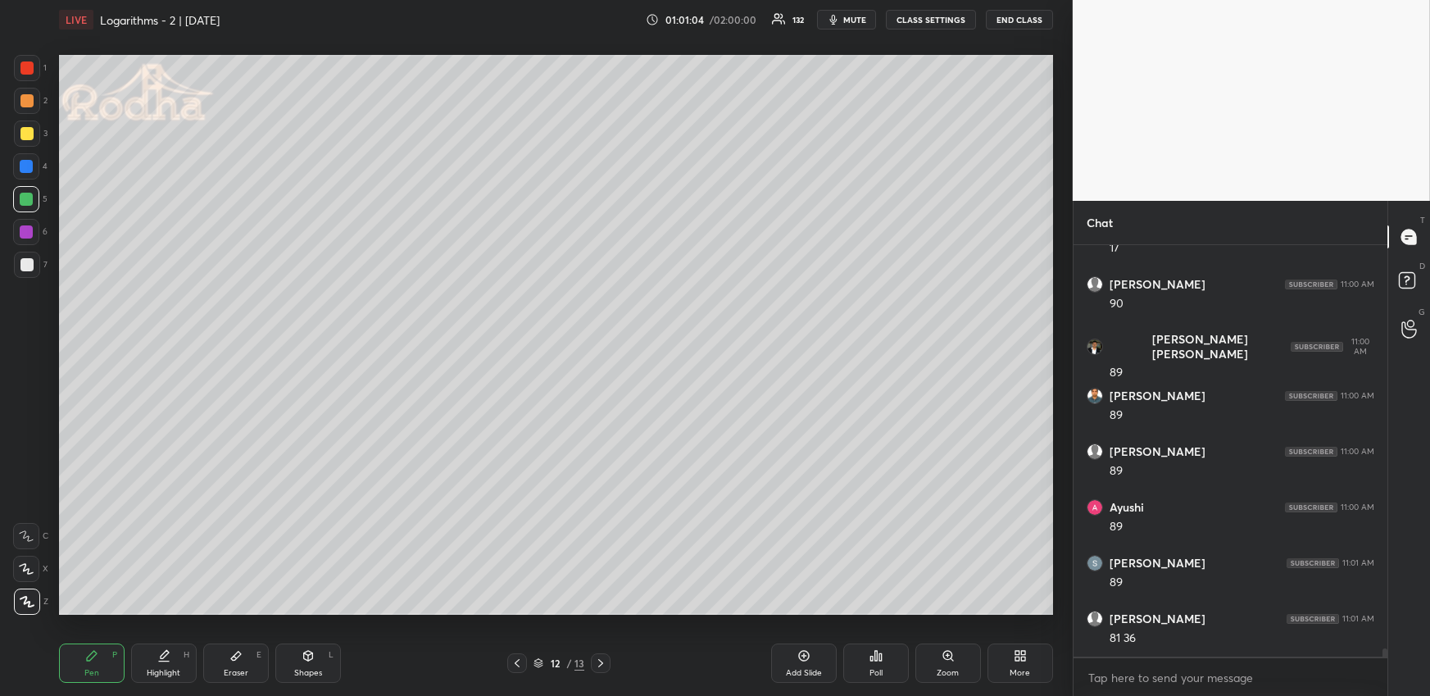
click at [32, 164] on div at bounding box center [26, 166] width 13 height 13
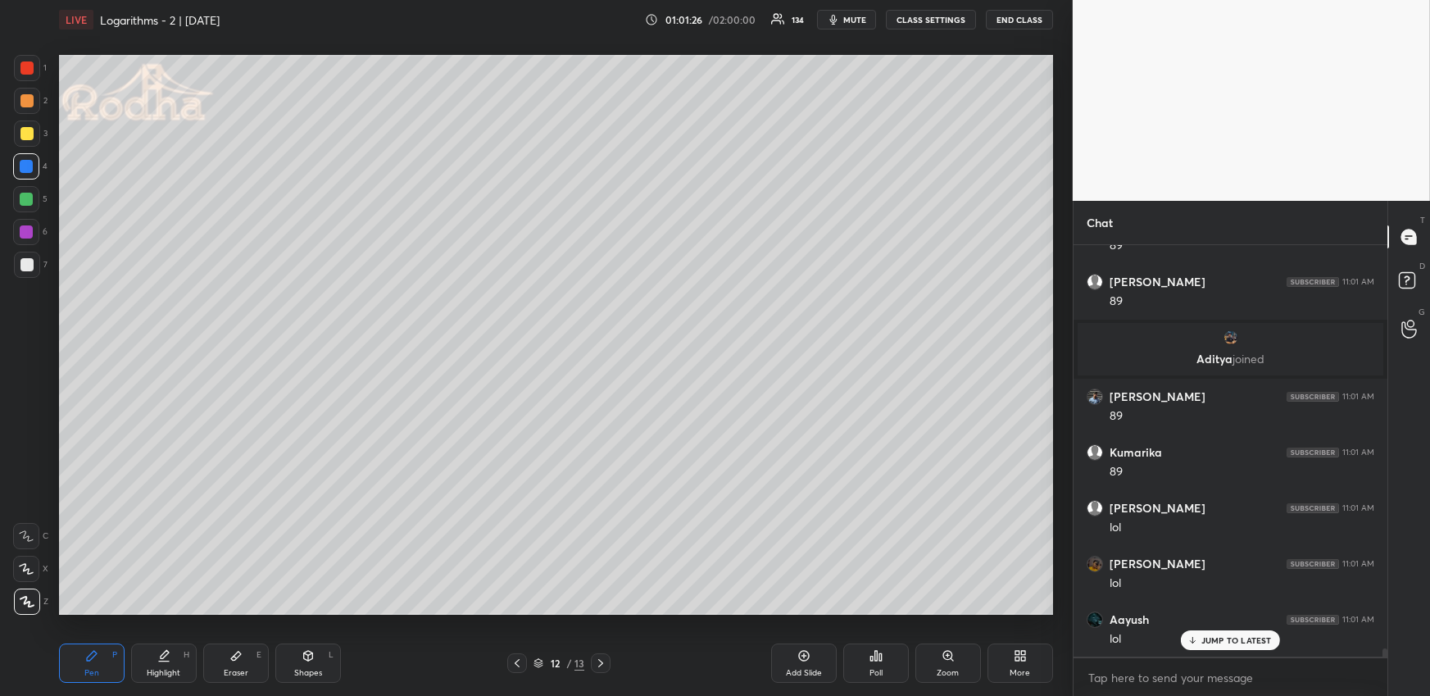
scroll to position [20829, 0]
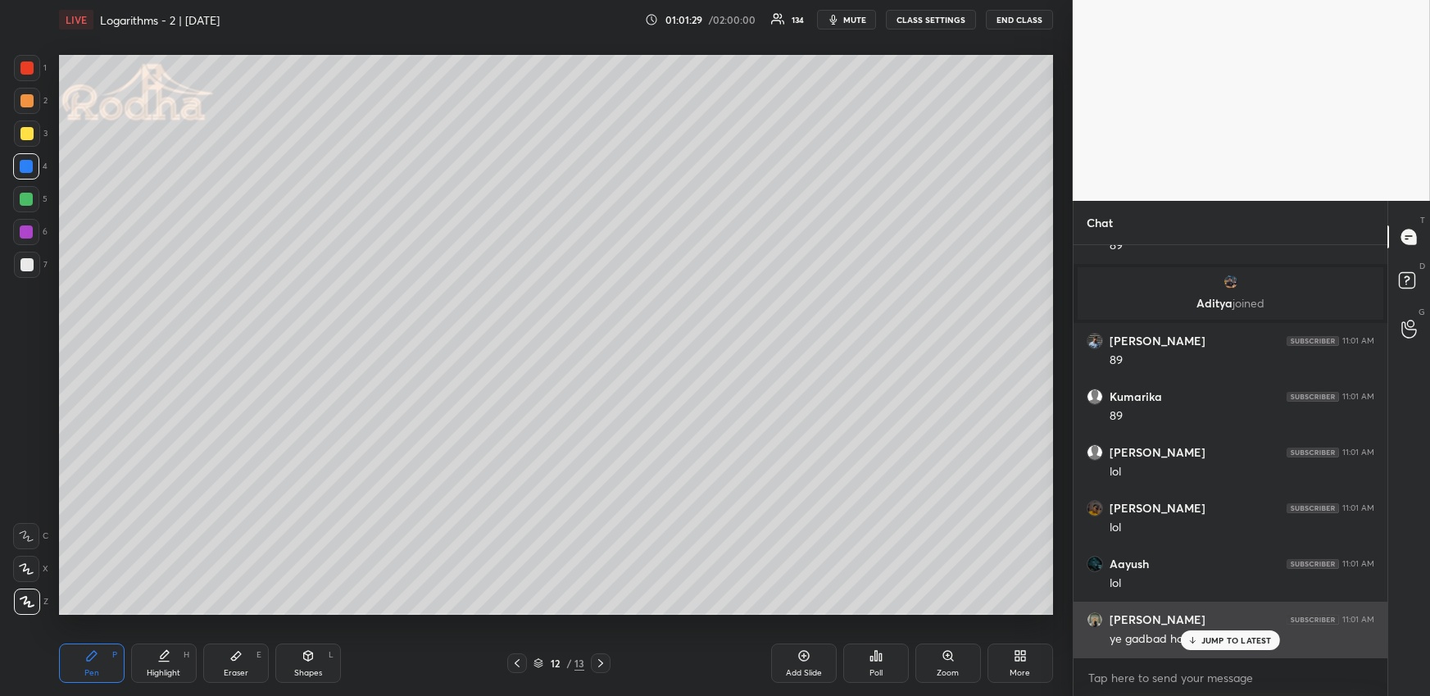
drag, startPoint x: 1231, startPoint y: 643, endPoint x: 1238, endPoint y: 624, distance: 20.0
click at [1231, 642] on p "JUMP TO LATEST" at bounding box center [1236, 640] width 70 height 10
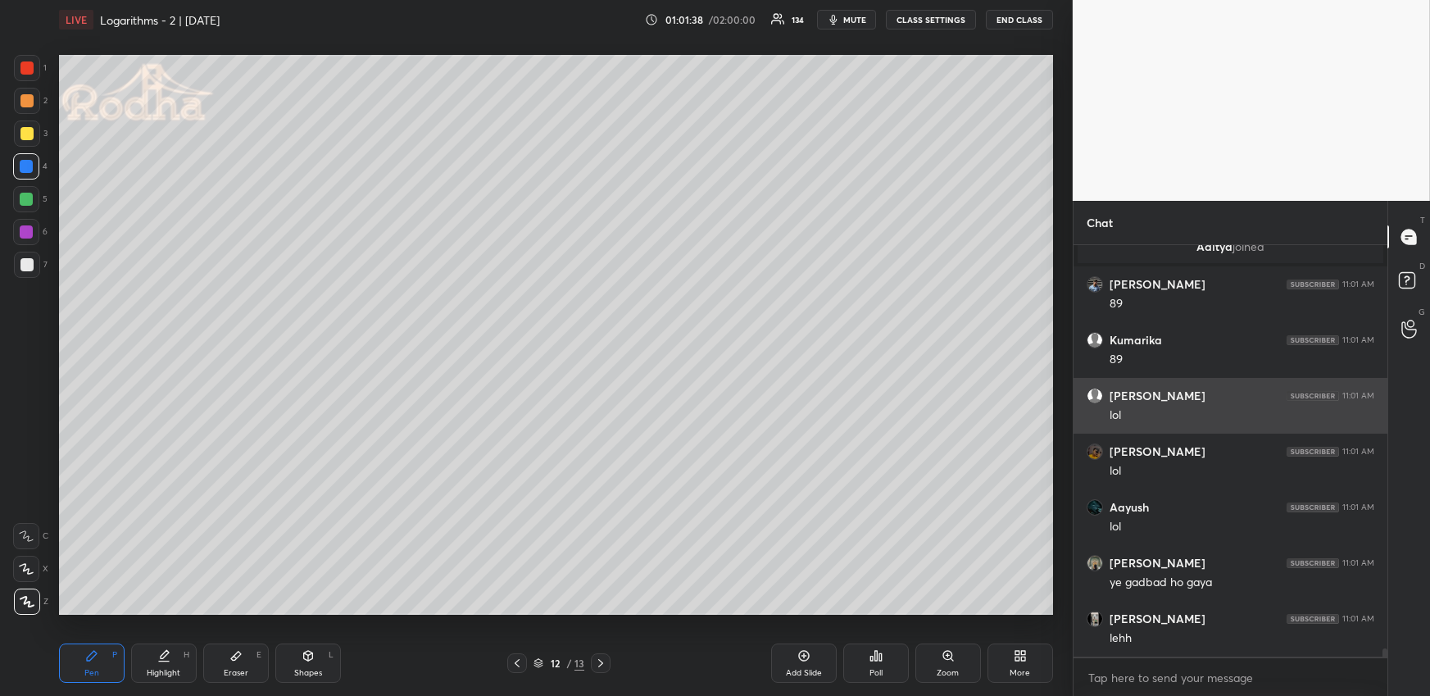
scroll to position [20902, 0]
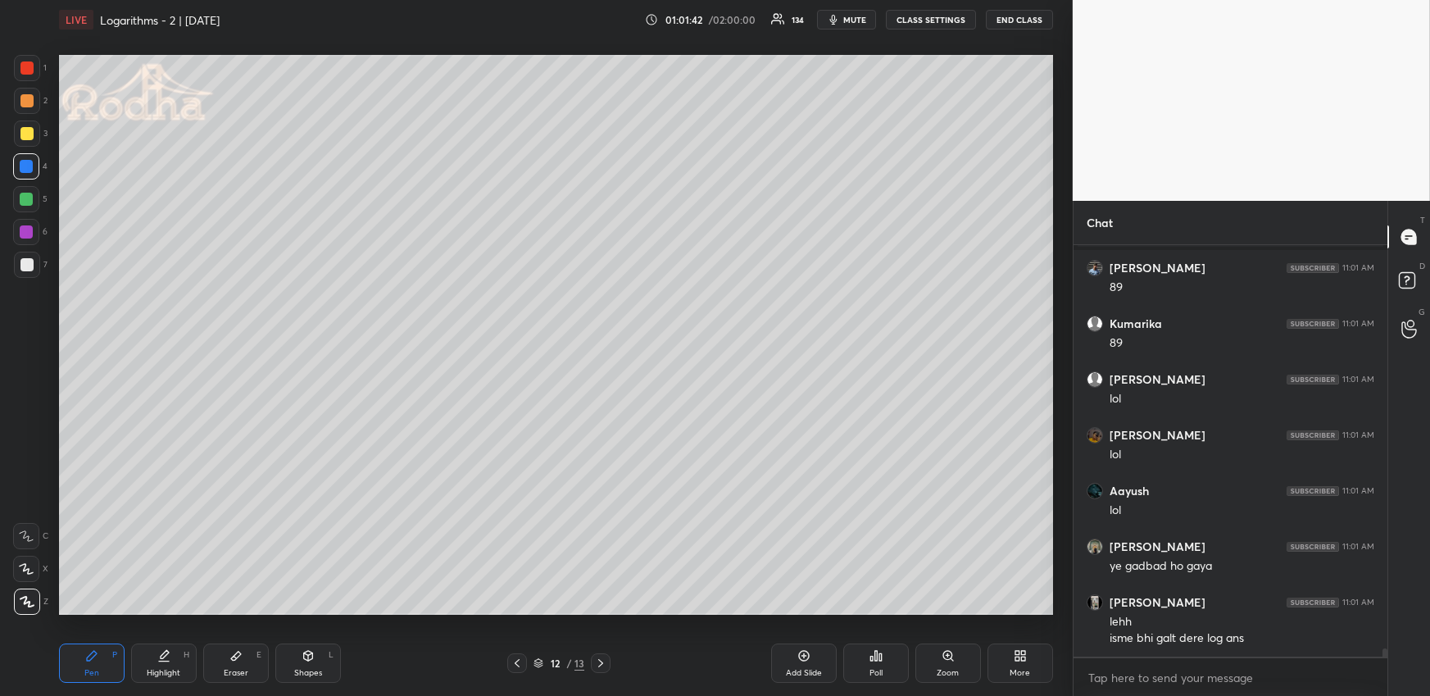
click at [31, 102] on div at bounding box center [26, 100] width 13 height 13
click at [511, 655] on div at bounding box center [517, 663] width 20 height 20
click at [515, 655] on div at bounding box center [517, 663] width 20 height 20
click at [604, 657] on icon at bounding box center [600, 662] width 13 height 13
click at [606, 658] on icon at bounding box center [600, 662] width 13 height 13
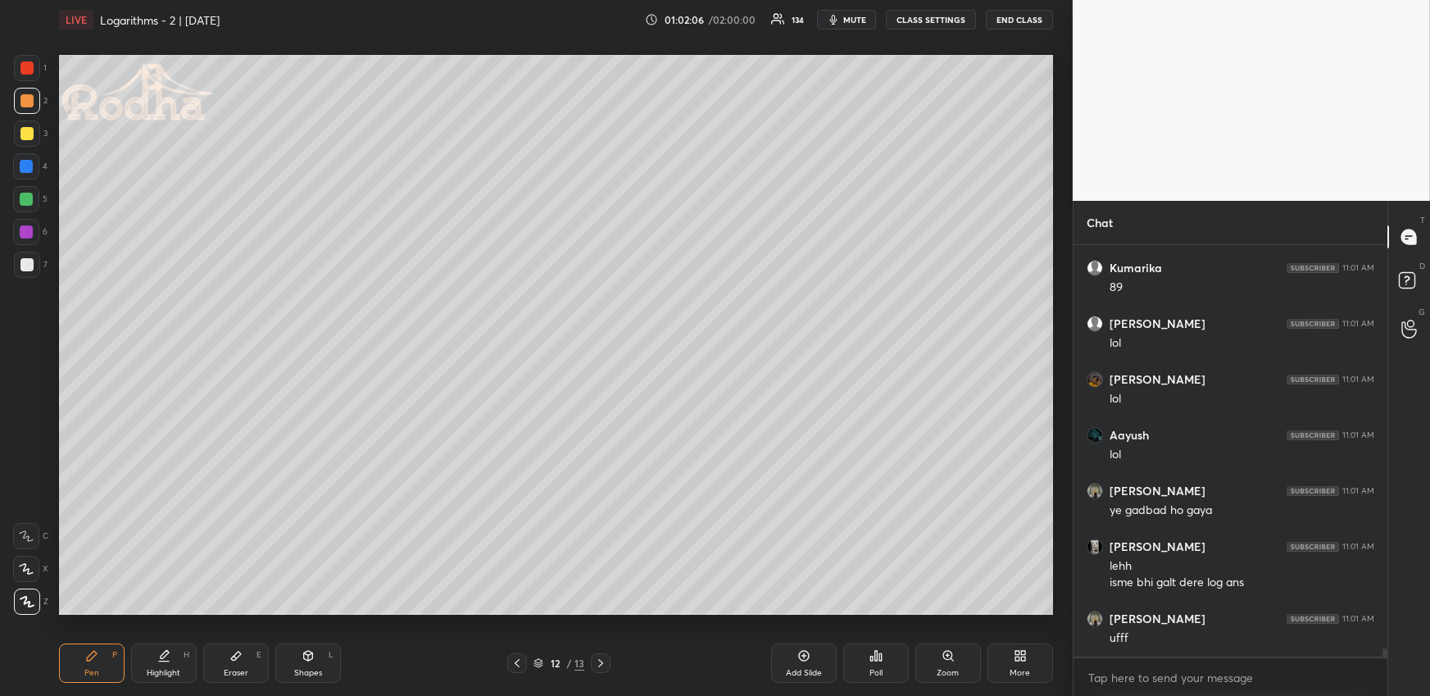
scroll to position [21013, 0]
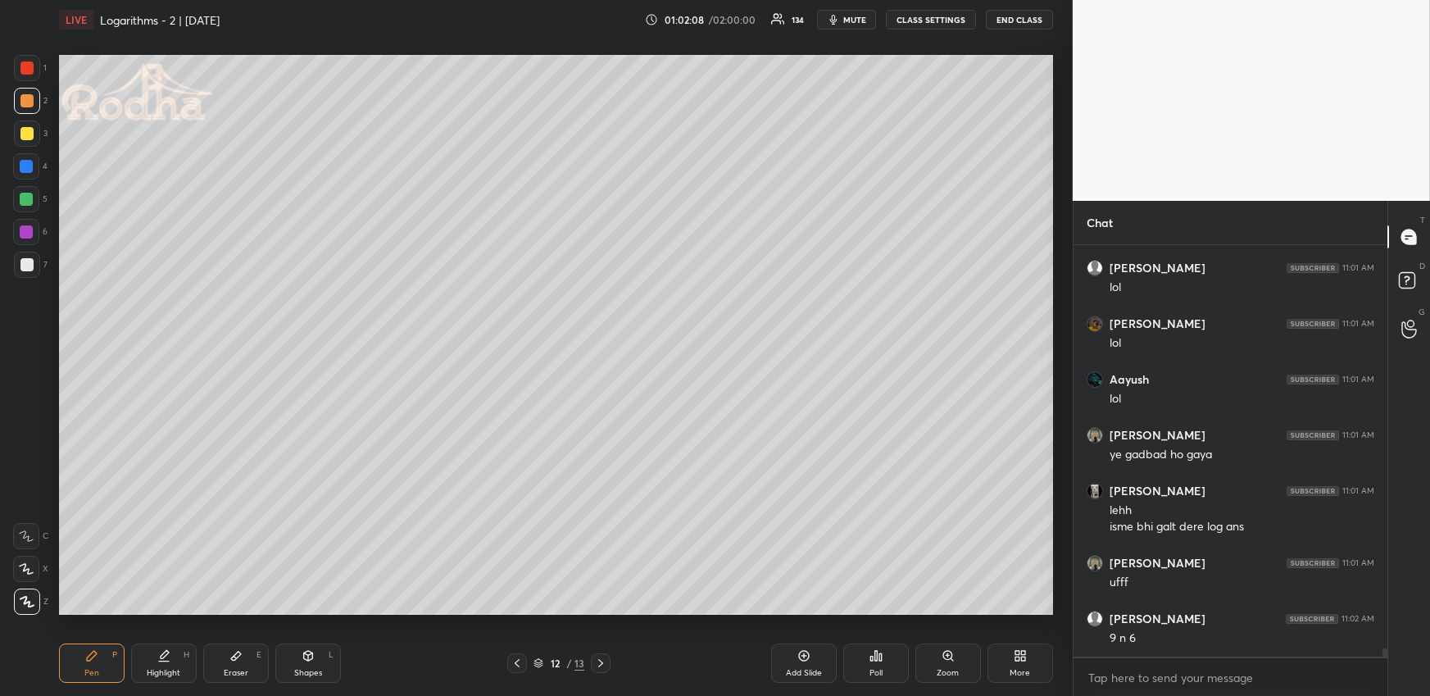
drag, startPoint x: 34, startPoint y: 138, endPoint x: 56, endPoint y: 158, distance: 29.6
click at [32, 136] on div at bounding box center [27, 133] width 26 height 26
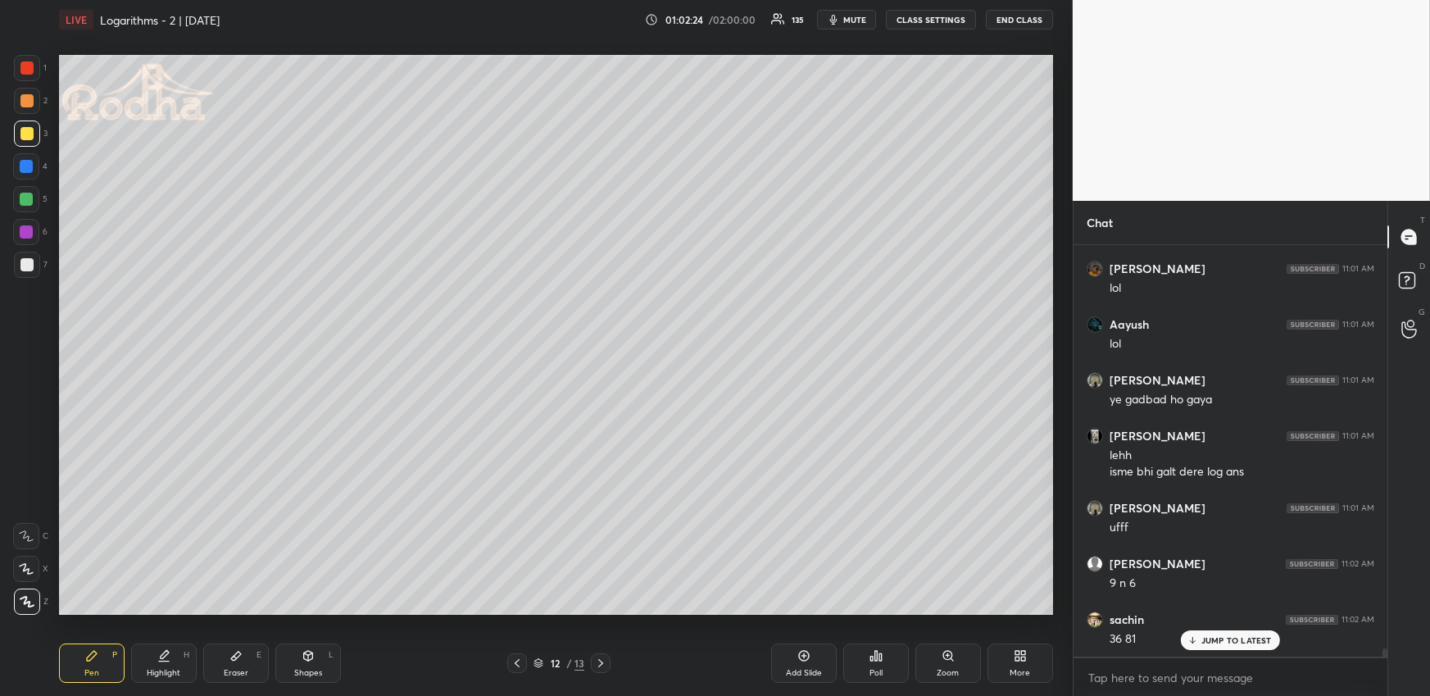
scroll to position [21124, 0]
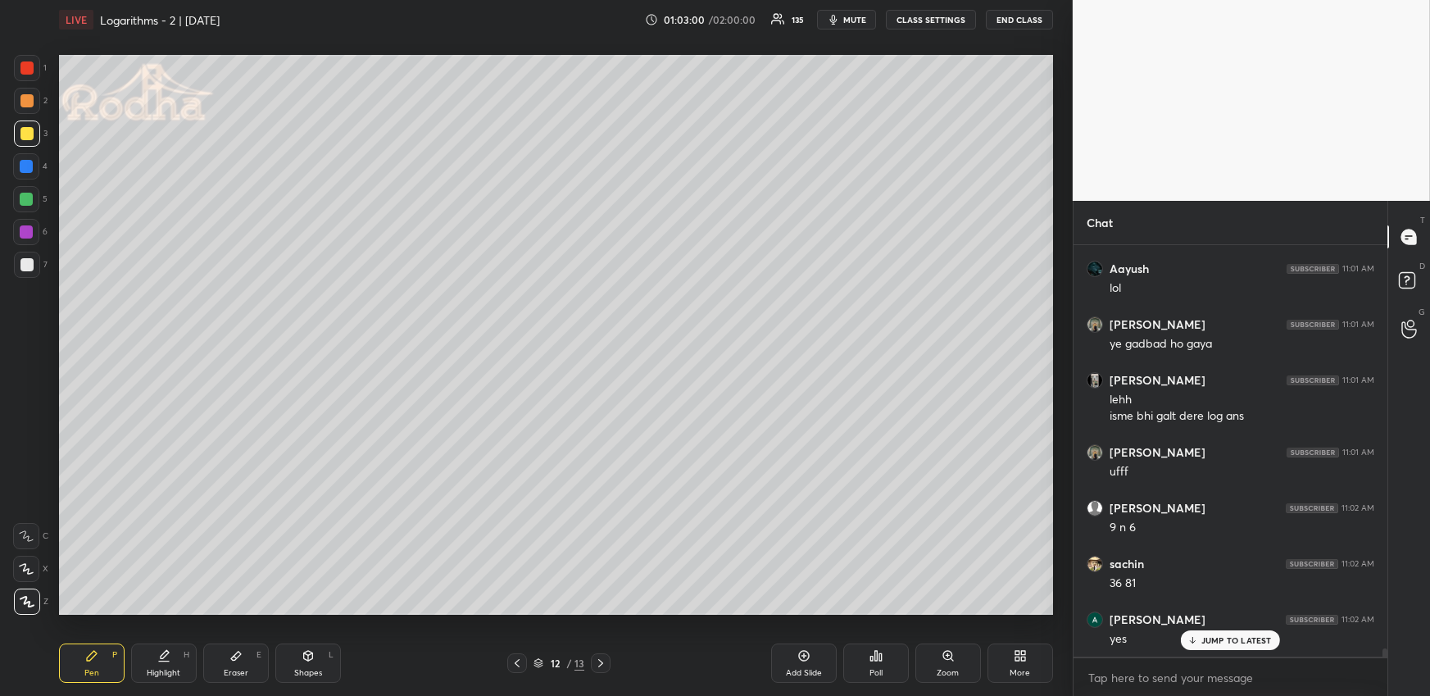
click at [1218, 644] on p "JUMP TO LATEST" at bounding box center [1236, 640] width 70 height 10
click at [519, 659] on icon at bounding box center [516, 662] width 13 height 13
click at [1007, 659] on div "More" at bounding box center [1020, 662] width 66 height 39
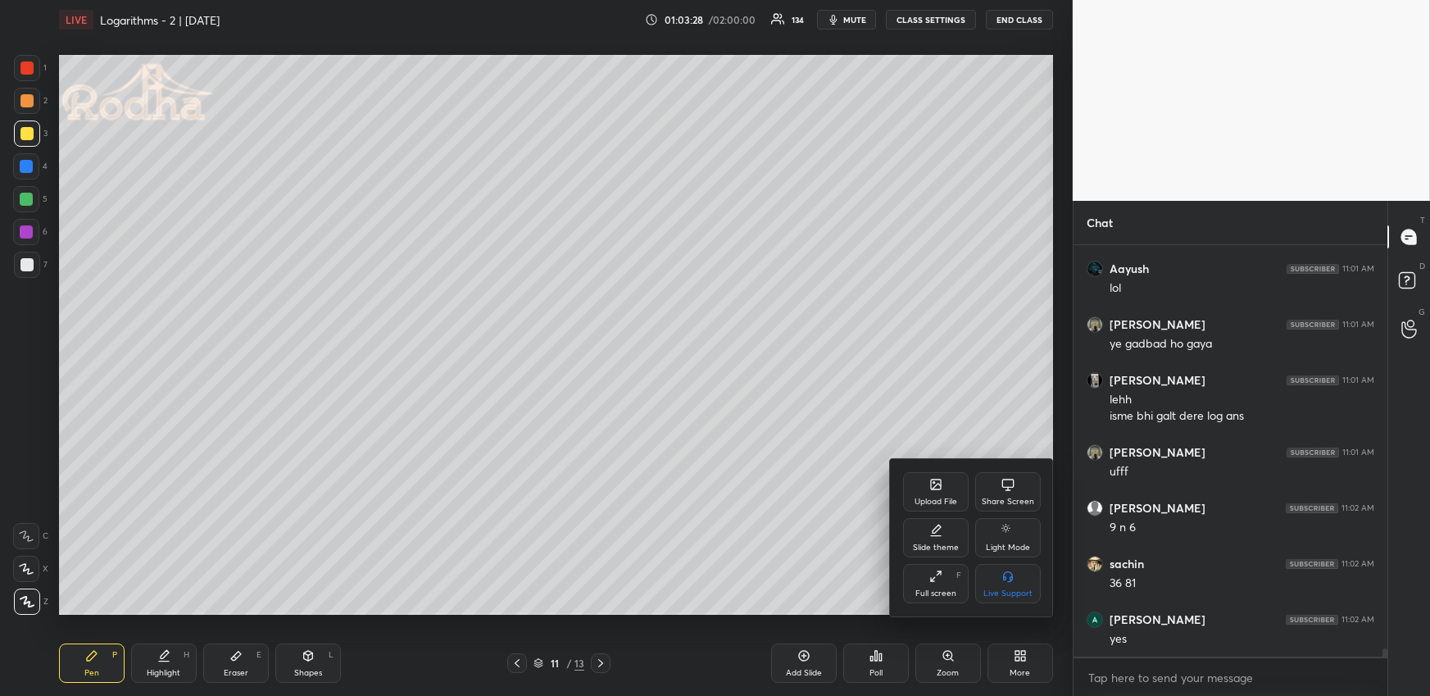
click at [949, 503] on div "Upload File" at bounding box center [935, 501] width 43 height 8
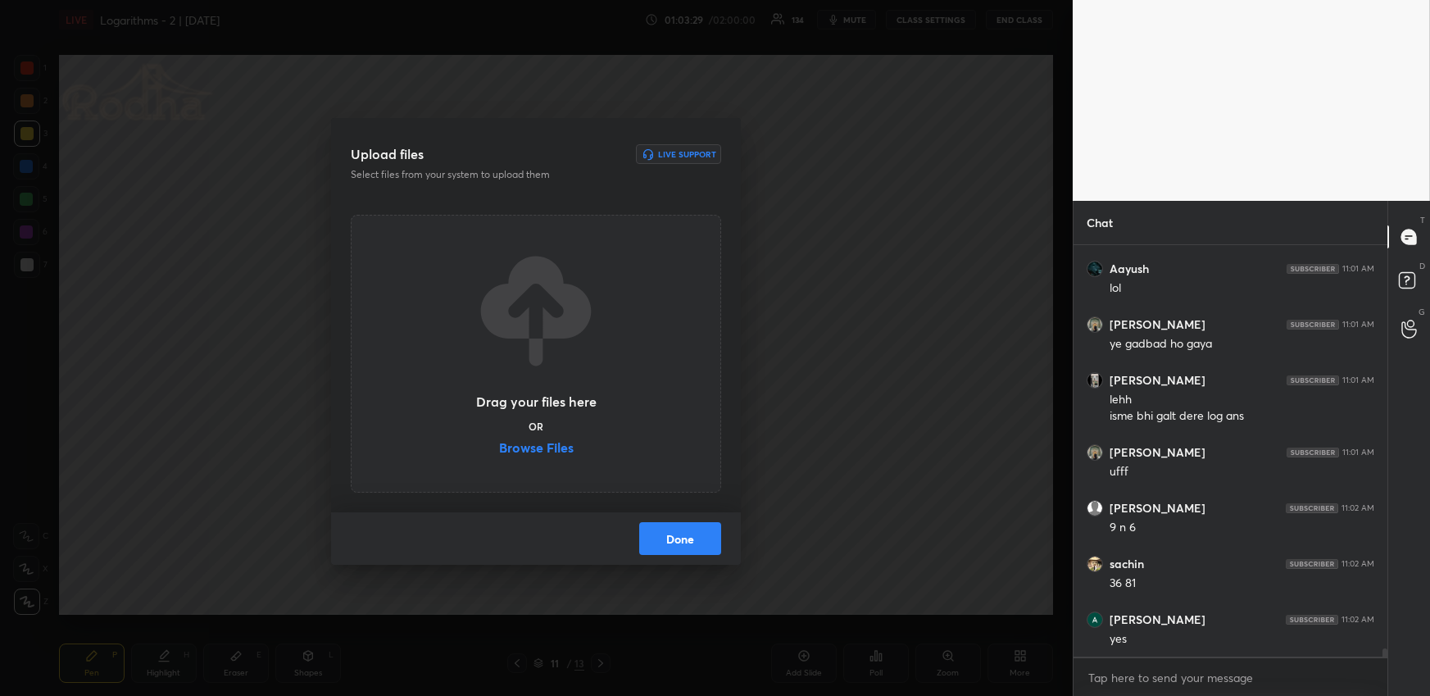
click at [544, 443] on label "Browse Files" at bounding box center [536, 449] width 75 height 17
click at [499, 443] on input "Browse Files" at bounding box center [499, 449] width 0 height 17
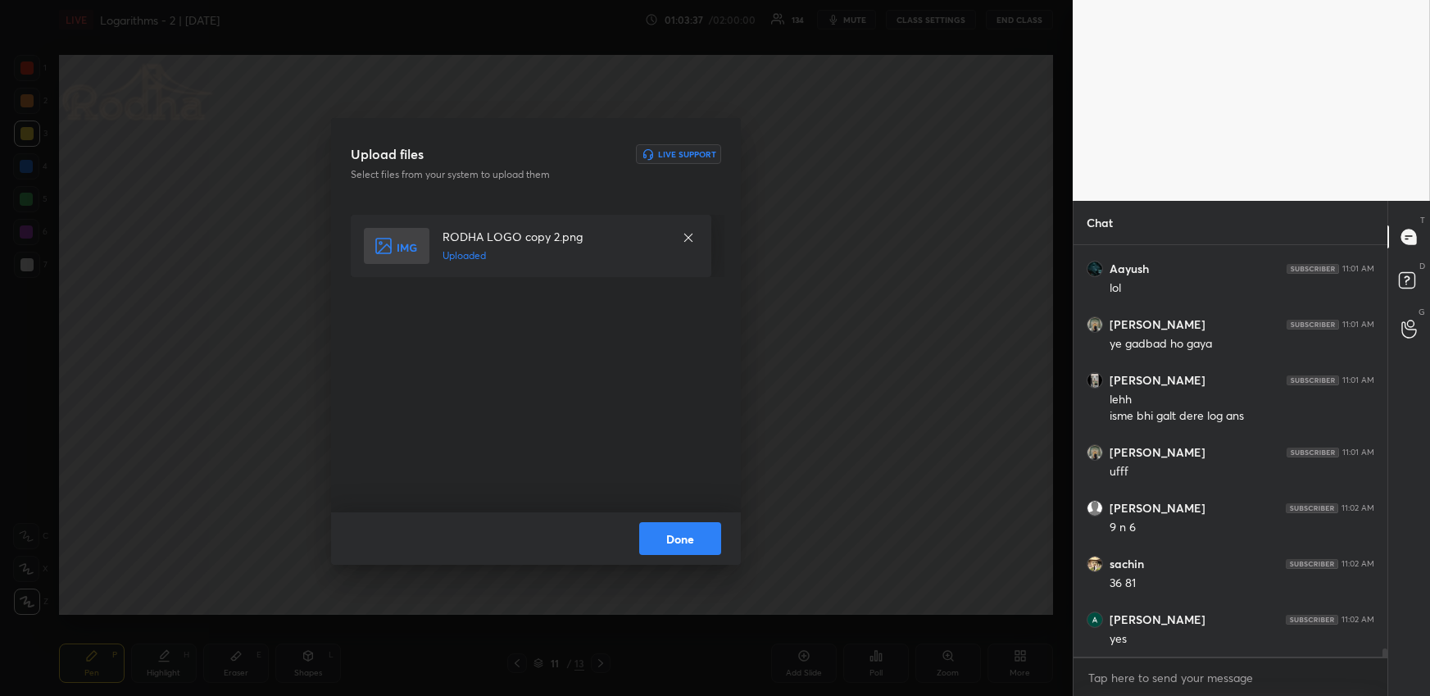
click at [689, 537] on button "Done" at bounding box center [680, 538] width 82 height 33
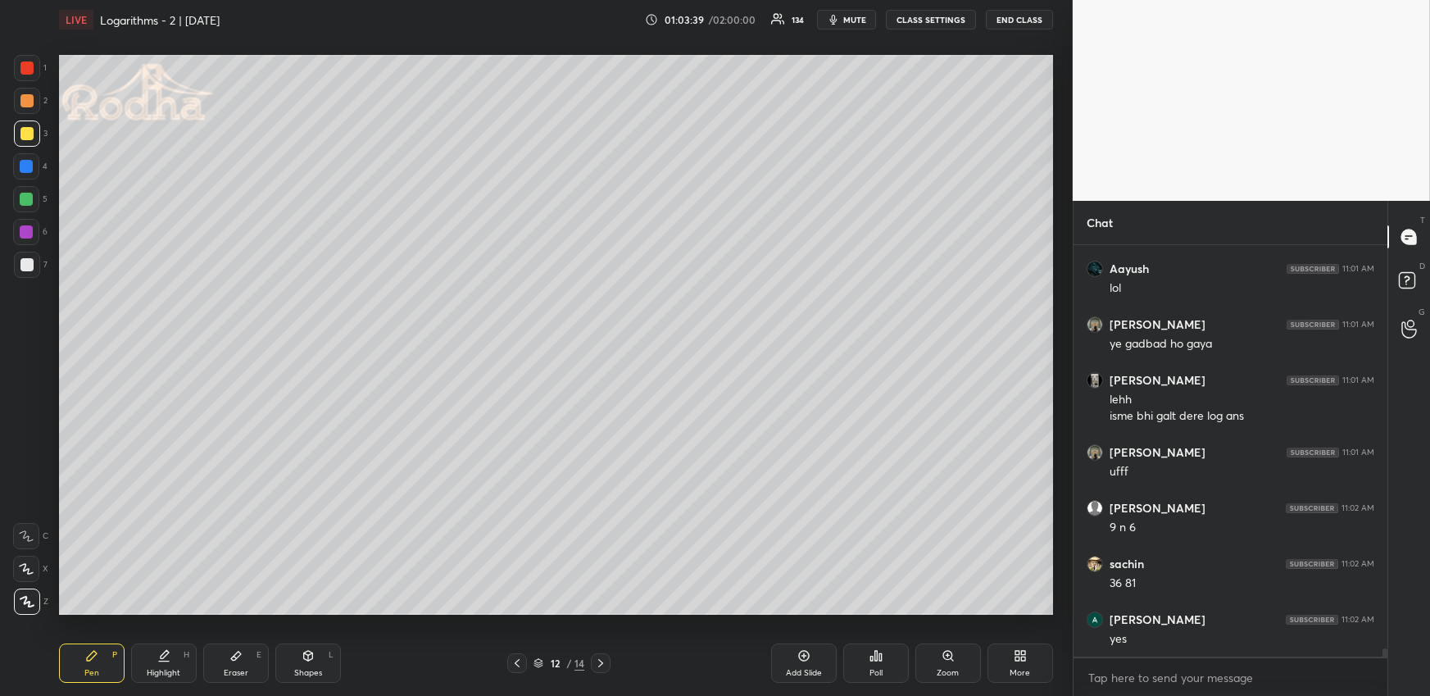
click at [523, 657] on icon at bounding box center [516, 662] width 13 height 13
click at [109, 659] on div "Pen P" at bounding box center [92, 662] width 66 height 39
click at [33, 199] on div at bounding box center [26, 199] width 26 height 26
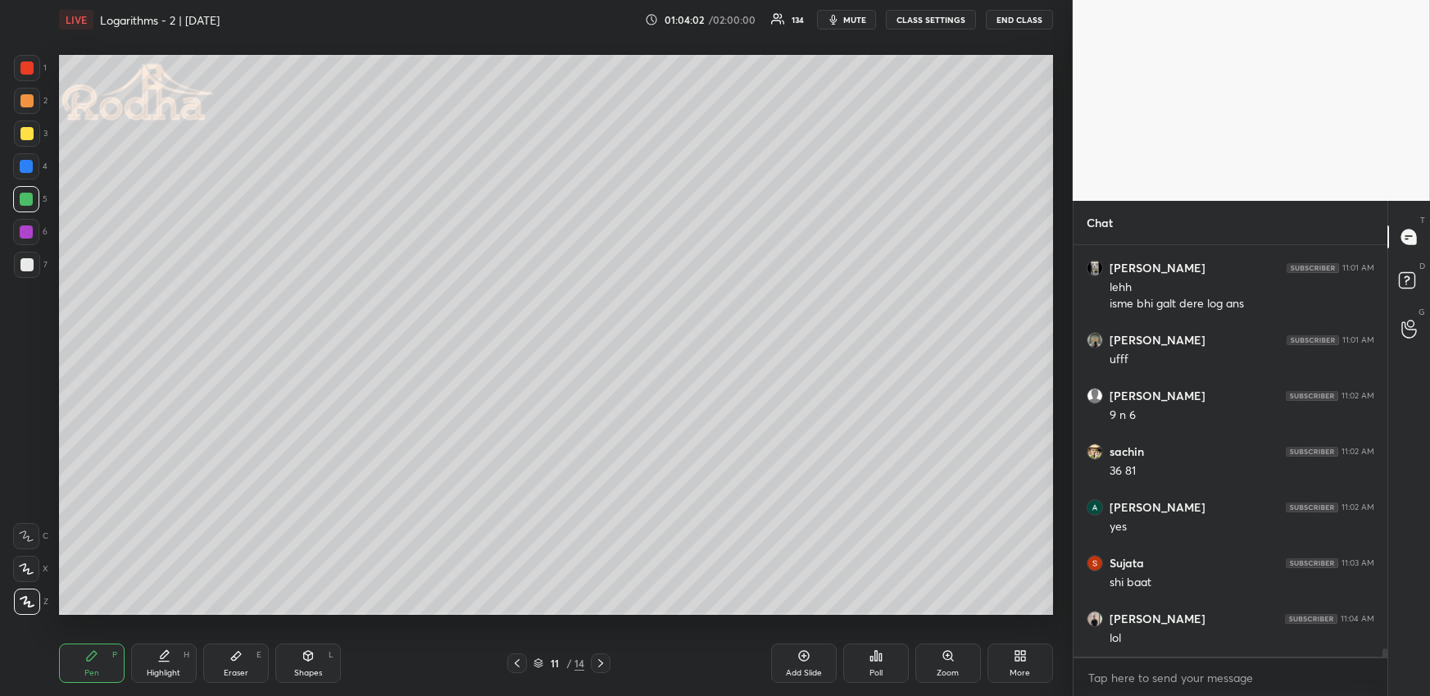
scroll to position [21292, 0]
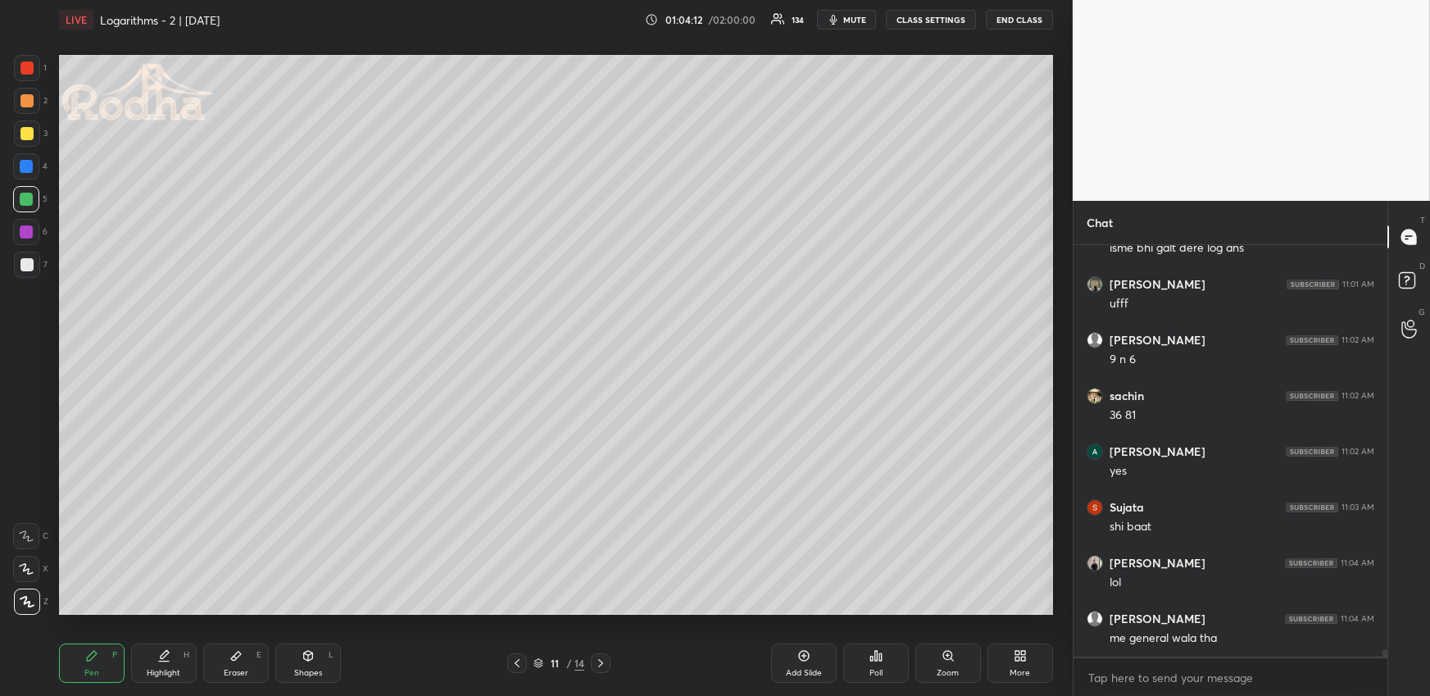
click at [144, 660] on div "Highlight H" at bounding box center [164, 662] width 66 height 39
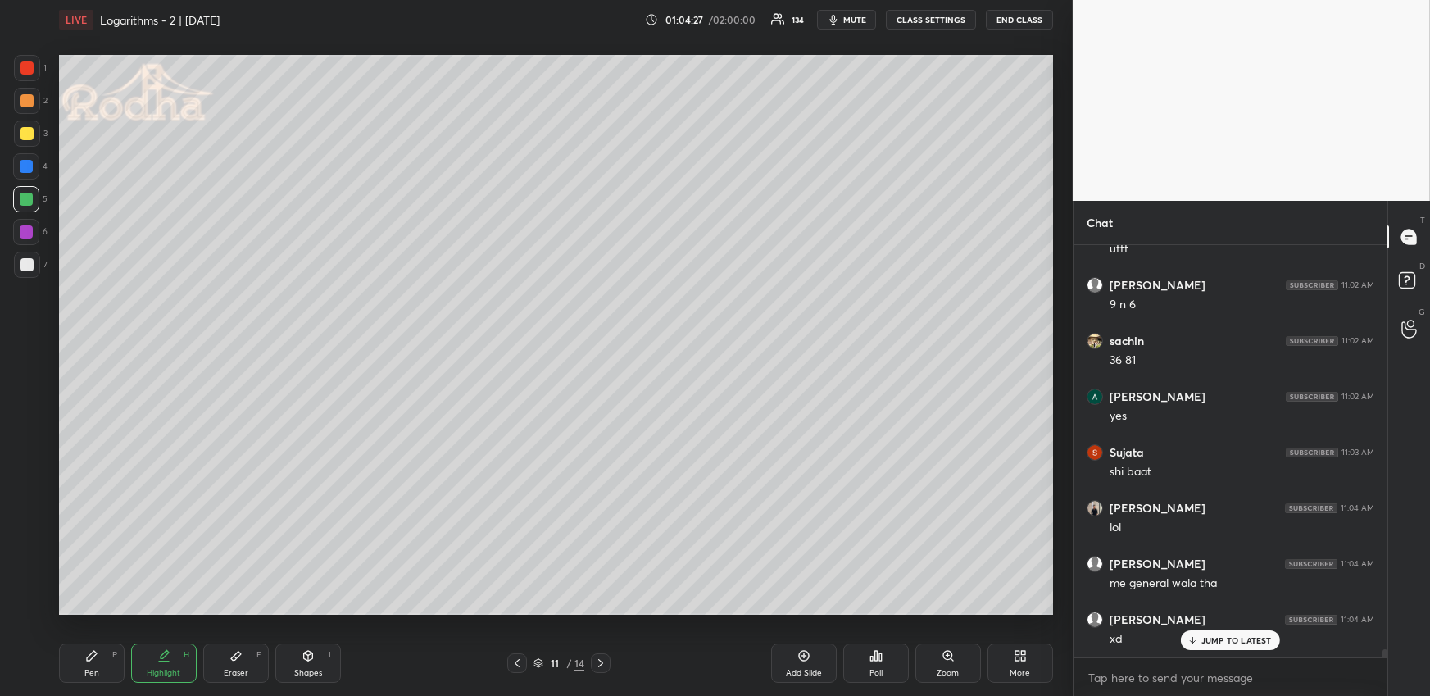
click at [100, 656] on div "Pen P" at bounding box center [92, 662] width 66 height 39
click at [28, 129] on div at bounding box center [26, 133] width 13 height 13
click at [108, 658] on div "Pen P" at bounding box center [92, 662] width 66 height 39
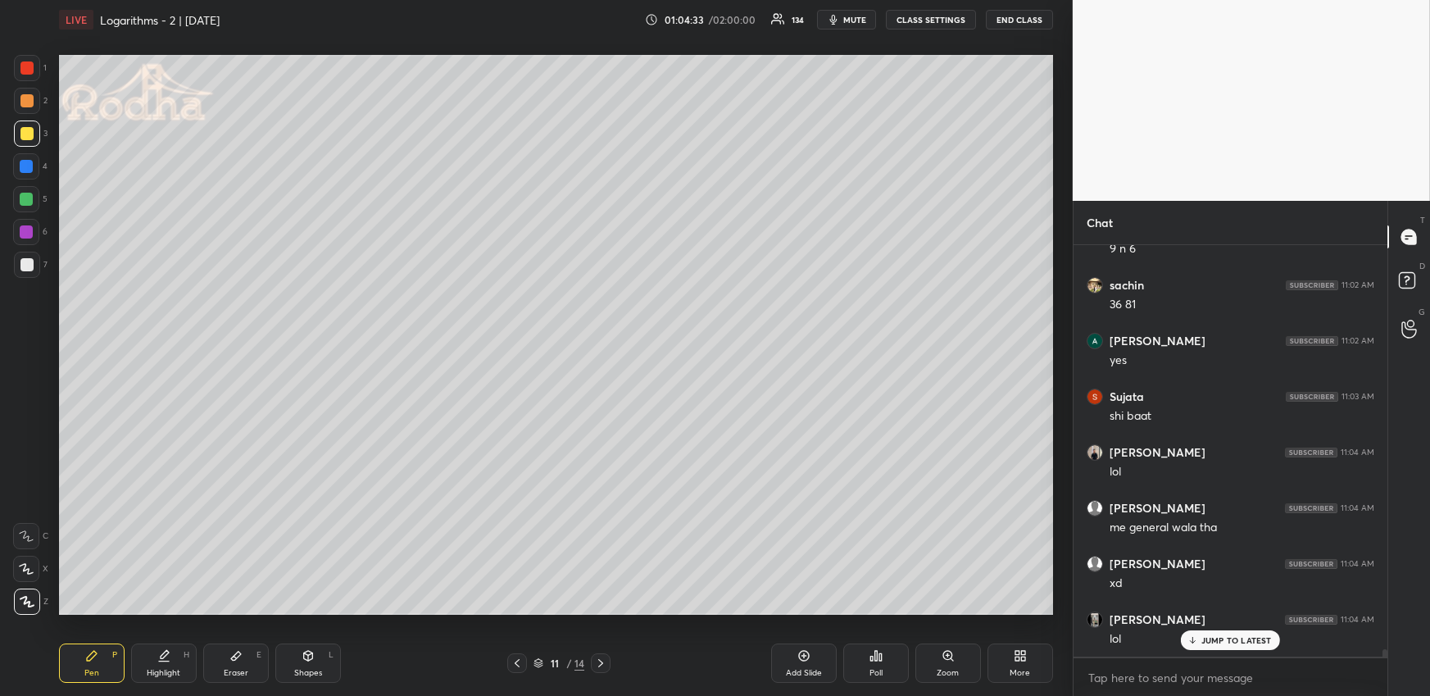
drag, startPoint x: 32, startPoint y: 165, endPoint x: 33, endPoint y: 175, distance: 10.7
click at [33, 165] on div at bounding box center [26, 166] width 26 height 26
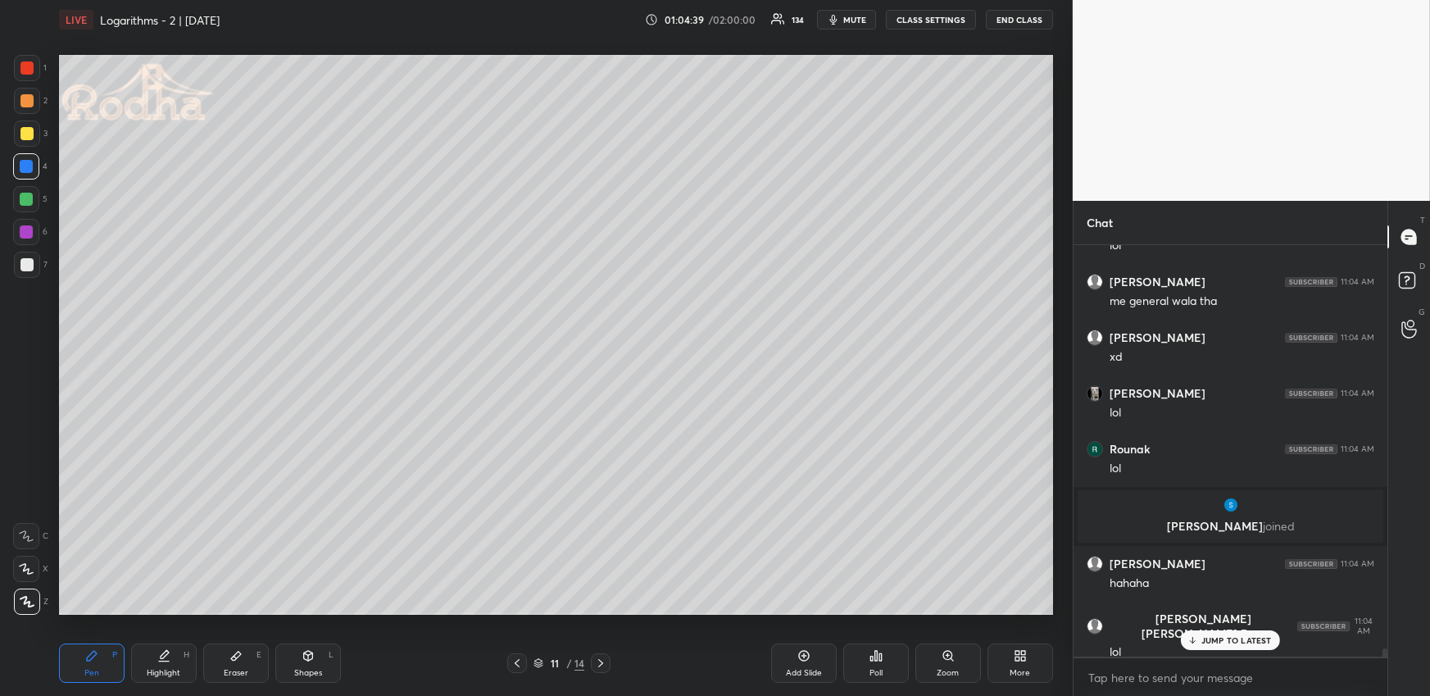
scroll to position [20730, 0]
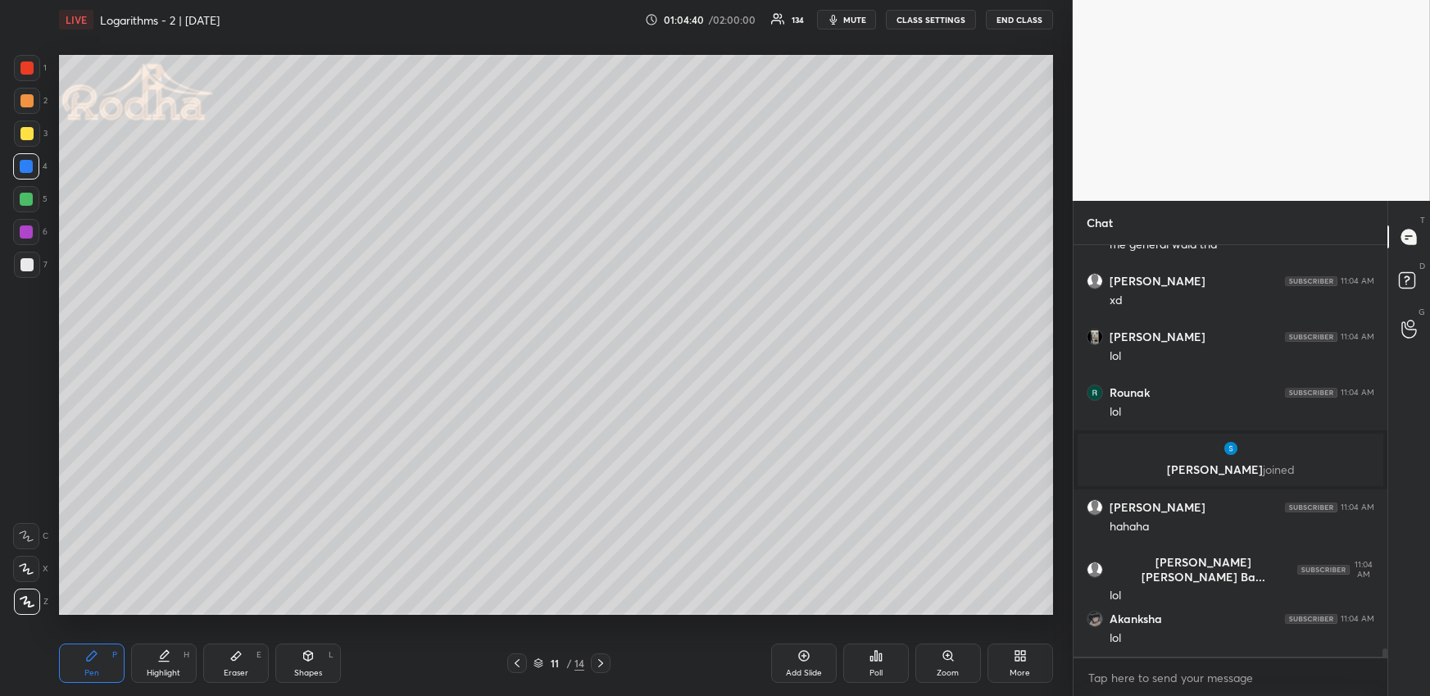
click at [25, 197] on div at bounding box center [26, 199] width 13 height 13
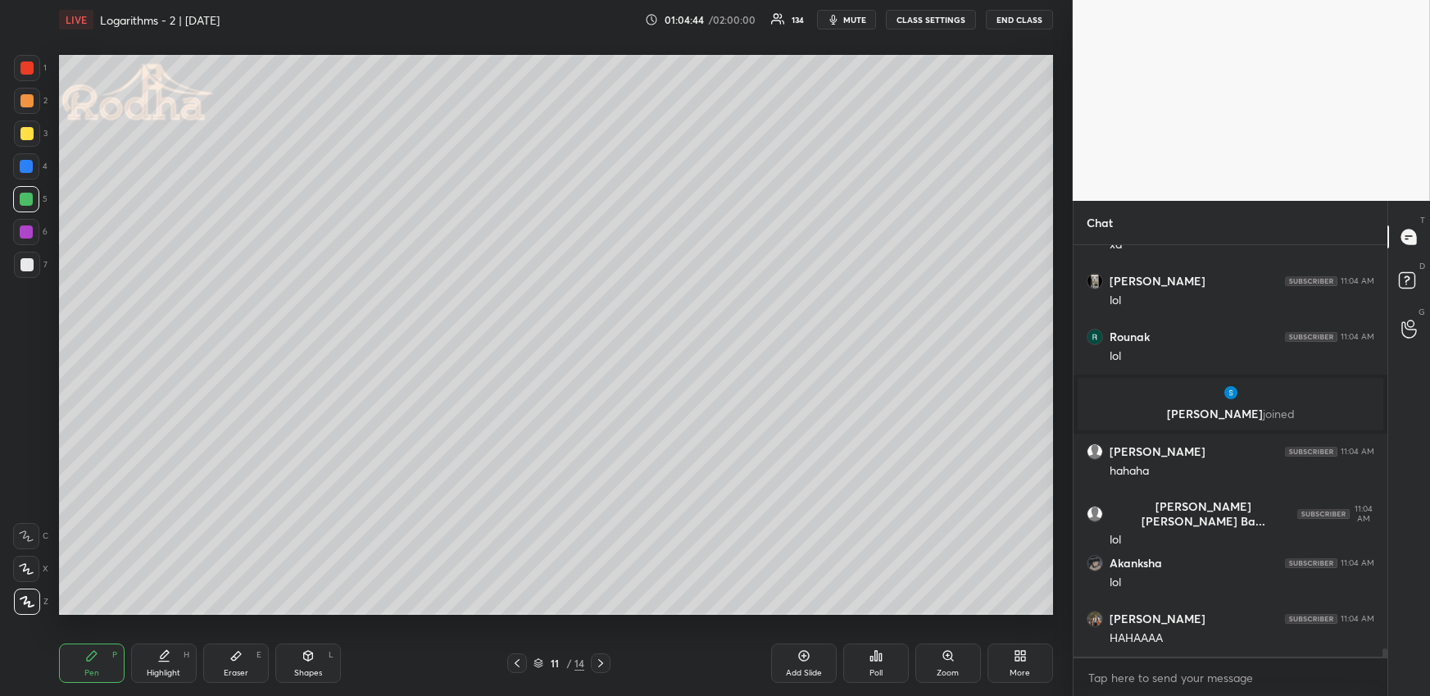
scroll to position [20841, 0]
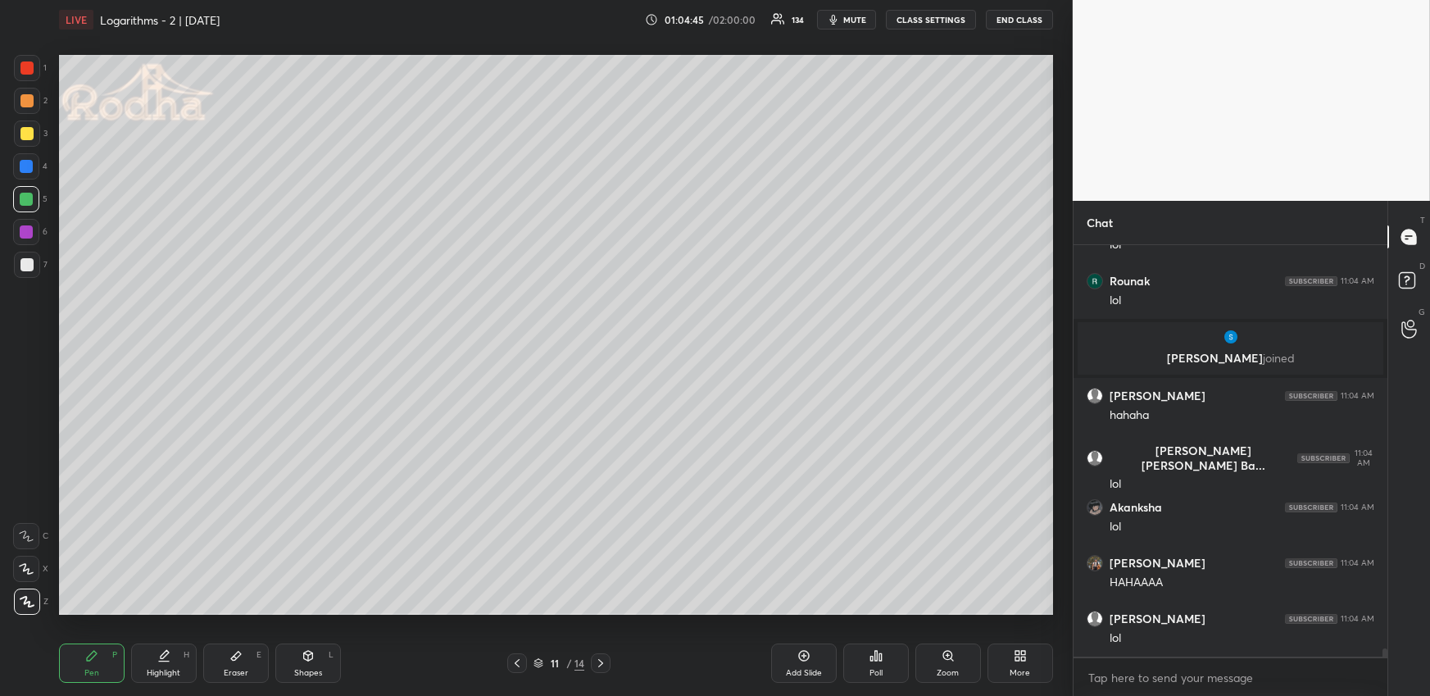
drag, startPoint x: 159, startPoint y: 668, endPoint x: 161, endPoint y: 651, distance: 17.4
click at [160, 665] on div "Highlight H" at bounding box center [164, 662] width 66 height 39
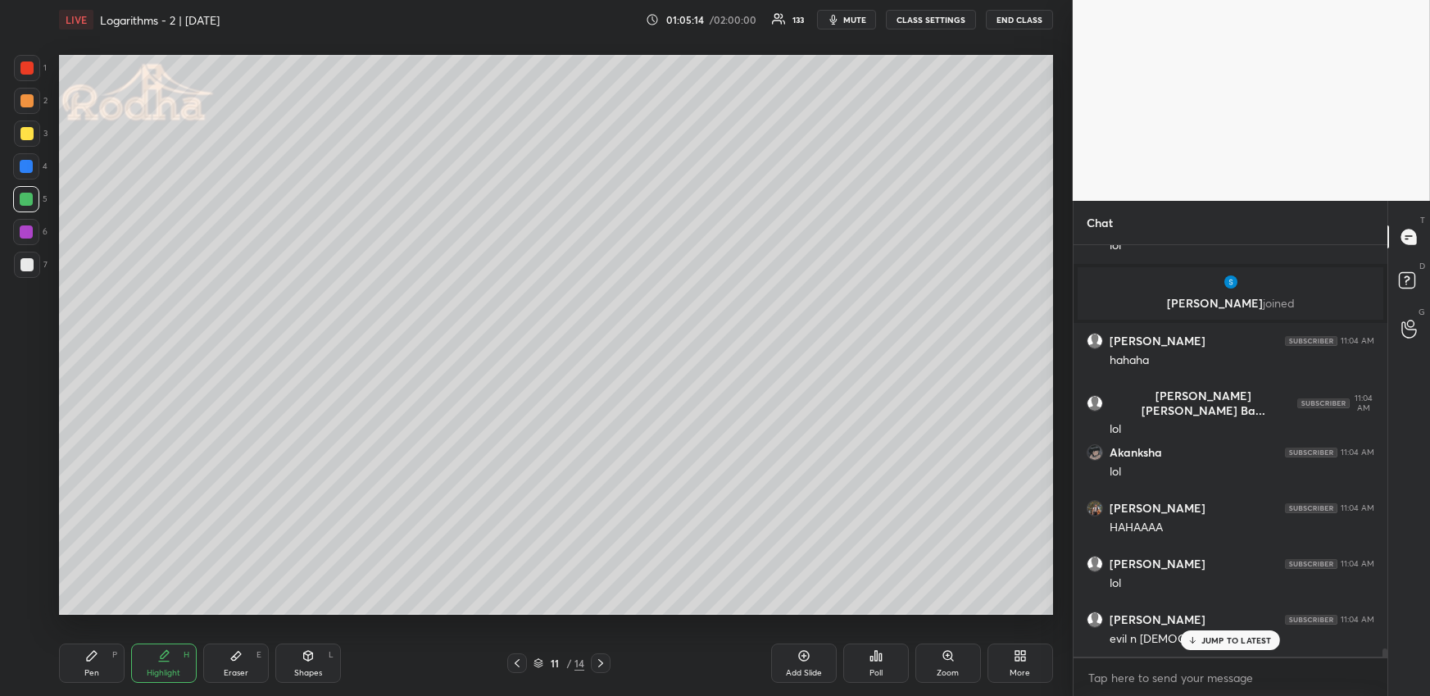
click at [98, 660] on div "Pen P" at bounding box center [92, 662] width 66 height 39
click at [26, 261] on div at bounding box center [26, 264] width 13 height 13
drag, startPoint x: 26, startPoint y: 101, endPoint x: 22, endPoint y: 110, distance: 9.9
click at [26, 101] on div at bounding box center [26, 100] width 13 height 13
click at [168, 660] on div "Highlight H" at bounding box center [164, 662] width 66 height 39
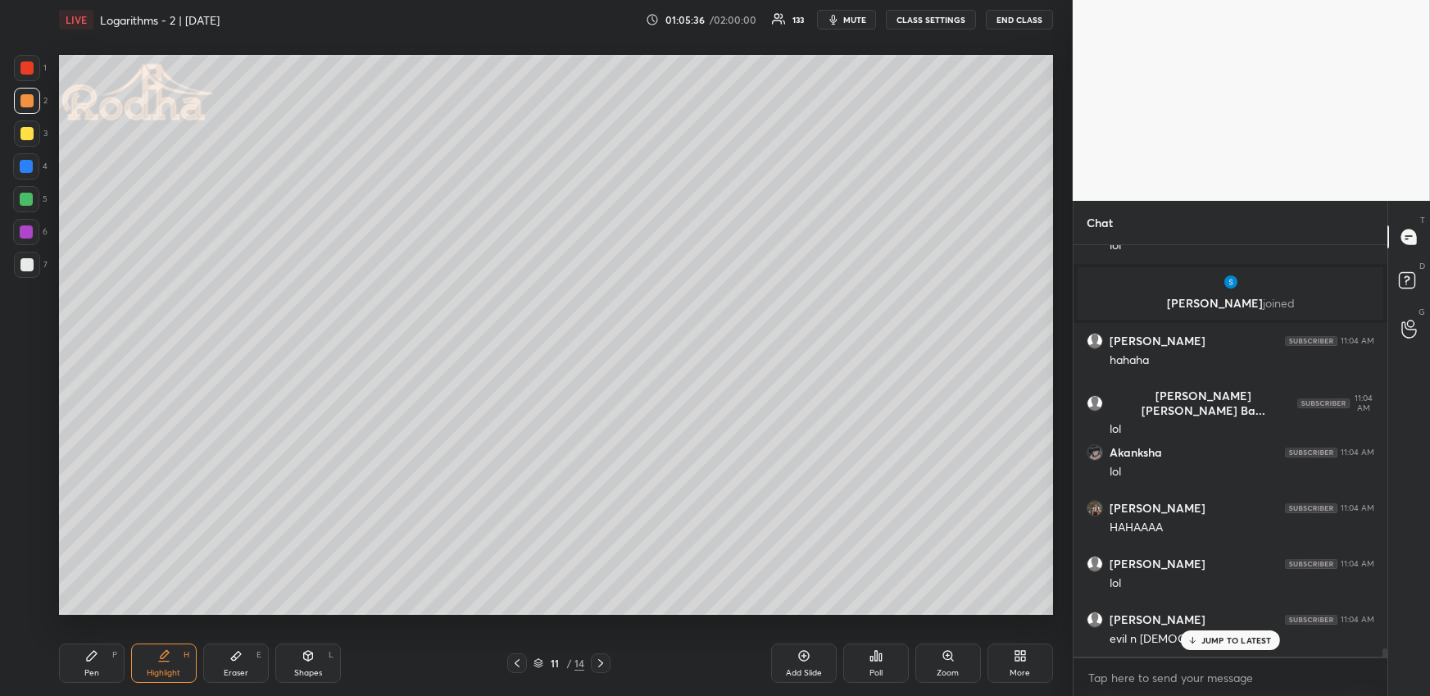
click at [73, 664] on div "Pen P" at bounding box center [92, 662] width 66 height 39
click at [30, 201] on div at bounding box center [26, 199] width 13 height 13
click at [168, 661] on icon at bounding box center [163, 655] width 13 height 13
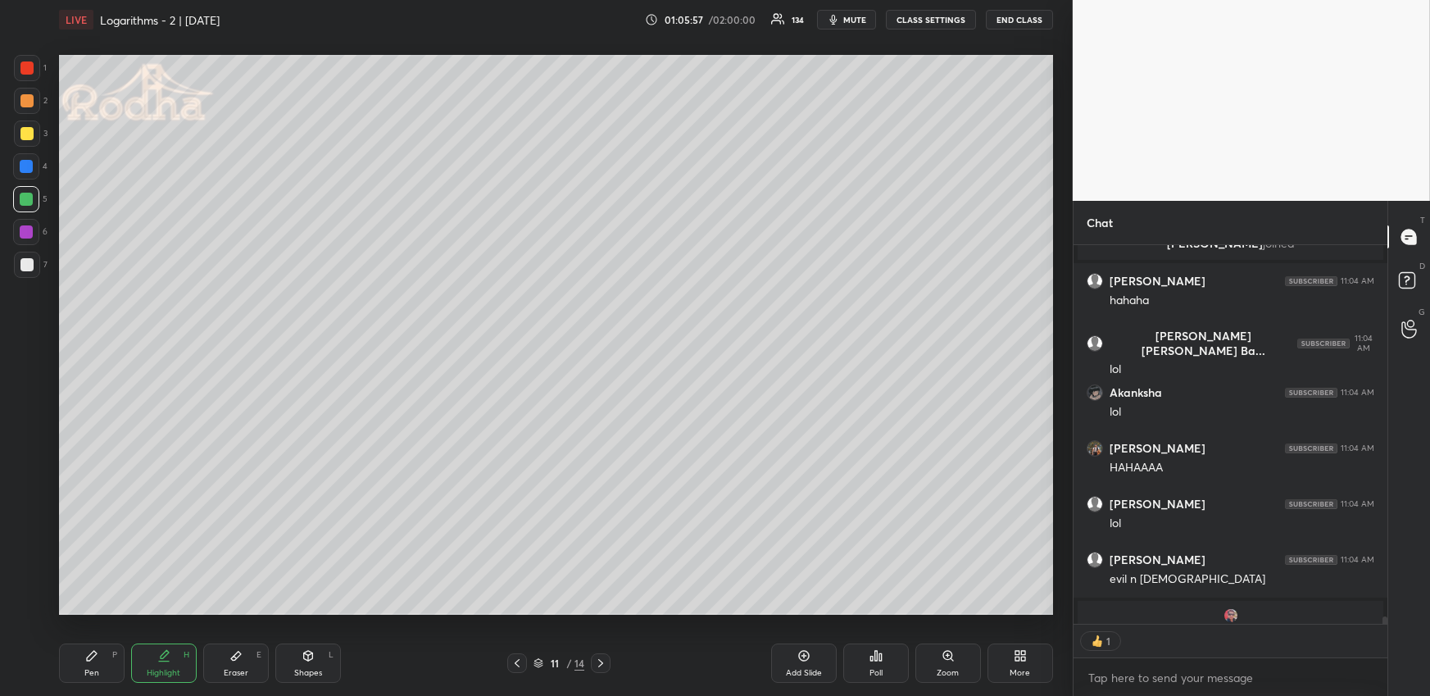
scroll to position [374, 310]
click at [519, 660] on icon at bounding box center [516, 662] width 13 height 13
click at [801, 649] on icon at bounding box center [803, 655] width 13 height 13
drag, startPoint x: 96, startPoint y: 674, endPoint x: 94, endPoint y: 620, distance: 54.1
click at [95, 674] on div "Pen" at bounding box center [91, 673] width 15 height 8
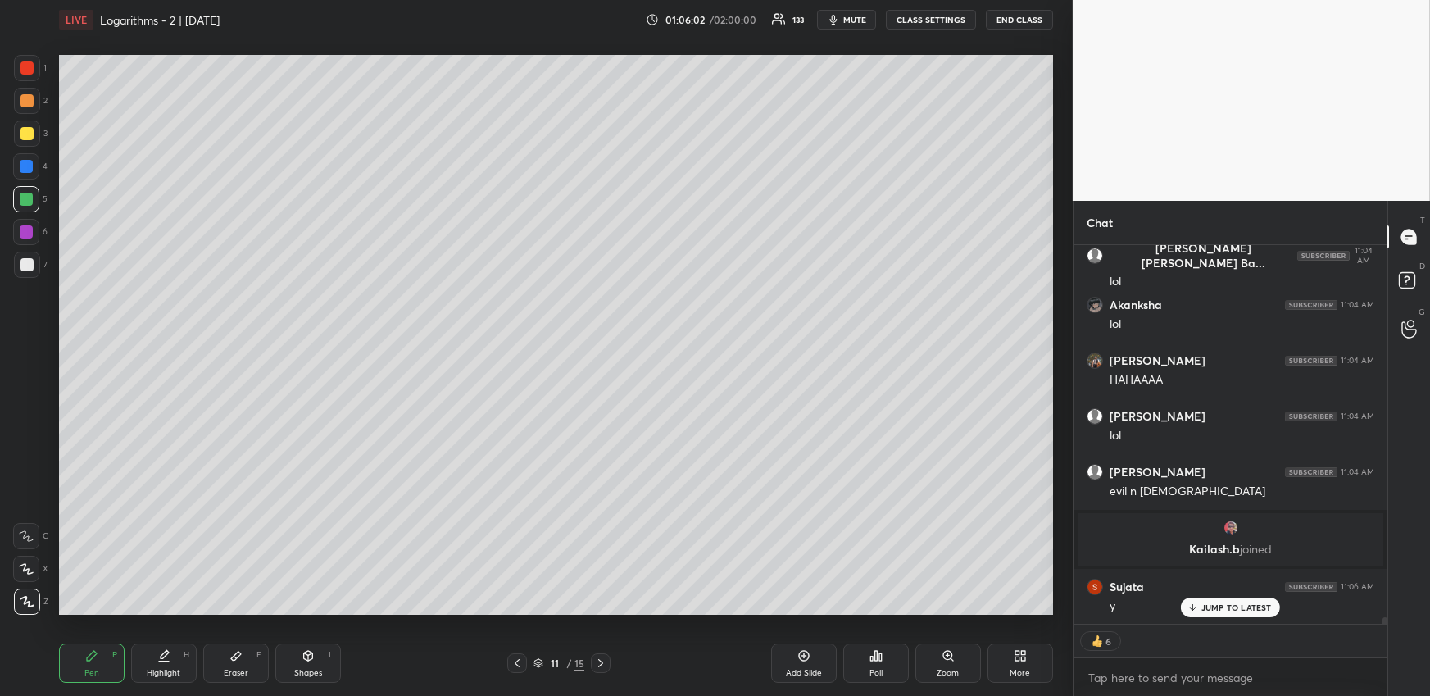
scroll to position [21099, 0]
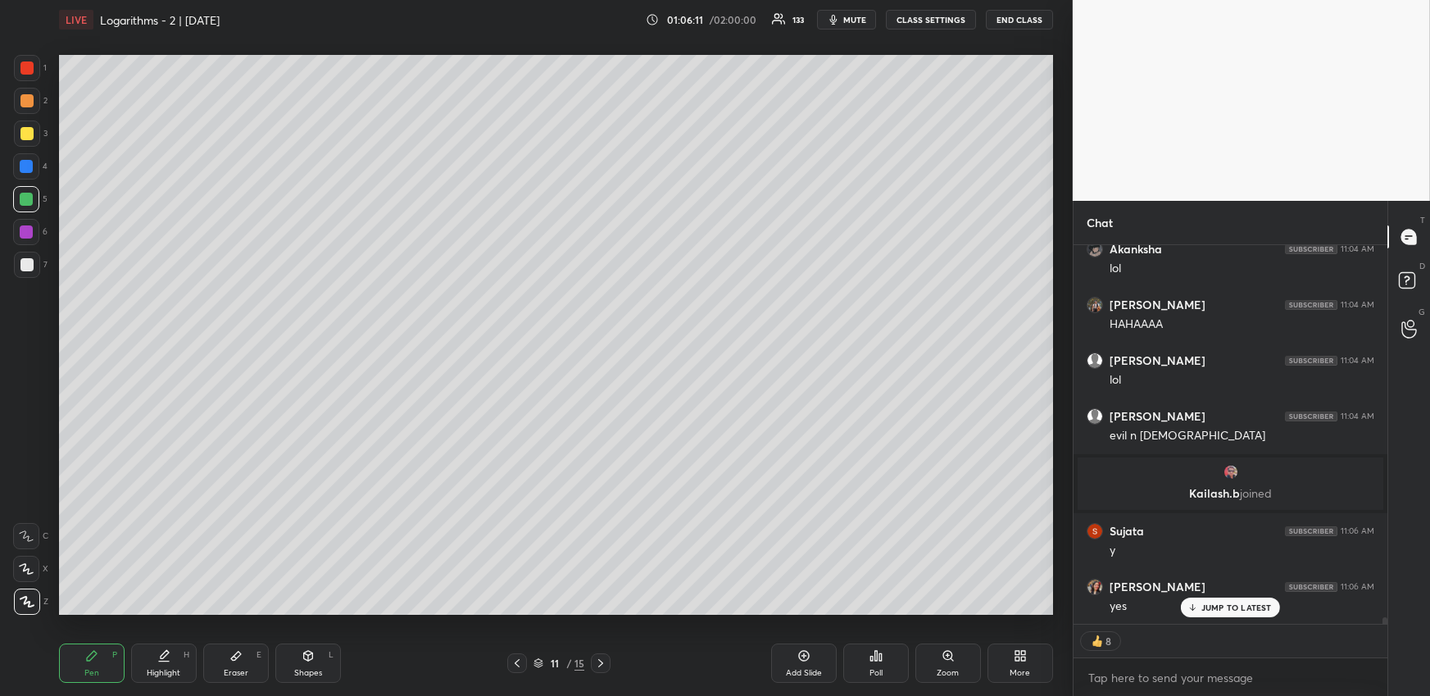
drag, startPoint x: 29, startPoint y: 102, endPoint x: 50, endPoint y: 115, distance: 24.3
click at [29, 102] on div at bounding box center [26, 100] width 13 height 13
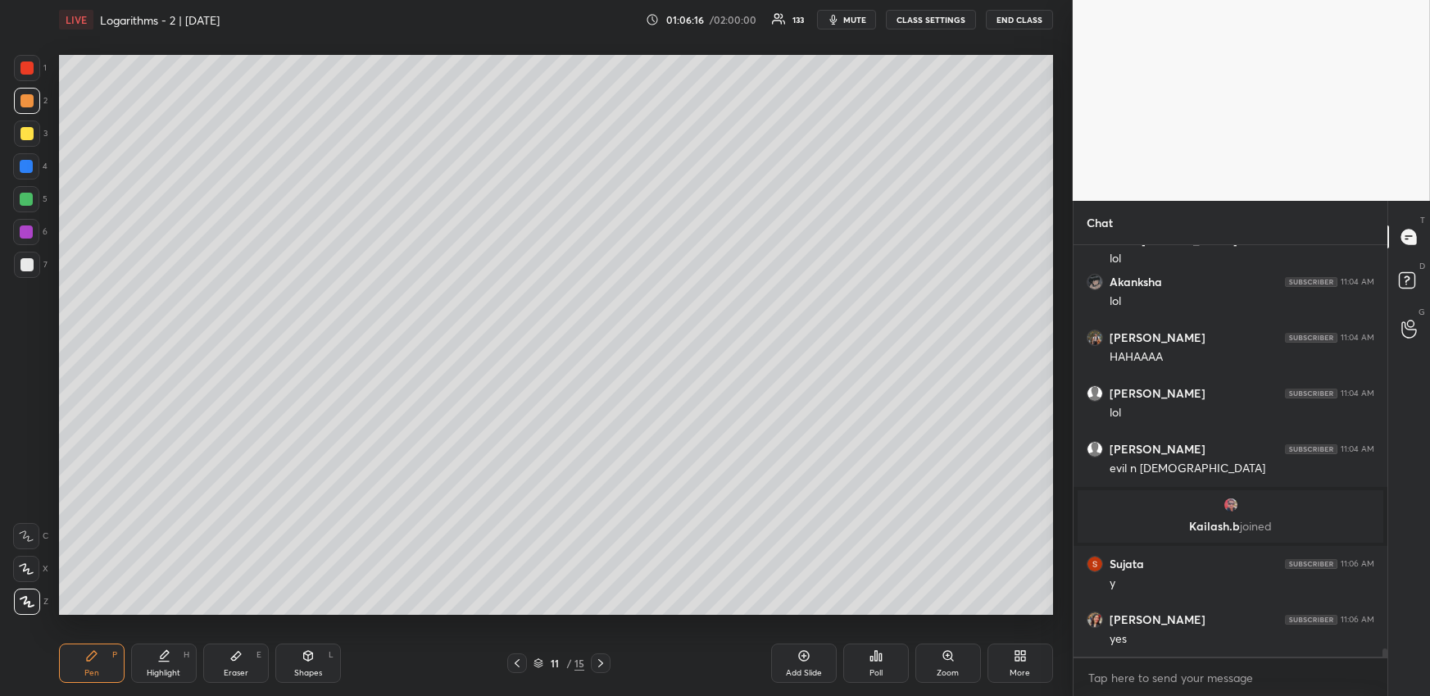
click at [603, 659] on icon at bounding box center [600, 662] width 13 height 13
click at [604, 659] on icon at bounding box center [600, 662] width 13 height 13
drag, startPoint x: 525, startPoint y: 658, endPoint x: 524, endPoint y: 646, distance: 11.6
click at [524, 658] on div at bounding box center [517, 663] width 20 height 20
drag, startPoint x: 247, startPoint y: 656, endPoint x: 247, endPoint y: 647, distance: 9.0
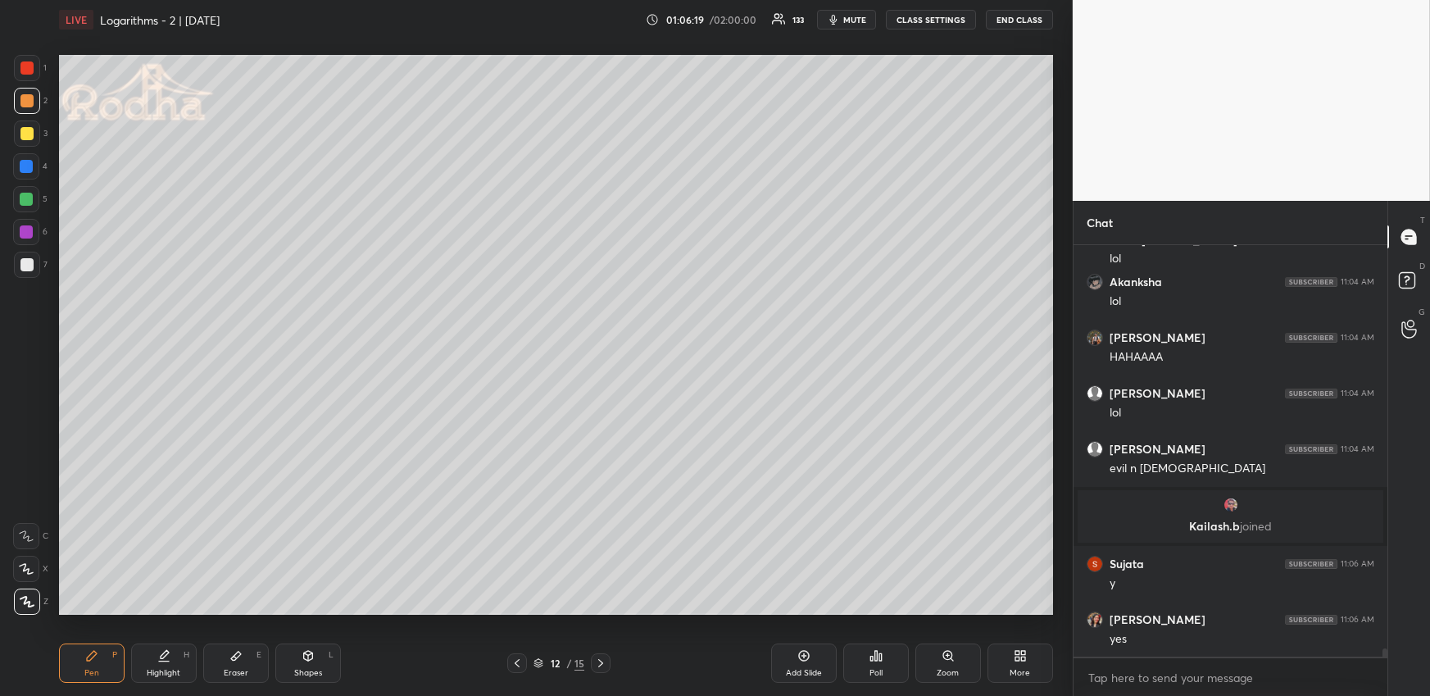
click at [247, 658] on div "Eraser E" at bounding box center [236, 662] width 66 height 39
drag, startPoint x: 93, startPoint y: 665, endPoint x: 98, endPoint y: 646, distance: 19.3
click at [92, 665] on div "Pen P" at bounding box center [92, 662] width 66 height 39
click at [25, 166] on div at bounding box center [26, 166] width 13 height 13
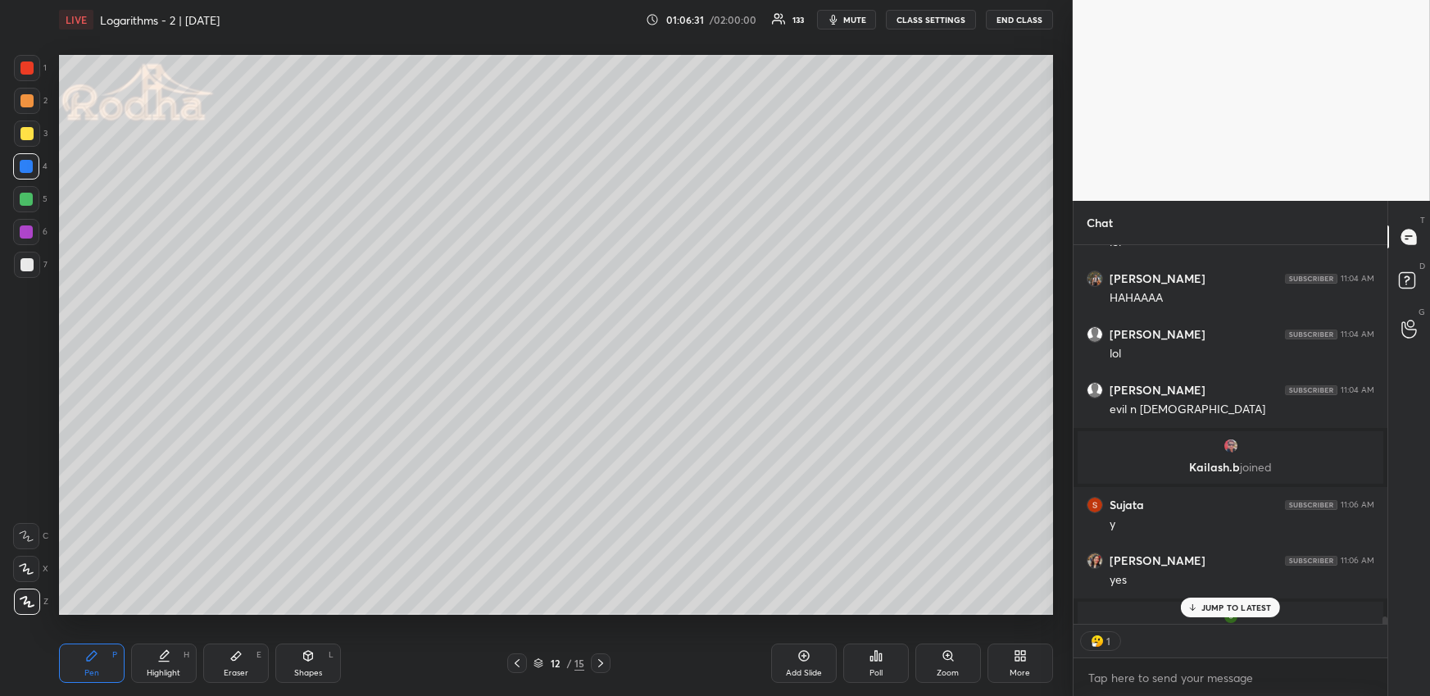
scroll to position [374, 310]
click at [163, 669] on div "Highlight H" at bounding box center [164, 662] width 66 height 39
click at [109, 651] on div "Pen P" at bounding box center [92, 662] width 66 height 39
drag, startPoint x: 28, startPoint y: 106, endPoint x: 43, endPoint y: 141, distance: 38.5
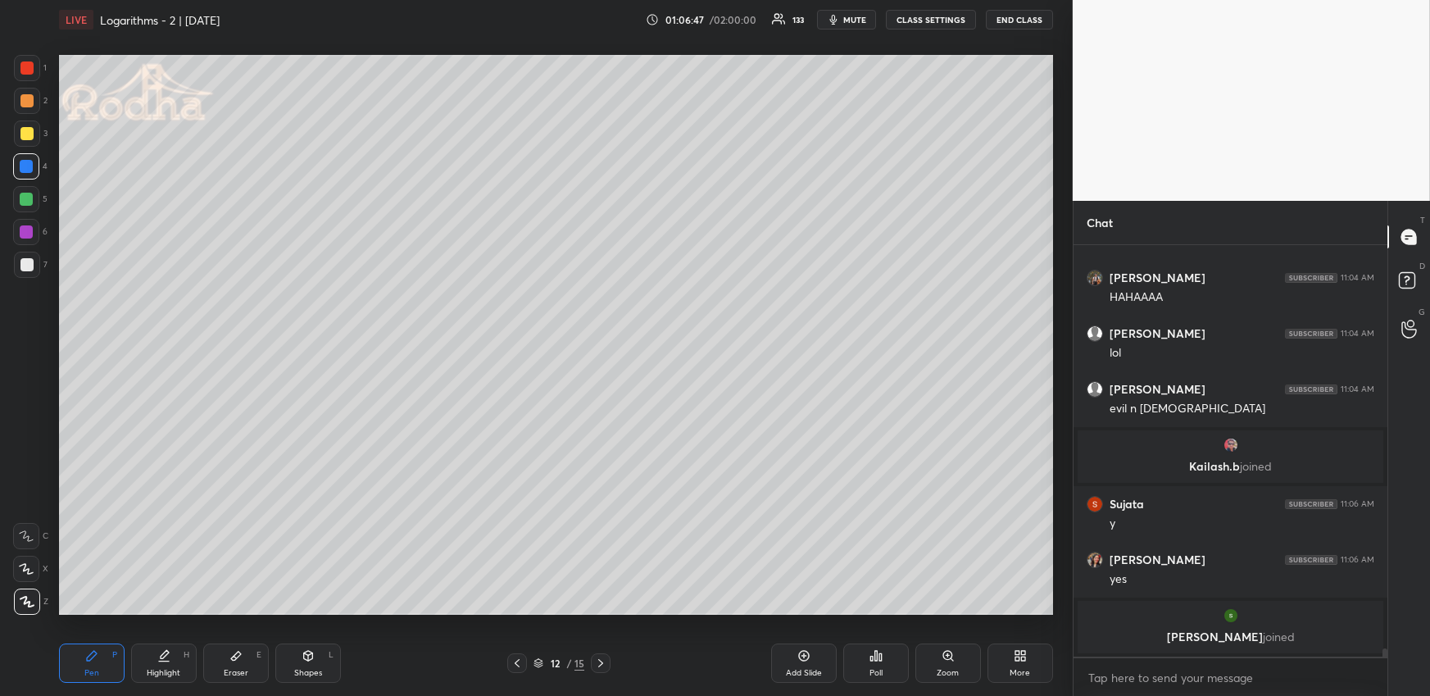
click at [28, 107] on div at bounding box center [27, 101] width 26 height 26
click at [184, 650] on div "Highlight H" at bounding box center [164, 662] width 66 height 39
drag, startPoint x: 111, startPoint y: 652, endPoint x: 131, endPoint y: 624, distance: 34.8
click at [108, 654] on div "Pen P" at bounding box center [92, 662] width 66 height 39
click at [143, 657] on div "Highlight H" at bounding box center [164, 662] width 66 height 39
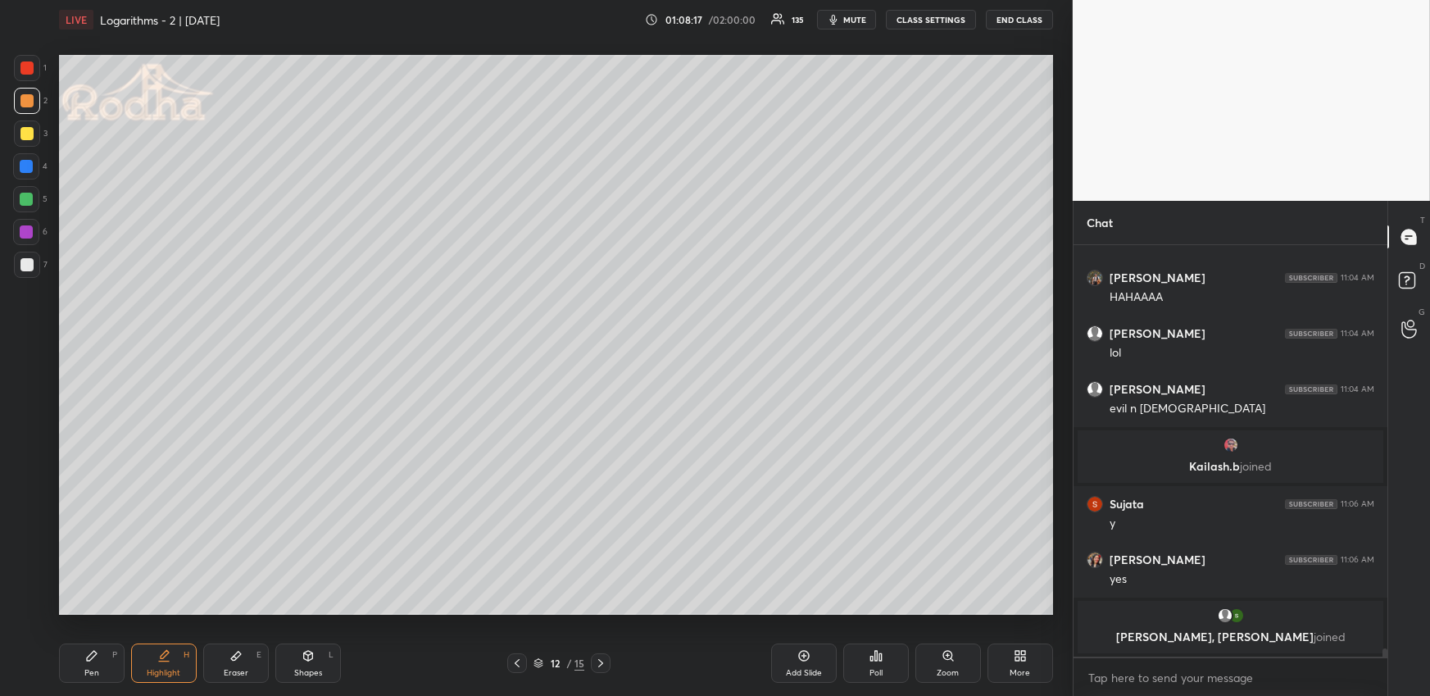
drag, startPoint x: 98, startPoint y: 657, endPoint x: 96, endPoint y: 642, distance: 14.8
click at [98, 661] on div "Pen P" at bounding box center [92, 662] width 66 height 39
drag, startPoint x: 30, startPoint y: 194, endPoint x: 57, endPoint y: 211, distance: 31.4
click at [30, 197] on div at bounding box center [26, 199] width 13 height 13
drag, startPoint x: 167, startPoint y: 660, endPoint x: 168, endPoint y: 622, distance: 38.5
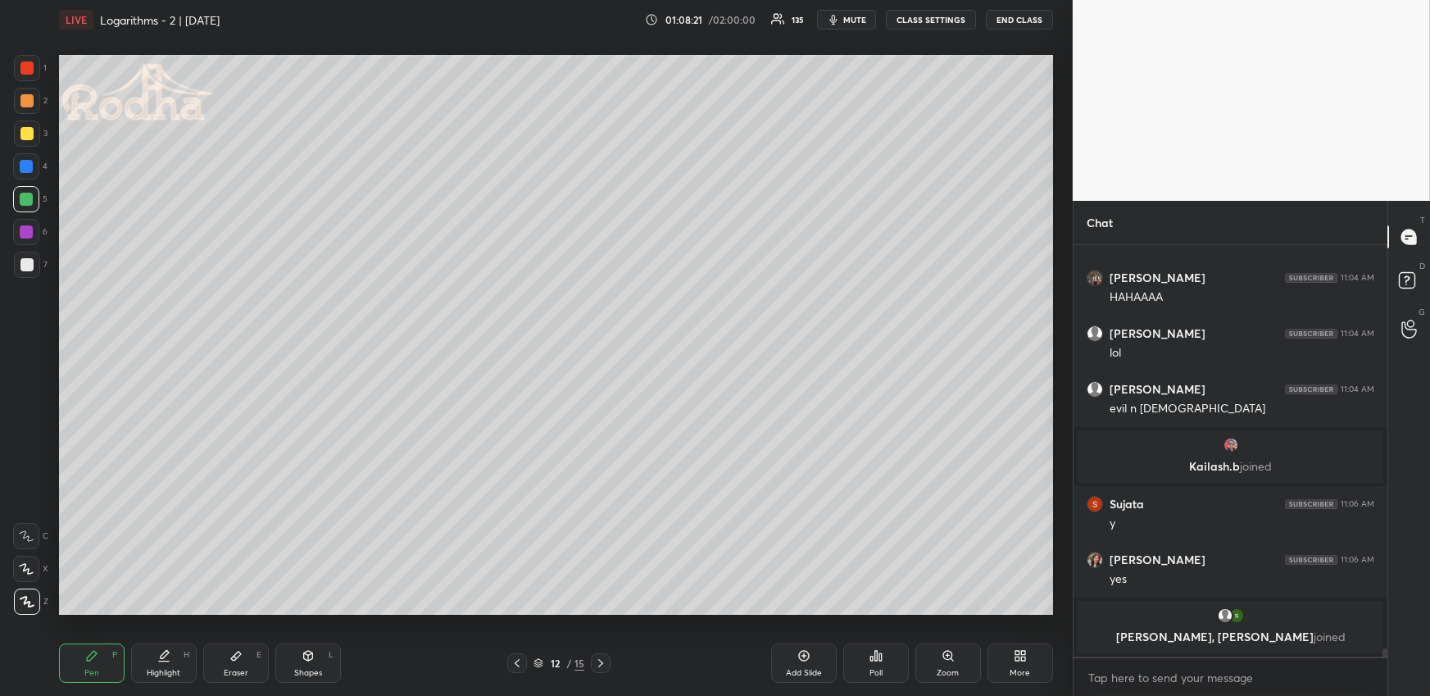
click at [167, 658] on icon at bounding box center [163, 655] width 13 height 13
click at [602, 657] on icon at bounding box center [600, 662] width 13 height 13
click at [107, 662] on div "Pen P" at bounding box center [92, 662] width 66 height 39
click at [522, 663] on div at bounding box center [517, 663] width 20 height 20
click at [593, 661] on div at bounding box center [601, 663] width 20 height 20
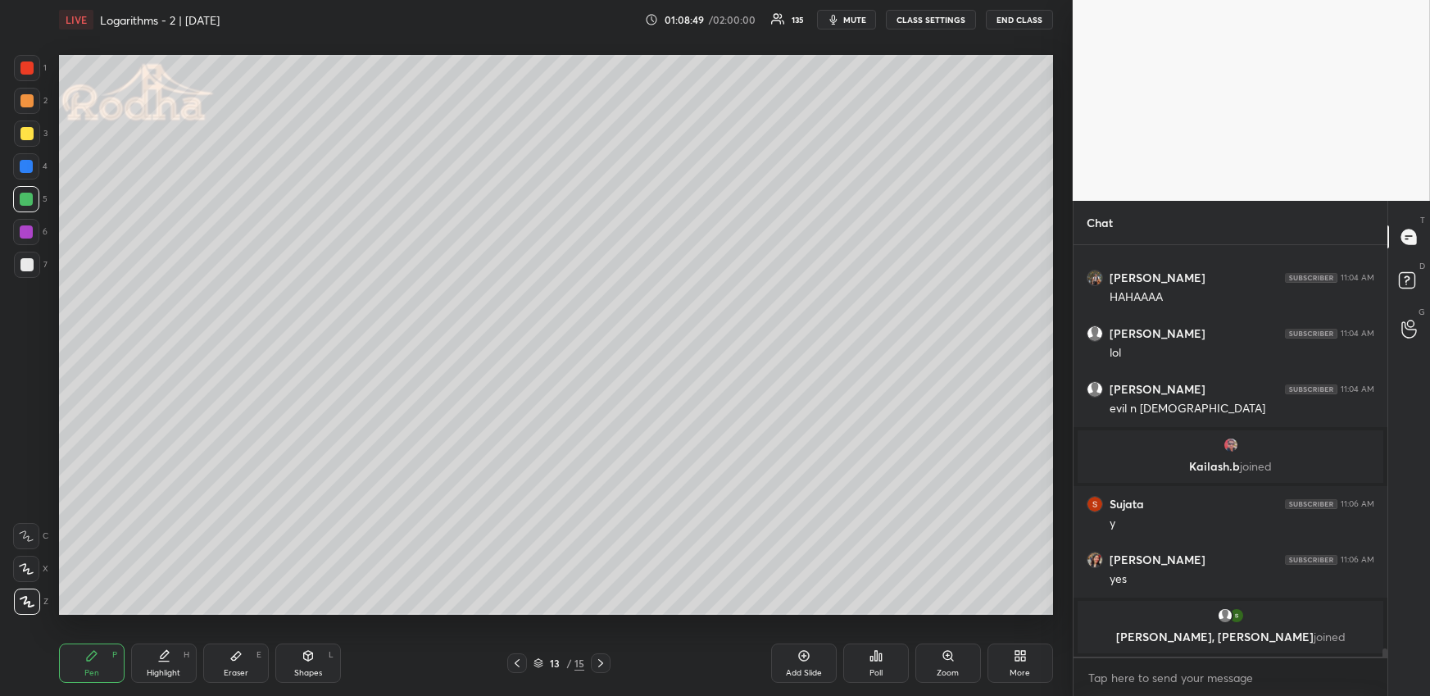
click at [29, 103] on div at bounding box center [26, 100] width 13 height 13
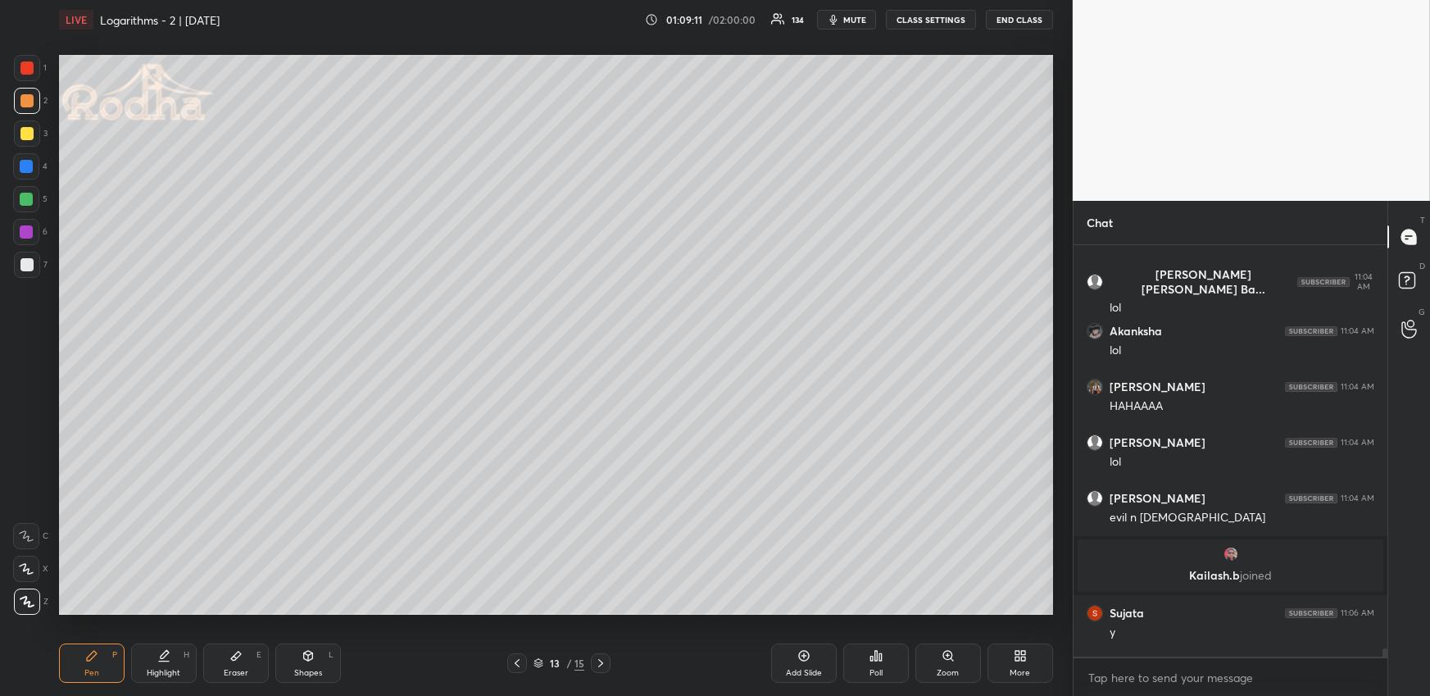
click at [187, 655] on div "H" at bounding box center [187, 655] width 6 height 8
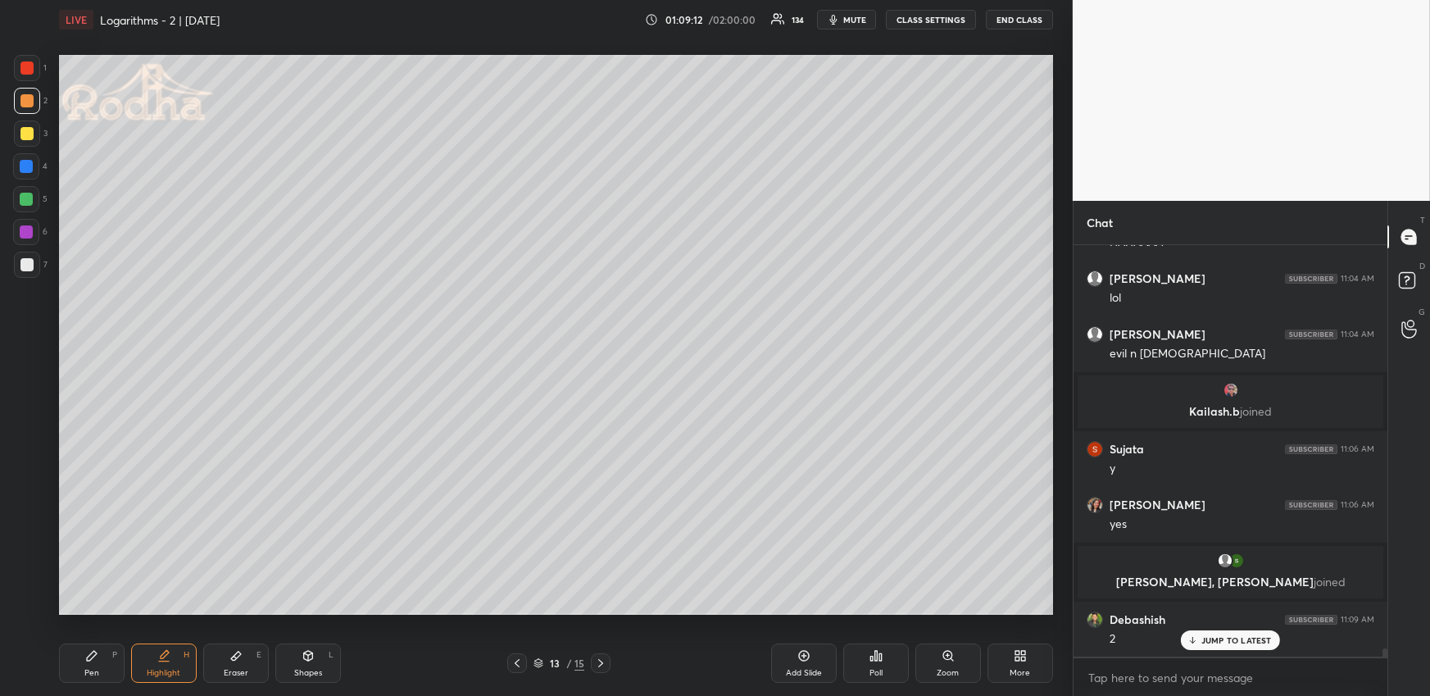
scroll to position [21074, 0]
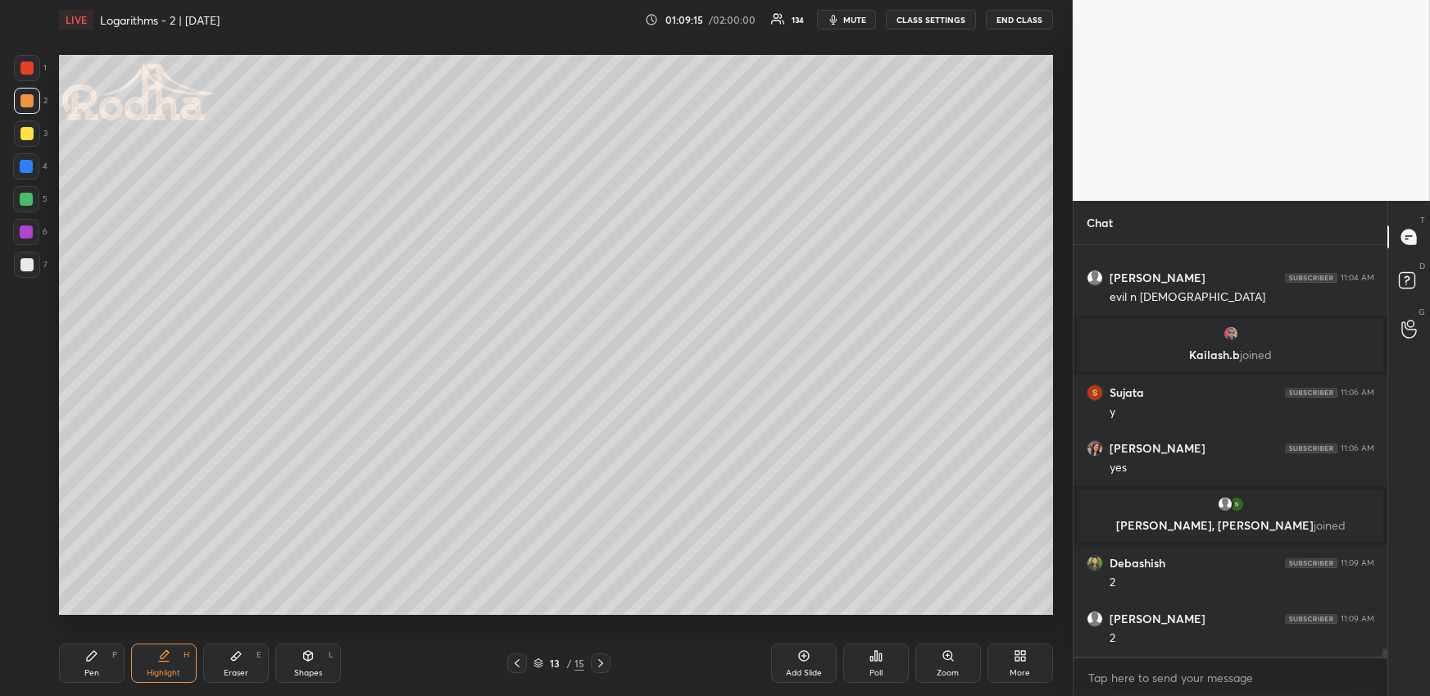
drag, startPoint x: 74, startPoint y: 675, endPoint x: 50, endPoint y: 598, distance: 80.6
click at [76, 674] on div "Pen P" at bounding box center [92, 662] width 66 height 39
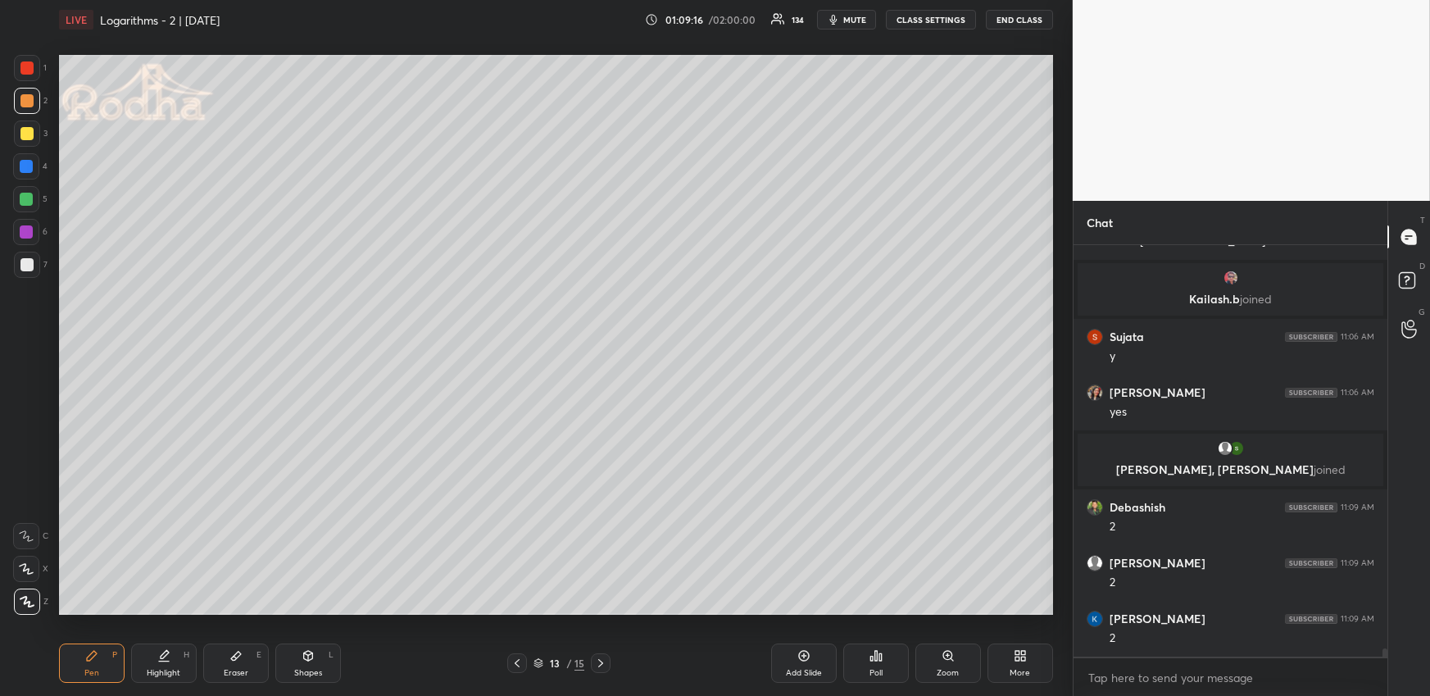
click at [28, 161] on div at bounding box center [26, 166] width 13 height 13
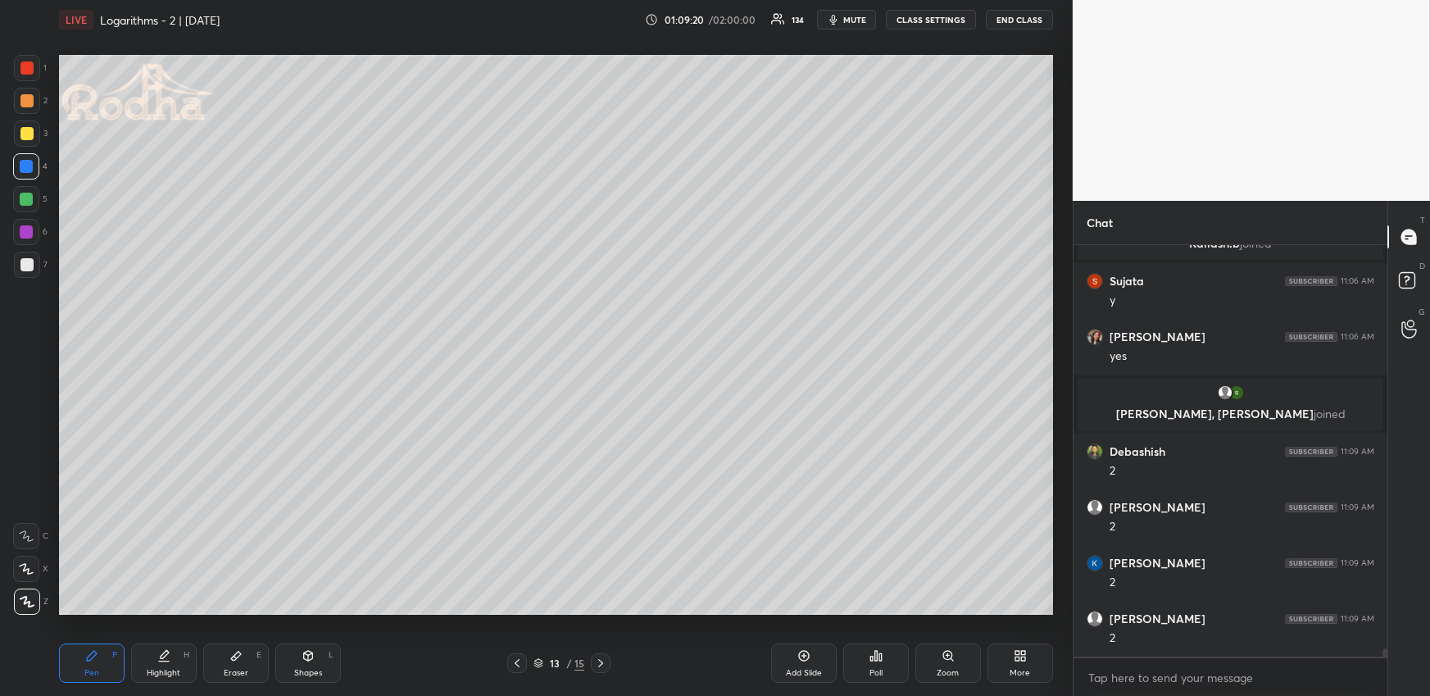
click at [31, 202] on div at bounding box center [26, 199] width 13 height 13
click at [26, 100] on div at bounding box center [26, 100] width 13 height 13
drag, startPoint x: 236, startPoint y: 660, endPoint x: 248, endPoint y: 633, distance: 29.0
click at [237, 660] on icon at bounding box center [235, 655] width 13 height 13
click at [112, 658] on div "P" at bounding box center [114, 655] width 5 height 8
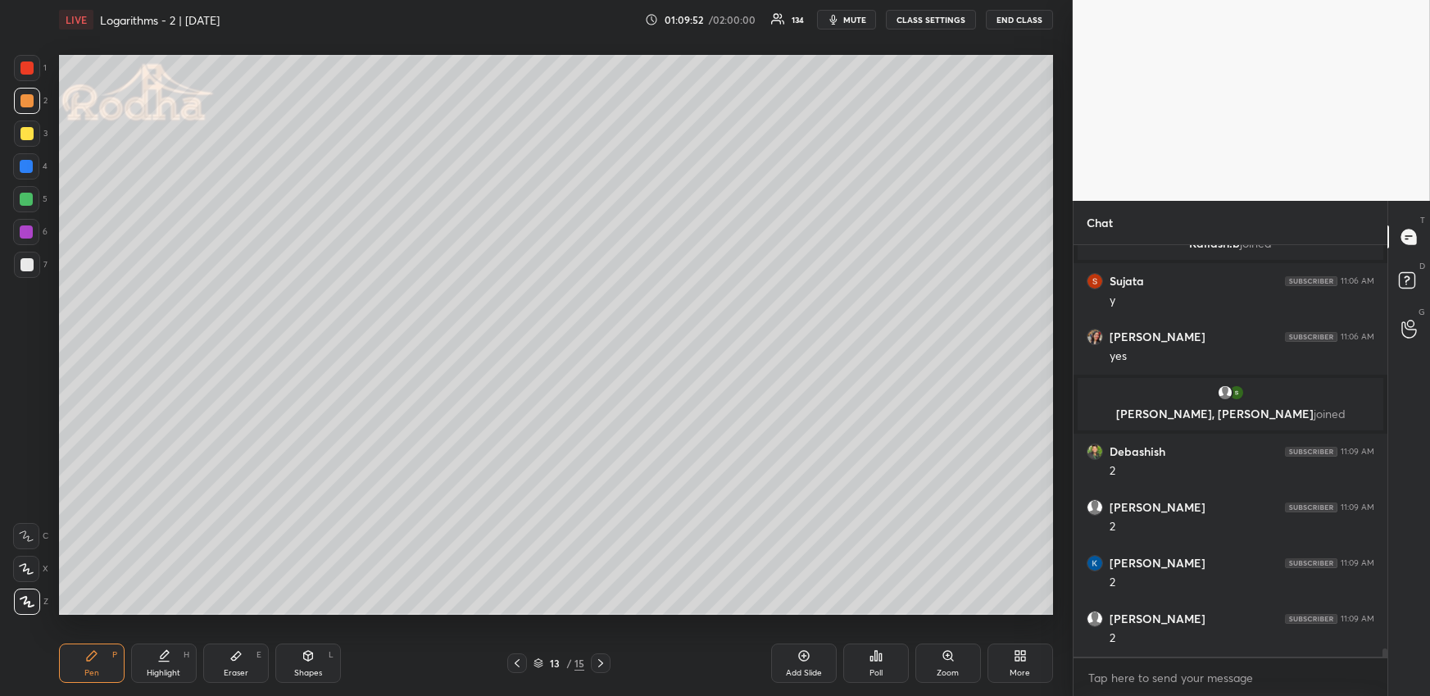
click at [156, 661] on div "Highlight H" at bounding box center [164, 662] width 66 height 39
drag, startPoint x: 98, startPoint y: 661, endPoint x: 124, endPoint y: 623, distance: 46.1
click at [99, 660] on div "Pen P" at bounding box center [92, 662] width 66 height 39
click at [26, 201] on div at bounding box center [26, 199] width 13 height 13
click at [27, 98] on div at bounding box center [26, 100] width 13 height 13
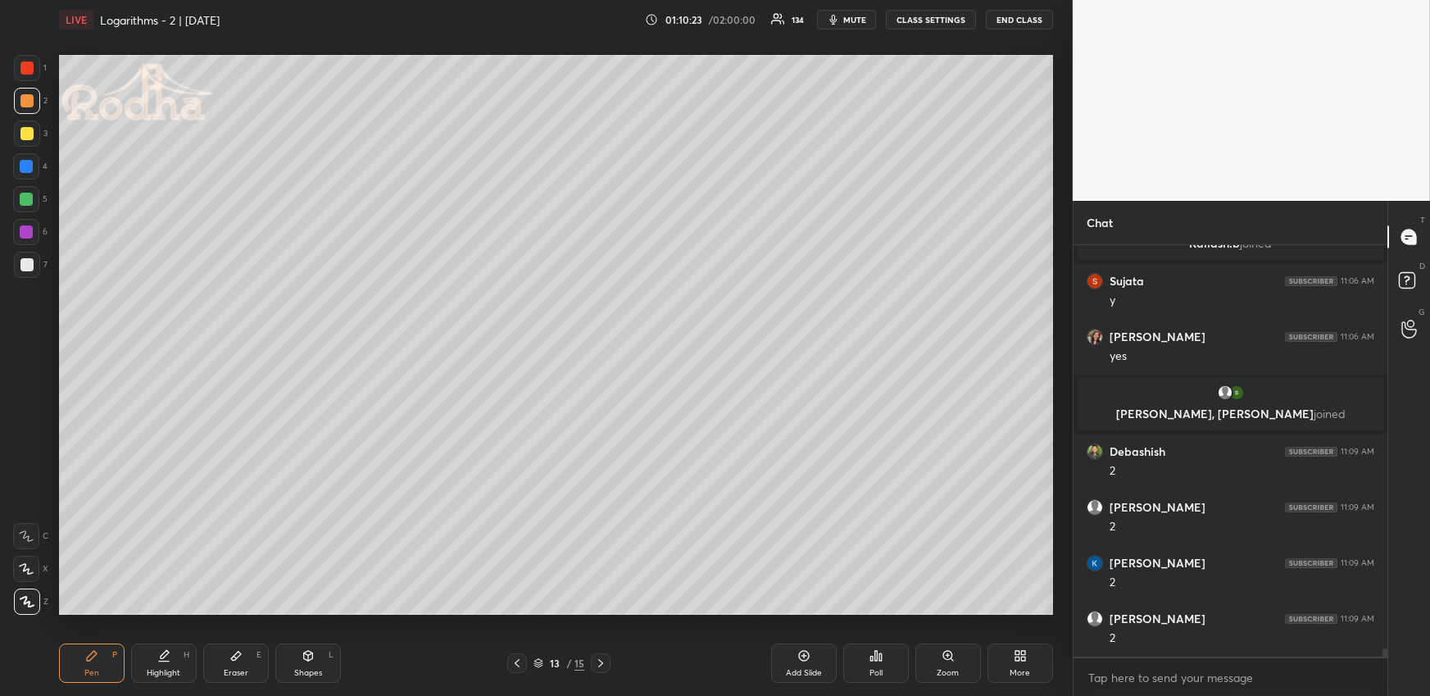
scroll to position [21240, 0]
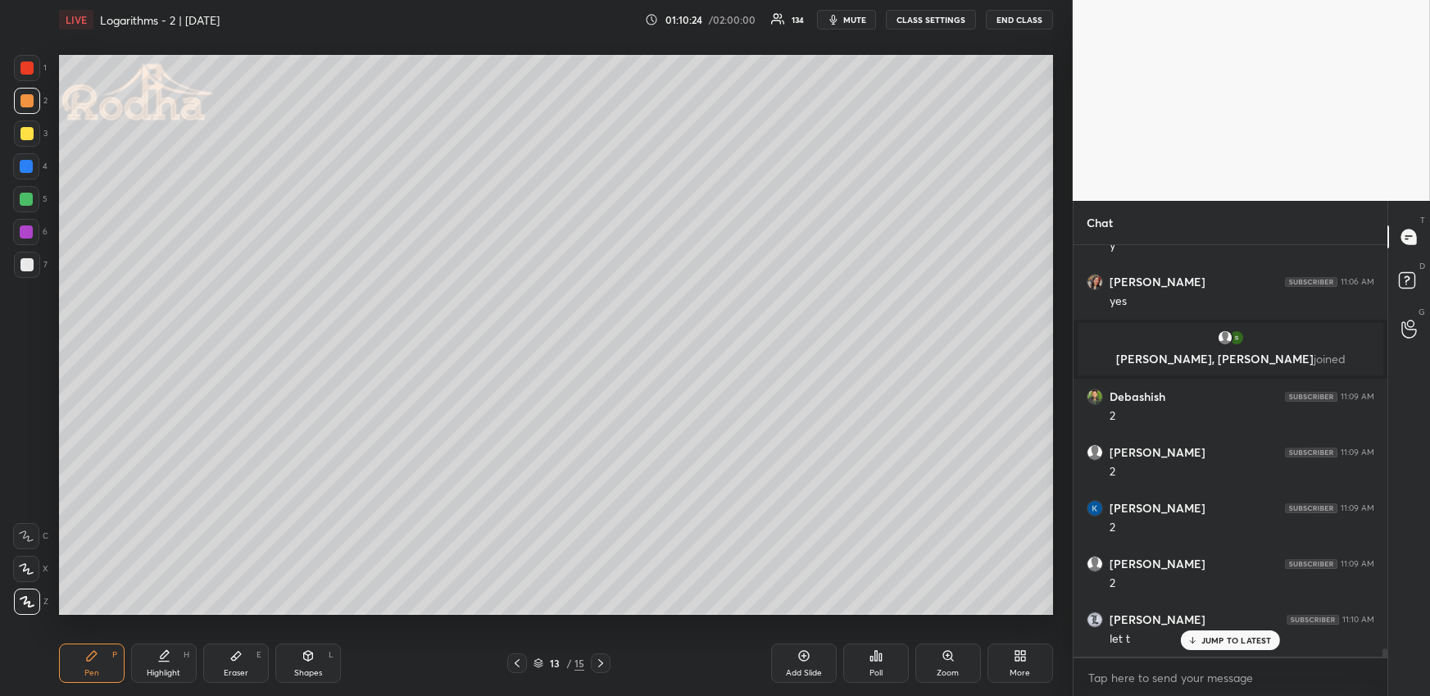
drag, startPoint x: 147, startPoint y: 661, endPoint x: 143, endPoint y: 642, distance: 20.3
click at [151, 660] on div "Highlight H" at bounding box center [164, 662] width 66 height 39
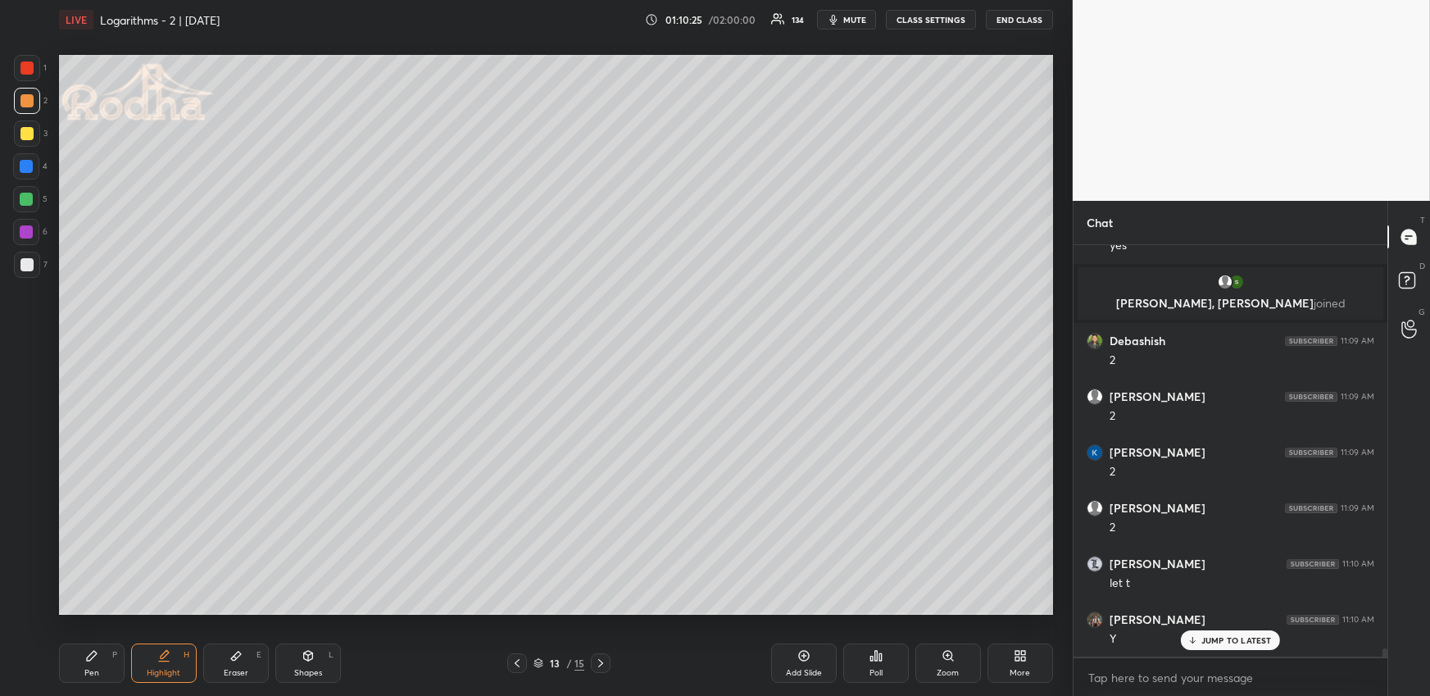
scroll to position [21352, 0]
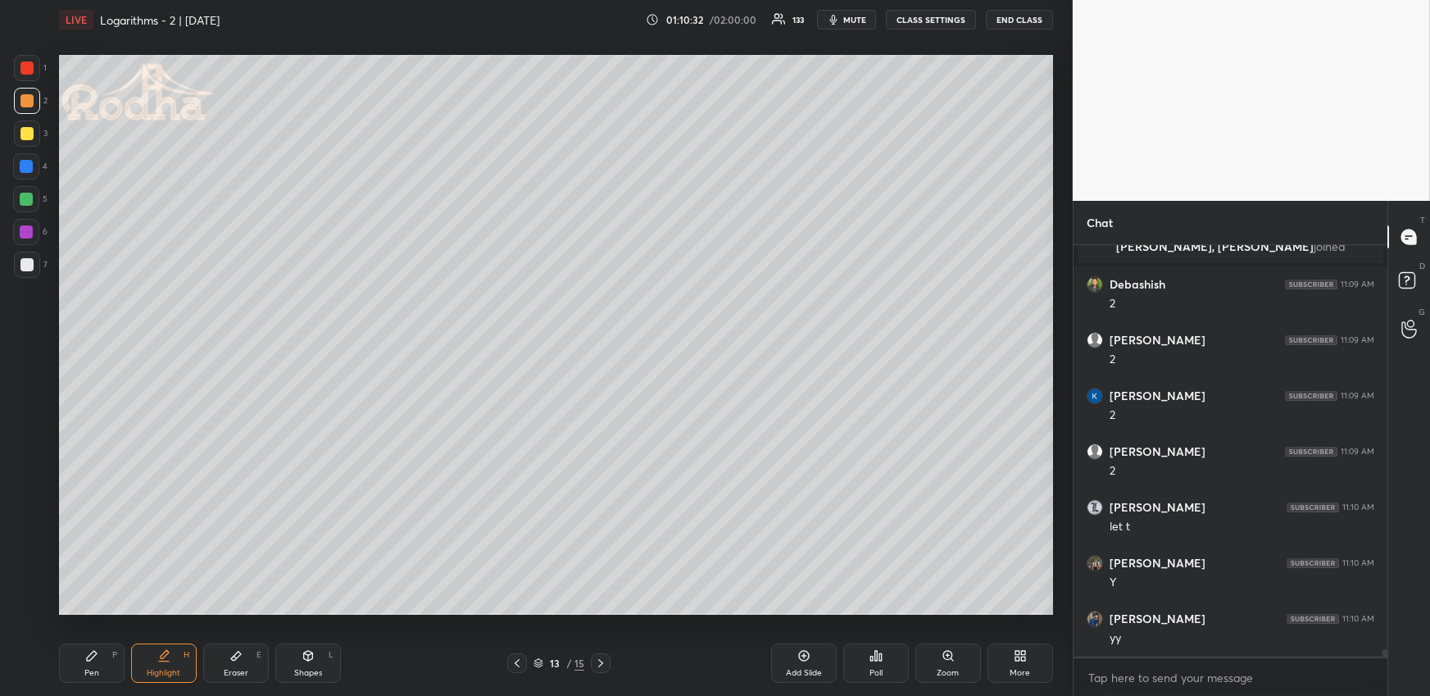
drag, startPoint x: 519, startPoint y: 659, endPoint x: 515, endPoint y: 651, distance: 8.8
click at [519, 660] on icon at bounding box center [516, 662] width 13 height 13
click at [599, 661] on icon at bounding box center [600, 662] width 13 height 13
drag, startPoint x: 123, startPoint y: 667, endPoint x: 102, endPoint y: 630, distance: 42.2
click at [121, 668] on div "Pen P Highlight H Eraser E Shapes L" at bounding box center [263, 662] width 408 height 39
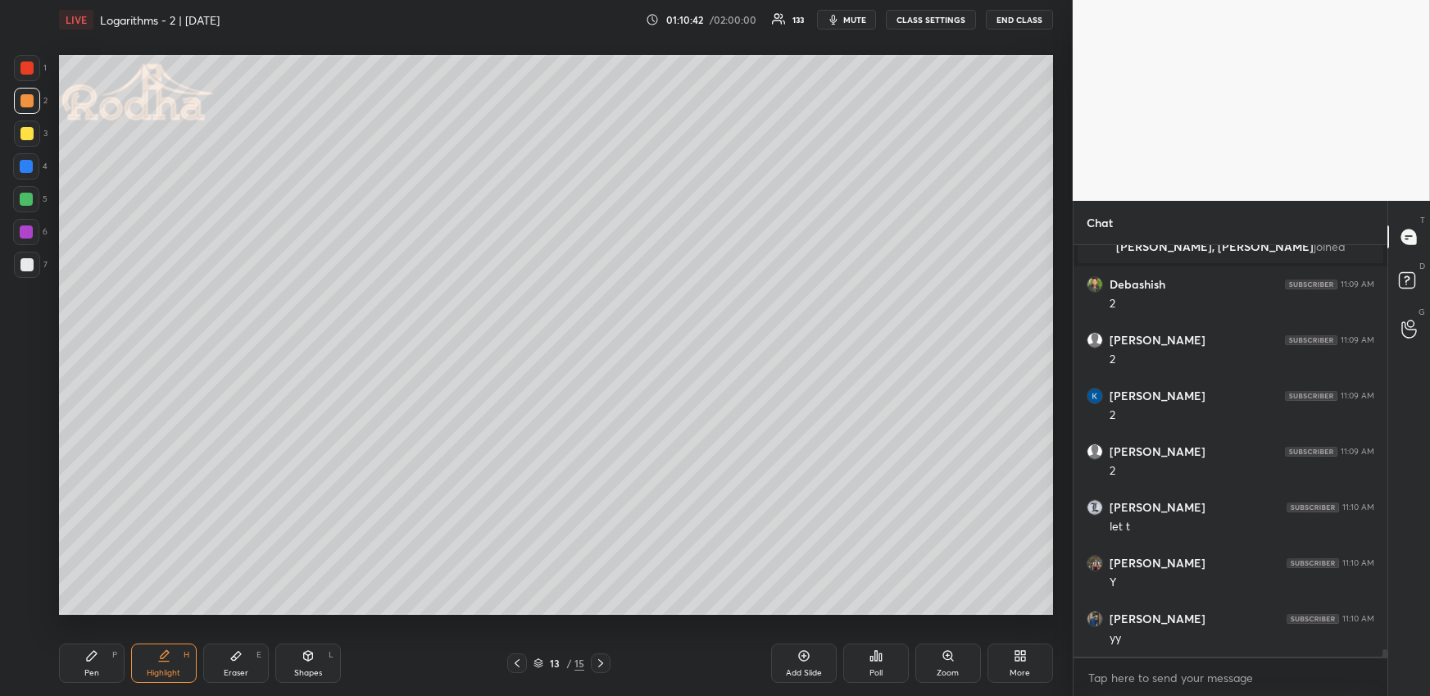
drag, startPoint x: 112, startPoint y: 651, endPoint x: 107, endPoint y: 633, distance: 18.1
click at [112, 652] on div "P" at bounding box center [114, 655] width 5 height 8
click at [25, 163] on div at bounding box center [26, 166] width 13 height 13
click at [29, 125] on div at bounding box center [27, 133] width 26 height 26
click at [170, 658] on icon at bounding box center [163, 655] width 13 height 13
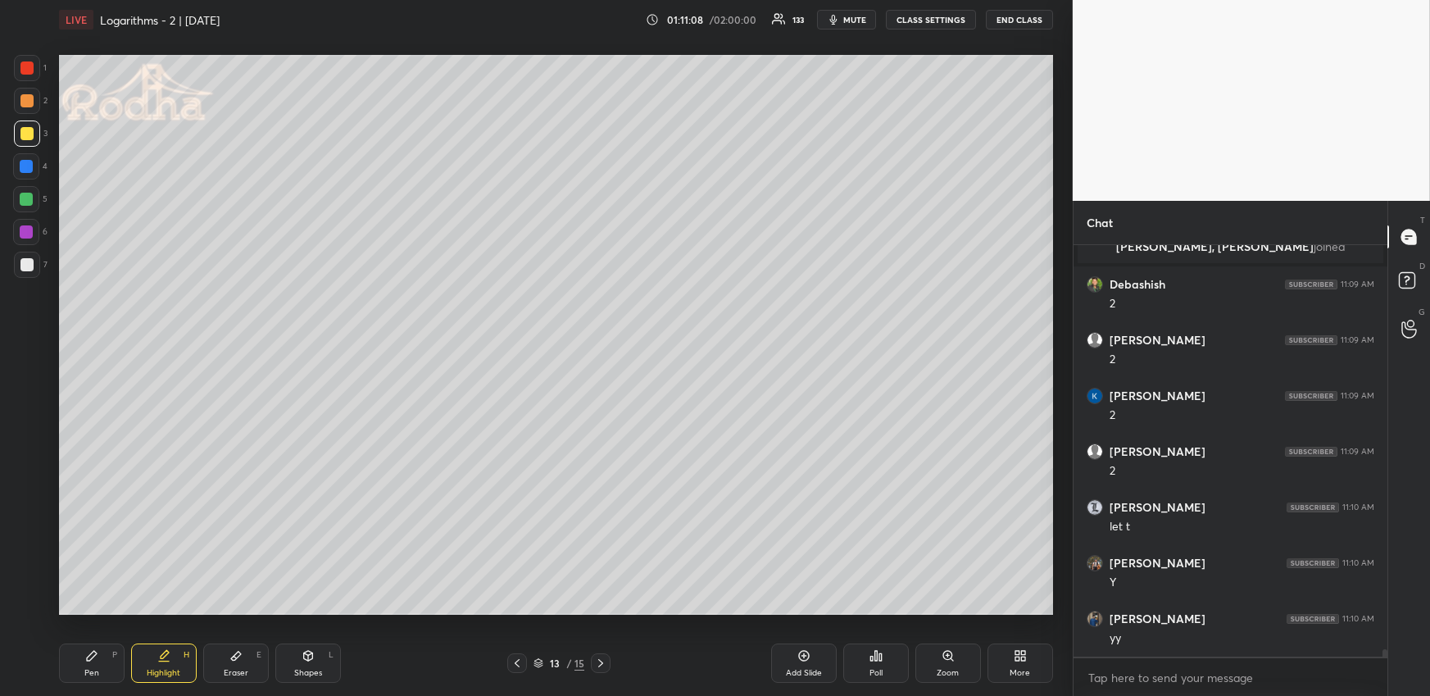
drag, startPoint x: 92, startPoint y: 663, endPoint x: 94, endPoint y: 642, distance: 20.6
click at [92, 665] on div "Pen P" at bounding box center [92, 662] width 66 height 39
click at [152, 665] on div "Highlight H" at bounding box center [164, 662] width 66 height 39
click at [516, 657] on icon at bounding box center [516, 662] width 13 height 13
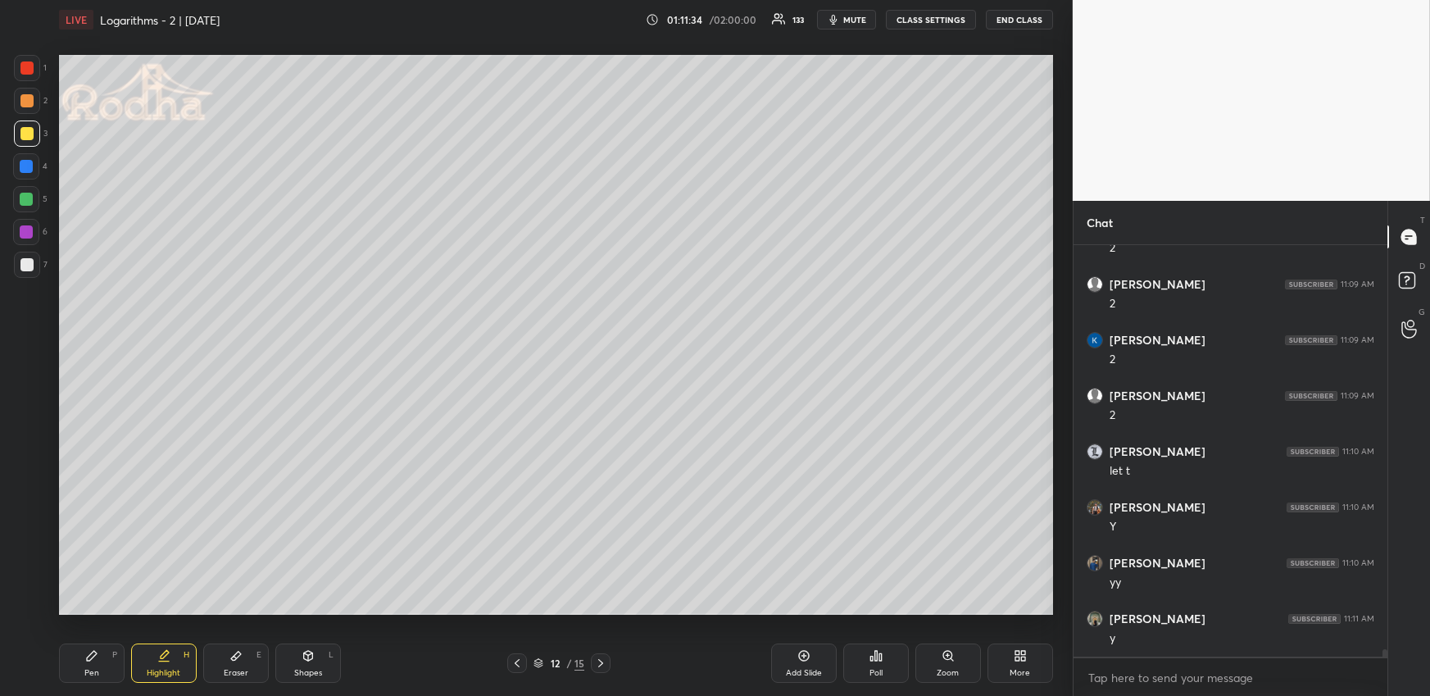
click at [599, 660] on icon at bounding box center [600, 662] width 13 height 13
click at [95, 644] on div "Pen P" at bounding box center [92, 662] width 66 height 39
drag, startPoint x: 238, startPoint y: 661, endPoint x: 305, endPoint y: 627, distance: 75.5
click at [238, 661] on div "Eraser E" at bounding box center [236, 662] width 66 height 39
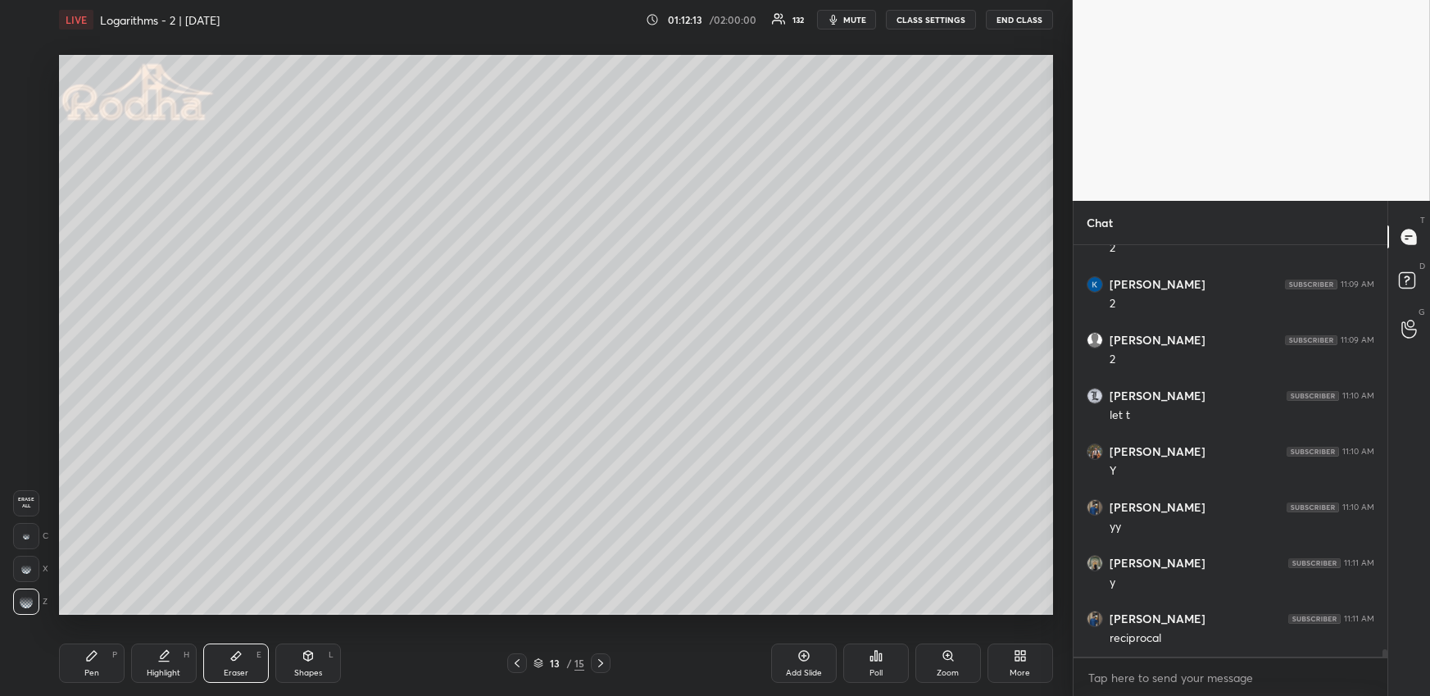
drag, startPoint x: 88, startPoint y: 654, endPoint x: 102, endPoint y: 649, distance: 15.5
click at [88, 654] on icon at bounding box center [91, 655] width 13 height 13
click at [514, 656] on icon at bounding box center [516, 662] width 13 height 13
click at [601, 656] on icon at bounding box center [600, 662] width 13 height 13
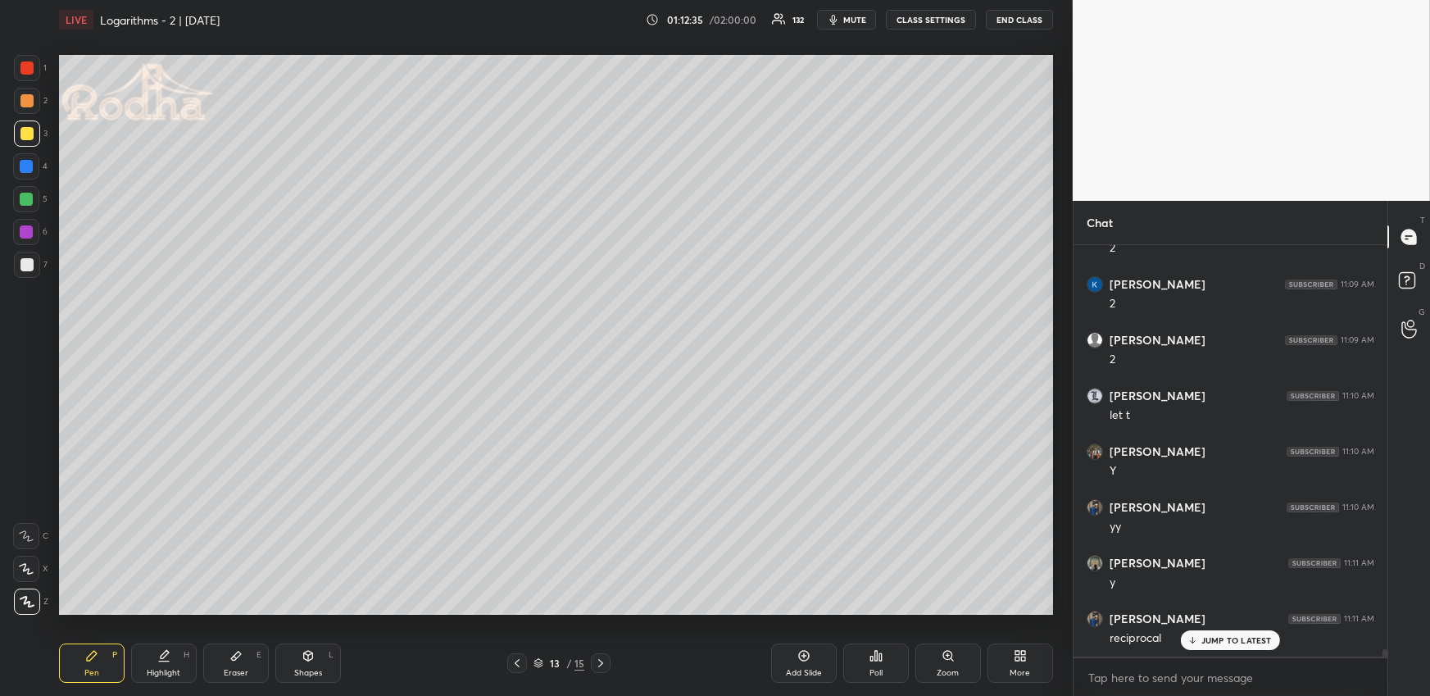
scroll to position [21519, 0]
click at [1231, 638] on p "JUMP TO LATEST" at bounding box center [1236, 640] width 70 height 10
click at [520, 660] on icon at bounding box center [516, 662] width 13 height 13
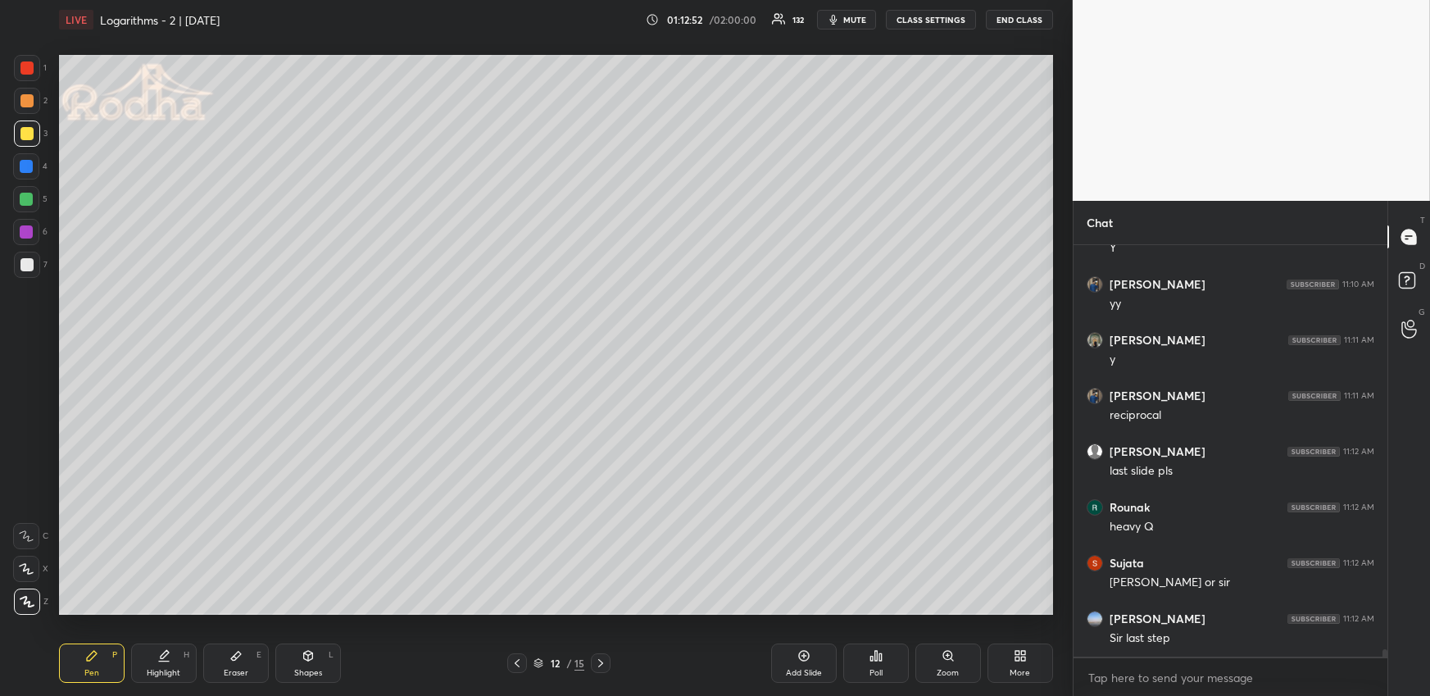
click at [602, 658] on icon at bounding box center [600, 662] width 13 height 13
click at [191, 663] on div "Highlight H" at bounding box center [164, 662] width 66 height 39
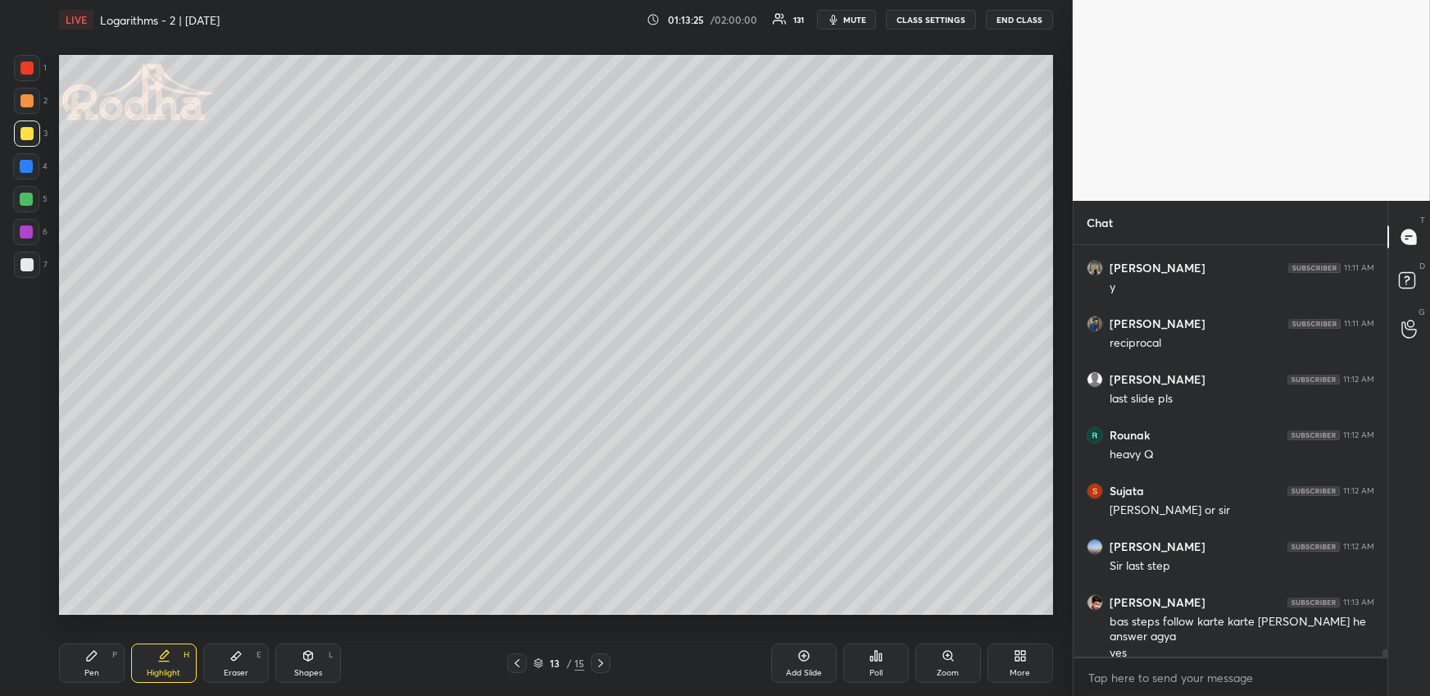
scroll to position [21814, 0]
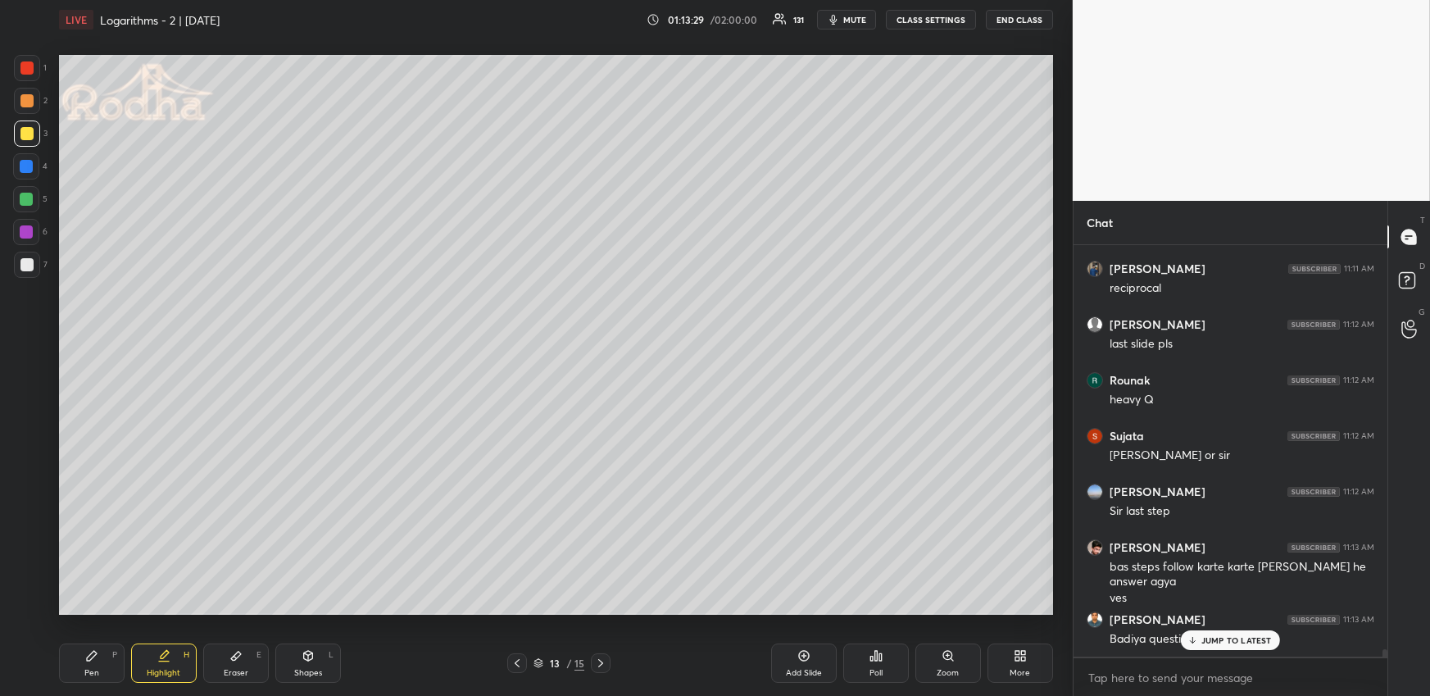
click at [517, 653] on div at bounding box center [517, 663] width 20 height 20
click at [517, 656] on icon at bounding box center [516, 662] width 13 height 13
click at [516, 654] on div at bounding box center [517, 663] width 20 height 20
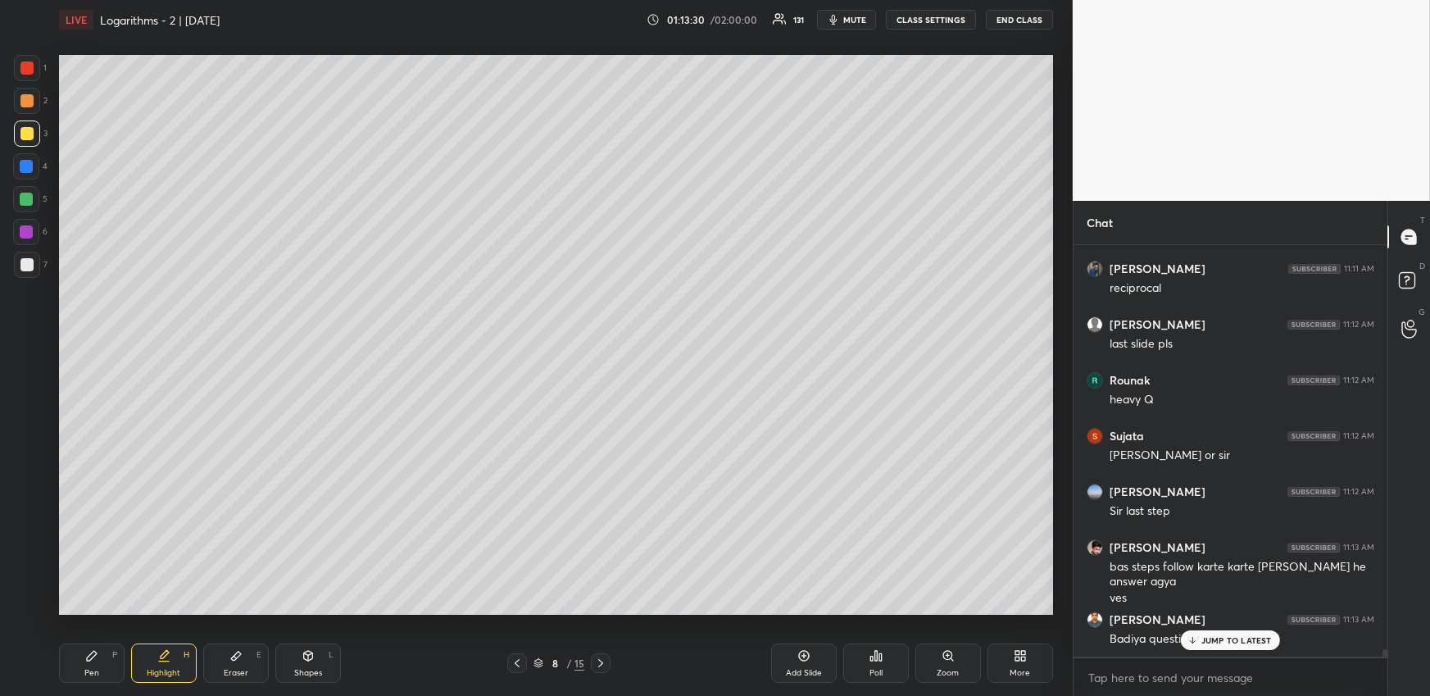
click at [517, 653] on div at bounding box center [517, 663] width 20 height 20
click at [518, 655] on div at bounding box center [517, 663] width 20 height 20
click at [518, 654] on div at bounding box center [517, 663] width 20 height 20
click at [519, 653] on div at bounding box center [517, 663] width 20 height 20
click at [601, 656] on icon at bounding box center [600, 662] width 13 height 13
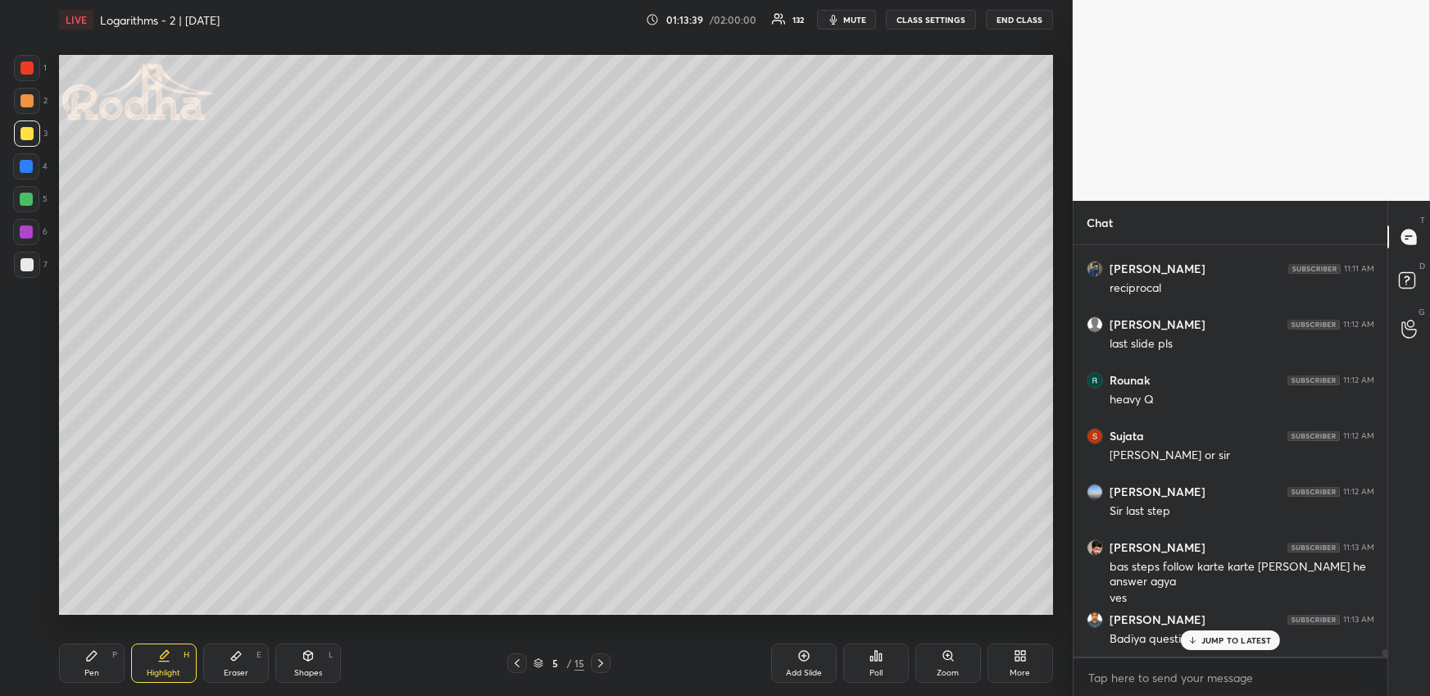
click at [602, 655] on div at bounding box center [601, 663] width 20 height 20
click at [601, 655] on div at bounding box center [601, 663] width 20 height 20
click at [602, 654] on div at bounding box center [601, 663] width 20 height 20
click at [604, 654] on div at bounding box center [601, 663] width 20 height 20
click at [604, 653] on div at bounding box center [601, 663] width 20 height 20
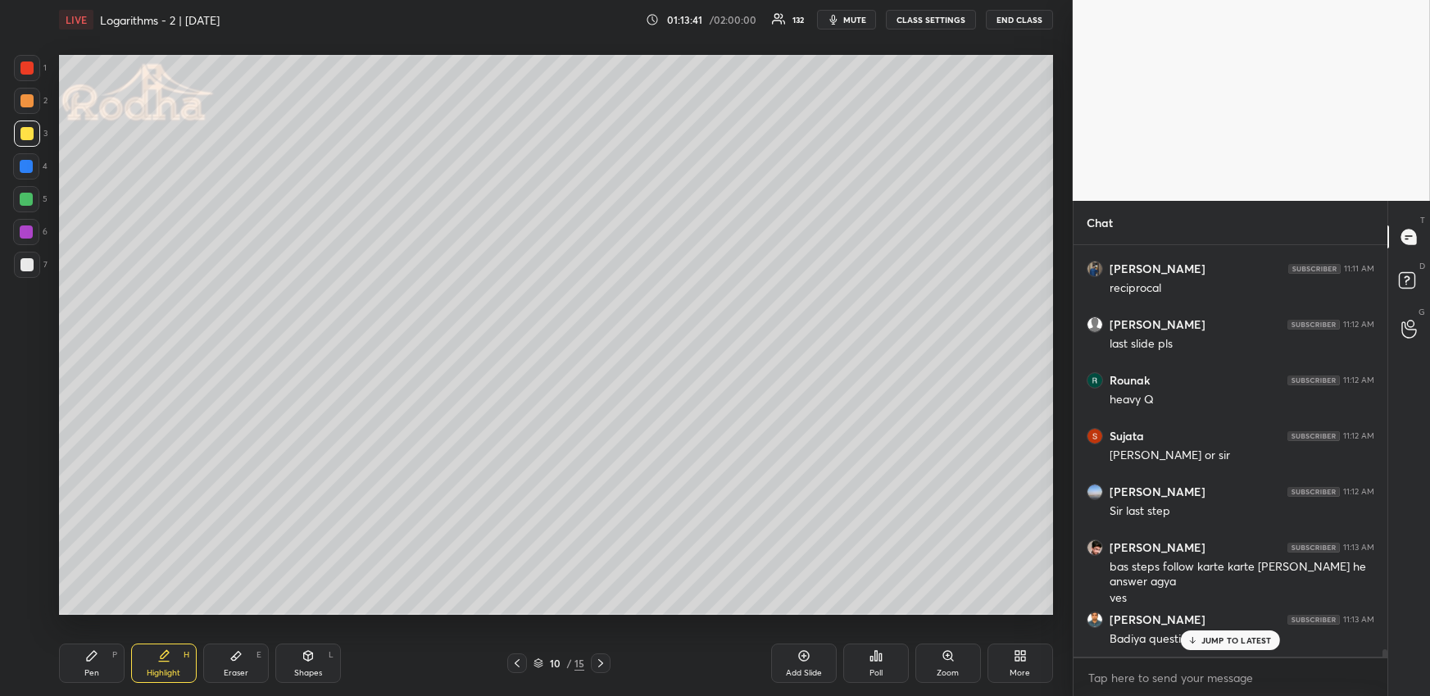
click at [606, 654] on div at bounding box center [601, 663] width 20 height 20
click at [607, 651] on div "Pen P Highlight H Eraser E Shapes L 11 / 15 Add Slide Poll Zoom More" at bounding box center [556, 663] width 994 height 66
click at [606, 656] on icon at bounding box center [600, 662] width 13 height 13
click at [603, 661] on icon at bounding box center [600, 662] width 13 height 13
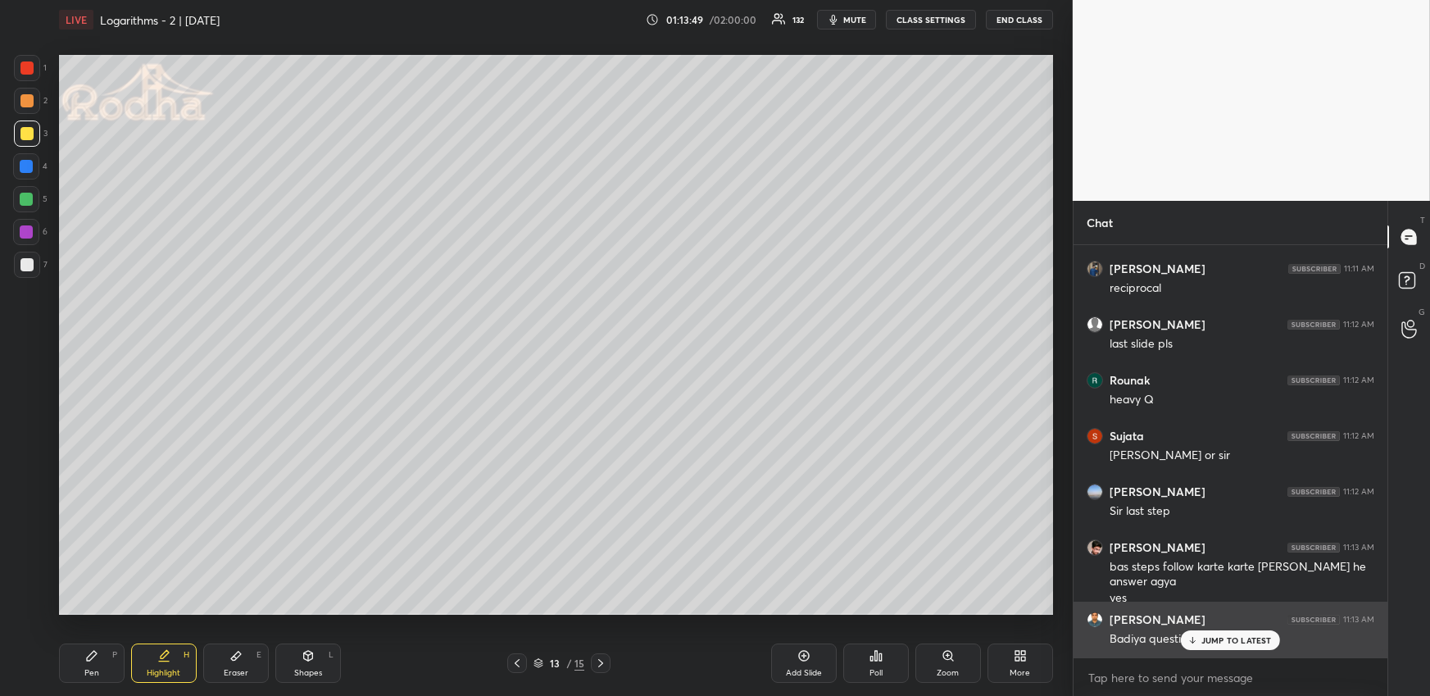
click at [1191, 642] on icon at bounding box center [1192, 640] width 11 height 10
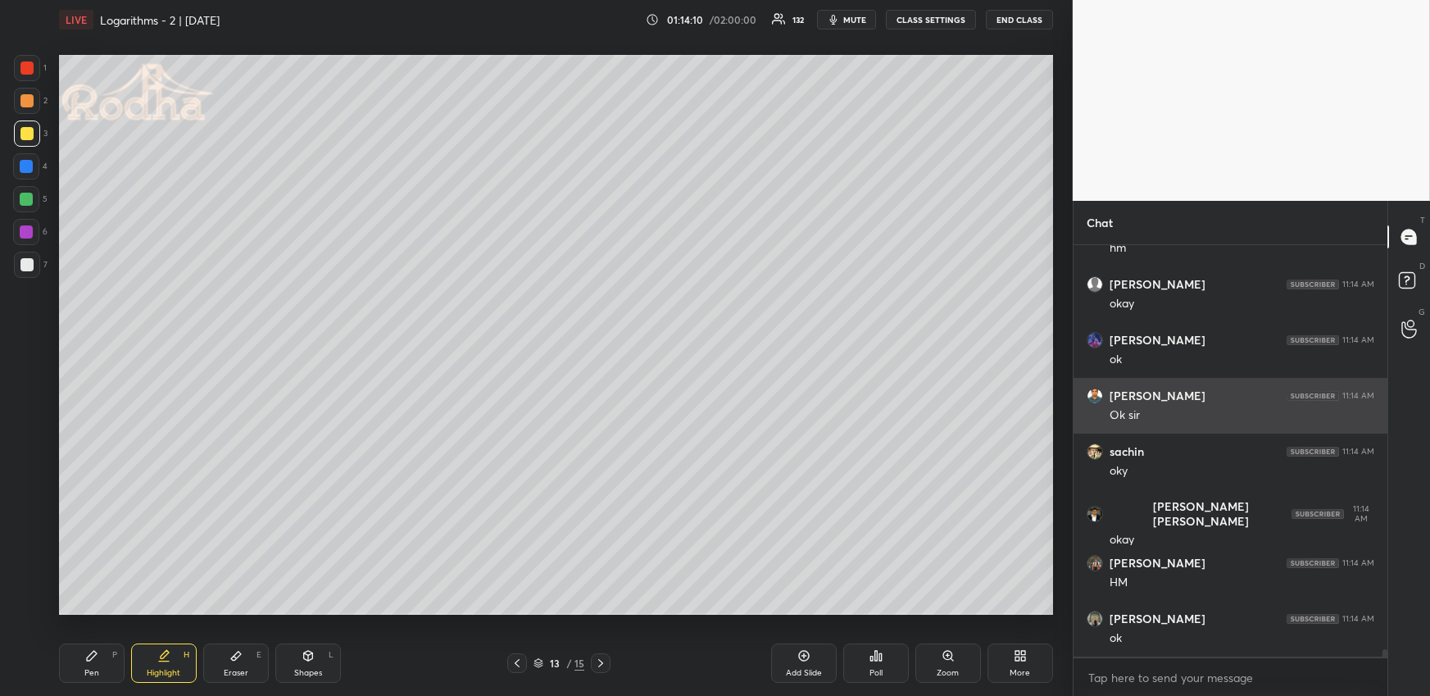
scroll to position [22267, 0]
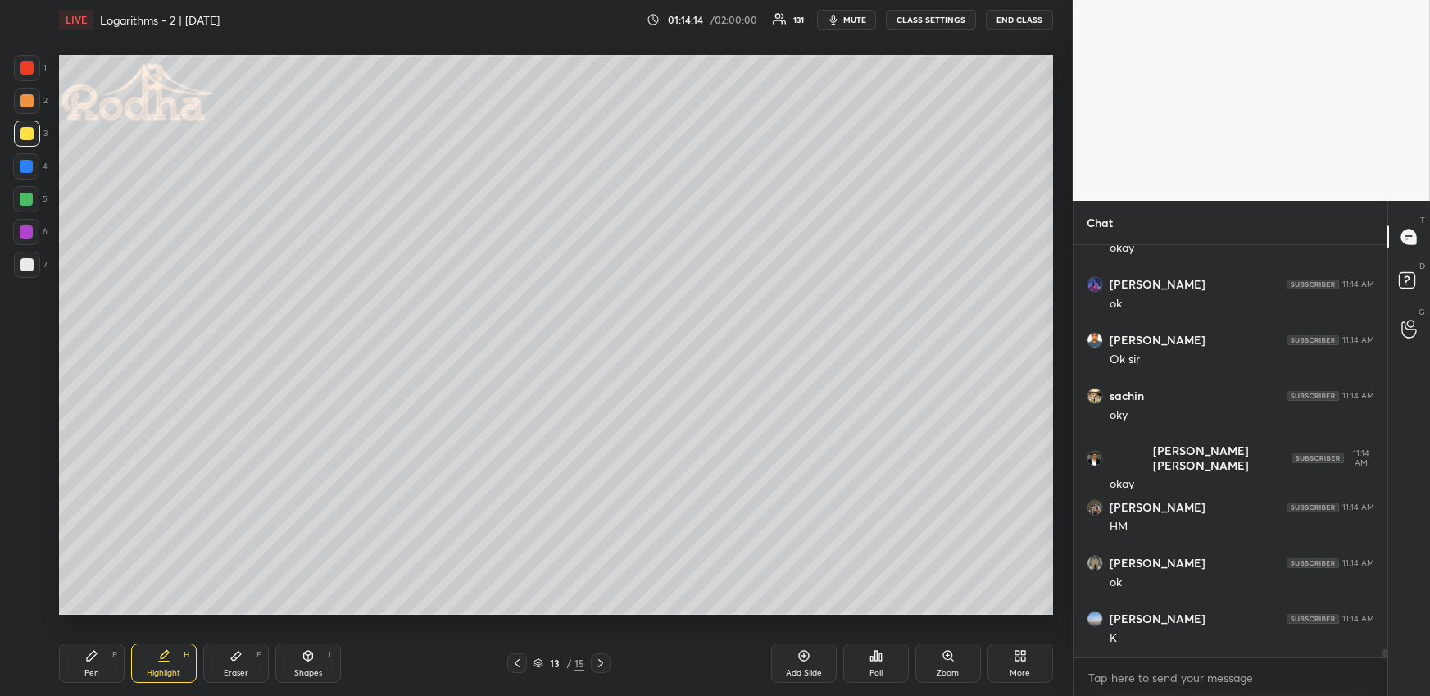
click at [600, 661] on icon at bounding box center [600, 662] width 13 height 13
click at [603, 659] on icon at bounding box center [600, 662] width 13 height 13
click at [101, 654] on div "Pen P" at bounding box center [92, 662] width 66 height 39
click at [33, 198] on div at bounding box center [26, 199] width 26 height 26
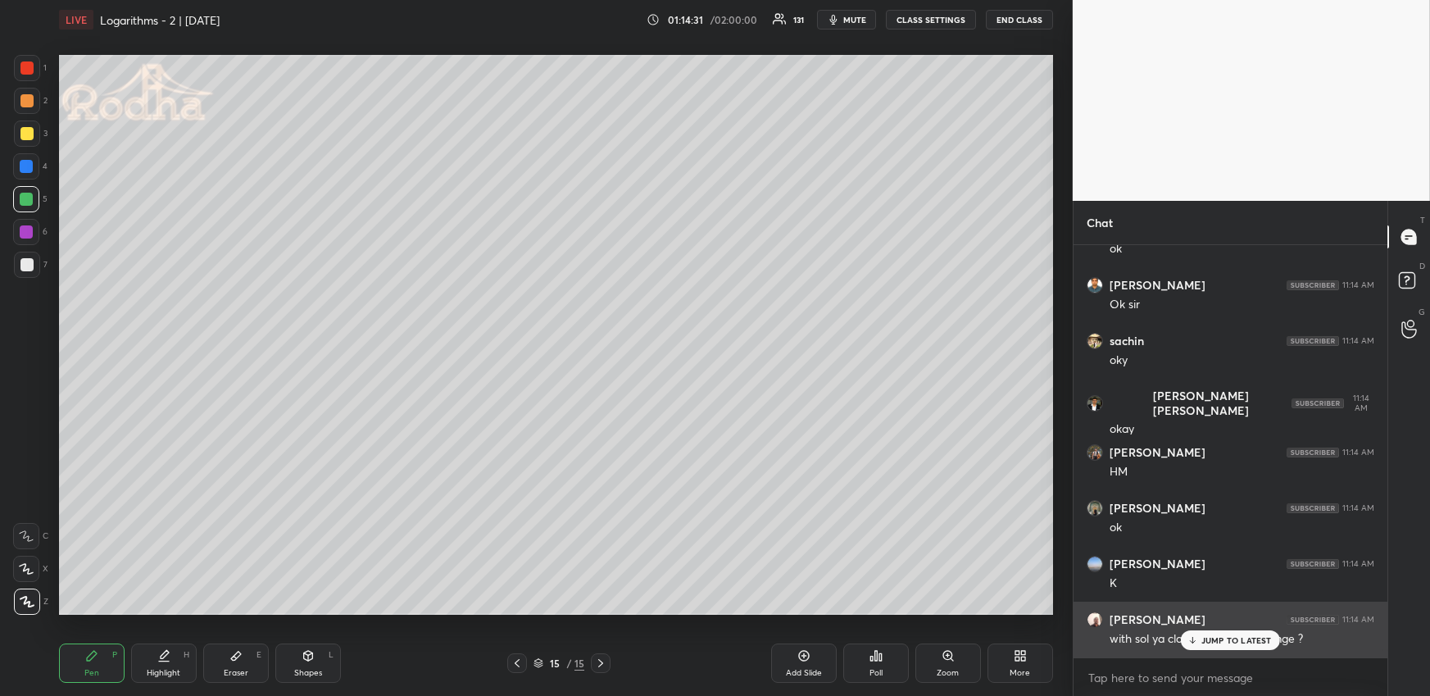
click at [1220, 641] on p "JUMP TO LATEST" at bounding box center [1236, 640] width 70 height 10
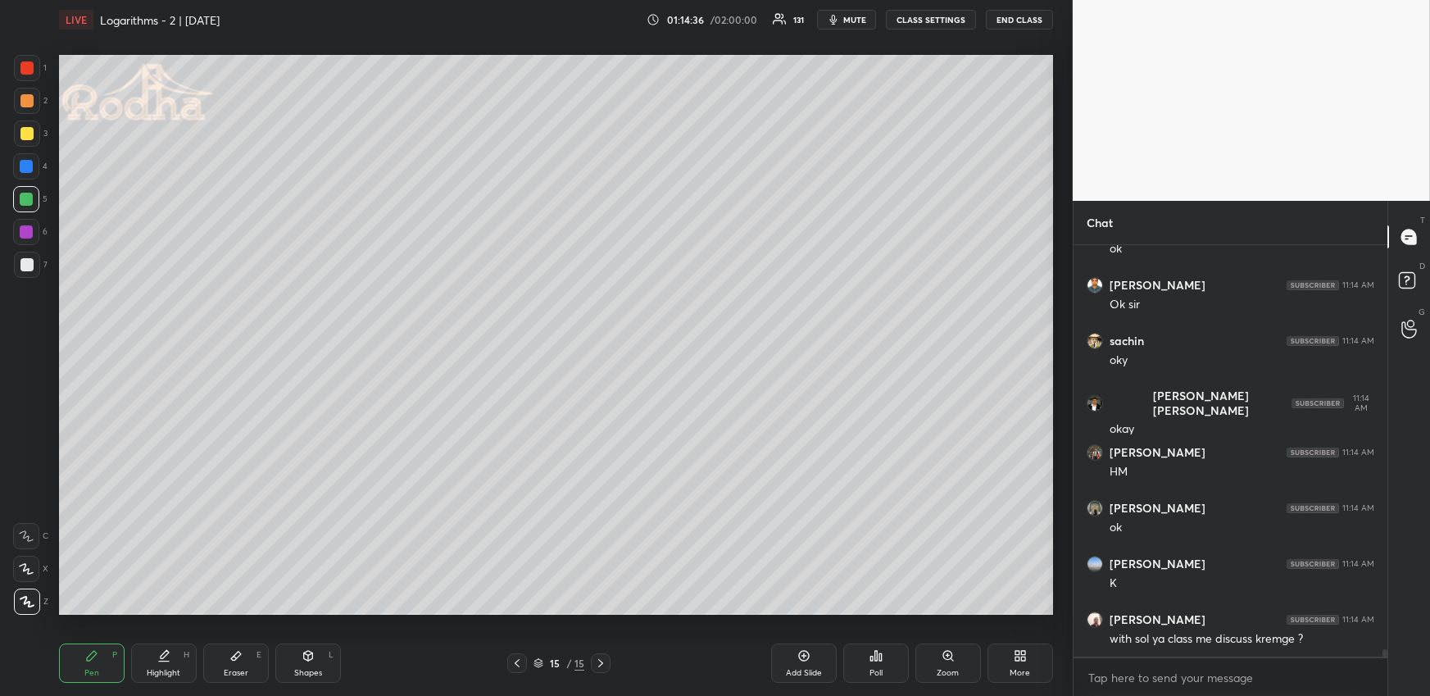
click at [81, 655] on div "Pen P" at bounding box center [92, 662] width 66 height 39
click at [24, 99] on div at bounding box center [26, 100] width 13 height 13
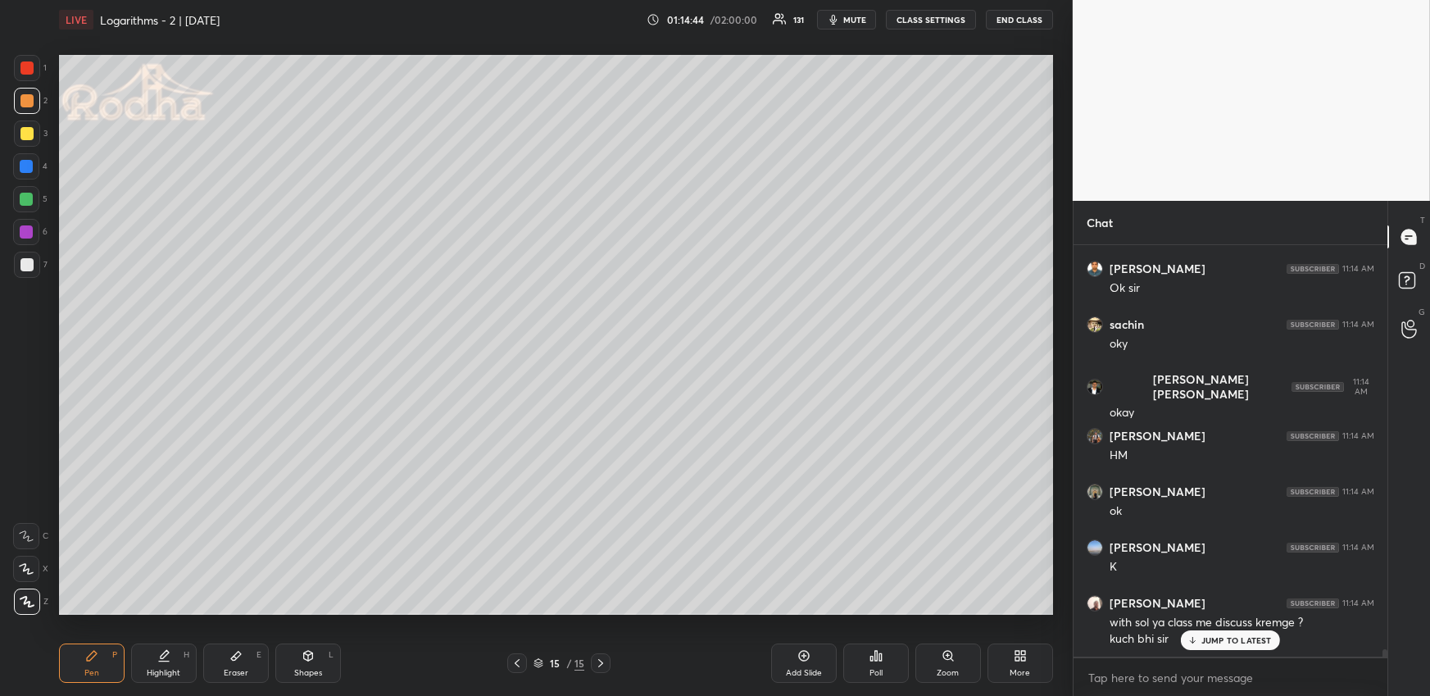
click at [1234, 641] on p "JUMP TO LATEST" at bounding box center [1236, 640] width 70 height 10
click at [28, 167] on div at bounding box center [26, 166] width 13 height 13
click at [27, 261] on div at bounding box center [26, 264] width 13 height 13
click at [195, 629] on div "LIVE Logarithms - 2 | [DATE] 01:14:53 / 02:00:00 131 mute CLASS SETTINGS END CL…" at bounding box center [555, 348] width 1007 height 696
click at [234, 661] on icon at bounding box center [235, 655] width 13 height 13
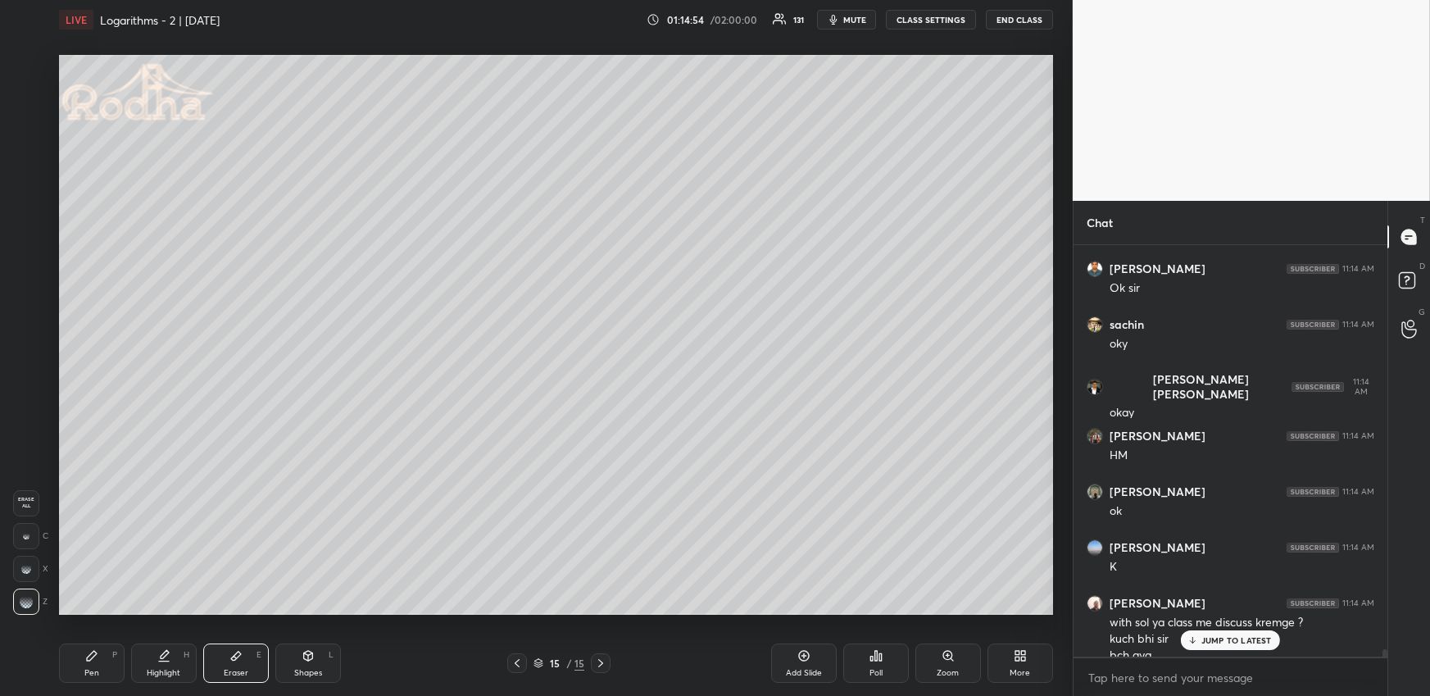
scroll to position [22354, 0]
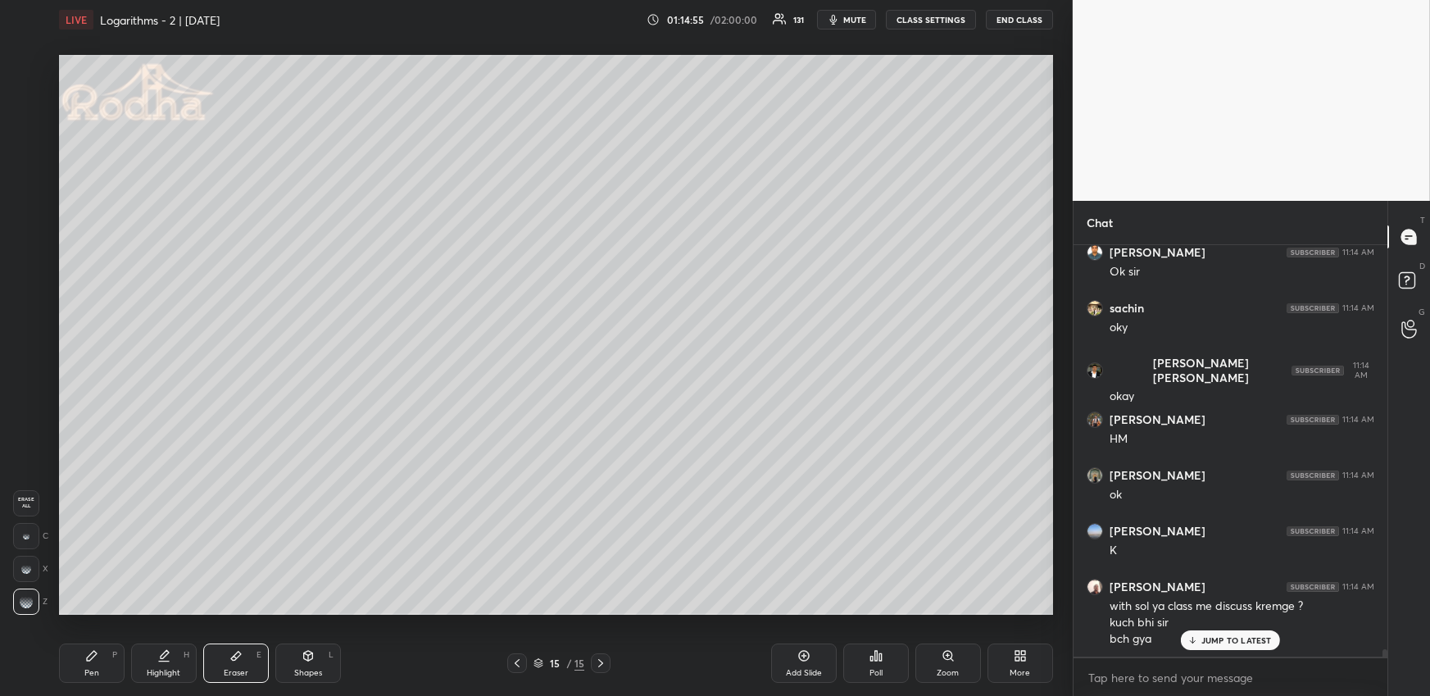
click at [104, 667] on div "Pen P" at bounding box center [92, 662] width 66 height 39
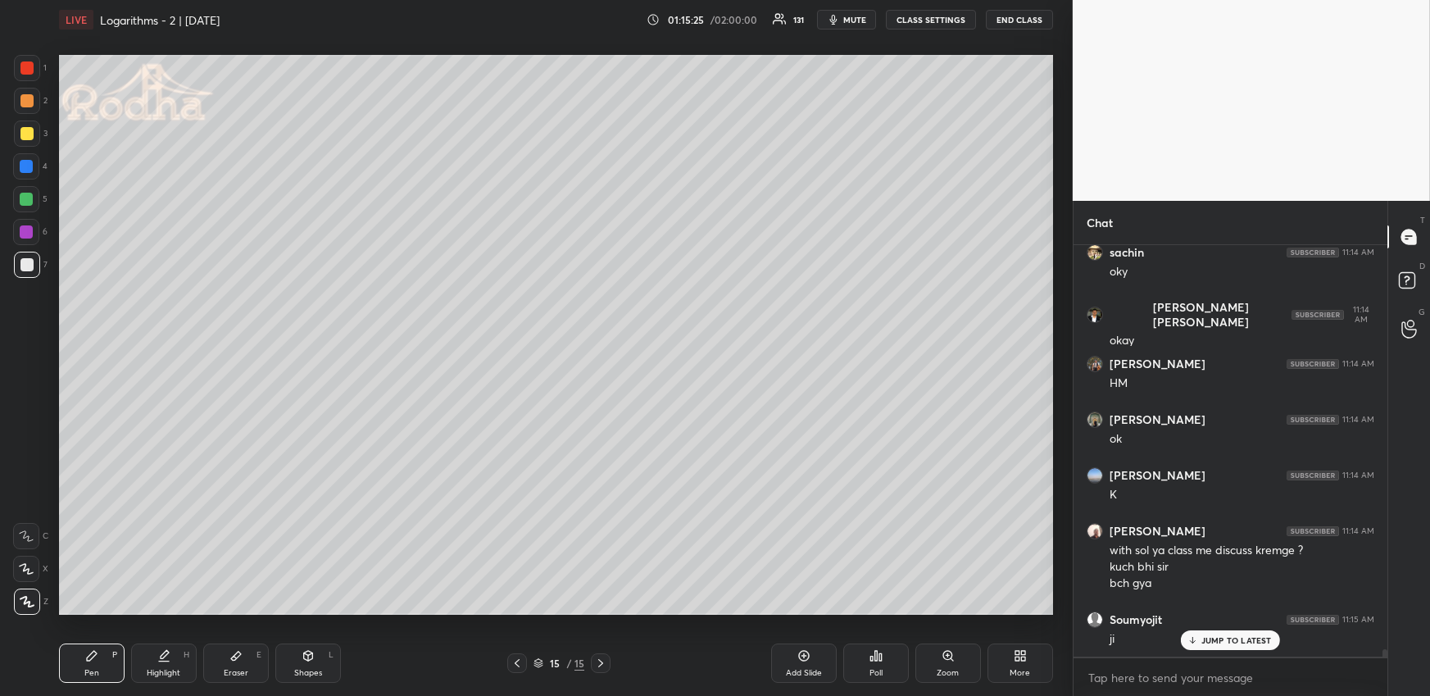
scroll to position [22467, 0]
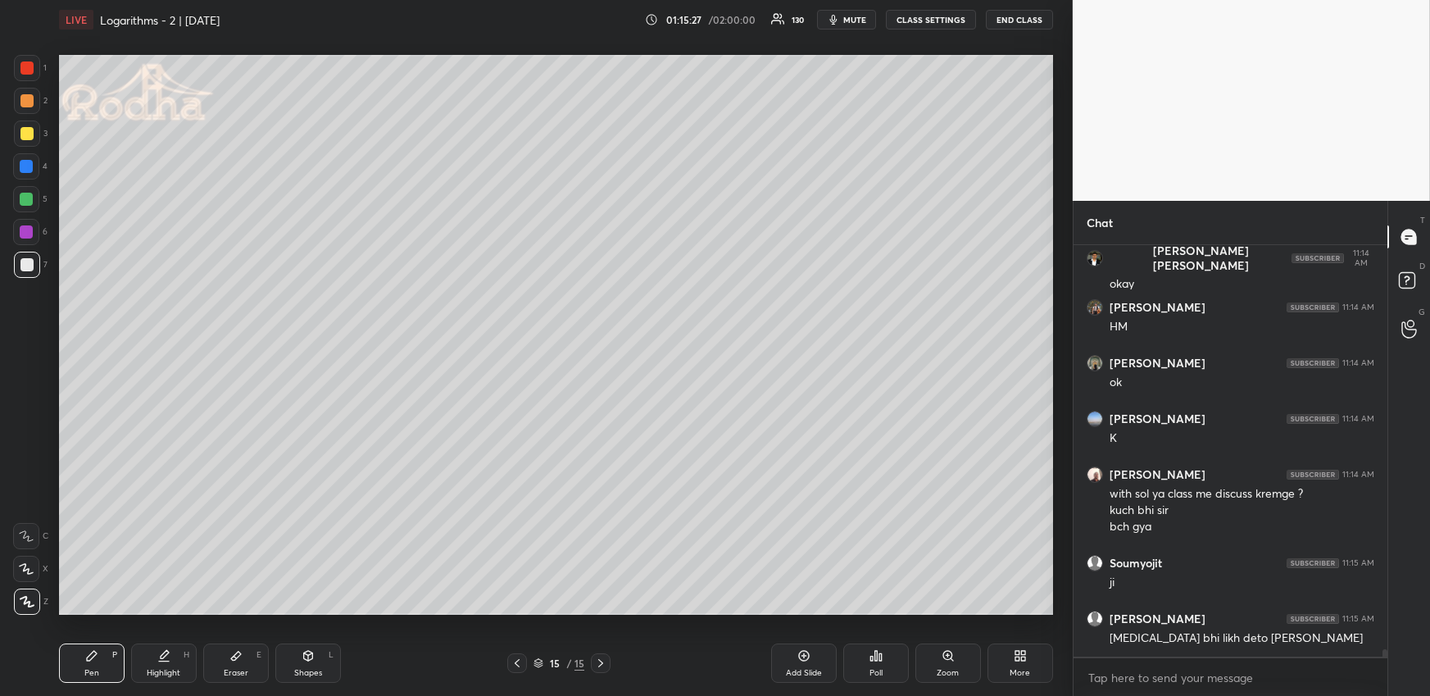
drag, startPoint x: 518, startPoint y: 664, endPoint x: 522, endPoint y: 656, distance: 9.2
click at [518, 664] on icon at bounding box center [516, 662] width 13 height 13
click at [797, 660] on icon at bounding box center [803, 655] width 13 height 13
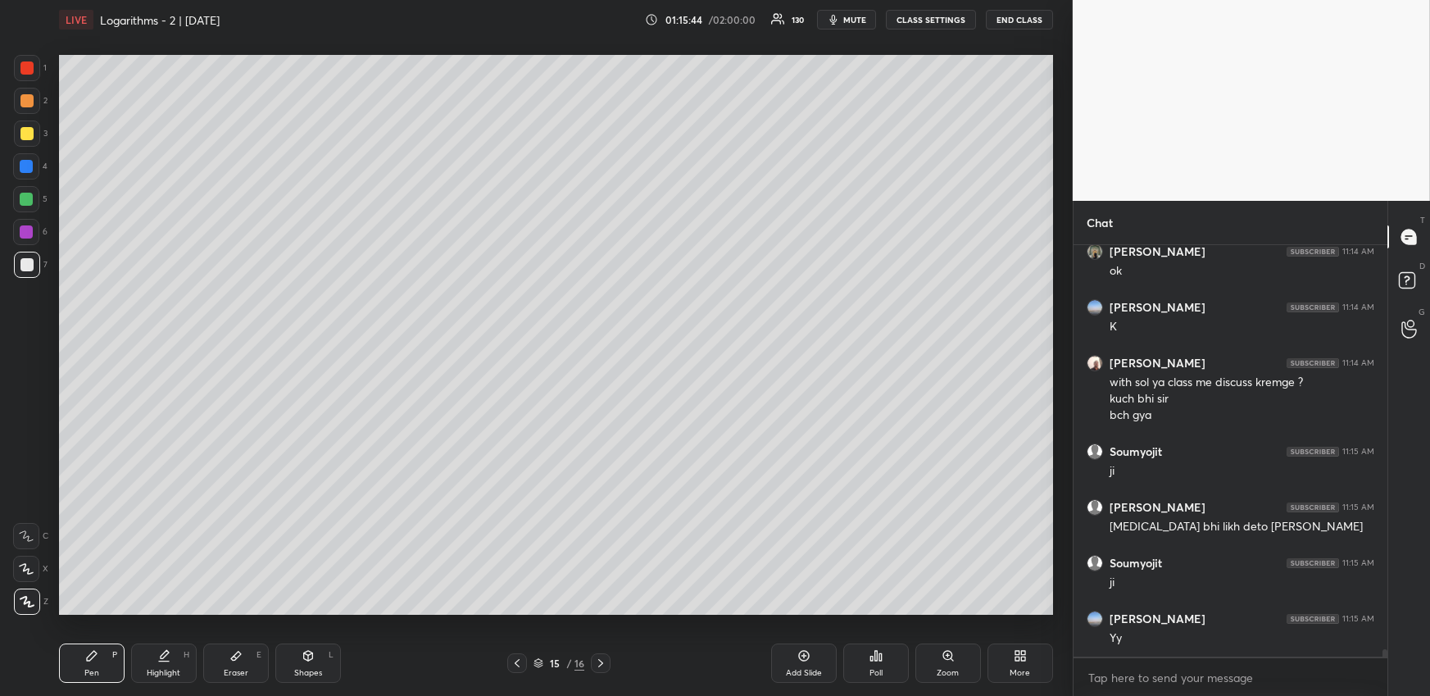
scroll to position [22633, 0]
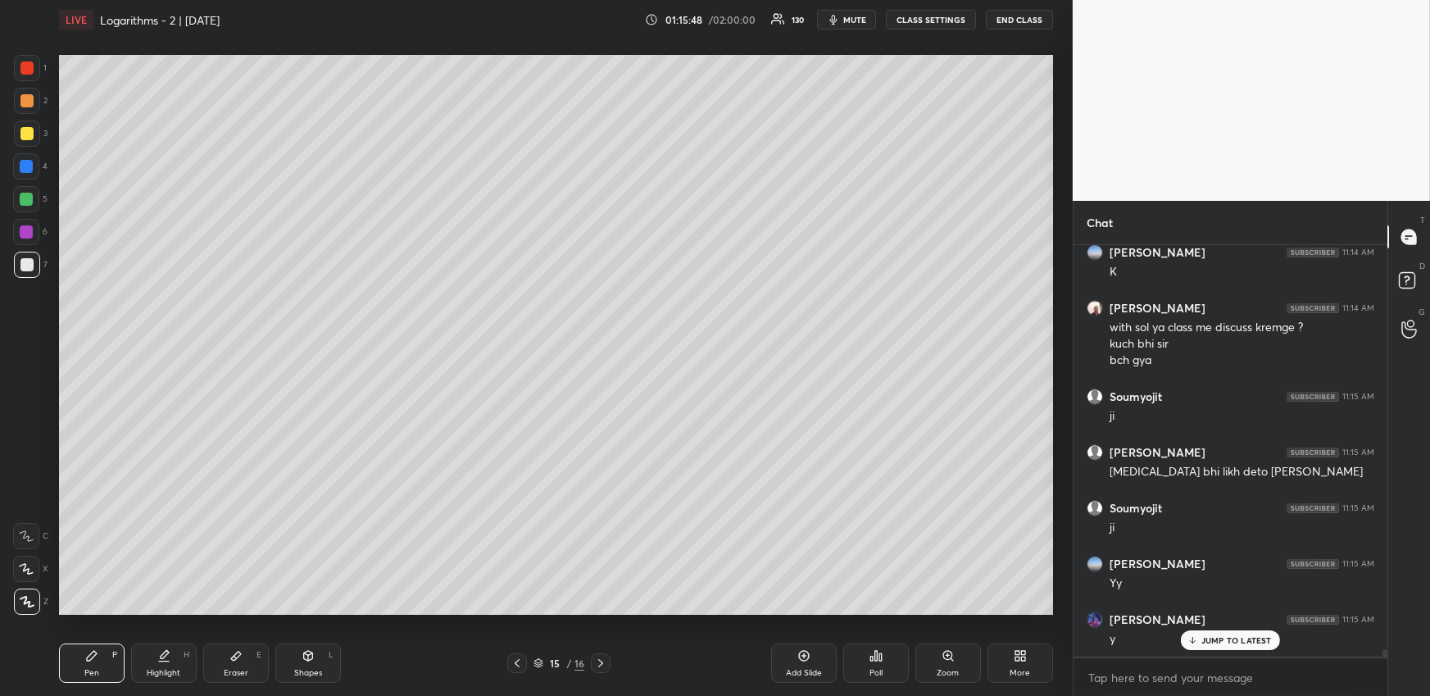
click at [601, 655] on div at bounding box center [601, 663] width 20 height 20
click at [175, 664] on div "Highlight H" at bounding box center [164, 662] width 66 height 39
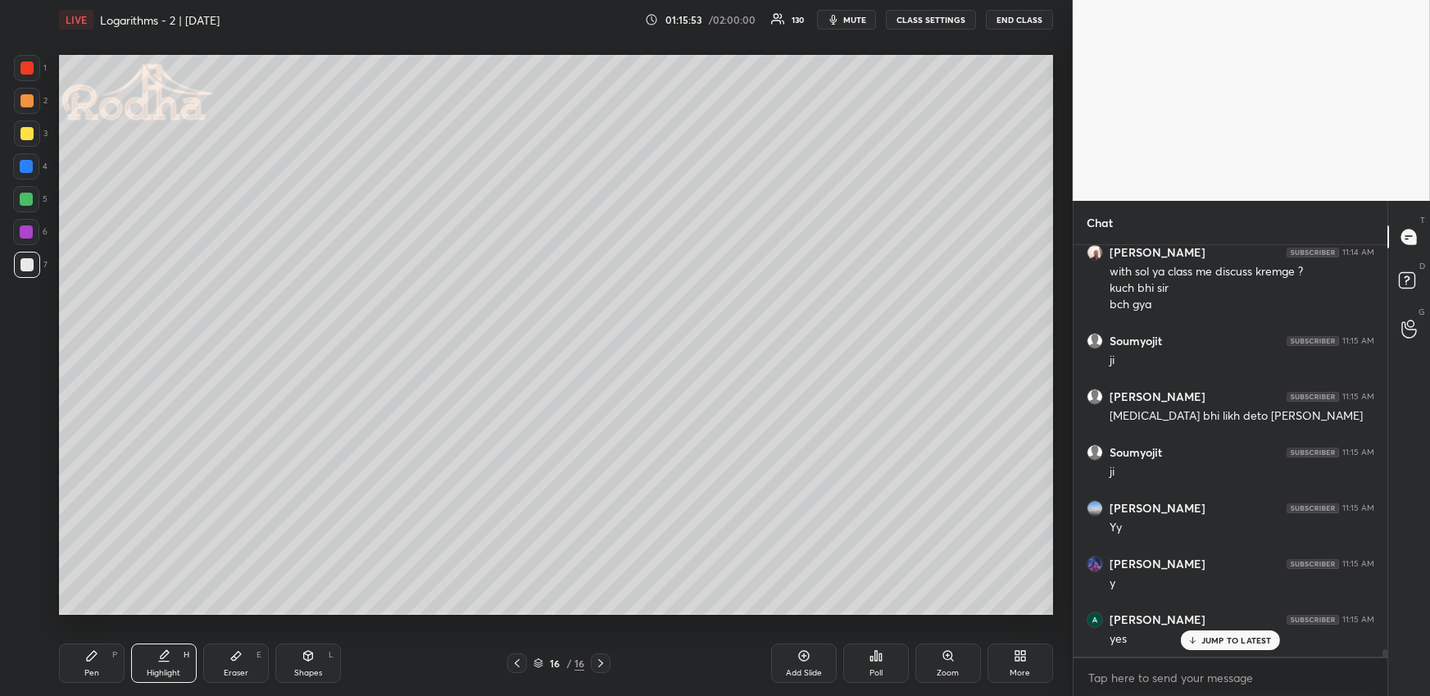
scroll to position [22745, 0]
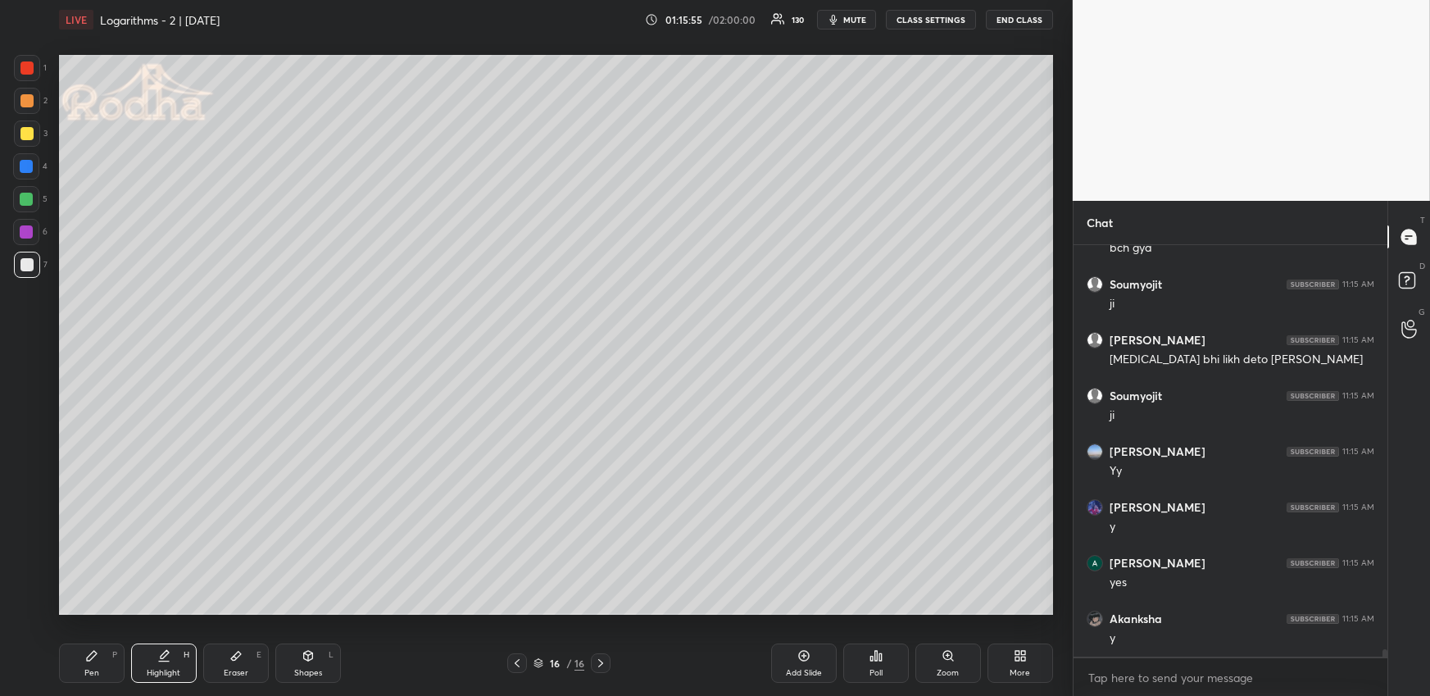
click at [93, 662] on div "Pen P" at bounding box center [92, 662] width 66 height 39
click at [29, 191] on div at bounding box center [26, 199] width 26 height 26
click at [29, 102] on div at bounding box center [26, 100] width 13 height 13
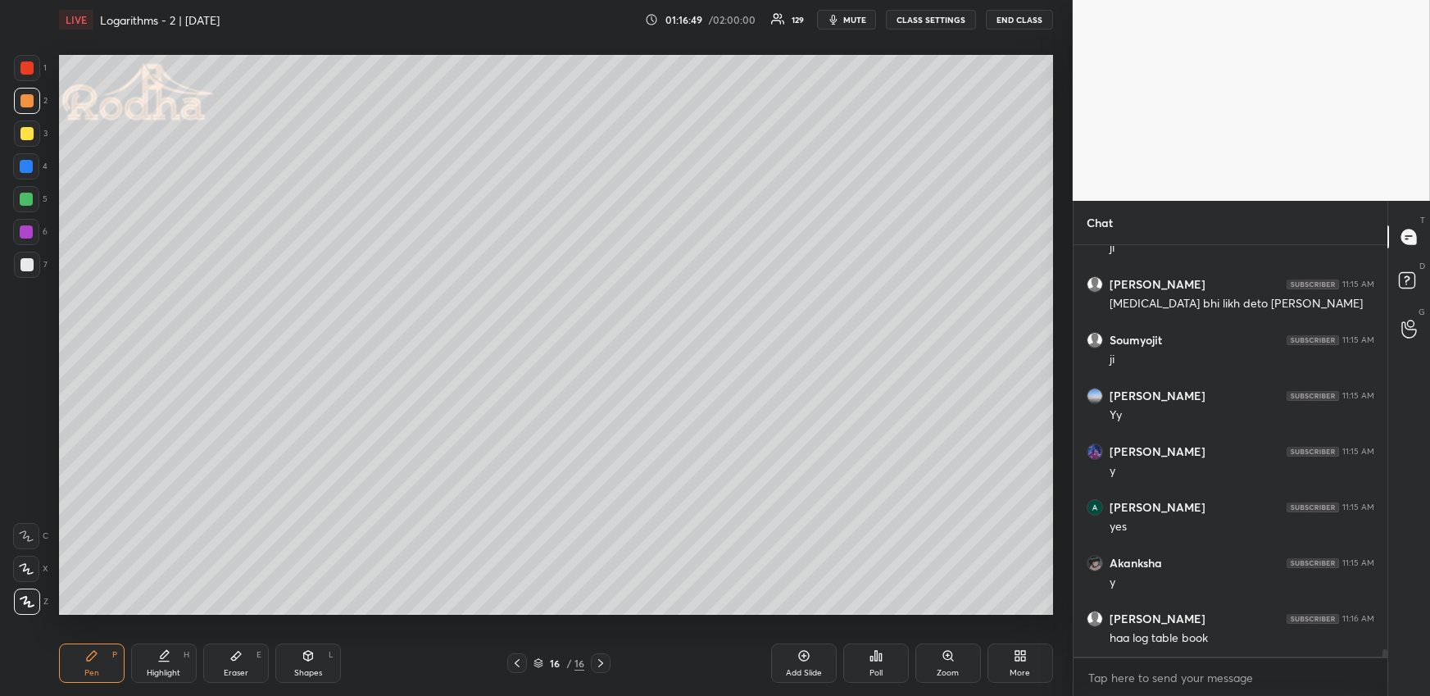
click at [24, 173] on div at bounding box center [26, 166] width 26 height 26
click at [31, 102] on div at bounding box center [26, 100] width 13 height 13
click at [29, 201] on div at bounding box center [26, 199] width 13 height 13
drag, startPoint x: 22, startPoint y: 98, endPoint x: 40, endPoint y: 122, distance: 29.8
click at [23, 100] on div at bounding box center [26, 100] width 13 height 13
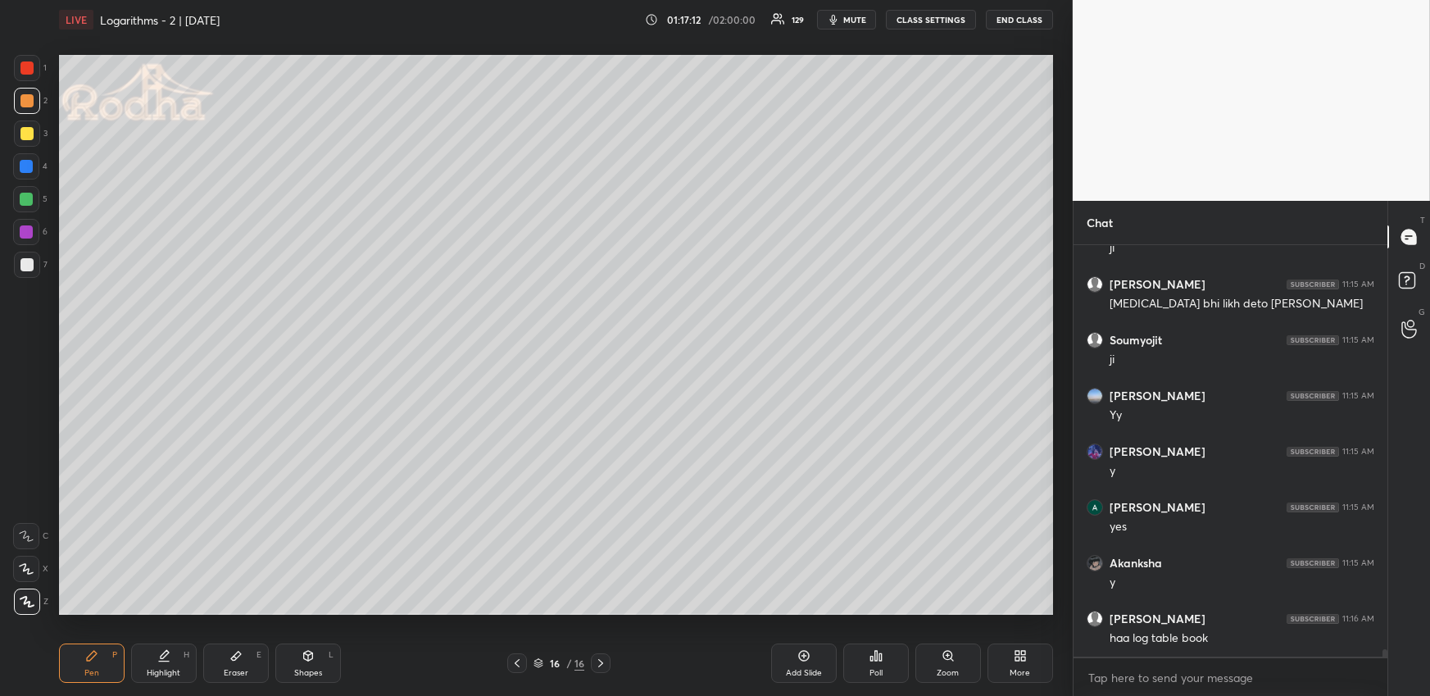
click at [23, 193] on div at bounding box center [26, 199] width 26 height 26
click at [27, 104] on div at bounding box center [26, 100] width 13 height 13
drag, startPoint x: 30, startPoint y: 131, endPoint x: 32, endPoint y: 139, distance: 8.4
click at [30, 131] on div at bounding box center [26, 133] width 13 height 13
click at [29, 194] on div at bounding box center [26, 199] width 13 height 13
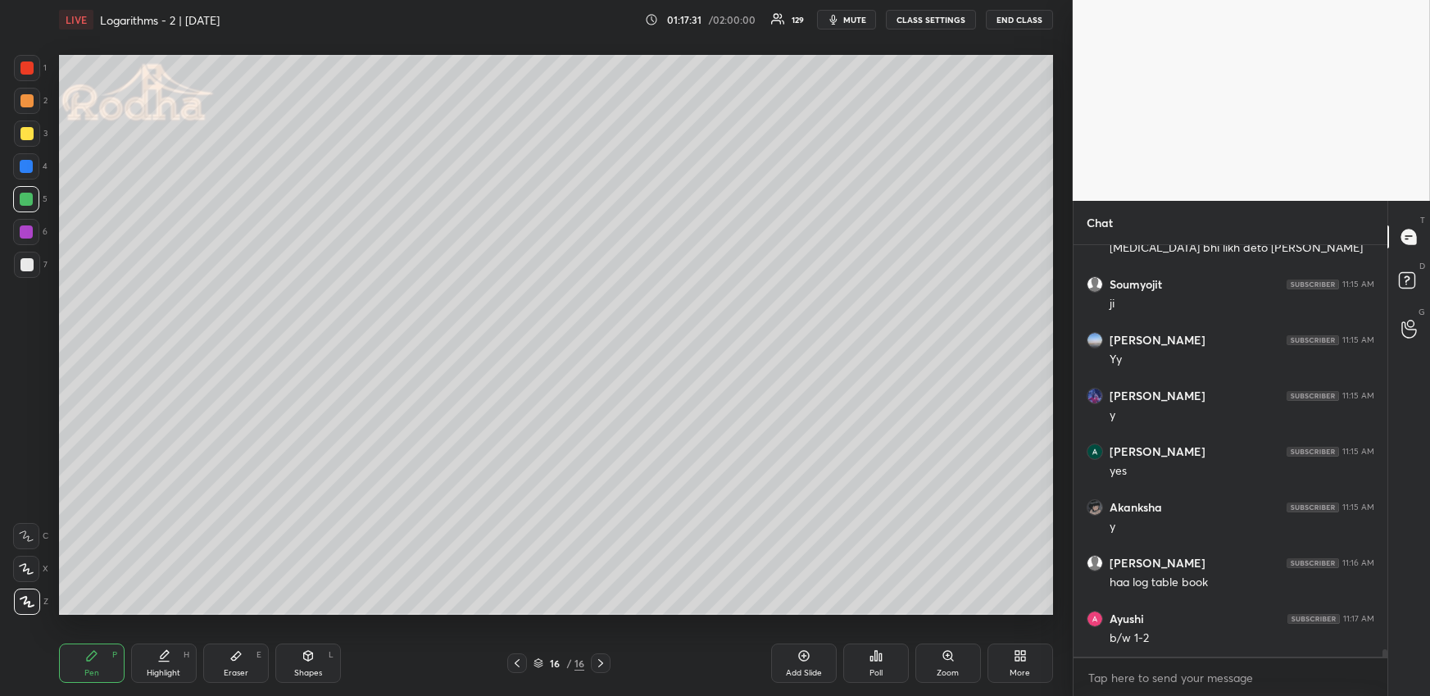
scroll to position [22912, 0]
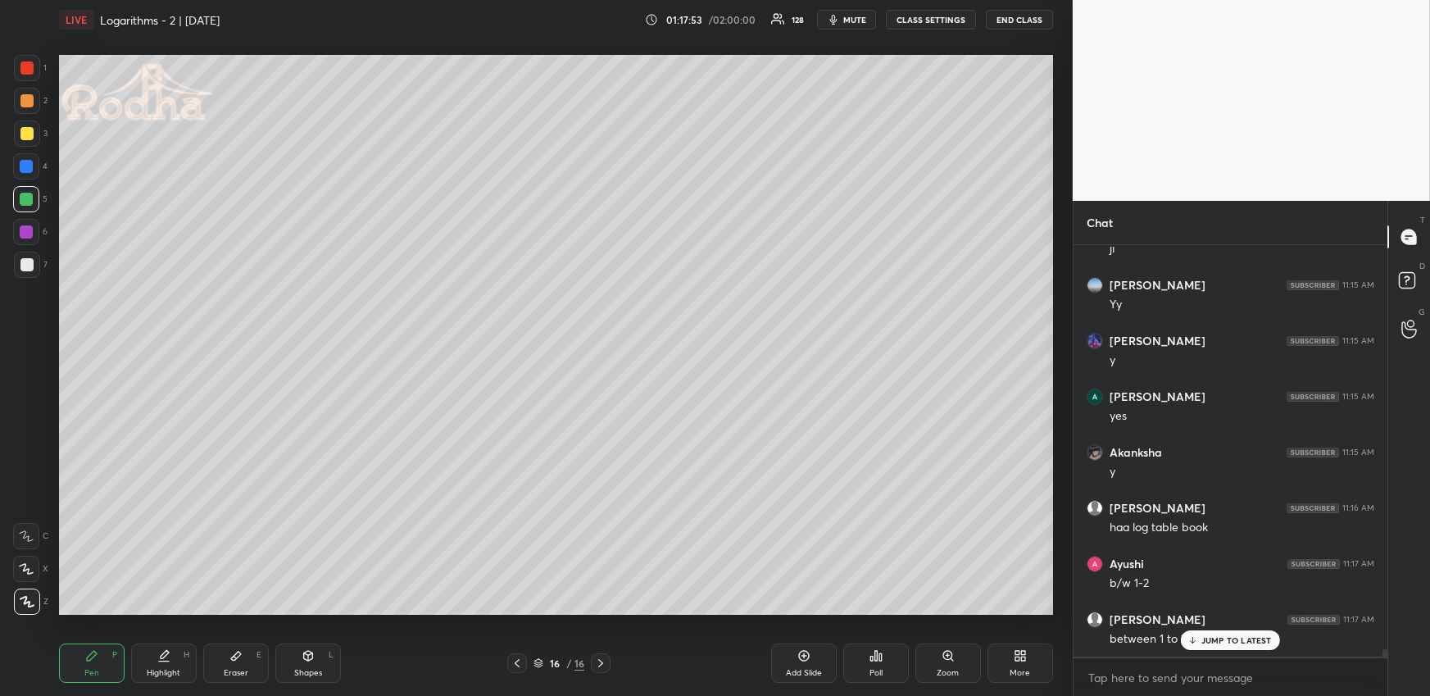
drag, startPoint x: 31, startPoint y: 100, endPoint x: 35, endPoint y: 111, distance: 11.4
click at [30, 102] on div at bounding box center [26, 100] width 13 height 13
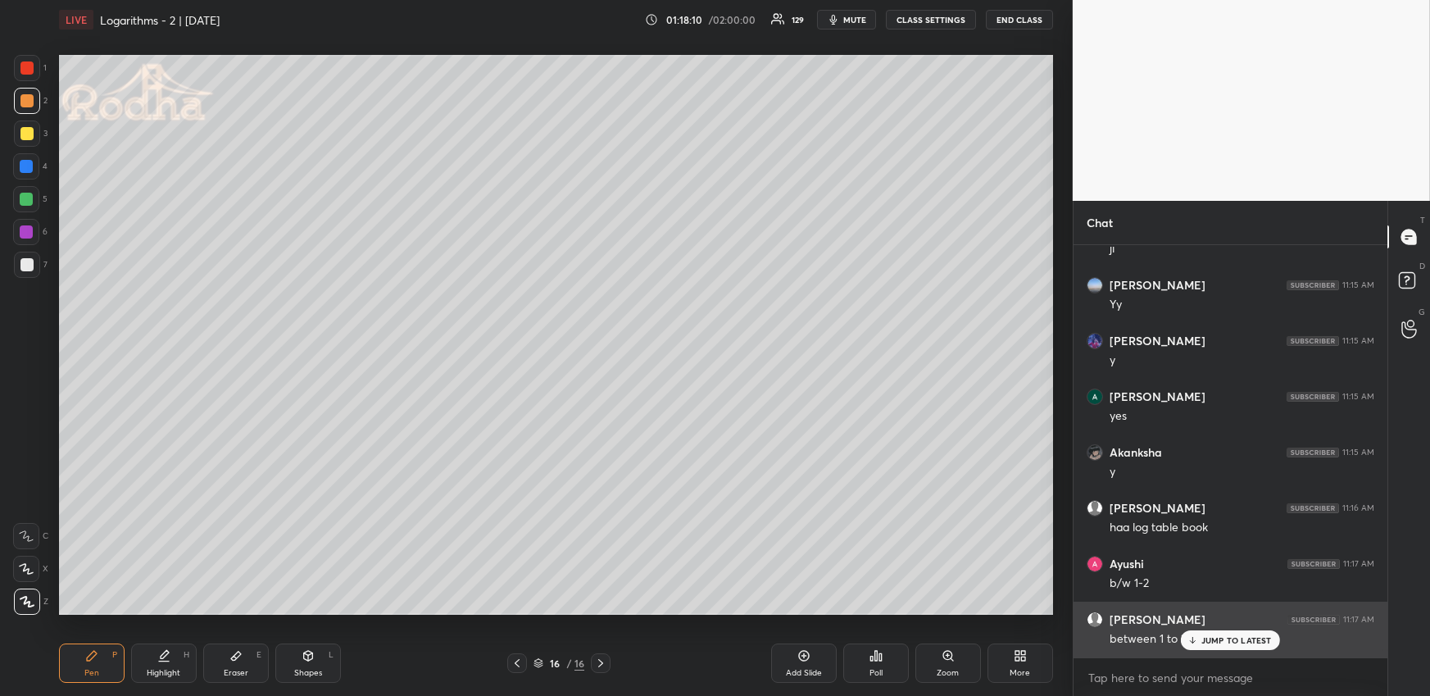
drag, startPoint x: 1217, startPoint y: 637, endPoint x: 1155, endPoint y: 618, distance: 64.3
click at [1216, 637] on p "JUMP TO LATEST" at bounding box center [1236, 640] width 70 height 10
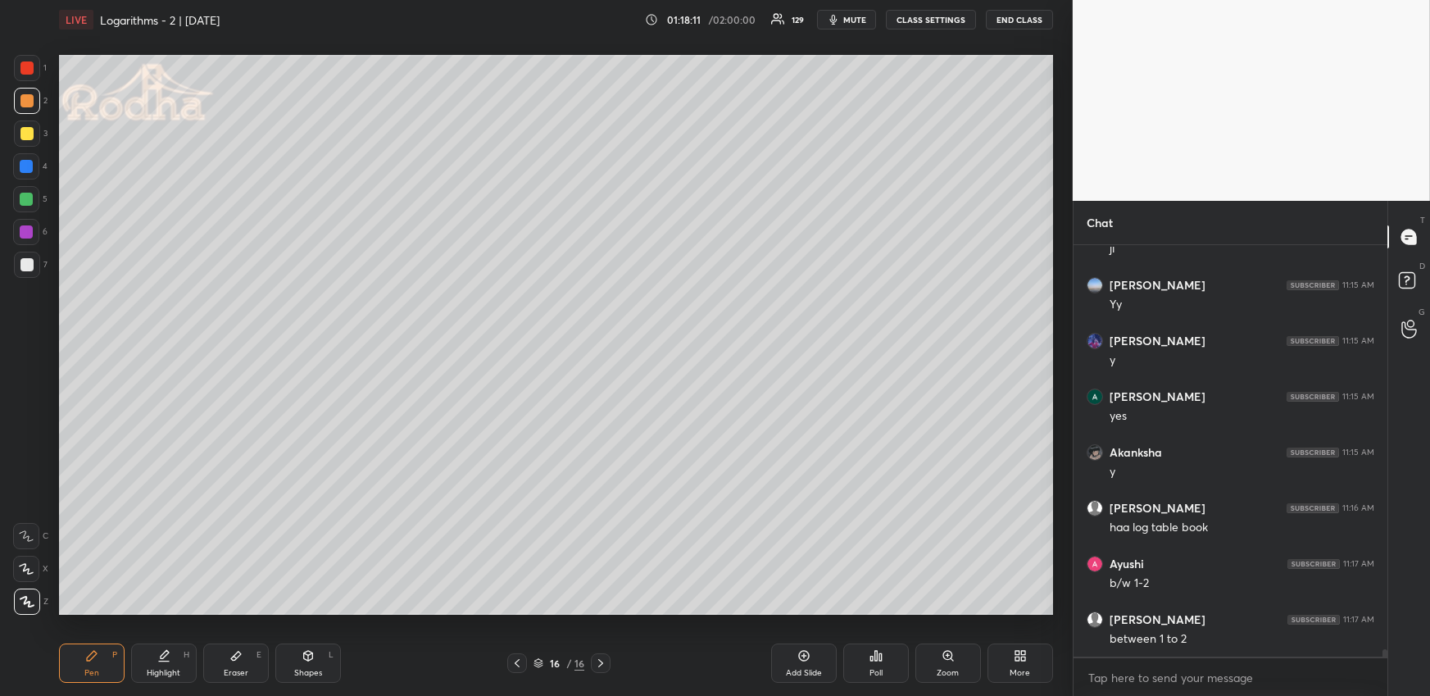
click at [25, 260] on div at bounding box center [27, 265] width 26 height 26
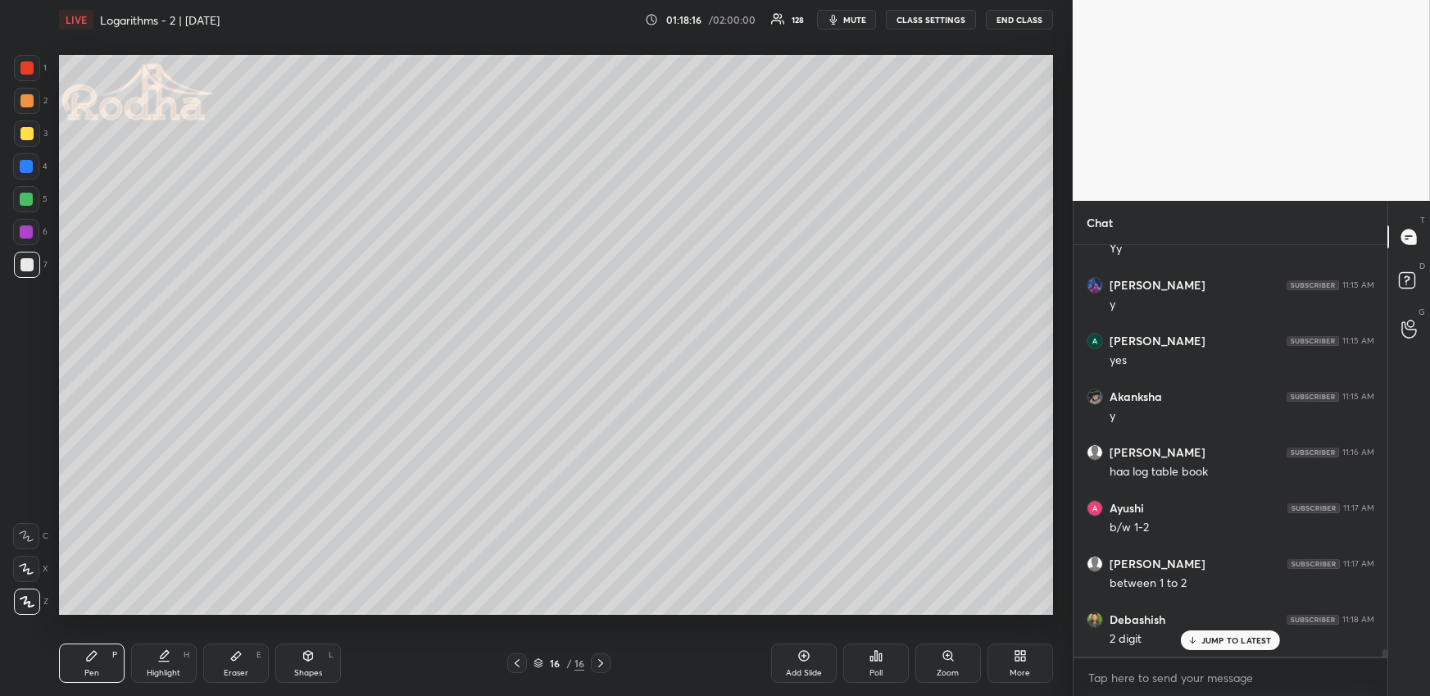
click at [302, 663] on div "Shapes L" at bounding box center [308, 662] width 66 height 39
click at [29, 499] on icon at bounding box center [26, 503] width 13 height 13
drag, startPoint x: 156, startPoint y: 670, endPoint x: 156, endPoint y: 660, distance: 10.7
click at [157, 669] on div "Highlight" at bounding box center [164, 673] width 34 height 8
click at [90, 660] on icon at bounding box center [91, 655] width 13 height 13
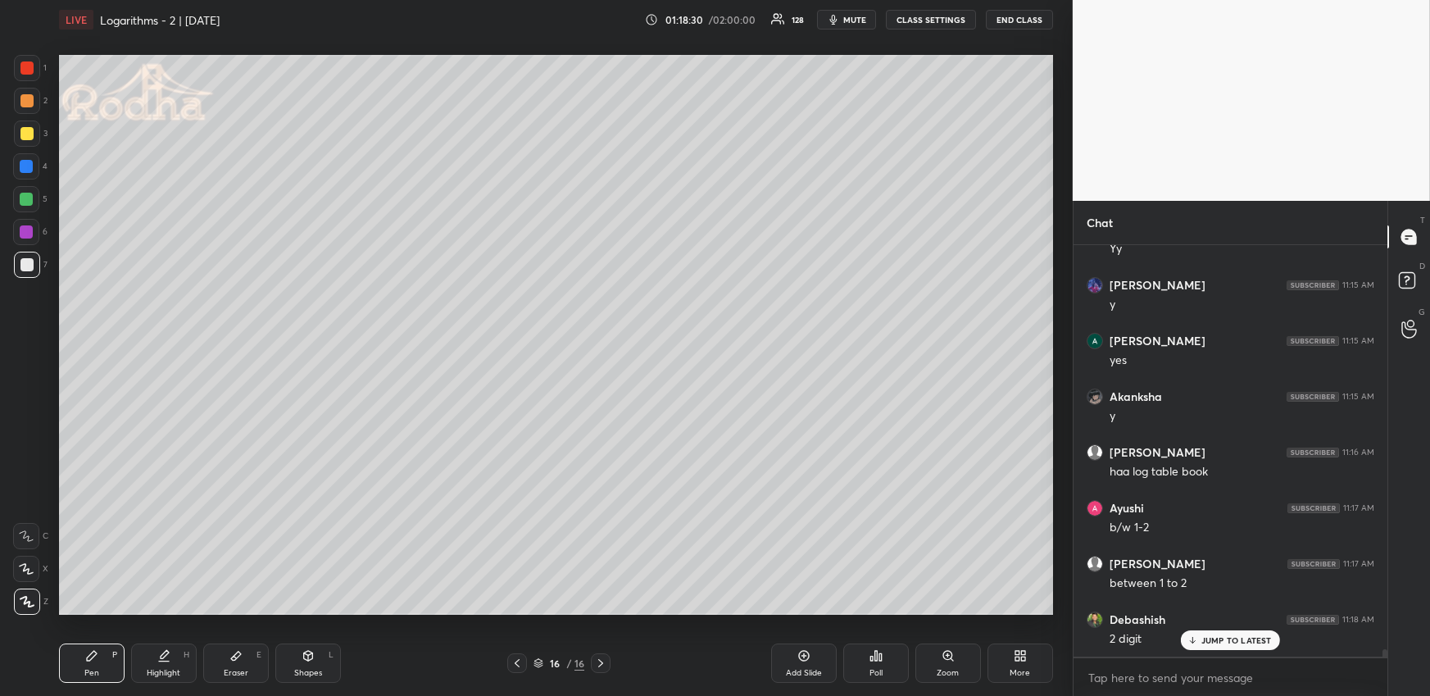
drag, startPoint x: 176, startPoint y: 661, endPoint x: 172, endPoint y: 630, distance: 31.4
click at [175, 661] on div "Highlight H" at bounding box center [164, 662] width 66 height 39
click at [100, 673] on div "Pen P" at bounding box center [92, 662] width 66 height 39
click at [23, 202] on div at bounding box center [26, 199] width 13 height 13
drag, startPoint x: 164, startPoint y: 669, endPoint x: 161, endPoint y: 637, distance: 32.1
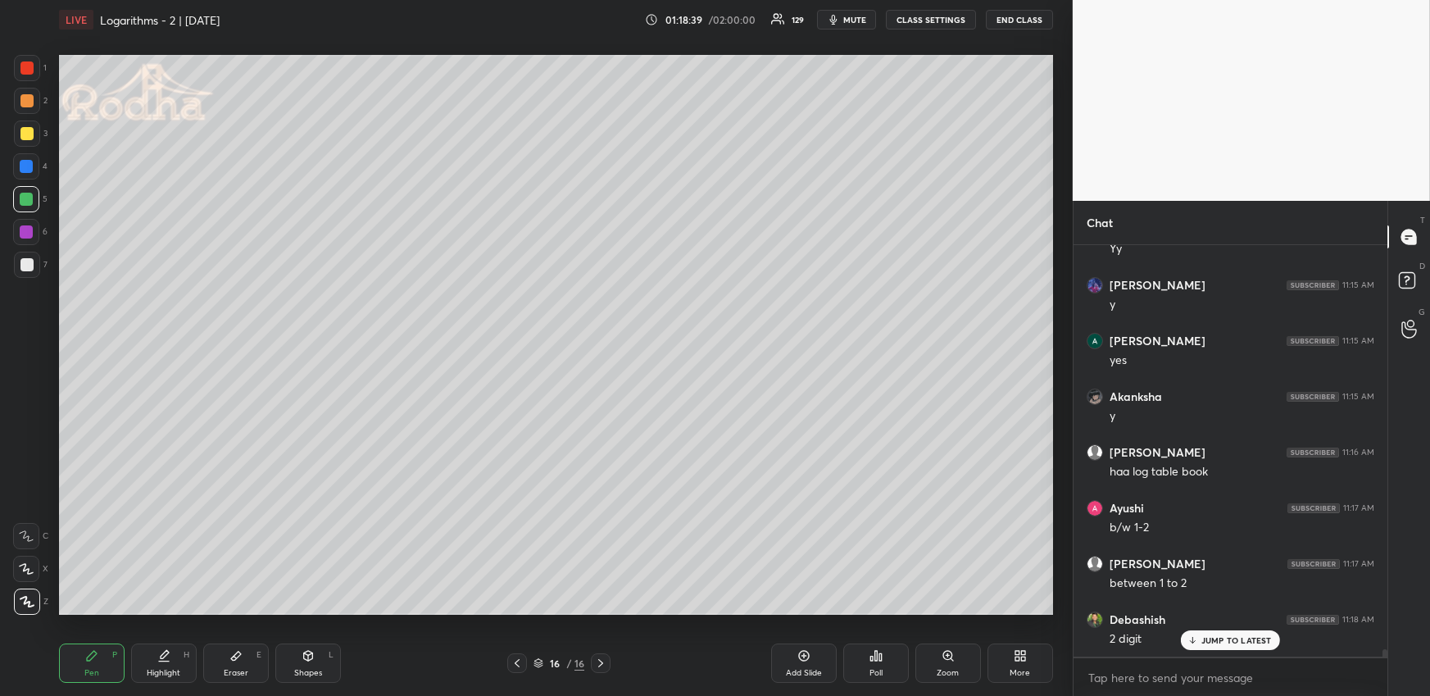
click at [161, 669] on div "Highlight" at bounding box center [164, 673] width 34 height 8
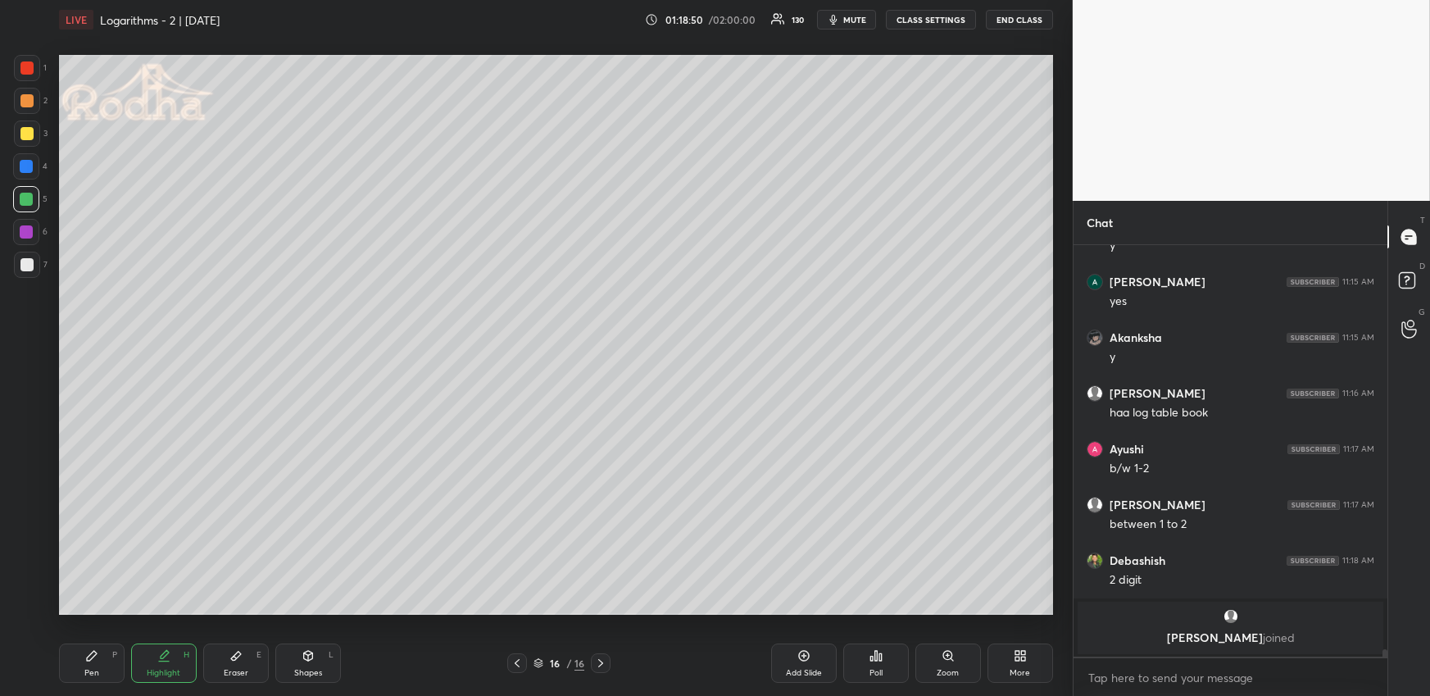
scroll to position [23082, 0]
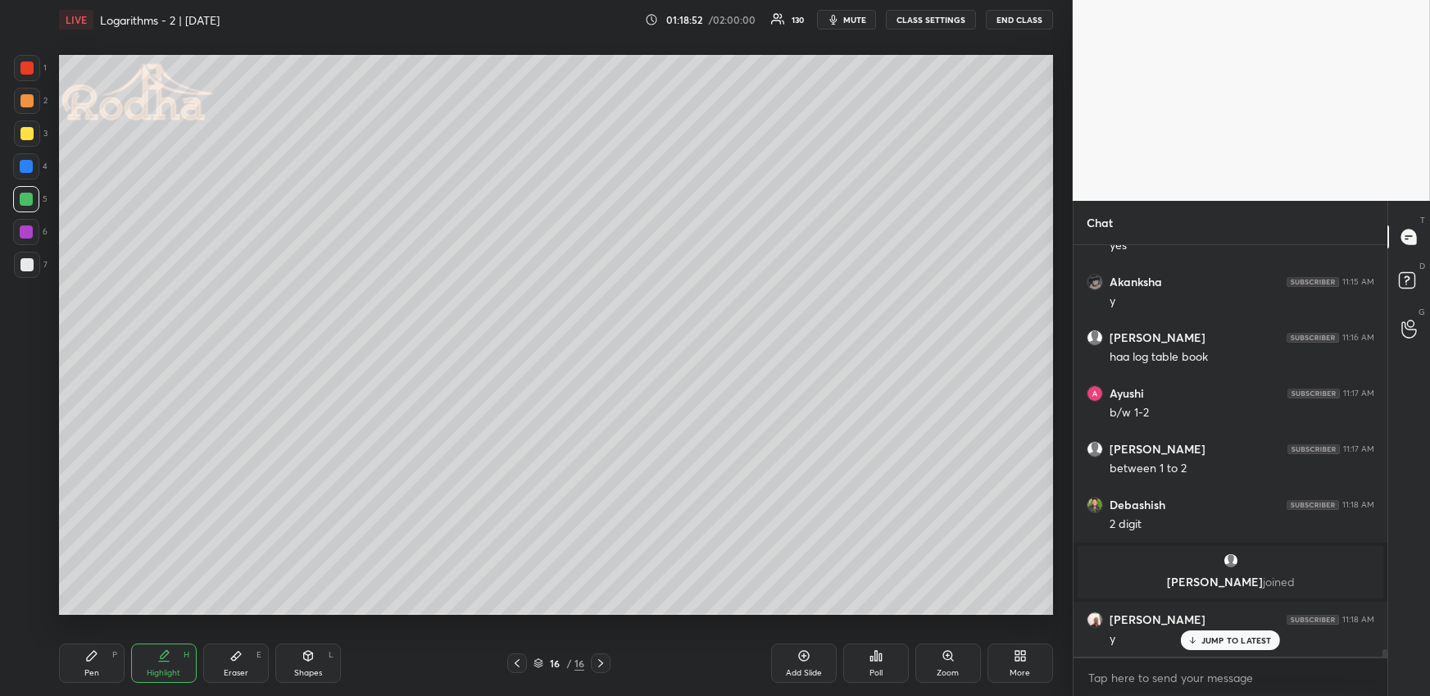
click at [599, 657] on icon at bounding box center [600, 662] width 13 height 13
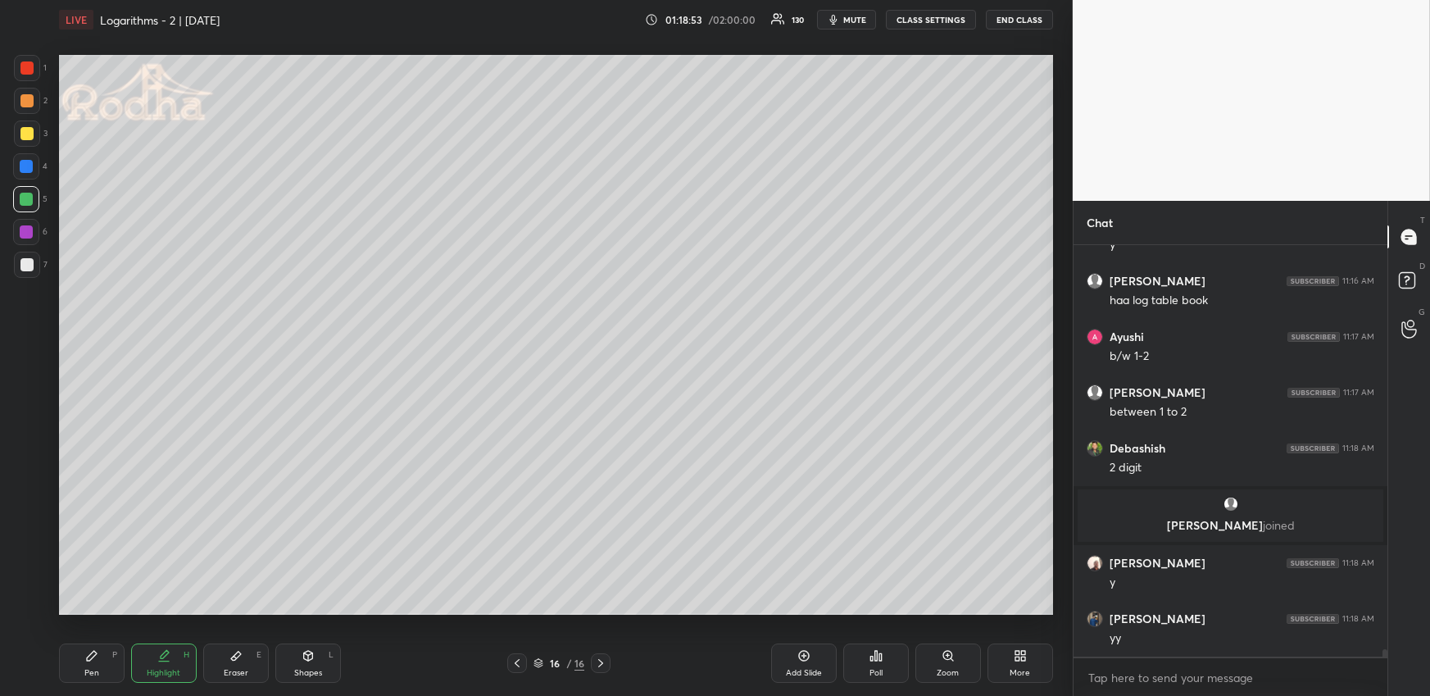
click at [1031, 665] on div "More" at bounding box center [1020, 662] width 66 height 39
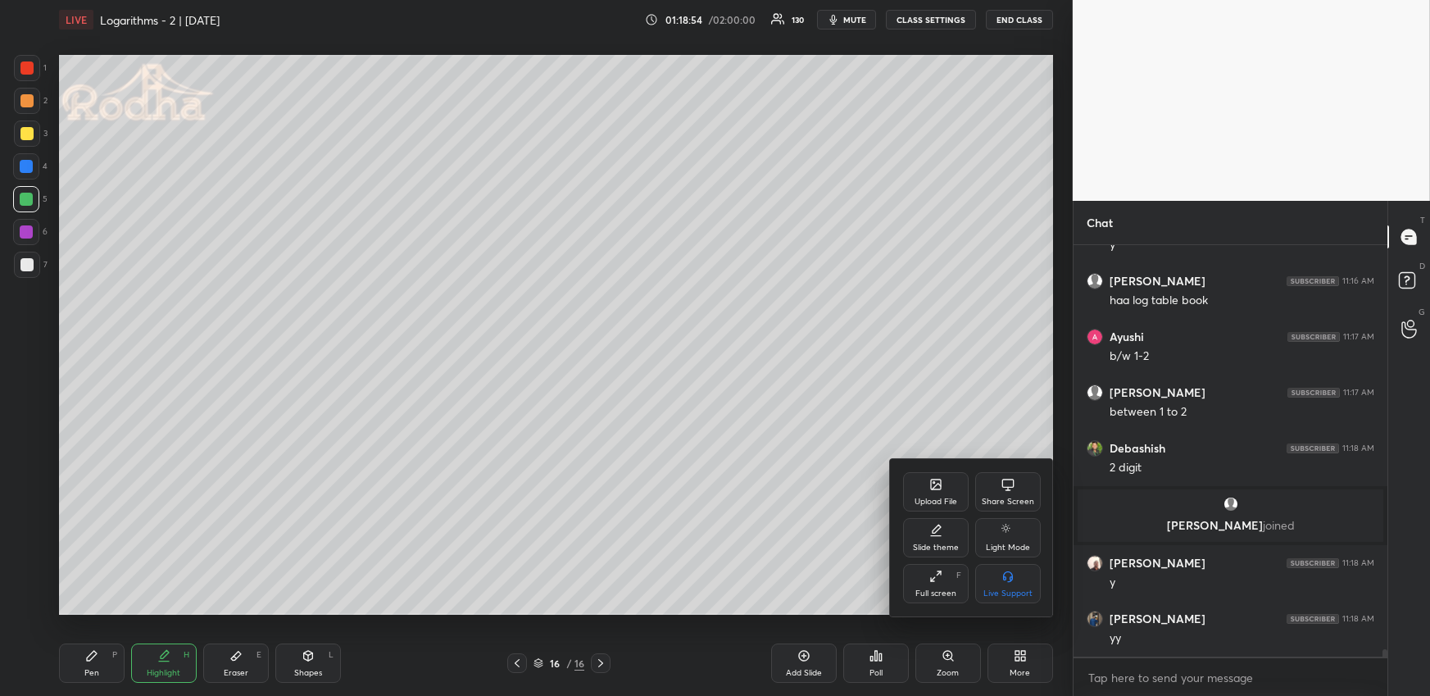
click at [940, 497] on div "Upload File" at bounding box center [935, 501] width 43 height 8
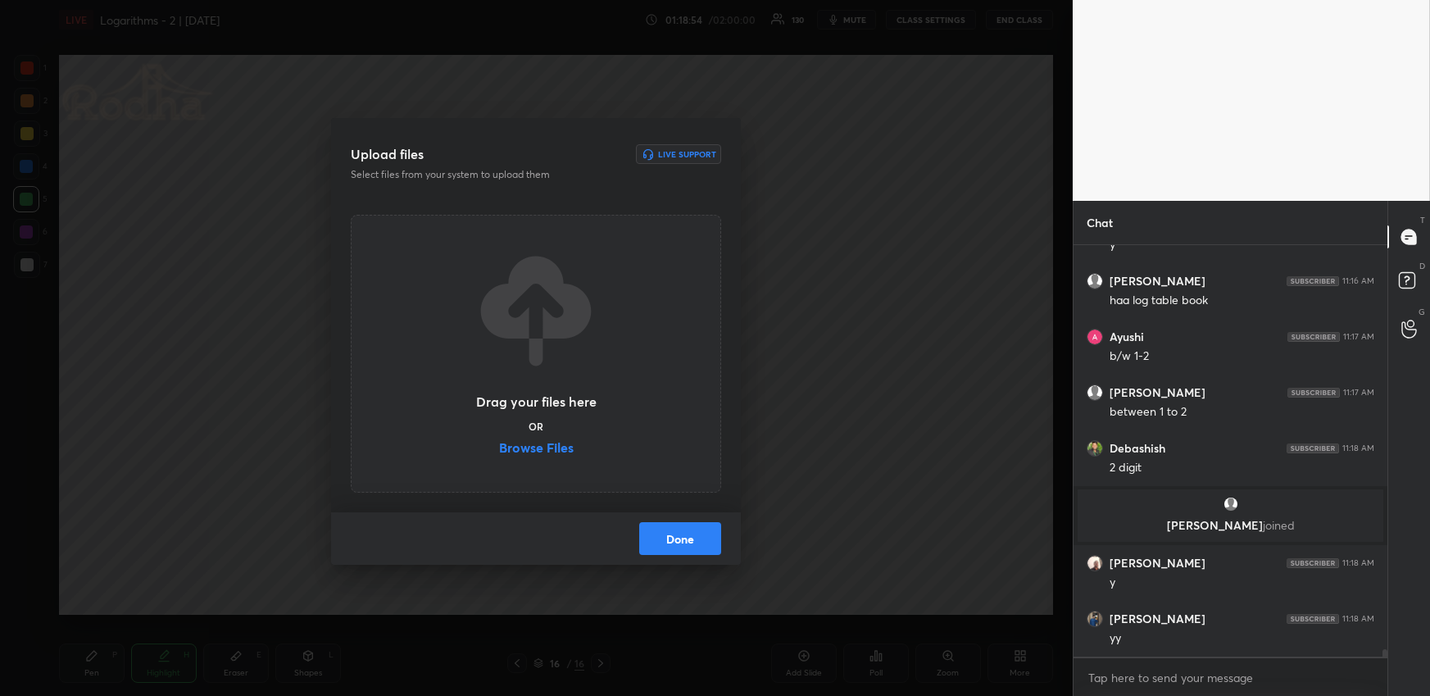
scroll to position [23194, 0]
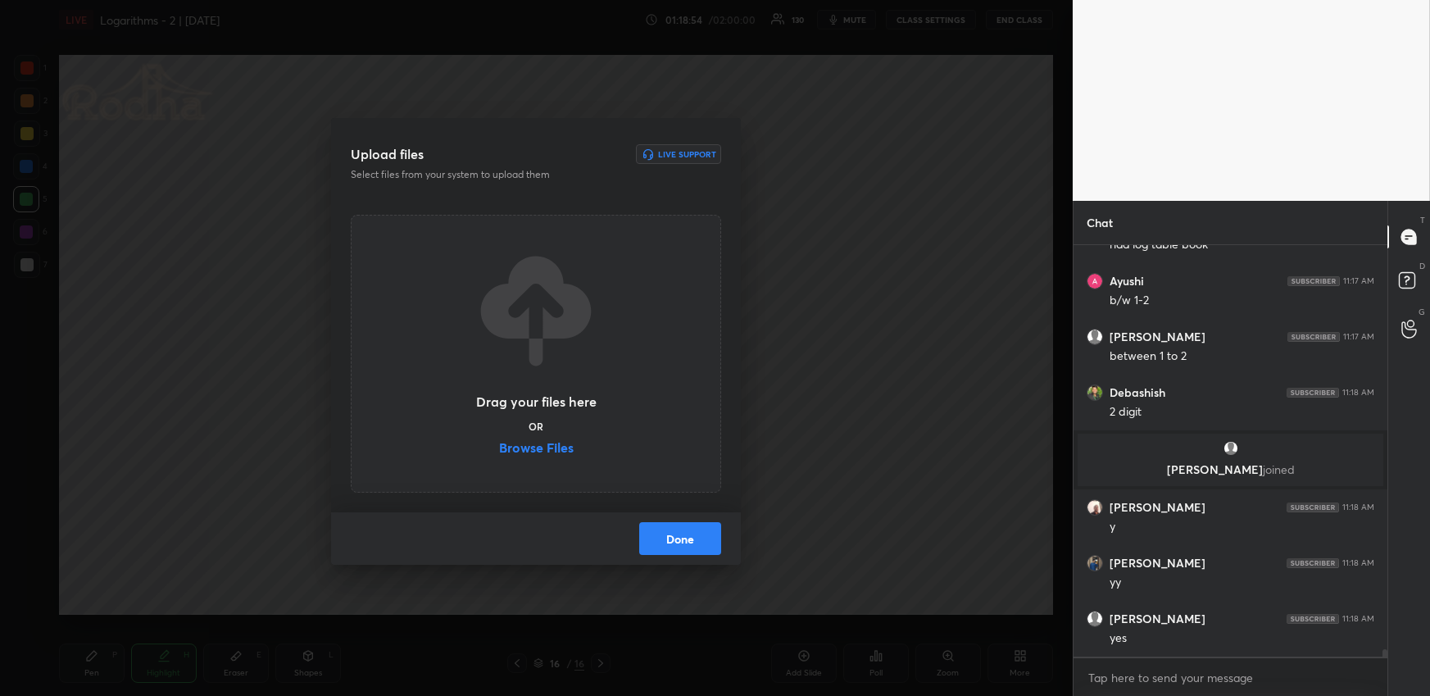
click at [573, 452] on div "Drag your files here OR Browse Files" at bounding box center [535, 353] width 123 height 209
click at [555, 444] on label "Browse Files" at bounding box center [536, 449] width 75 height 17
click at [499, 444] on input "Browse Files" at bounding box center [499, 449] width 0 height 17
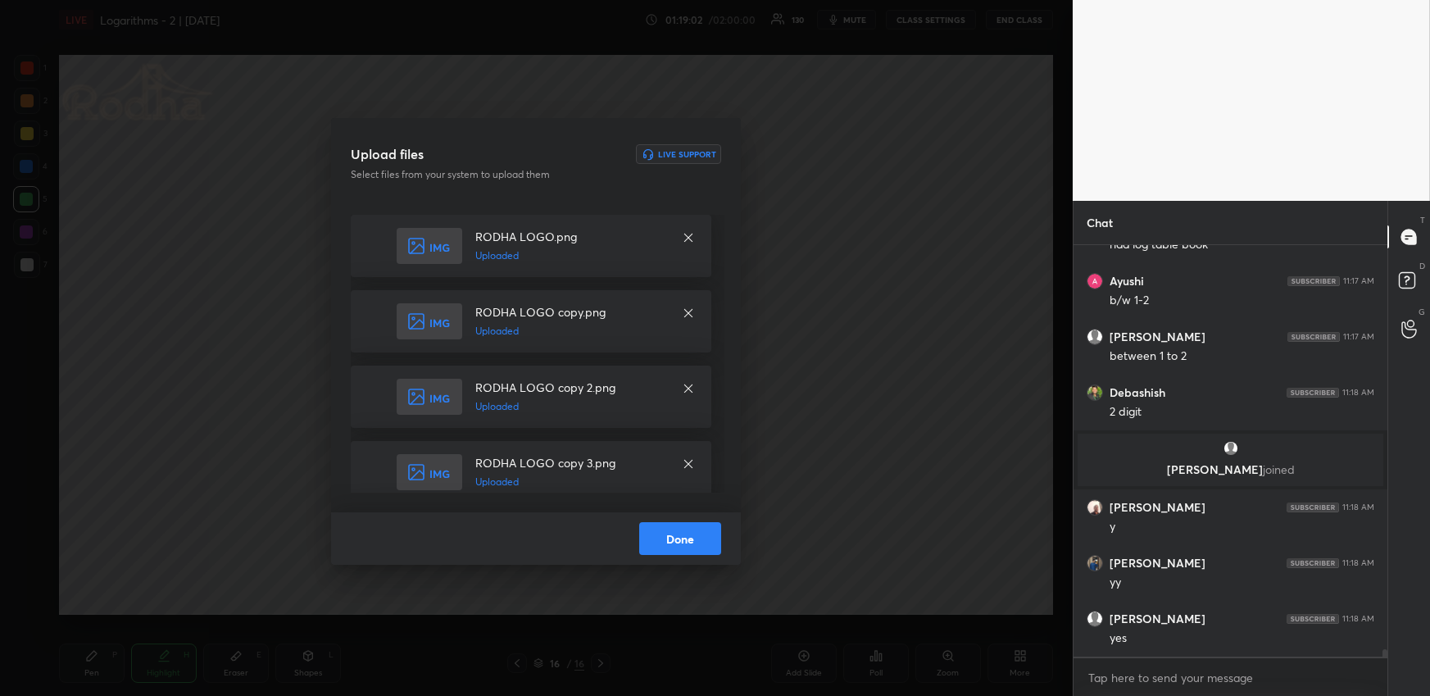
click at [683, 537] on button "Done" at bounding box center [680, 538] width 82 height 33
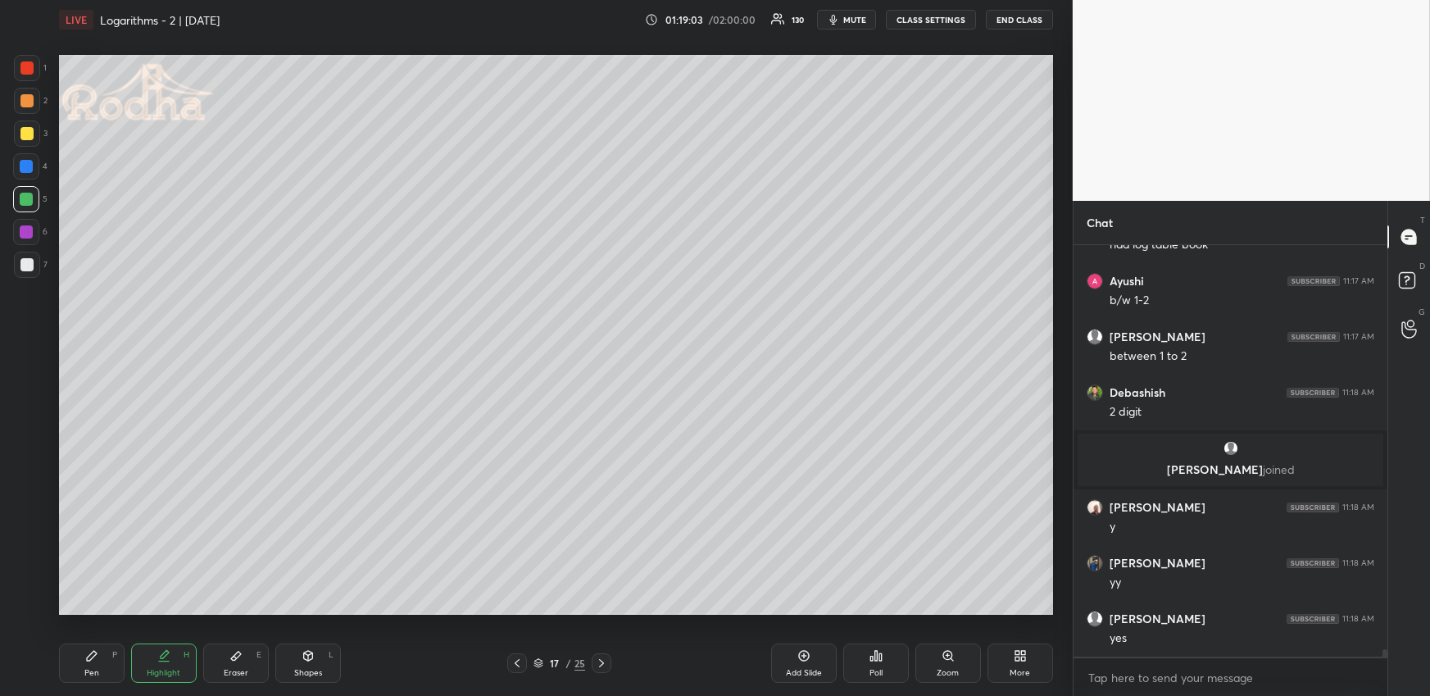
click at [101, 666] on div "Pen P" at bounding box center [92, 662] width 66 height 39
click at [26, 170] on div at bounding box center [26, 166] width 13 height 13
drag, startPoint x: 24, startPoint y: 248, endPoint x: 35, endPoint y: 242, distance: 13.2
click at [25, 251] on div "1 2 3 4 5 6 7" at bounding box center [30, 169] width 34 height 229
click at [22, 264] on div at bounding box center [26, 264] width 13 height 13
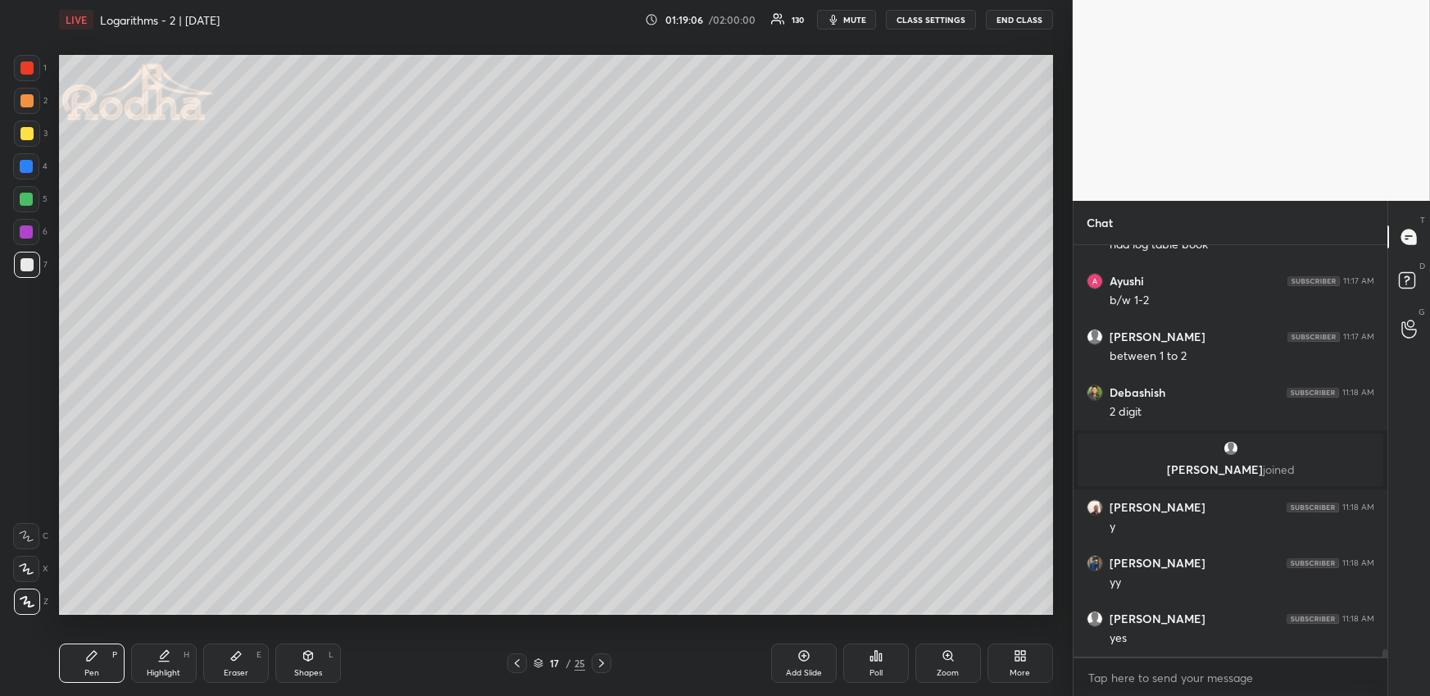
scroll to position [23250, 0]
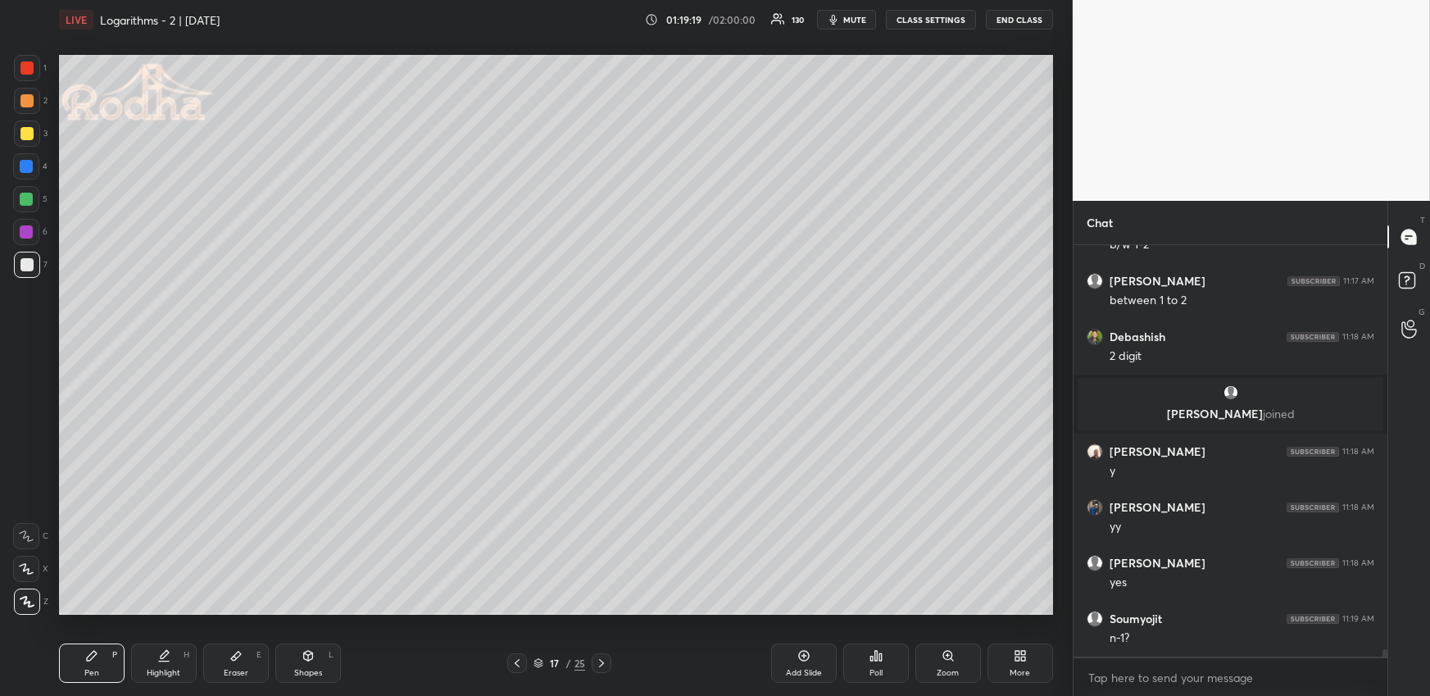
drag, startPoint x: 324, startPoint y: 662, endPoint x: 323, endPoint y: 639, distance: 23.0
click at [321, 663] on div "Shapes L" at bounding box center [308, 662] width 66 height 39
drag, startPoint x: 13, startPoint y: 503, endPoint x: 21, endPoint y: 475, distance: 29.0
click at [15, 503] on div at bounding box center [27, 503] width 26 height 26
click at [100, 667] on div "Pen P" at bounding box center [92, 662] width 66 height 39
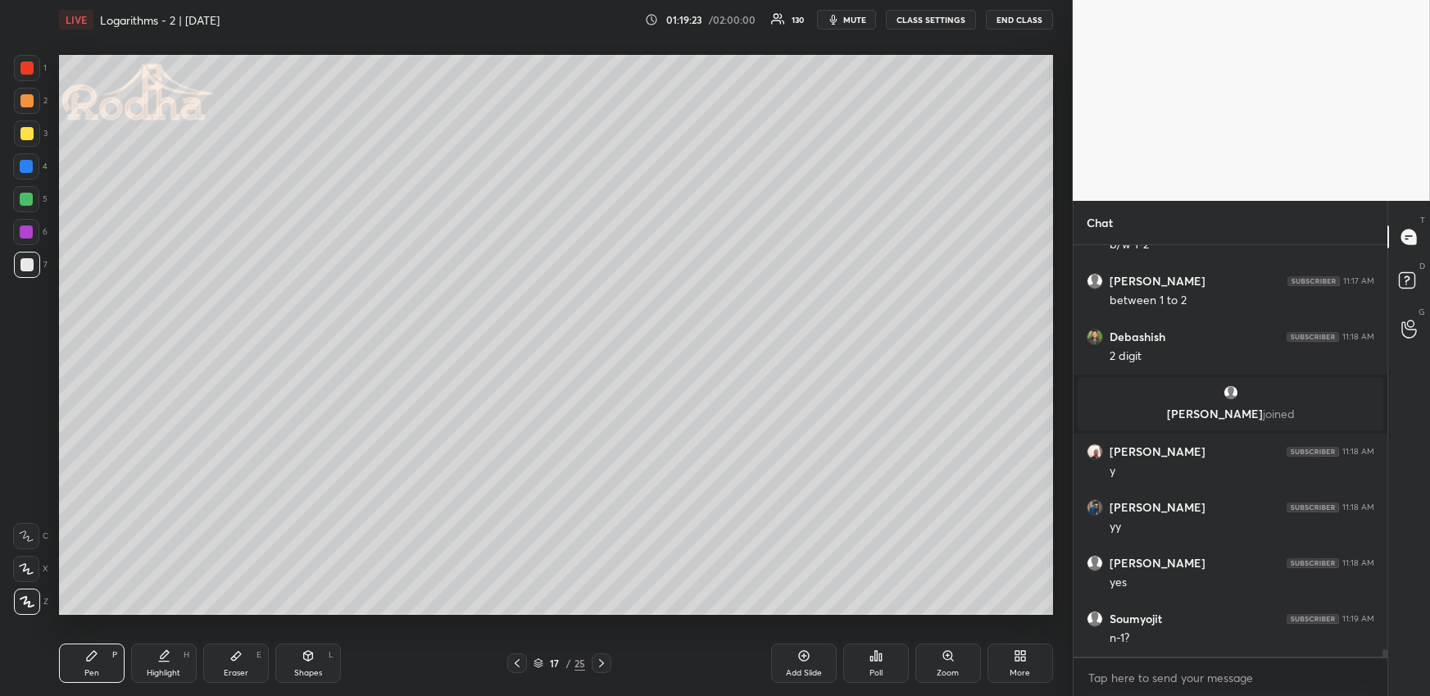
click at [29, 138] on div at bounding box center [26, 133] width 13 height 13
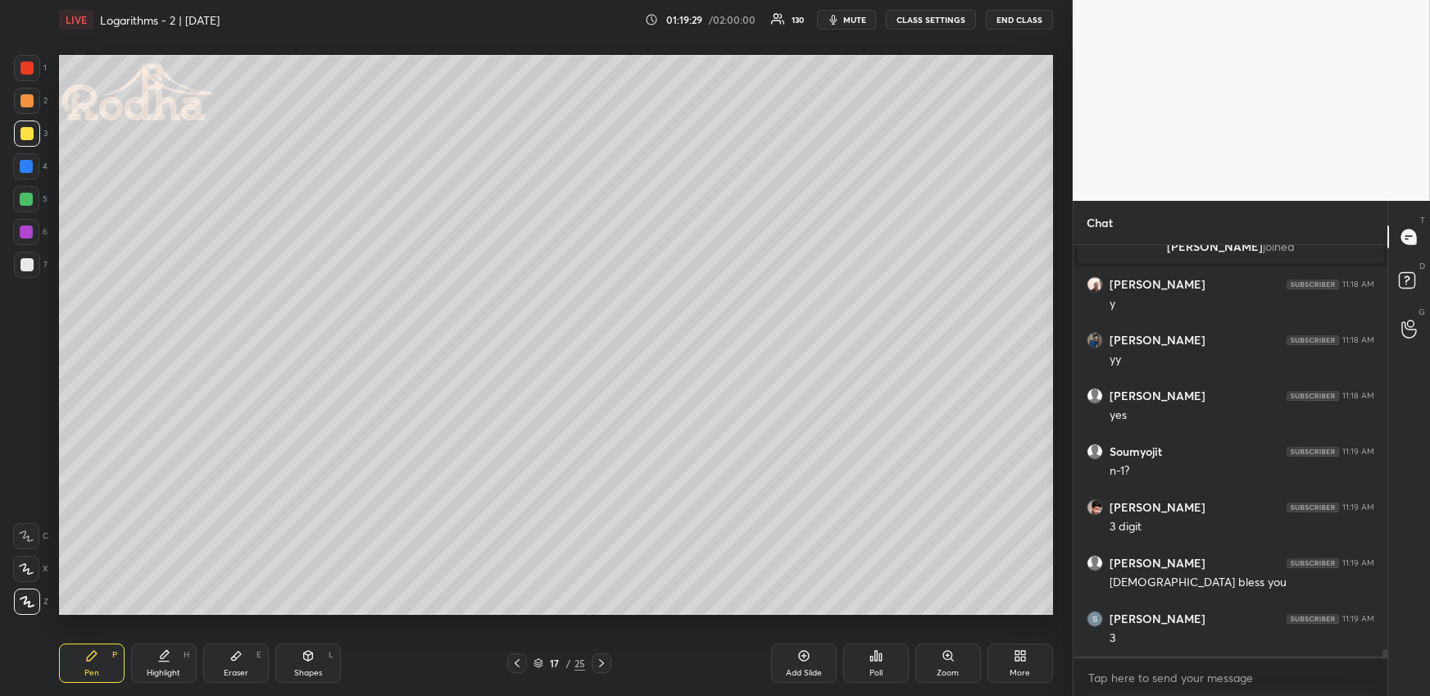
scroll to position [23473, 0]
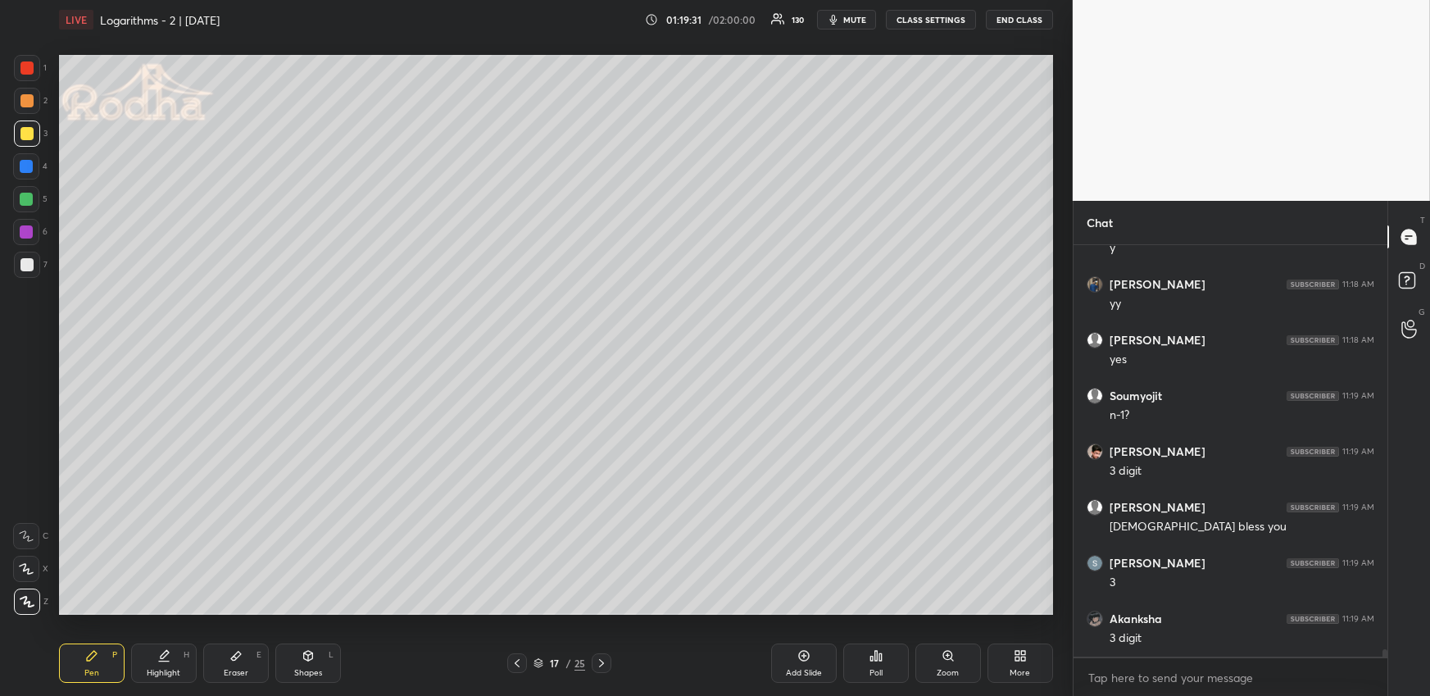
click at [28, 194] on div at bounding box center [26, 199] width 13 height 13
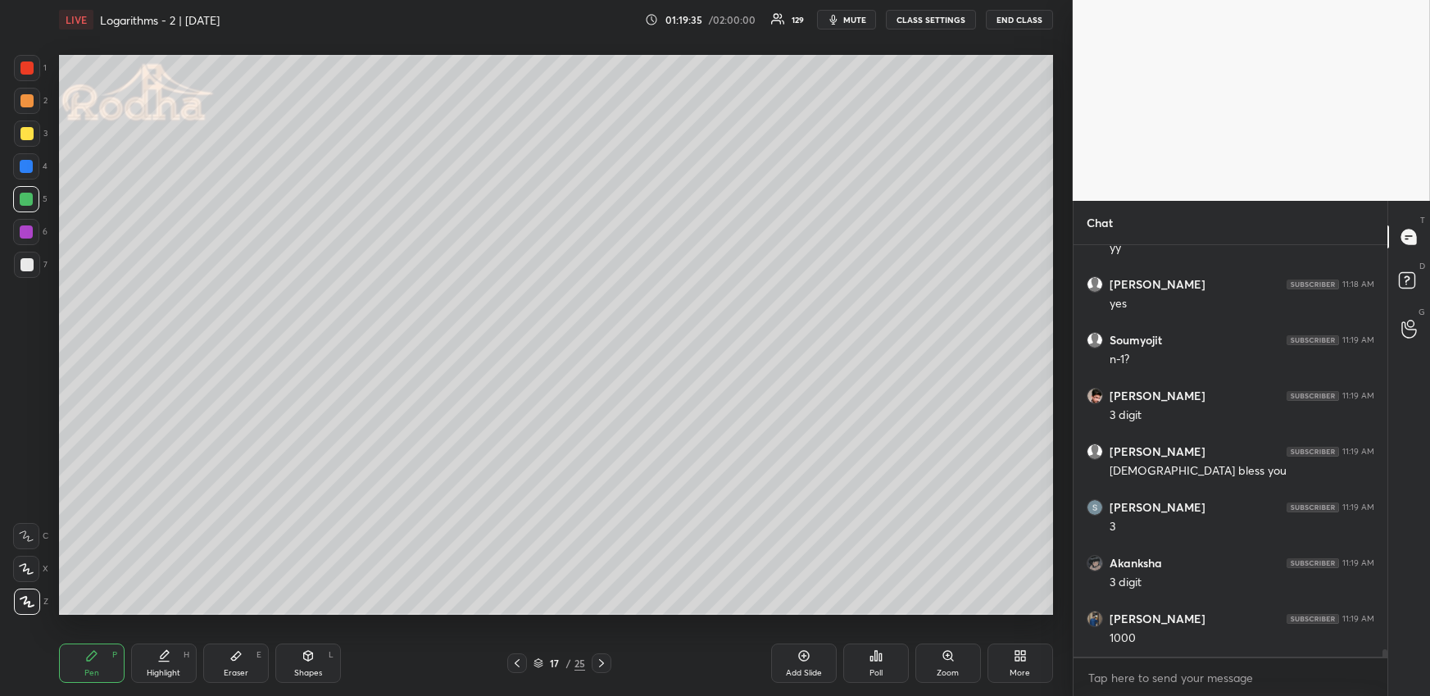
click at [30, 267] on div at bounding box center [26, 264] width 13 height 13
click at [514, 662] on icon at bounding box center [516, 662] width 13 height 13
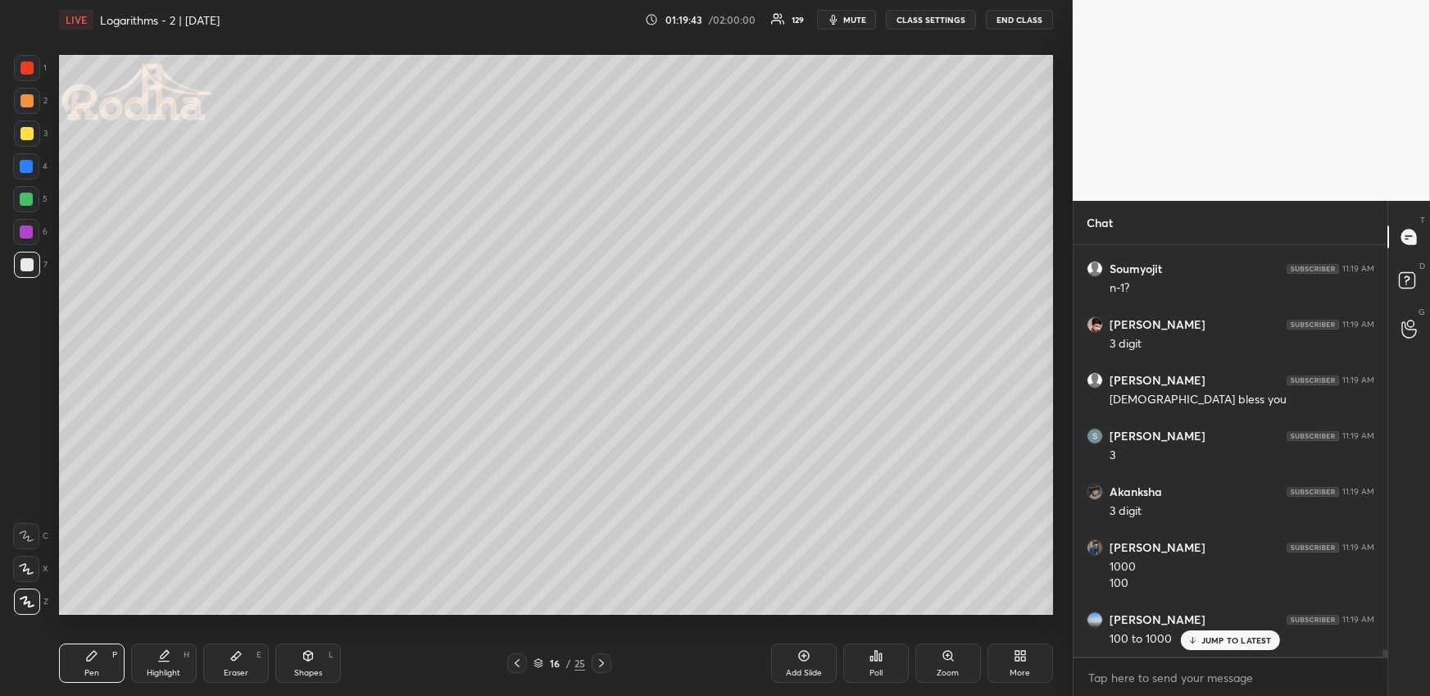
scroll to position [23656, 0]
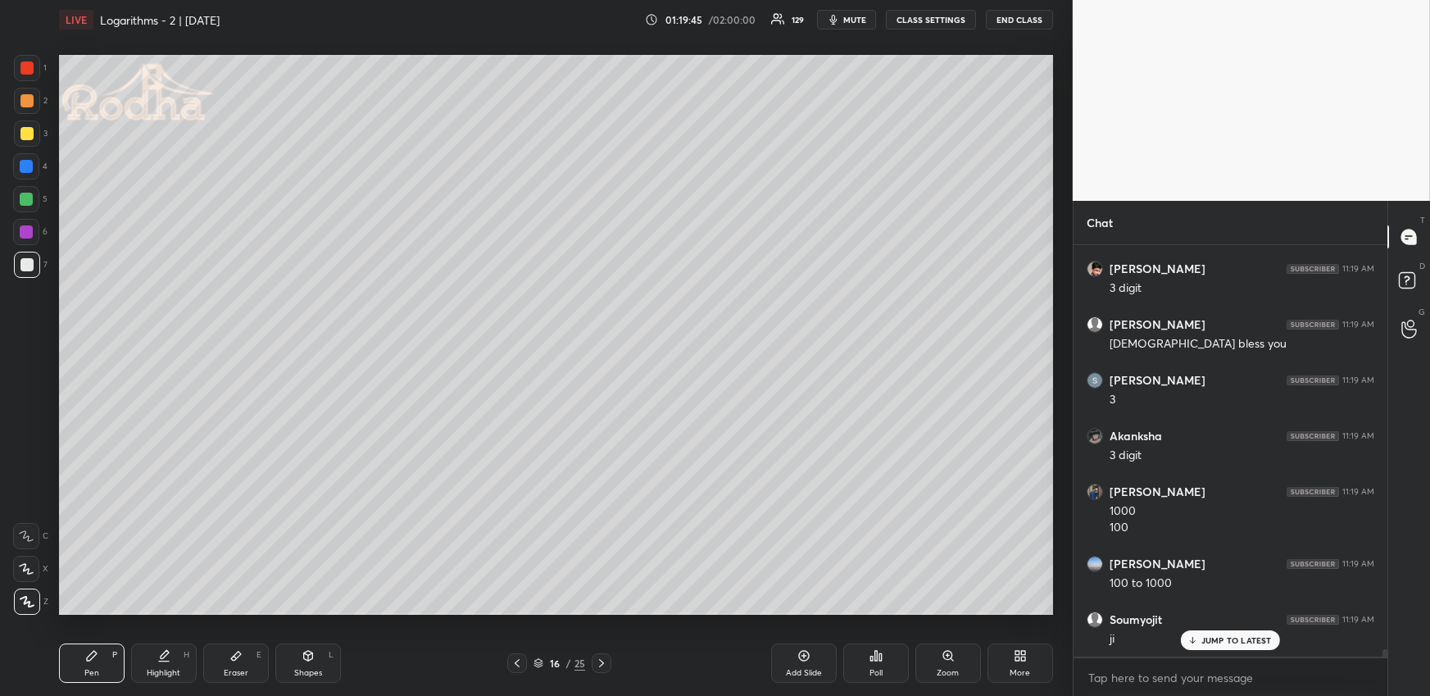
click at [29, 67] on div at bounding box center [26, 67] width 13 height 13
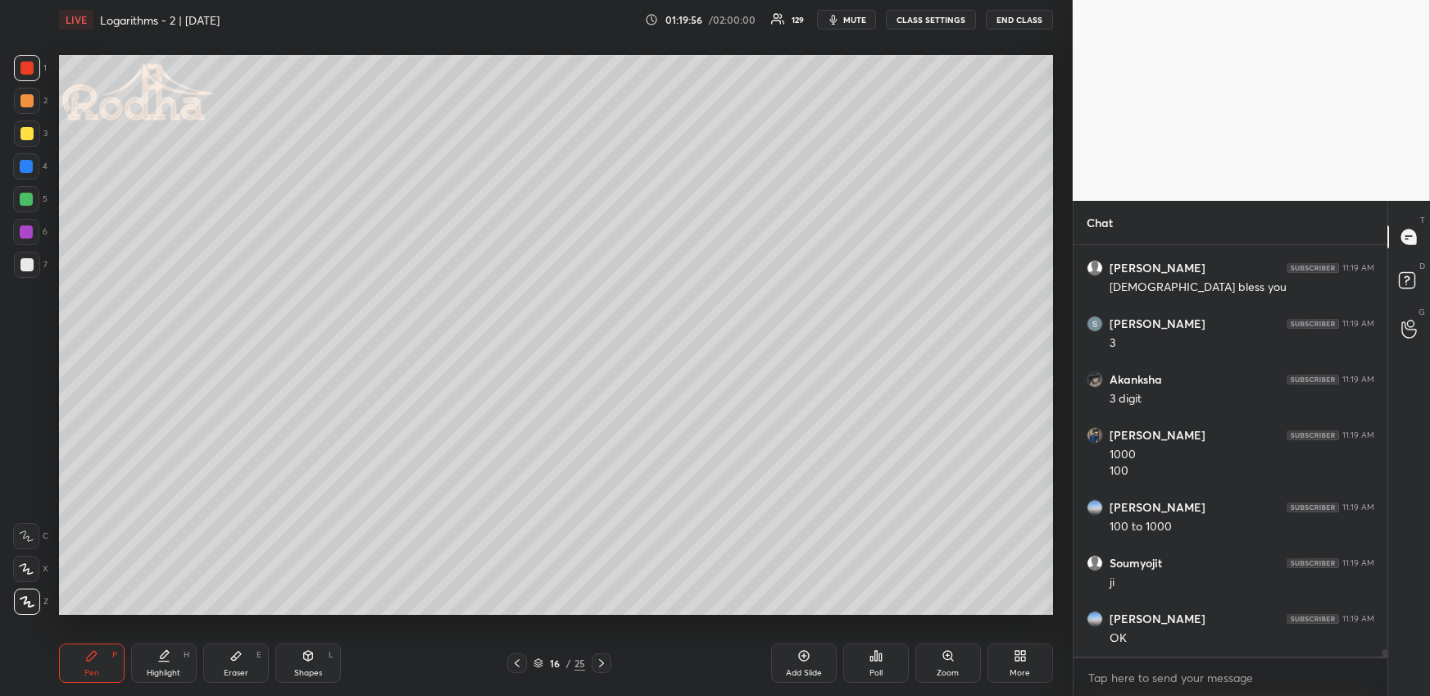
click at [28, 194] on div at bounding box center [26, 199] width 13 height 13
click at [158, 660] on icon at bounding box center [163, 655] width 13 height 13
click at [97, 656] on icon at bounding box center [91, 655] width 13 height 13
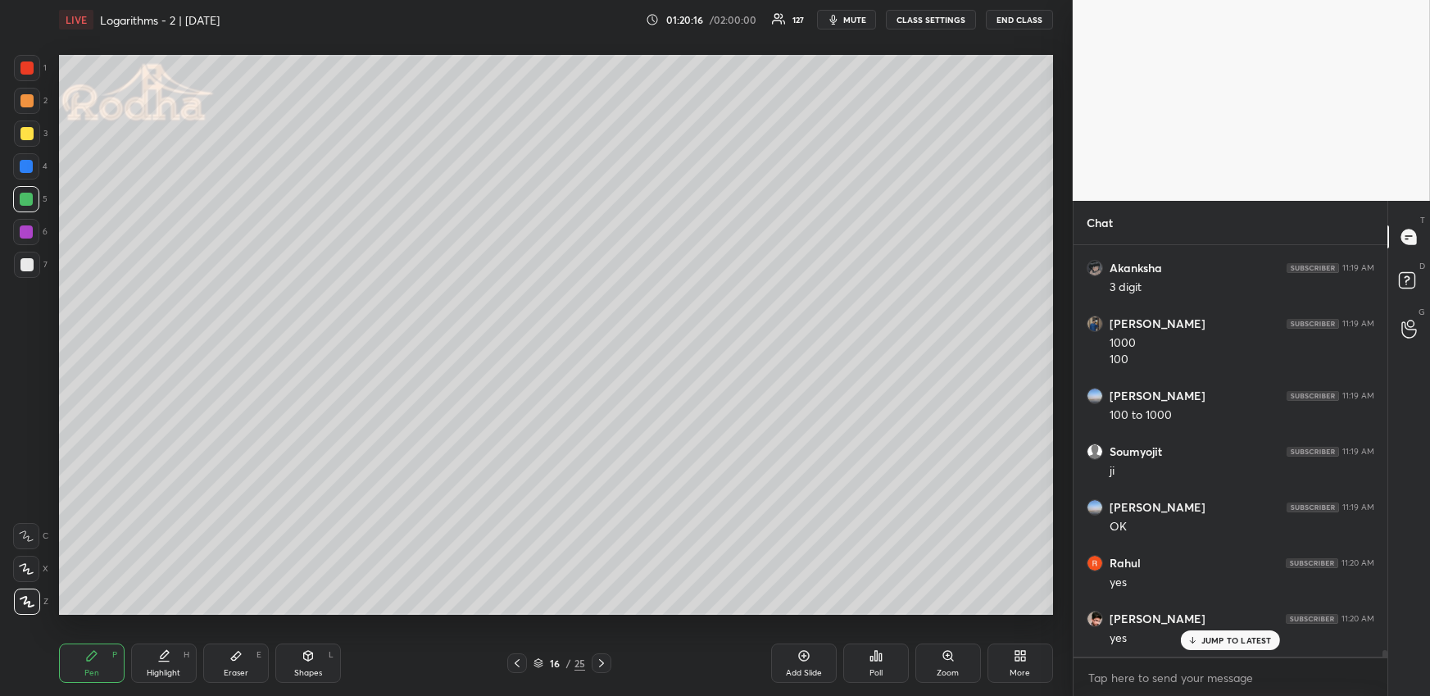
scroll to position [23878, 0]
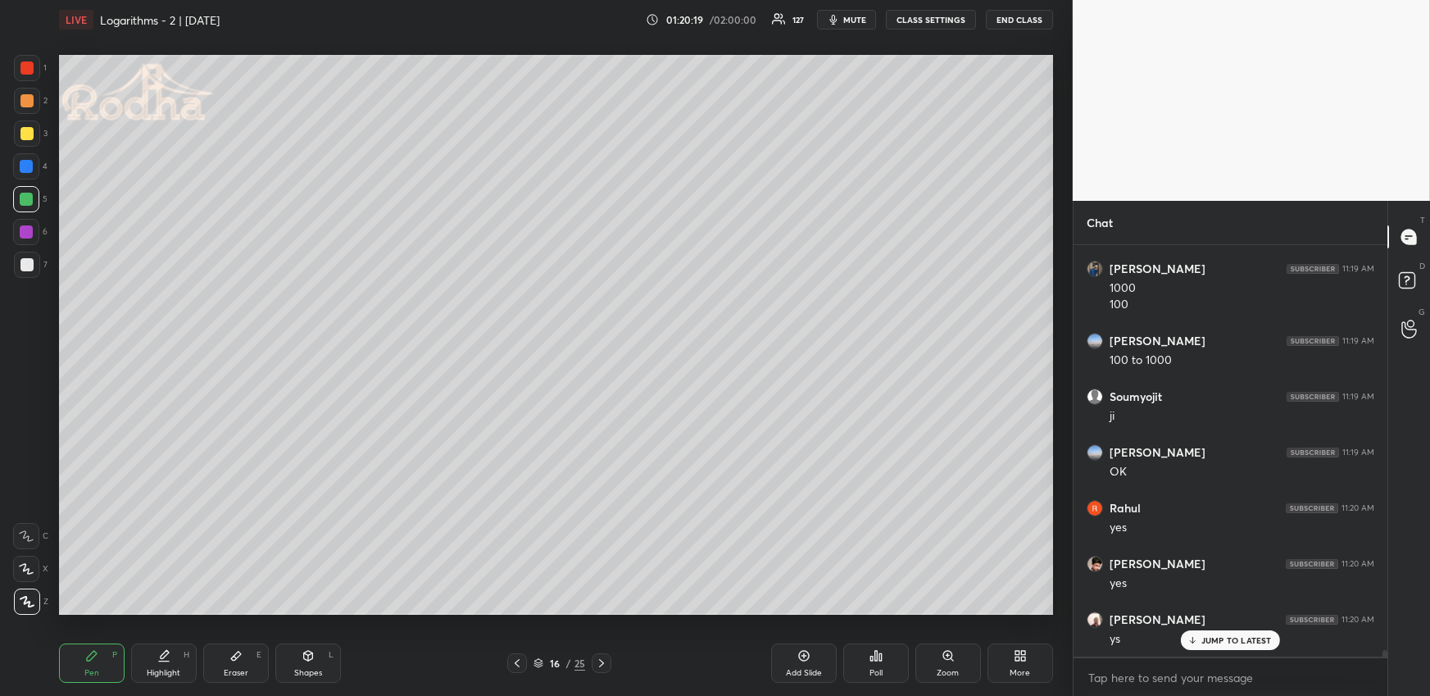
drag, startPoint x: 161, startPoint y: 659, endPoint x: 162, endPoint y: 647, distance: 11.6
click at [161, 657] on icon at bounding box center [165, 654] width 8 height 8
drag, startPoint x: 93, startPoint y: 661, endPoint x: 109, endPoint y: 624, distance: 41.1
click at [95, 662] on div "Pen P" at bounding box center [92, 662] width 66 height 39
click at [157, 662] on div "Highlight H" at bounding box center [164, 662] width 66 height 39
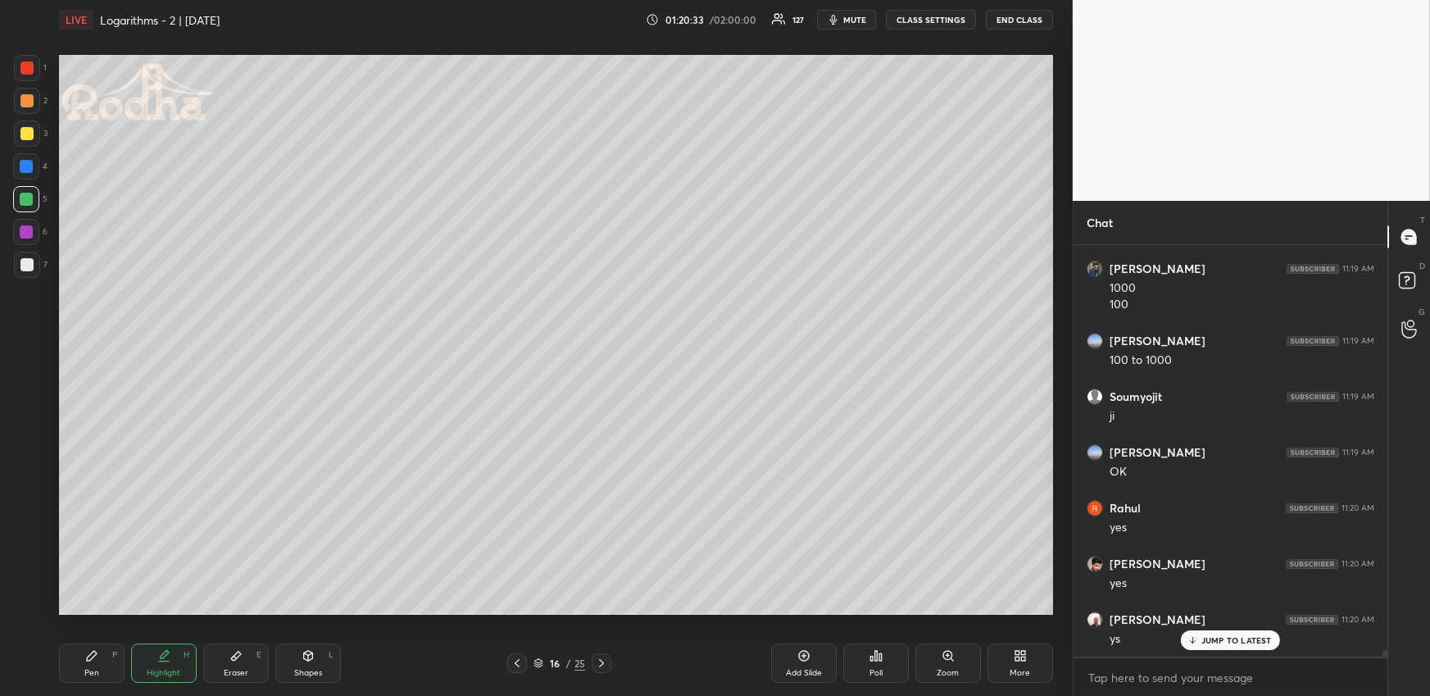
scroll to position [23934, 0]
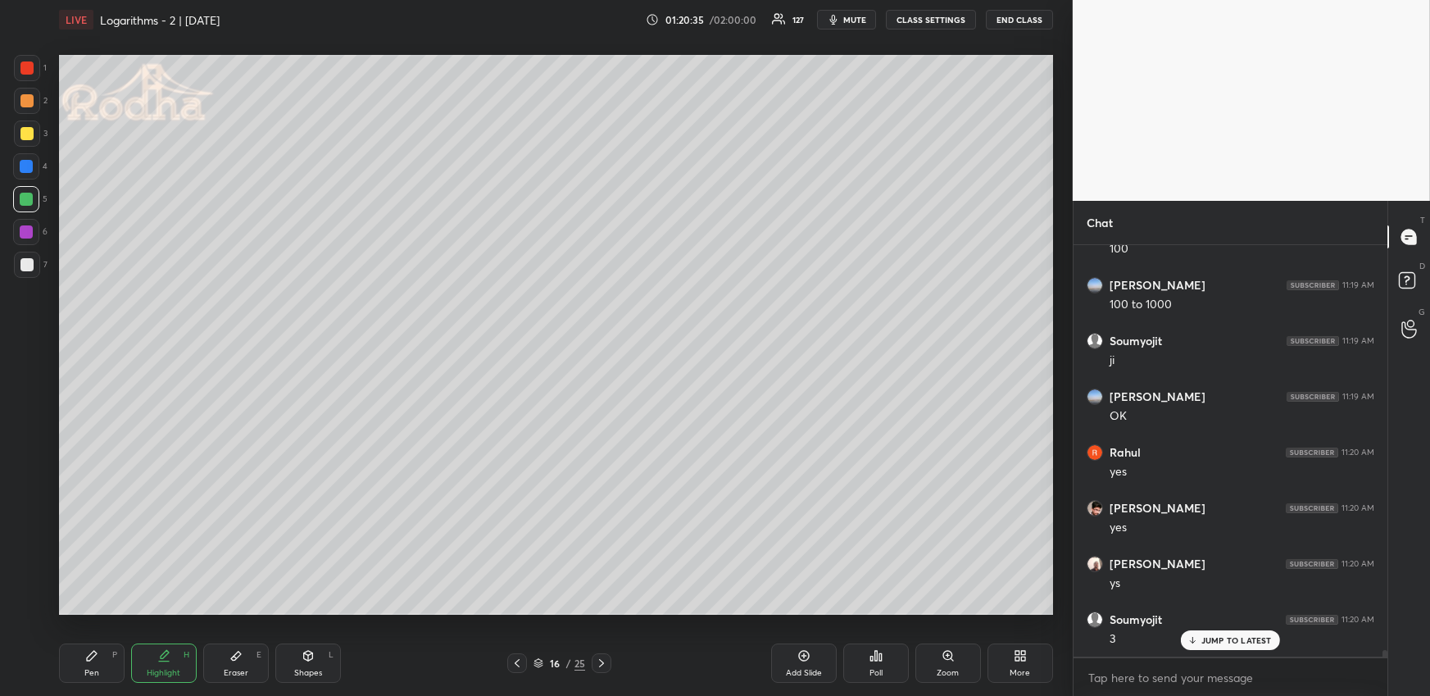
click at [606, 657] on icon at bounding box center [601, 662] width 13 height 13
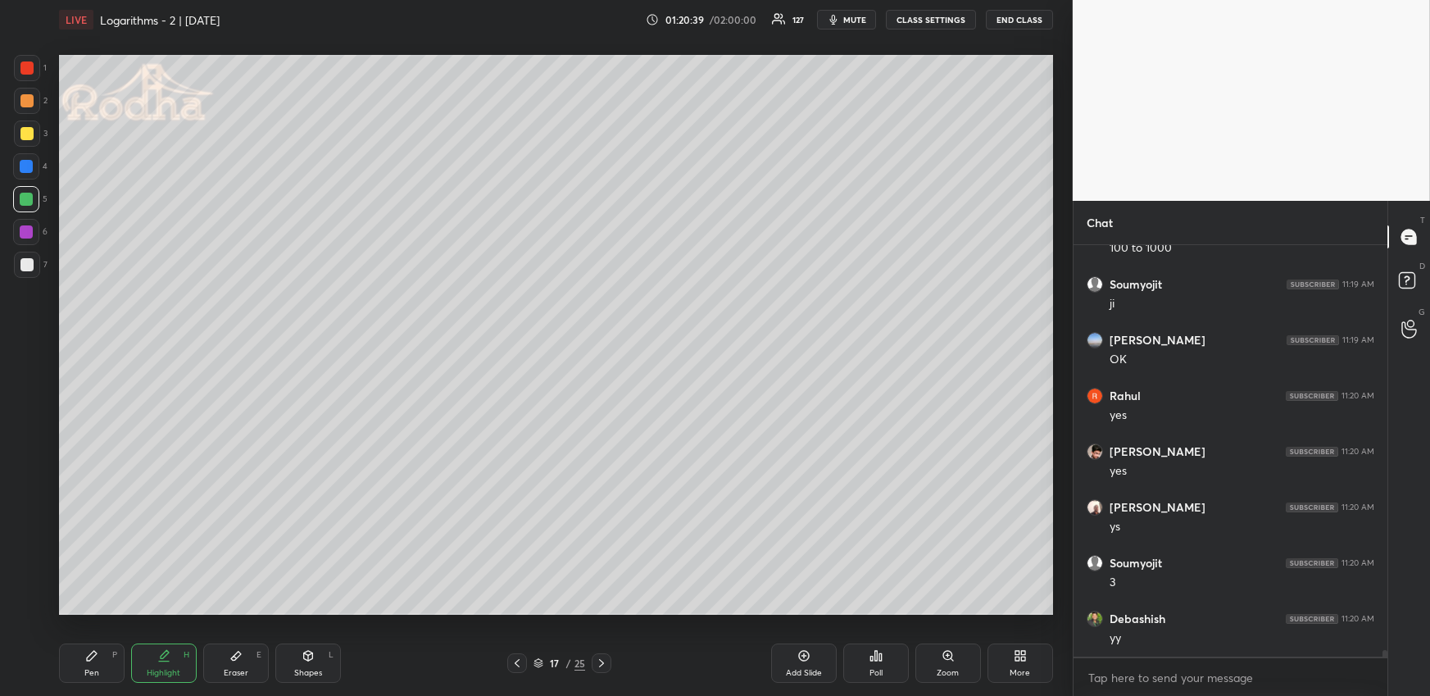
scroll to position [24046, 0]
drag, startPoint x: 83, startPoint y: 658, endPoint x: 77, endPoint y: 618, distance: 40.6
click at [81, 657] on div "Pen P" at bounding box center [92, 662] width 66 height 39
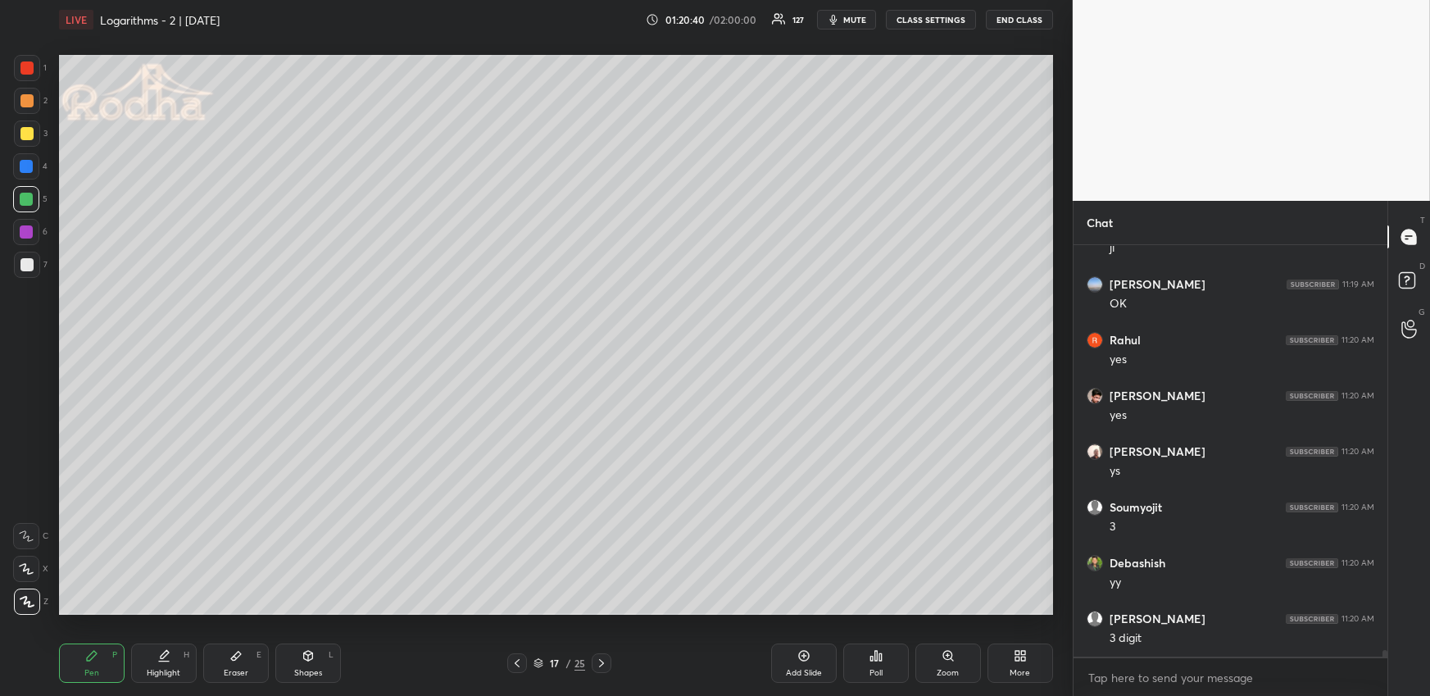
scroll to position [24102, 0]
click at [28, 263] on div at bounding box center [26, 264] width 13 height 13
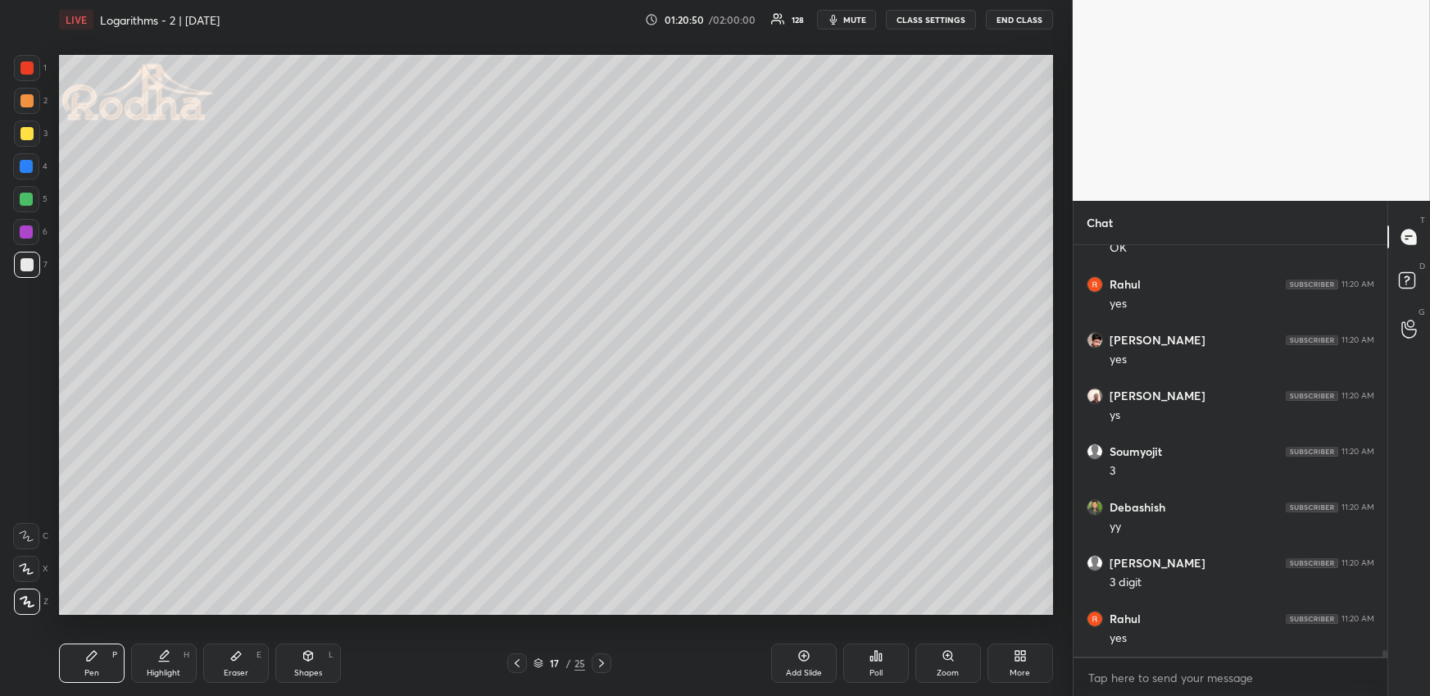
click at [518, 656] on icon at bounding box center [516, 662] width 13 height 13
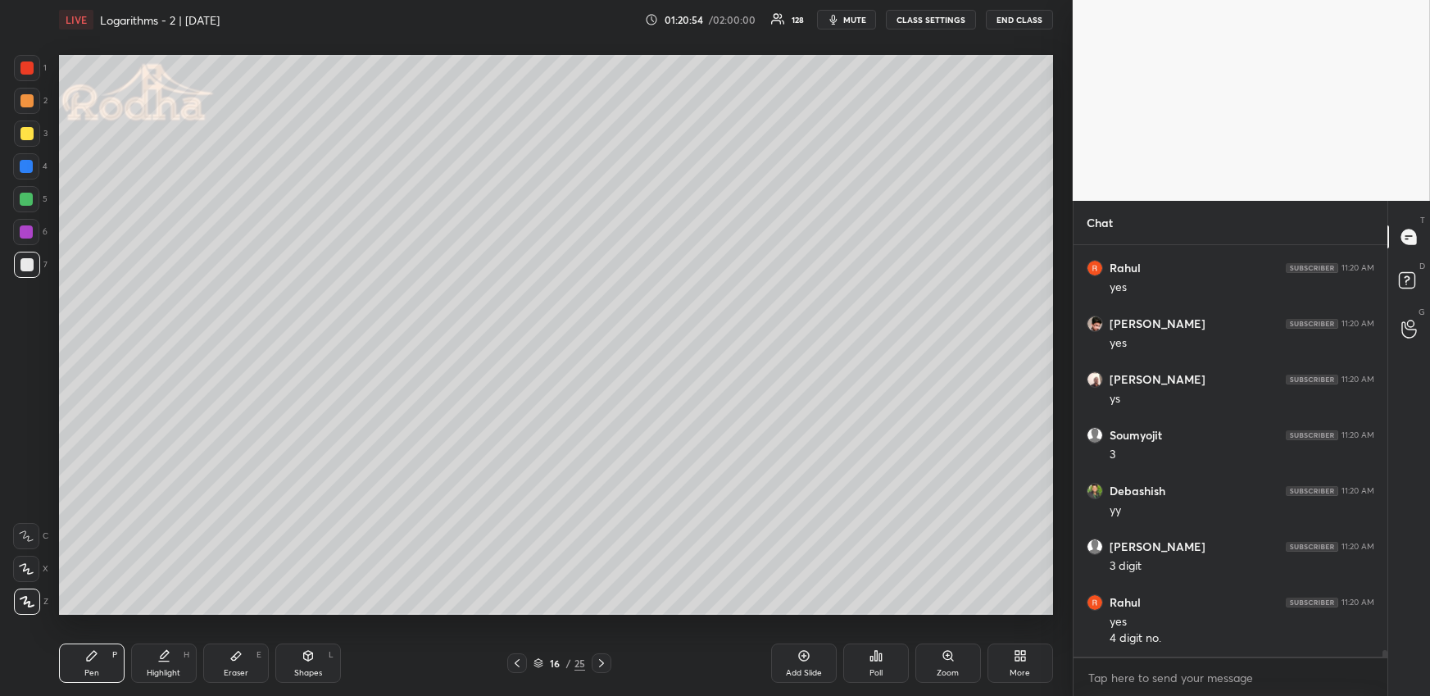
scroll to position [24229, 0]
click at [599, 660] on icon at bounding box center [601, 662] width 13 height 13
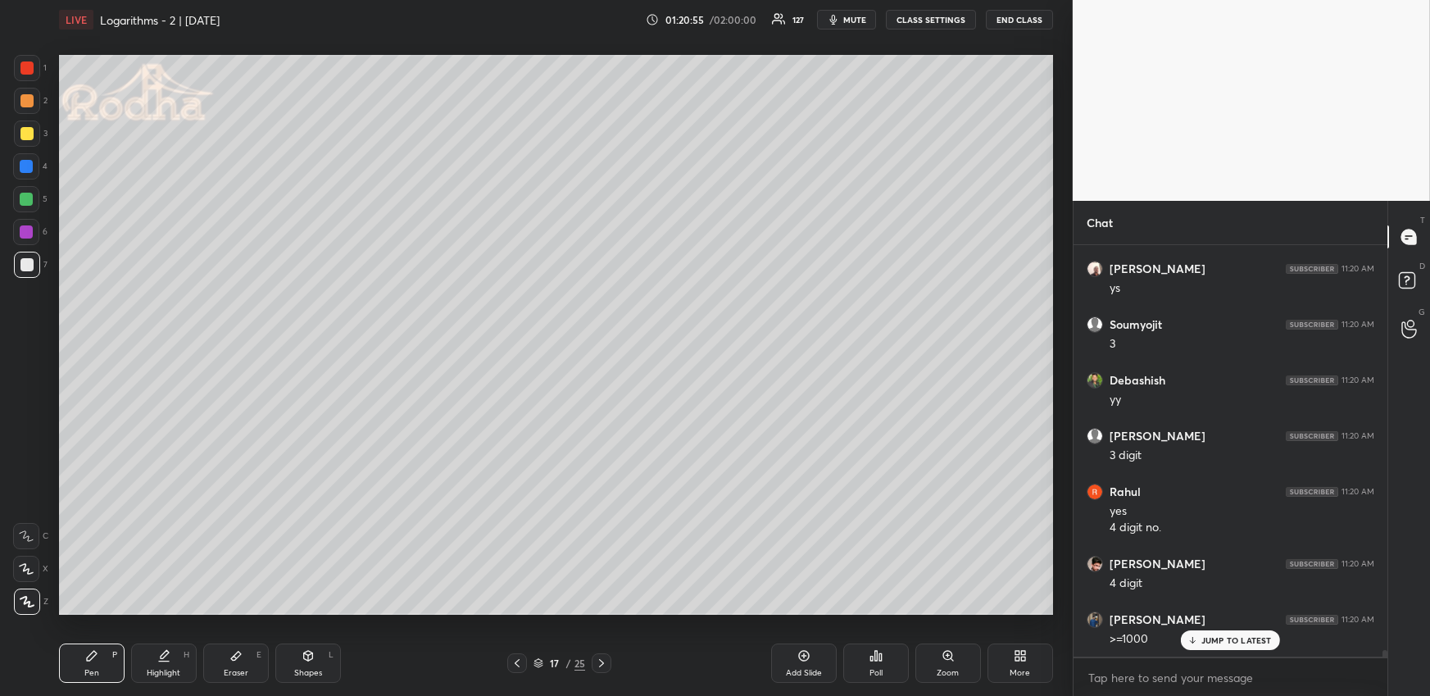
click at [28, 134] on div at bounding box center [26, 133] width 13 height 13
click at [24, 269] on div at bounding box center [26, 264] width 13 height 13
drag, startPoint x: 24, startPoint y: 140, endPoint x: 39, endPoint y: 178, distance: 40.5
click at [25, 141] on div at bounding box center [27, 133] width 26 height 26
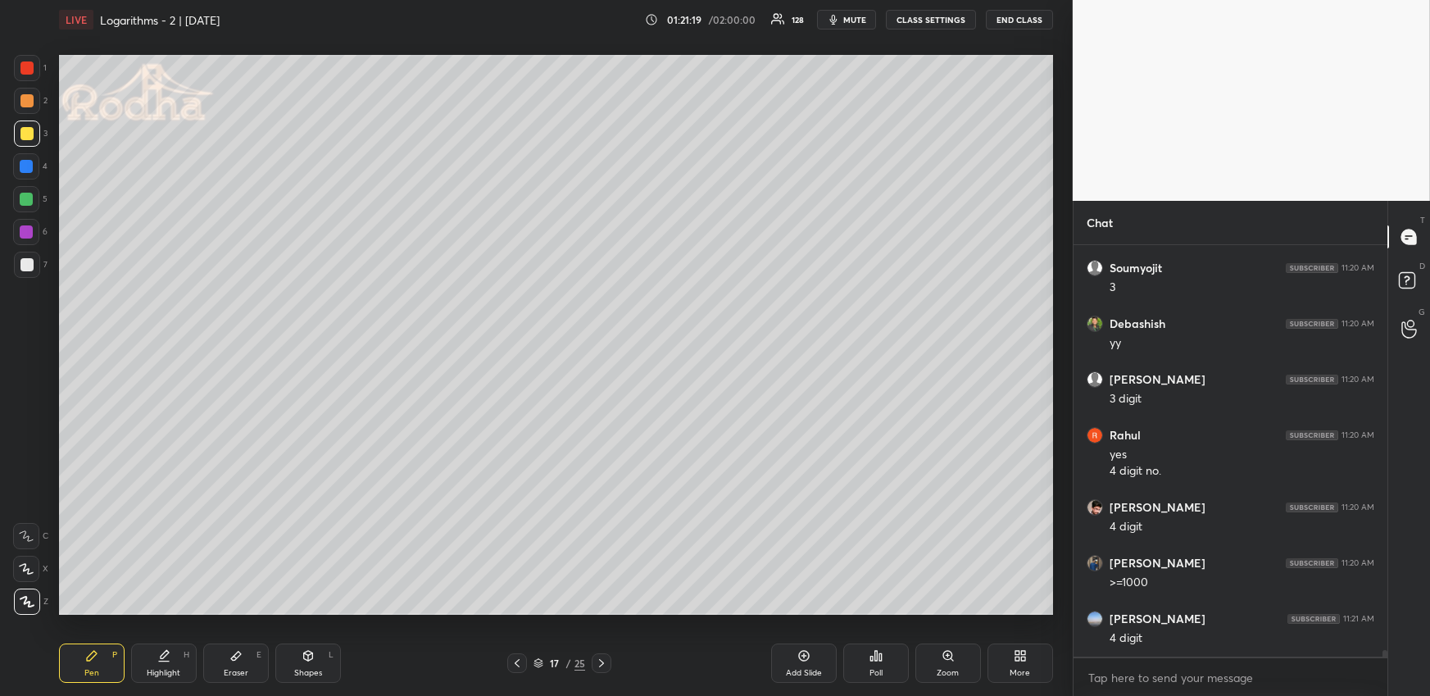
click at [20, 255] on div at bounding box center [27, 265] width 26 height 26
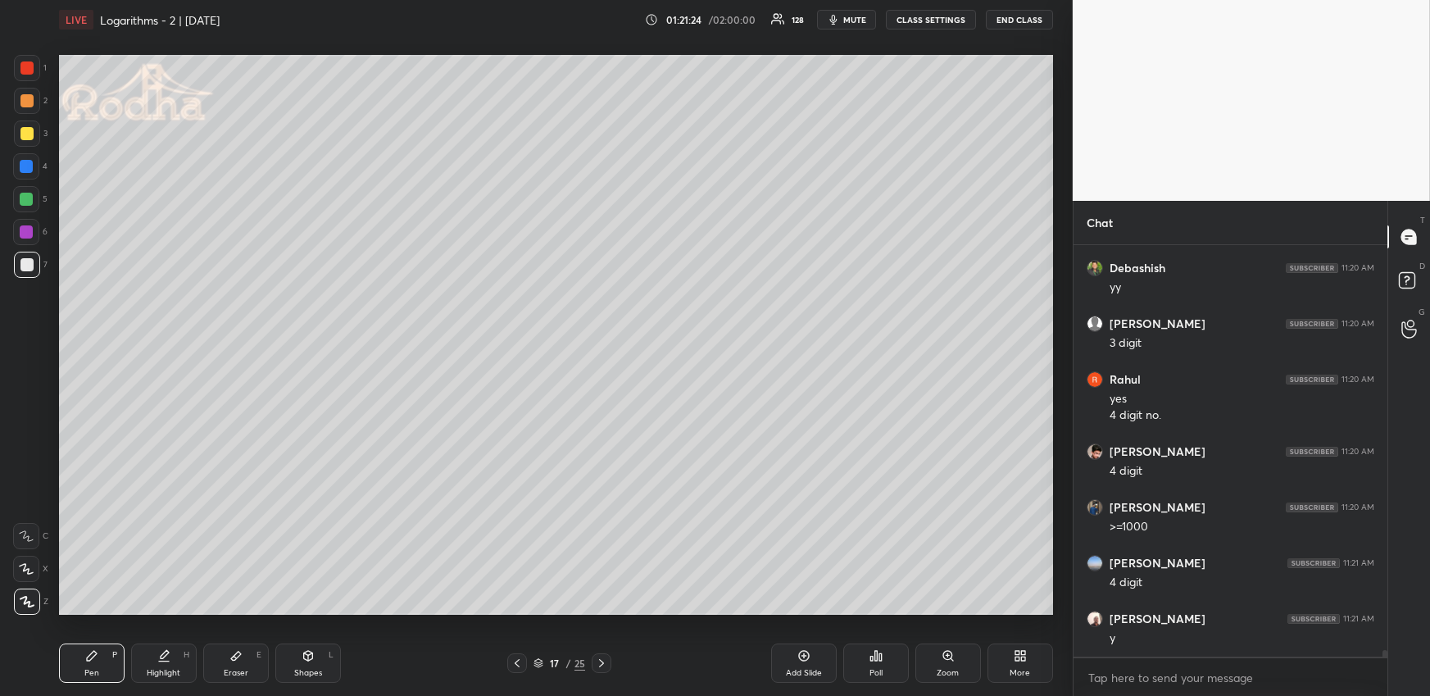
scroll to position [24397, 0]
click at [154, 663] on div "Highlight H" at bounding box center [164, 662] width 66 height 39
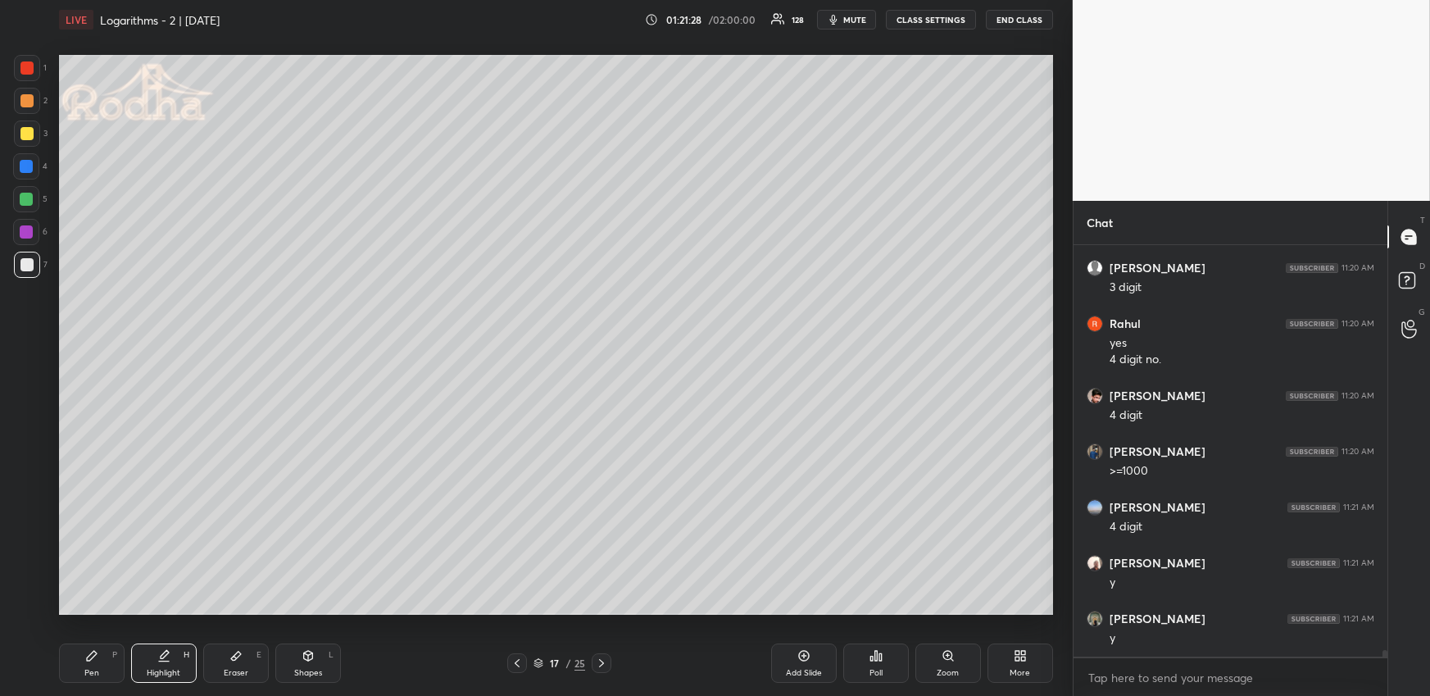
click at [104, 663] on div "Pen P" at bounding box center [92, 662] width 66 height 39
click at [32, 67] on div at bounding box center [26, 67] width 13 height 13
click at [29, 103] on div at bounding box center [26, 100] width 13 height 13
drag, startPoint x: 24, startPoint y: 74, endPoint x: 48, endPoint y: 85, distance: 26.4
click at [25, 73] on div at bounding box center [26, 67] width 13 height 13
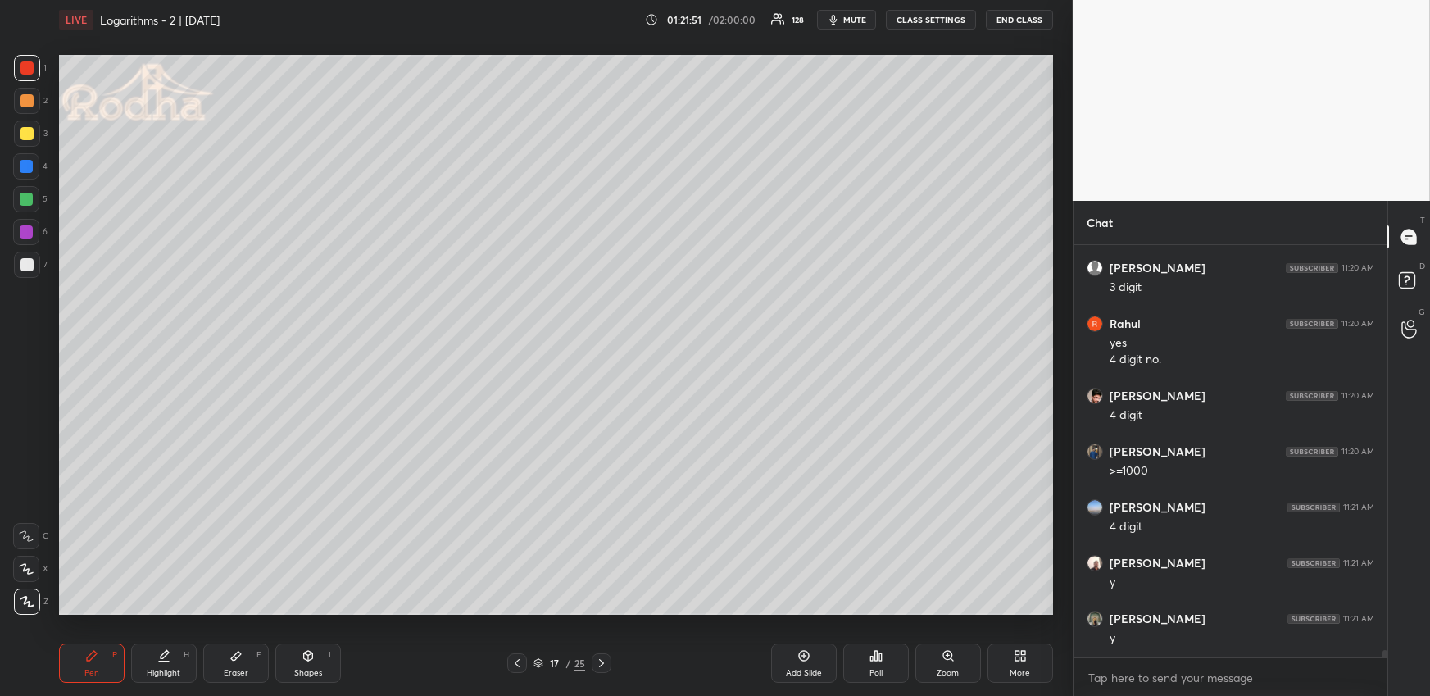
drag, startPoint x: 27, startPoint y: 201, endPoint x: 43, endPoint y: 197, distance: 16.1
click at [28, 200] on div at bounding box center [26, 199] width 13 height 13
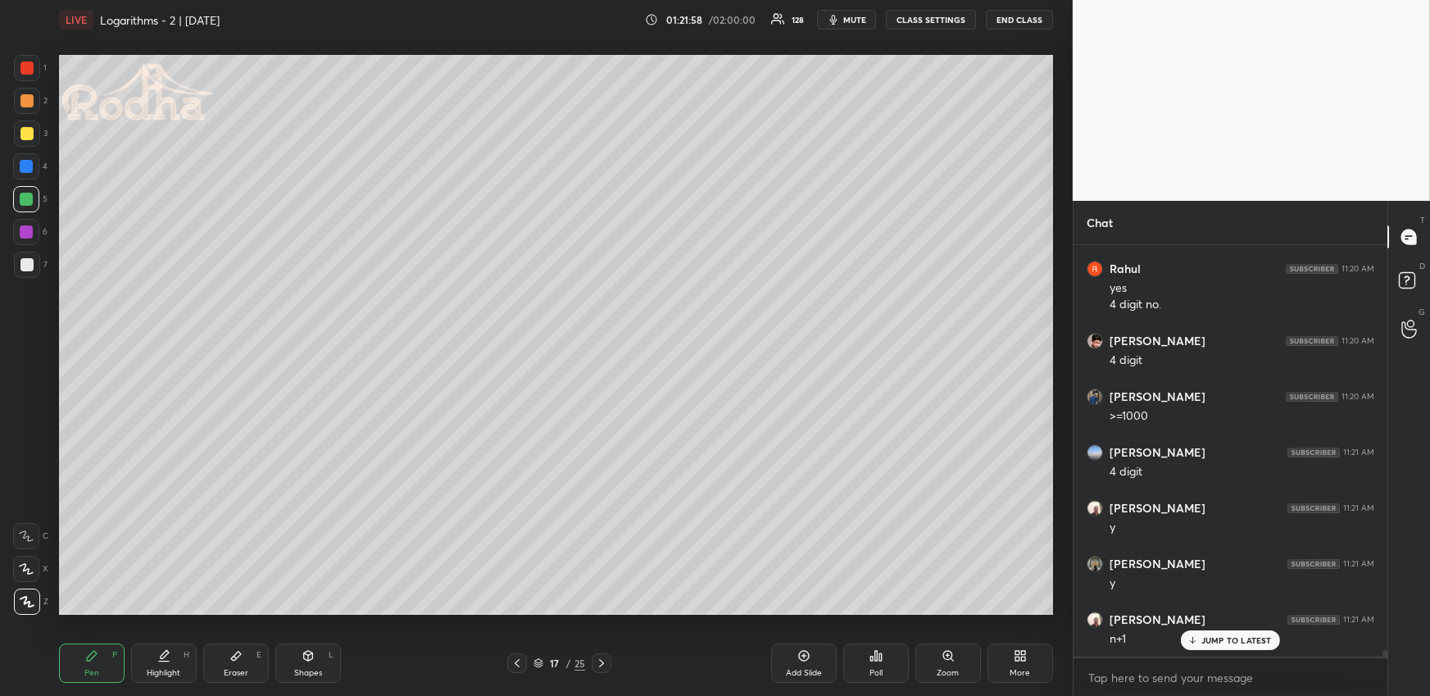
scroll to position [24508, 0]
click at [148, 651] on div "Highlight H" at bounding box center [164, 662] width 66 height 39
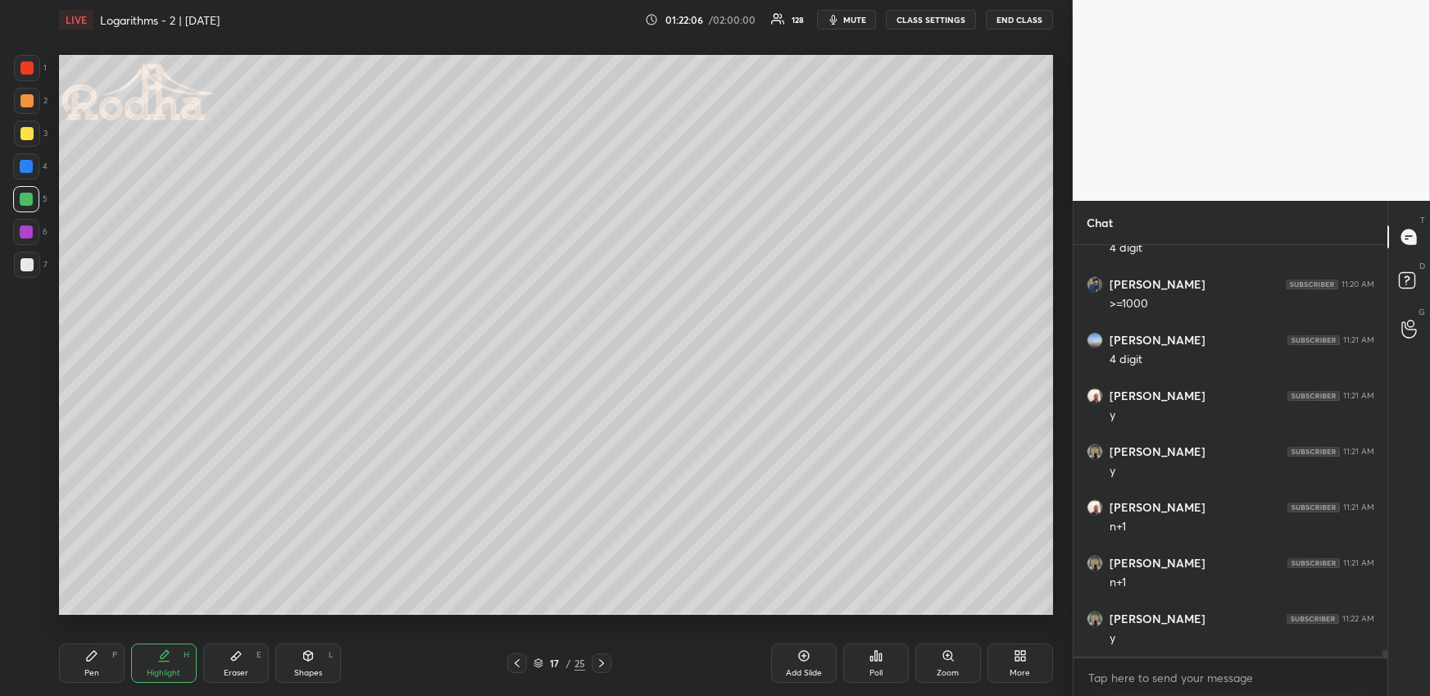
click at [518, 662] on icon at bounding box center [516, 662] width 13 height 13
drag, startPoint x: 597, startPoint y: 661, endPoint x: 595, endPoint y: 640, distance: 21.4
click at [597, 660] on icon at bounding box center [601, 662] width 13 height 13
click at [312, 654] on div "Shapes L" at bounding box center [308, 662] width 66 height 39
drag, startPoint x: 31, startPoint y: 501, endPoint x: 42, endPoint y: 494, distance: 12.5
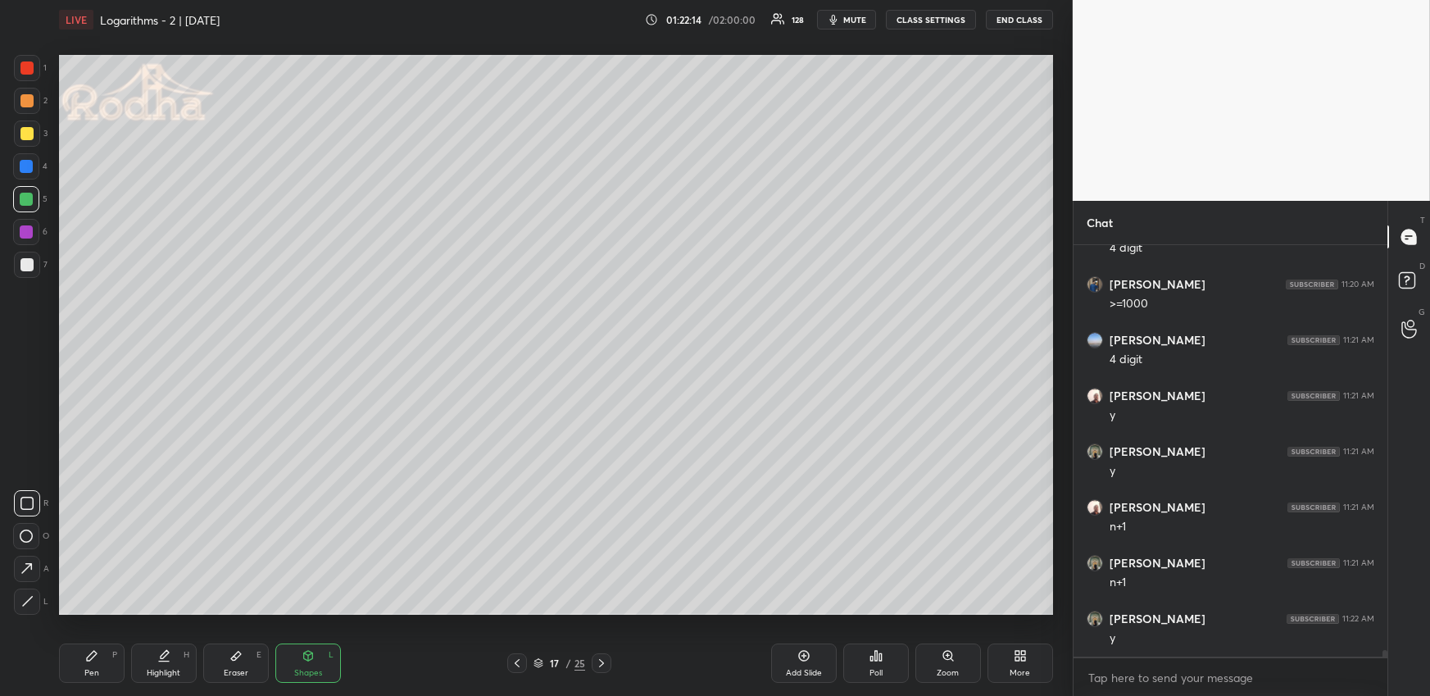
click at [29, 500] on icon at bounding box center [26, 503] width 13 height 13
click at [606, 660] on icon at bounding box center [601, 662] width 13 height 13
click at [85, 669] on div "Pen" at bounding box center [91, 673] width 15 height 8
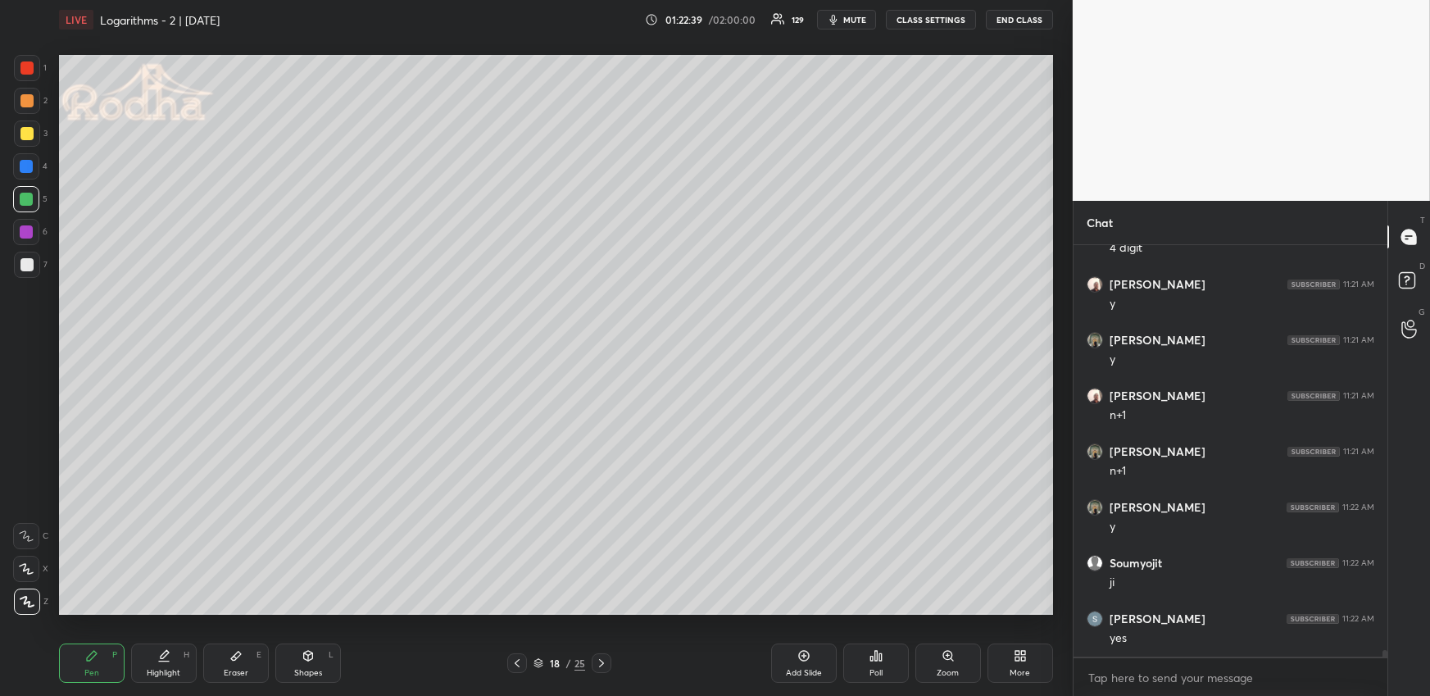
click at [32, 264] on div at bounding box center [26, 264] width 13 height 13
click at [519, 656] on div at bounding box center [517, 663] width 20 height 20
click at [520, 659] on icon at bounding box center [516, 662] width 13 height 13
click at [521, 658] on icon at bounding box center [516, 662] width 13 height 13
click at [605, 660] on icon at bounding box center [601, 662] width 13 height 13
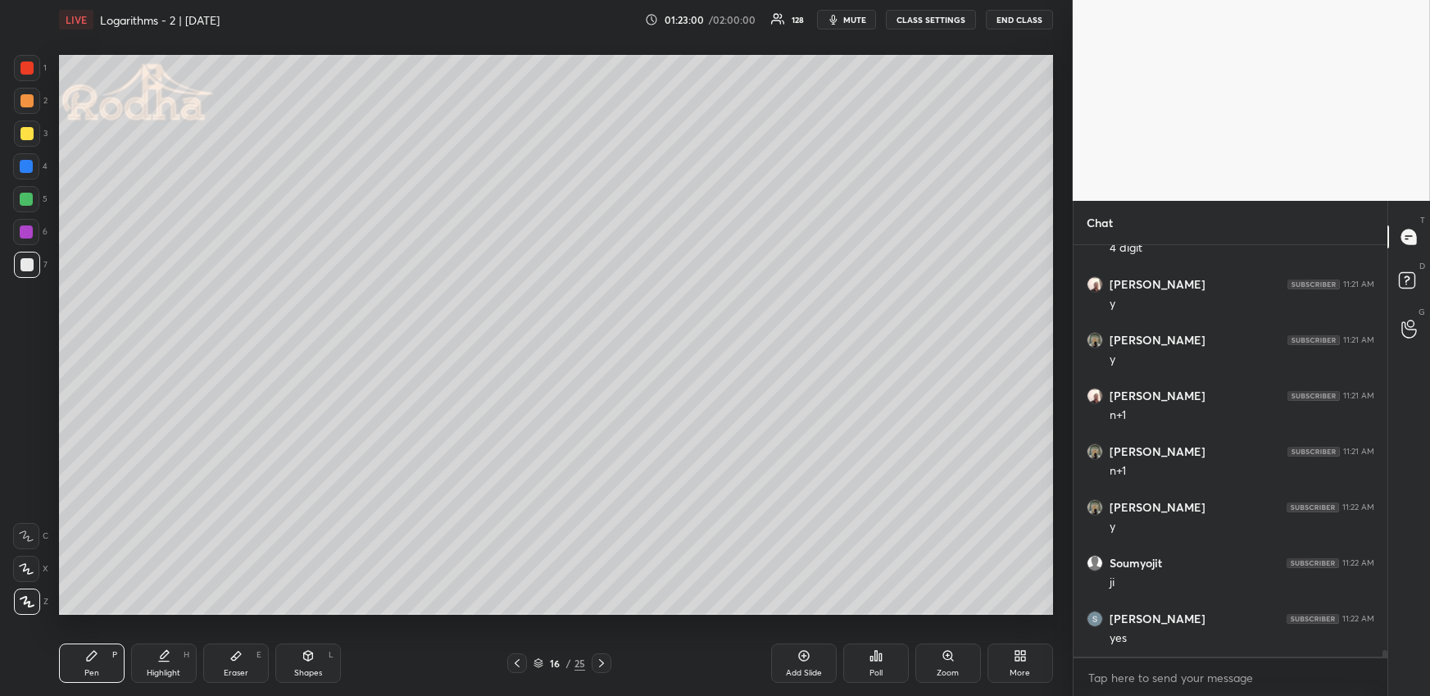
drag, startPoint x: 184, startPoint y: 668, endPoint x: 186, endPoint y: 655, distance: 13.2
click at [180, 668] on div "Highlight H" at bounding box center [164, 662] width 66 height 39
click at [600, 660] on icon at bounding box center [601, 663] width 5 height 8
click at [601, 660] on icon at bounding box center [601, 662] width 13 height 13
click at [114, 661] on div "Pen P" at bounding box center [92, 662] width 66 height 39
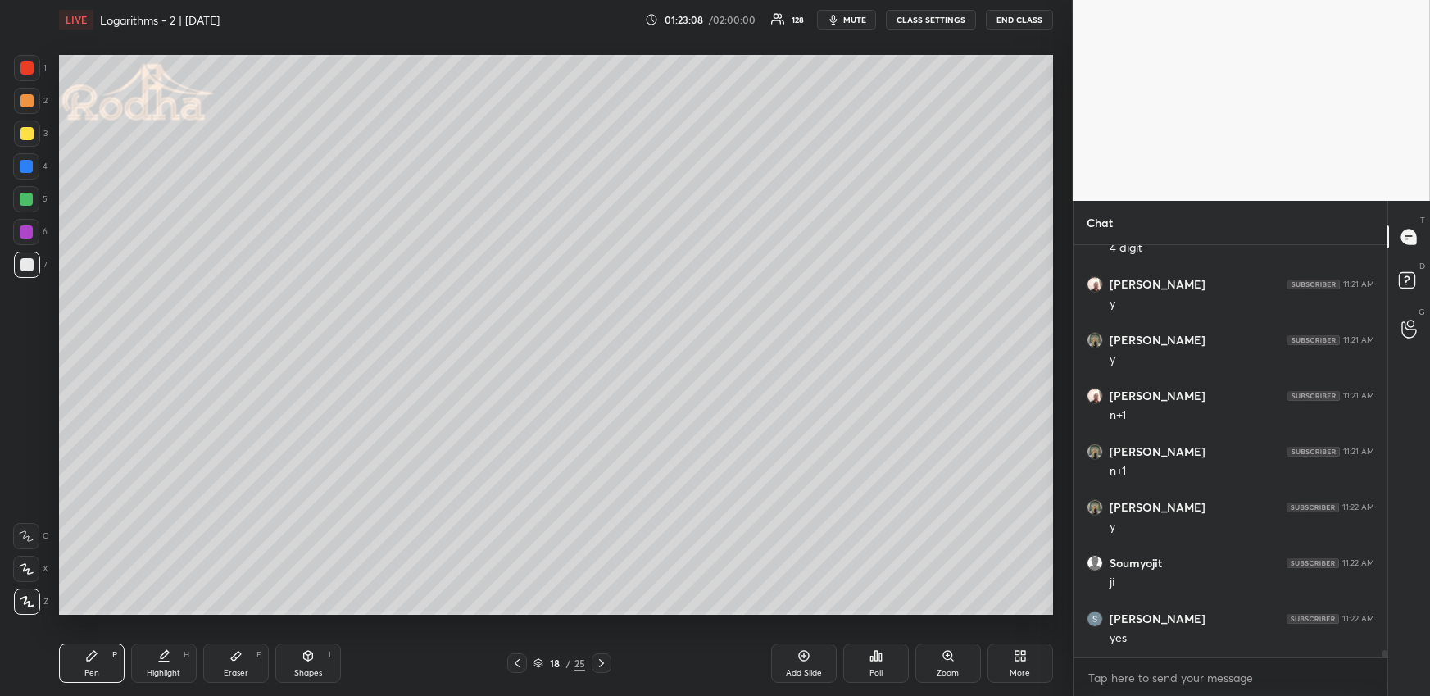
drag, startPoint x: 28, startPoint y: 71, endPoint x: 43, endPoint y: 92, distance: 25.7
click at [27, 69] on div at bounding box center [26, 67] width 13 height 13
click at [313, 655] on div "Shapes L" at bounding box center [308, 662] width 66 height 39
drag, startPoint x: 22, startPoint y: 505, endPoint x: 45, endPoint y: 499, distance: 23.6
click at [21, 505] on icon at bounding box center [26, 503] width 13 height 13
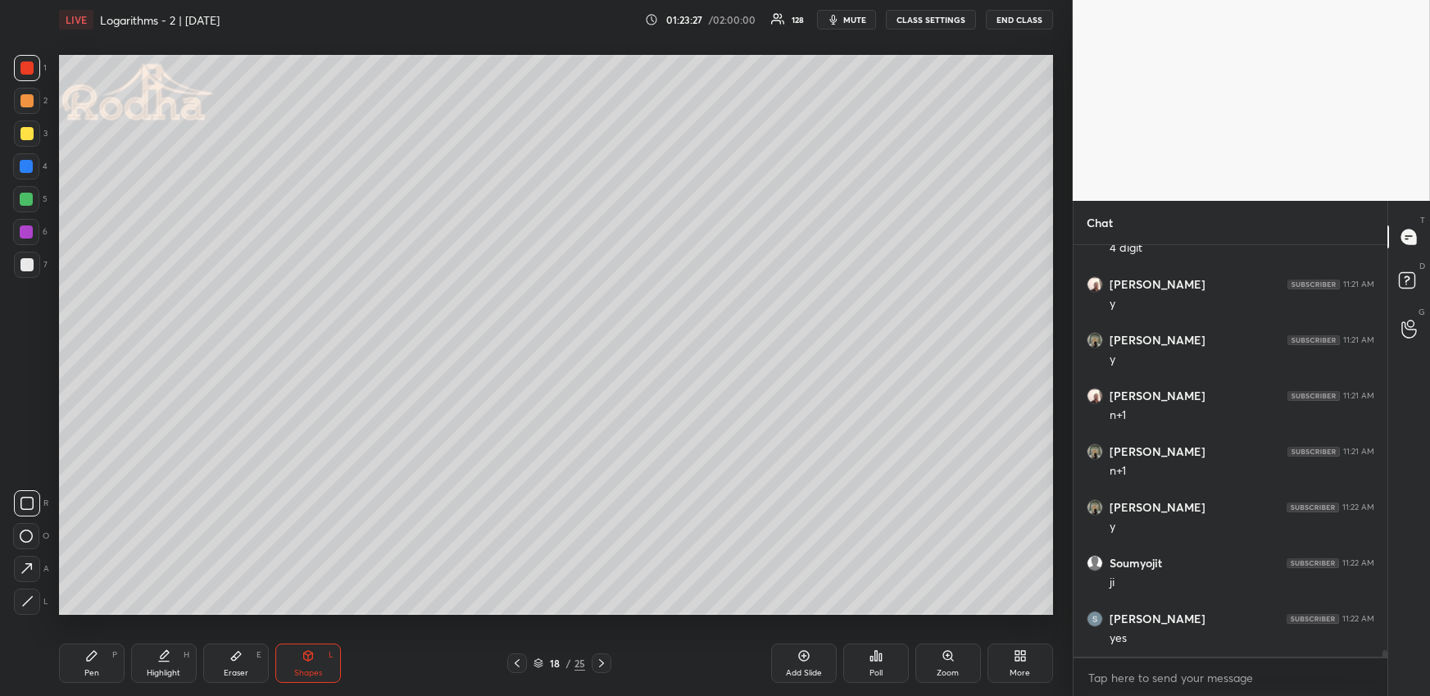
click at [104, 652] on div "Pen P" at bounding box center [92, 662] width 66 height 39
click at [31, 99] on div at bounding box center [26, 100] width 13 height 13
drag, startPoint x: 24, startPoint y: 202, endPoint x: 45, endPoint y: 204, distance: 21.4
click at [25, 202] on div at bounding box center [26, 199] width 13 height 13
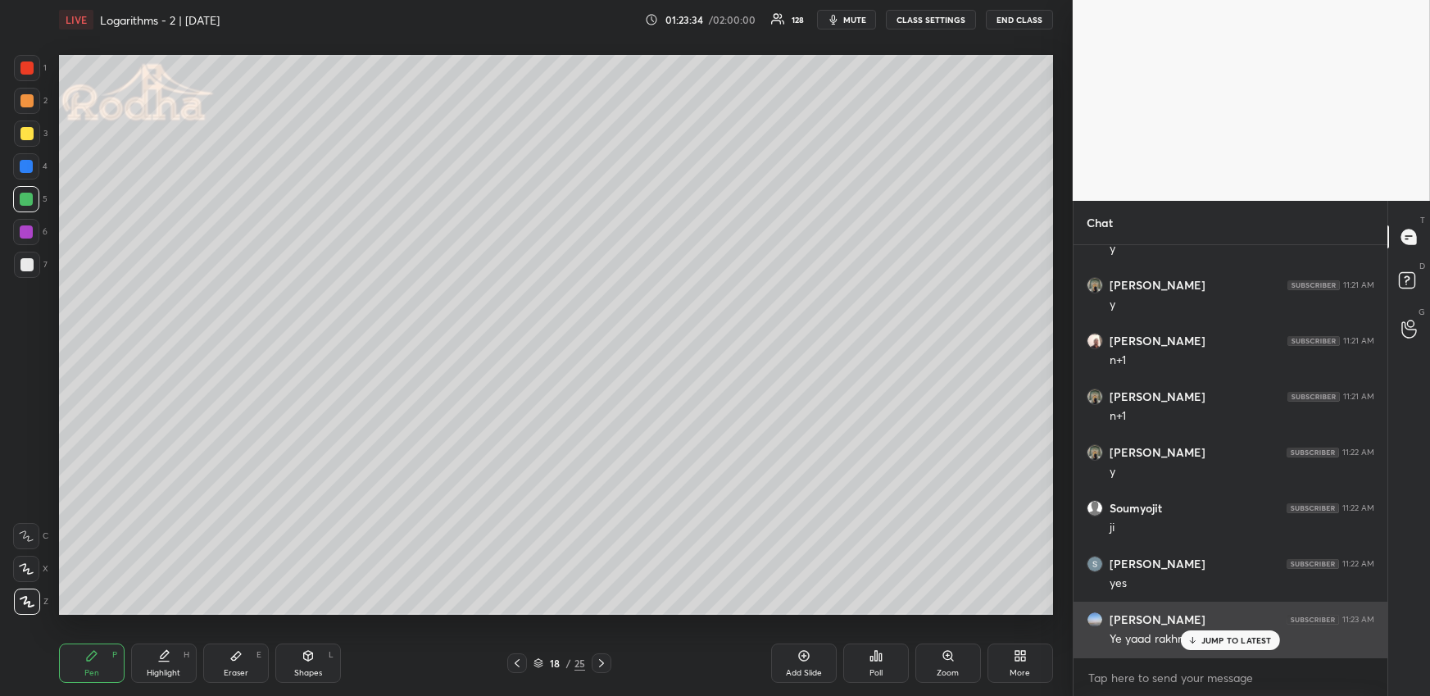
click at [1221, 628] on div "Ye yaad rakhna padega" at bounding box center [1241, 638] width 265 height 20
click at [1221, 641] on p "JUMP TO LATEST" at bounding box center [1236, 640] width 70 height 10
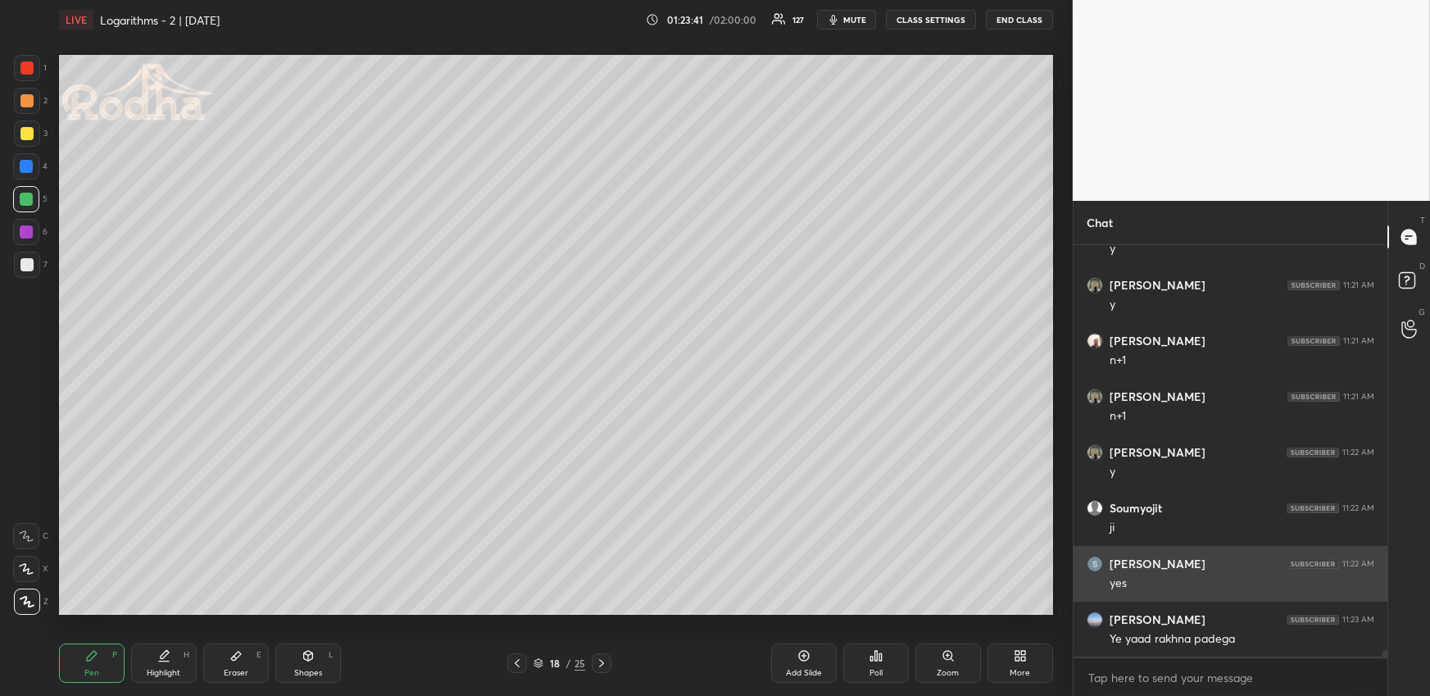
scroll to position [24747, 0]
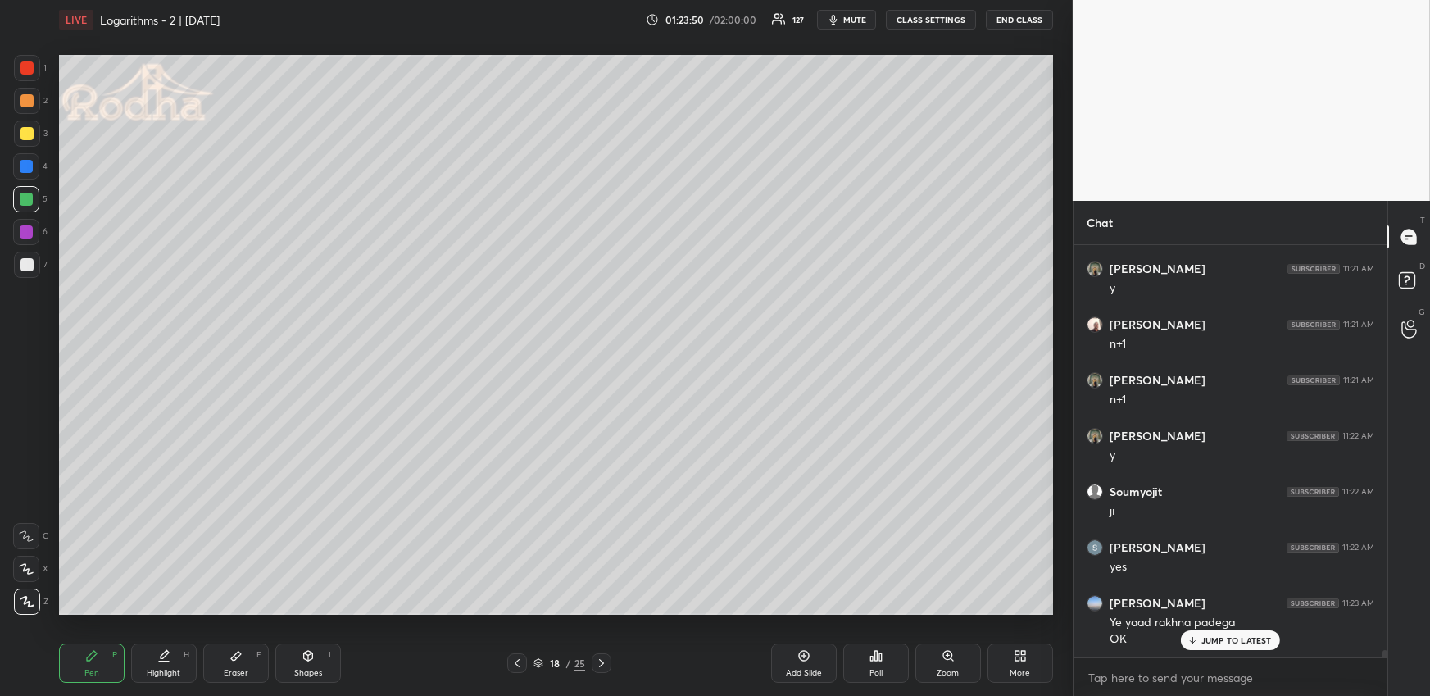
click at [23, 95] on div at bounding box center [26, 100] width 13 height 13
click at [30, 196] on div at bounding box center [26, 199] width 13 height 13
click at [803, 661] on icon at bounding box center [803, 655] width 13 height 13
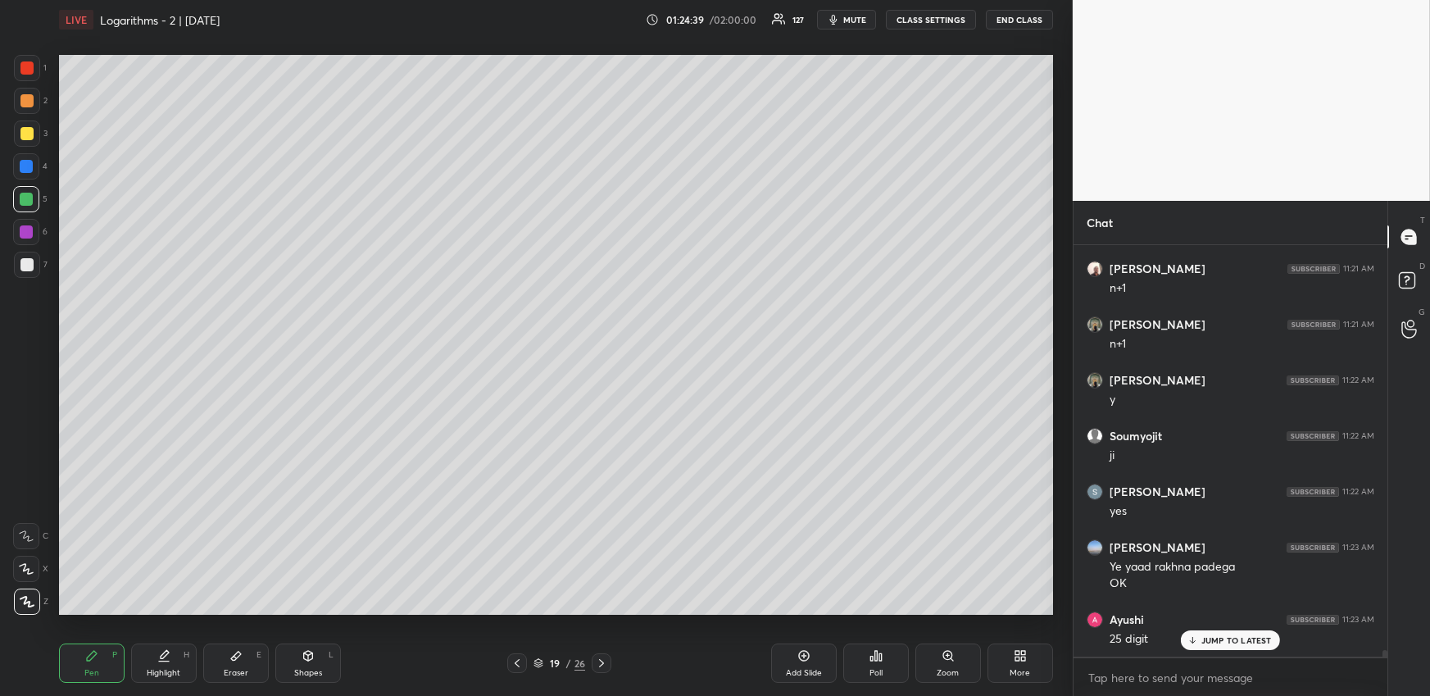
click at [515, 656] on icon at bounding box center [516, 662] width 13 height 13
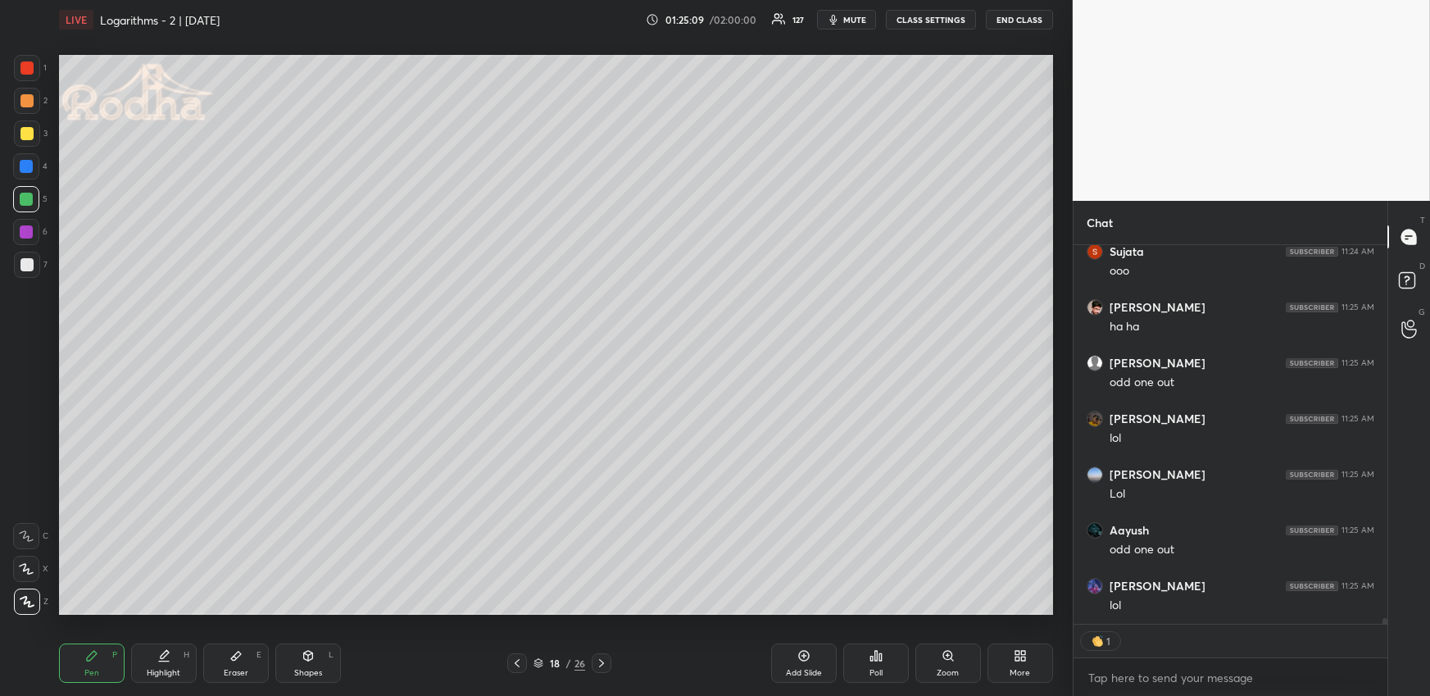
scroll to position [25282, 0]
click at [170, 656] on div "Highlight H" at bounding box center [164, 662] width 66 height 39
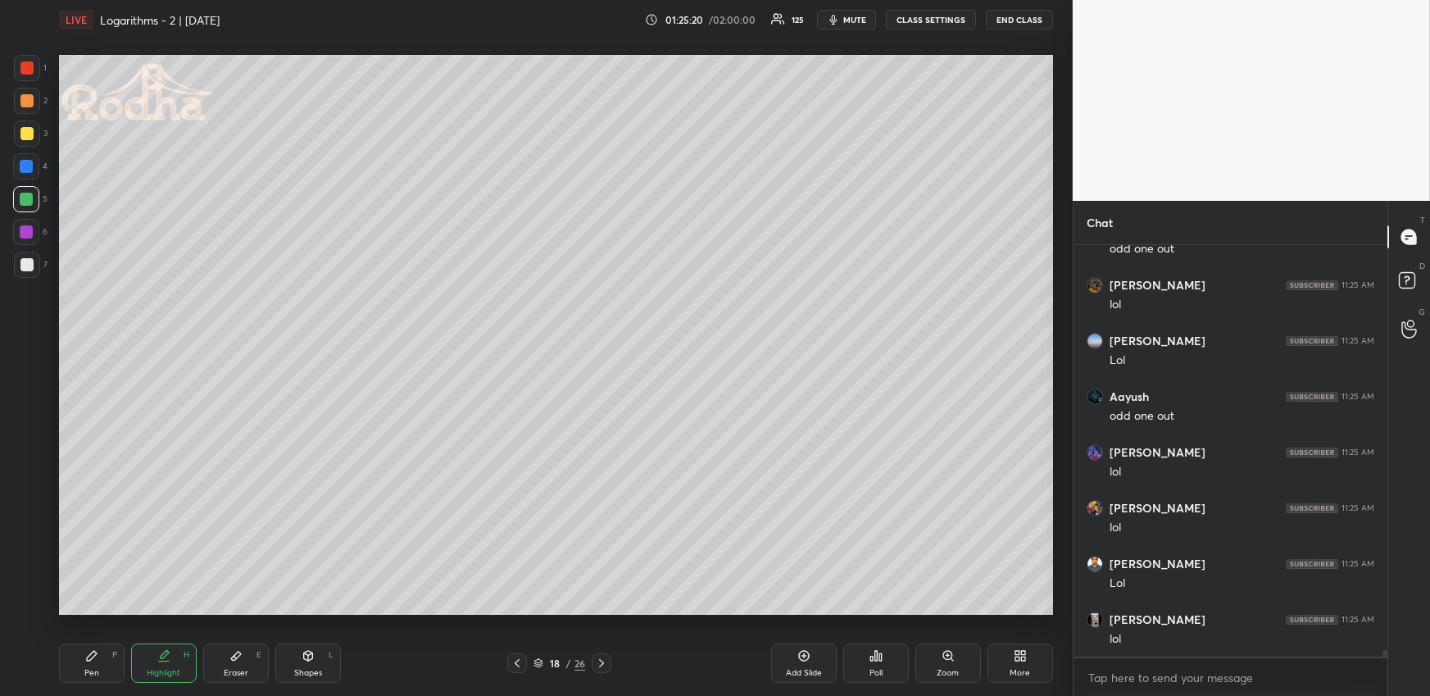
scroll to position [25416, 0]
click at [600, 661] on icon at bounding box center [601, 662] width 13 height 13
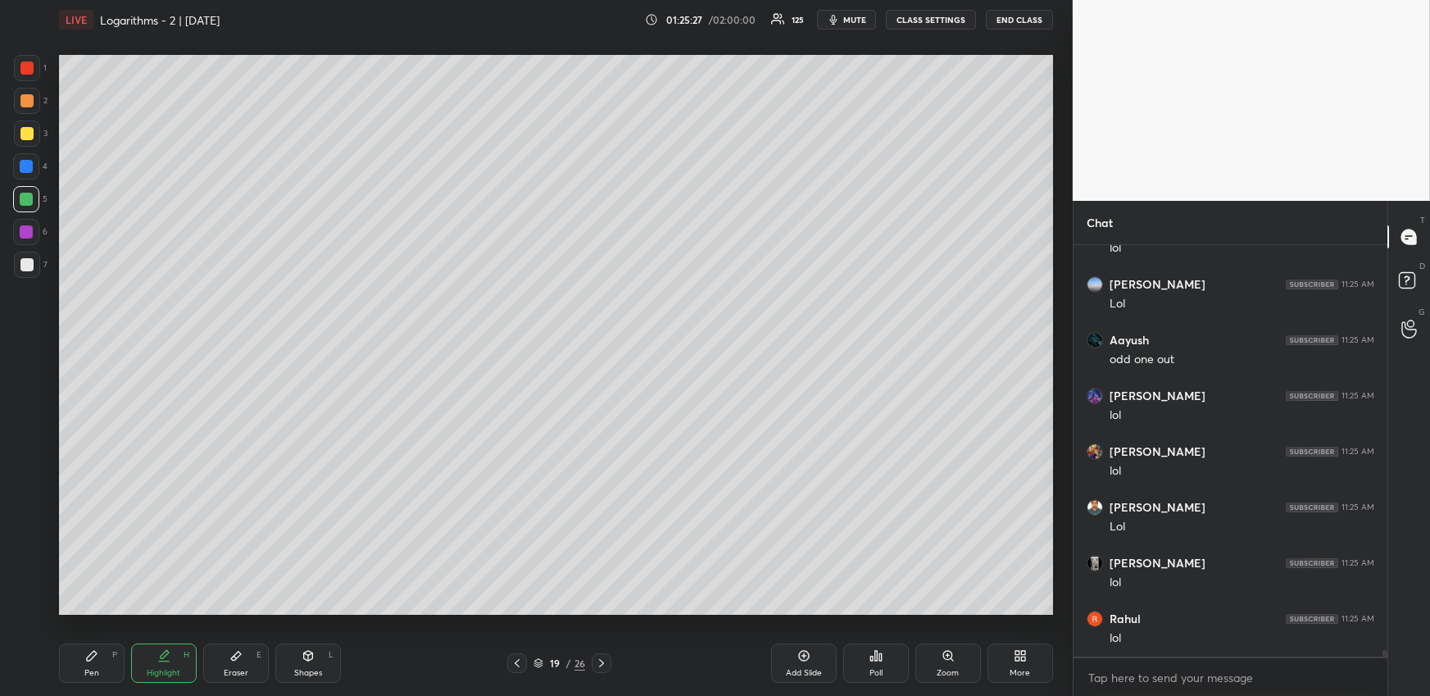
click at [606, 664] on icon at bounding box center [601, 662] width 13 height 13
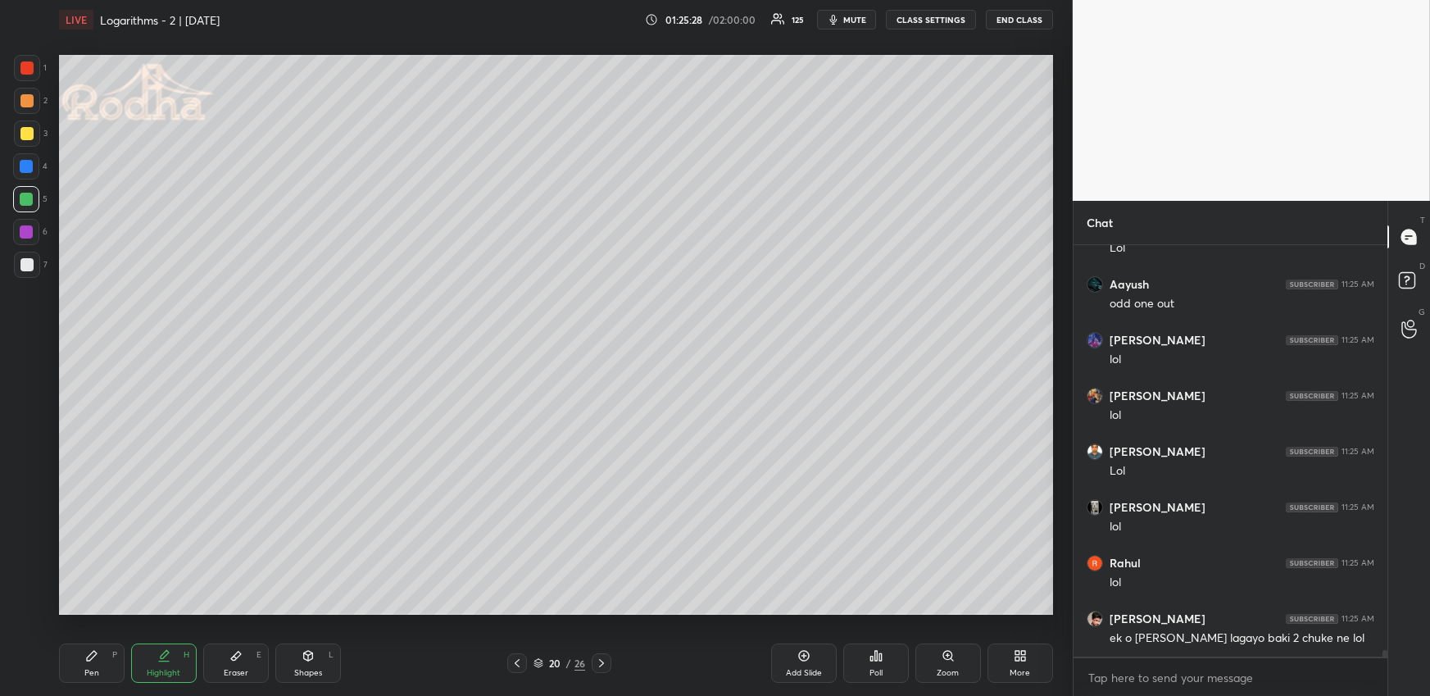
drag, startPoint x: 87, startPoint y: 661, endPoint x: 84, endPoint y: 626, distance: 35.3
click at [88, 660] on icon at bounding box center [91, 655] width 13 height 13
click at [29, 267] on div at bounding box center [26, 264] width 13 height 13
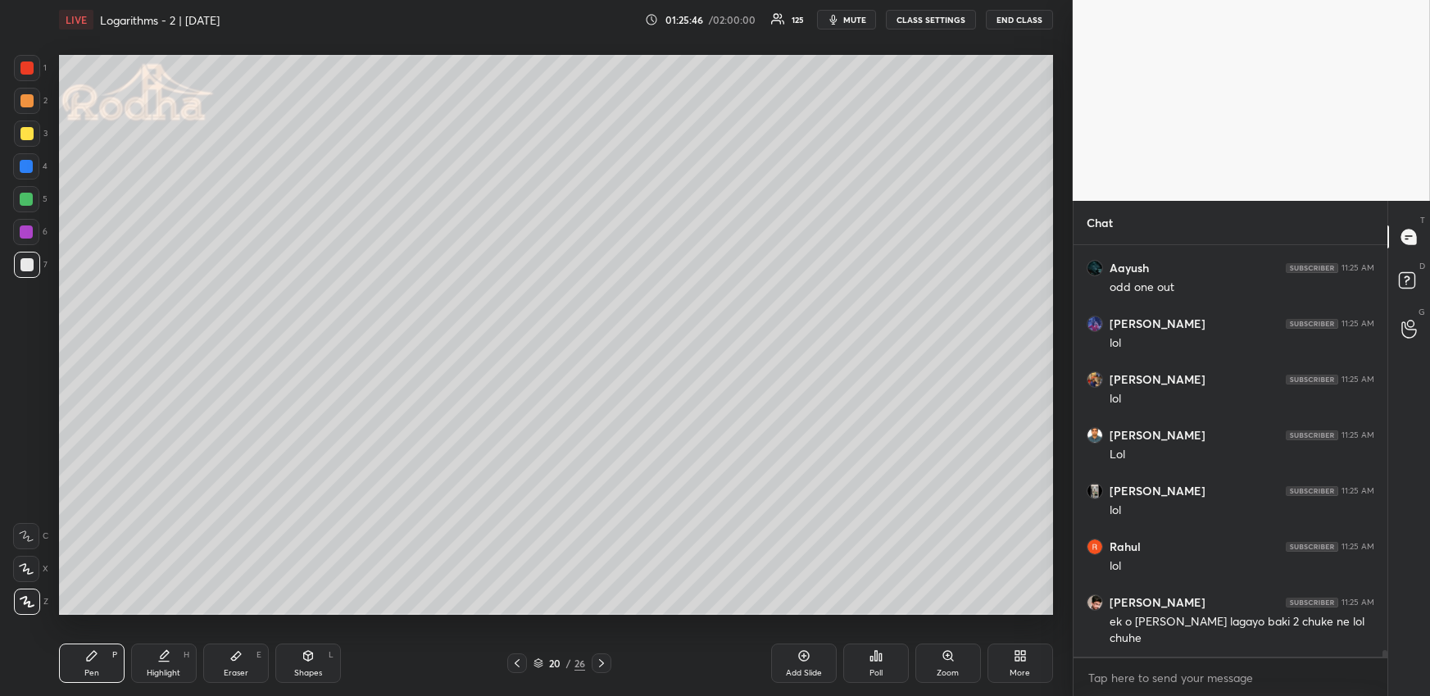
click at [34, 136] on div at bounding box center [27, 133] width 26 height 26
click at [858, 20] on span "mute" at bounding box center [854, 19] width 23 height 11
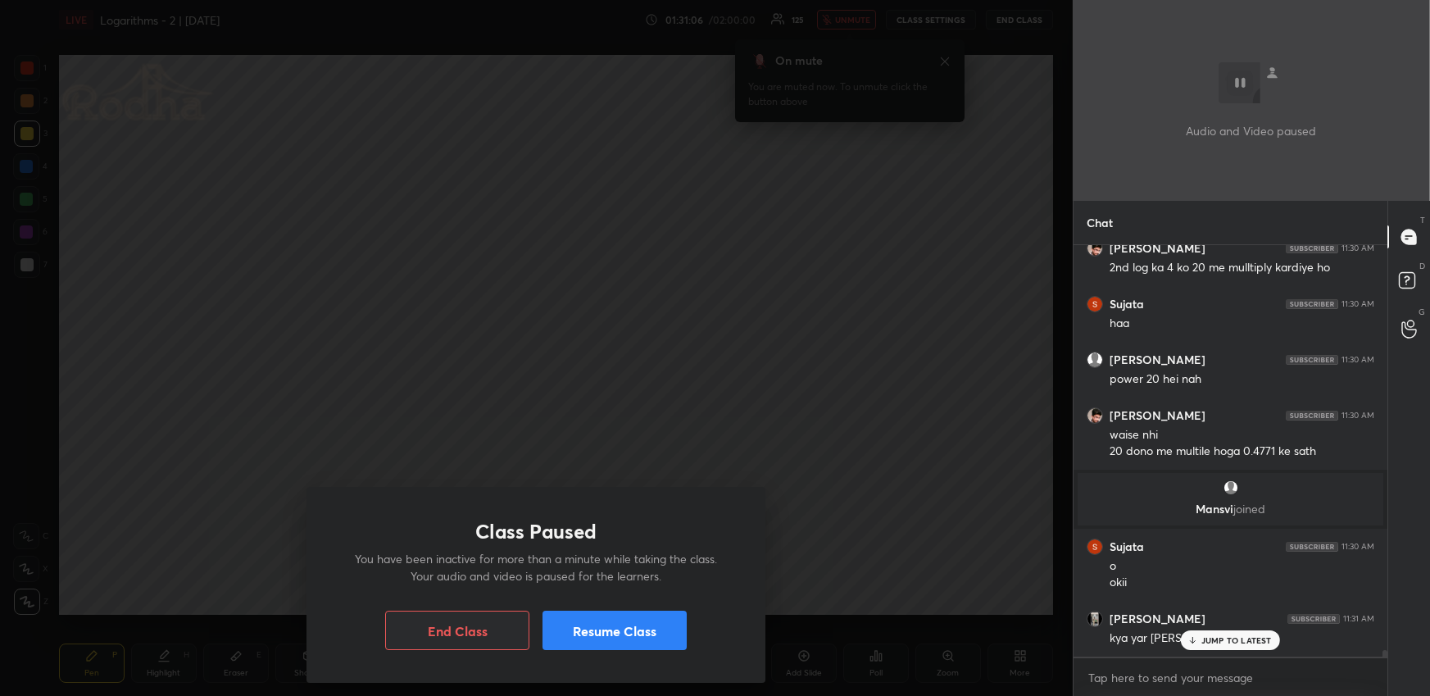
scroll to position [25533, 0]
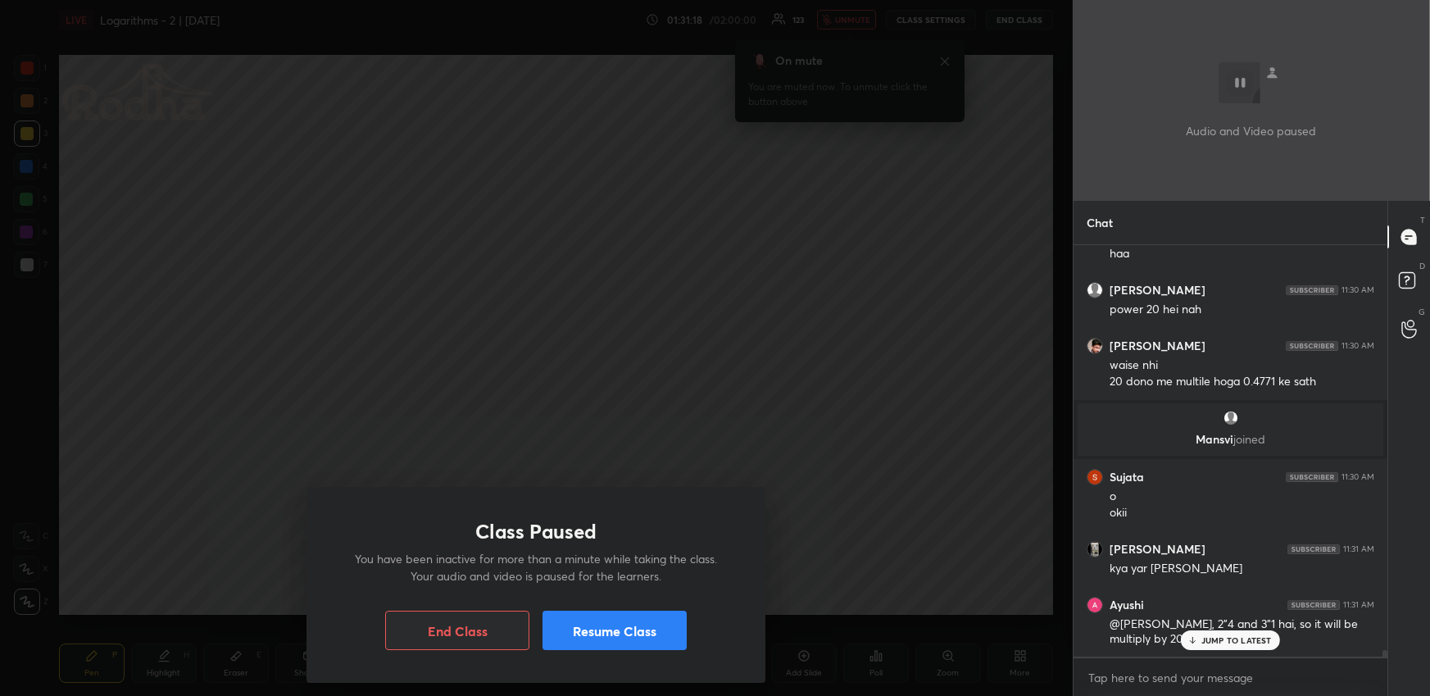
click at [665, 621] on button "Resume Class" at bounding box center [614, 629] width 144 height 39
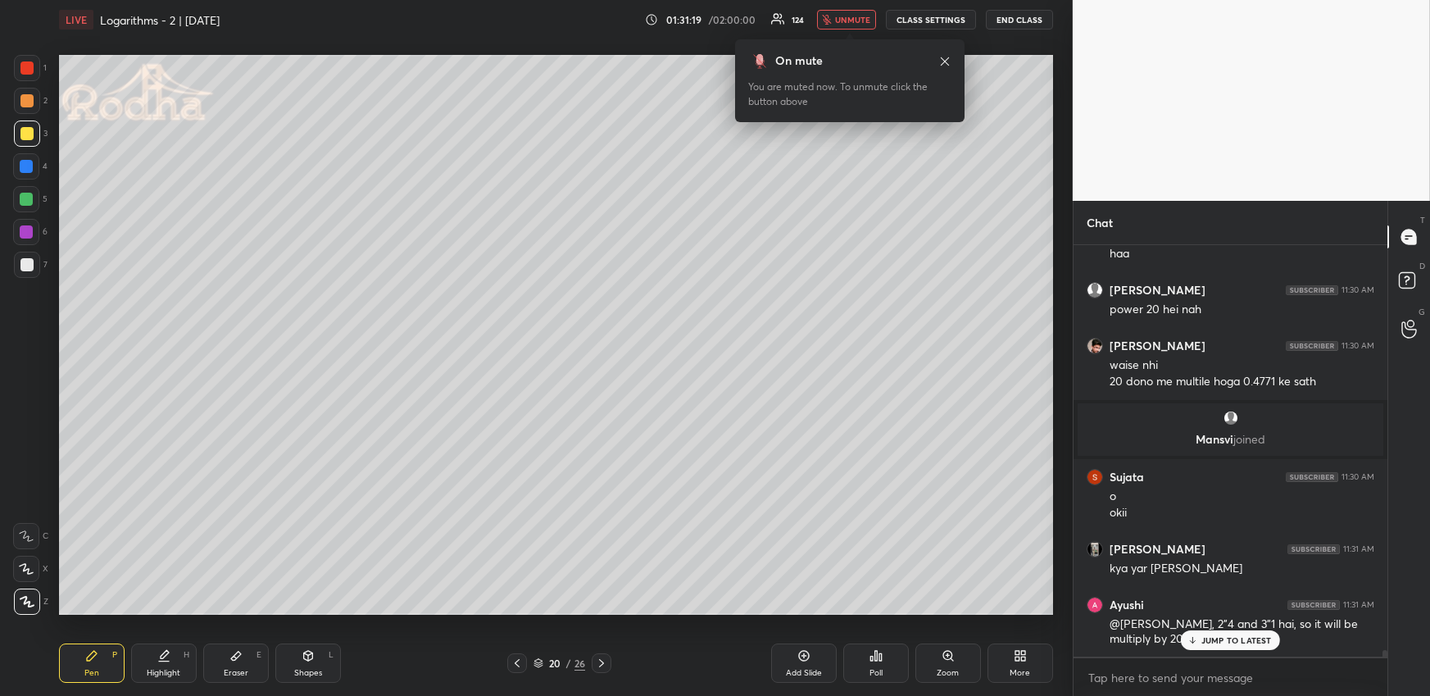
click at [843, 25] on button "unmute" at bounding box center [846, 20] width 59 height 20
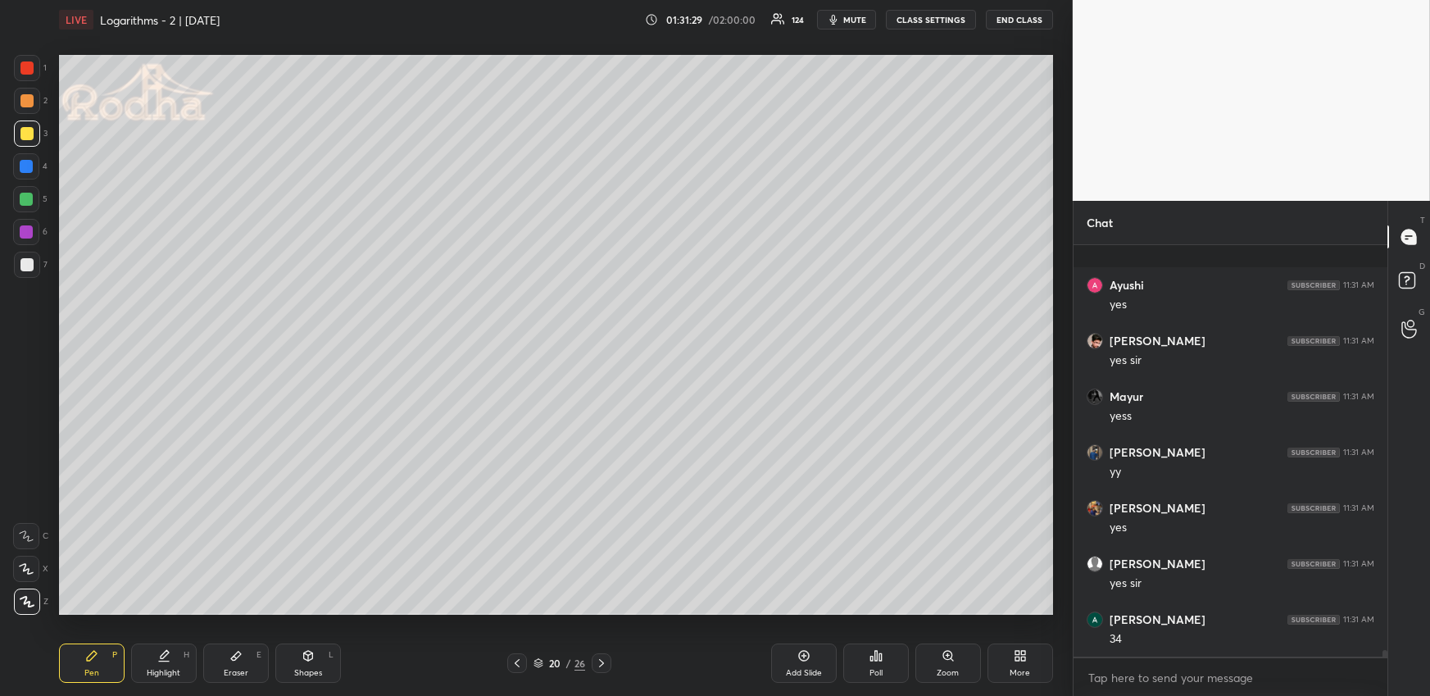
scroll to position [26088, 0]
click at [83, 654] on div "Pen P" at bounding box center [92, 662] width 66 height 39
drag, startPoint x: 27, startPoint y: 97, endPoint x: 20, endPoint y: 102, distance: 8.7
click at [26, 97] on div at bounding box center [26, 100] width 13 height 13
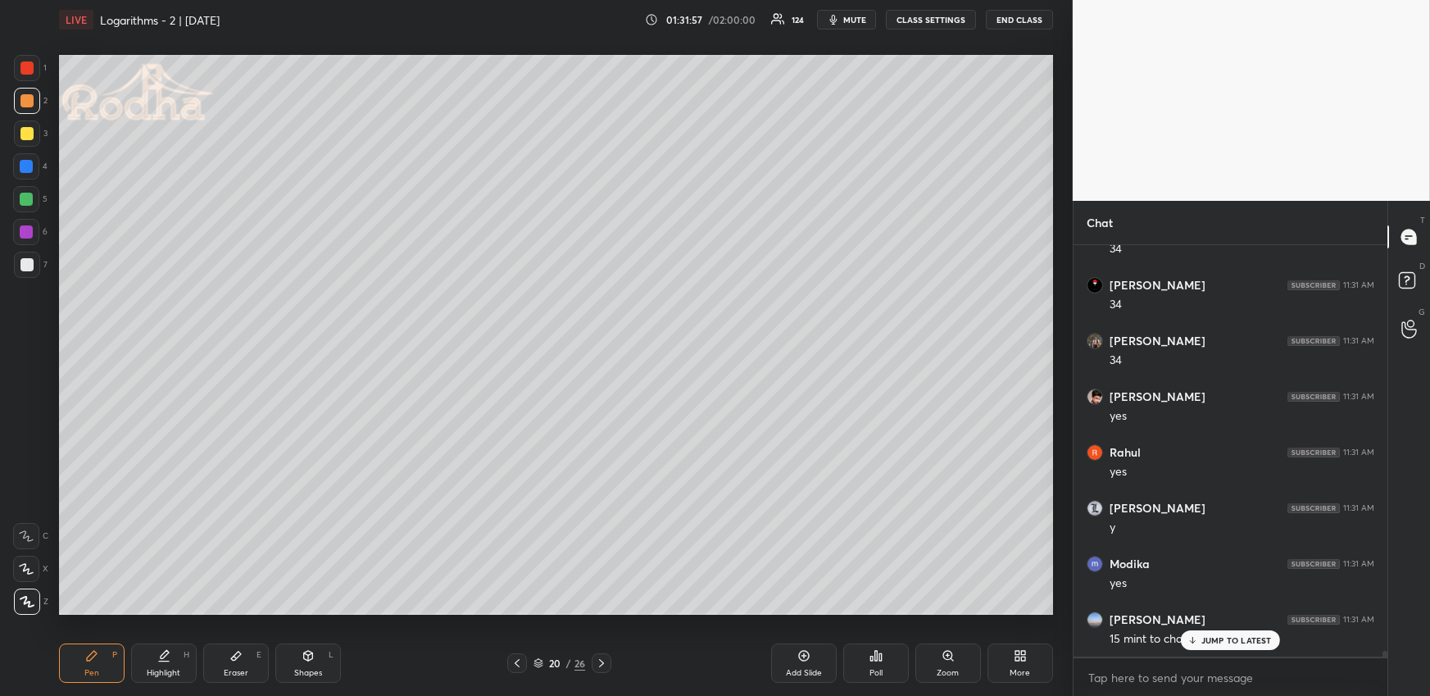
scroll to position [27425, 0]
click at [29, 200] on div at bounding box center [26, 199] width 13 height 13
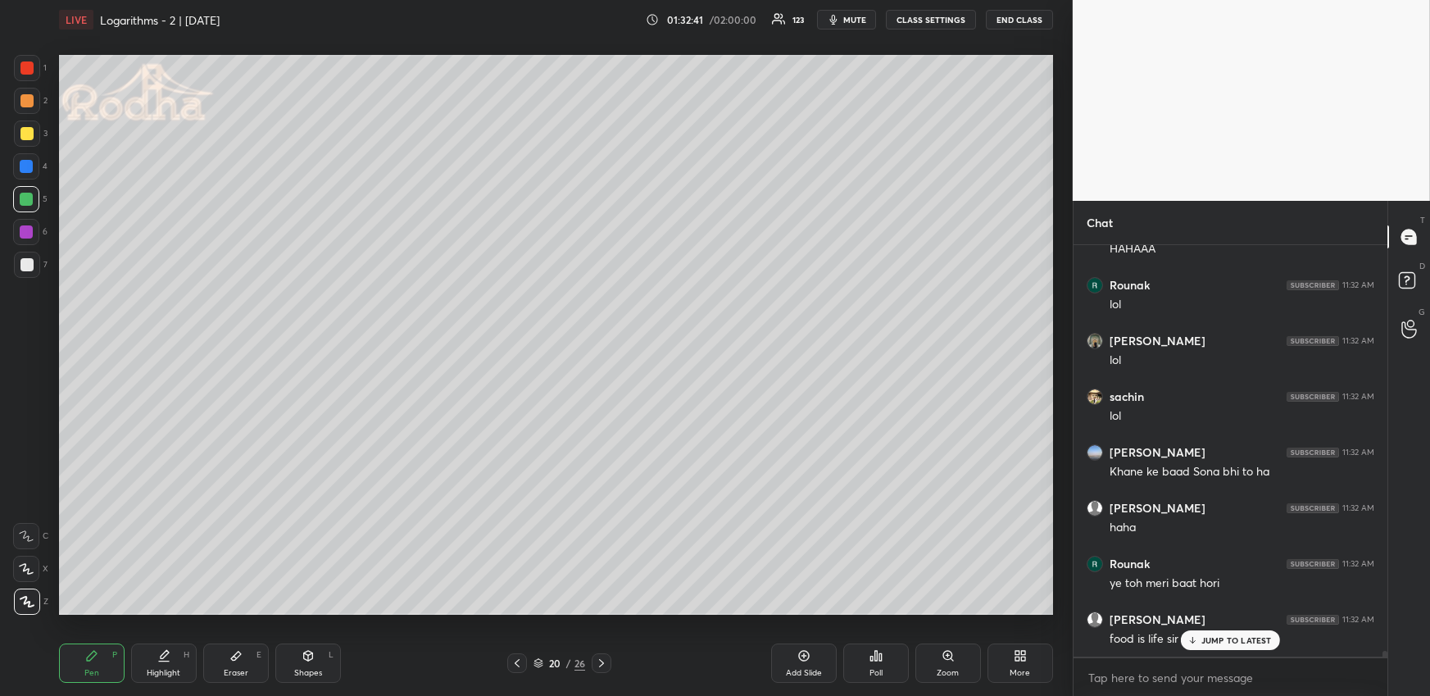
scroll to position [27982, 0]
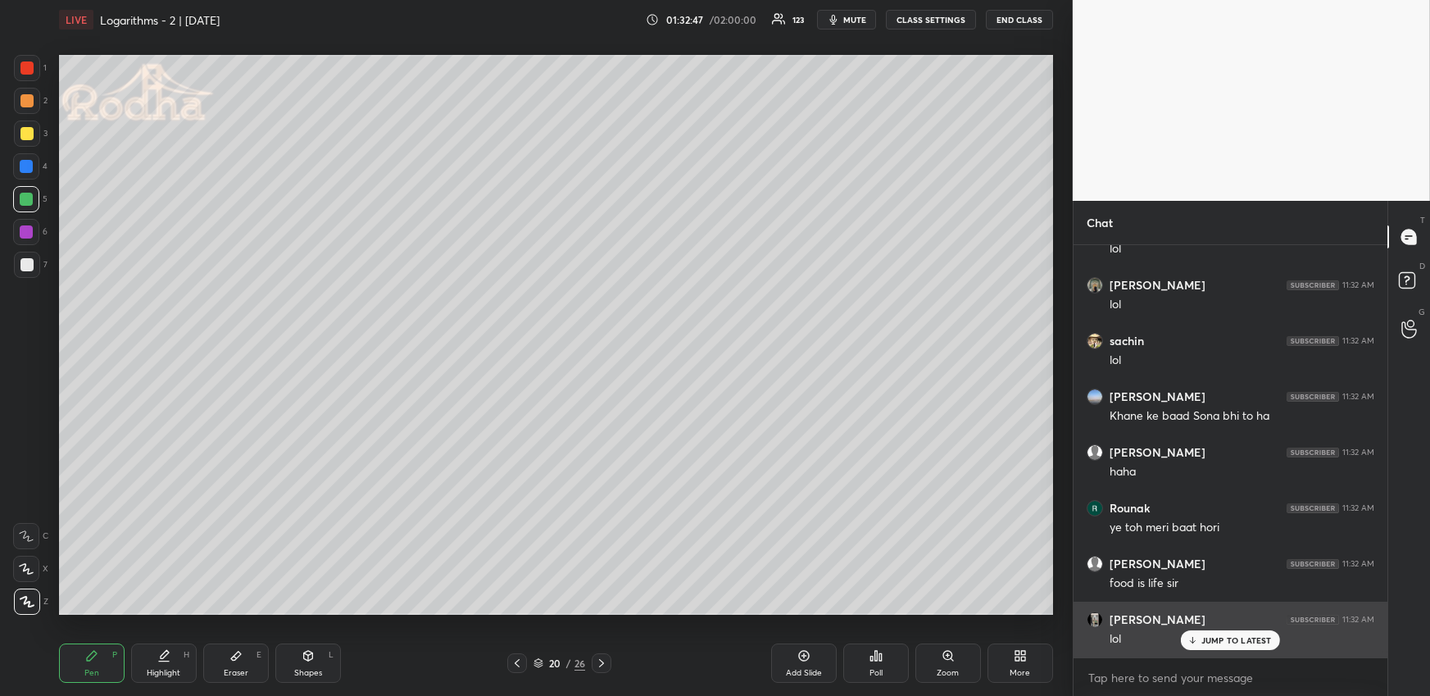
click at [1210, 636] on p "JUMP TO LATEST" at bounding box center [1236, 640] width 70 height 10
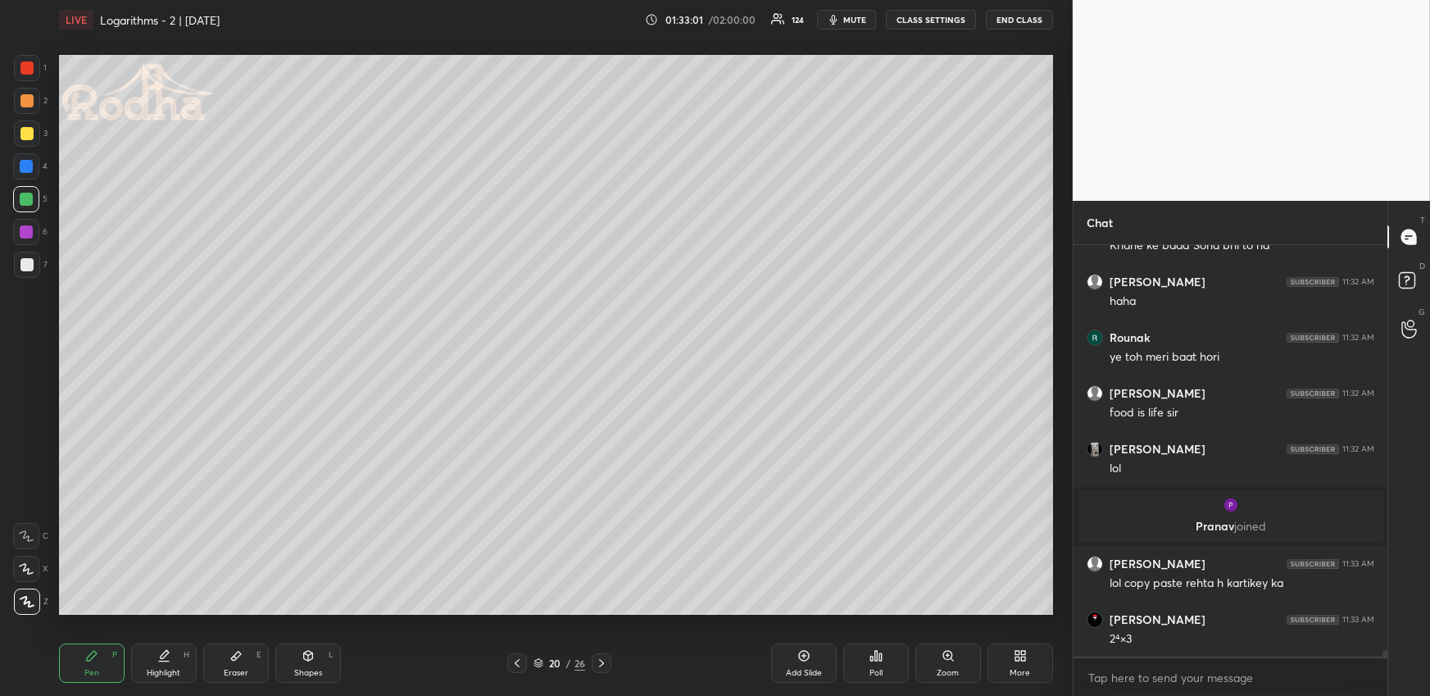
scroll to position [27473, 0]
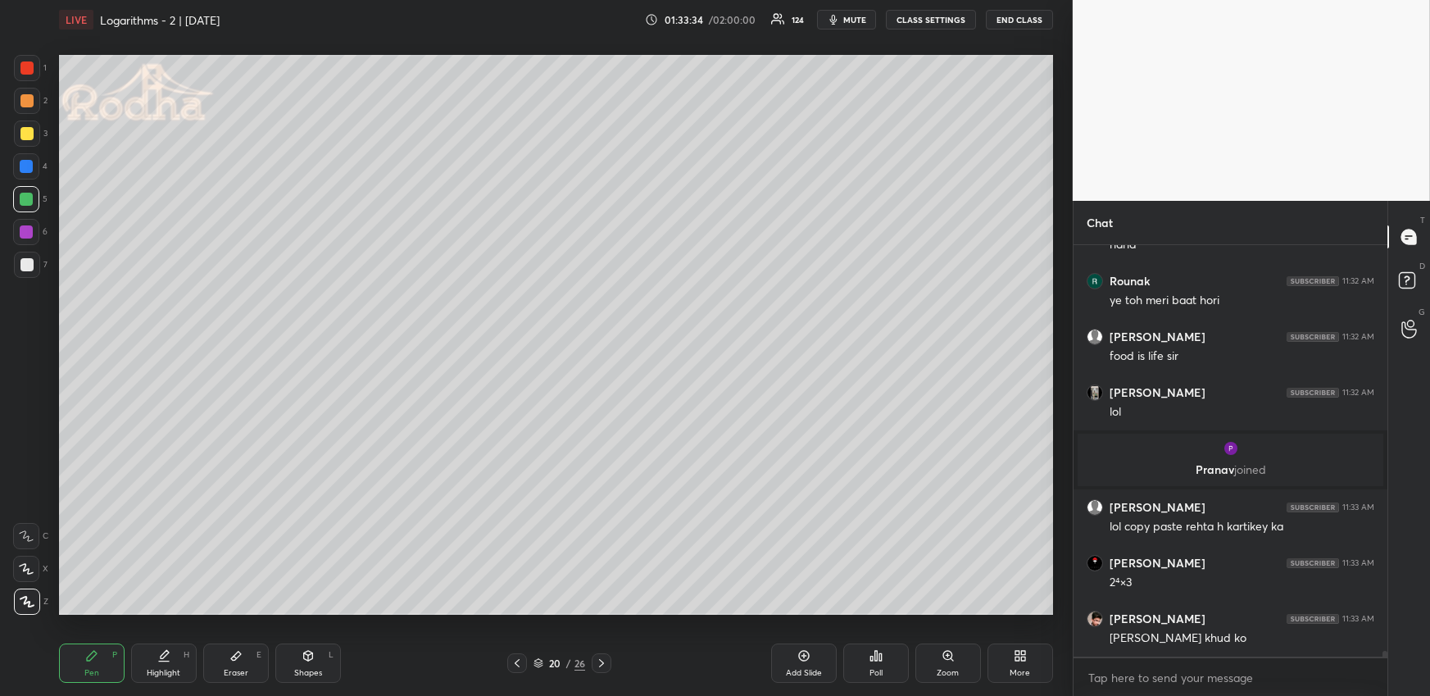
click at [320, 681] on div "Shapes L" at bounding box center [308, 662] width 66 height 39
click at [25, 604] on icon at bounding box center [27, 601] width 12 height 12
click at [86, 669] on div "Pen" at bounding box center [91, 673] width 15 height 8
click at [248, 665] on div "Eraser E" at bounding box center [236, 662] width 66 height 39
click at [111, 663] on div "Pen P" at bounding box center [92, 662] width 66 height 39
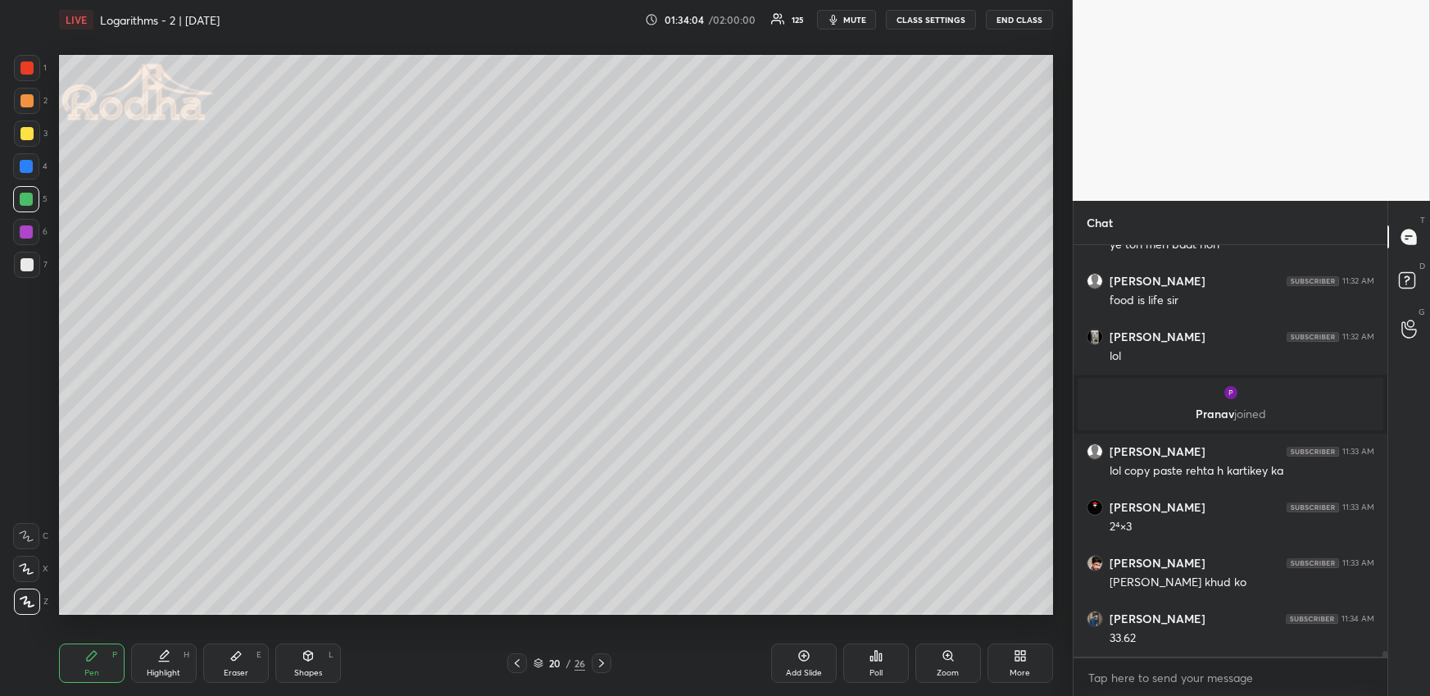
scroll to position [27584, 0]
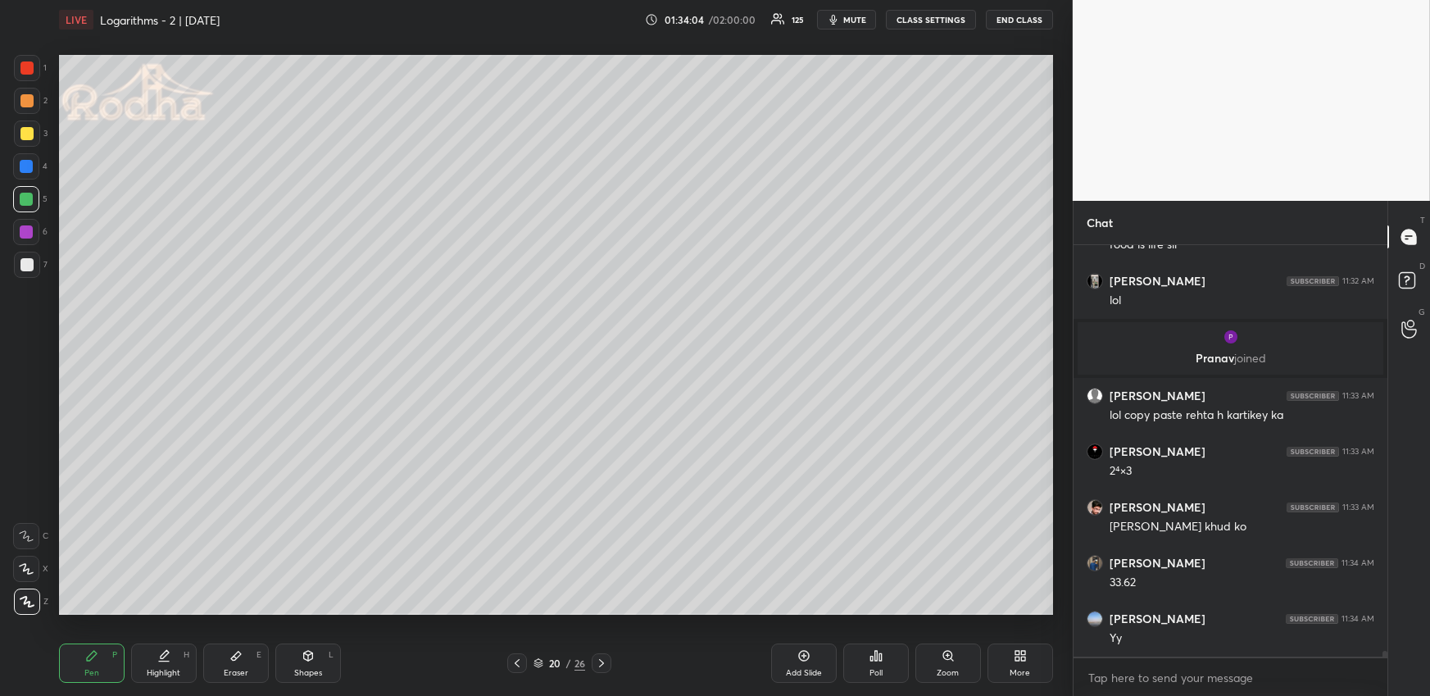
click at [30, 100] on div at bounding box center [26, 100] width 13 height 13
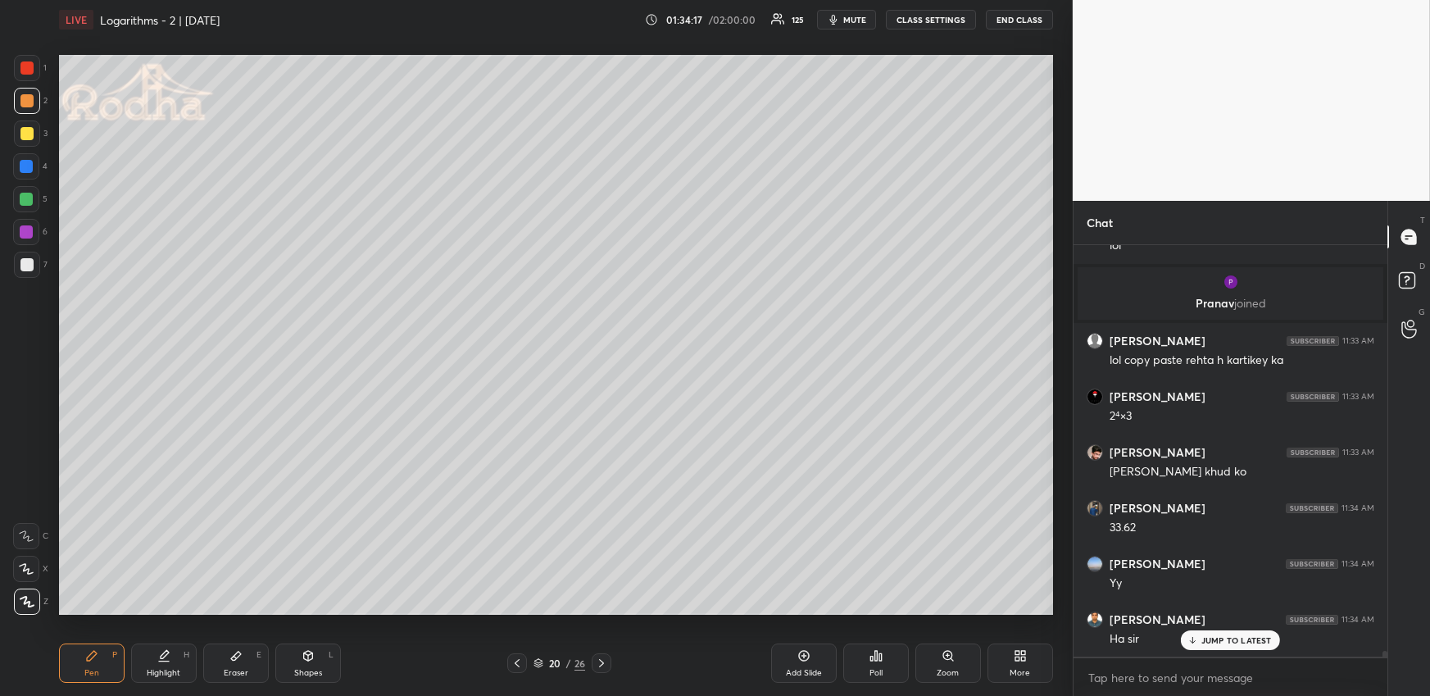
scroll to position [27695, 0]
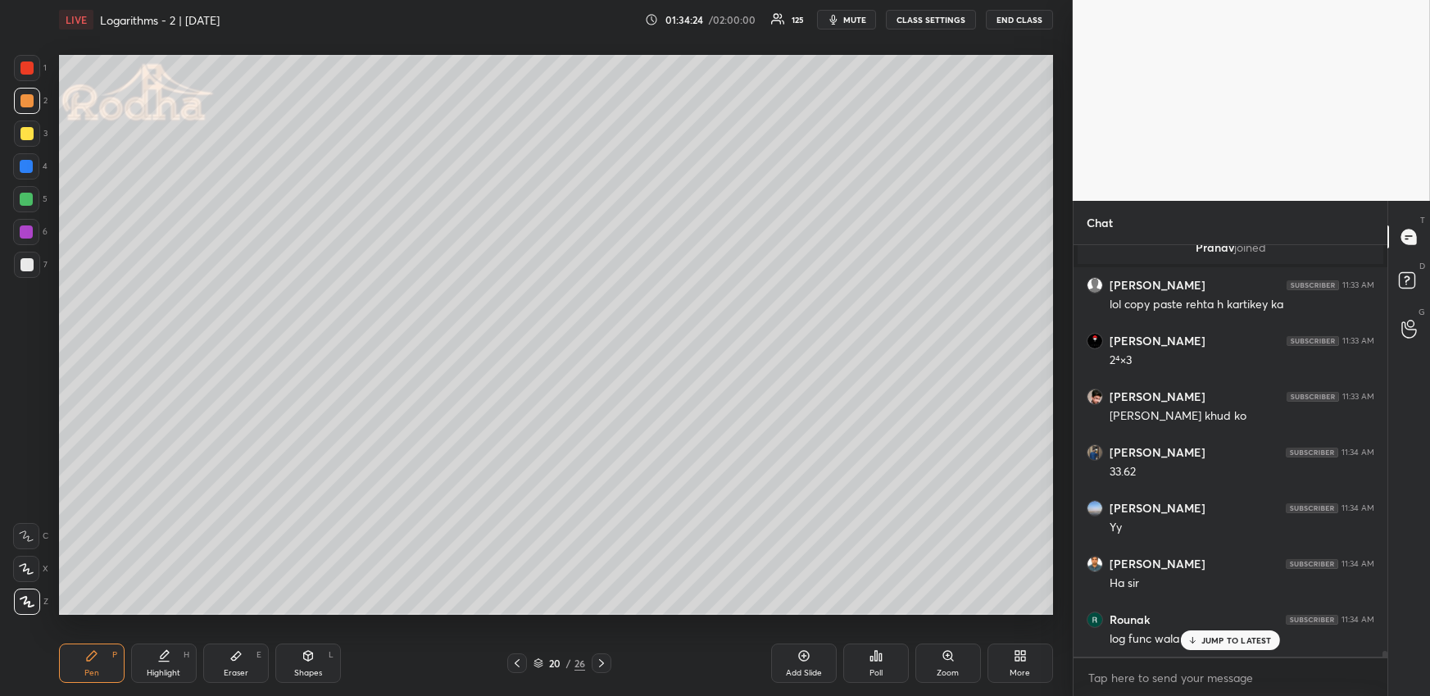
click at [604, 658] on icon at bounding box center [601, 662] width 13 height 13
drag, startPoint x: 70, startPoint y: 662, endPoint x: 66, endPoint y: 645, distance: 17.7
click at [72, 664] on div "Pen P" at bounding box center [92, 662] width 66 height 39
click at [31, 168] on div at bounding box center [26, 166] width 13 height 13
click at [1199, 637] on div "JUMP TO LATEST" at bounding box center [1230, 640] width 98 height 20
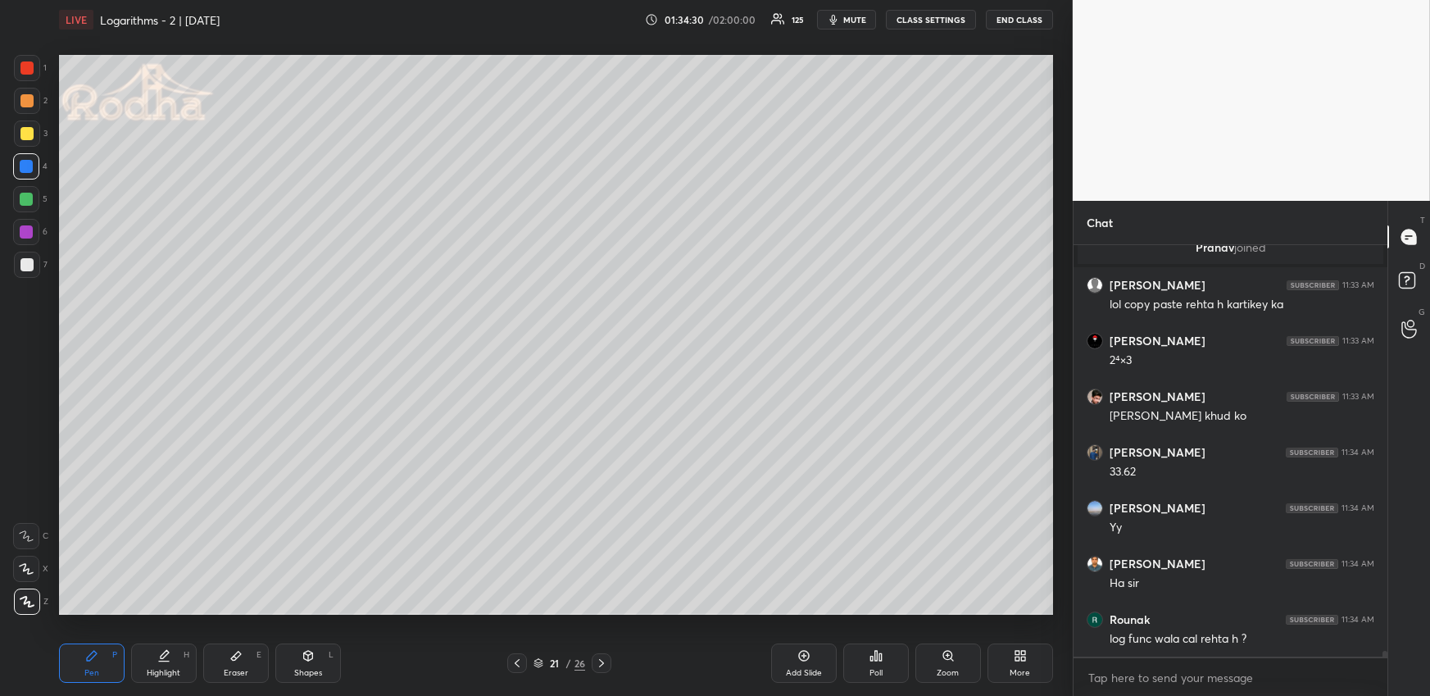
click at [518, 663] on icon at bounding box center [516, 662] width 13 height 13
click at [519, 663] on icon at bounding box center [516, 662] width 13 height 13
click at [520, 663] on icon at bounding box center [516, 662] width 13 height 13
click at [519, 664] on icon at bounding box center [516, 662] width 13 height 13
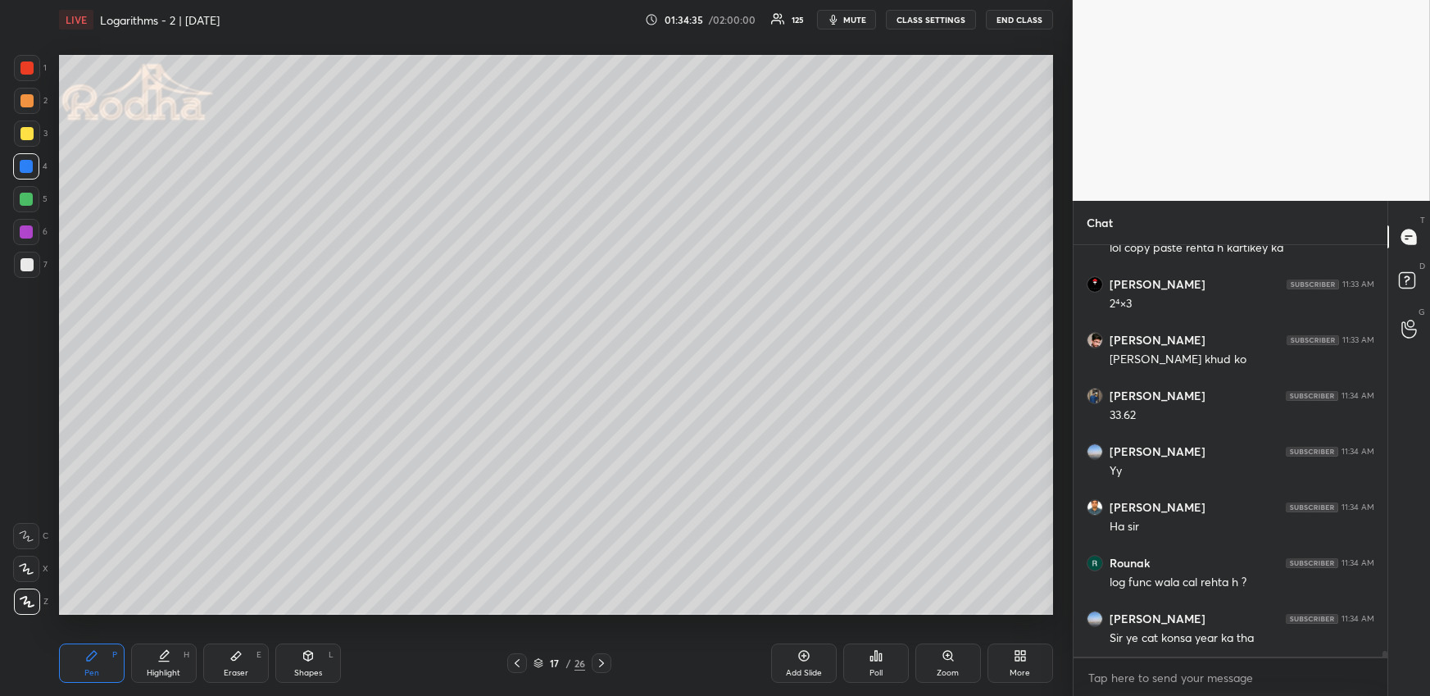
click at [606, 660] on icon at bounding box center [601, 662] width 13 height 13
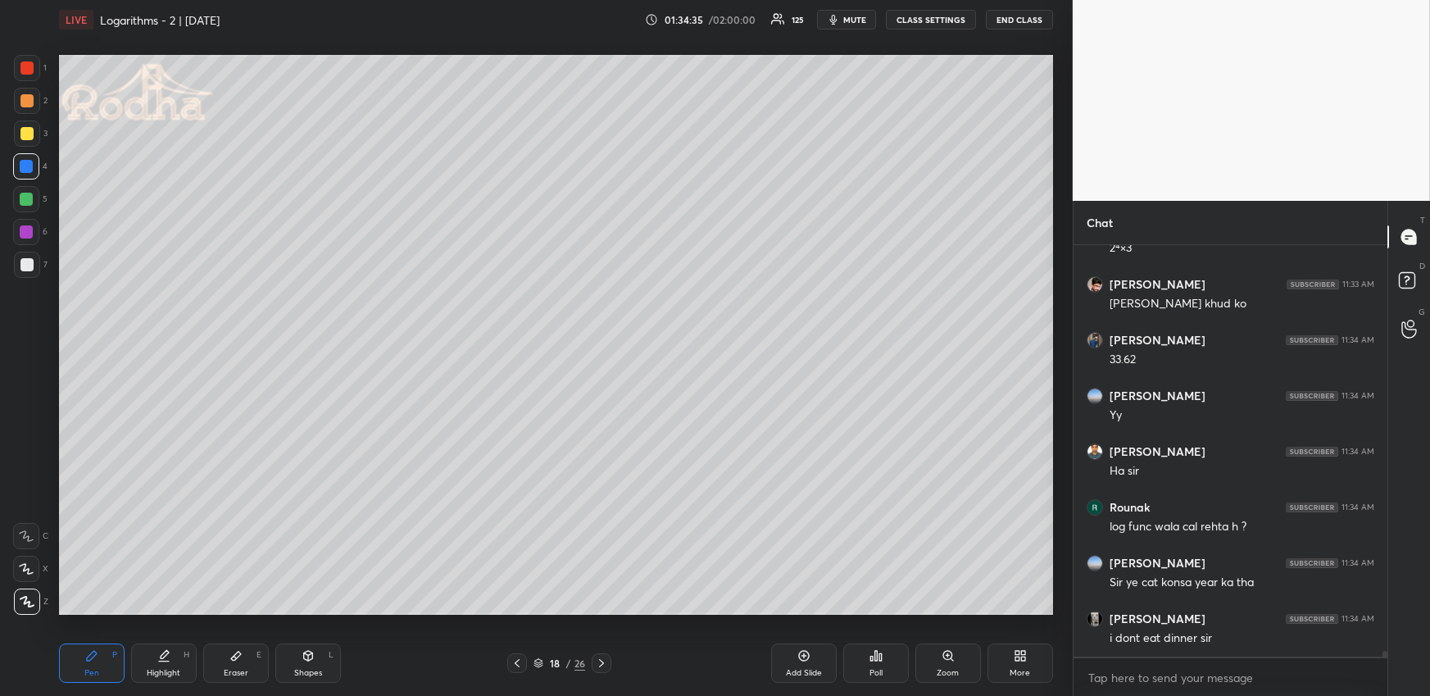
click at [608, 660] on div at bounding box center [602, 663] width 20 height 20
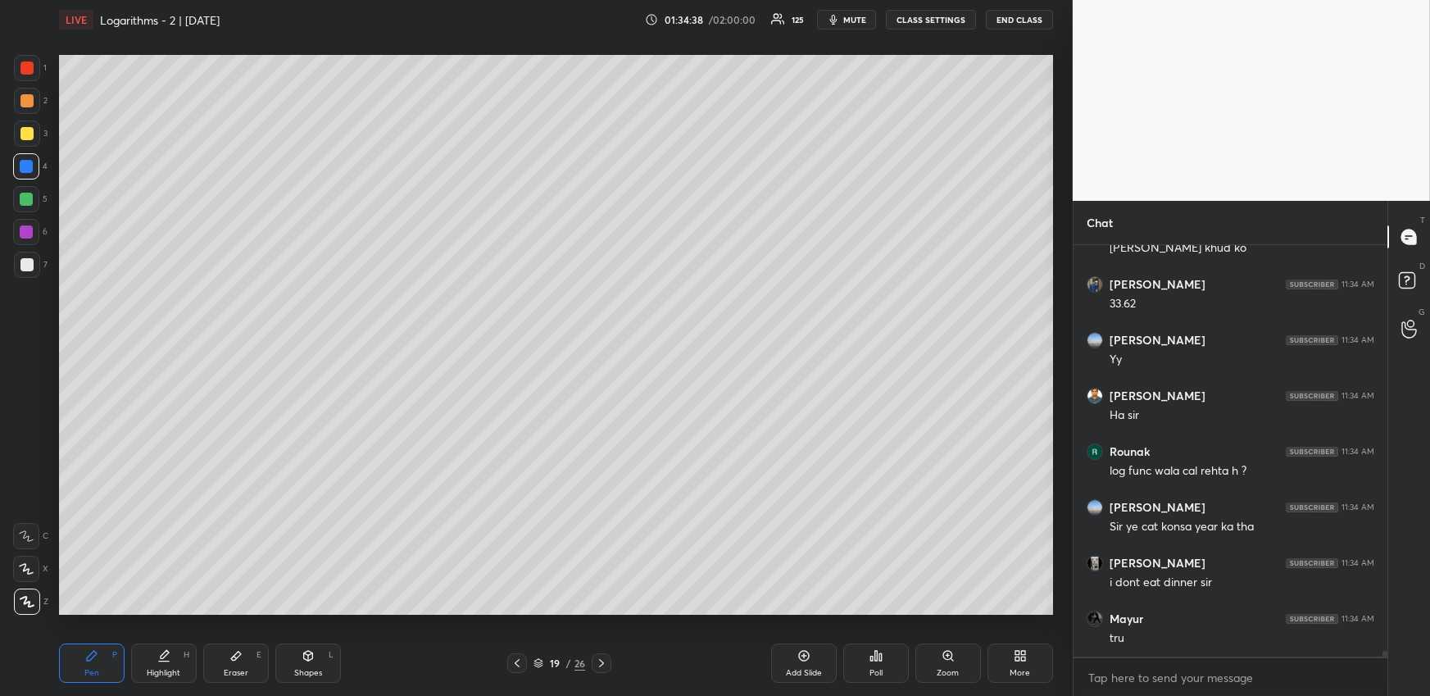
click at [604, 660] on icon at bounding box center [601, 662] width 13 height 13
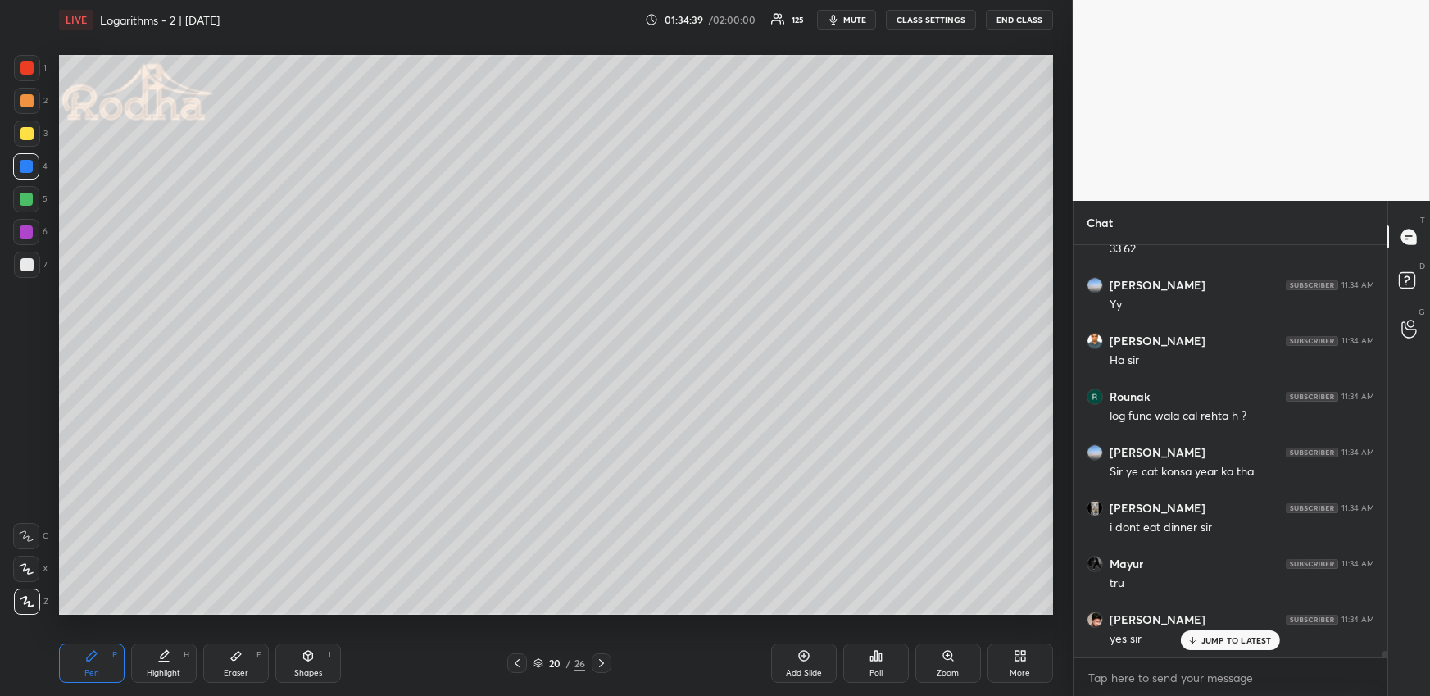
click at [600, 660] on icon at bounding box center [601, 662] width 13 height 13
click at [92, 669] on div "Pen" at bounding box center [91, 673] width 15 height 8
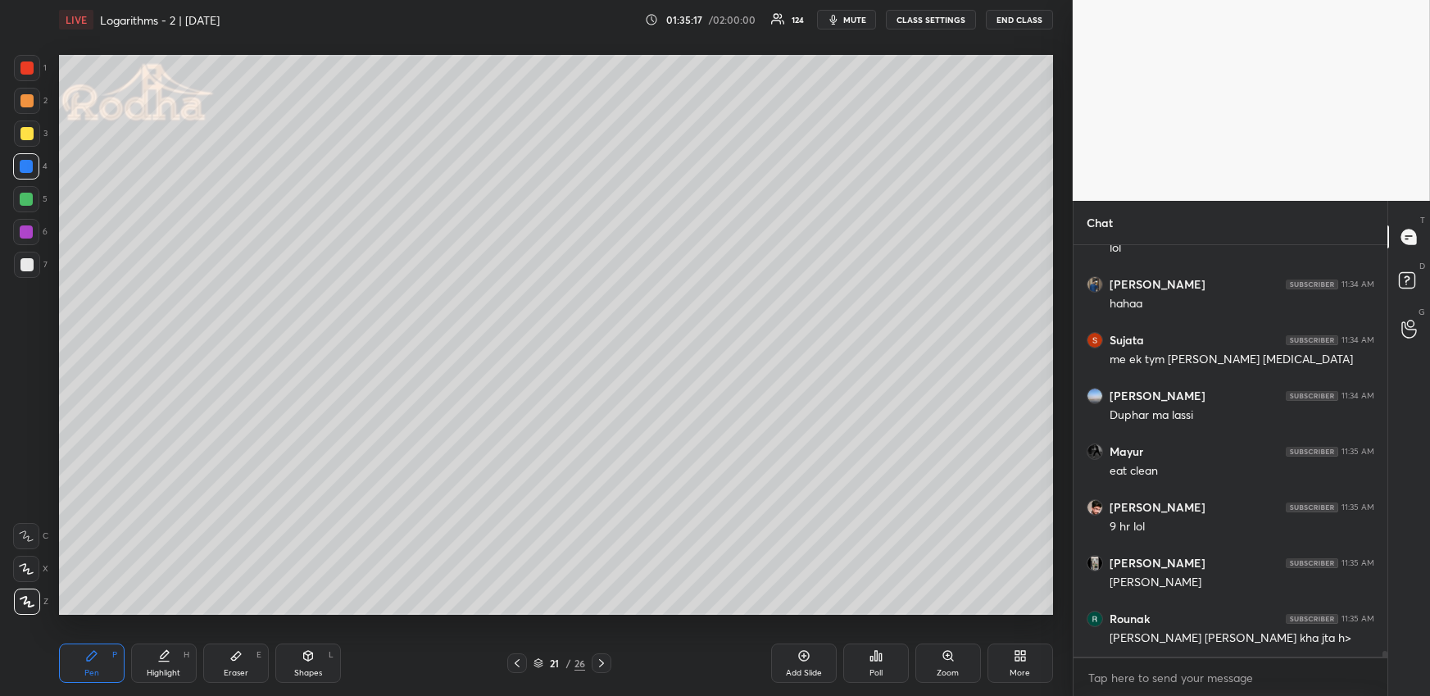
scroll to position [28475, 0]
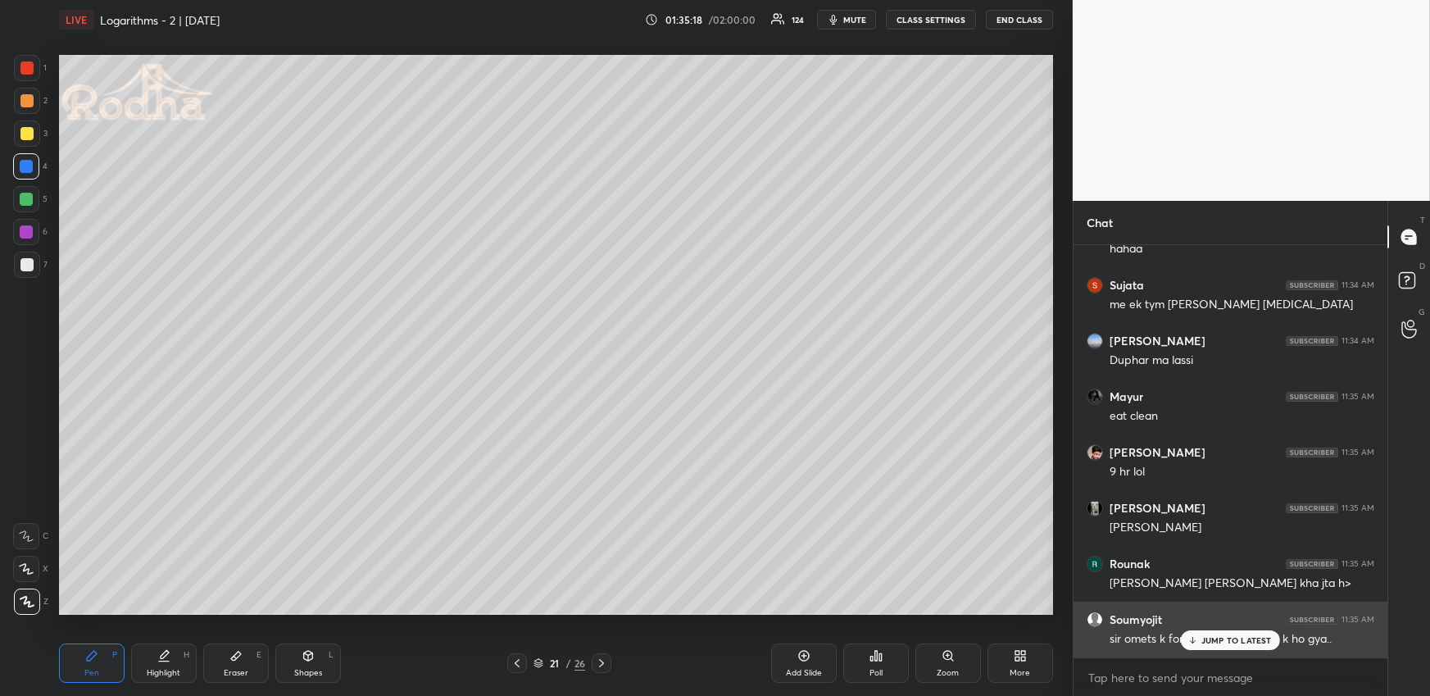
click at [1210, 637] on p "JUMP TO LATEST" at bounding box center [1236, 640] width 70 height 10
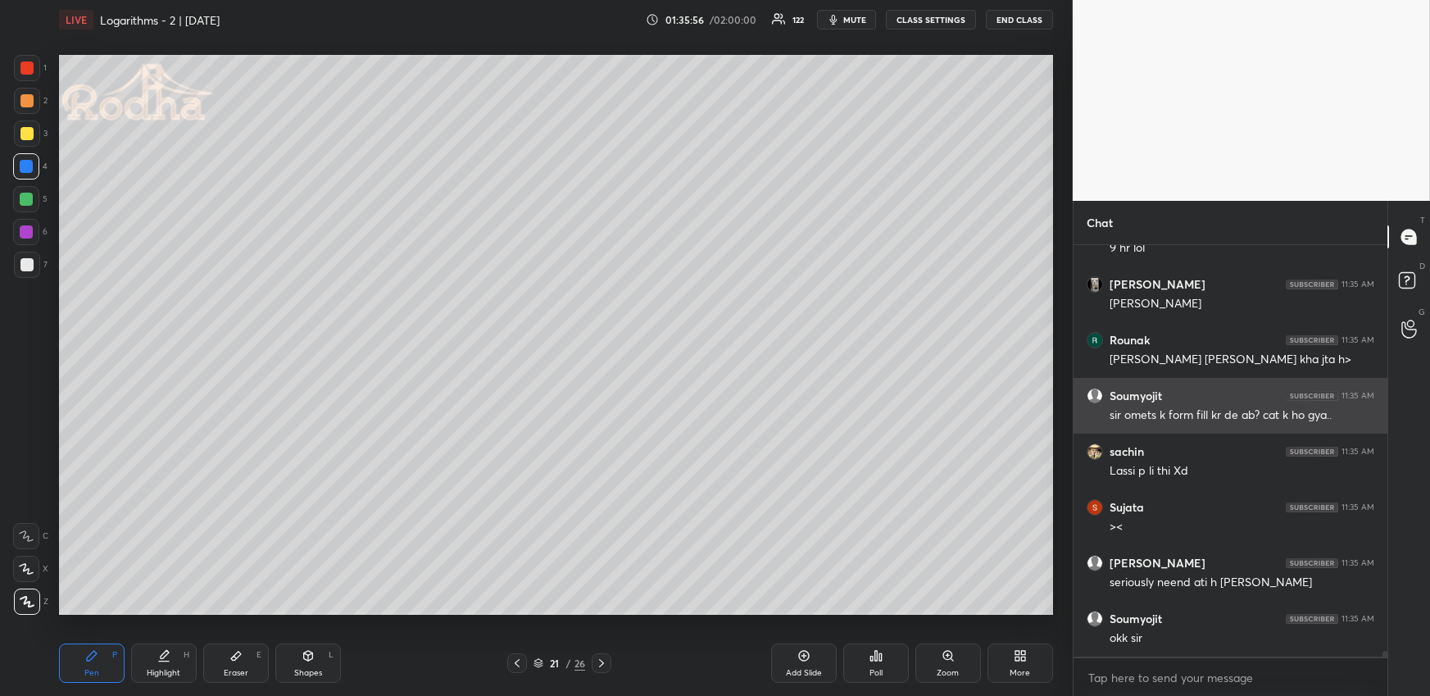
scroll to position [28758, 0]
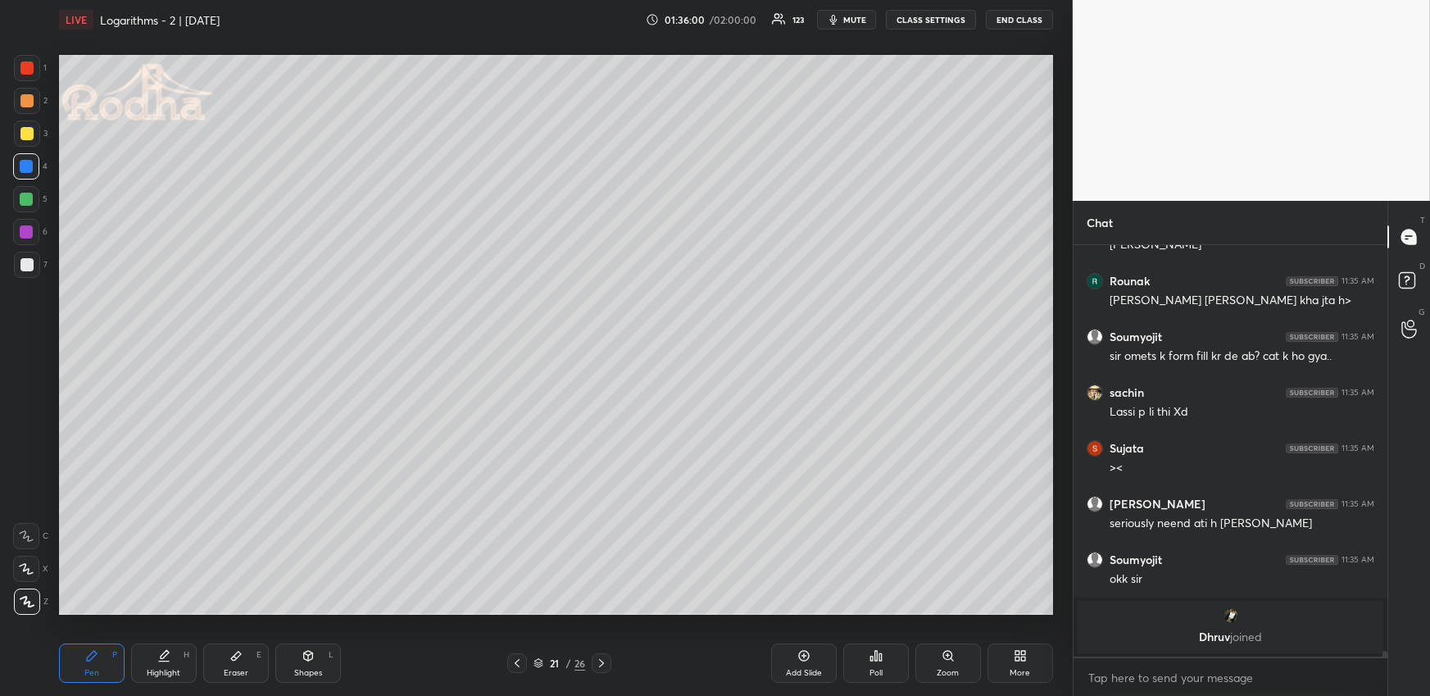
drag, startPoint x: 25, startPoint y: 96, endPoint x: 24, endPoint y: 106, distance: 10.0
click at [26, 97] on div at bounding box center [26, 100] width 13 height 13
click at [234, 664] on div "Eraser E" at bounding box center [236, 662] width 66 height 39
click at [77, 664] on div "Pen P" at bounding box center [92, 662] width 66 height 39
click at [30, 197] on div at bounding box center [26, 199] width 13 height 13
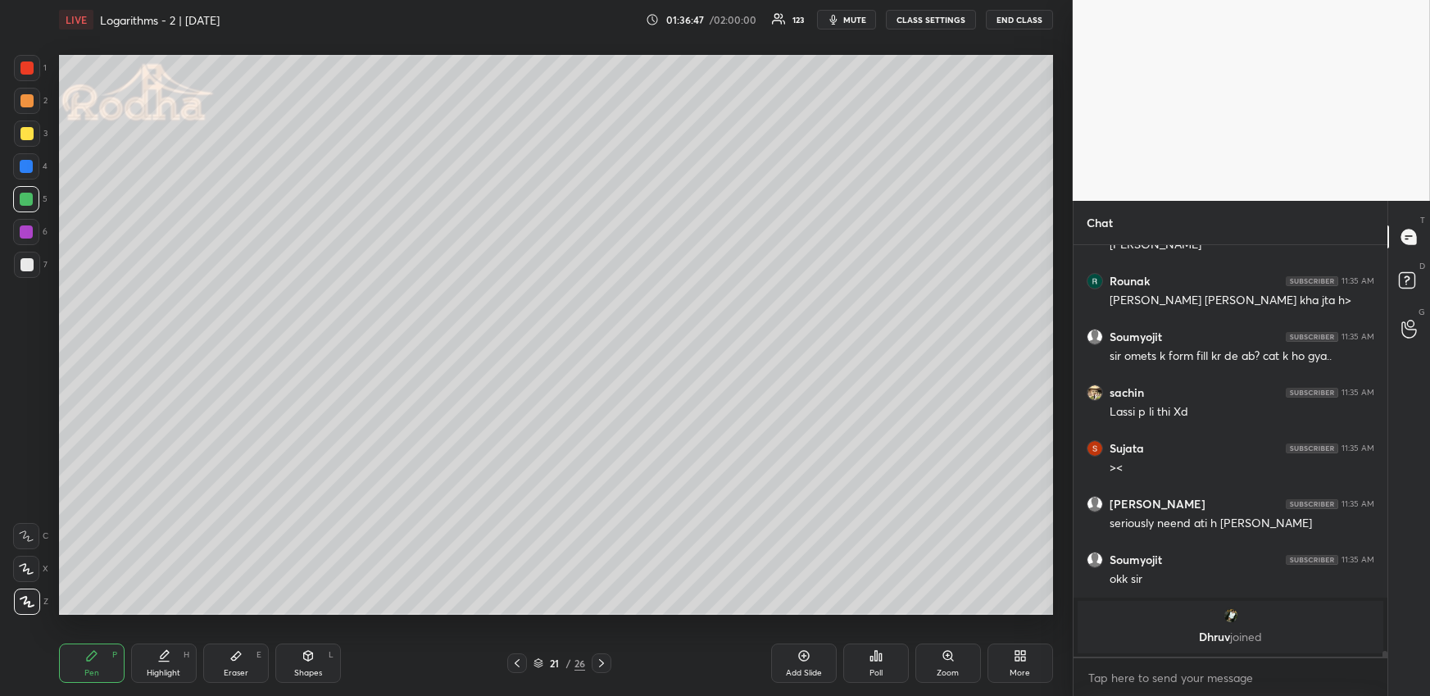
drag, startPoint x: 31, startPoint y: 97, endPoint x: 24, endPoint y: 106, distance: 11.6
click at [30, 98] on div at bounding box center [26, 100] width 13 height 13
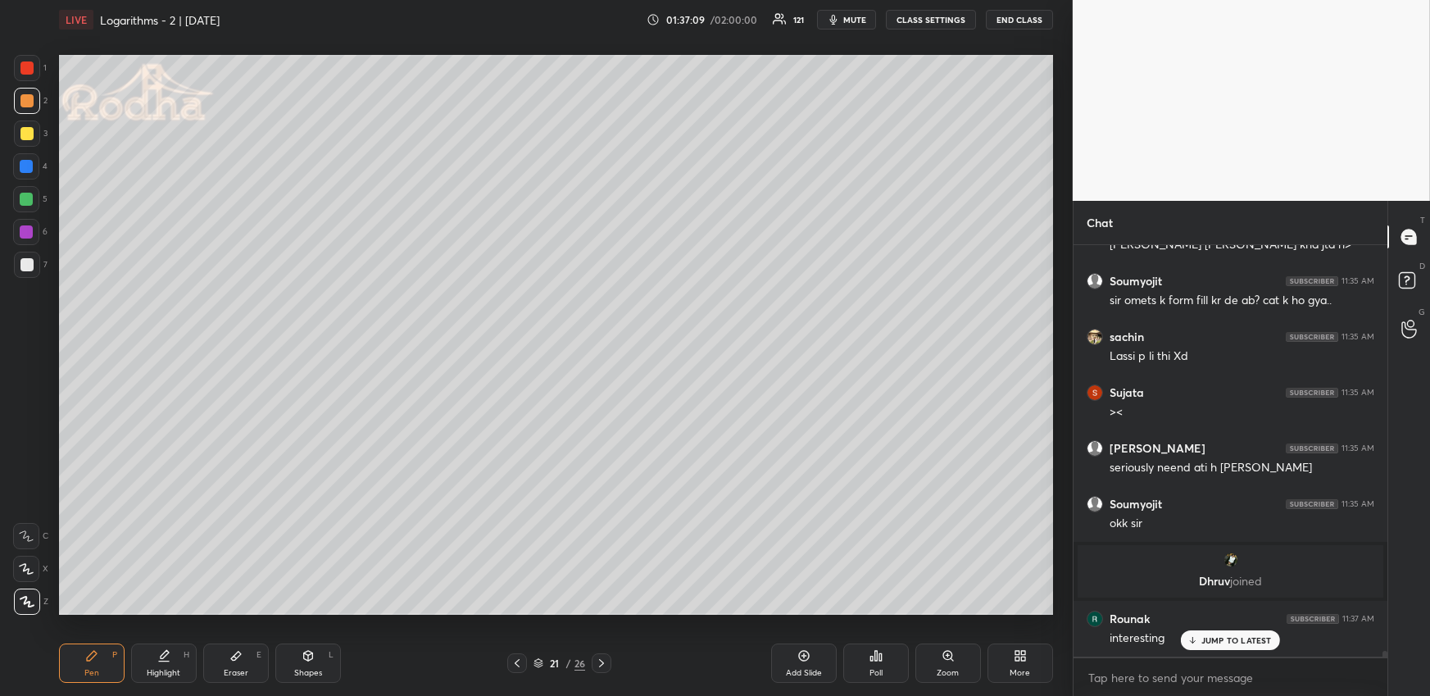
scroll to position [28441, 0]
click at [172, 655] on div "Highlight H" at bounding box center [164, 662] width 66 height 39
click at [101, 660] on div "Pen P" at bounding box center [92, 662] width 66 height 39
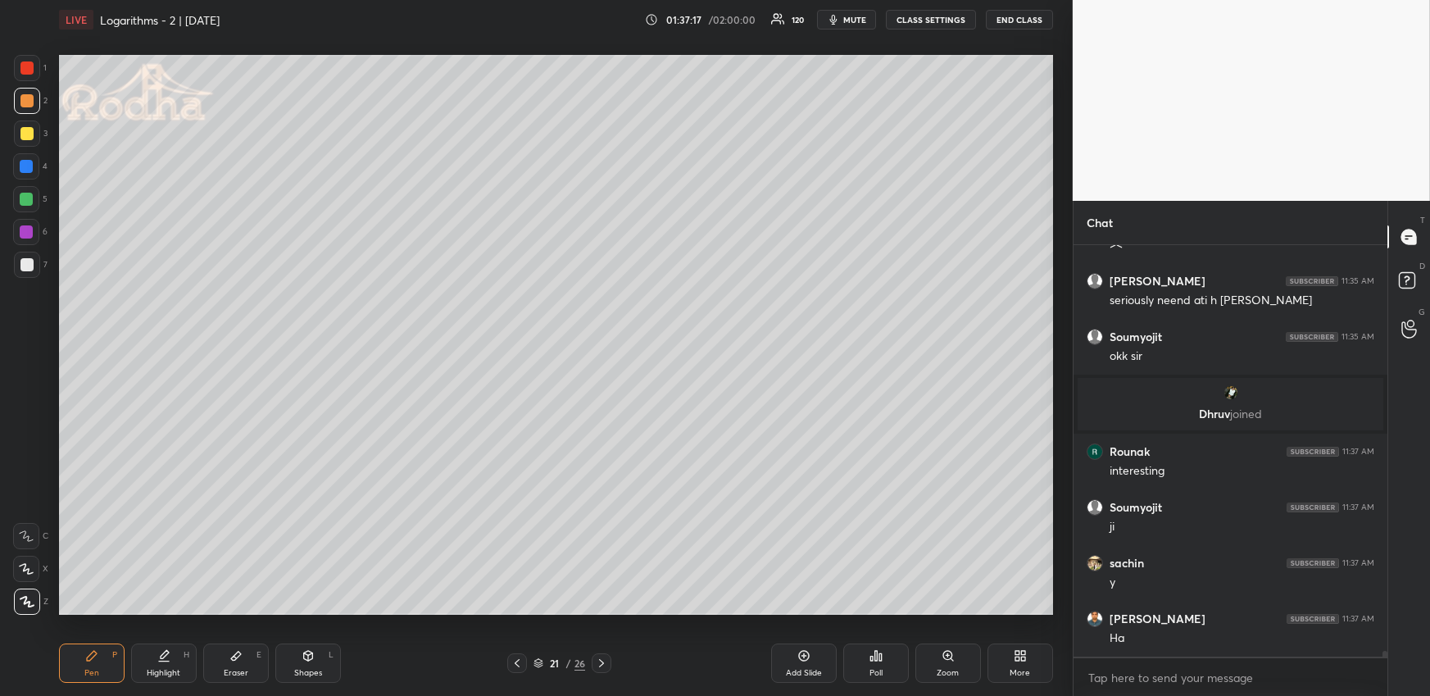
scroll to position [28668, 0]
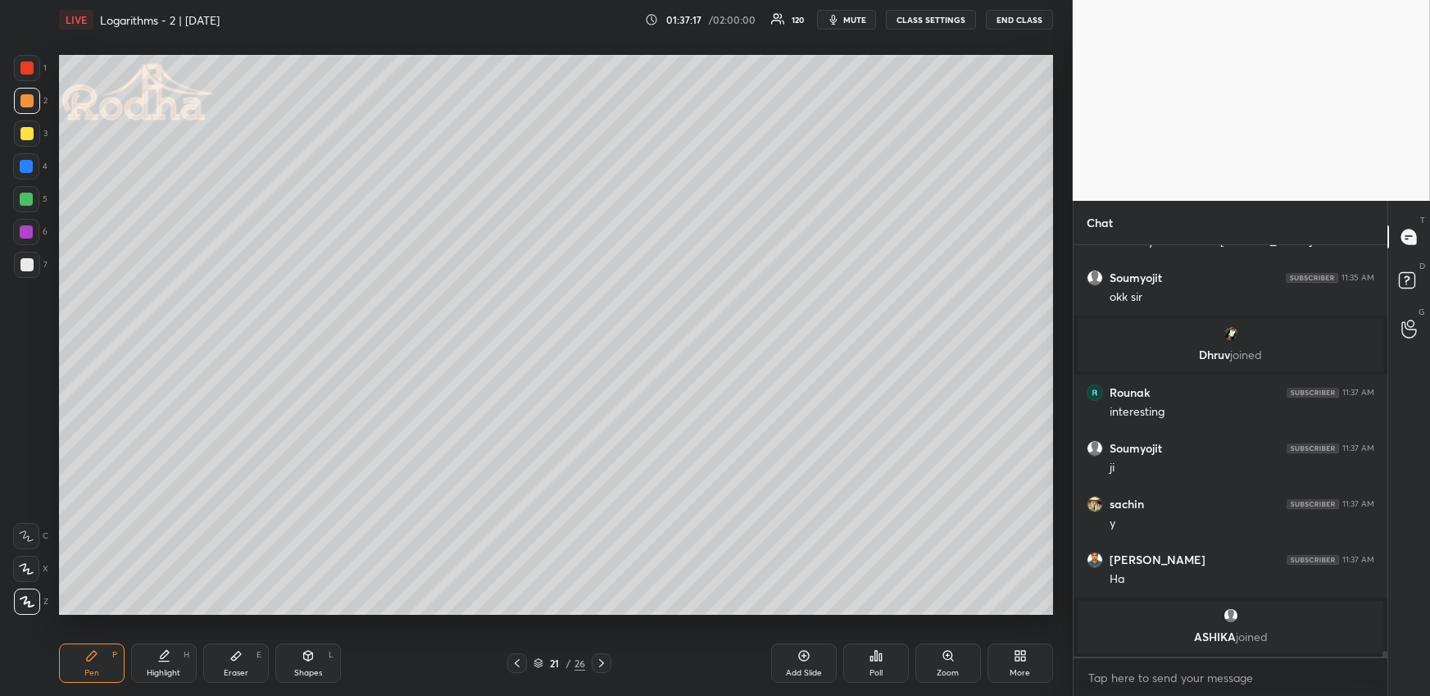
drag, startPoint x: 27, startPoint y: 199, endPoint x: 29, endPoint y: 213, distance: 14.0
click at [27, 200] on div at bounding box center [26, 199] width 13 height 13
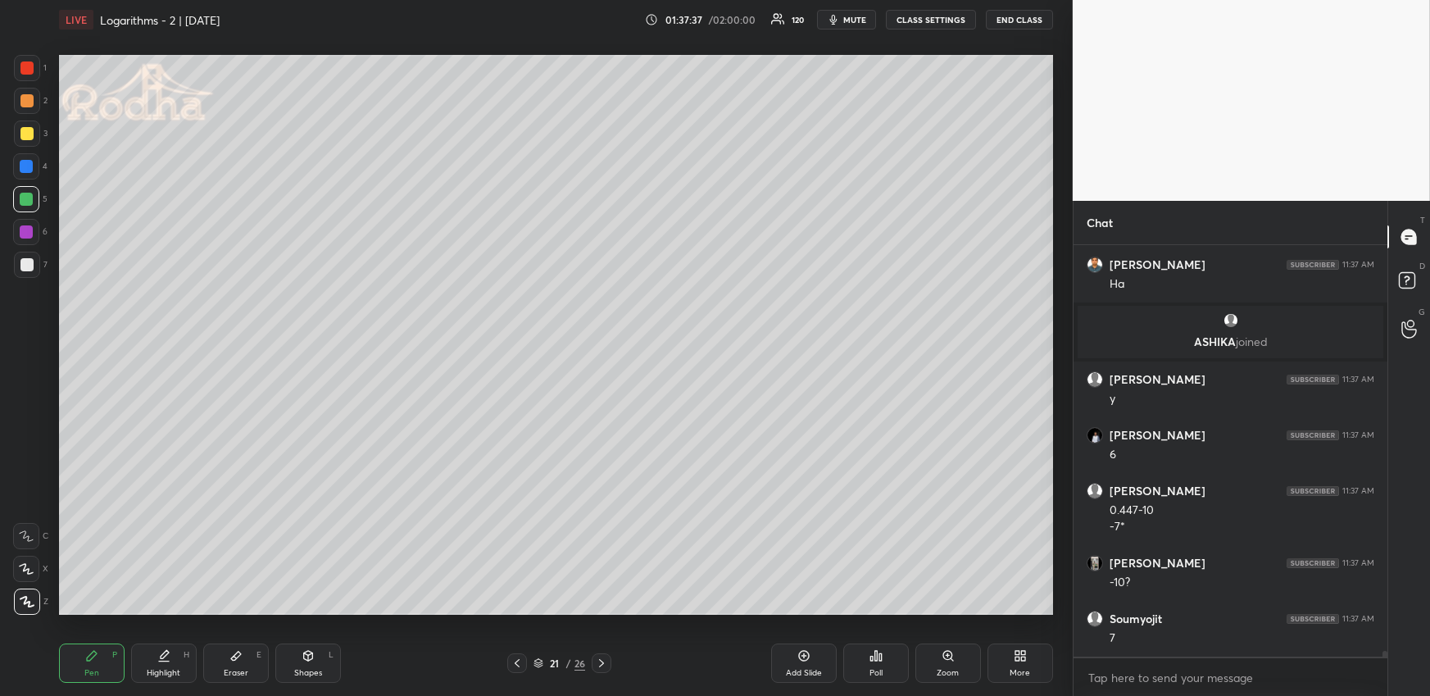
scroll to position [28944, 0]
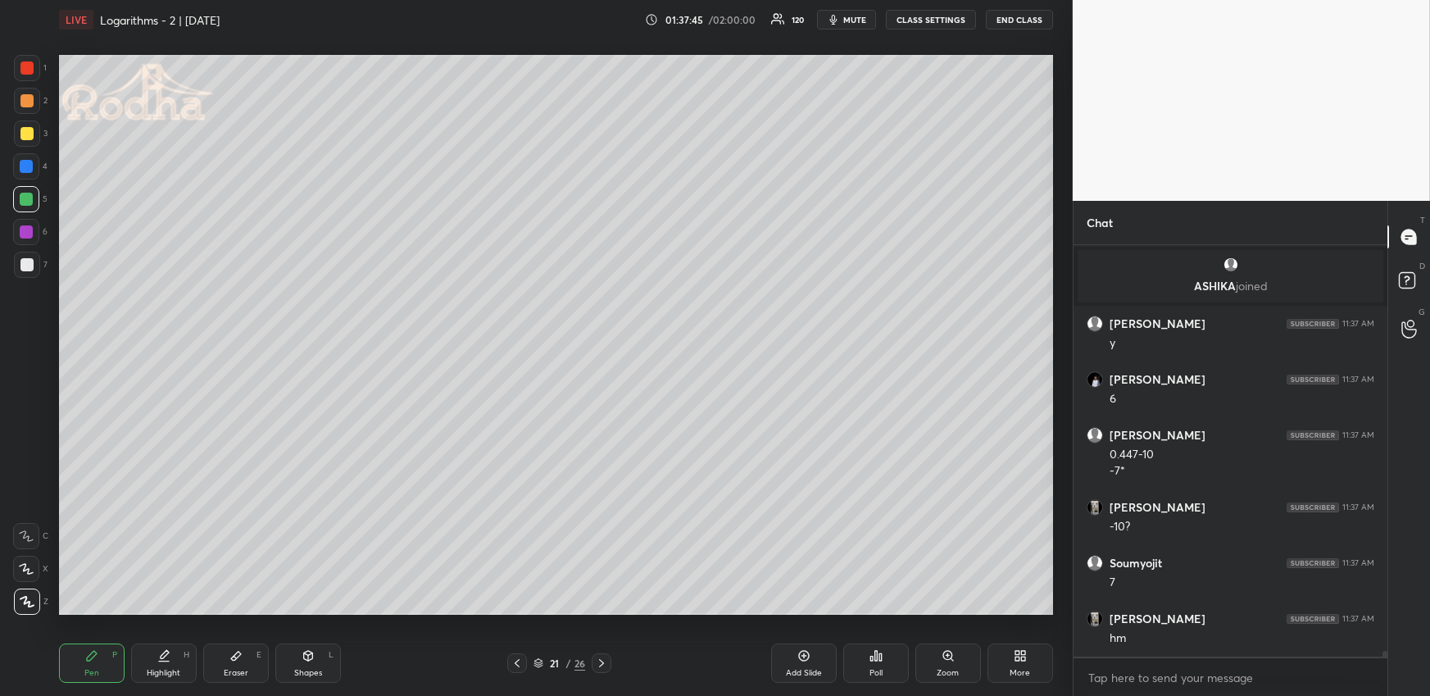
click at [167, 669] on div "Highlight" at bounding box center [164, 673] width 34 height 8
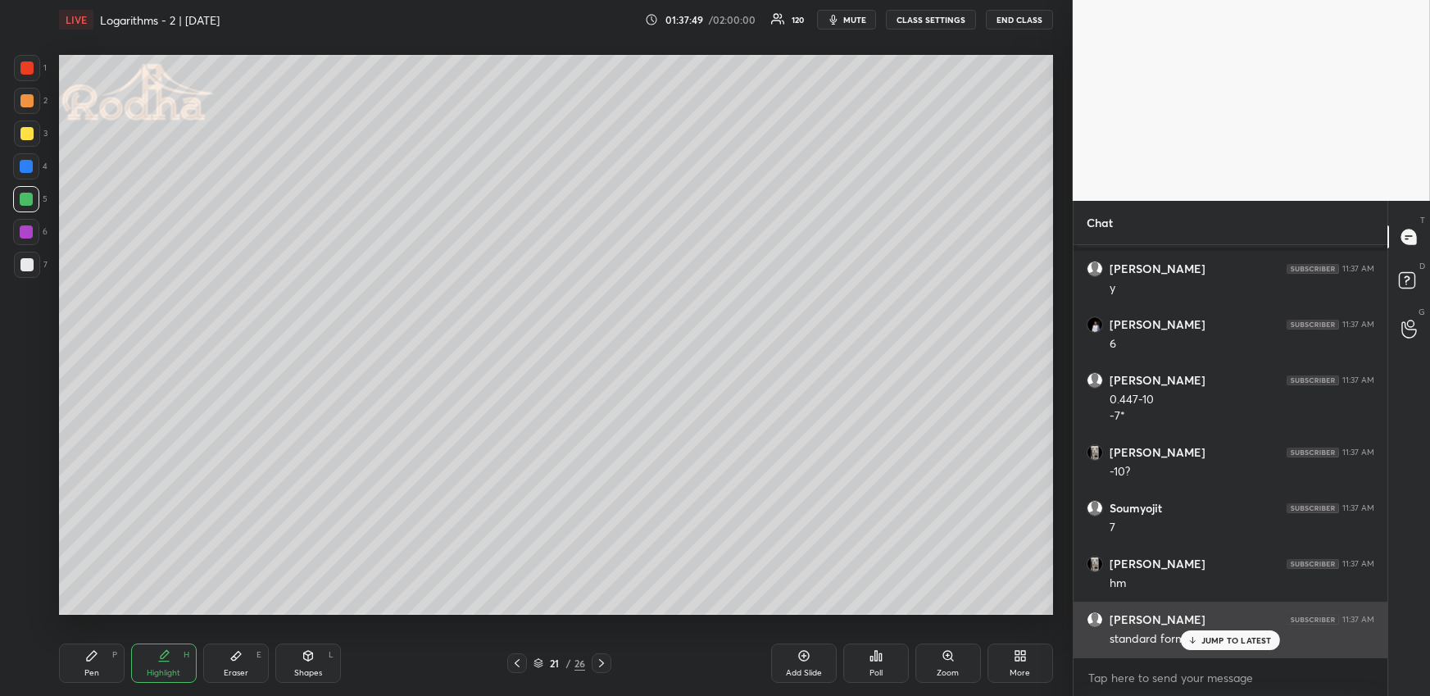
click at [1204, 635] on p "JUMP TO LATEST" at bounding box center [1236, 640] width 70 height 10
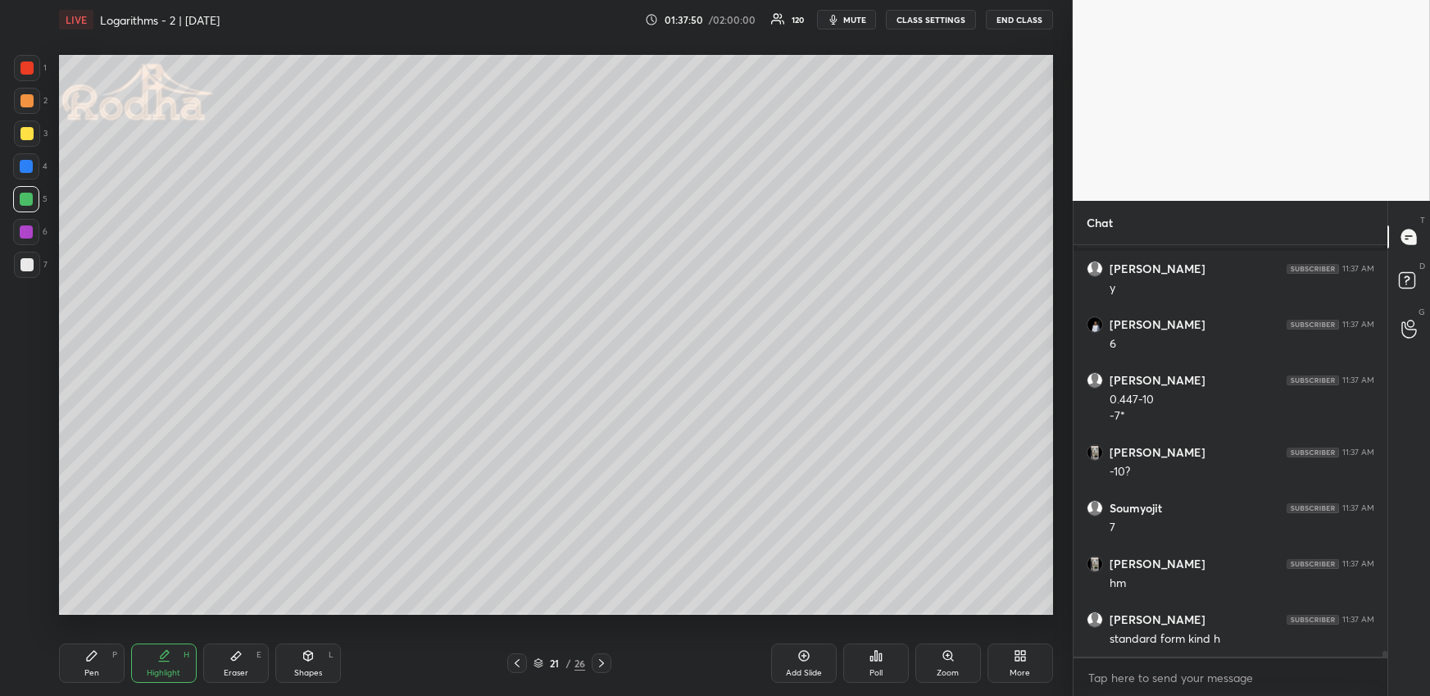
click at [127, 666] on div "Pen P Highlight H Eraser E Shapes L" at bounding box center [263, 662] width 408 height 39
click at [104, 667] on div "Pen P" at bounding box center [92, 662] width 66 height 39
click at [170, 655] on div "Highlight H" at bounding box center [164, 662] width 66 height 39
click at [102, 658] on div "Pen P" at bounding box center [92, 662] width 66 height 39
drag, startPoint x: 30, startPoint y: 71, endPoint x: 24, endPoint y: 84, distance: 13.9
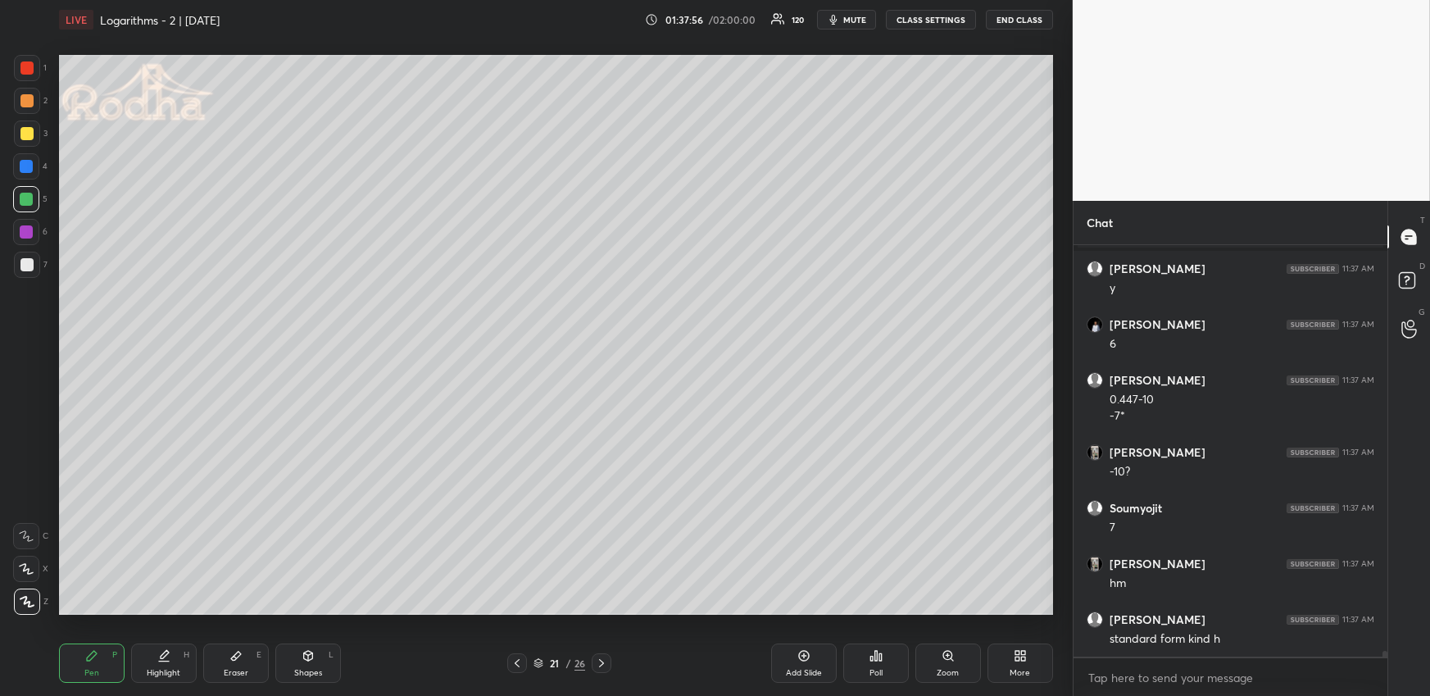
click at [30, 71] on div at bounding box center [26, 67] width 13 height 13
click at [31, 138] on div at bounding box center [26, 133] width 13 height 13
click at [158, 662] on div "Highlight H" at bounding box center [164, 662] width 66 height 39
click at [97, 655] on div "Pen P" at bounding box center [92, 662] width 66 height 39
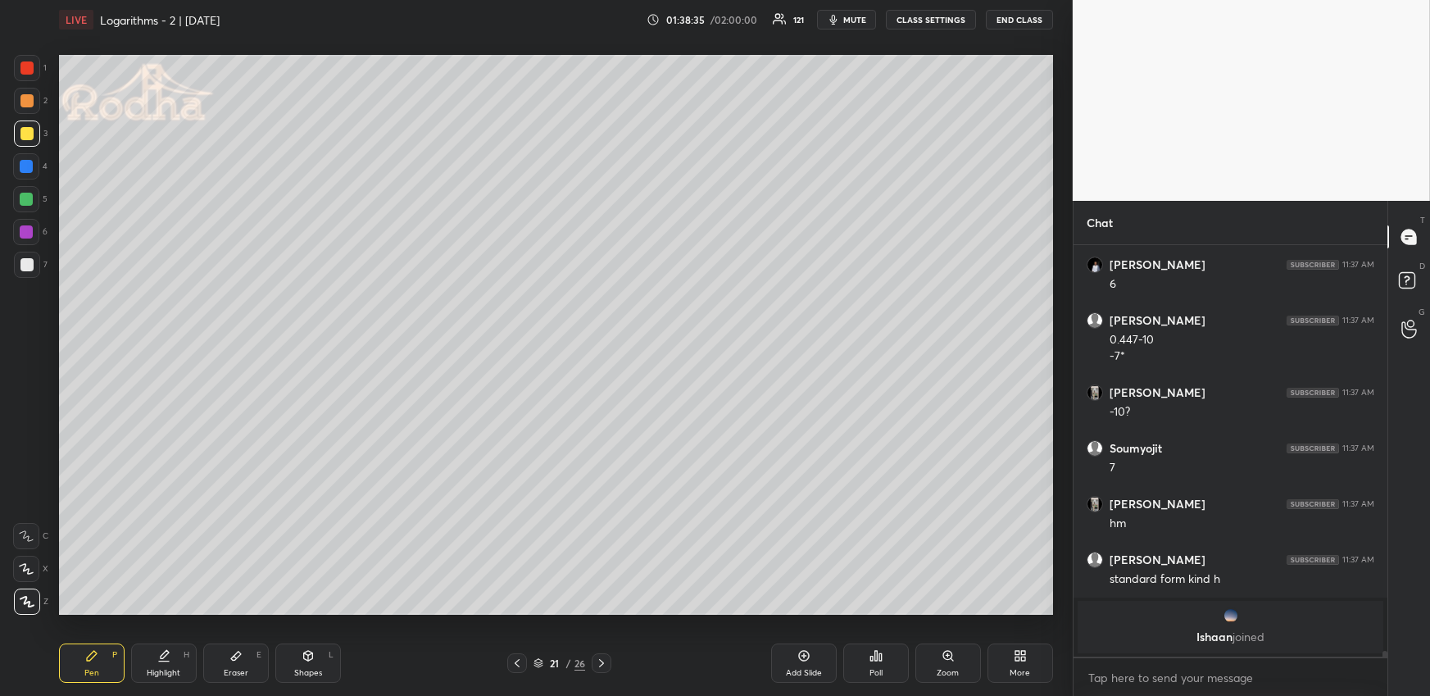
click at [175, 656] on div "Highlight H" at bounding box center [164, 662] width 66 height 39
click at [107, 668] on div "Pen P" at bounding box center [92, 662] width 66 height 39
drag, startPoint x: 29, startPoint y: 59, endPoint x: 40, endPoint y: 70, distance: 15.7
click at [29, 59] on div at bounding box center [27, 68] width 26 height 26
click at [25, 201] on div at bounding box center [26, 199] width 13 height 13
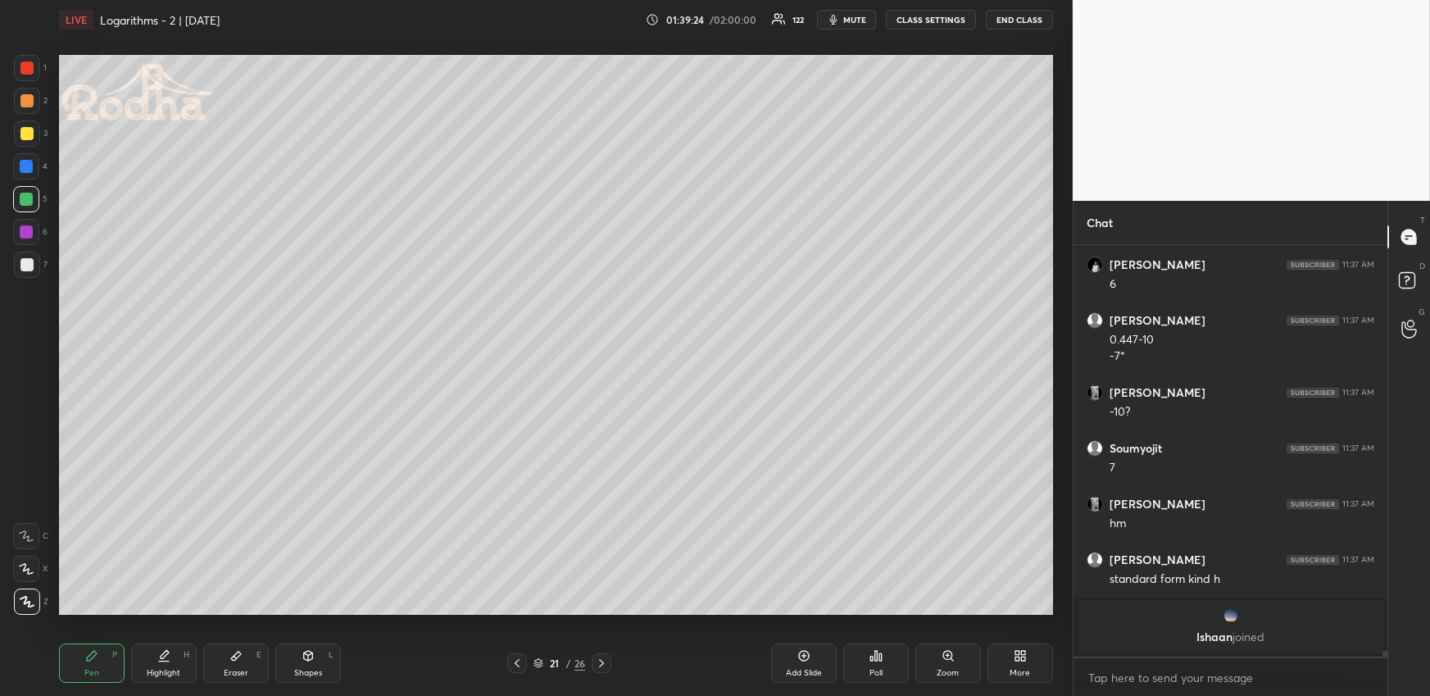
click at [163, 646] on div "Highlight H" at bounding box center [164, 662] width 66 height 39
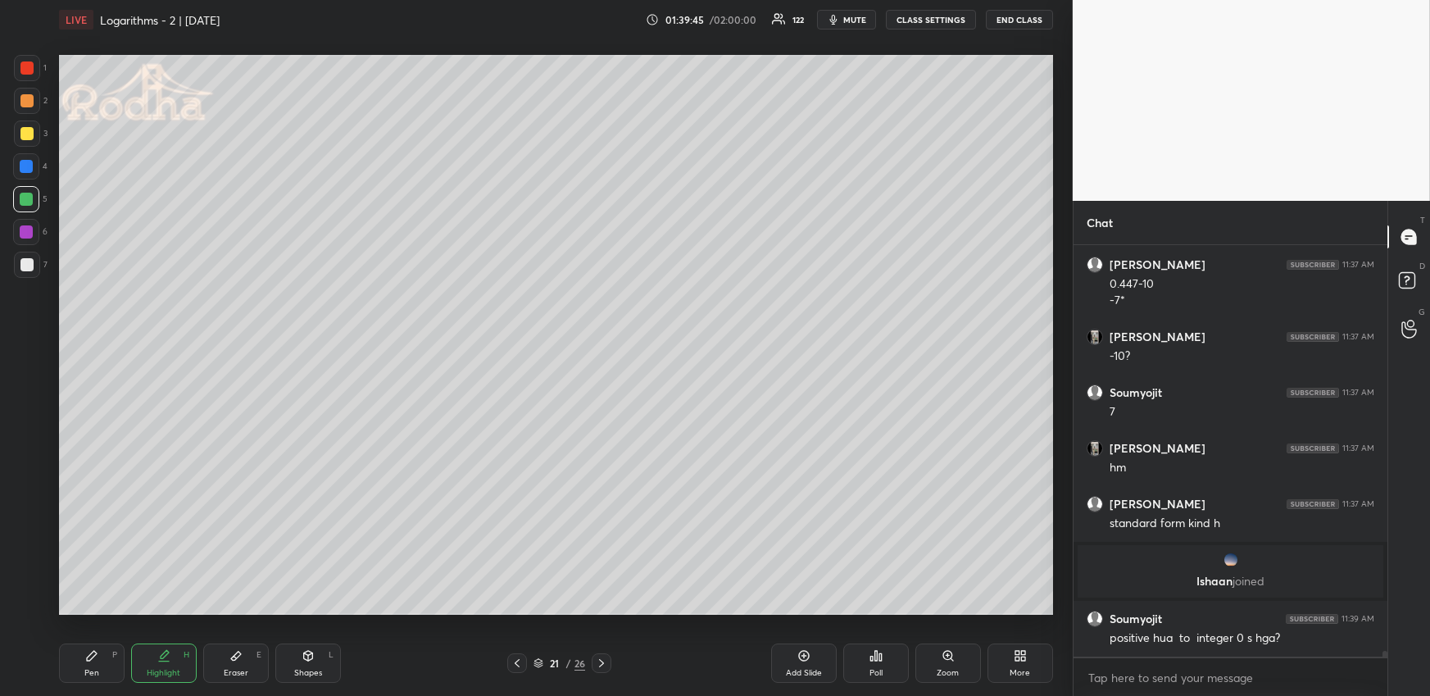
drag, startPoint x: 66, startPoint y: 660, endPoint x: 71, endPoint y: 646, distance: 14.8
click at [73, 660] on div "Pen P" at bounding box center [92, 662] width 66 height 39
click at [28, 107] on div at bounding box center [27, 101] width 26 height 26
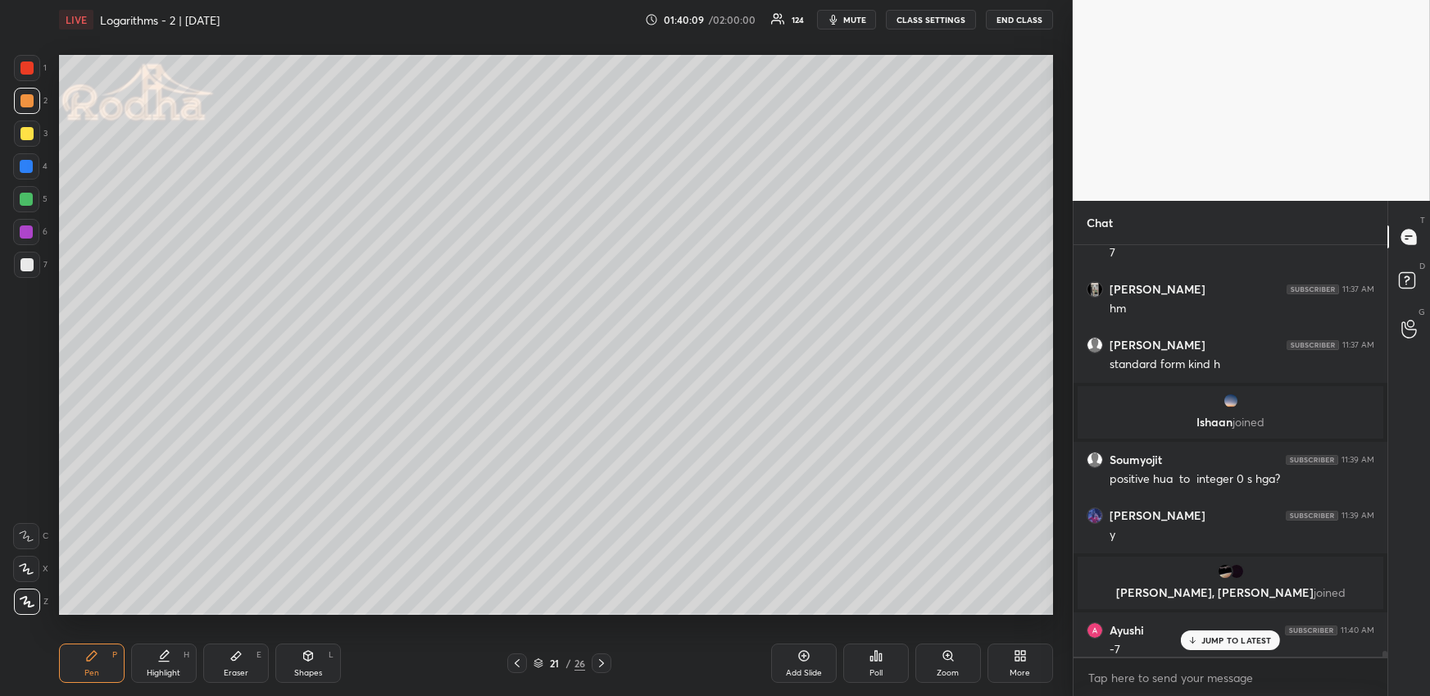
scroll to position [29122, 0]
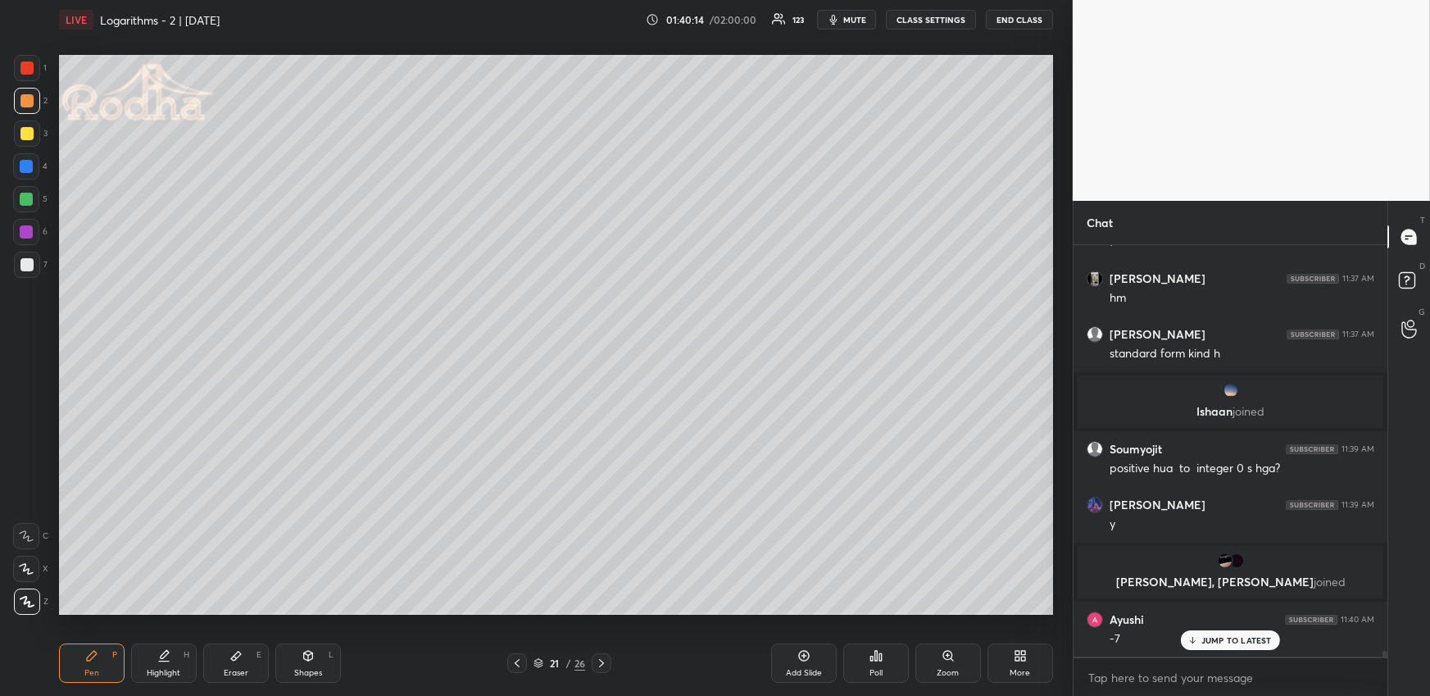
click at [27, 197] on div at bounding box center [26, 199] width 13 height 13
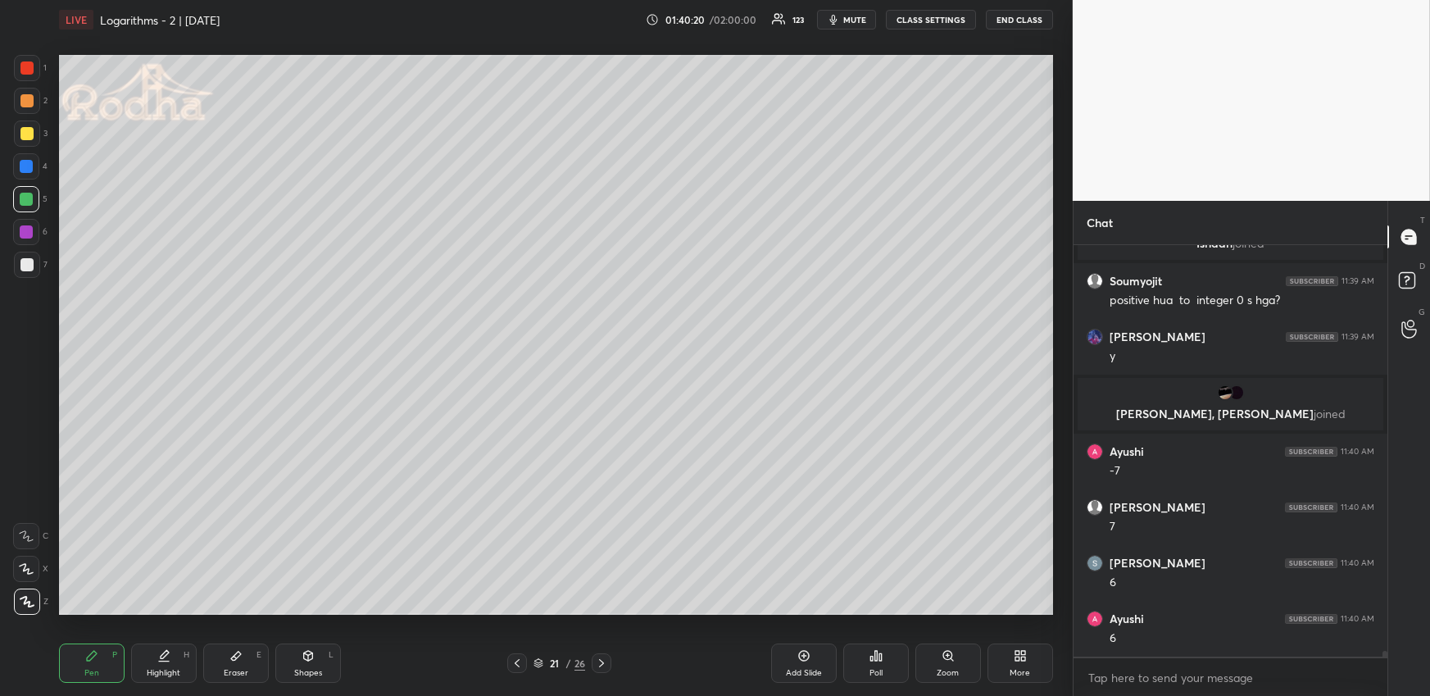
scroll to position [29346, 0]
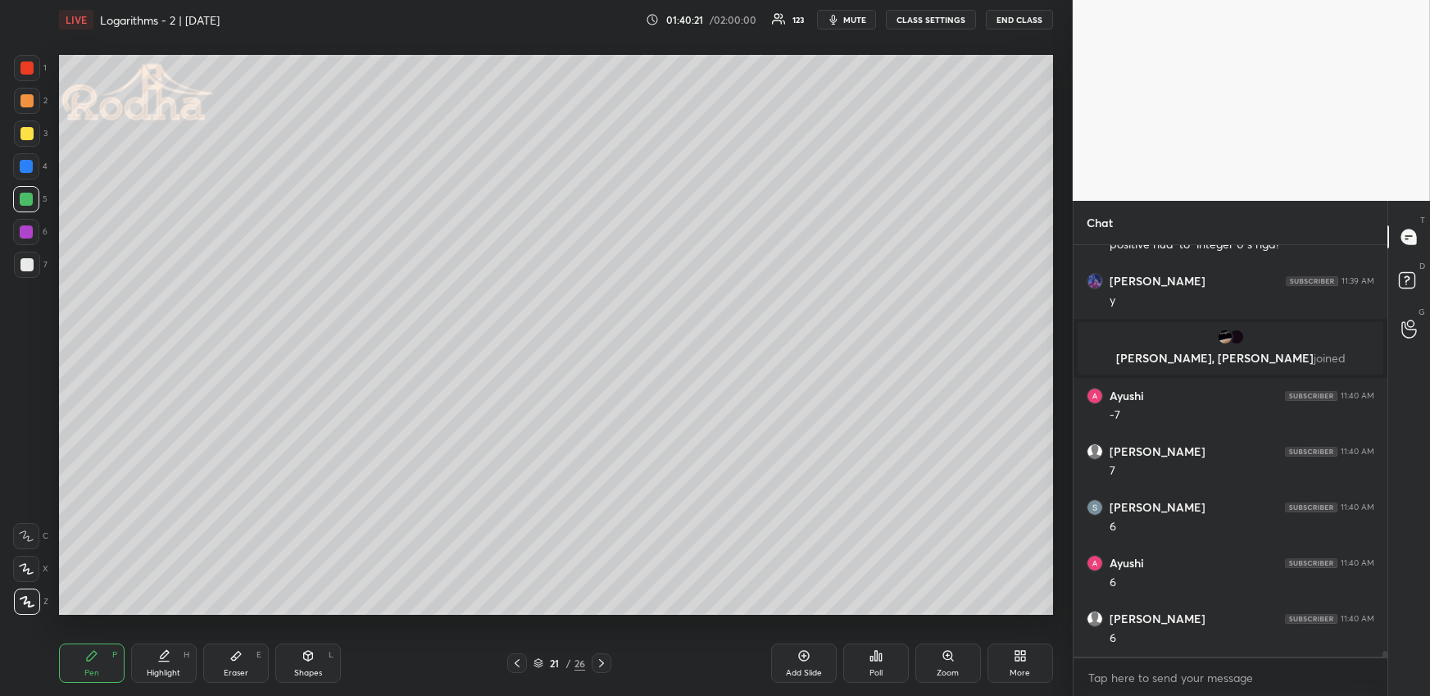
click at [153, 661] on div "Highlight H" at bounding box center [164, 662] width 66 height 39
click at [91, 661] on icon at bounding box center [91, 655] width 13 height 13
drag, startPoint x: 801, startPoint y: 661, endPoint x: 779, endPoint y: 642, distance: 28.4
click at [802, 662] on div "Add Slide" at bounding box center [804, 662] width 66 height 39
click at [251, 659] on div "Eraser E" at bounding box center [236, 662] width 66 height 39
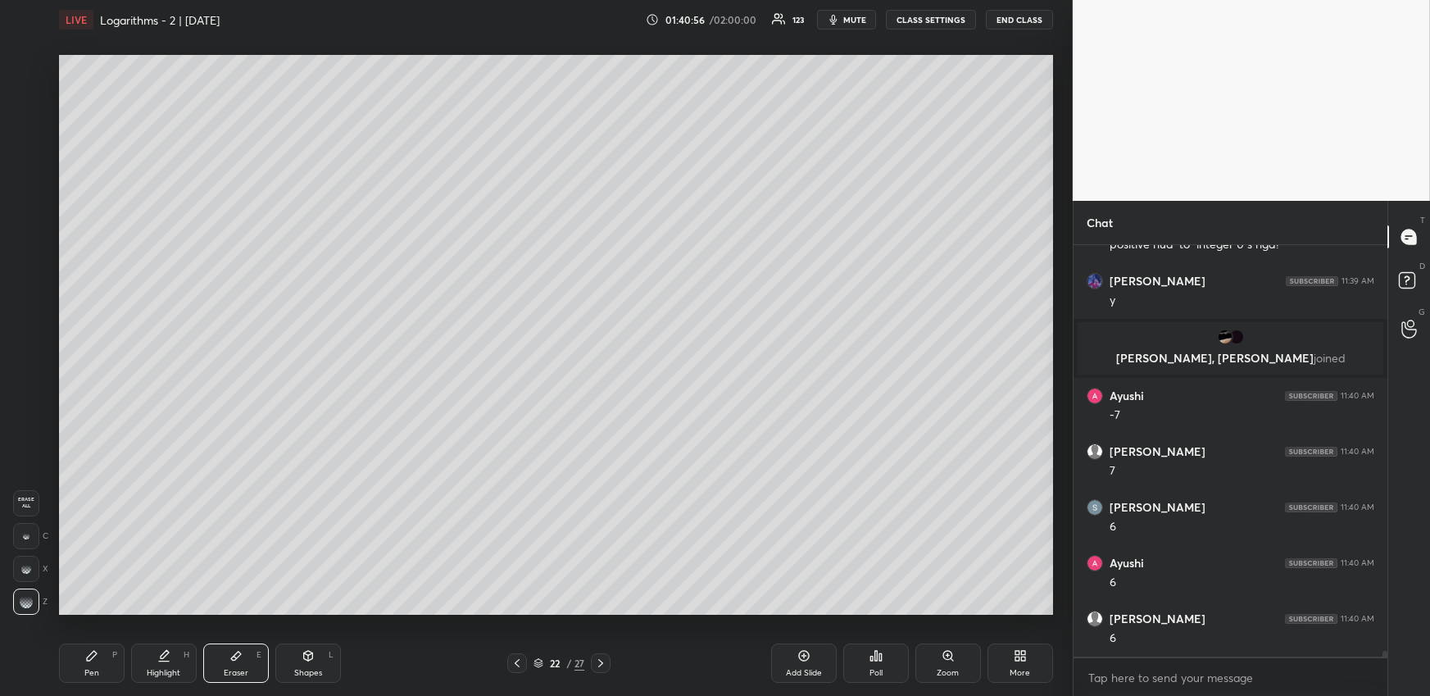
click at [514, 664] on icon at bounding box center [516, 662] width 13 height 13
click at [608, 664] on div at bounding box center [601, 663] width 20 height 20
drag, startPoint x: 92, startPoint y: 666, endPoint x: 95, endPoint y: 647, distance: 19.1
click at [93, 669] on div "Pen" at bounding box center [91, 673] width 15 height 8
drag, startPoint x: 102, startPoint y: 652, endPoint x: 107, endPoint y: 625, distance: 27.5
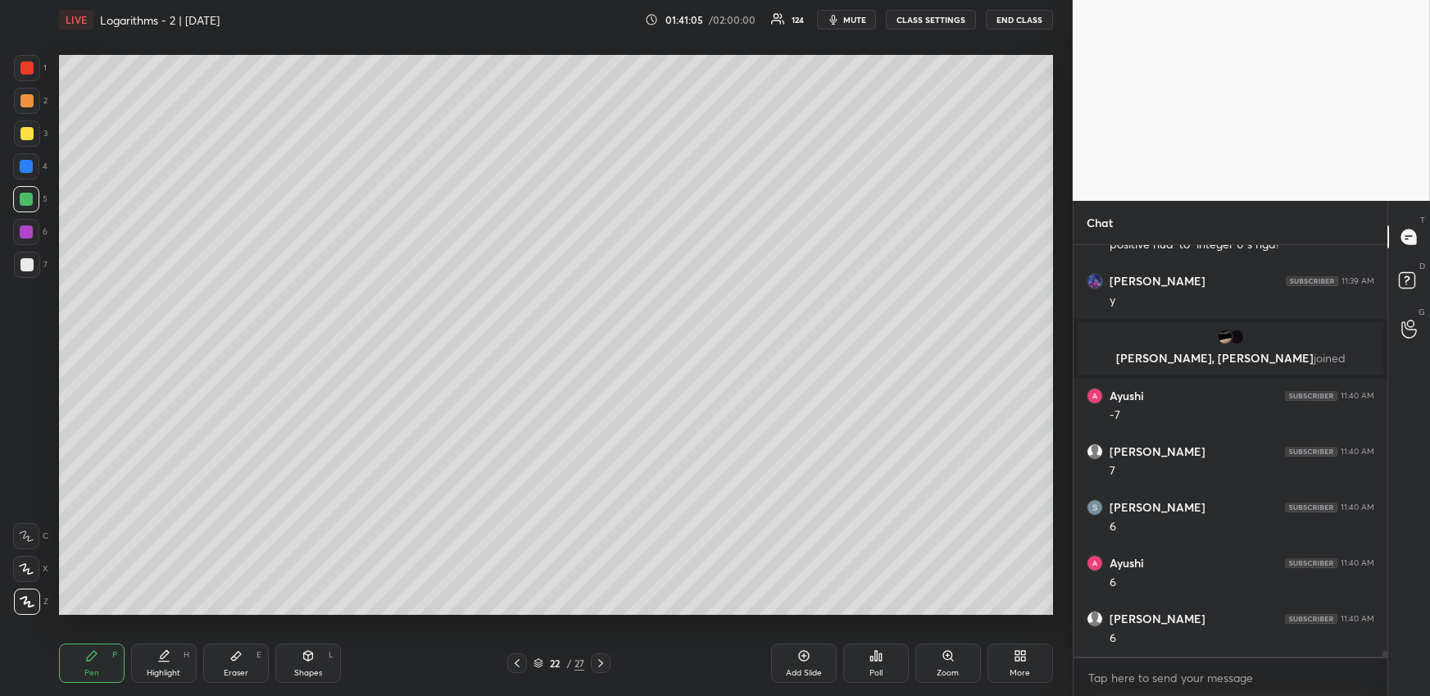
click at [100, 650] on div "Pen P" at bounding box center [92, 662] width 66 height 39
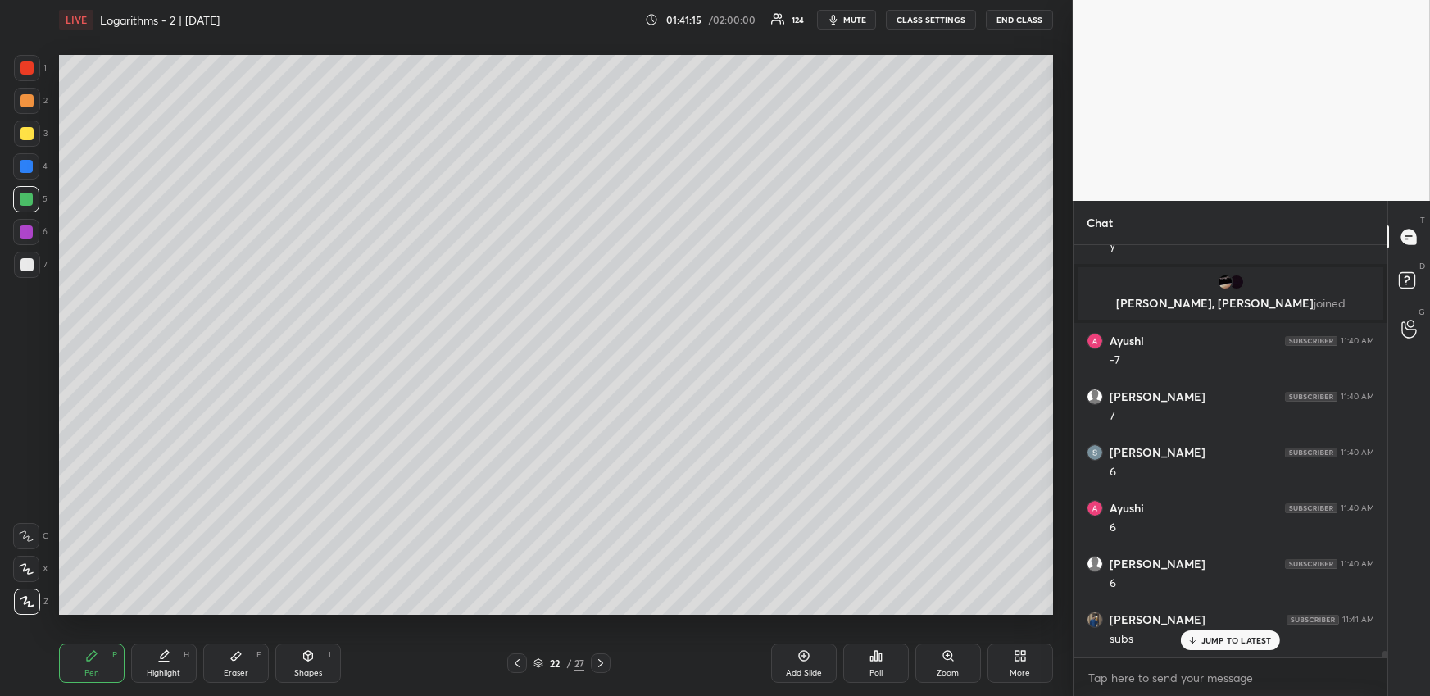
scroll to position [29457, 0]
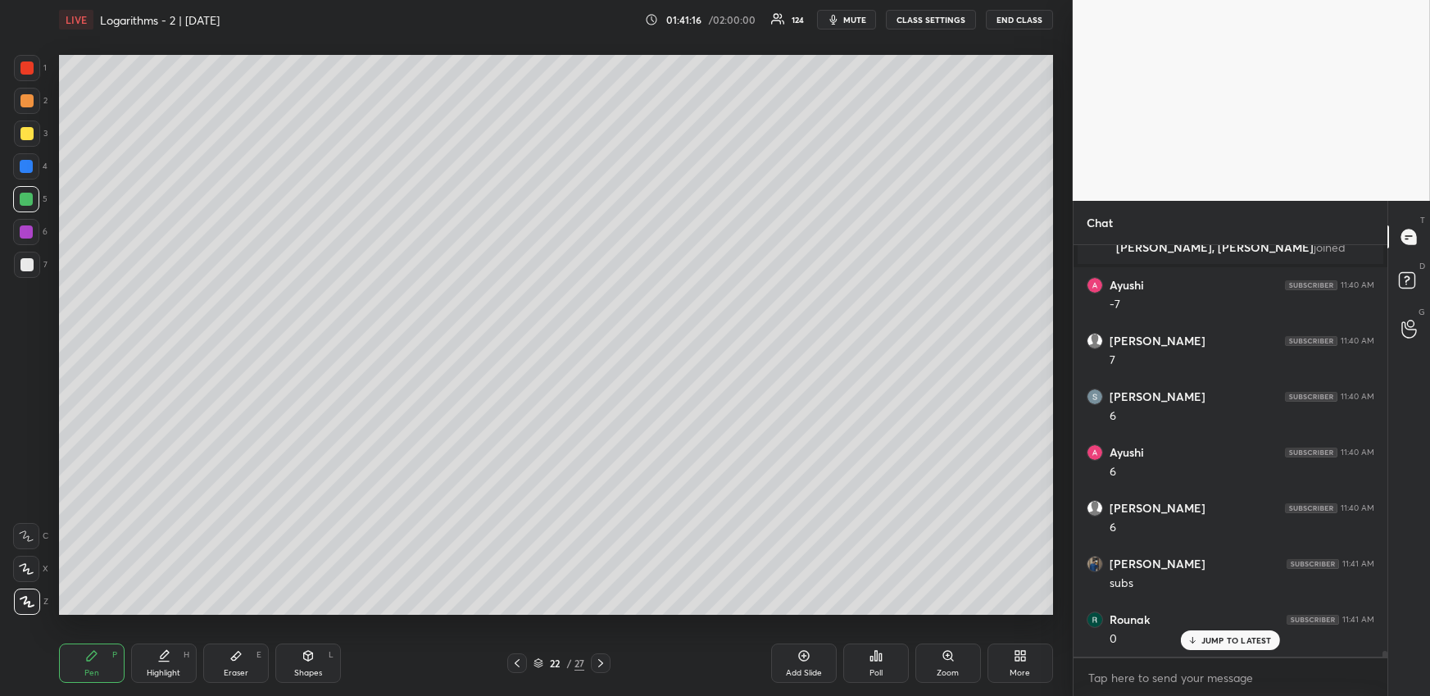
click at [25, 102] on div at bounding box center [26, 100] width 13 height 13
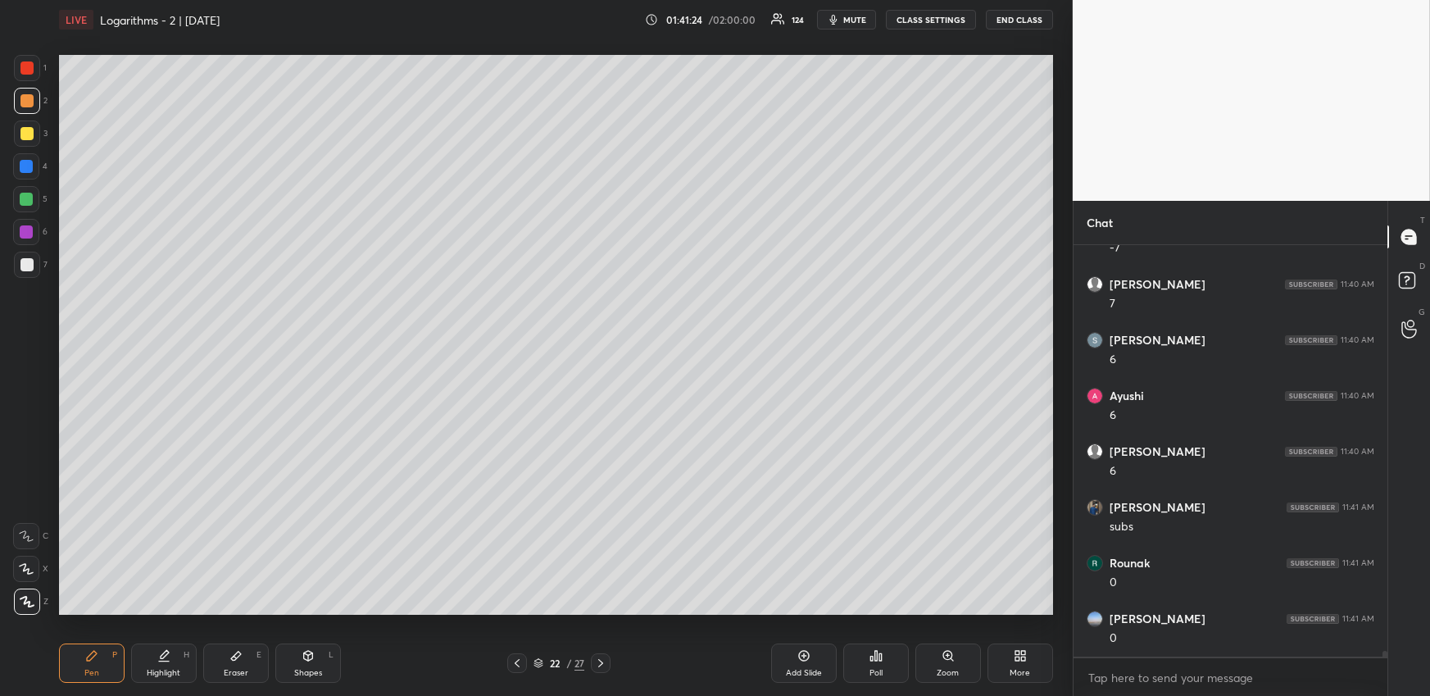
click at [160, 669] on div "Highlight" at bounding box center [164, 673] width 34 height 8
drag, startPoint x: 515, startPoint y: 660, endPoint x: 533, endPoint y: 631, distance: 33.4
click at [516, 659] on icon at bounding box center [516, 662] width 13 height 13
click at [601, 663] on icon at bounding box center [600, 662] width 13 height 13
drag, startPoint x: 94, startPoint y: 674, endPoint x: 107, endPoint y: 645, distance: 32.0
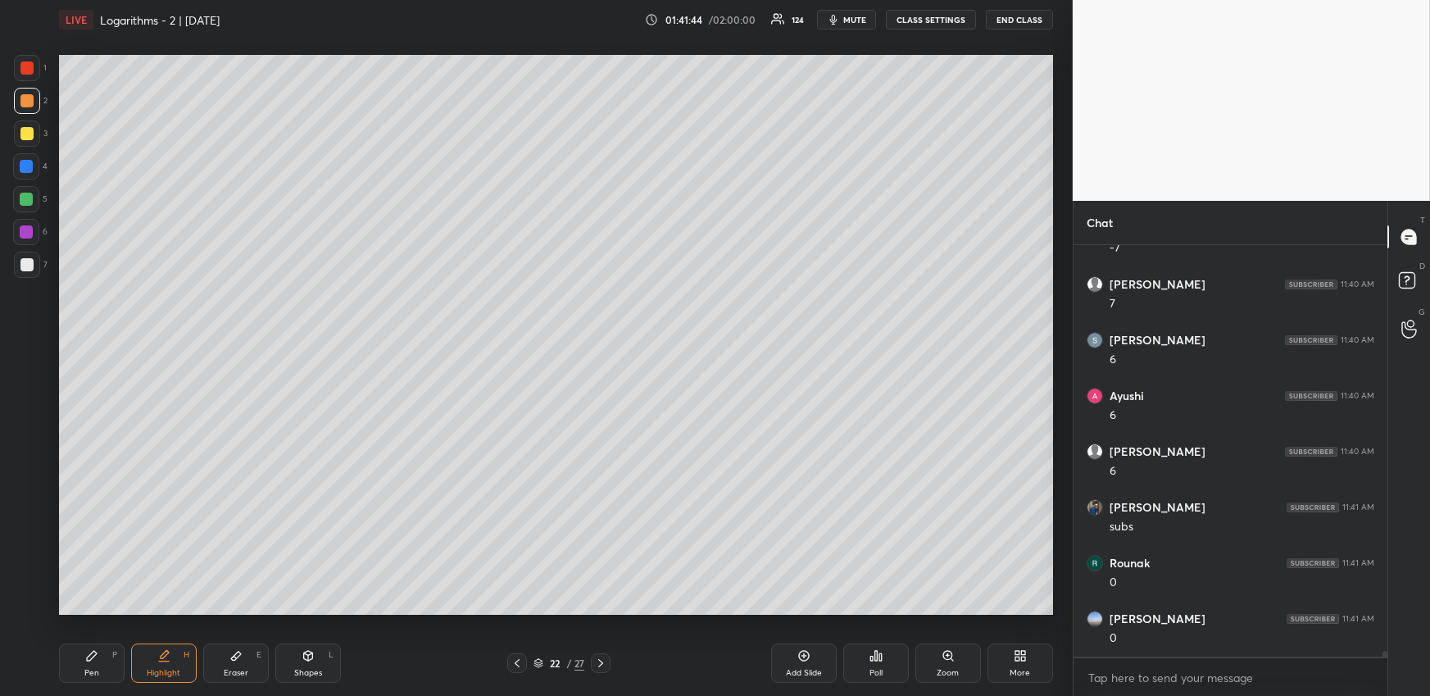
click at [93, 671] on div "Pen" at bounding box center [91, 673] width 15 height 8
click at [25, 203] on div at bounding box center [26, 199] width 13 height 13
drag, startPoint x: 215, startPoint y: 657, endPoint x: 206, endPoint y: 624, distance: 34.6
click at [212, 657] on div "Eraser E" at bounding box center [236, 662] width 66 height 39
click at [606, 664] on div at bounding box center [601, 663] width 20 height 20
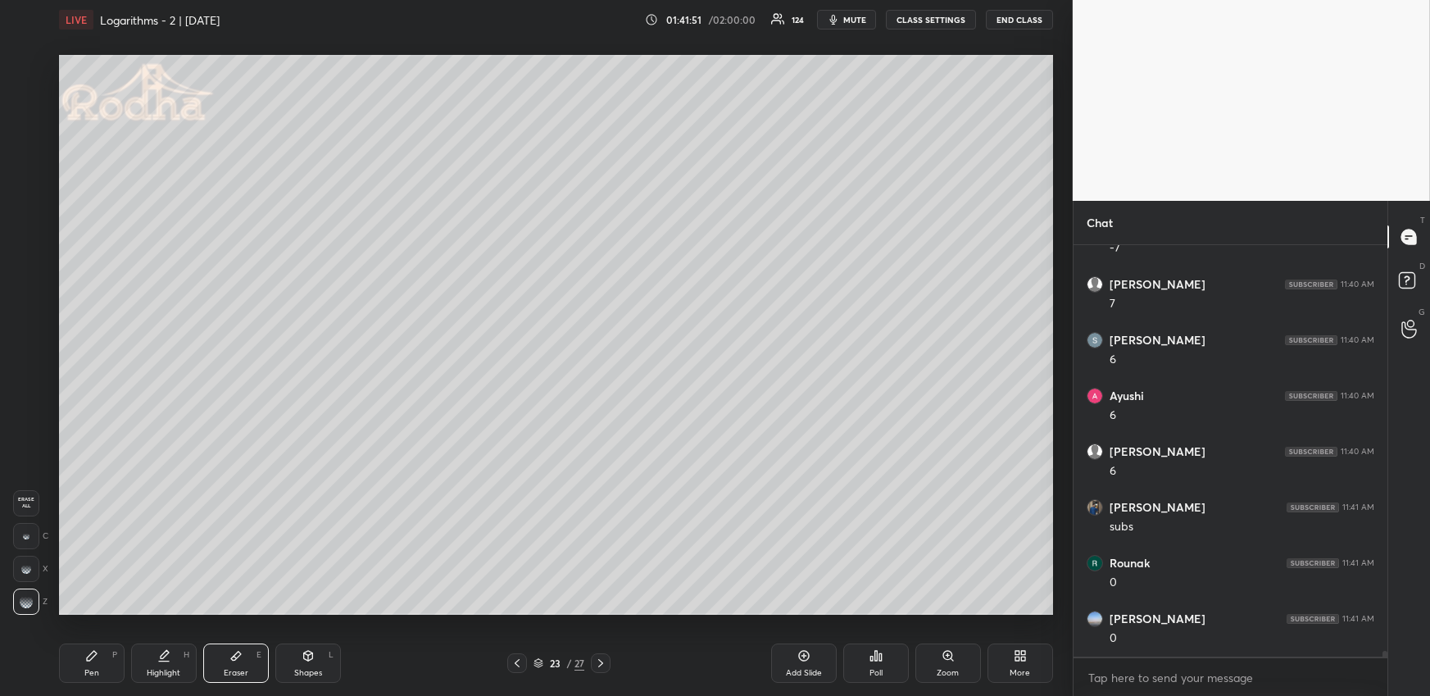
click at [112, 651] on div "P" at bounding box center [114, 655] width 5 height 8
click at [237, 659] on icon at bounding box center [235, 655] width 13 height 13
click at [109, 660] on div "Pen P" at bounding box center [92, 662] width 66 height 39
click at [30, 99] on div at bounding box center [26, 100] width 13 height 13
click at [154, 683] on div "Pen P Highlight H Eraser E Shapes L 23 / 27 Add Slide Poll Zoom More" at bounding box center [556, 663] width 994 height 66
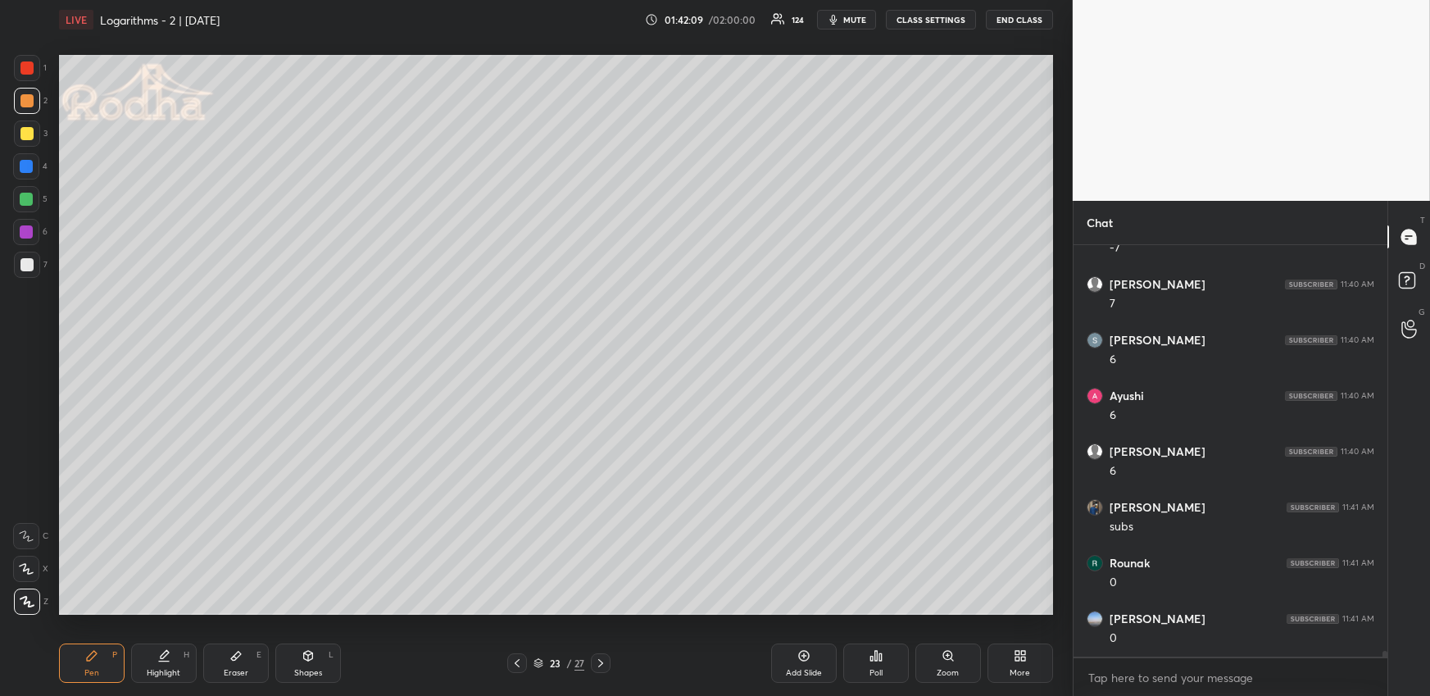
drag, startPoint x: 153, startPoint y: 664, endPoint x: 151, endPoint y: 615, distance: 49.2
click at [153, 664] on div "Highlight H" at bounding box center [164, 662] width 66 height 39
click at [91, 669] on div "Pen" at bounding box center [91, 673] width 15 height 8
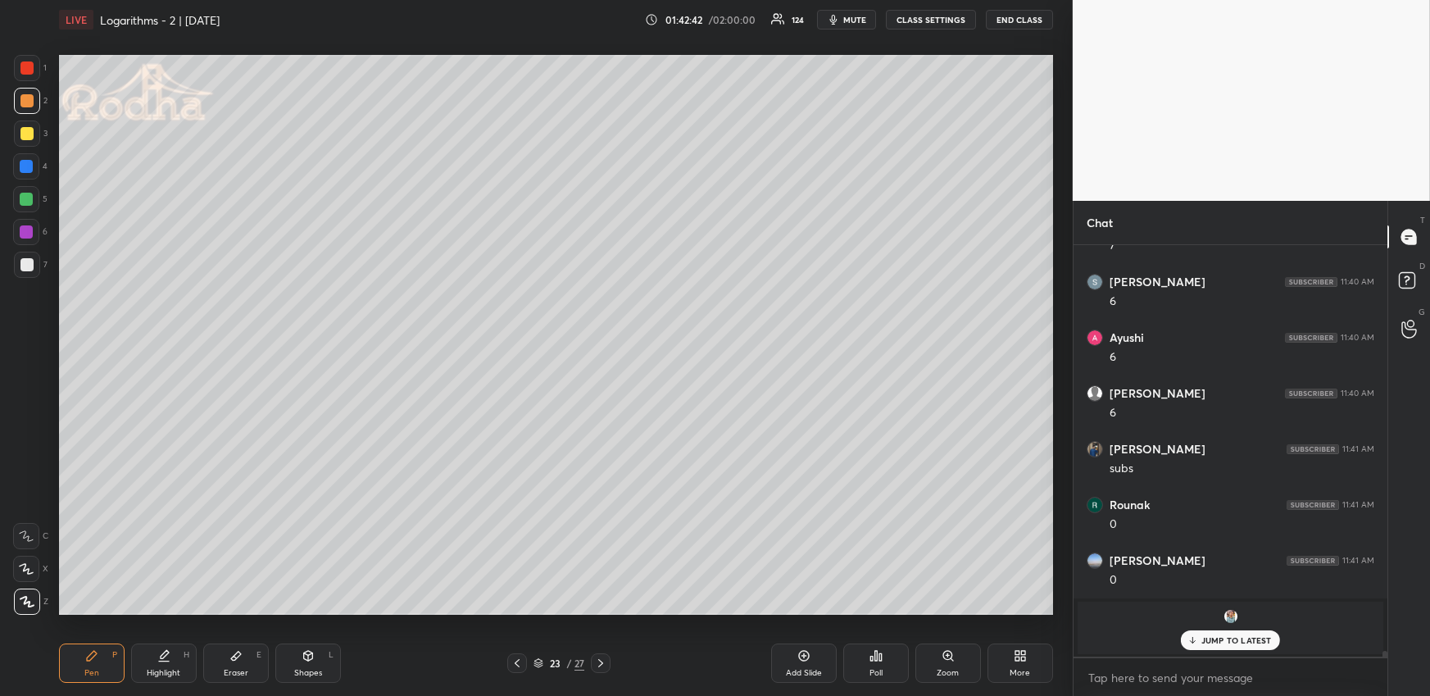
scroll to position [29473, 0]
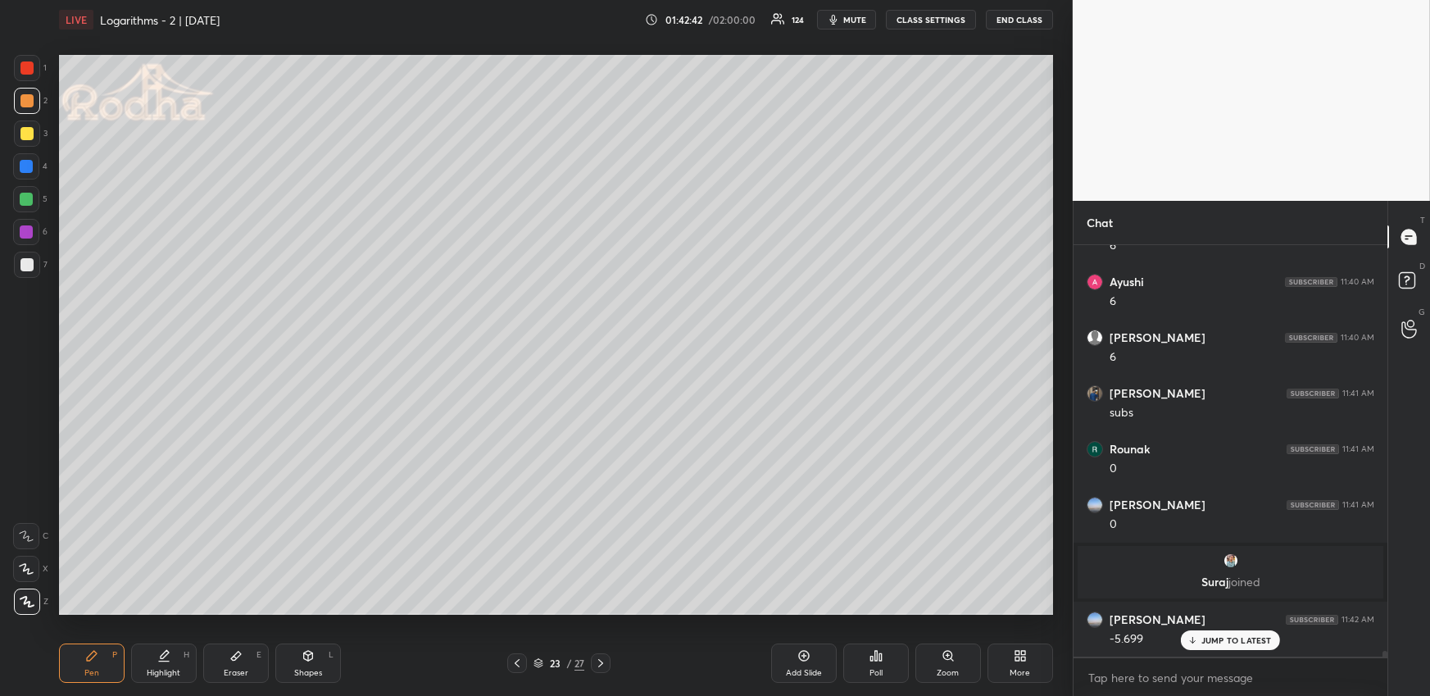
drag, startPoint x: 29, startPoint y: 161, endPoint x: 49, endPoint y: 176, distance: 25.7
click at [29, 163] on div at bounding box center [26, 166] width 13 height 13
click at [29, 103] on div at bounding box center [26, 100] width 13 height 13
drag, startPoint x: 146, startPoint y: 665, endPoint x: 160, endPoint y: 647, distance: 22.8
click at [147, 664] on div "Highlight H" at bounding box center [164, 662] width 66 height 39
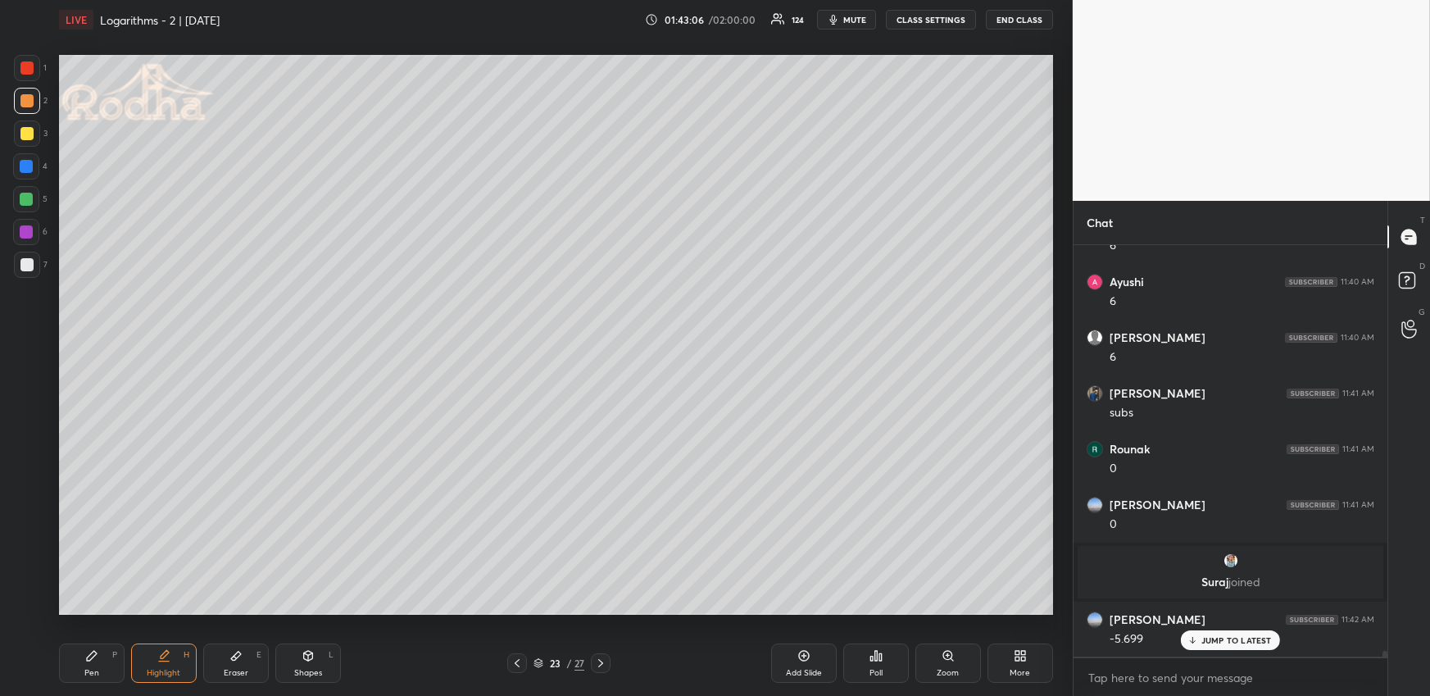
scroll to position [29532, 0]
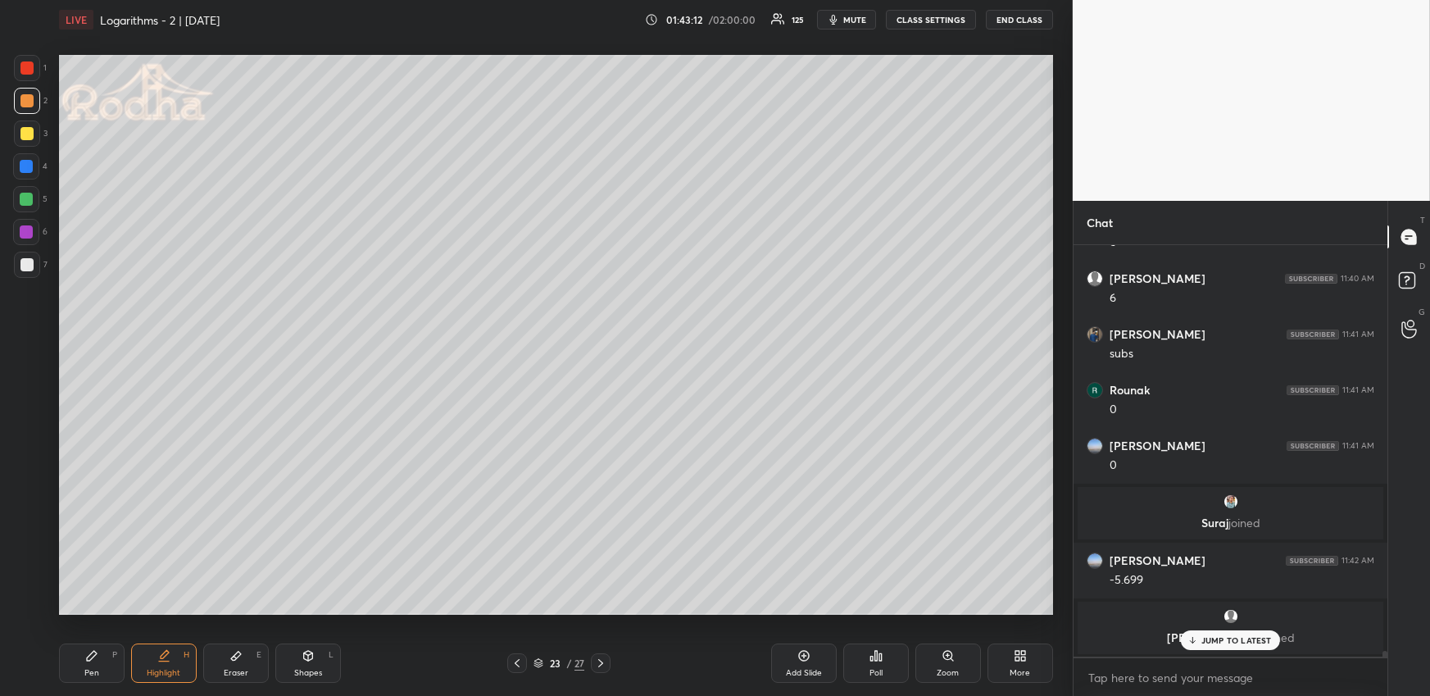
click at [517, 661] on icon at bounding box center [516, 662] width 13 height 13
click at [102, 651] on div "Pen P" at bounding box center [92, 662] width 66 height 39
click at [513, 664] on icon at bounding box center [516, 662] width 13 height 13
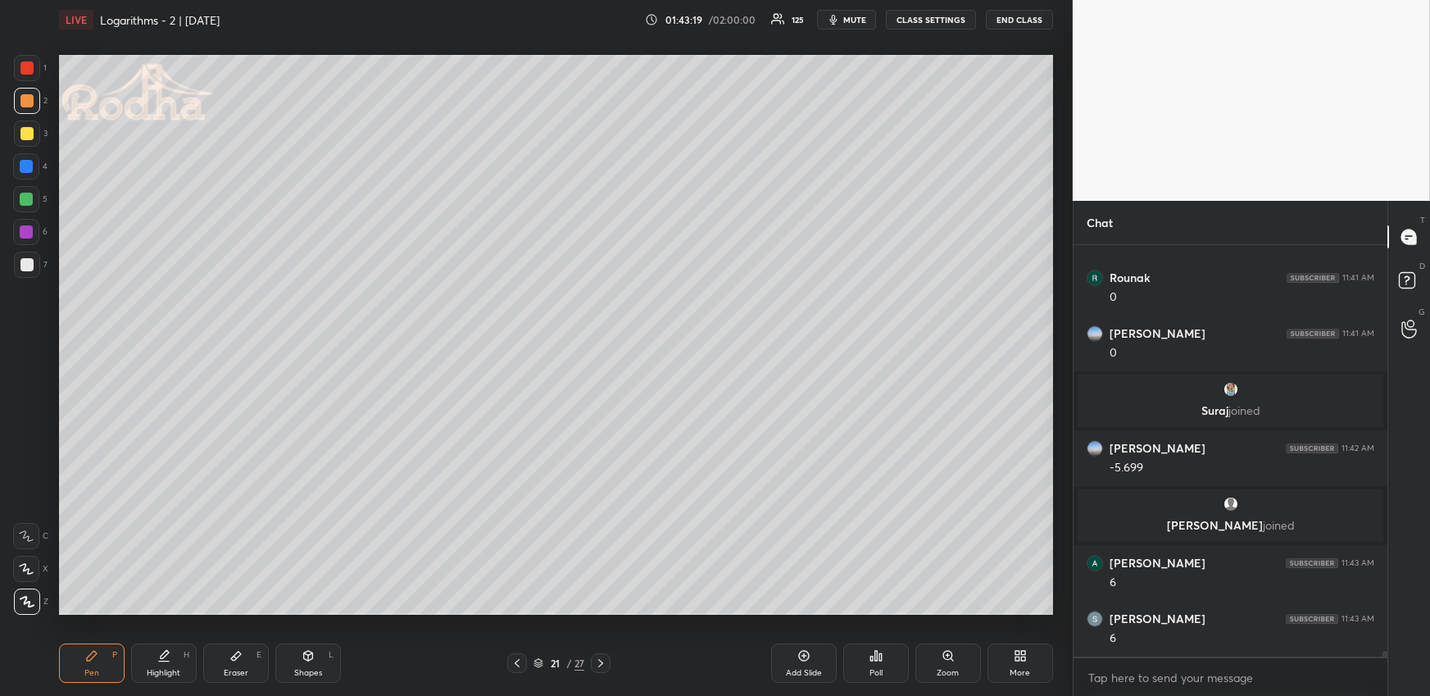
drag, startPoint x: 173, startPoint y: 658, endPoint x: 197, endPoint y: 647, distance: 26.0
click at [172, 658] on div "Highlight H" at bounding box center [164, 662] width 66 height 39
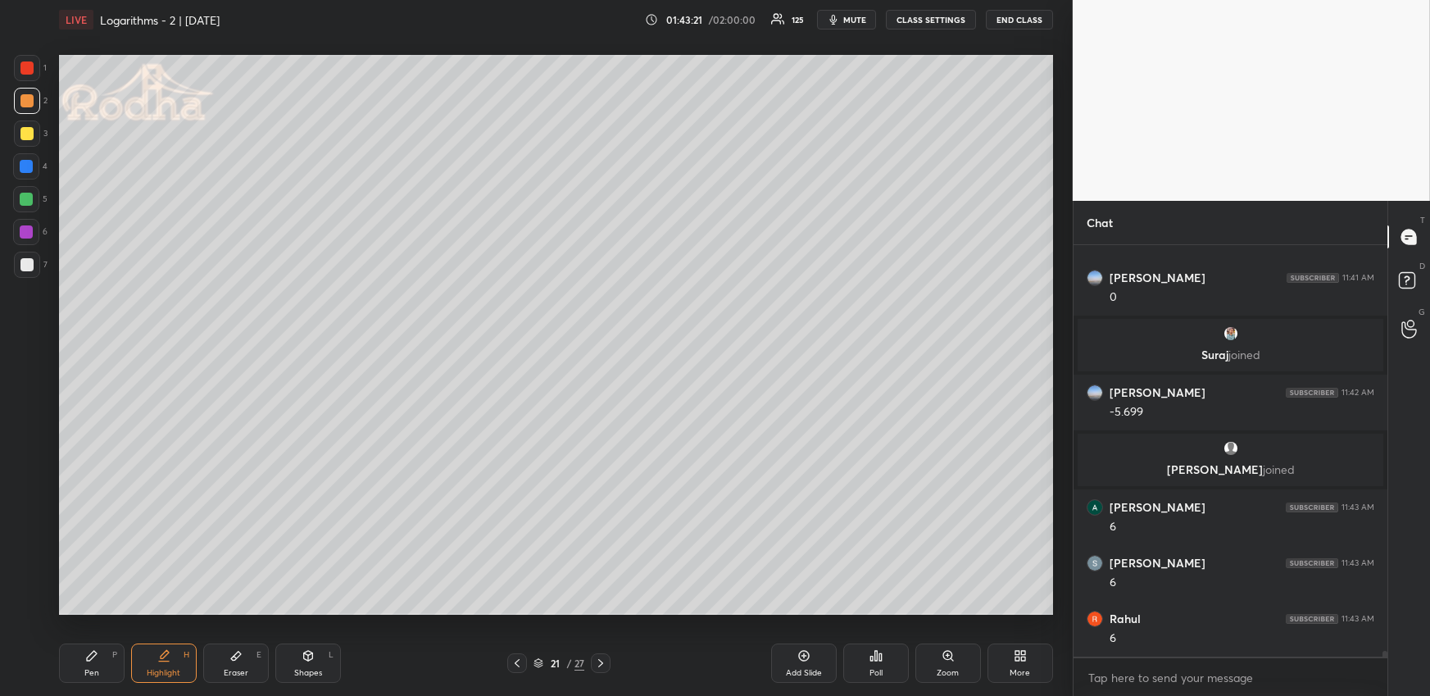
scroll to position [29756, 0]
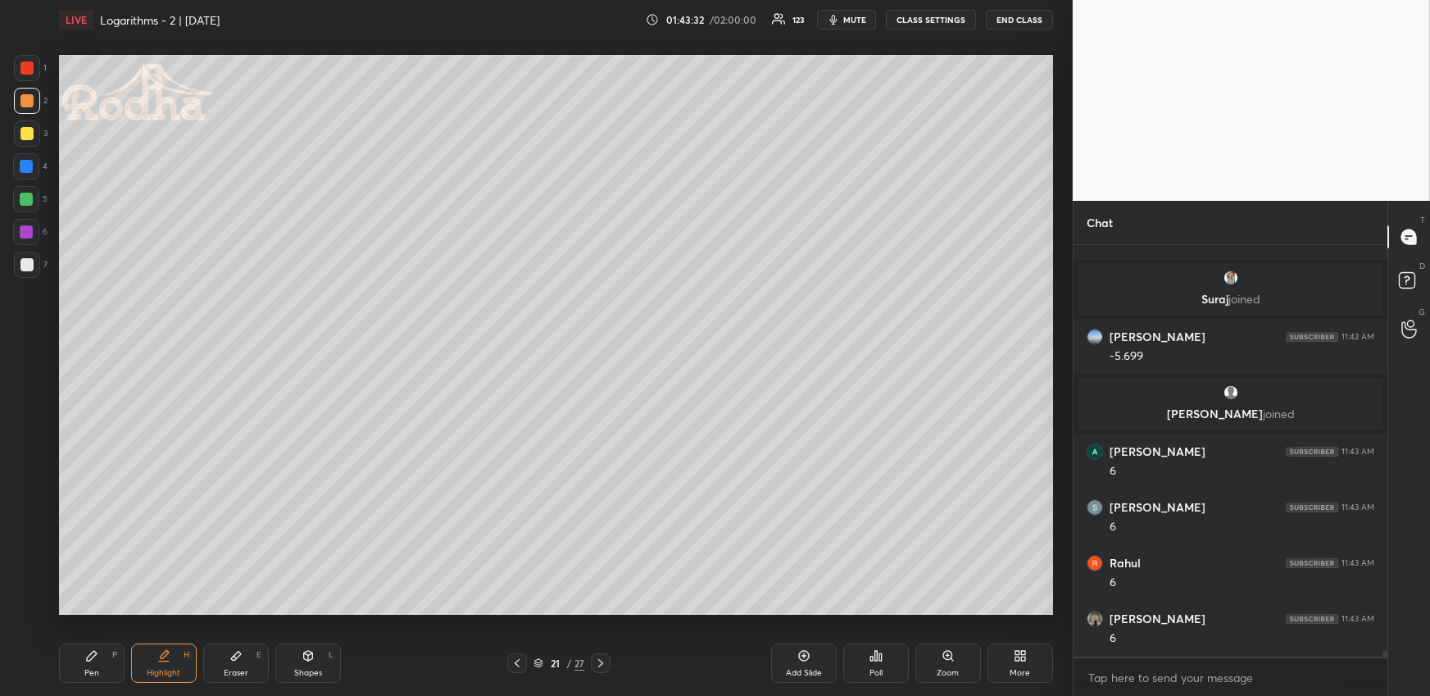
click at [850, 20] on span "mute" at bounding box center [854, 19] width 23 height 11
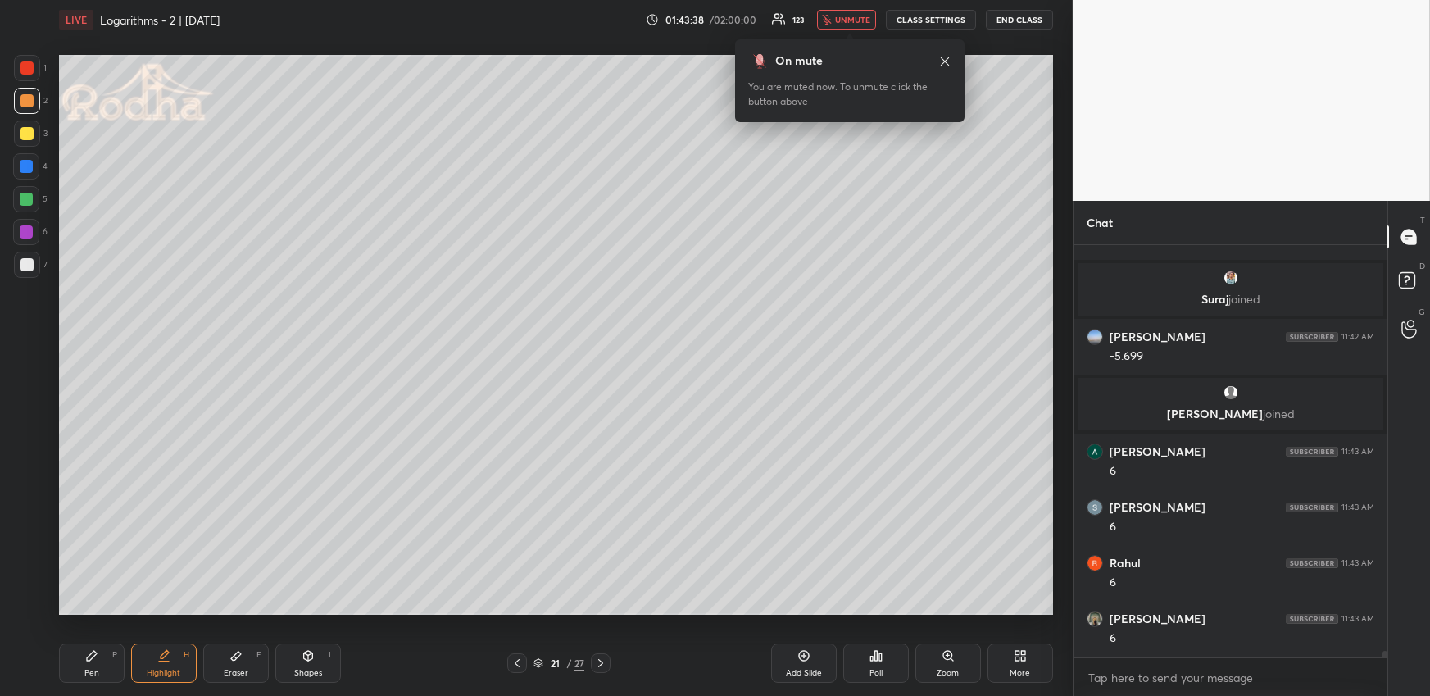
click at [837, 17] on button "unmute" at bounding box center [846, 20] width 59 height 20
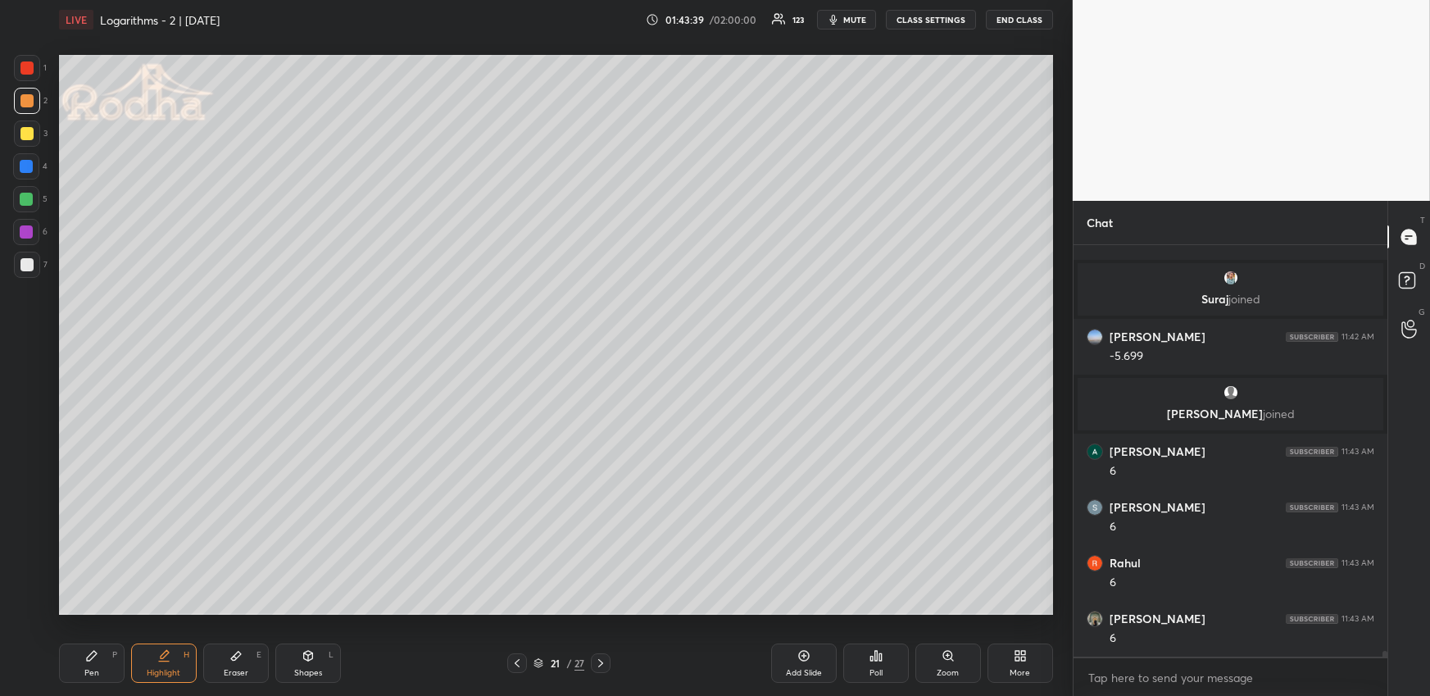
click at [599, 660] on icon at bounding box center [600, 662] width 13 height 13
click at [603, 655] on div at bounding box center [601, 663] width 20 height 20
click at [604, 651] on div "Pen P Highlight H Eraser E Shapes L 23 / 27 Add Slide Poll Zoom More" at bounding box center [556, 663] width 994 height 66
click at [595, 658] on icon at bounding box center [600, 662] width 13 height 13
click at [87, 658] on icon at bounding box center [91, 655] width 13 height 13
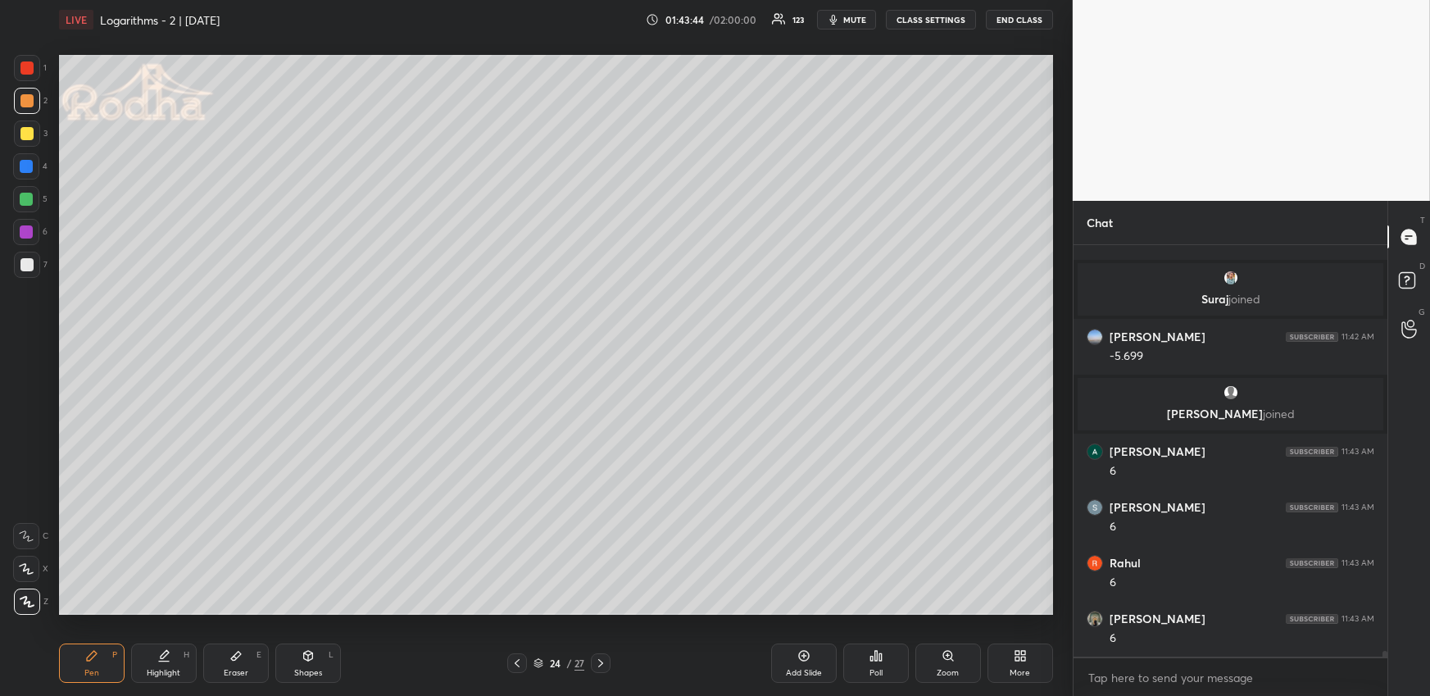
click at [29, 166] on div at bounding box center [26, 166] width 13 height 13
click at [29, 112] on div at bounding box center [27, 101] width 26 height 26
click at [516, 656] on icon at bounding box center [516, 662] width 13 height 13
click at [603, 665] on icon at bounding box center [600, 662] width 13 height 13
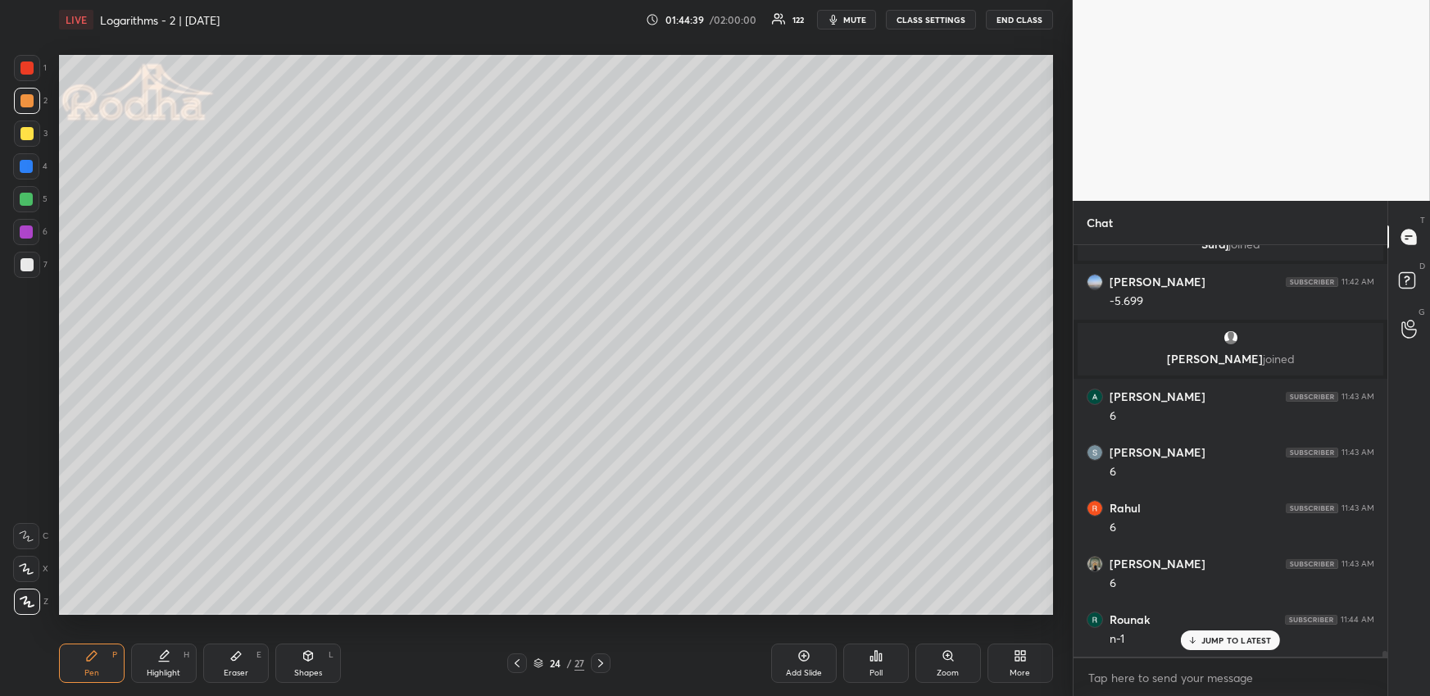
click at [515, 656] on icon at bounding box center [516, 662] width 13 height 13
click at [520, 656] on icon at bounding box center [516, 662] width 13 height 13
click at [163, 661] on icon at bounding box center [163, 655] width 13 height 13
click at [516, 669] on div at bounding box center [517, 663] width 20 height 20
click at [606, 658] on icon at bounding box center [600, 662] width 13 height 13
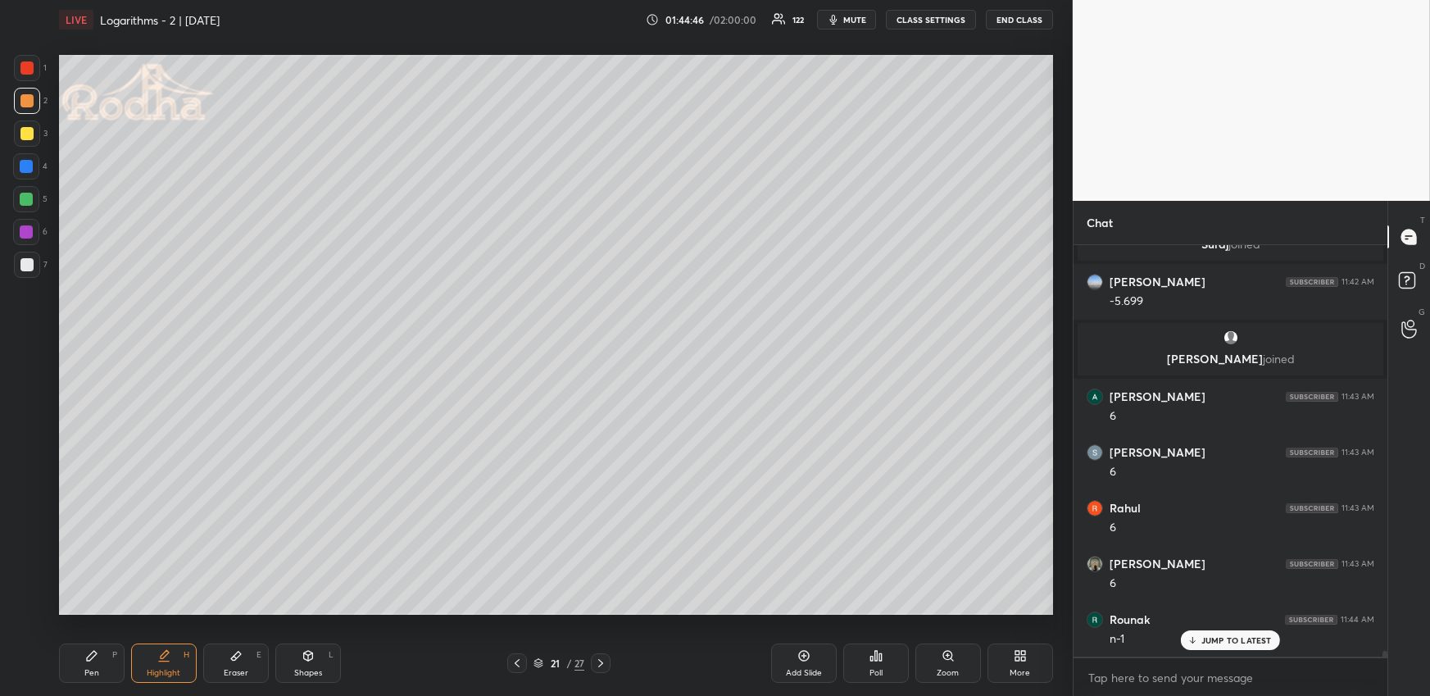
click at [606, 658] on icon at bounding box center [600, 662] width 13 height 13
click at [606, 657] on icon at bounding box center [600, 662] width 13 height 13
drag, startPoint x: 100, startPoint y: 657, endPoint x: 110, endPoint y: 633, distance: 25.7
click at [98, 658] on div "Pen P" at bounding box center [92, 662] width 66 height 39
drag, startPoint x: 297, startPoint y: 664, endPoint x: 290, endPoint y: 625, distance: 40.0
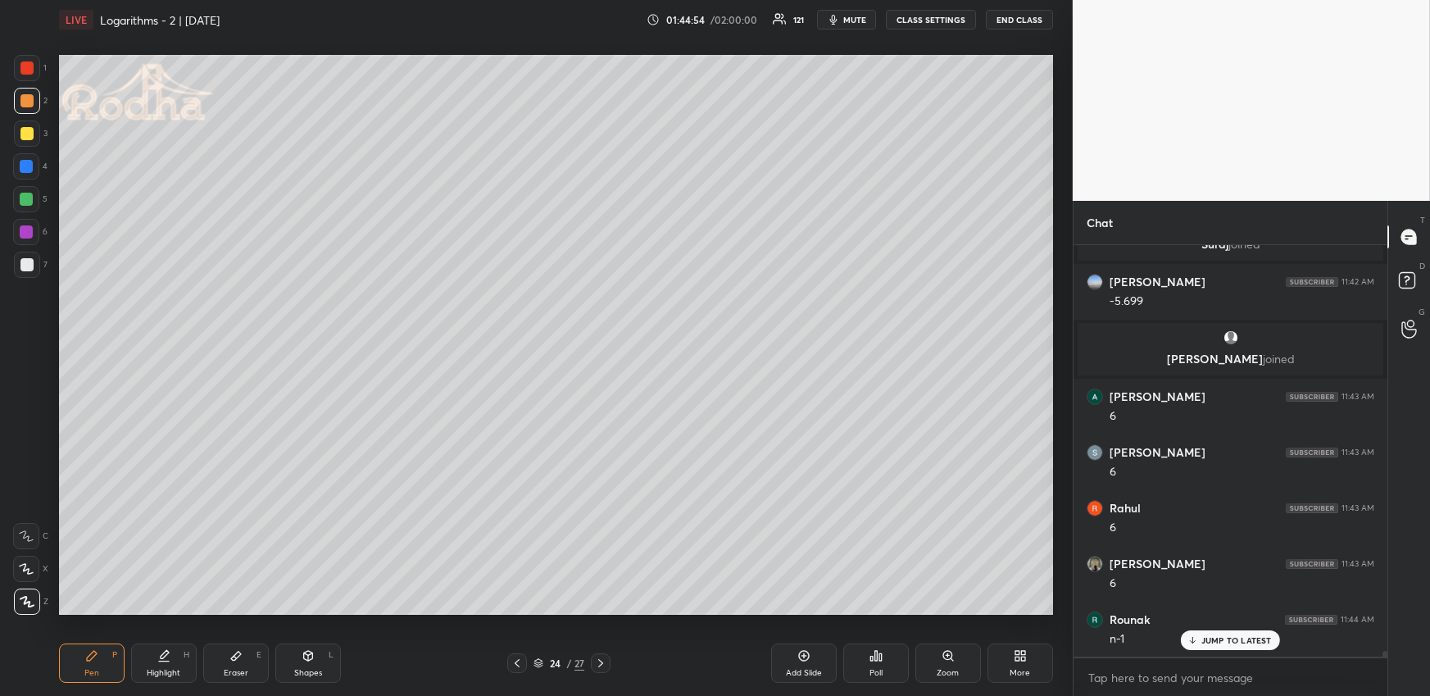
click at [297, 663] on div "Shapes L" at bounding box center [308, 662] width 66 height 39
click at [26, 499] on icon at bounding box center [26, 503] width 13 height 13
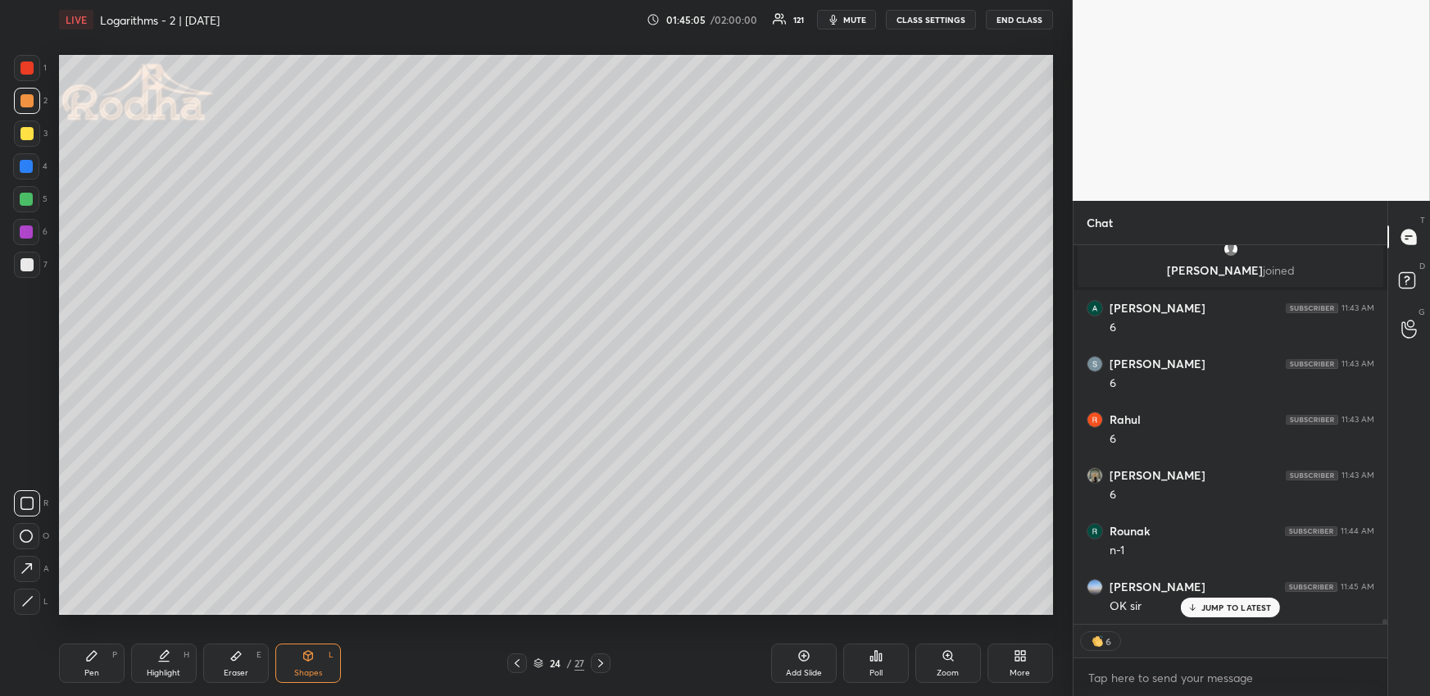
scroll to position [29866, 0]
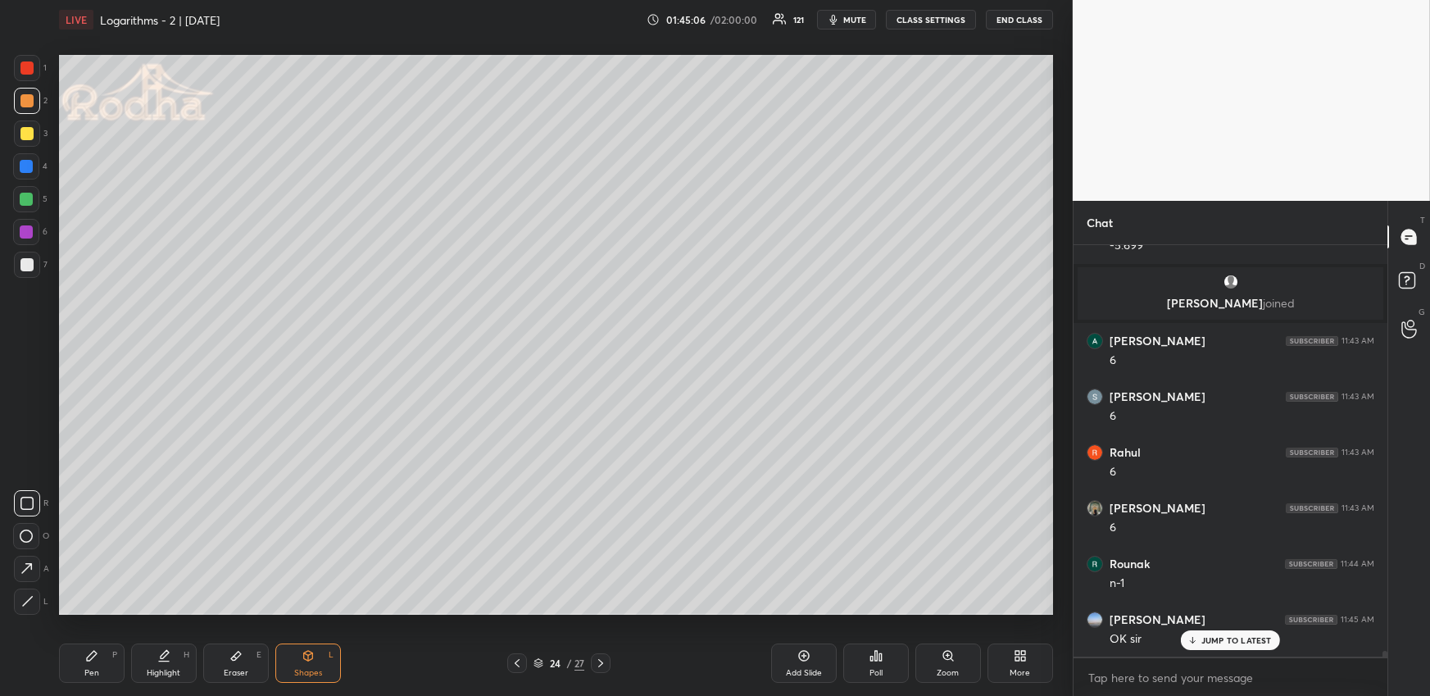
click at [603, 662] on icon at bounding box center [600, 662] width 13 height 13
drag, startPoint x: 98, startPoint y: 667, endPoint x: 92, endPoint y: 656, distance: 12.5
click at [97, 664] on div "Pen P" at bounding box center [92, 662] width 66 height 39
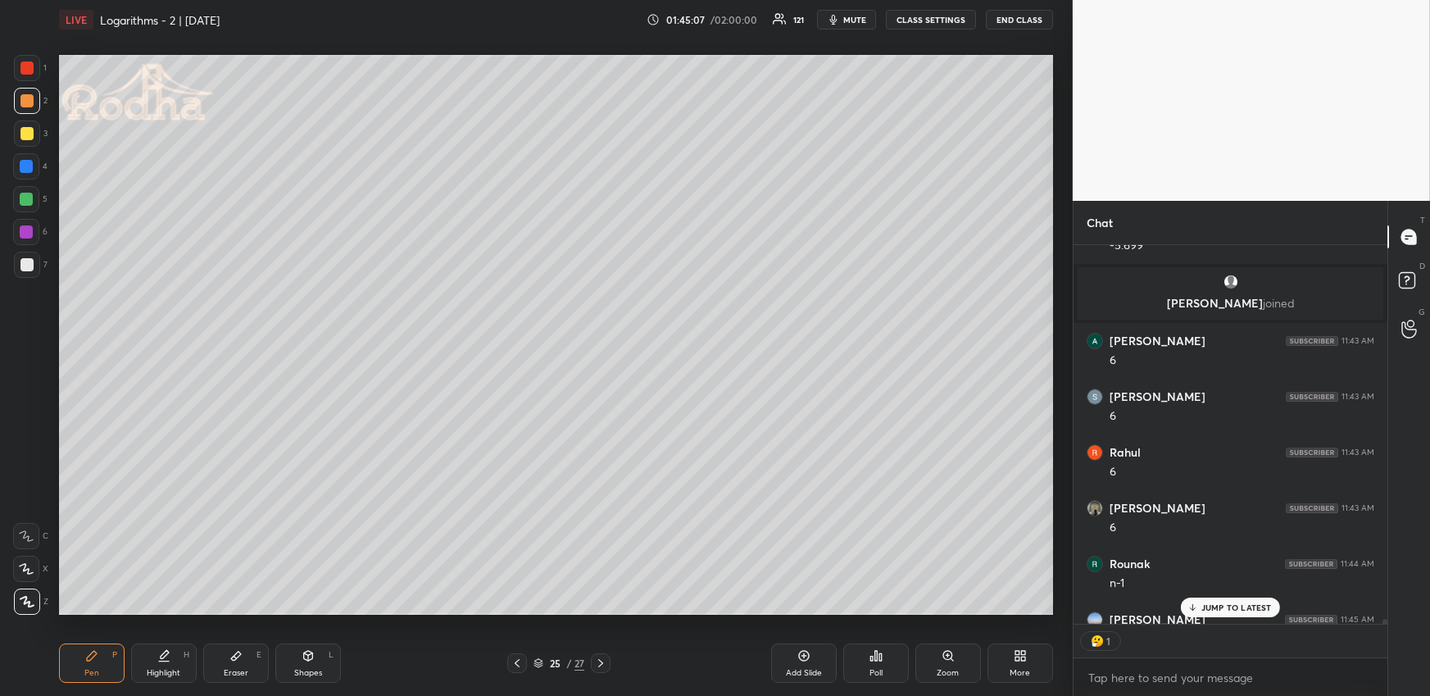
click at [28, 265] on div at bounding box center [26, 264] width 13 height 13
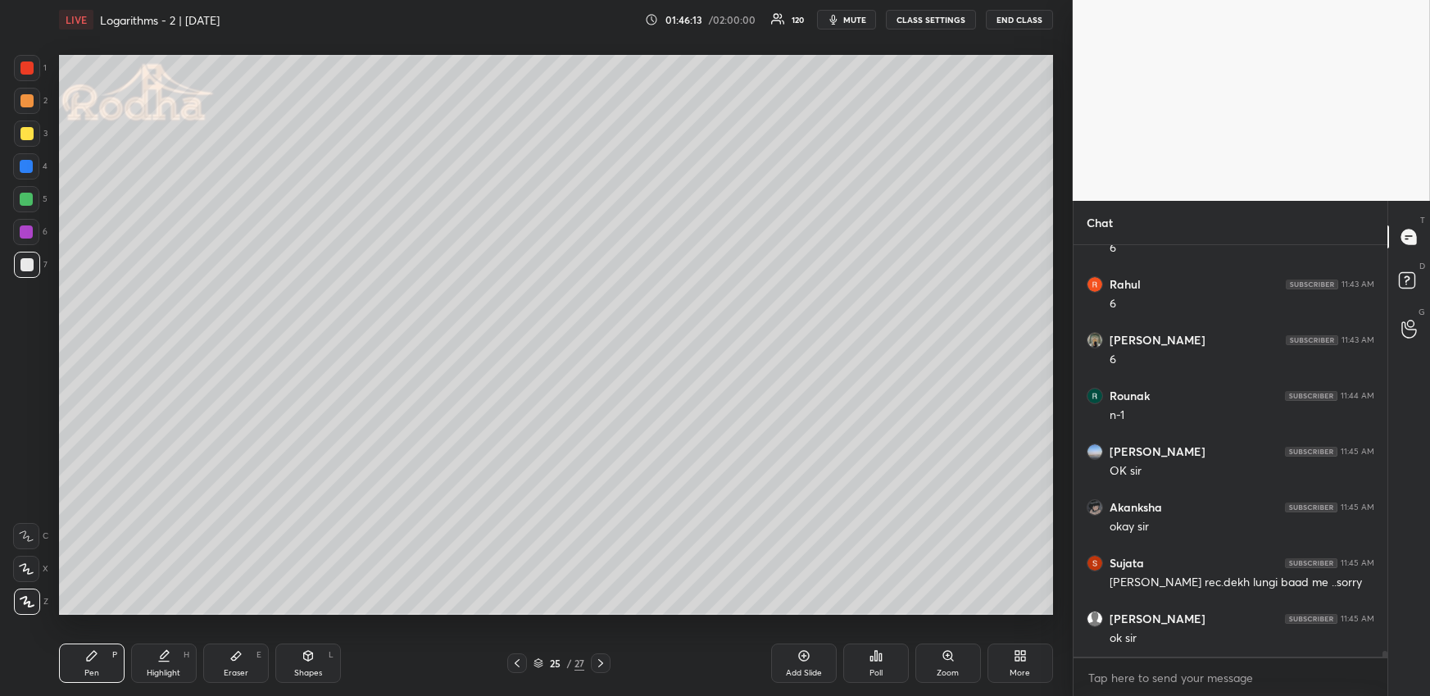
scroll to position [30089, 0]
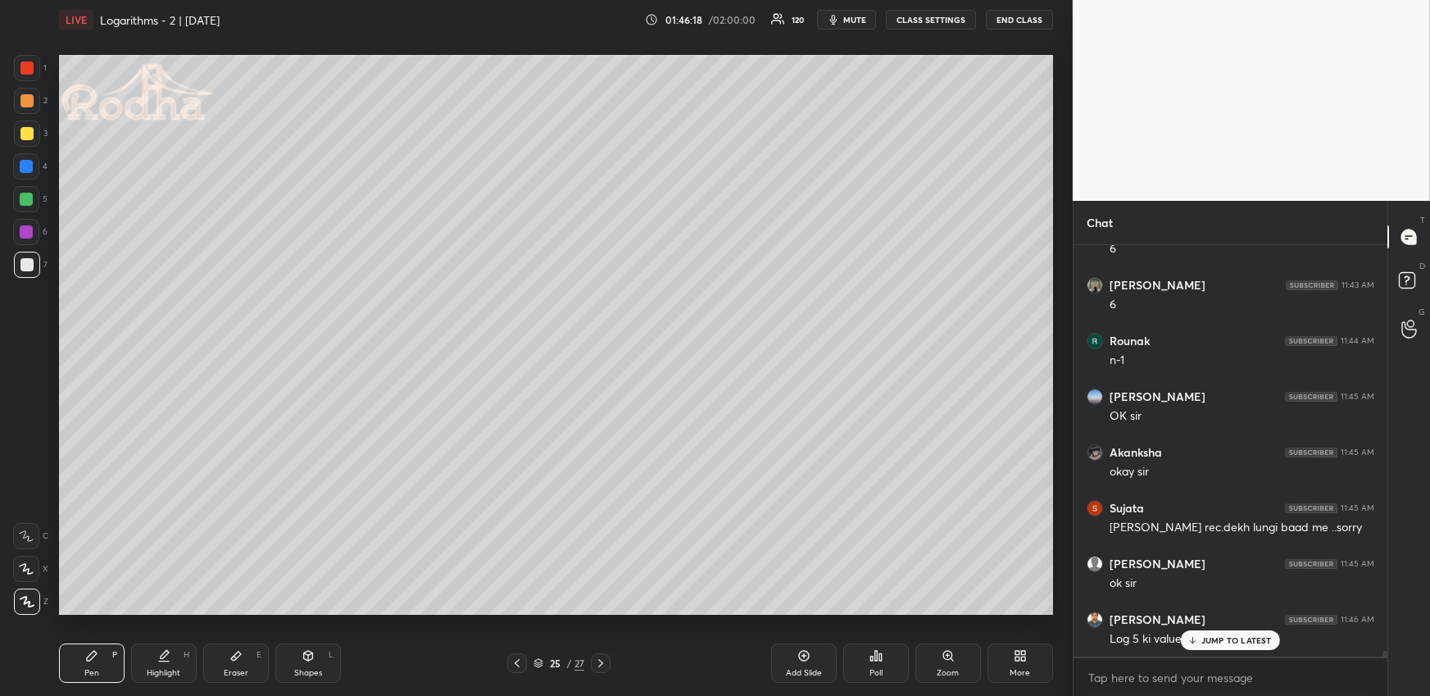
click at [1207, 648] on div "JUMP TO LATEST" at bounding box center [1230, 640] width 98 height 20
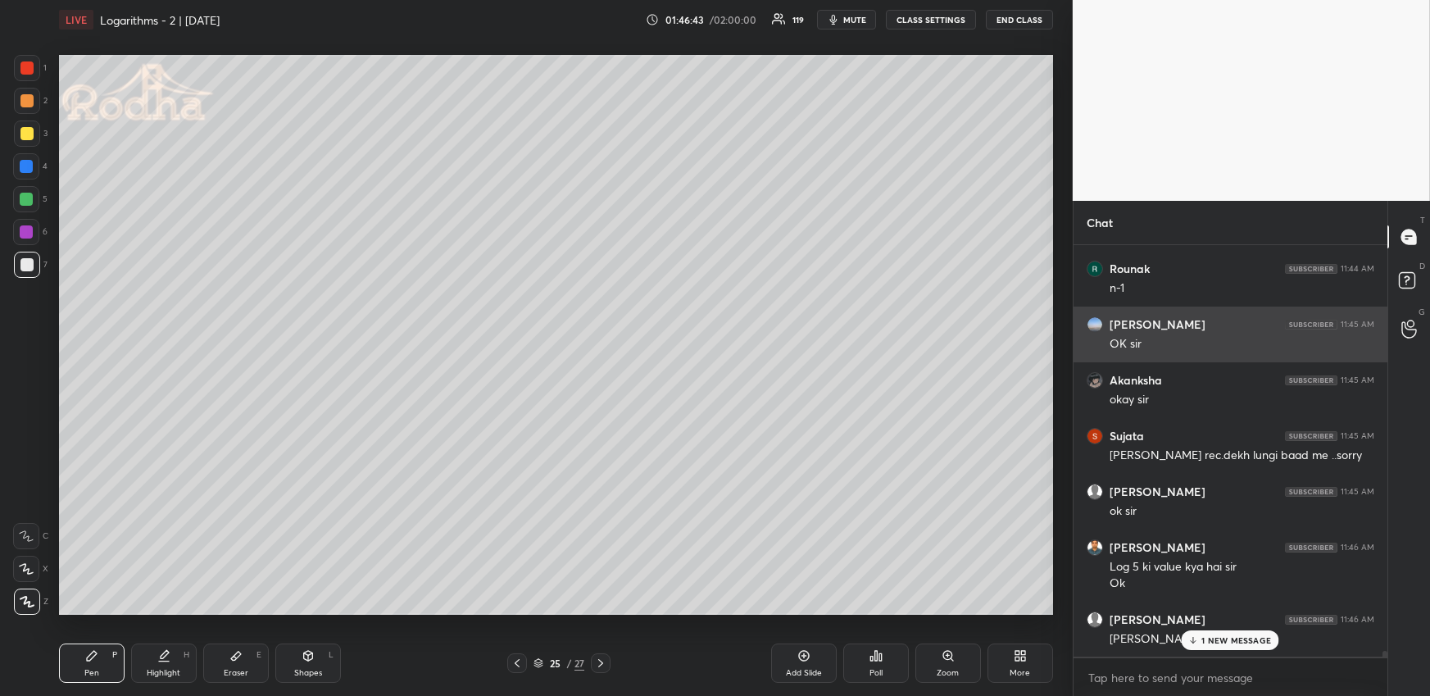
scroll to position [30218, 0]
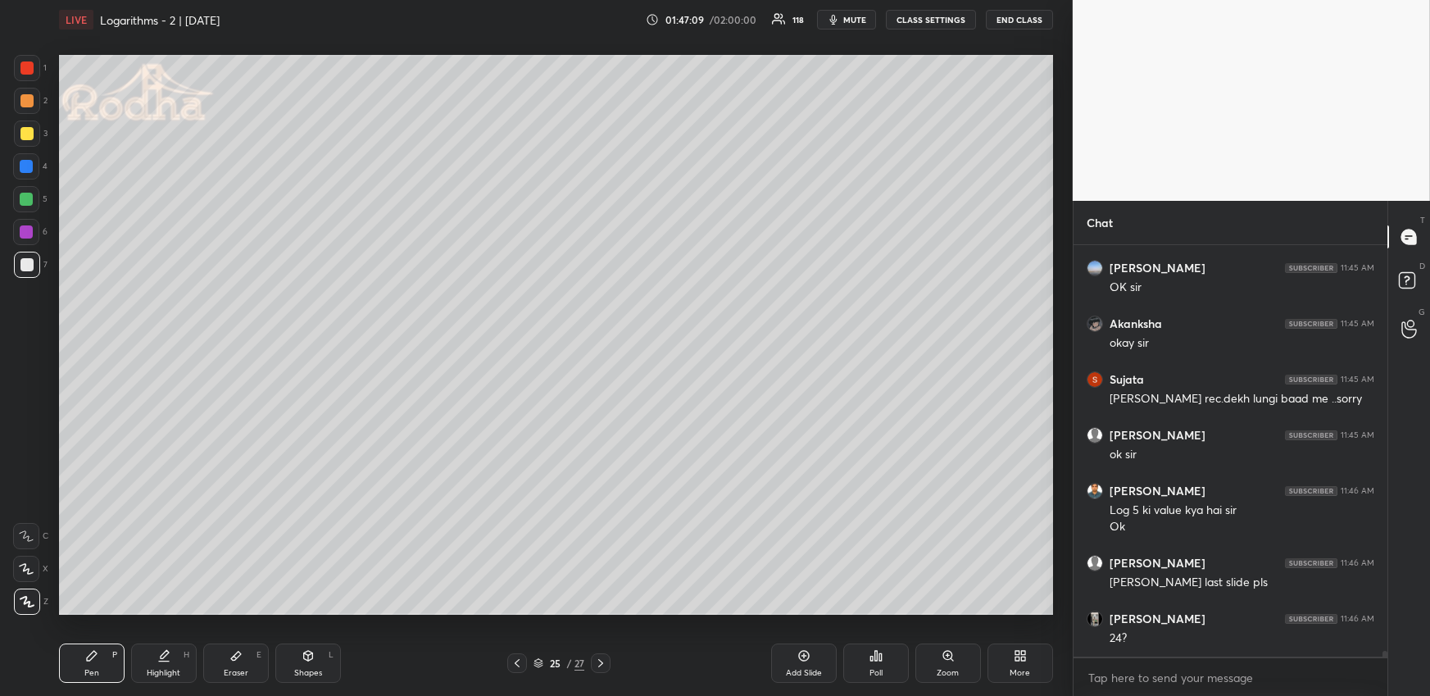
click at [517, 658] on icon at bounding box center [516, 662] width 13 height 13
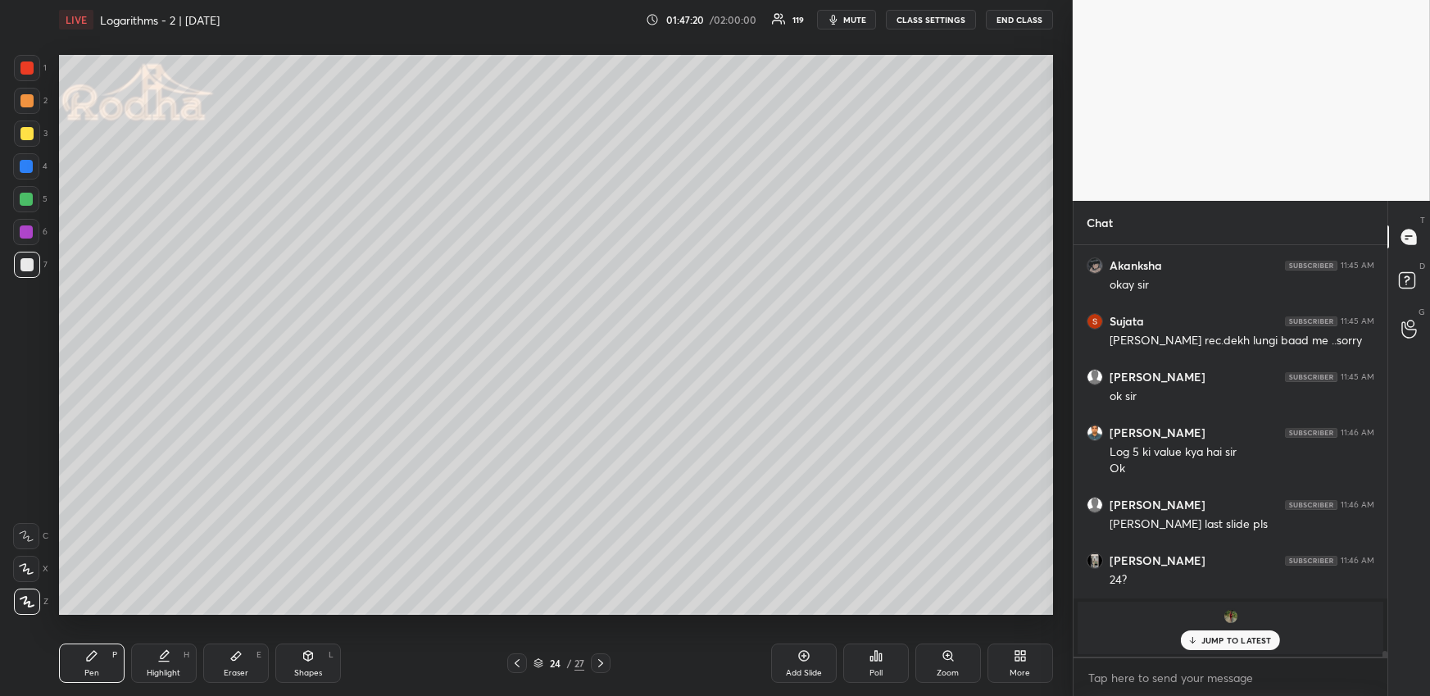
click at [601, 654] on div at bounding box center [601, 663] width 20 height 20
click at [107, 662] on div "Pen P" at bounding box center [92, 662] width 66 height 39
click at [34, 202] on div at bounding box center [26, 199] width 26 height 26
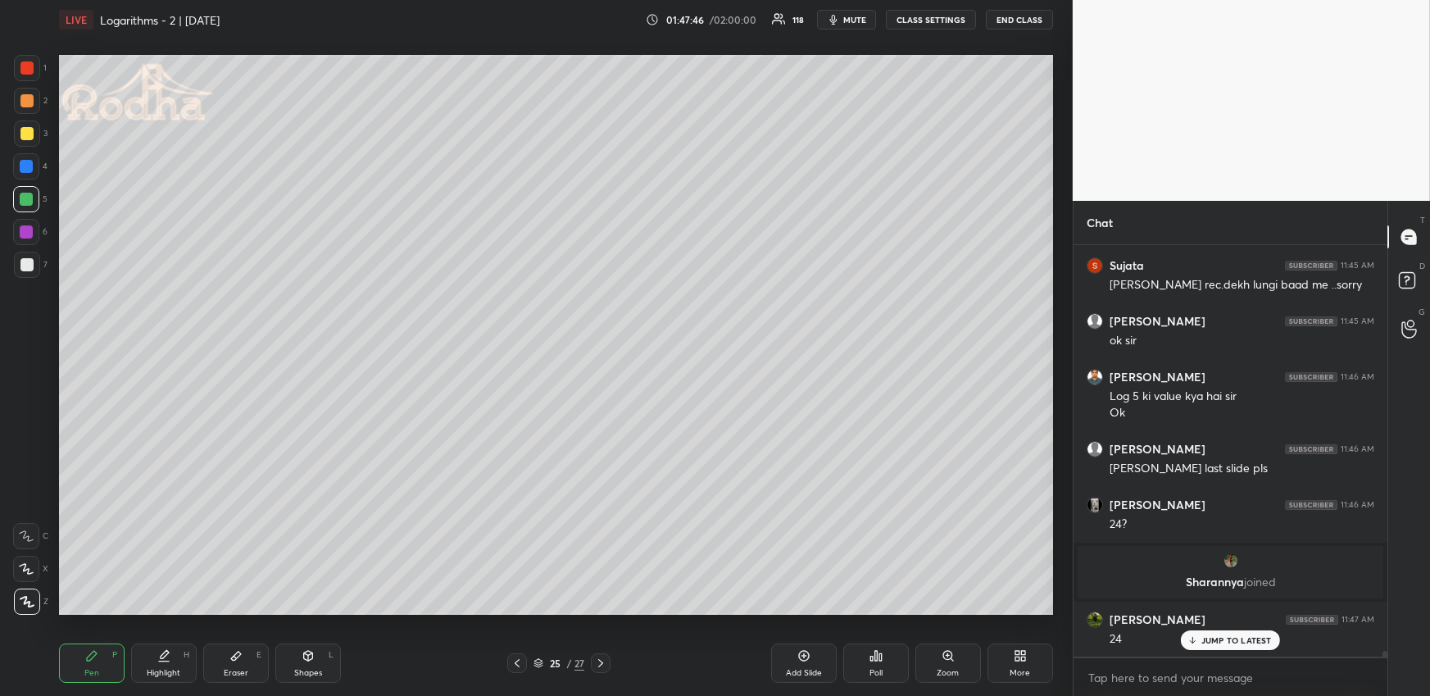
click at [288, 652] on div "Shapes L" at bounding box center [308, 662] width 66 height 39
click at [30, 602] on icon at bounding box center [27, 601] width 12 height 12
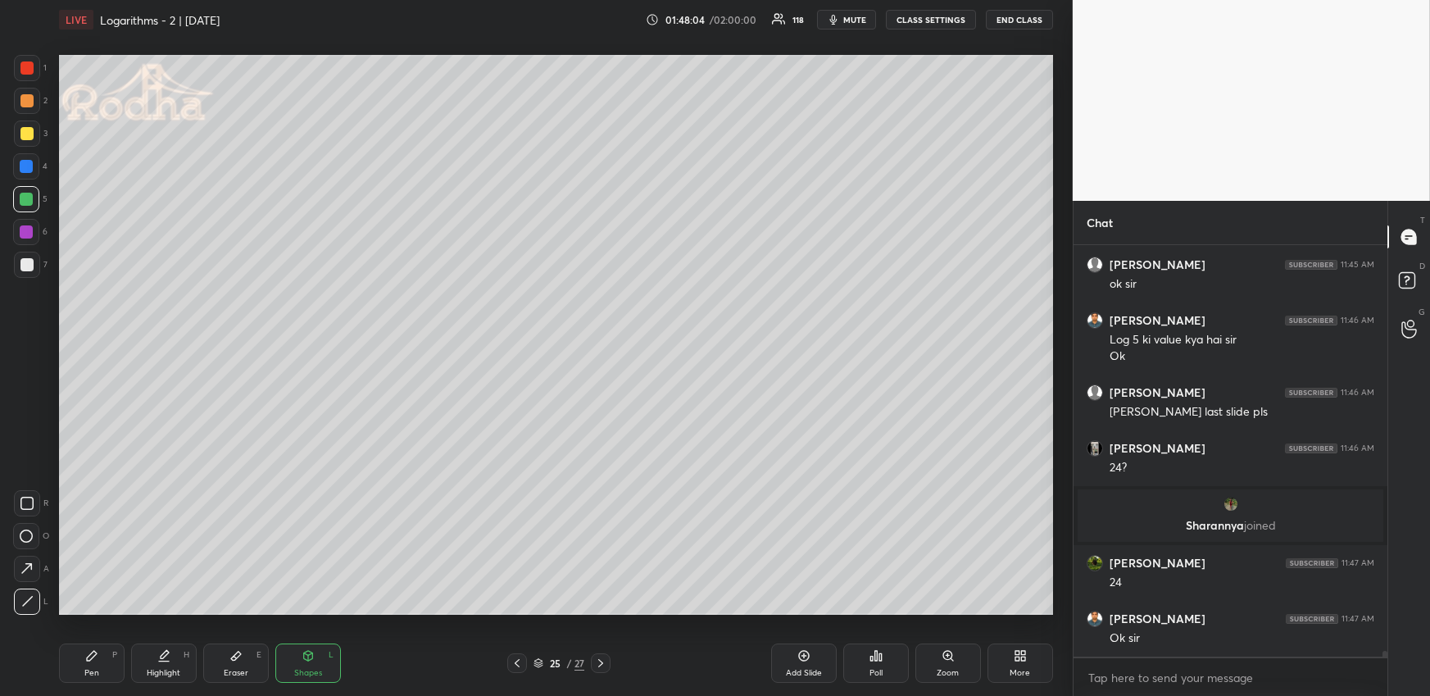
drag, startPoint x: 85, startPoint y: 663, endPoint x: 95, endPoint y: 639, distance: 25.7
click at [87, 664] on div "Pen P" at bounding box center [92, 662] width 66 height 39
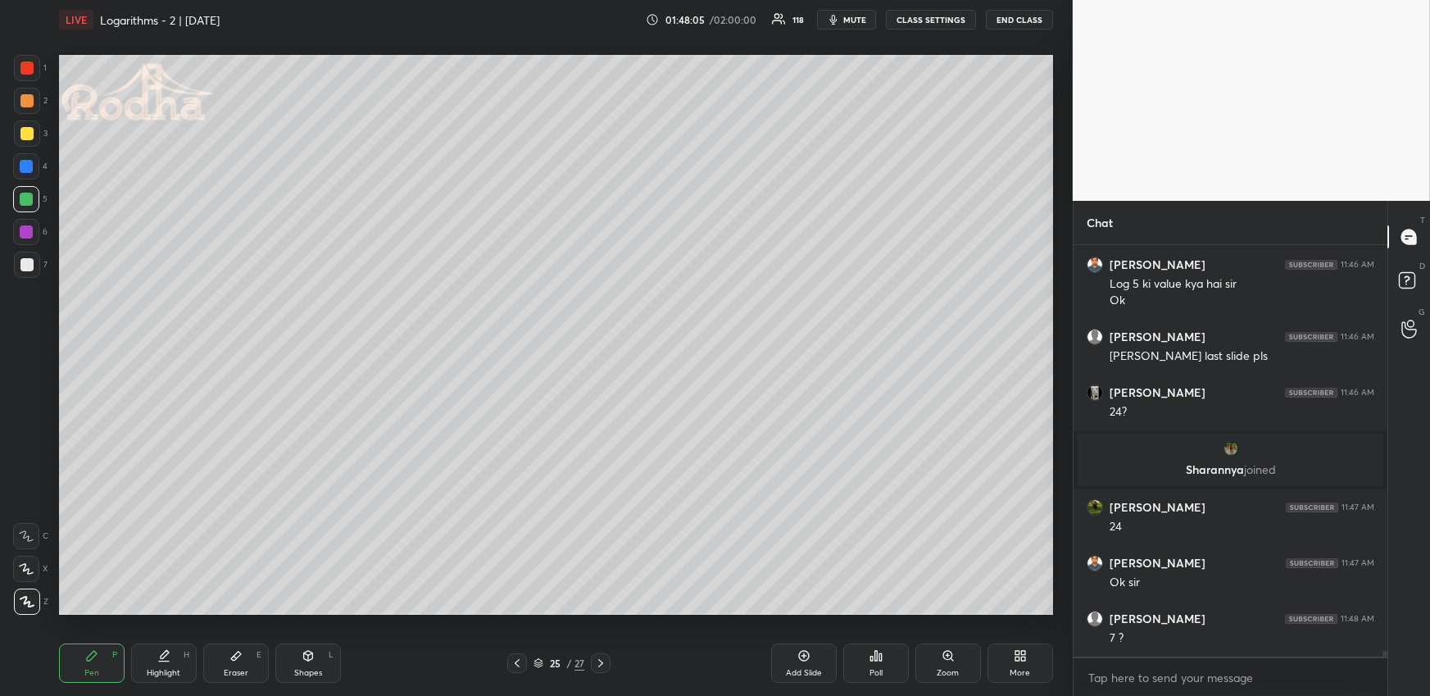
click at [25, 103] on div at bounding box center [26, 100] width 13 height 13
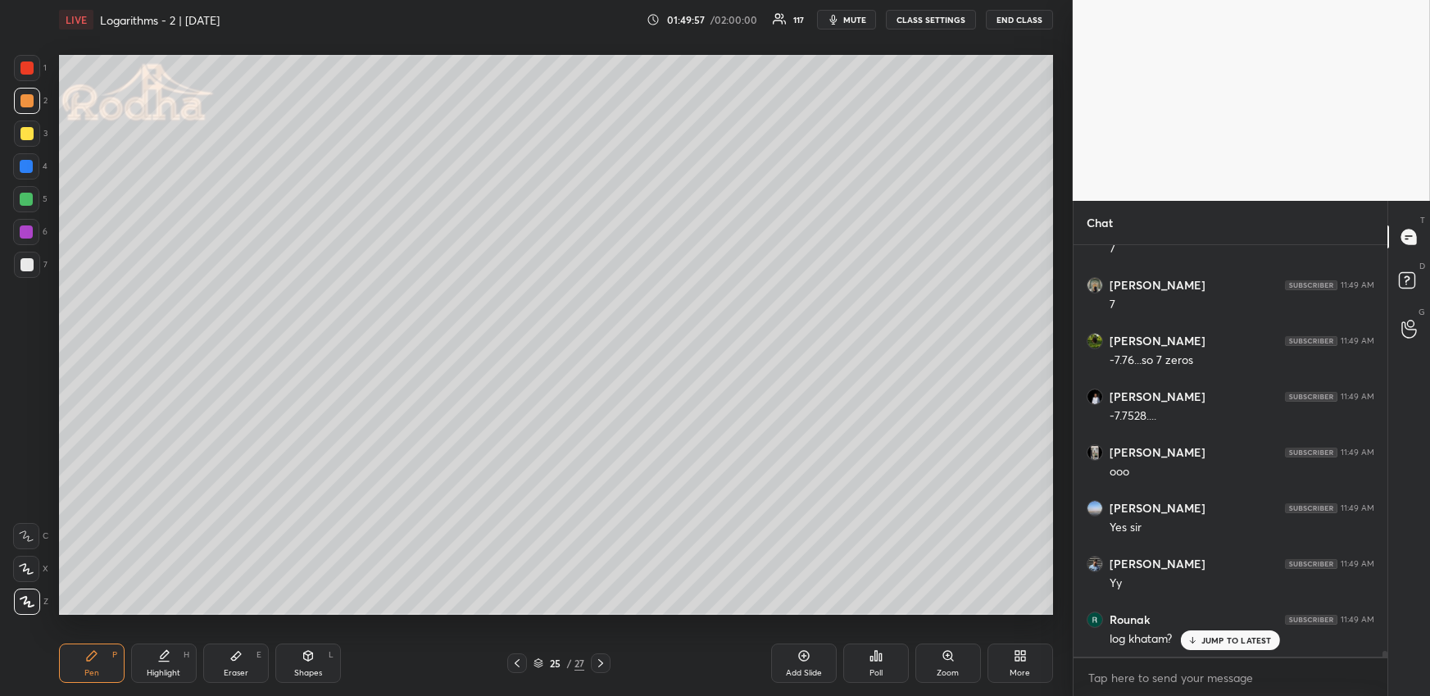
scroll to position [31258, 0]
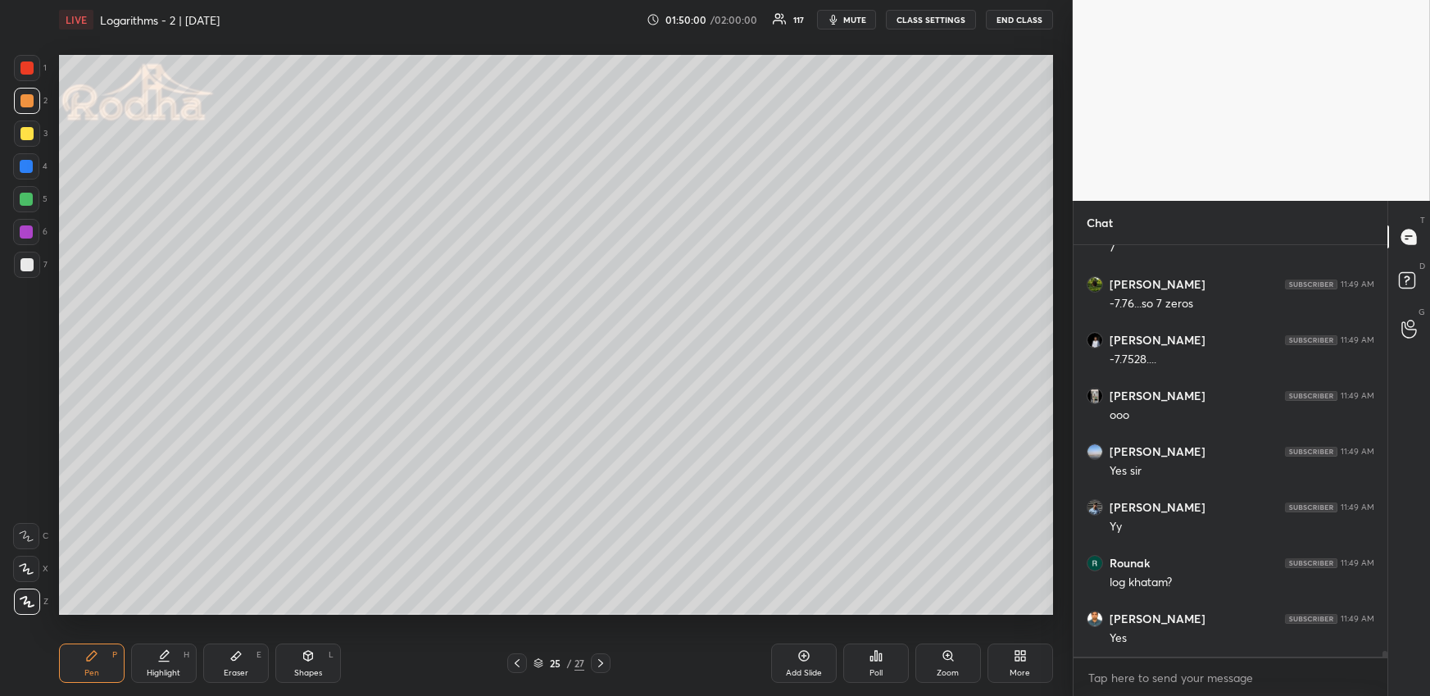
click at [603, 660] on icon at bounding box center [600, 662] width 13 height 13
click at [99, 667] on div "Pen P" at bounding box center [92, 662] width 66 height 39
click at [25, 197] on div at bounding box center [26, 199] width 13 height 13
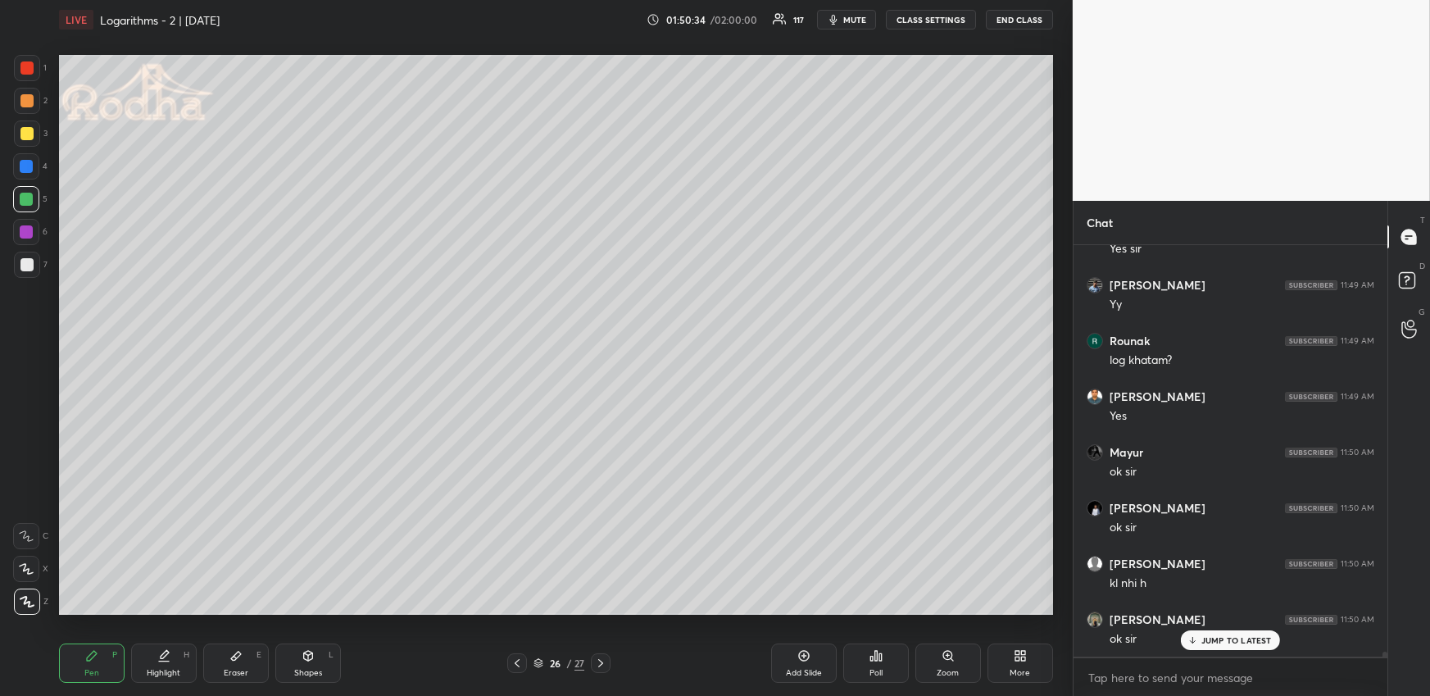
scroll to position [31537, 0]
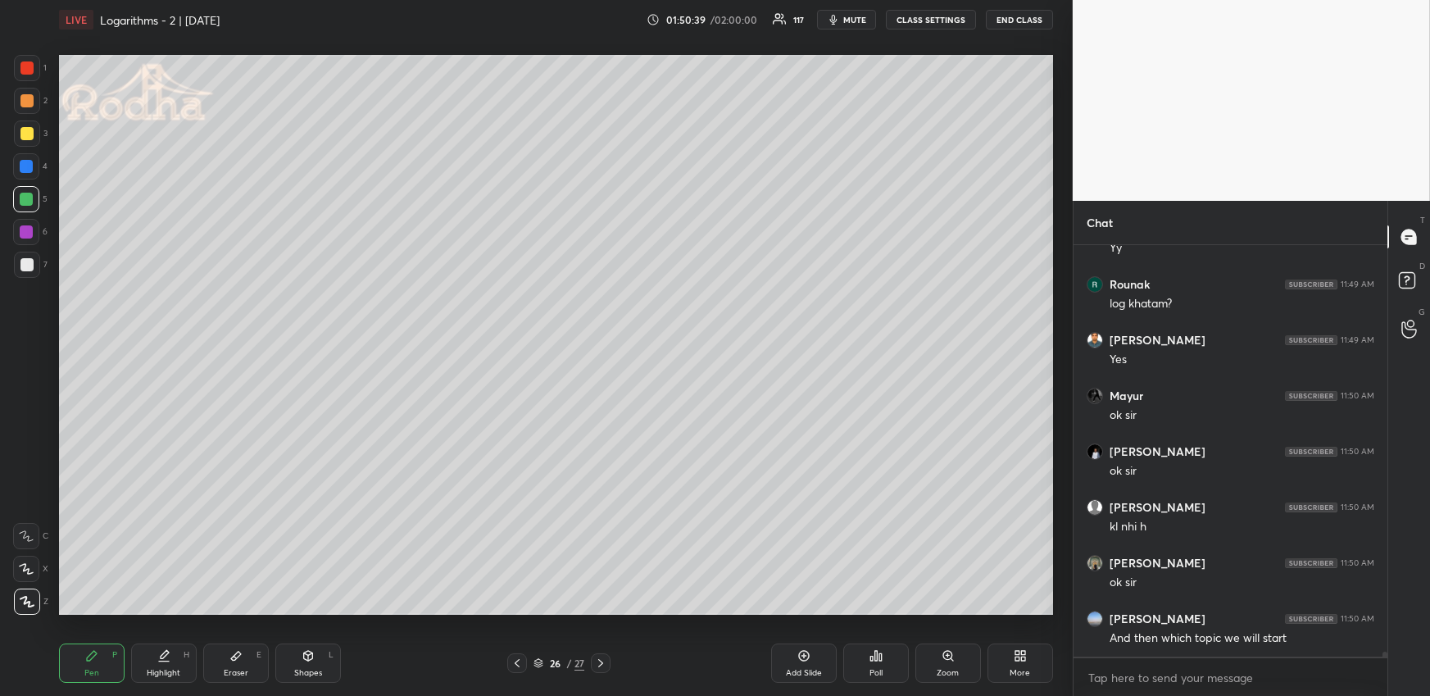
click at [29, 136] on div at bounding box center [26, 133] width 13 height 13
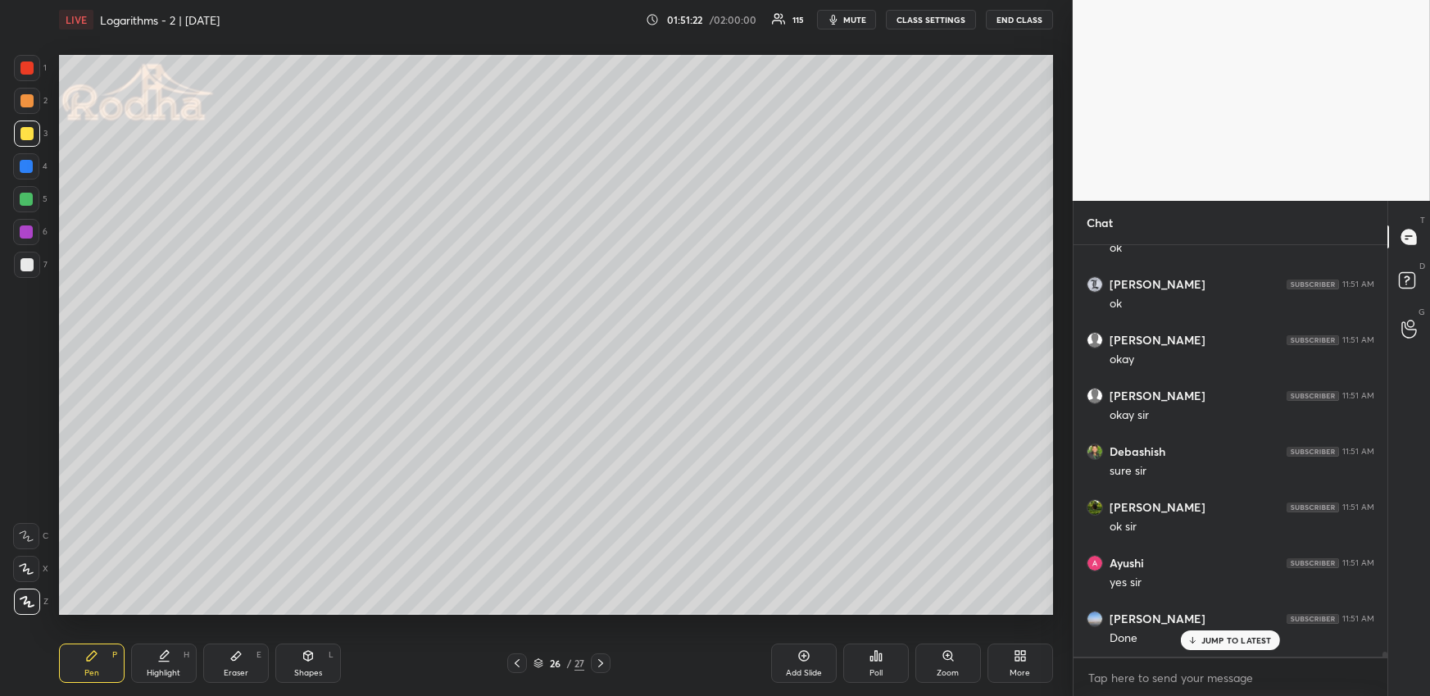
scroll to position [32539, 0]
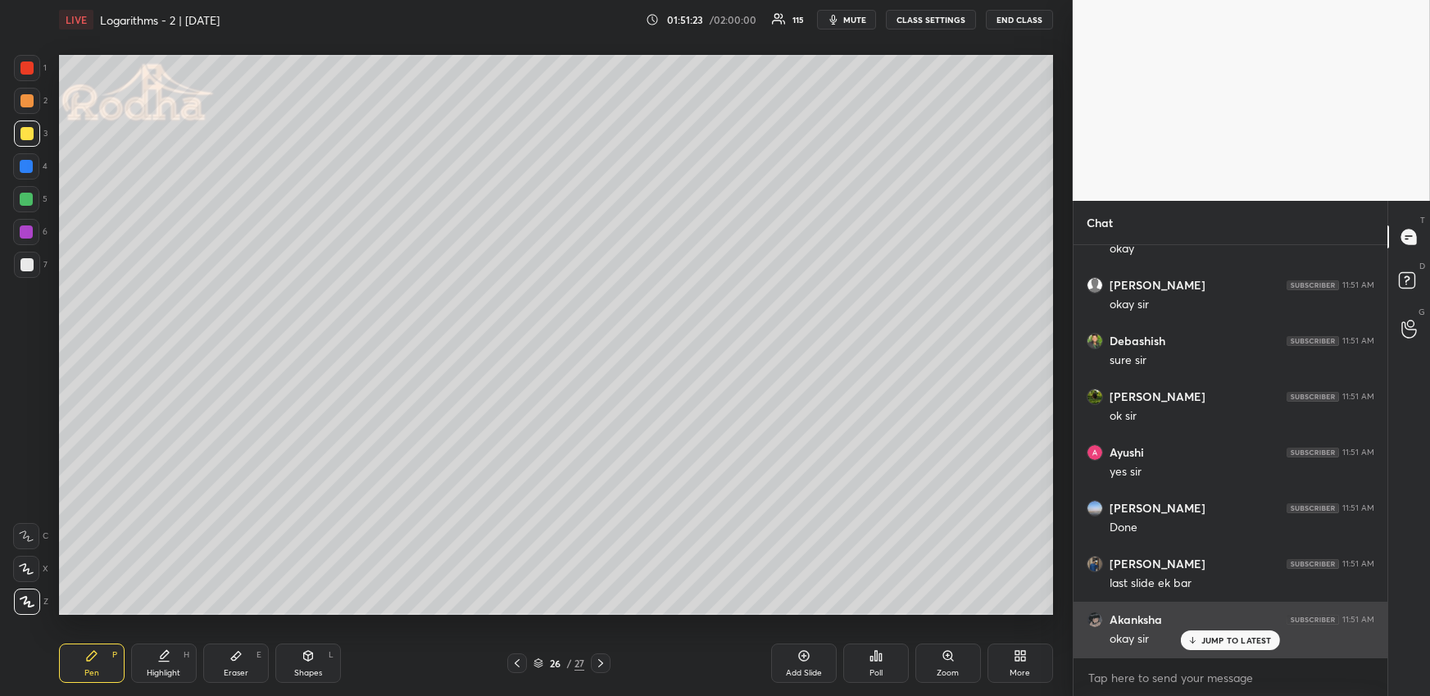
drag, startPoint x: 1238, startPoint y: 638, endPoint x: 1258, endPoint y: 628, distance: 22.0
click at [1238, 639] on p "JUMP TO LATEST" at bounding box center [1236, 640] width 70 height 10
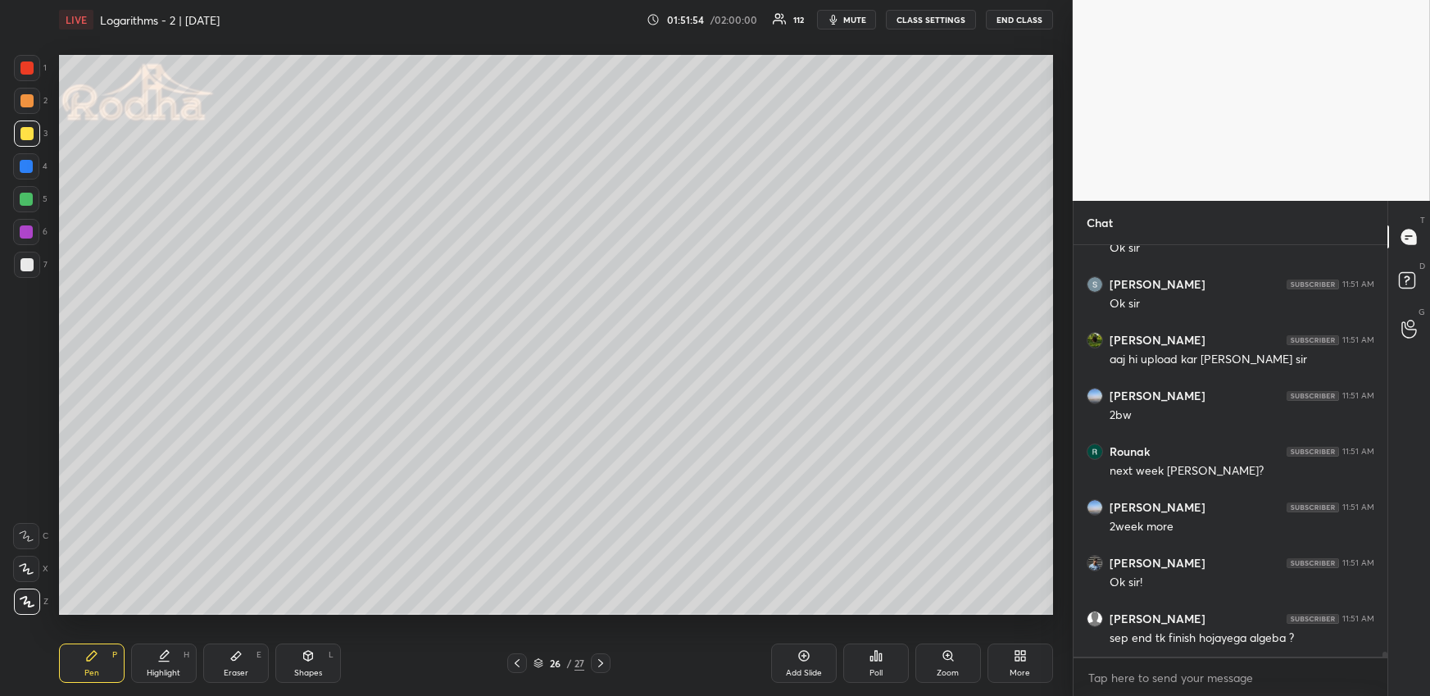
scroll to position [33096, 0]
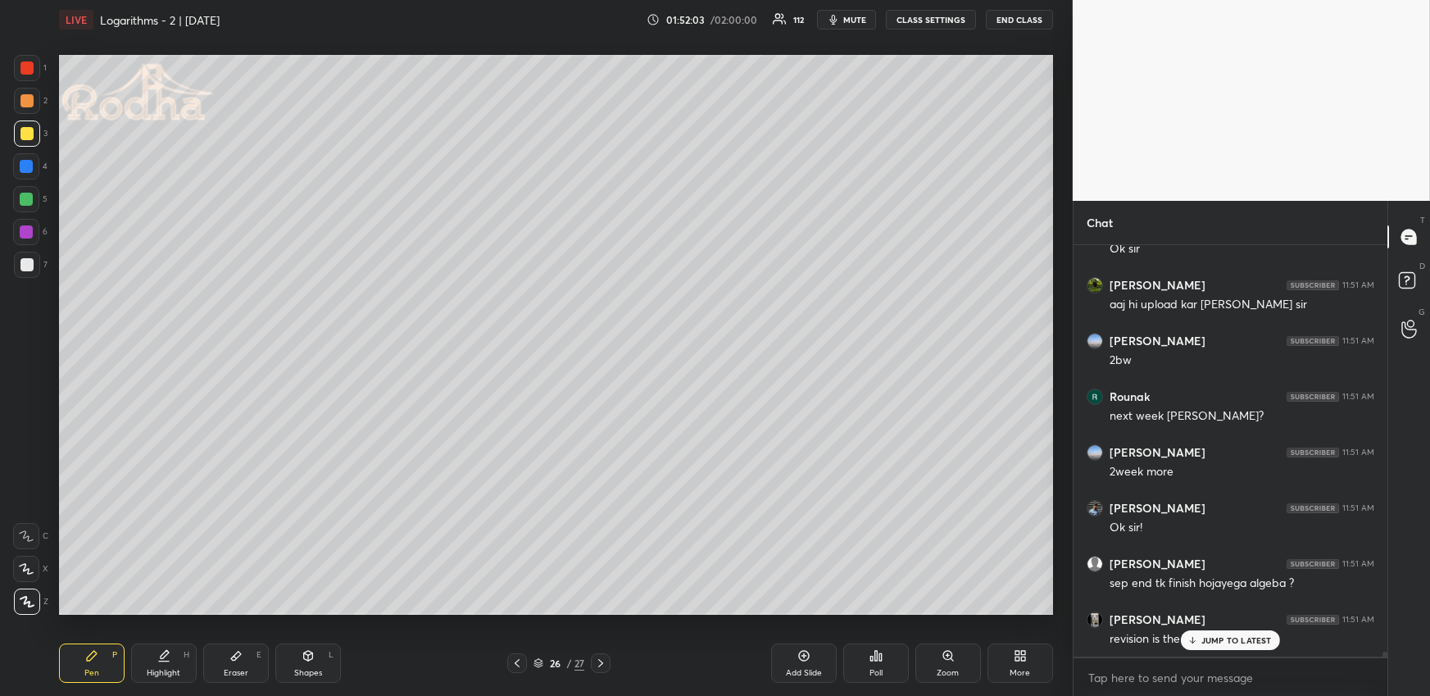
click at [1236, 637] on p "JUMP TO LATEST" at bounding box center [1236, 640] width 70 height 10
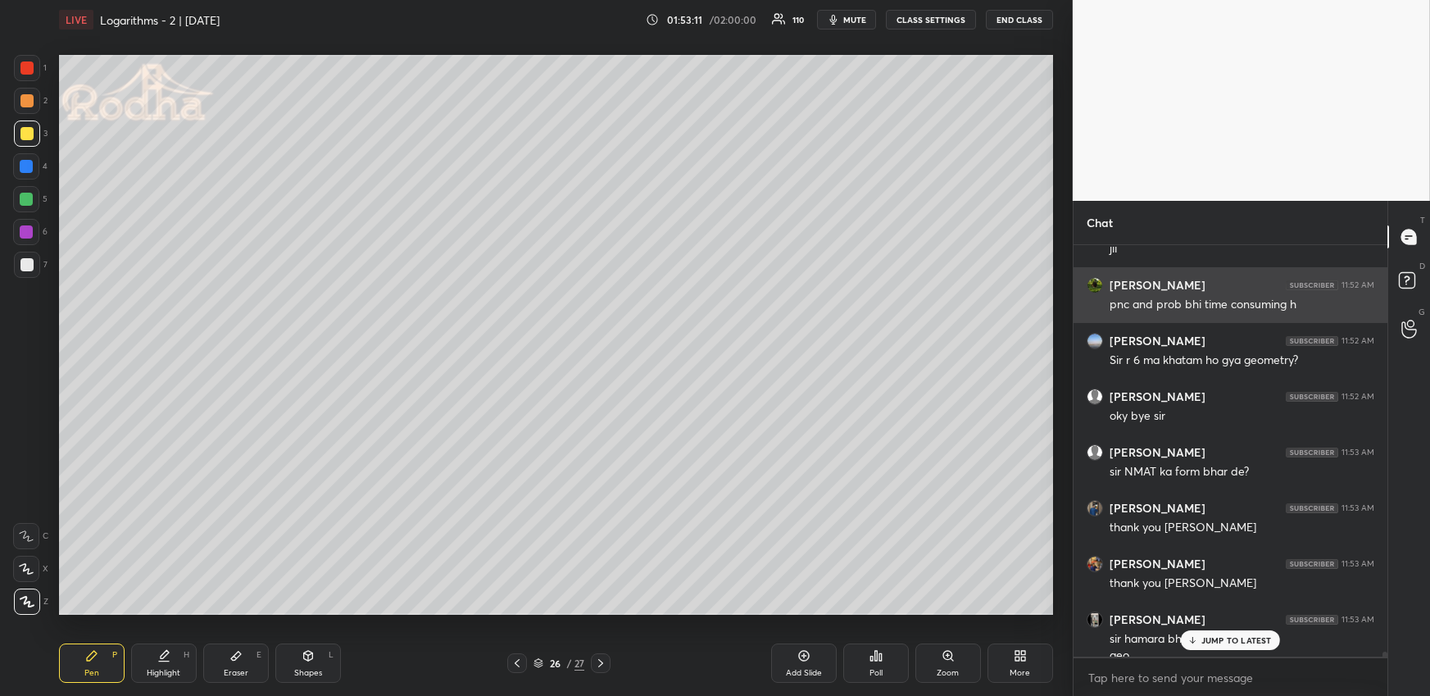
scroll to position [33907, 0]
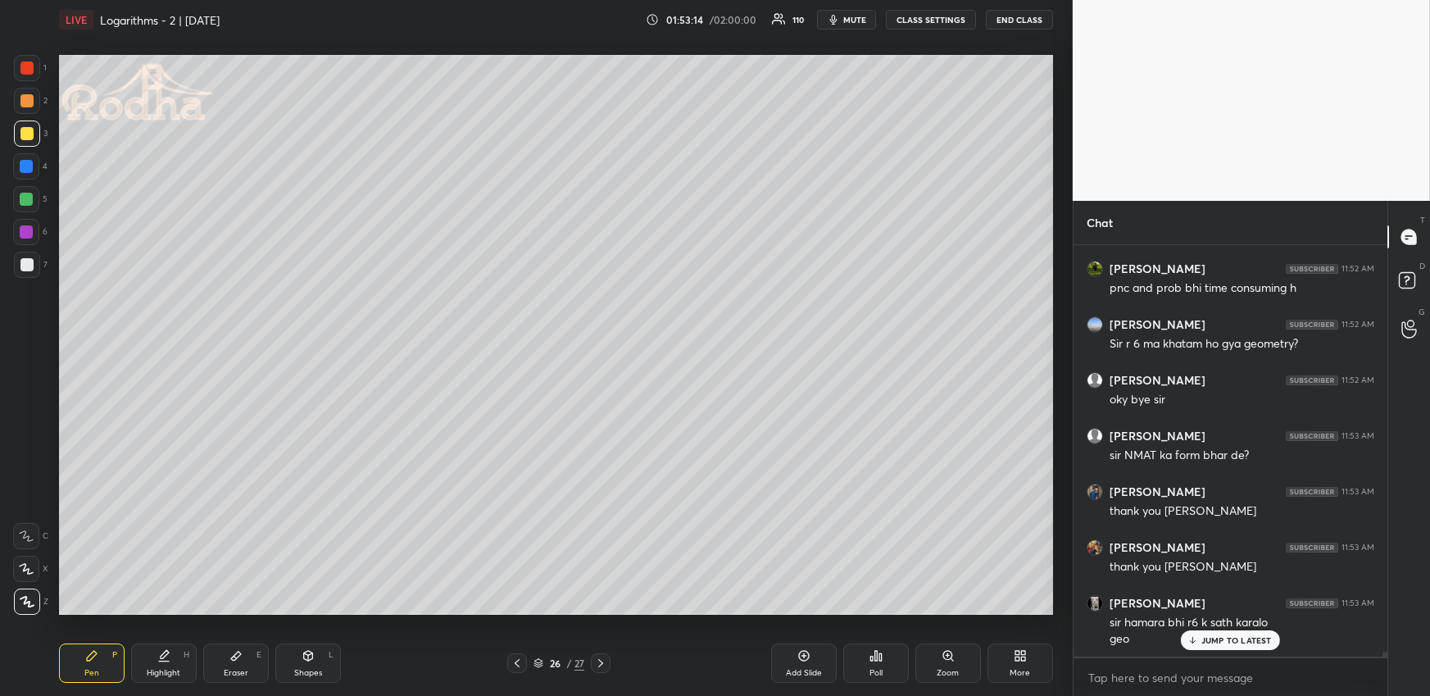
drag, startPoint x: 605, startPoint y: 661, endPoint x: 615, endPoint y: 645, distance: 19.5
click at [605, 663] on icon at bounding box center [600, 662] width 13 height 13
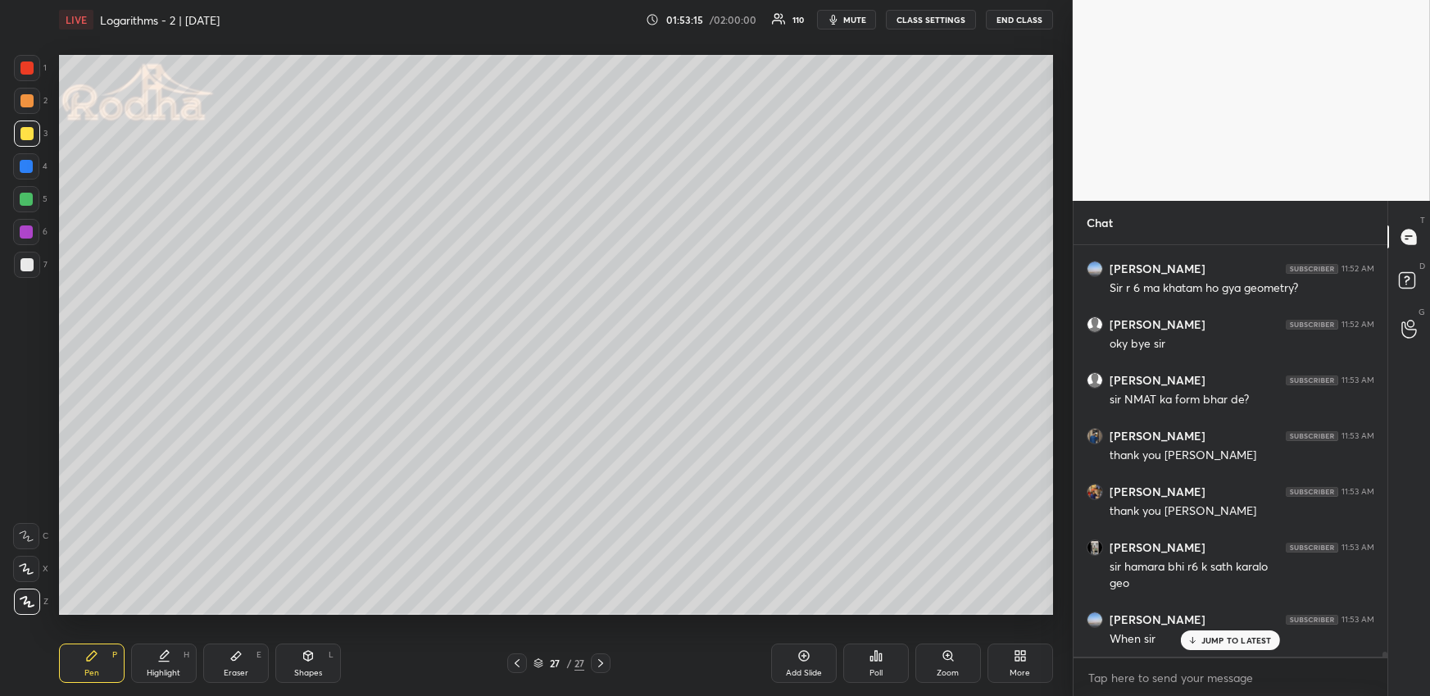
click at [84, 646] on div "Pen P" at bounding box center [92, 662] width 66 height 39
drag, startPoint x: 24, startPoint y: 167, endPoint x: 50, endPoint y: 166, distance: 26.2
click at [25, 167] on div at bounding box center [26, 166] width 13 height 13
click at [39, 109] on div "2" at bounding box center [31, 101] width 34 height 26
click at [28, 93] on div at bounding box center [27, 101] width 26 height 26
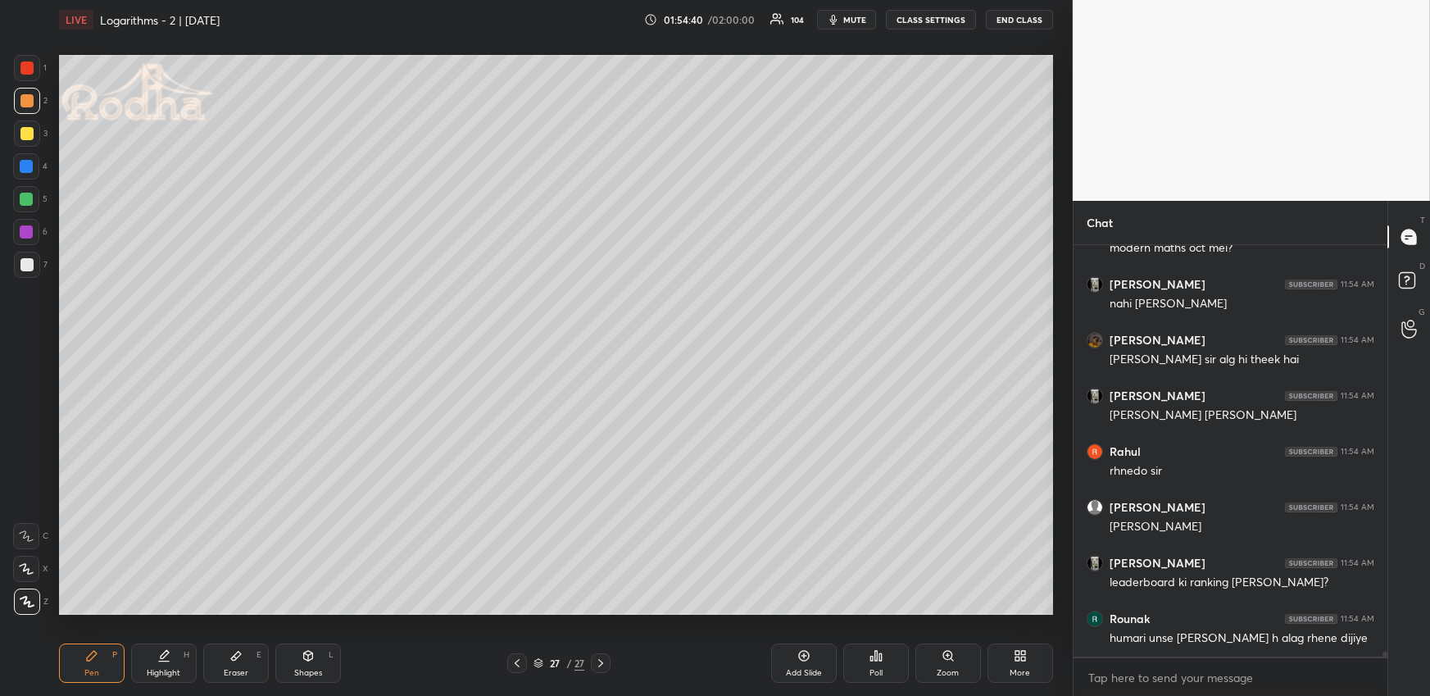
scroll to position [34999, 0]
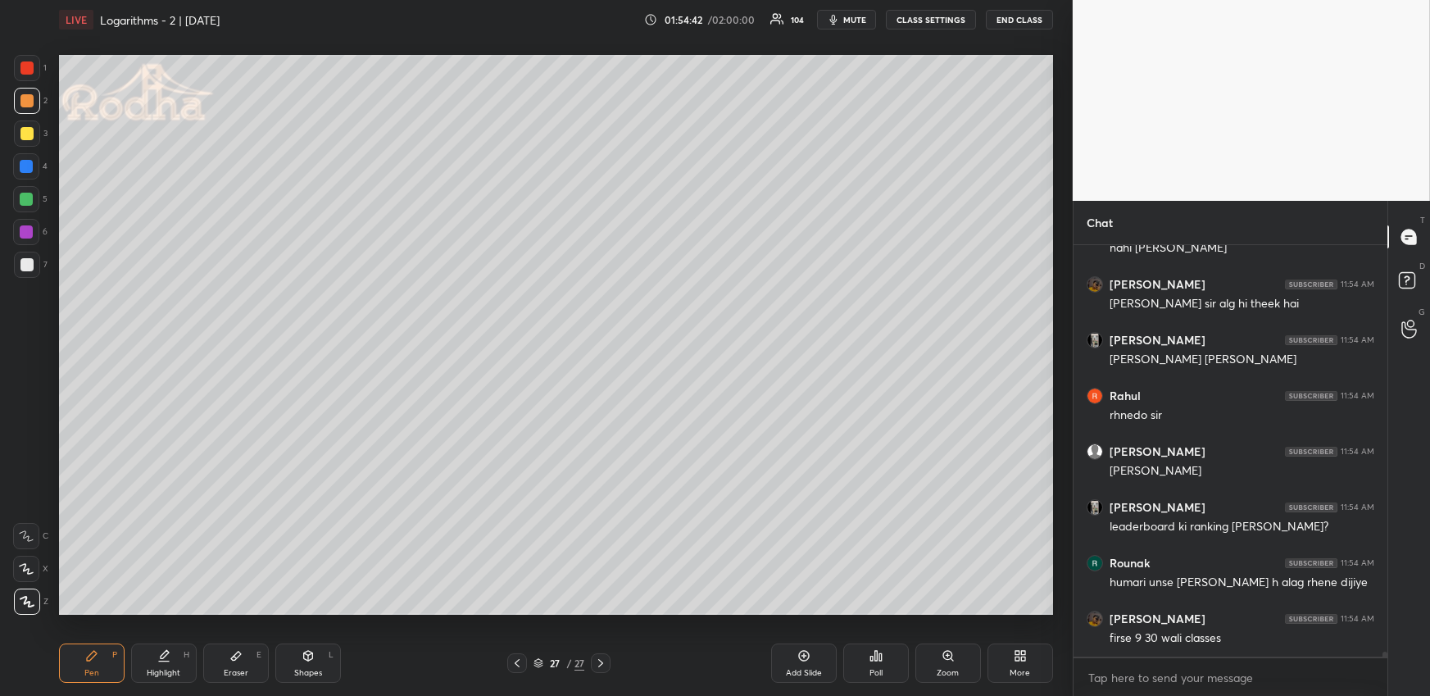
click at [881, 659] on div "Poll" at bounding box center [876, 662] width 66 height 39
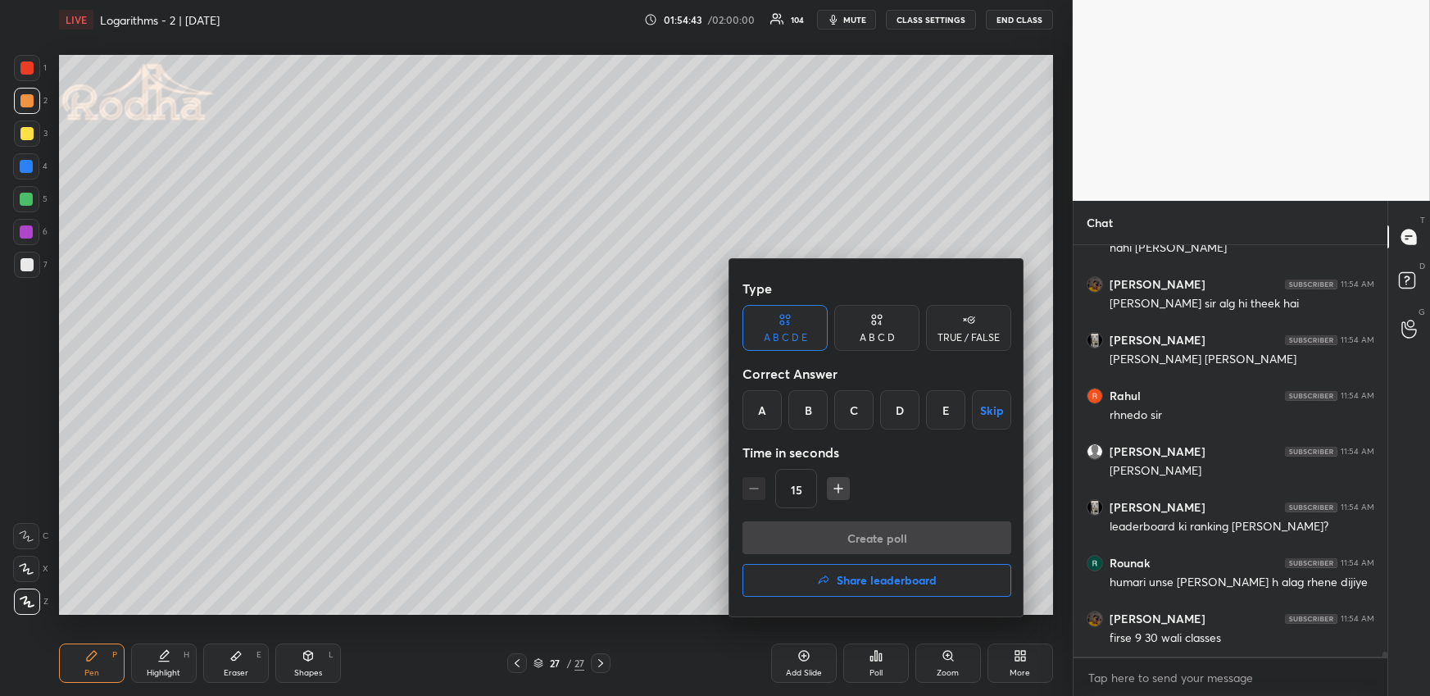
click at [879, 579] on h4 "Share leaderboard" at bounding box center [887, 579] width 100 height 11
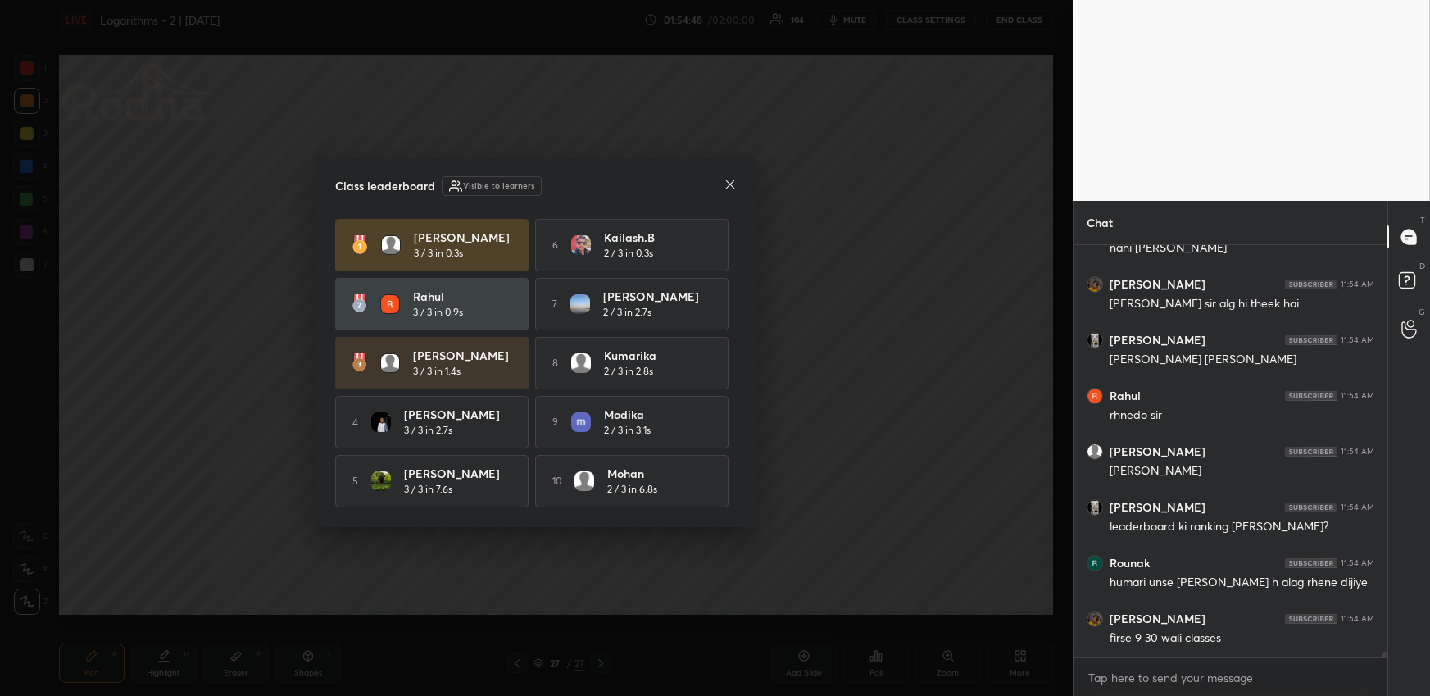
click at [732, 184] on icon at bounding box center [729, 184] width 13 height 13
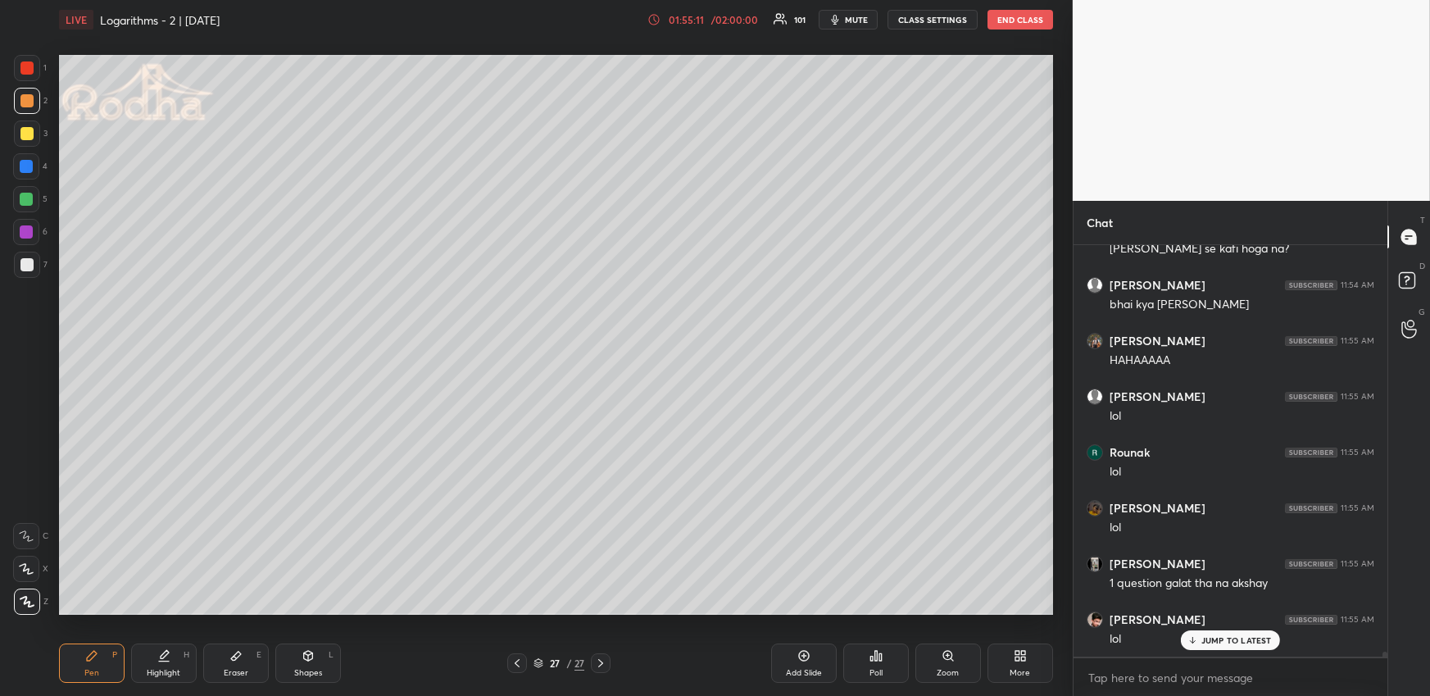
scroll to position [35643, 0]
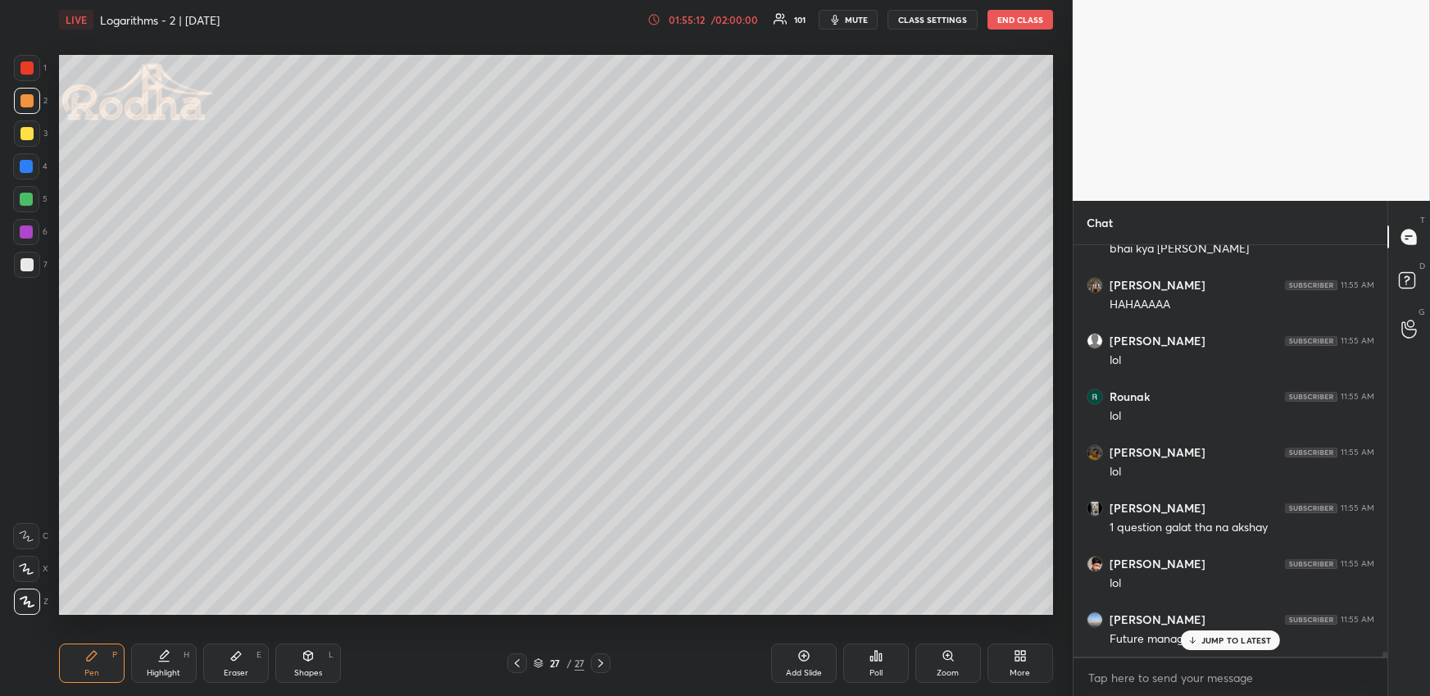
click at [1227, 643] on p "JUMP TO LATEST" at bounding box center [1236, 640] width 70 height 10
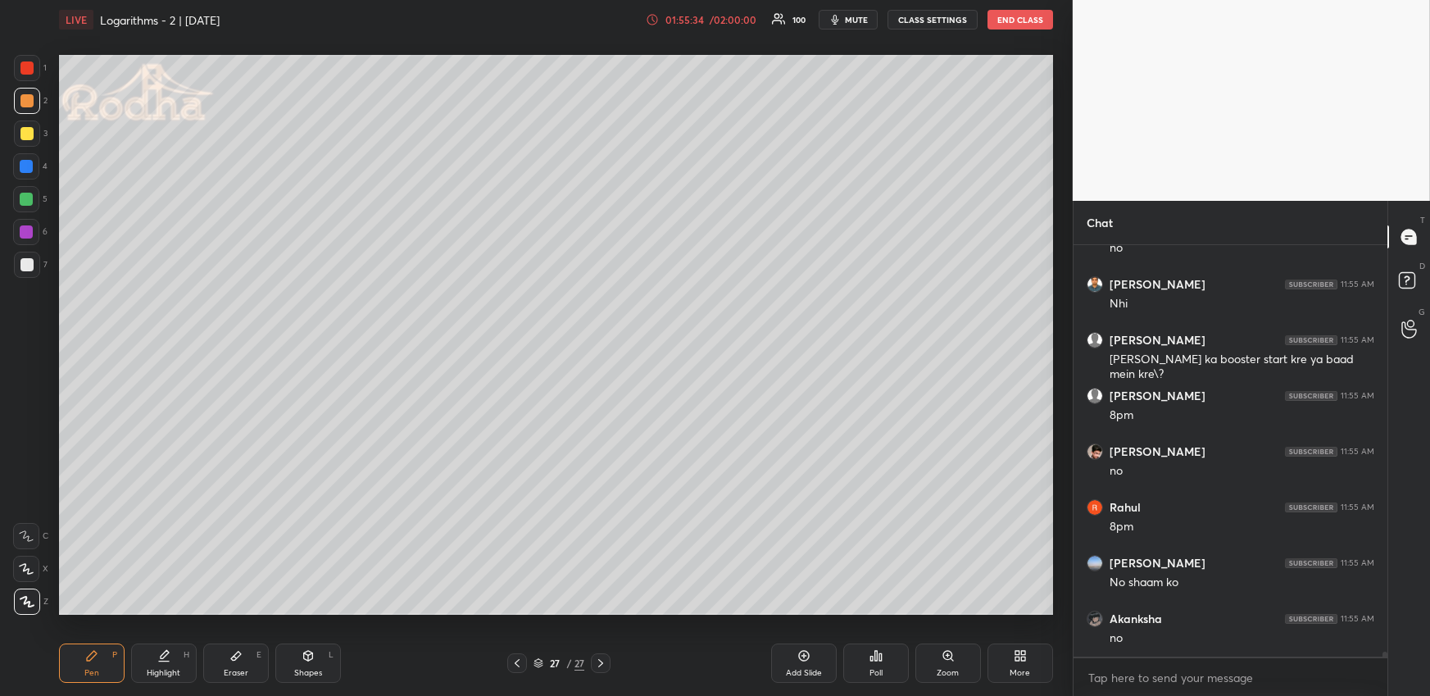
scroll to position [36646, 0]
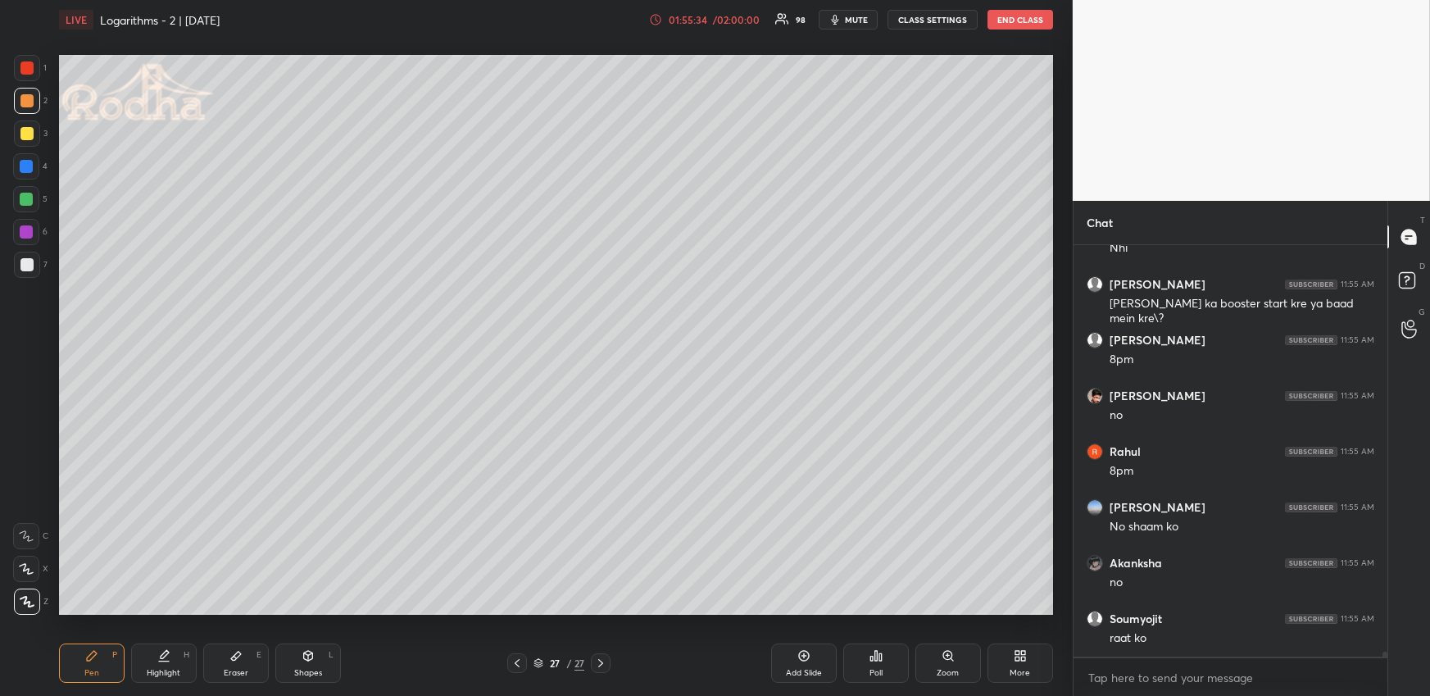
drag, startPoint x: 41, startPoint y: 201, endPoint x: 46, endPoint y: 211, distance: 11.0
click at [39, 200] on div "5" at bounding box center [30, 199] width 34 height 26
click at [30, 196] on div at bounding box center [26, 199] width 13 height 13
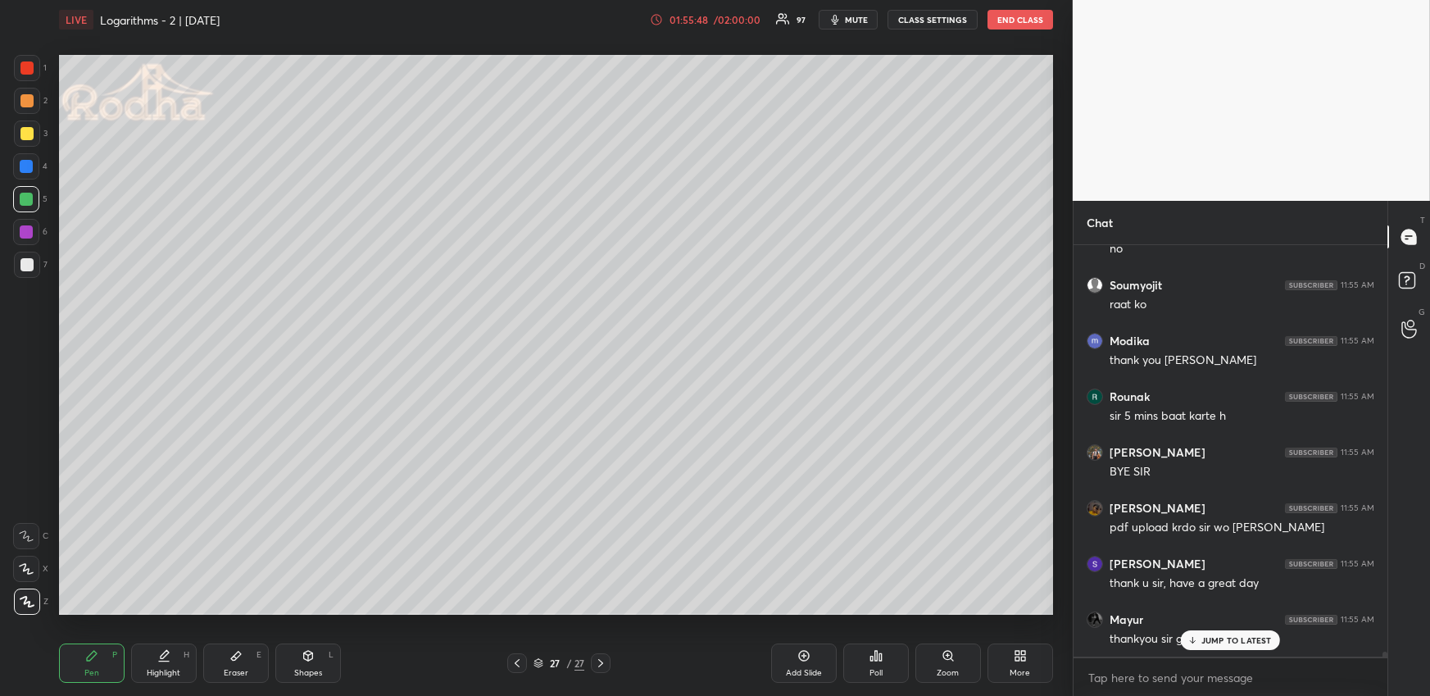
scroll to position [37036, 0]
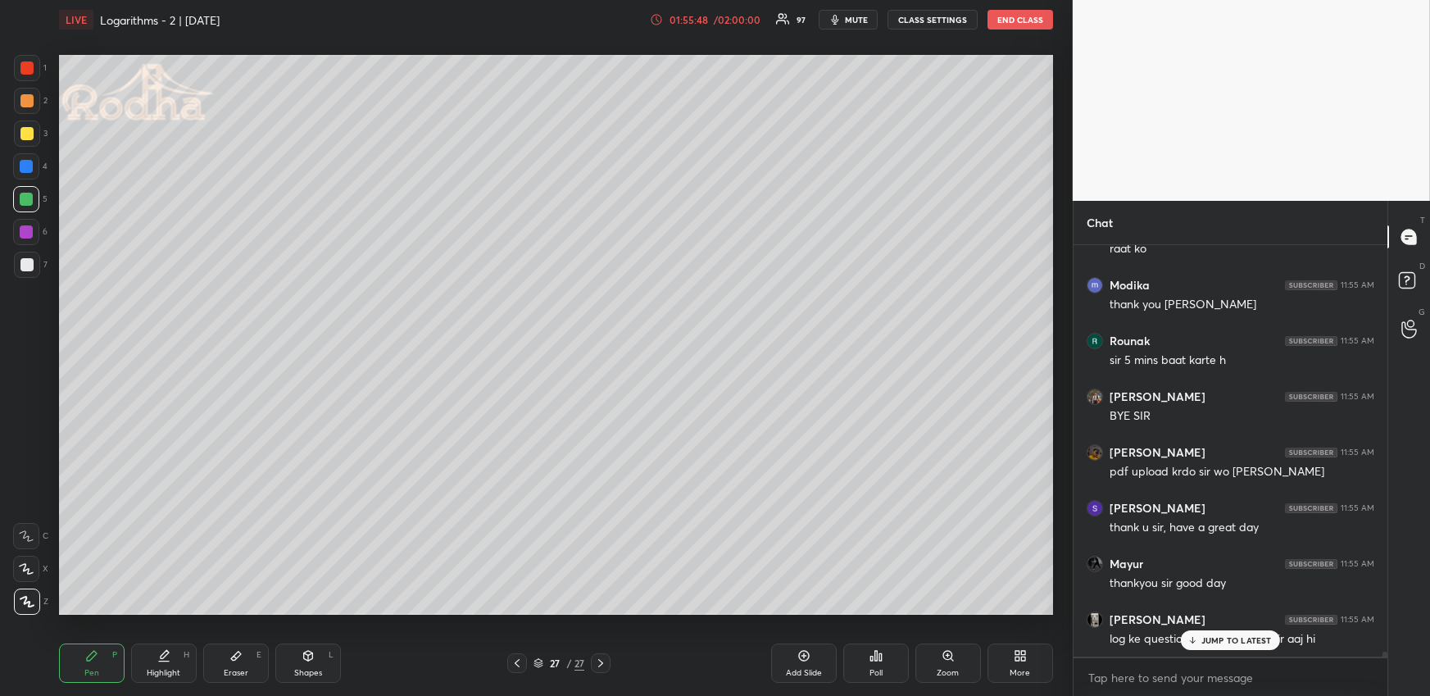
click at [841, 20] on icon "button" at bounding box center [834, 19] width 13 height 13
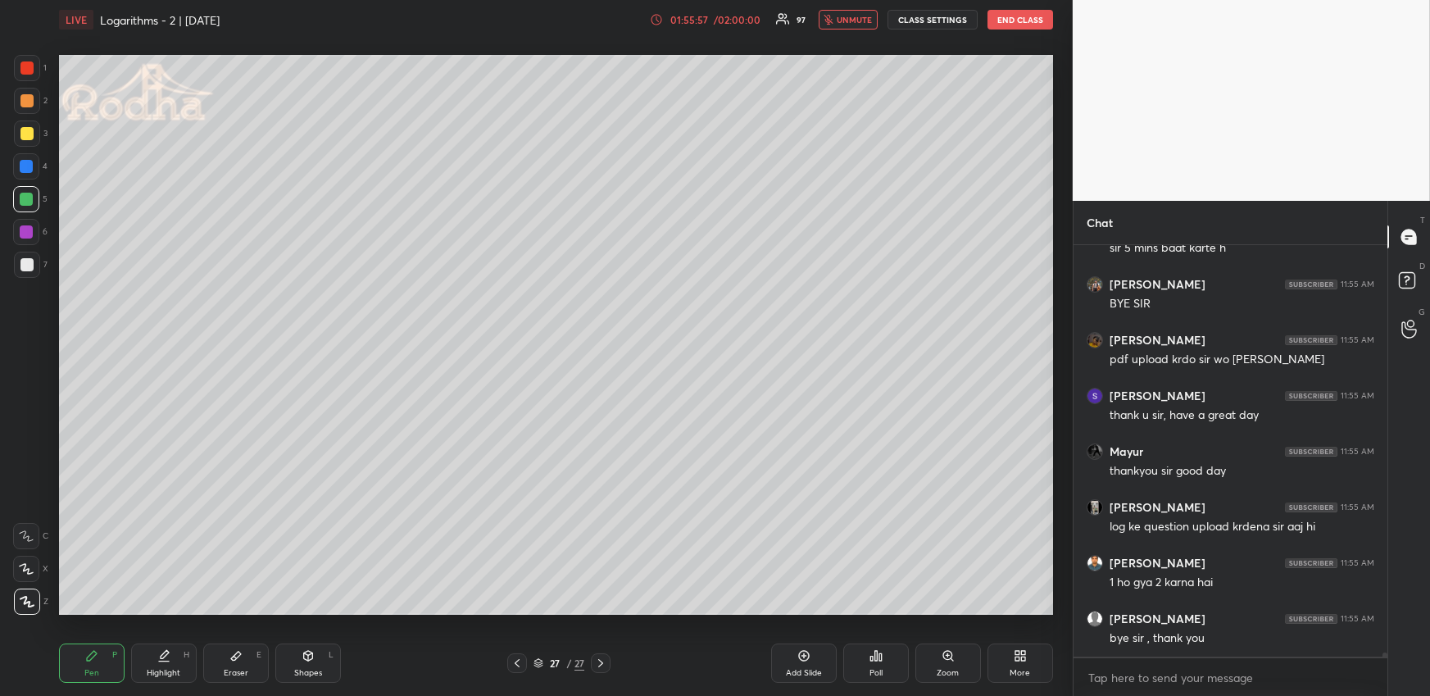
scroll to position [37204, 0]
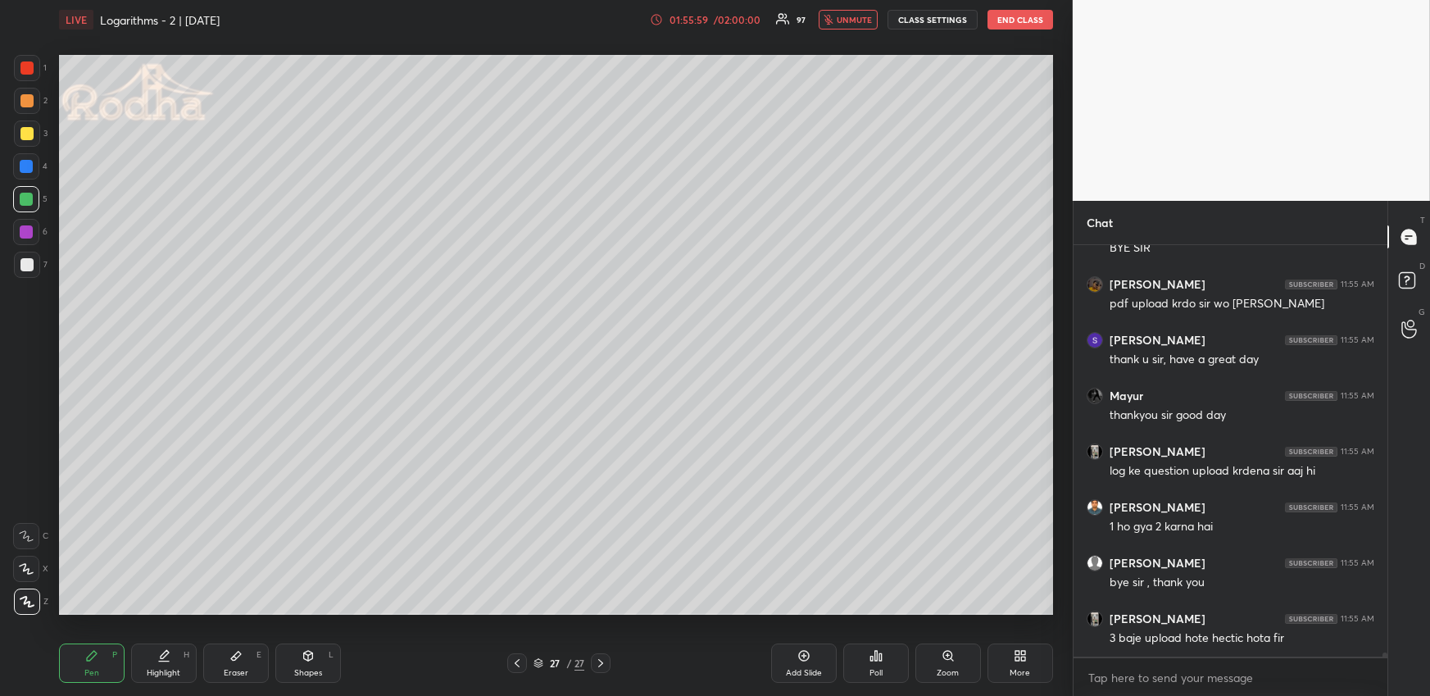
click at [857, 25] on button "unmute" at bounding box center [848, 20] width 59 height 20
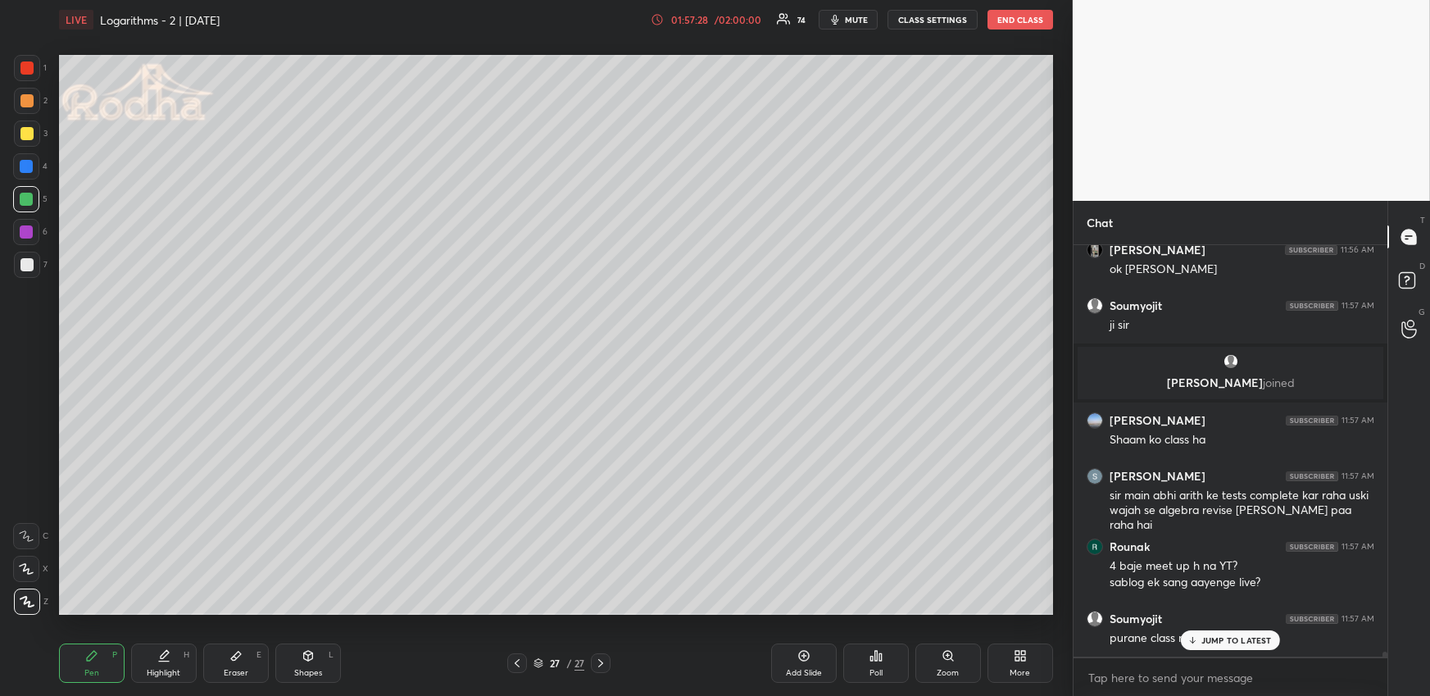
scroll to position [36660, 0]
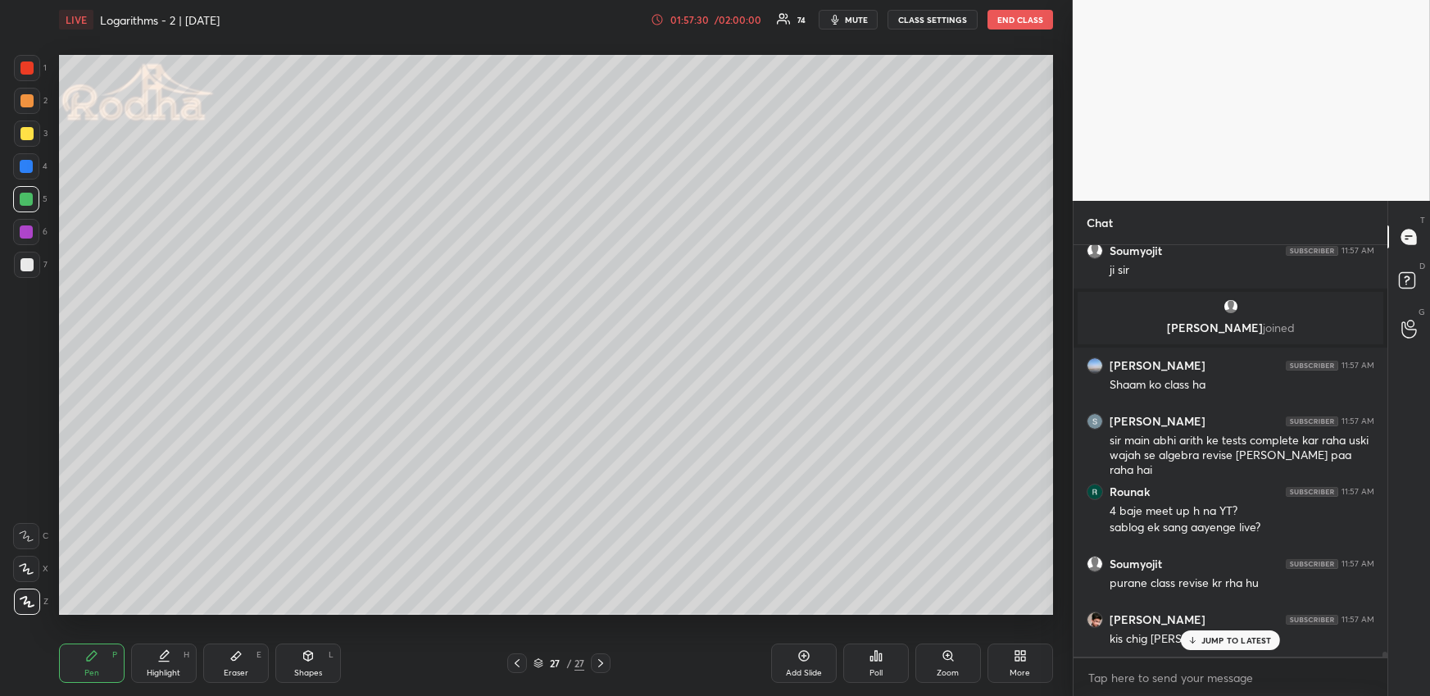
click at [1220, 640] on p "JUMP TO LATEST" at bounding box center [1236, 640] width 70 height 10
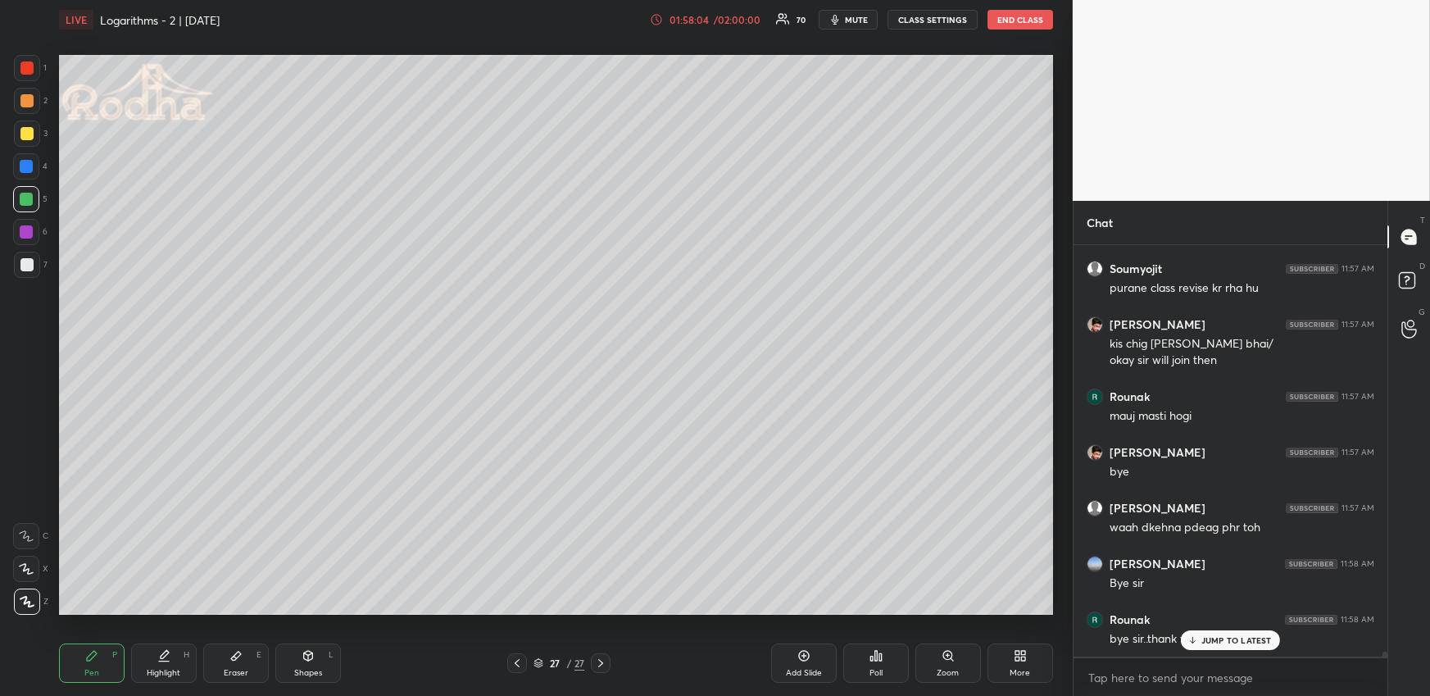
scroll to position [37011, 0]
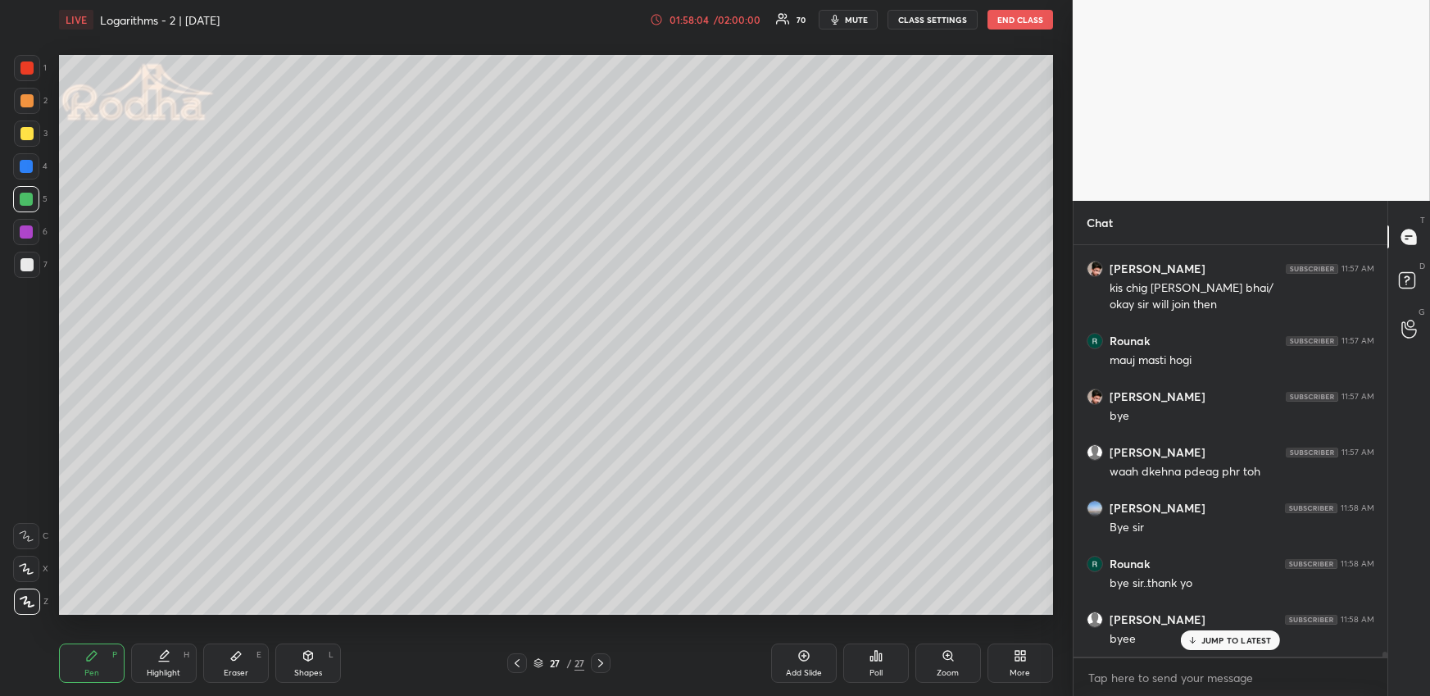
click at [1025, 24] on button "END CLASS" at bounding box center [1020, 20] width 66 height 20
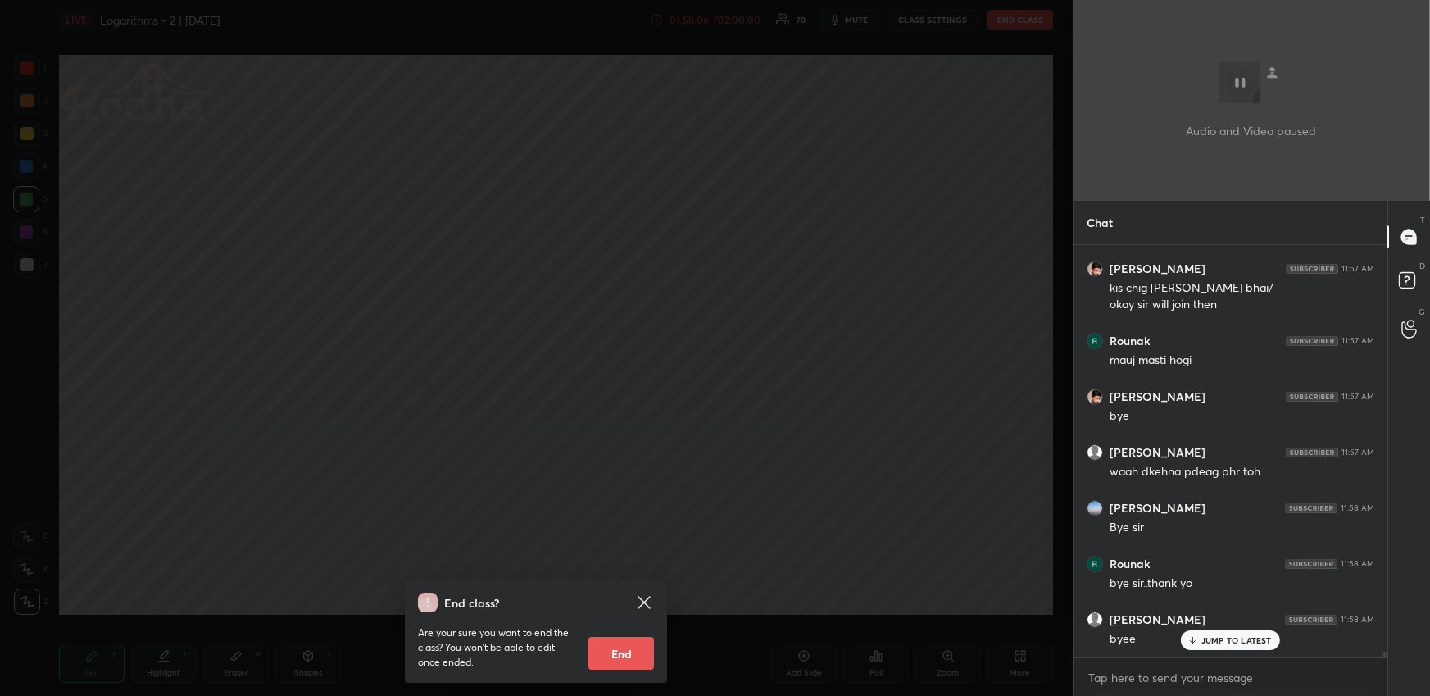
click at [642, 653] on button "End" at bounding box center [621, 653] width 66 height 33
type textarea "x"
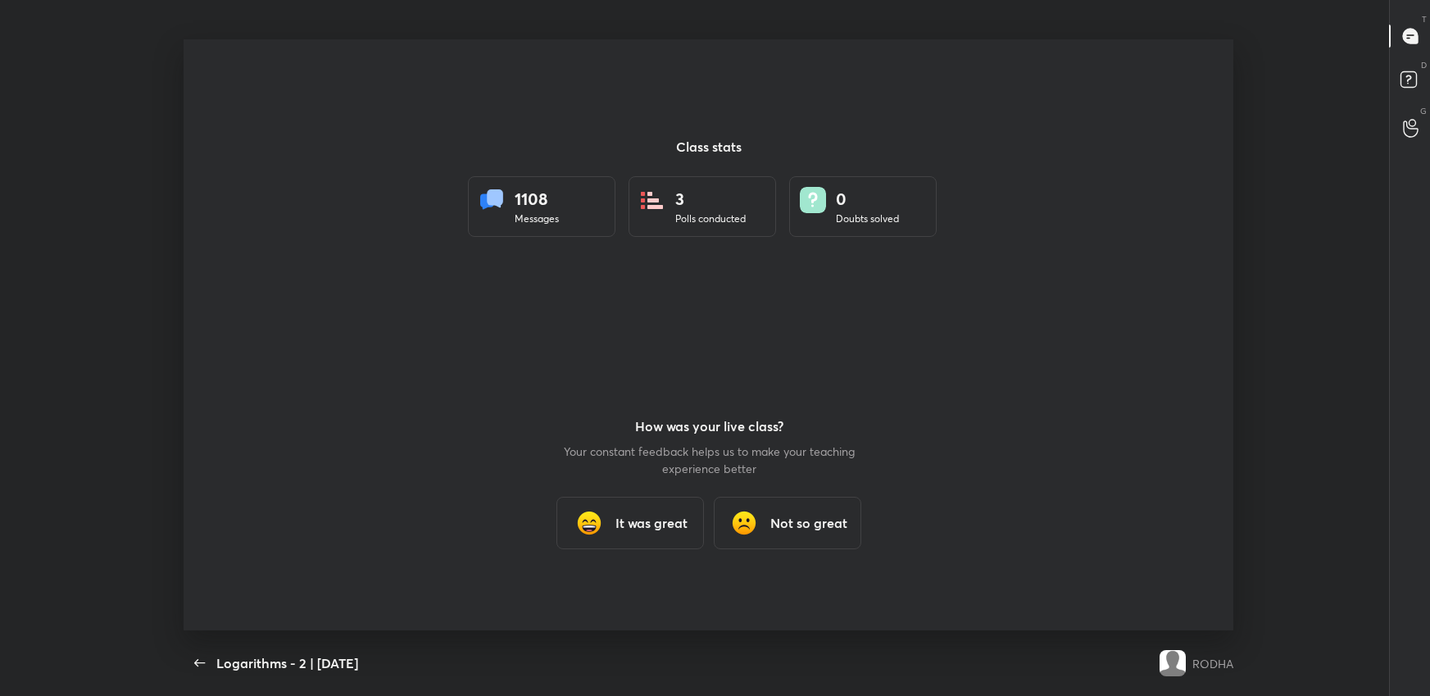
scroll to position [81344, 80521]
